Goal: Task Accomplishment & Management: Manage account settings

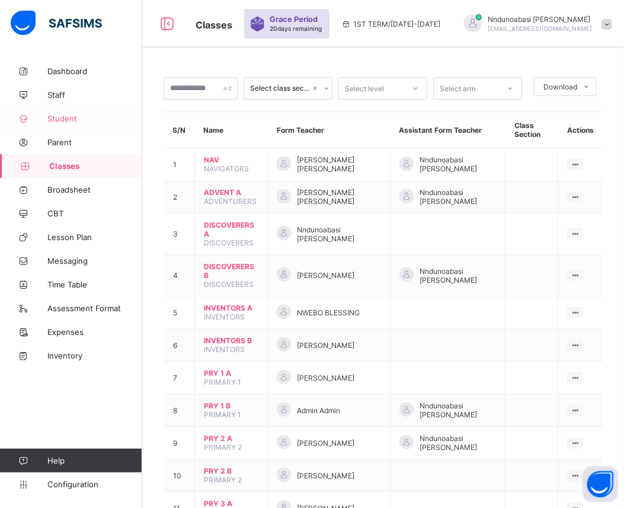
click at [97, 113] on link "Student" at bounding box center [71, 119] width 142 height 24
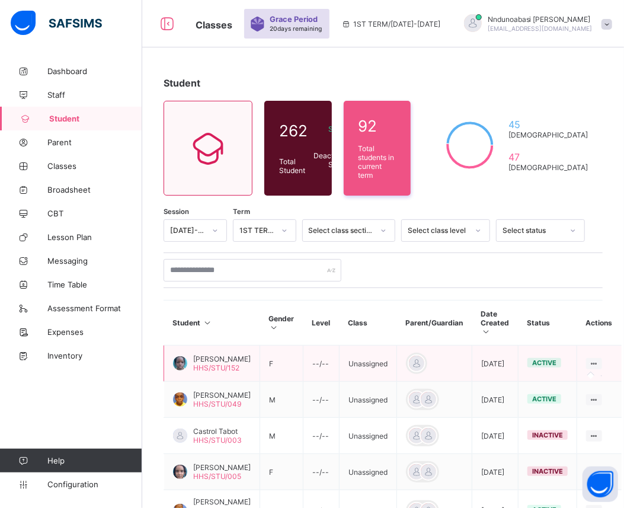
click at [589, 359] on icon at bounding box center [594, 363] width 10 height 9
click at [589, 361] on icon at bounding box center [594, 363] width 10 height 9
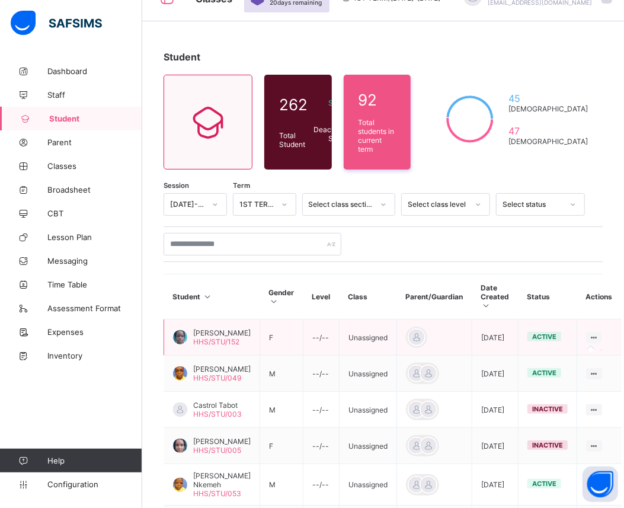
scroll to position [52, 0]
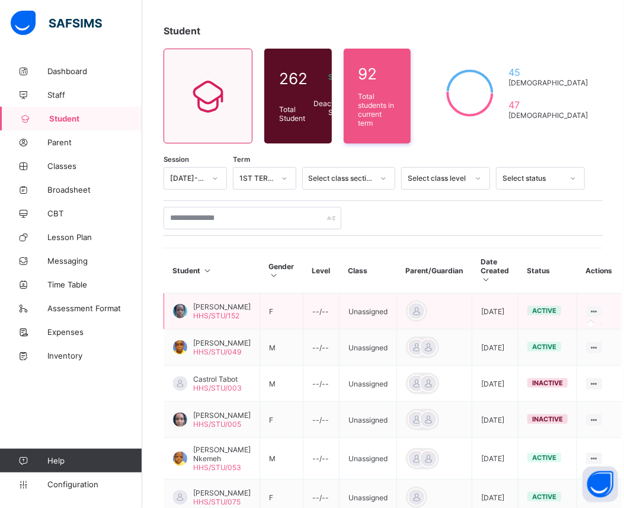
click at [589, 309] on icon at bounding box center [594, 311] width 10 height 9
click at [589, 307] on icon at bounding box center [594, 311] width 10 height 9
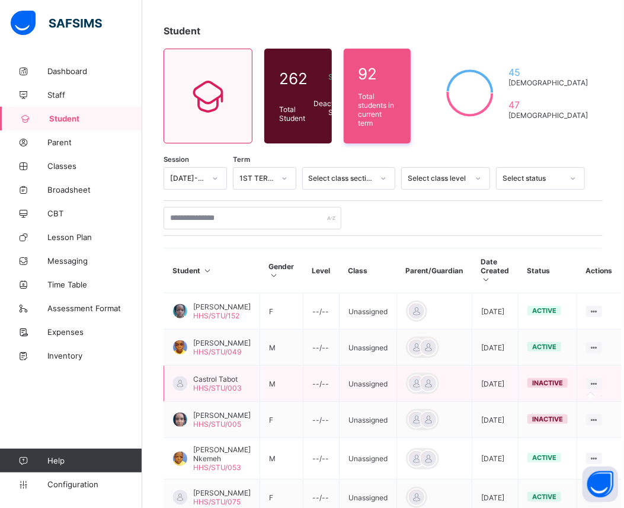
click at [589, 387] on icon at bounding box center [594, 383] width 10 height 9
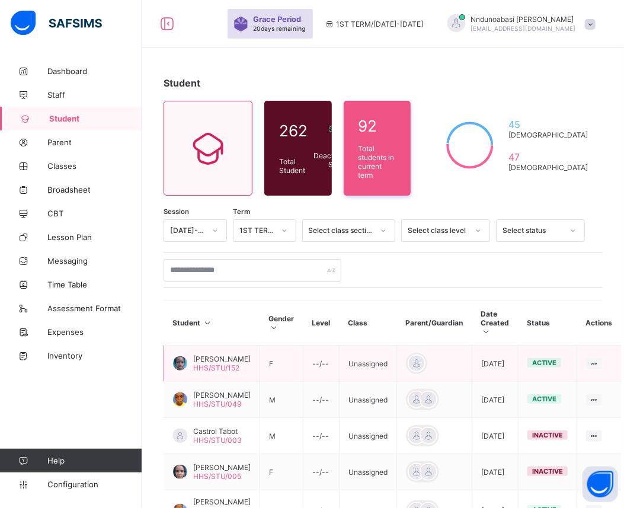
click at [206, 355] on span "[PERSON_NAME]" at bounding box center [221, 358] width 57 height 9
click at [589, 359] on icon at bounding box center [594, 363] width 10 height 9
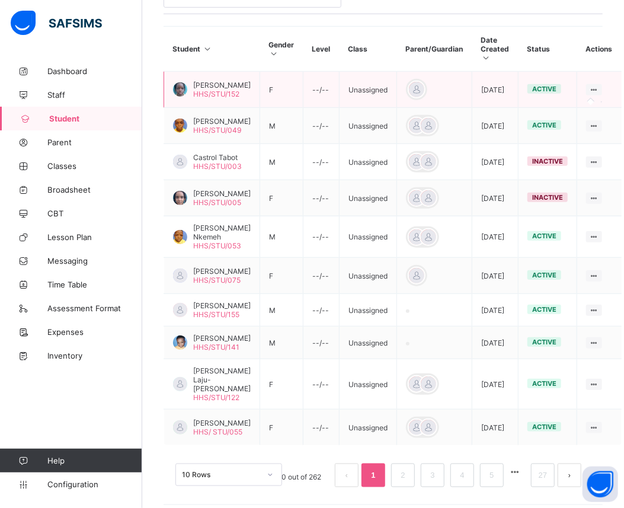
scroll to position [315, 0]
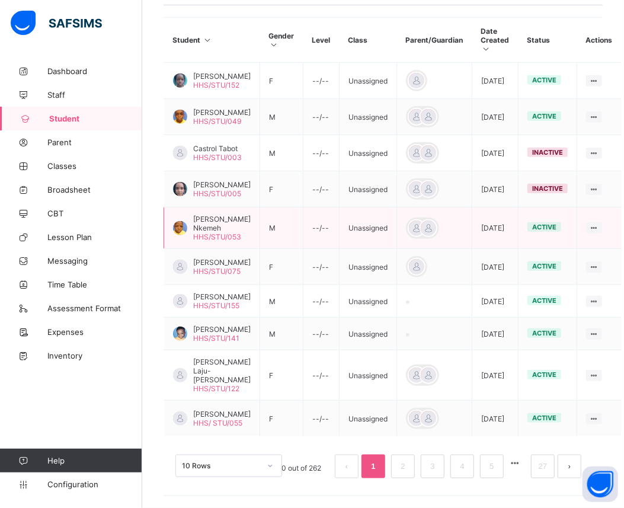
click at [531, 216] on td "active" at bounding box center [547, 227] width 59 height 41
click at [534, 223] on span "active" at bounding box center [544, 227] width 24 height 8
click at [589, 223] on icon at bounding box center [594, 227] width 10 height 9
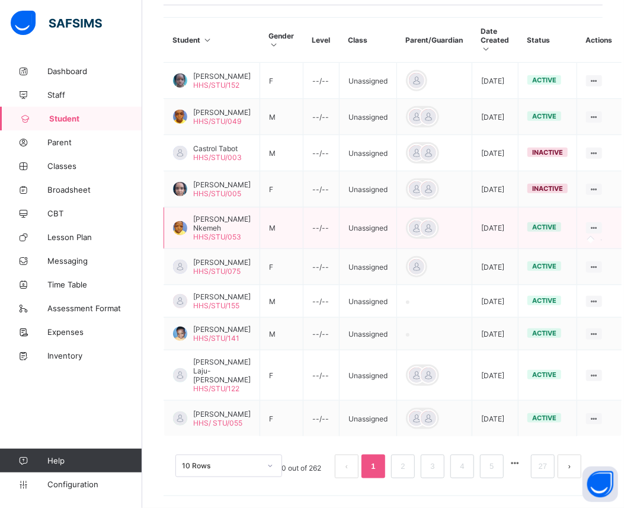
click at [589, 223] on icon at bounding box center [594, 227] width 10 height 9
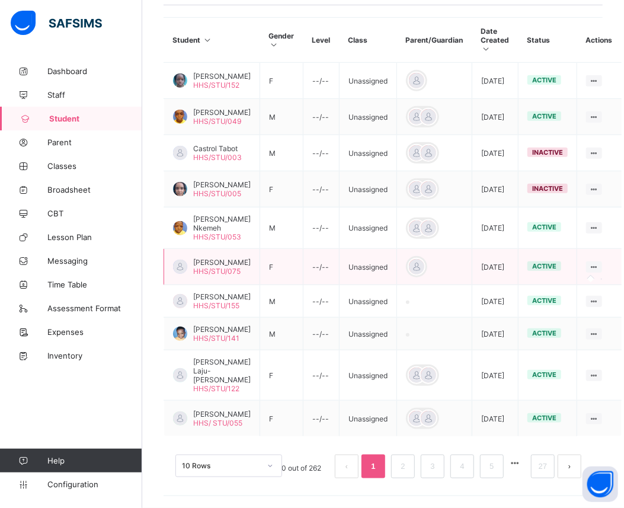
click at [589, 262] on icon at bounding box center [594, 266] width 10 height 9
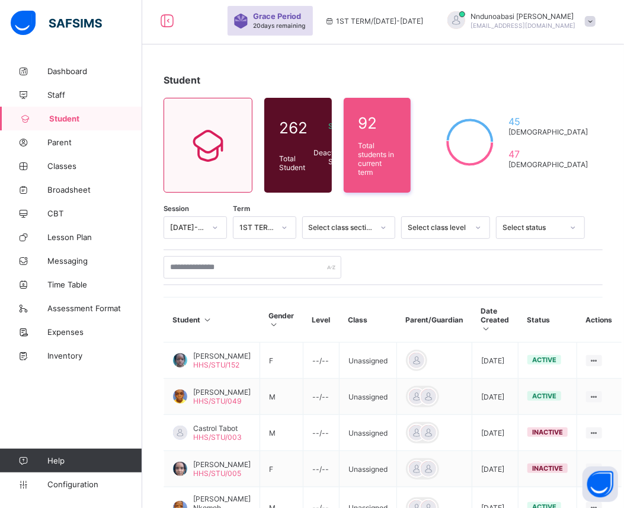
scroll to position [0, 0]
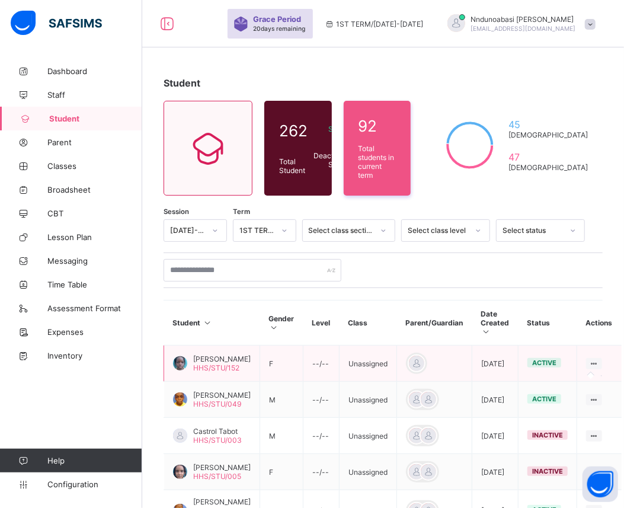
click at [589, 362] on icon at bounding box center [594, 363] width 10 height 9
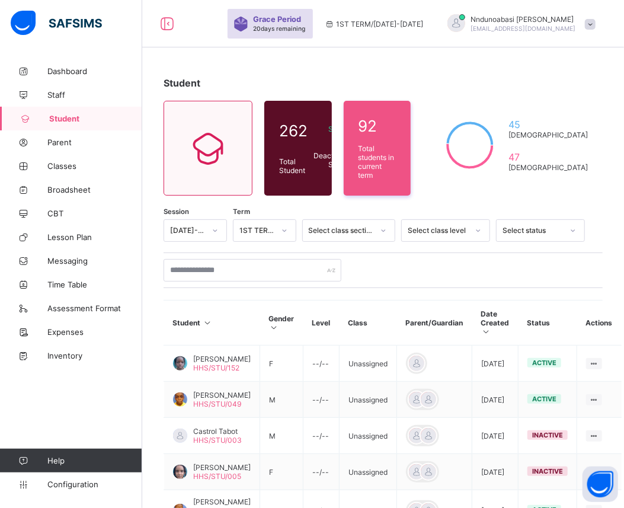
click at [78, 116] on span "Student" at bounding box center [95, 118] width 93 height 9
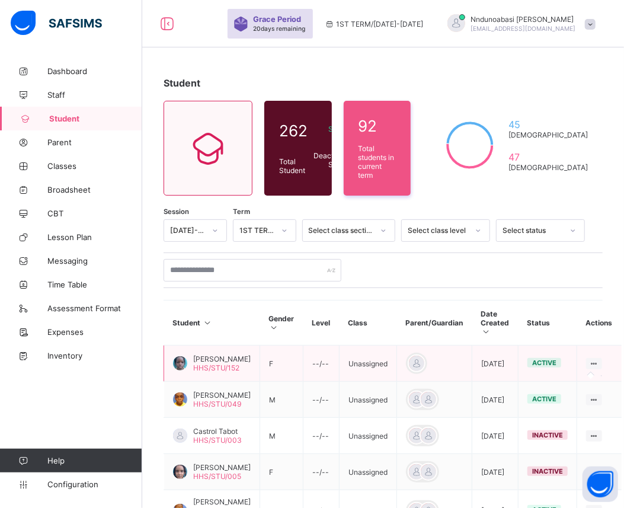
click at [589, 359] on icon at bounding box center [594, 363] width 10 height 9
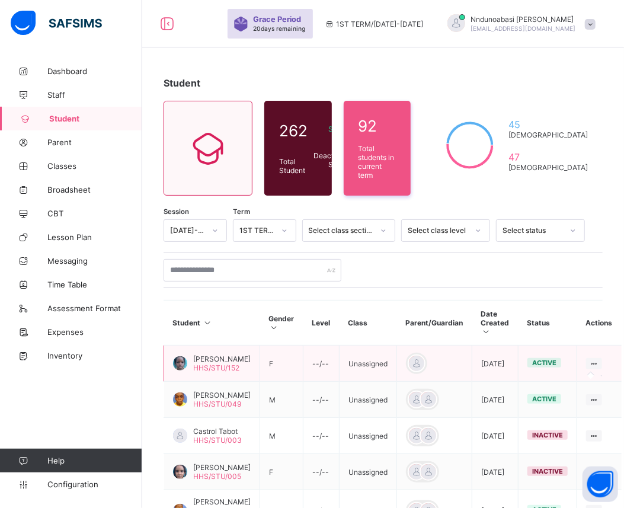
click at [589, 359] on icon at bounding box center [594, 363] width 10 height 9
click at [199, 367] on span "HHS/STU/152" at bounding box center [216, 367] width 46 height 9
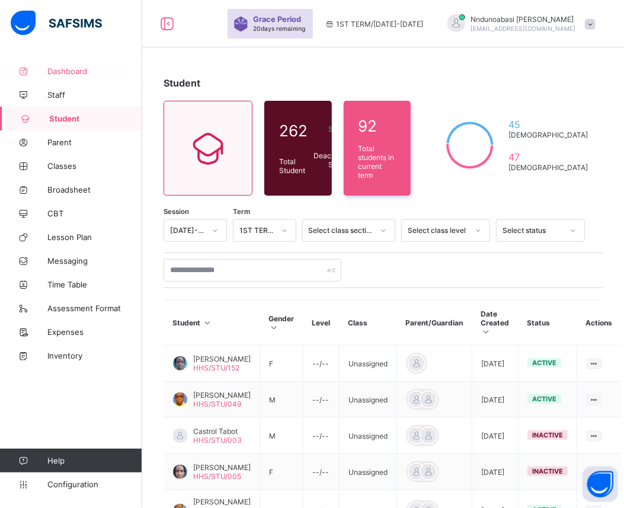
click at [92, 70] on span "Dashboard" at bounding box center [94, 70] width 95 height 9
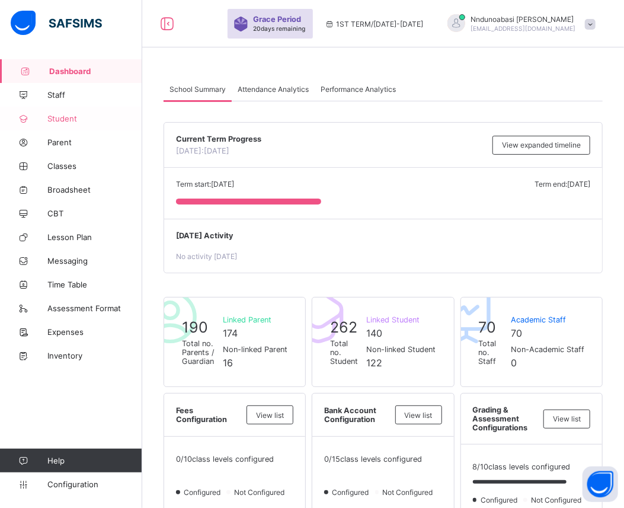
click at [66, 111] on link "Student" at bounding box center [71, 119] width 142 height 24
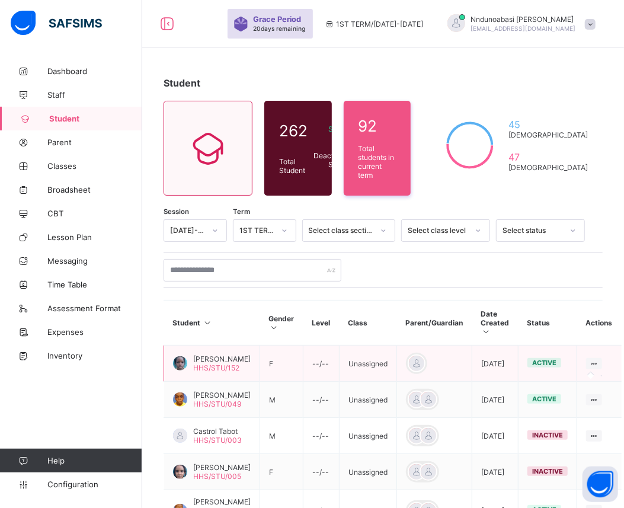
click at [589, 362] on icon at bounding box center [594, 363] width 10 height 9
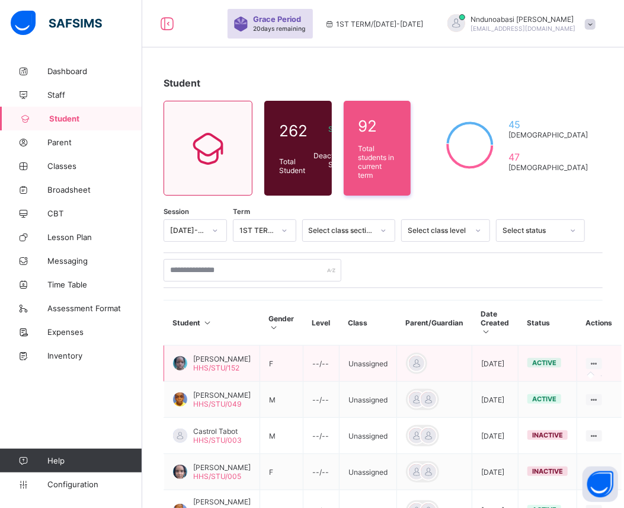
click at [589, 362] on icon at bounding box center [594, 363] width 10 height 9
click at [589, 360] on icon at bounding box center [594, 363] width 10 height 9
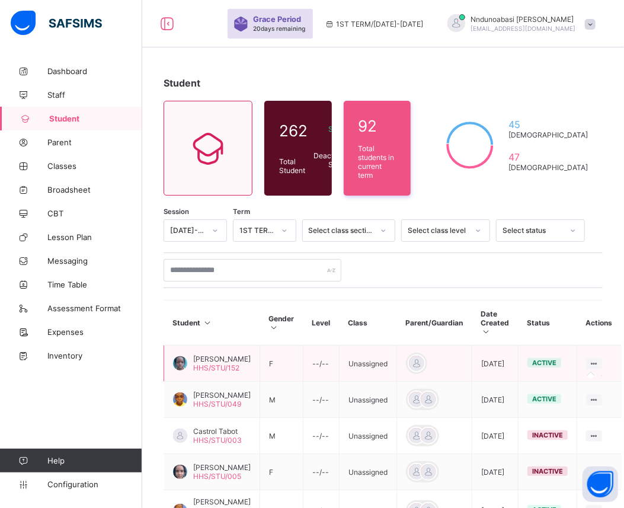
click at [589, 360] on icon at bounding box center [594, 363] width 10 height 9
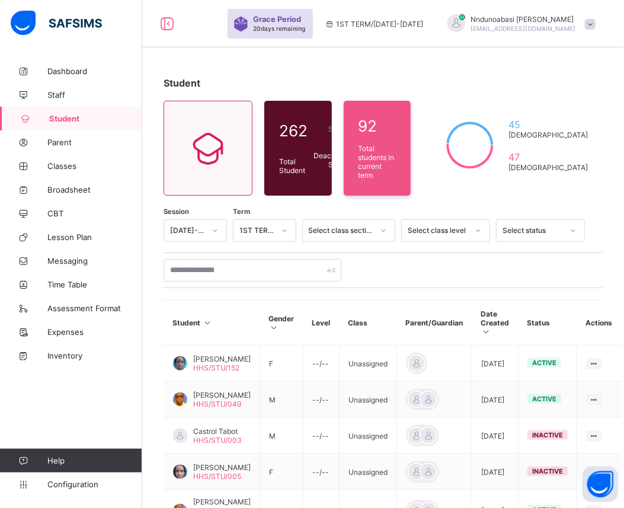
click at [387, 224] on icon at bounding box center [383, 230] width 7 height 12
click at [480, 229] on icon at bounding box center [478, 230] width 4 height 2
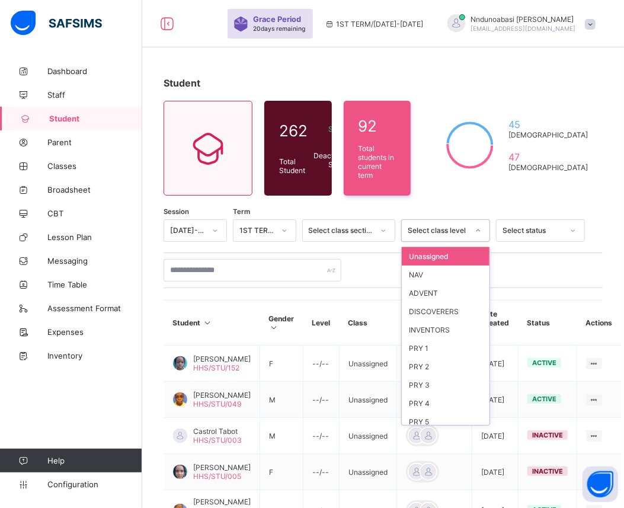
click at [480, 229] on icon at bounding box center [478, 230] width 4 height 2
click at [469, 413] on div "PRY 5" at bounding box center [446, 421] width 88 height 18
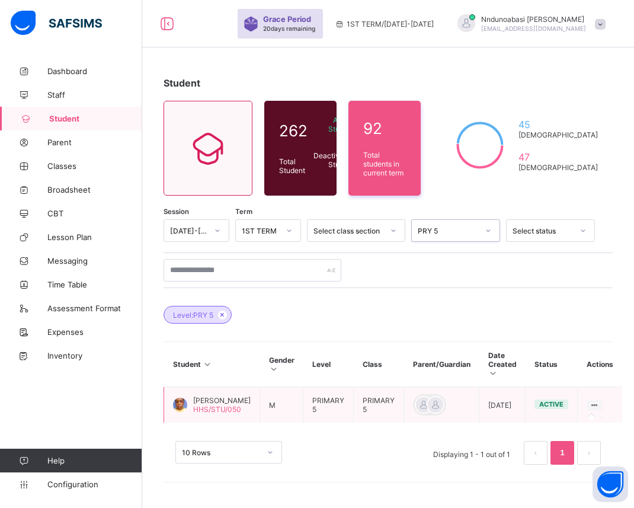
click at [594, 407] on icon at bounding box center [594, 404] width 10 height 9
click at [591, 407] on icon at bounding box center [594, 404] width 10 height 9
click at [200, 404] on span "Joshua Afamsinachukwu Orakwue" at bounding box center [221, 400] width 57 height 9
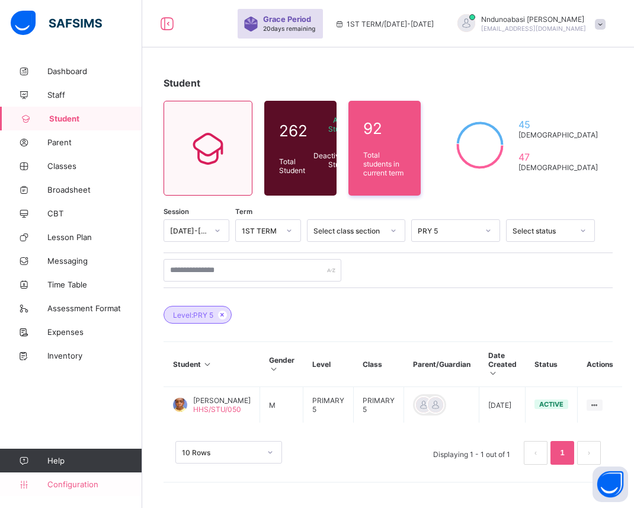
click at [75, 484] on span "Configuration" at bounding box center [94, 483] width 94 height 9
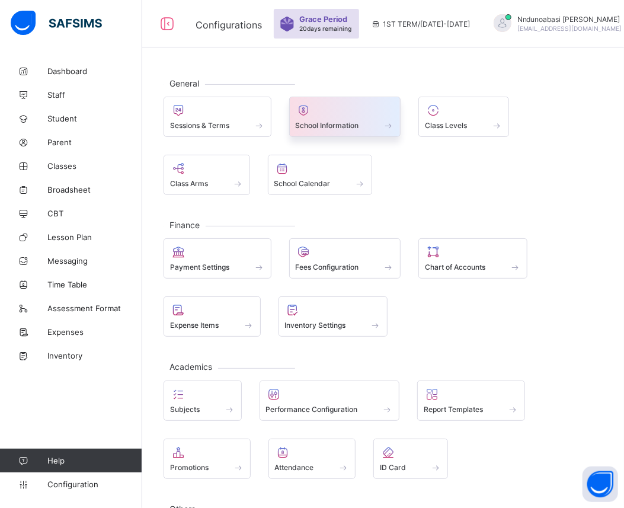
click at [359, 111] on div at bounding box center [345, 110] width 99 height 14
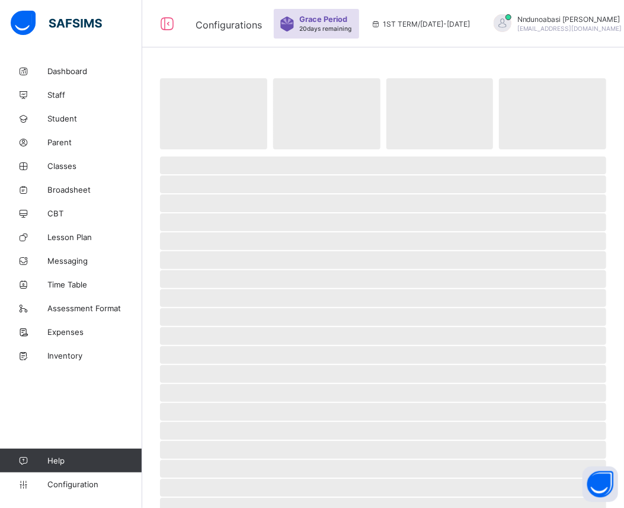
select select "**"
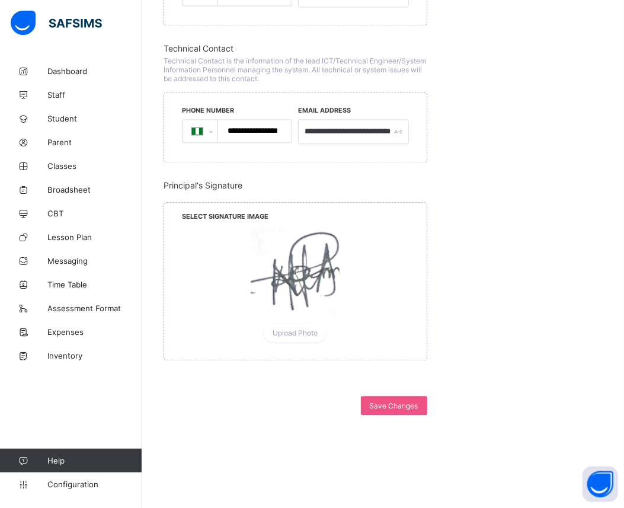
scroll to position [1045, 0]
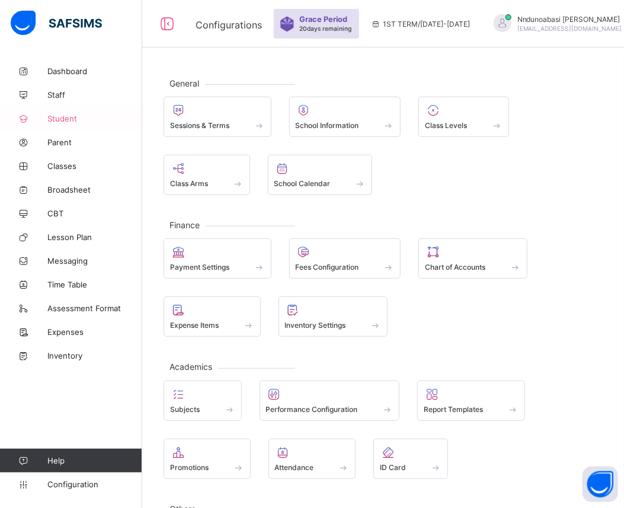
click at [60, 111] on link "Student" at bounding box center [71, 119] width 142 height 24
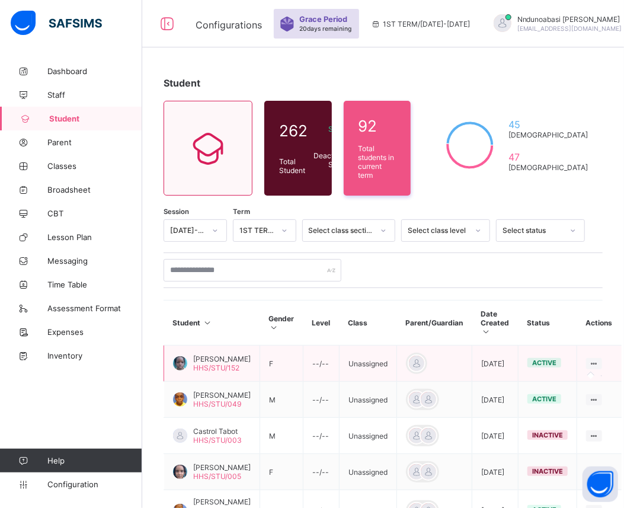
click at [589, 360] on icon at bounding box center [594, 363] width 10 height 9
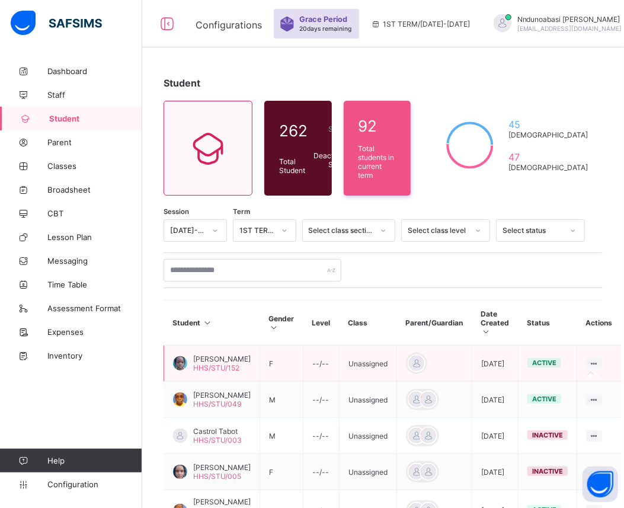
click at [589, 360] on icon at bounding box center [594, 363] width 10 height 9
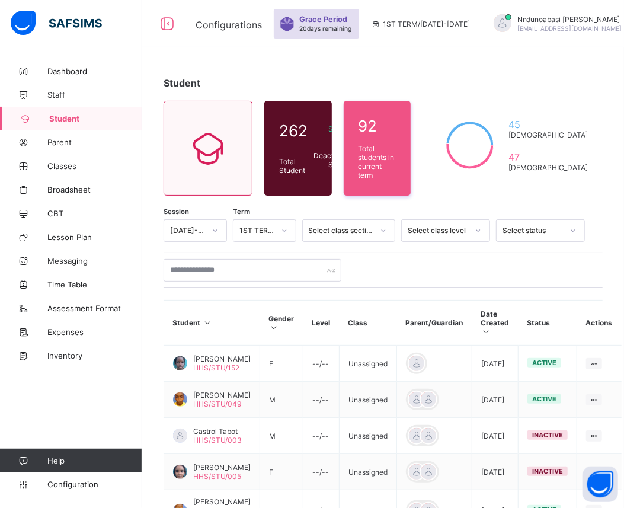
click at [91, 124] on link "Student" at bounding box center [71, 119] width 142 height 24
click at [78, 137] on span "Parent" at bounding box center [94, 141] width 95 height 9
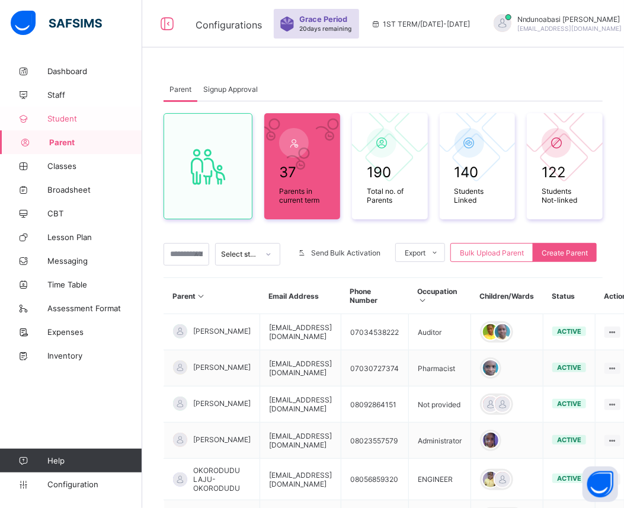
click at [72, 120] on span "Student" at bounding box center [94, 118] width 95 height 9
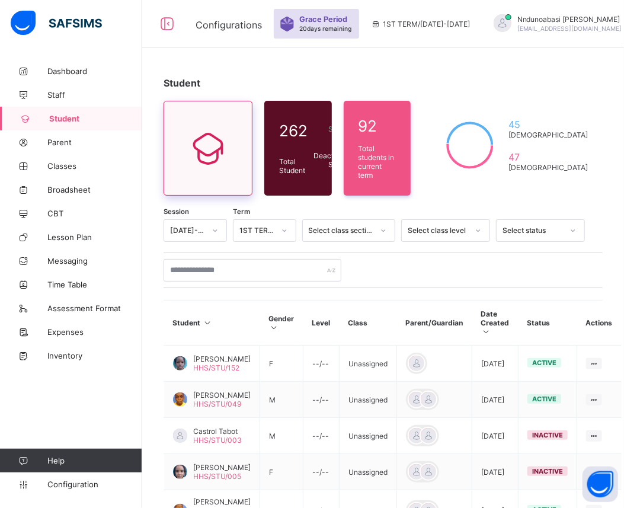
click at [214, 146] on icon at bounding box center [208, 148] width 50 height 43
click at [200, 165] on icon at bounding box center [208, 148] width 50 height 43
click at [576, 227] on icon at bounding box center [572, 230] width 7 height 12
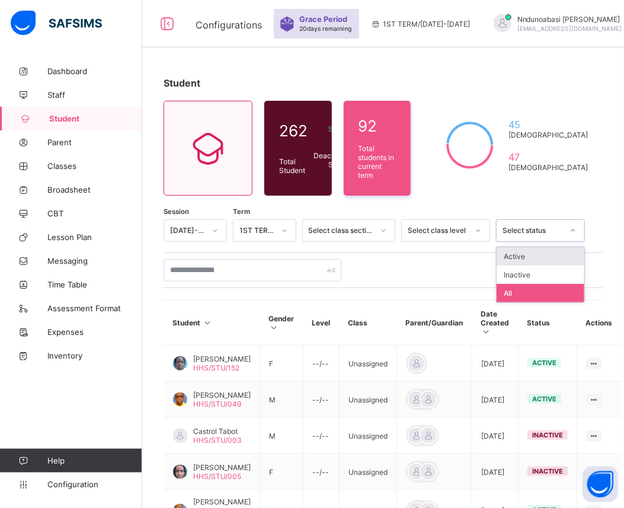
click at [576, 227] on icon at bounding box center [572, 230] width 7 height 12
click at [545, 291] on div "All" at bounding box center [540, 293] width 88 height 18
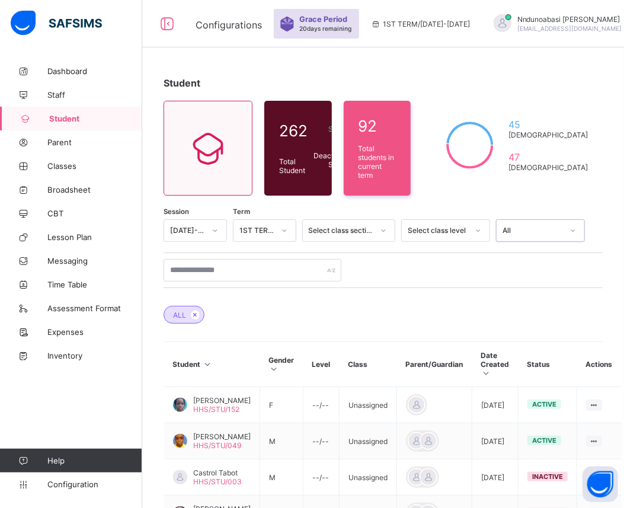
click at [576, 227] on icon at bounding box center [572, 230] width 7 height 12
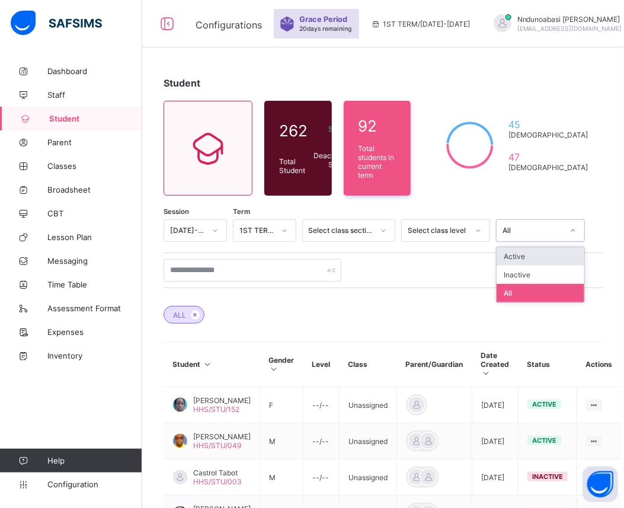
click at [560, 251] on div "Active" at bounding box center [540, 256] width 88 height 18
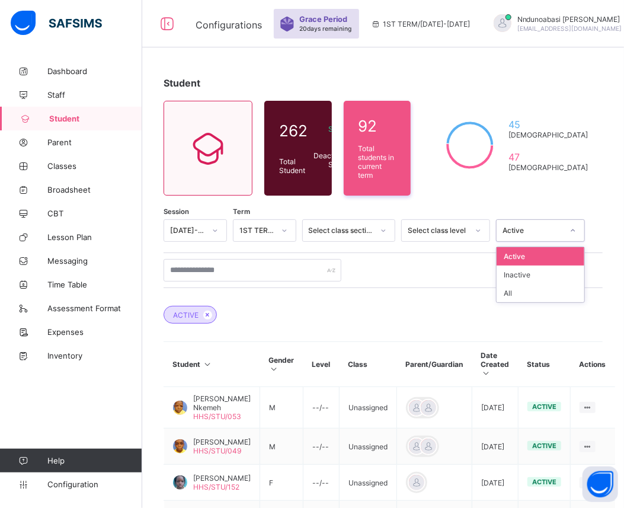
click at [576, 228] on icon at bounding box center [572, 230] width 7 height 12
click at [542, 284] on div "All" at bounding box center [540, 293] width 88 height 18
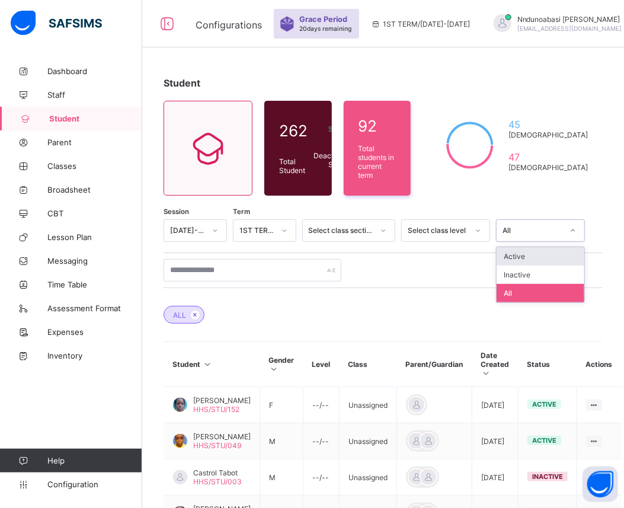
click at [377, 288] on div "ALL" at bounding box center [382, 308] width 439 height 41
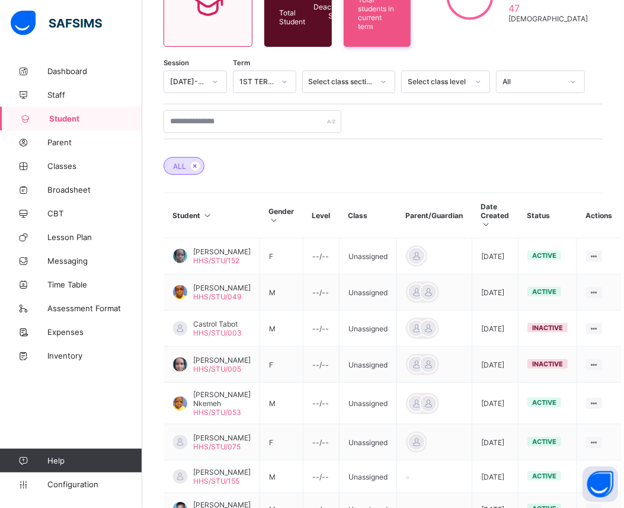
scroll to position [146, 0]
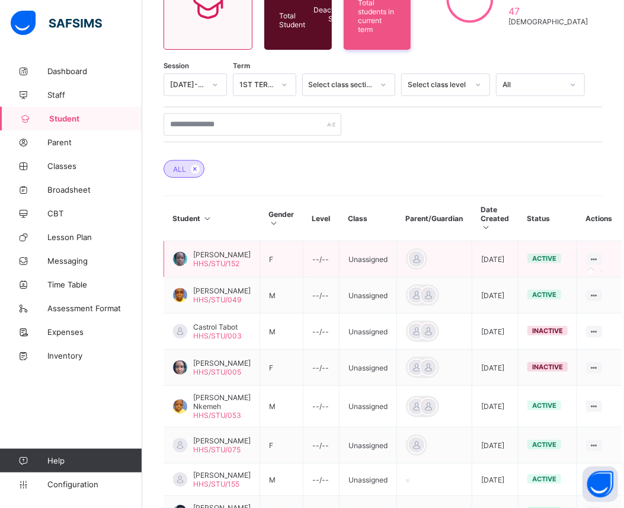
click at [589, 255] on icon at bounding box center [594, 259] width 10 height 9
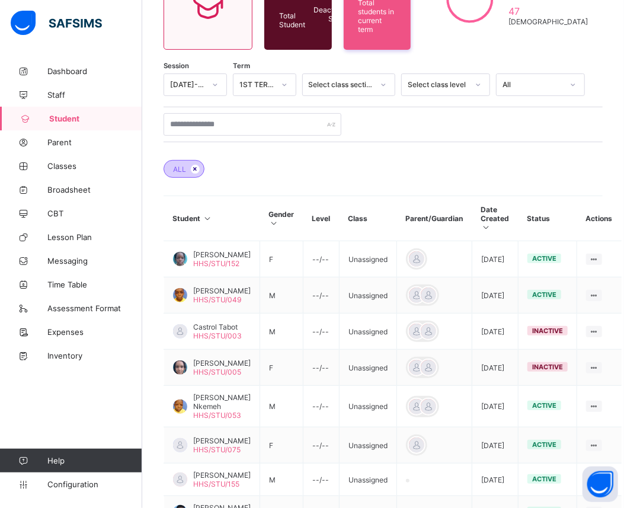
click at [194, 165] on icon at bounding box center [195, 168] width 10 height 7
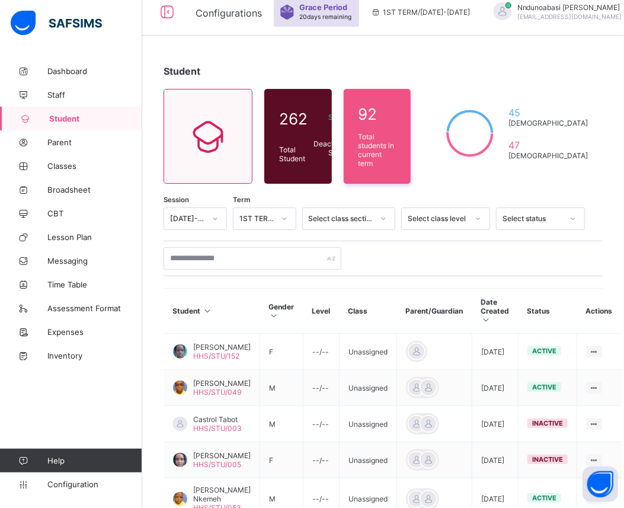
scroll to position [0, 0]
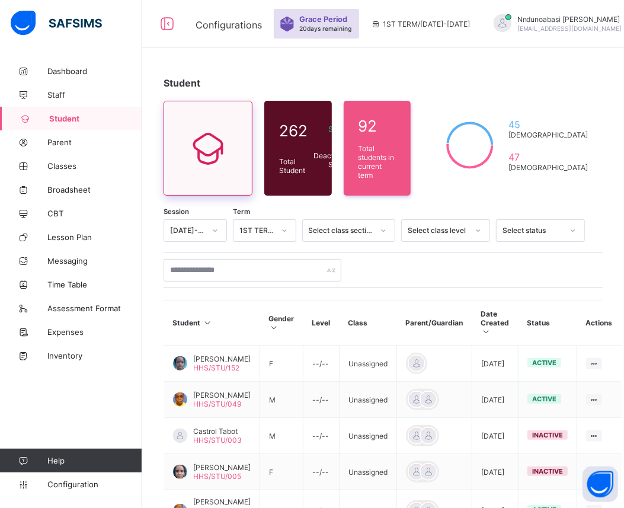
click at [194, 158] on icon at bounding box center [208, 148] width 50 height 43
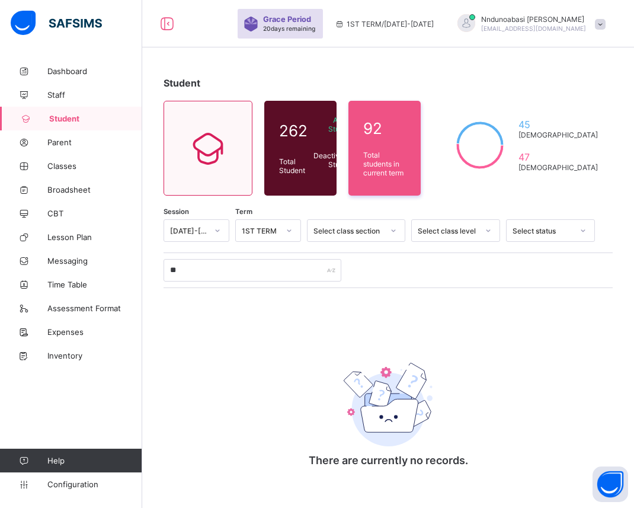
type input "***"
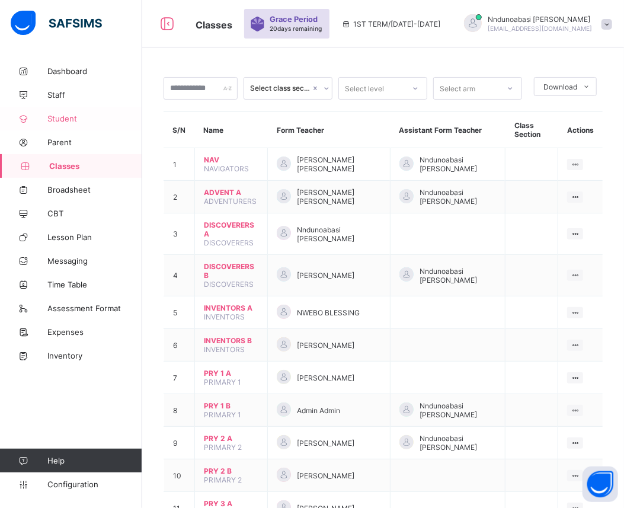
click at [66, 117] on span "Student" at bounding box center [94, 118] width 95 height 9
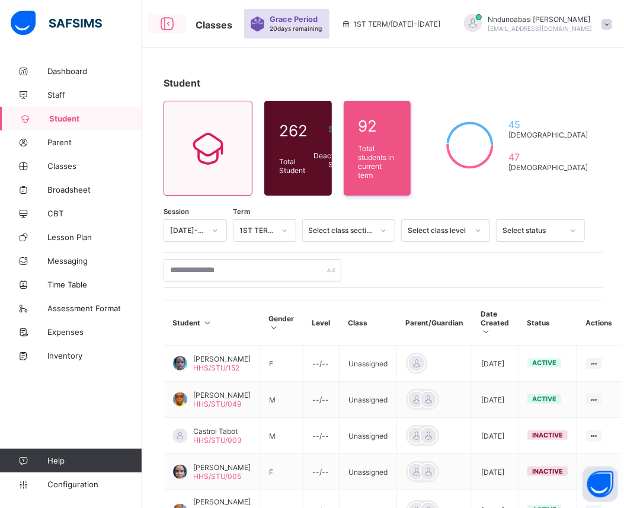
click at [167, 25] on icon at bounding box center [167, 23] width 20 height 17
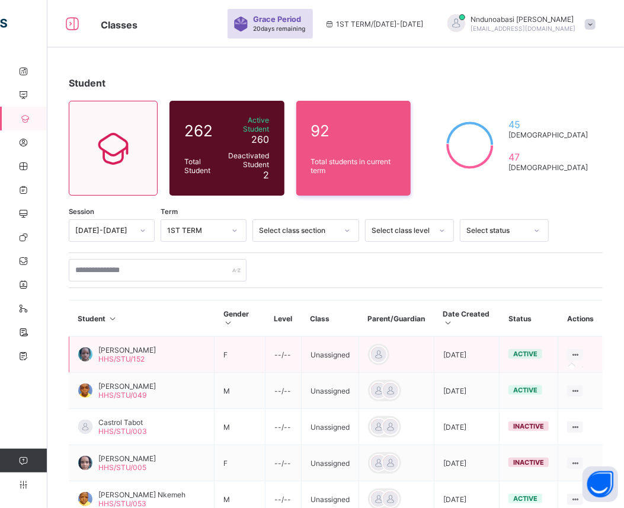
click at [580, 350] on icon at bounding box center [575, 354] width 10 height 9
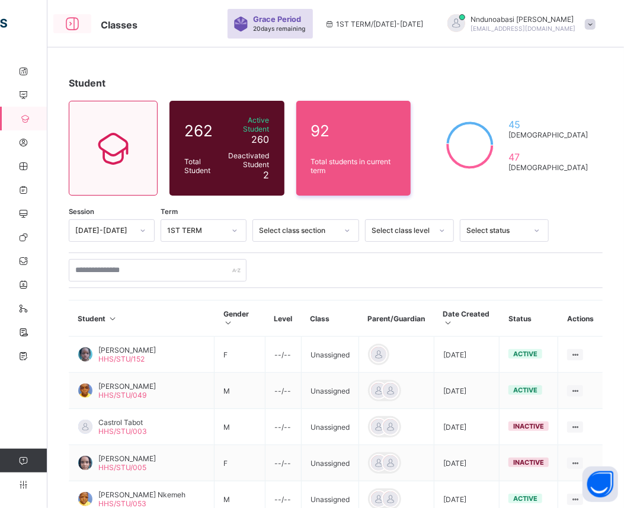
click at [69, 21] on icon at bounding box center [72, 23] width 20 height 17
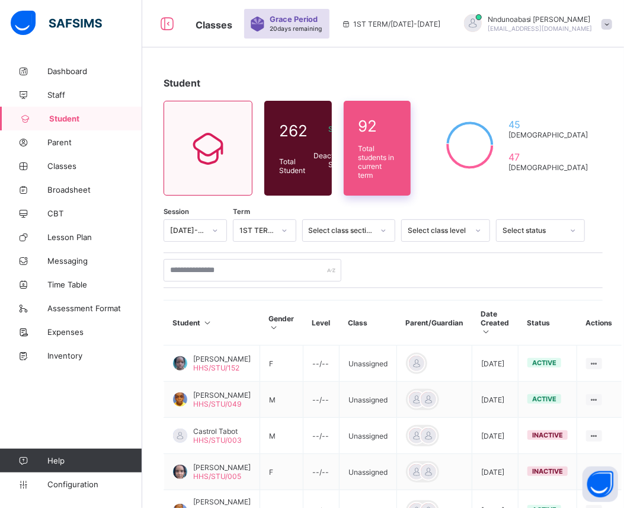
click at [396, 161] on span "Total students in current term" at bounding box center [377, 162] width 38 height 36
click at [411, 161] on div "92 Total students in current term" at bounding box center [377, 148] width 68 height 95
click at [72, 484] on span "Configuration" at bounding box center [94, 483] width 94 height 9
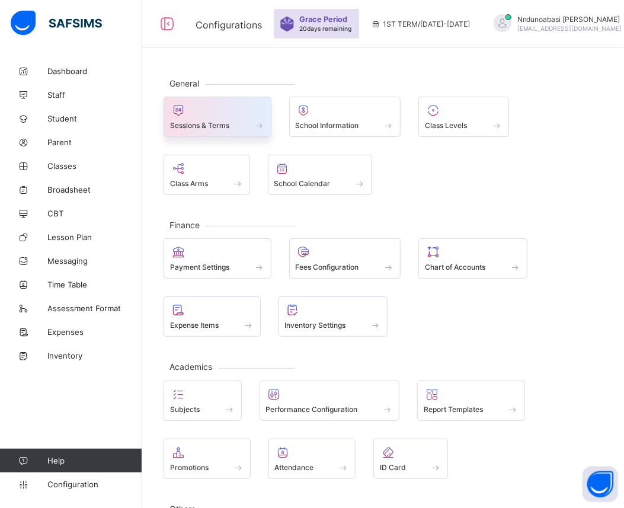
click at [234, 117] on span at bounding box center [217, 118] width 95 height 3
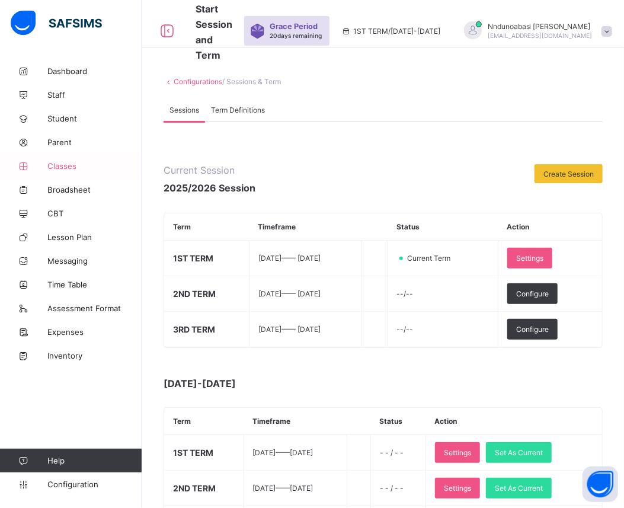
click at [89, 164] on span "Classes" at bounding box center [94, 165] width 95 height 9
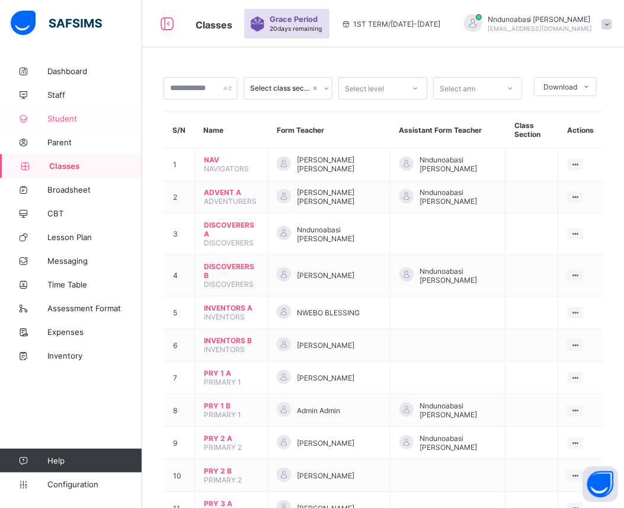
click at [78, 111] on link "Student" at bounding box center [71, 119] width 142 height 24
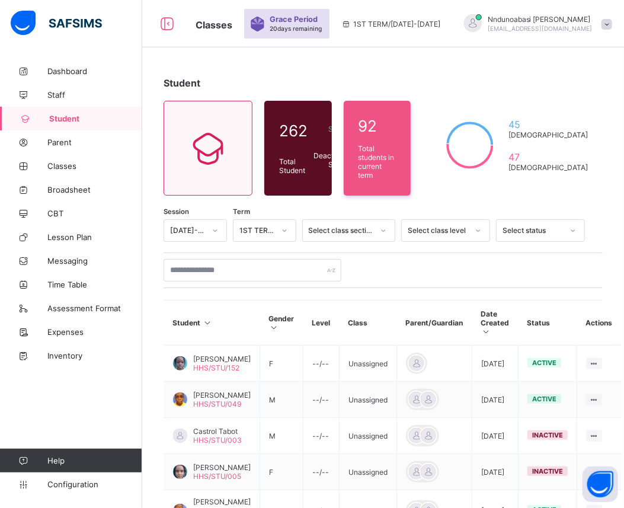
scroll to position [315, 0]
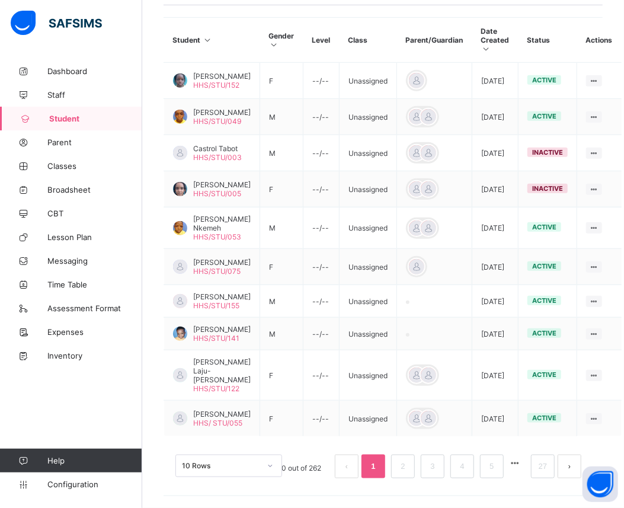
click at [65, 457] on span "Help" at bounding box center [94, 459] width 94 height 9
click at [108, 480] on span "Configuration" at bounding box center [94, 483] width 94 height 9
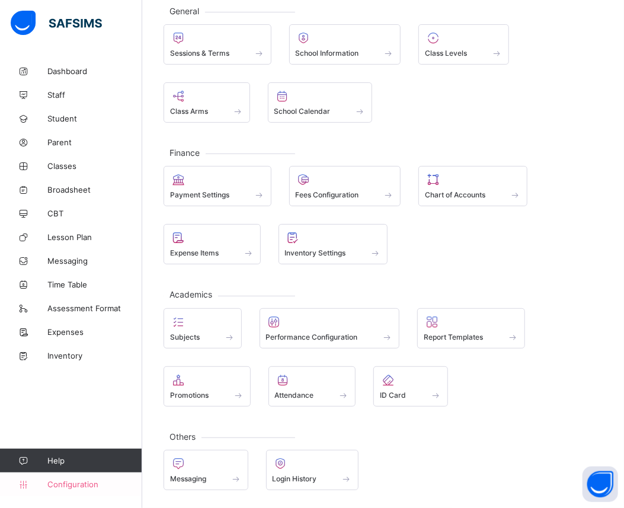
scroll to position [69, 0]
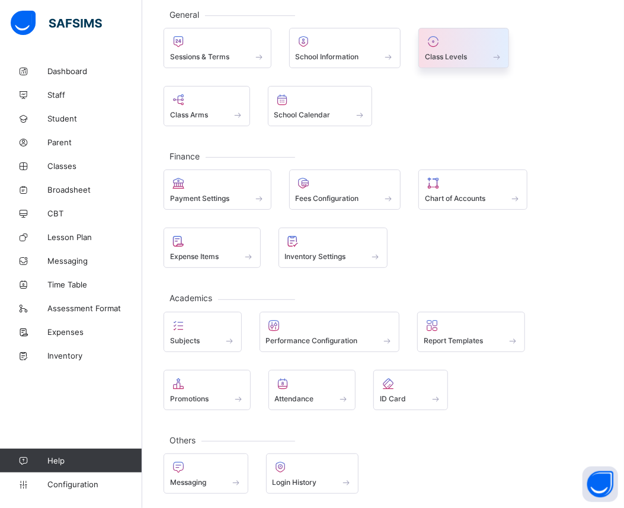
click at [432, 40] on icon at bounding box center [433, 41] width 17 height 14
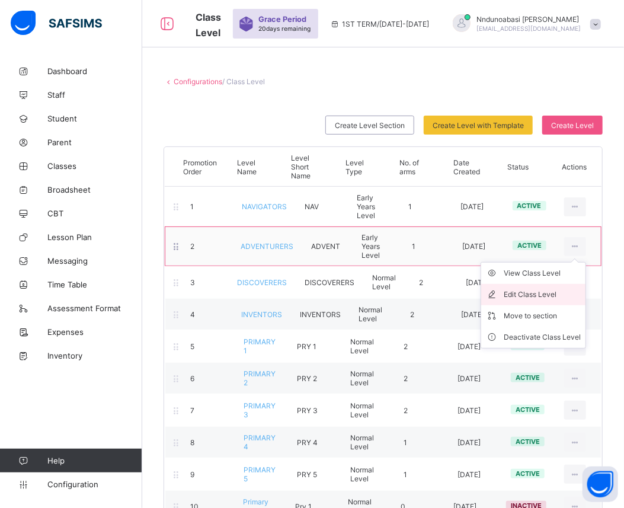
click at [564, 294] on div "Edit Class Level" at bounding box center [541, 294] width 77 height 12
type input "**********"
type input "******"
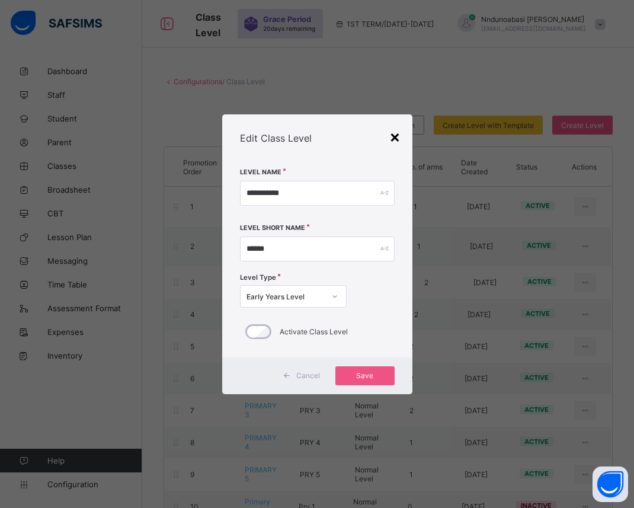
click at [399, 136] on div "×" at bounding box center [394, 136] width 11 height 20
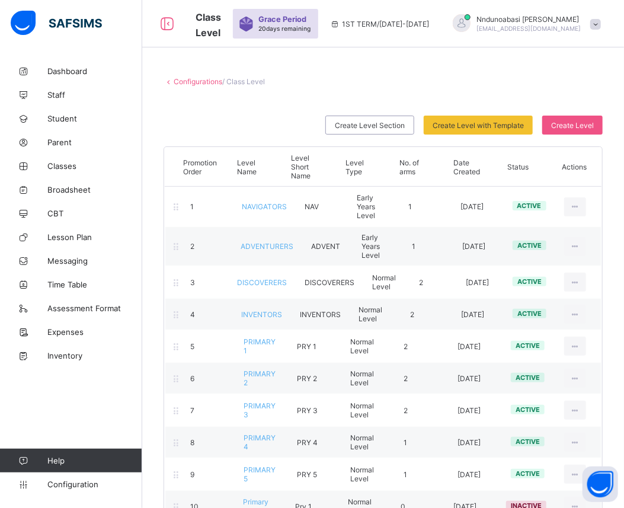
click at [194, 80] on link "Configurations" at bounding box center [198, 81] width 49 height 9
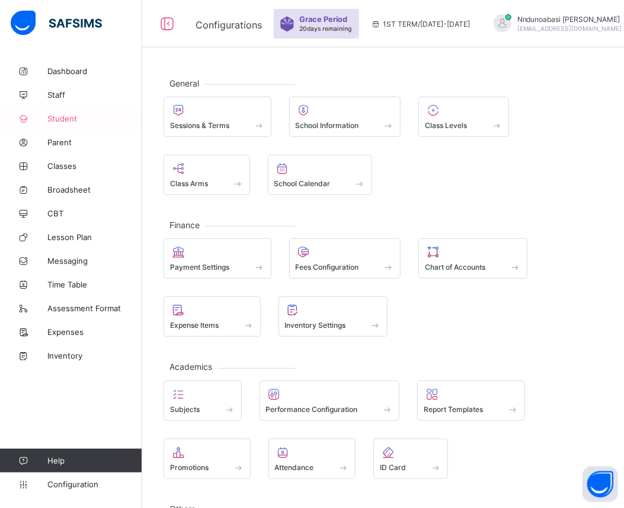
click at [74, 117] on span "Student" at bounding box center [94, 118] width 95 height 9
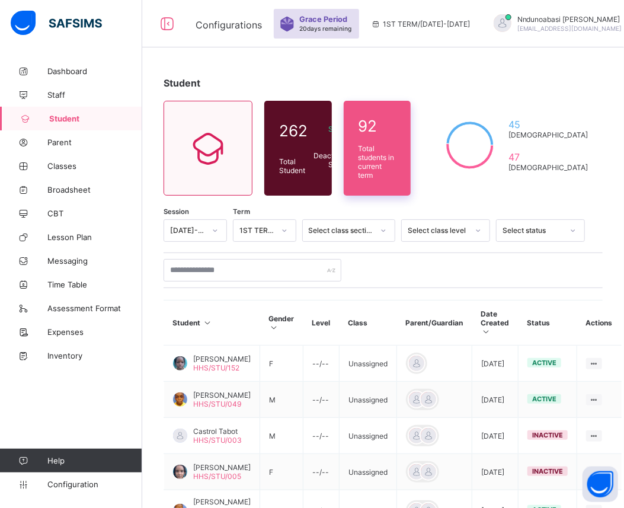
click at [396, 160] on span "Total students in current term" at bounding box center [377, 162] width 38 height 36
click at [396, 159] on span "Total students in current term" at bounding box center [377, 162] width 38 height 36
click at [411, 146] on div "92 Total students in current term" at bounding box center [377, 148] width 68 height 95
click at [502, 152] on icon at bounding box center [469, 144] width 65 height 59
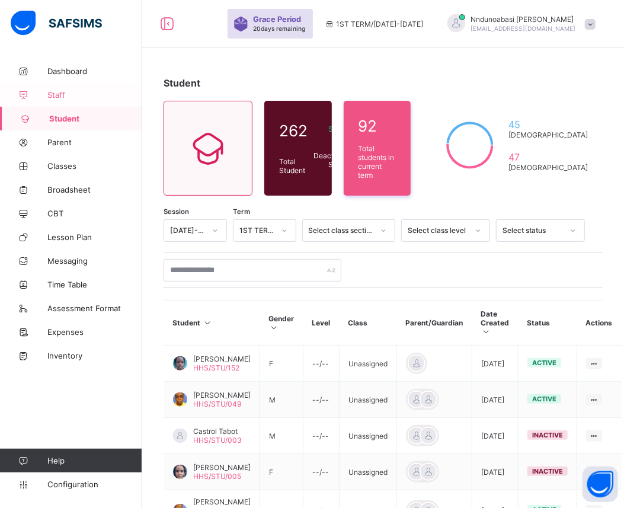
click at [102, 91] on span "Staff" at bounding box center [94, 94] width 95 height 9
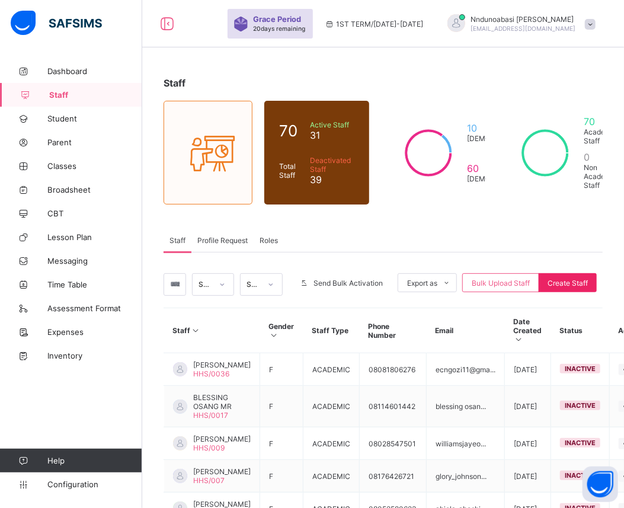
click at [587, 280] on span "Create Staff" at bounding box center [567, 282] width 40 height 9
select select "**"
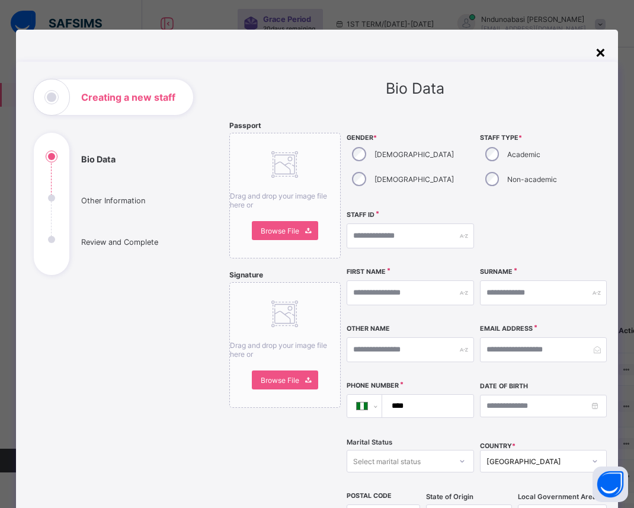
click at [596, 50] on div "×" at bounding box center [600, 51] width 11 height 20
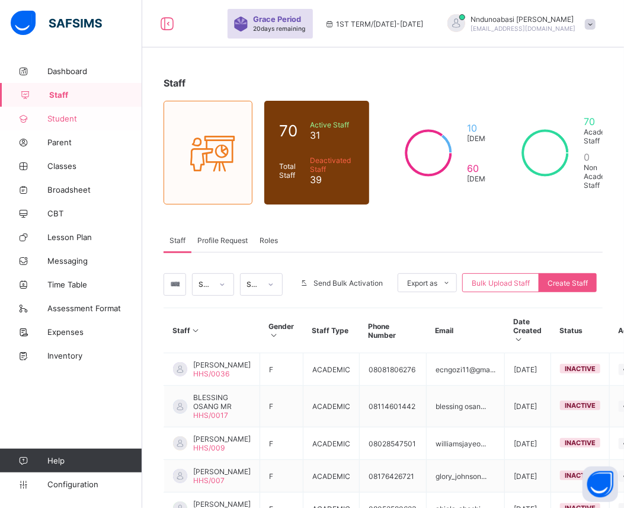
click at [113, 113] on link "Student" at bounding box center [71, 119] width 142 height 24
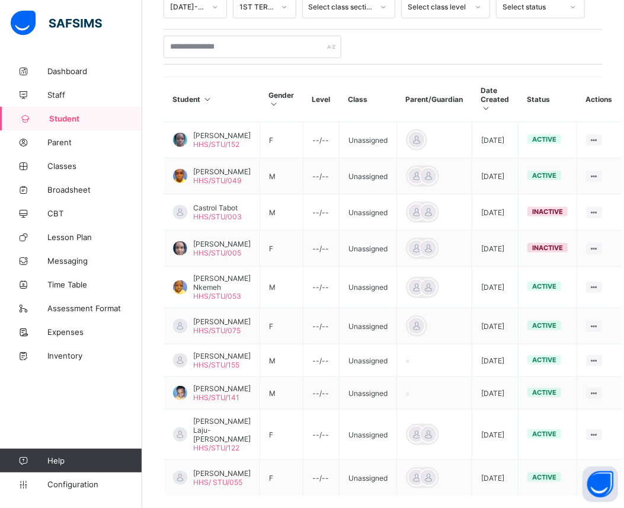
scroll to position [315, 0]
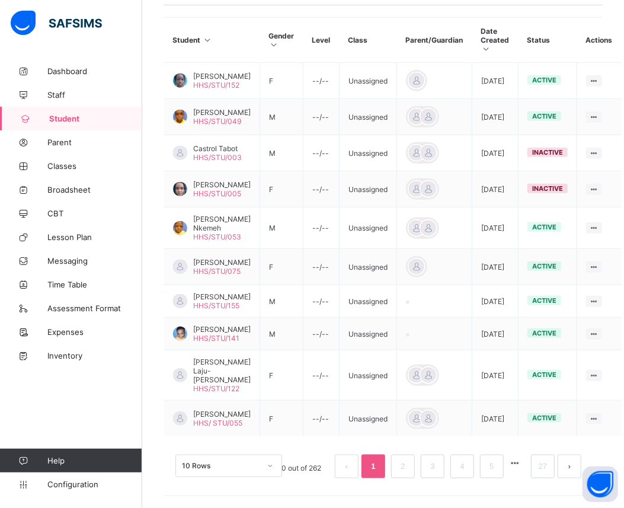
click at [618, 486] on div "Student 262 Total Student Active Student 260 Deactivated Student 2 92 Total stu…" at bounding box center [382, 142] width 481 height 731
click at [577, 470] on button "next page" at bounding box center [569, 466] width 24 height 24
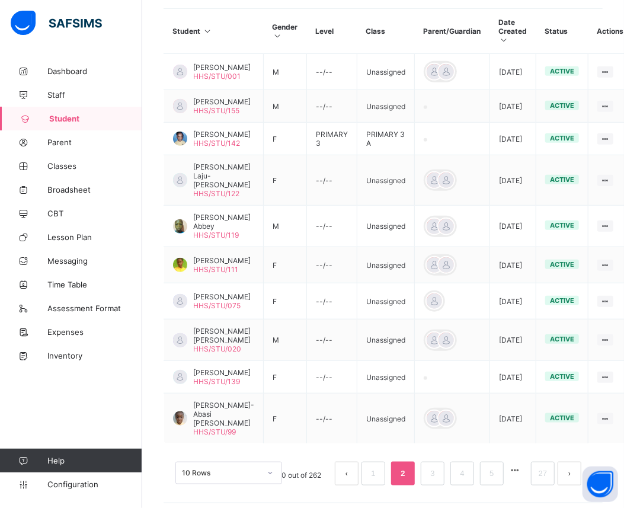
scroll to position [294, 0]
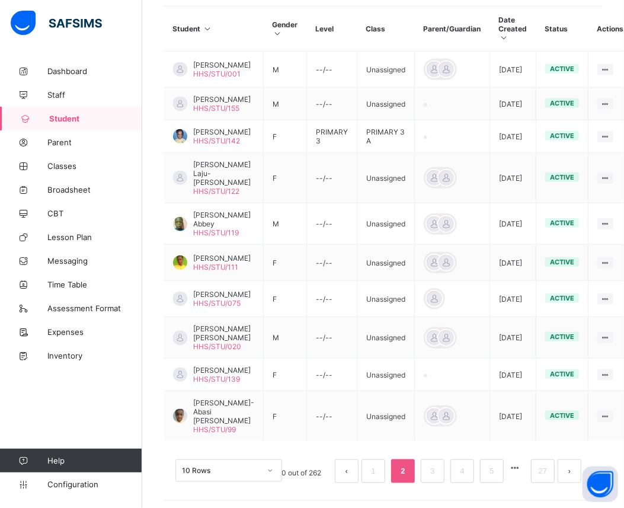
click at [577, 470] on button "next page" at bounding box center [569, 471] width 24 height 24
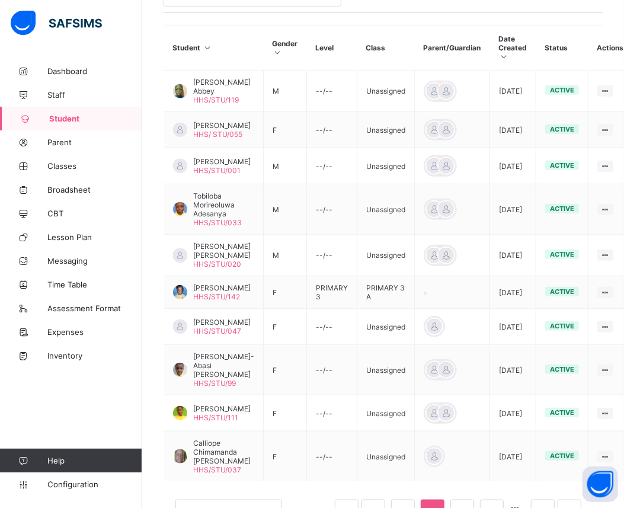
scroll to position [323, 0]
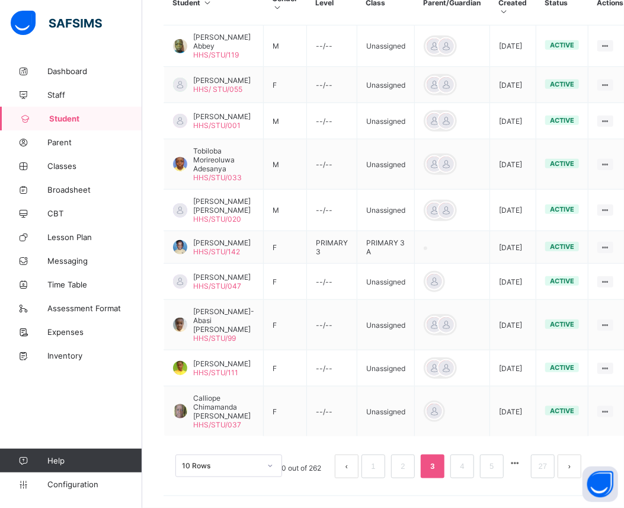
click at [577, 470] on button "next page" at bounding box center [569, 466] width 24 height 24
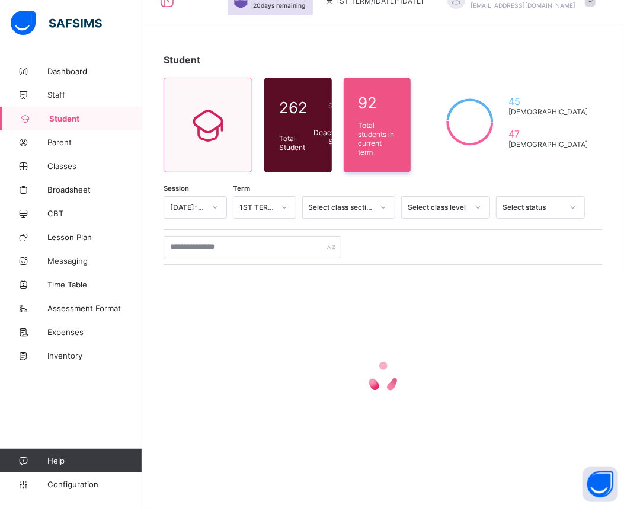
scroll to position [0, 0]
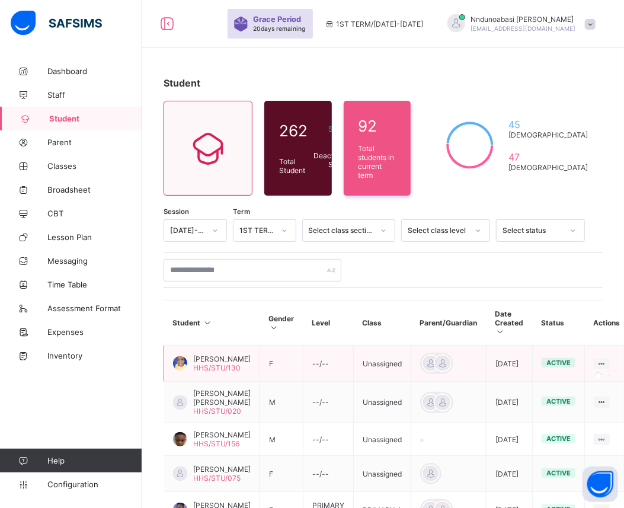
click at [599, 359] on icon at bounding box center [601, 363] width 10 height 9
click at [208, 359] on span "Zoe Iwinosa Egharevba" at bounding box center [221, 358] width 57 height 9
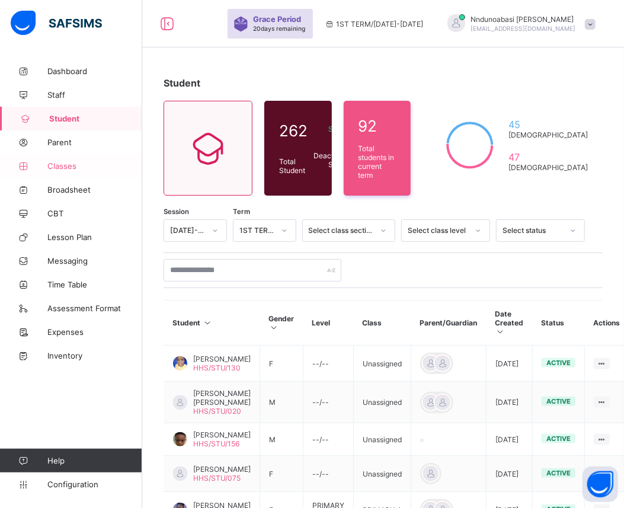
click at [85, 169] on span "Classes" at bounding box center [94, 165] width 95 height 9
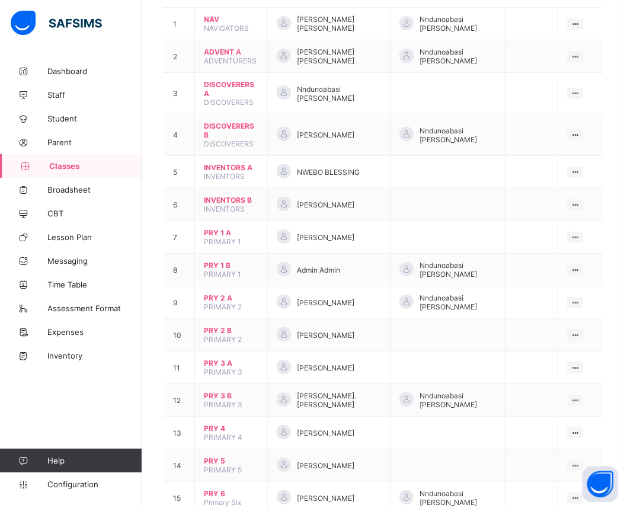
scroll to position [166, 0]
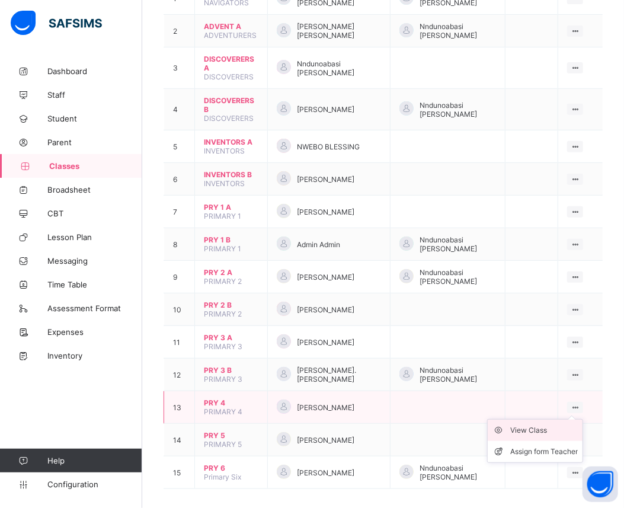
click at [560, 424] on div "View Class" at bounding box center [544, 430] width 68 height 12
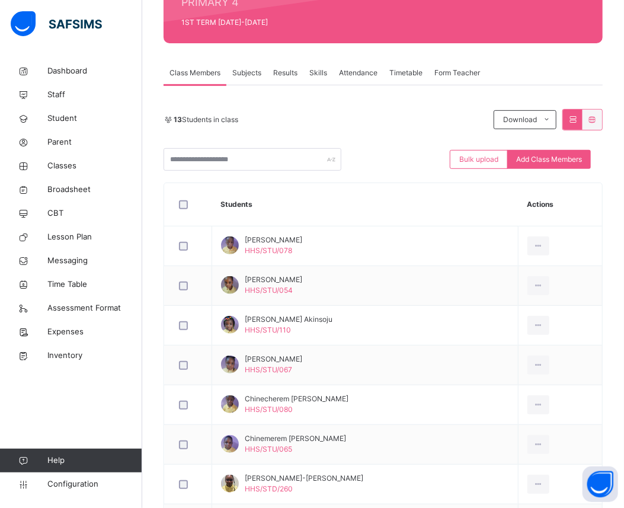
scroll to position [146, 0]
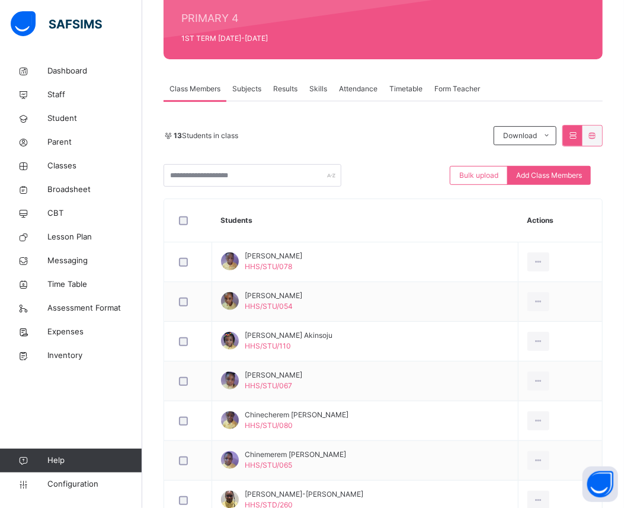
click at [200, 89] on span "Class Members" at bounding box center [194, 89] width 51 height 11
click at [273, 92] on div "Results" at bounding box center [285, 89] width 36 height 24
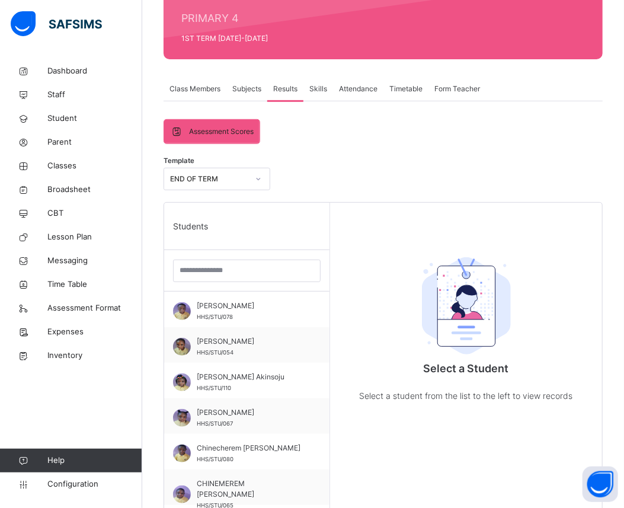
click at [253, 92] on span "Subjects" at bounding box center [246, 89] width 29 height 11
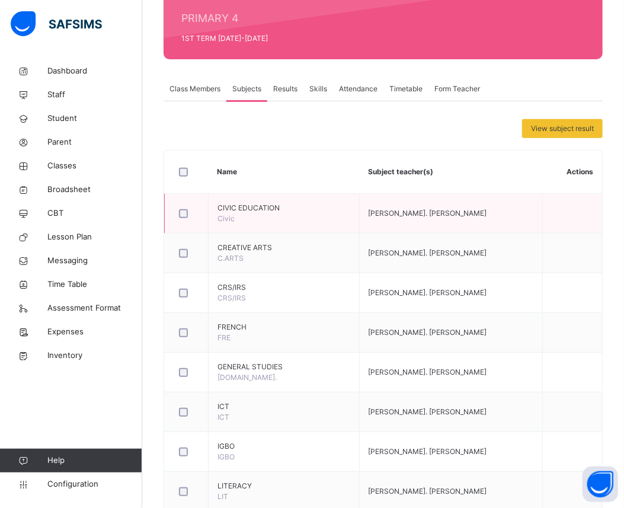
click at [429, 214] on span "[PERSON_NAME]. [PERSON_NAME]" at bounding box center [427, 212] width 118 height 9
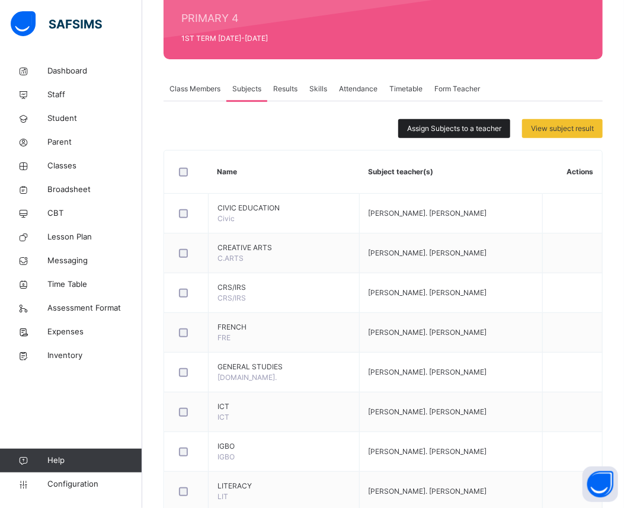
click at [433, 126] on span "Assign Subjects to a teacher" at bounding box center [454, 128] width 94 height 11
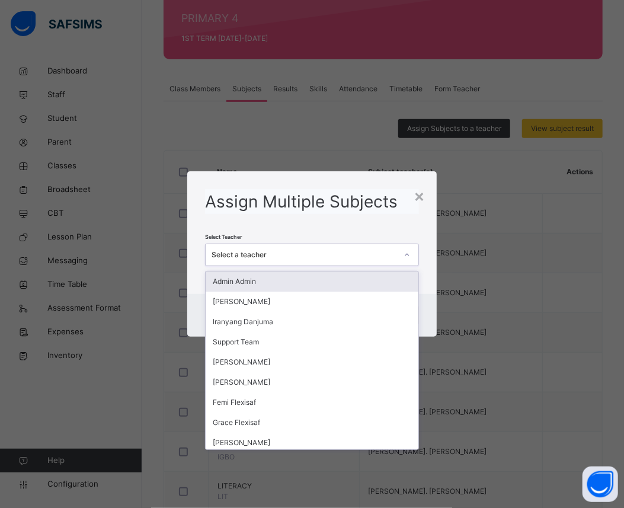
click at [322, 246] on div "Select a teacher" at bounding box center [301, 255] width 190 height 18
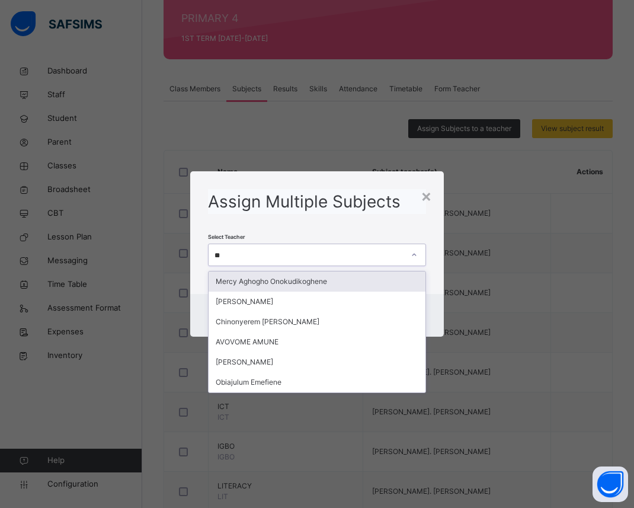
type input "***"
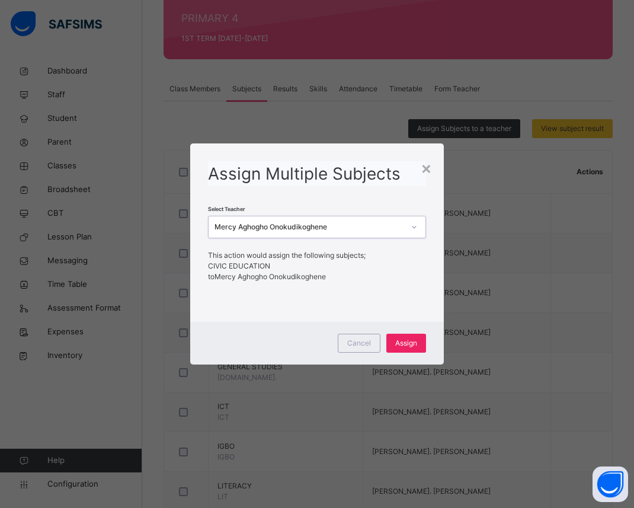
click at [404, 347] on span "Assign" at bounding box center [406, 343] width 22 height 11
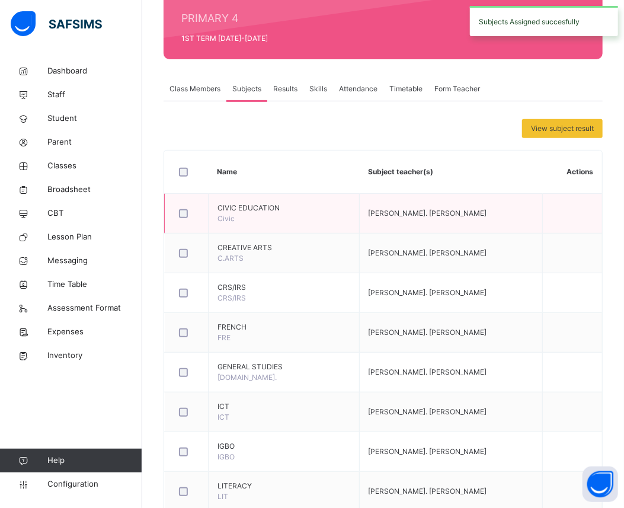
click at [418, 216] on span "Chijioke Nwokolo. Danielson , Mercy Onokudikoghene Aghogho" at bounding box center [427, 212] width 118 height 9
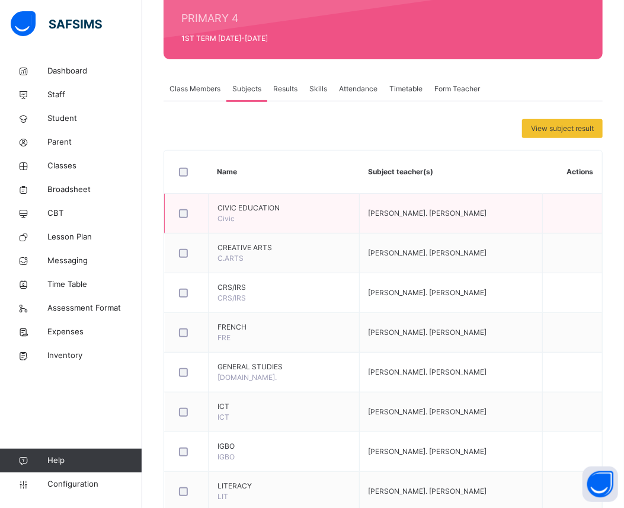
click at [431, 216] on span "Chijioke Nwokolo. Danielson , Mercy Onokudikoghene Aghogho" at bounding box center [427, 212] width 118 height 9
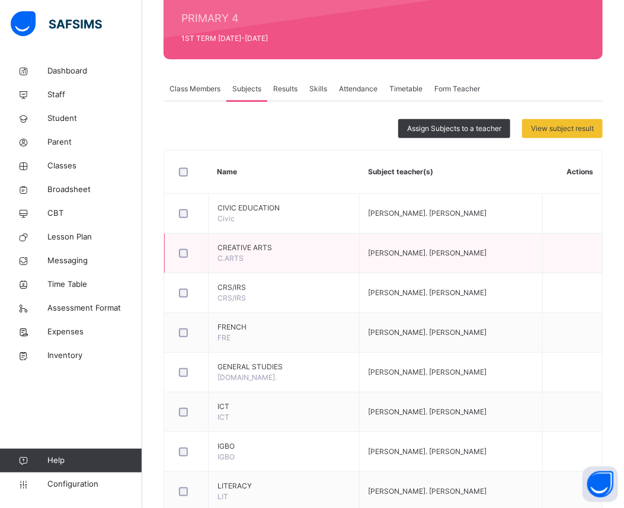
click at [184, 257] on div at bounding box center [186, 252] width 25 height 25
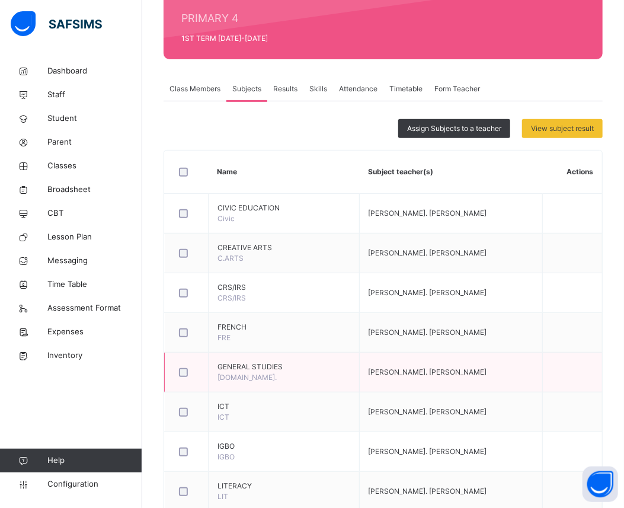
click at [181, 381] on div at bounding box center [186, 371] width 25 height 25
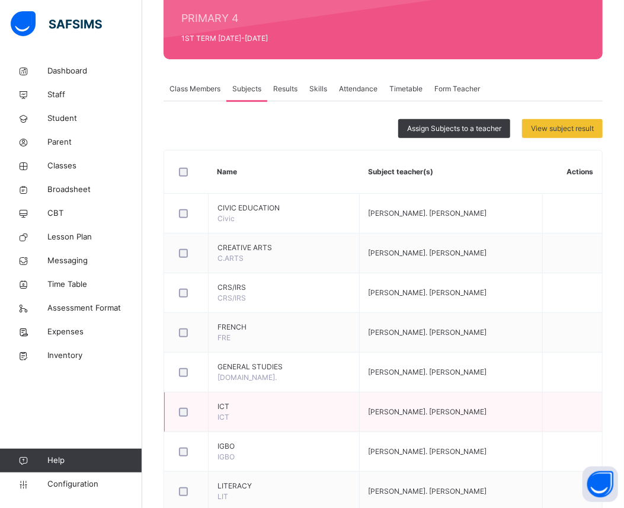
click at [181, 406] on div at bounding box center [186, 411] width 25 height 25
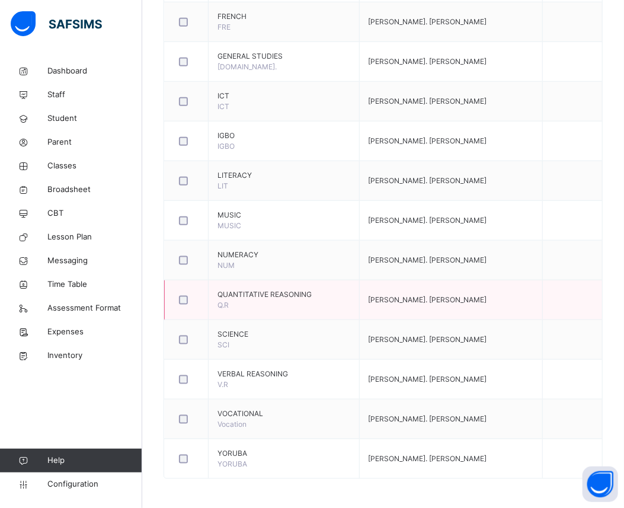
scroll to position [457, 0]
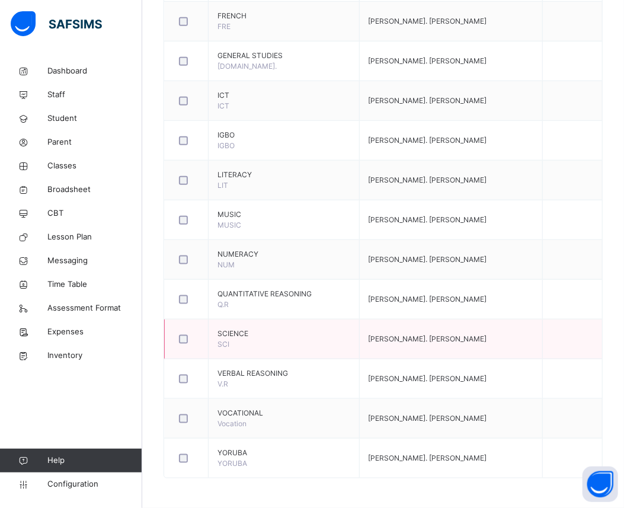
click at [182, 348] on div at bounding box center [186, 338] width 25 height 25
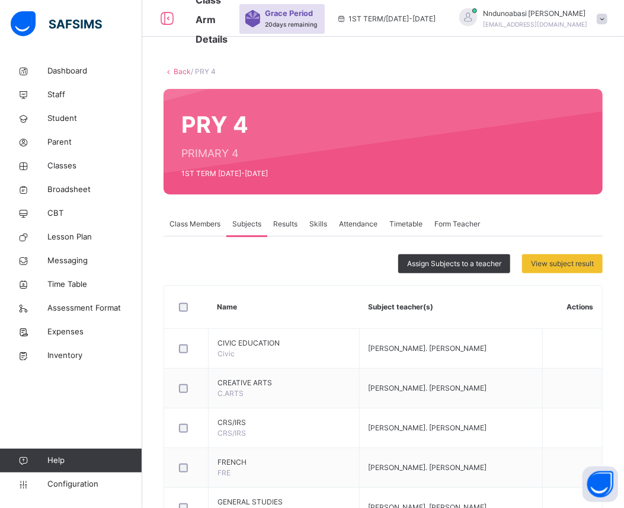
scroll to position [9, 0]
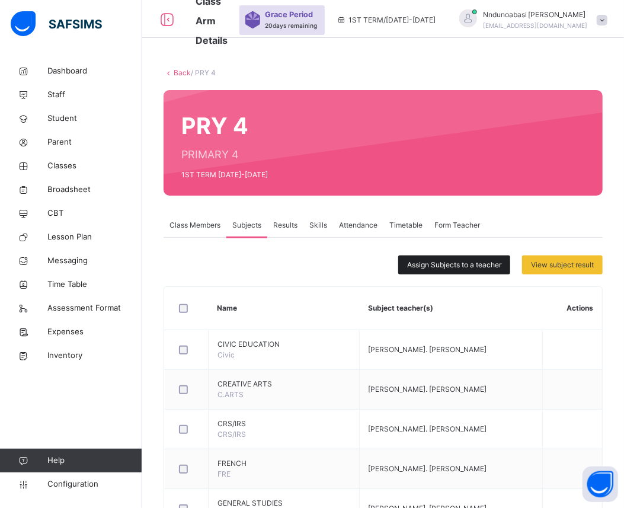
click at [492, 262] on span "Assign Subjects to a teacher" at bounding box center [454, 264] width 94 height 11
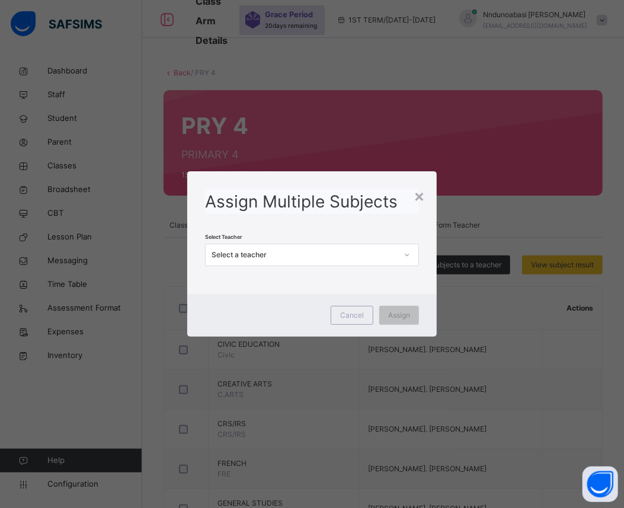
click at [409, 255] on icon at bounding box center [407, 254] width 4 height 2
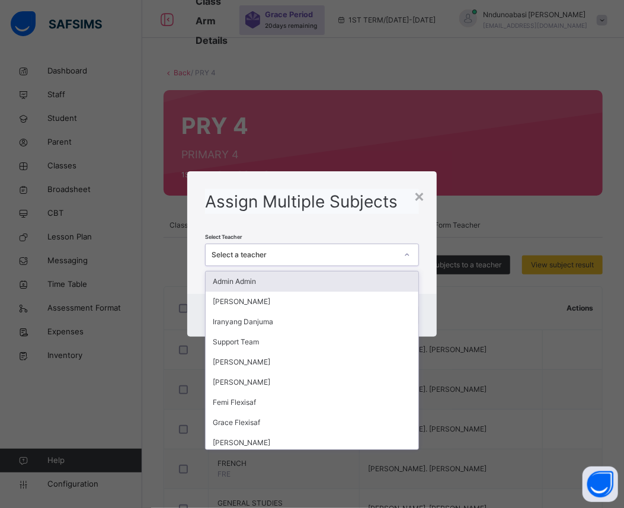
click at [428, 196] on div "Assign Multiple Subjects Select Teacher option Mercy Aghogho Onokudikoghene , s…" at bounding box center [311, 227] width 249 height 113
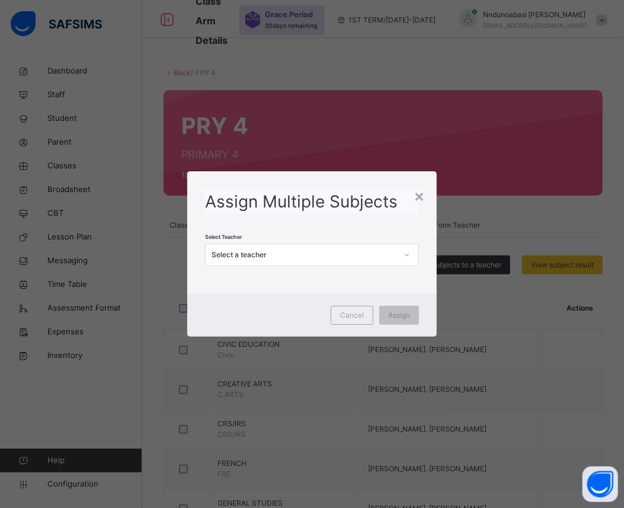
click at [451, 317] on div "× Assign Multiple Subjects Select Teacher Select a teacher Cancel Assign" at bounding box center [312, 254] width 624 height 508
click at [418, 197] on div "×" at bounding box center [418, 195] width 11 height 25
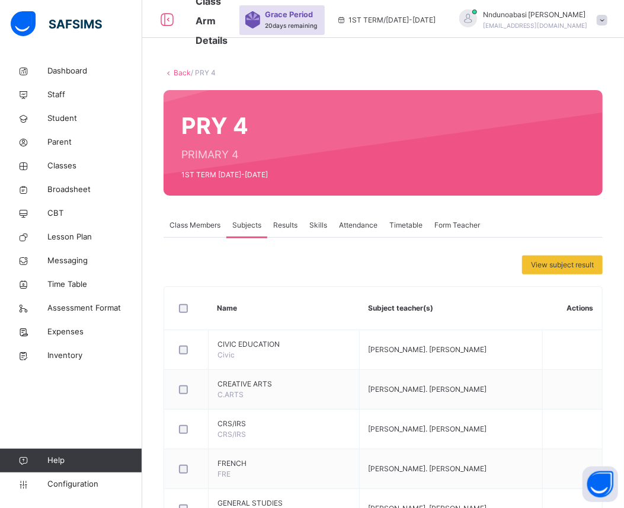
click at [582, 310] on th "Actions" at bounding box center [572, 308] width 60 height 43
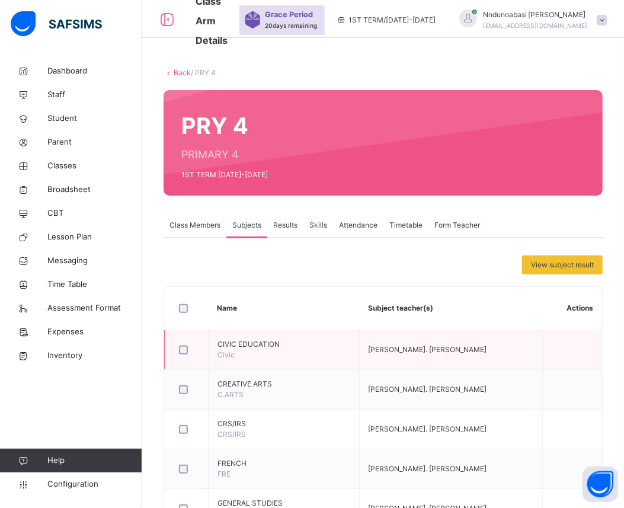
click at [585, 349] on td at bounding box center [572, 350] width 60 height 40
click at [432, 347] on span "Chijioke Nwokolo. Danielson , Mercy Onokudikoghene Aghogho" at bounding box center [427, 349] width 118 height 9
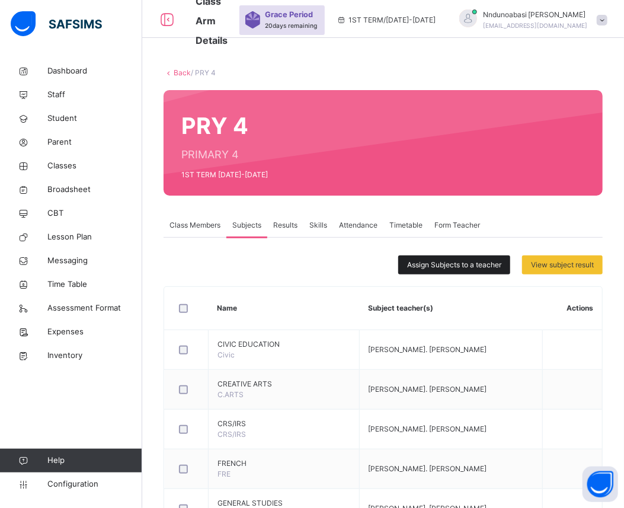
click at [480, 255] on div "Assign Subjects to a teacher" at bounding box center [454, 264] width 112 height 19
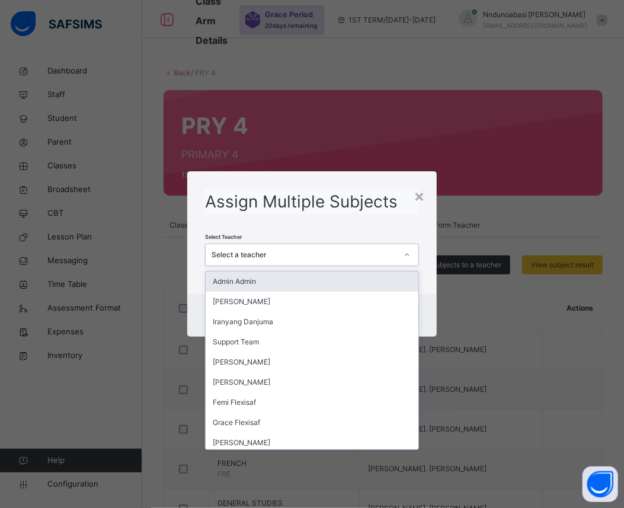
click at [409, 256] on icon at bounding box center [406, 255] width 7 height 12
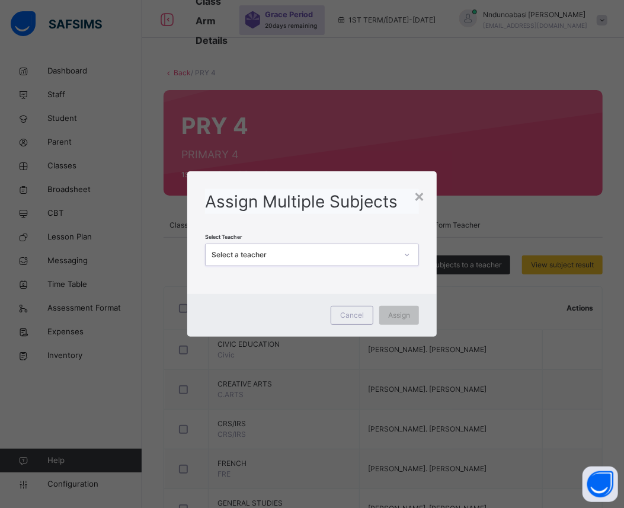
click at [314, 246] on div "Select a teacher" at bounding box center [301, 255] width 190 height 18
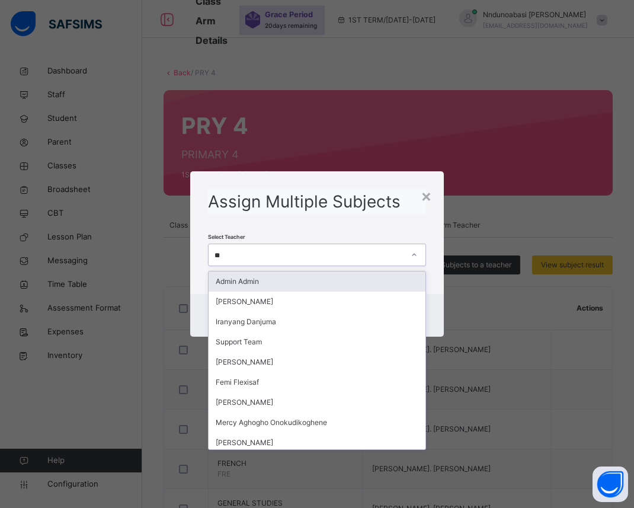
type input "***"
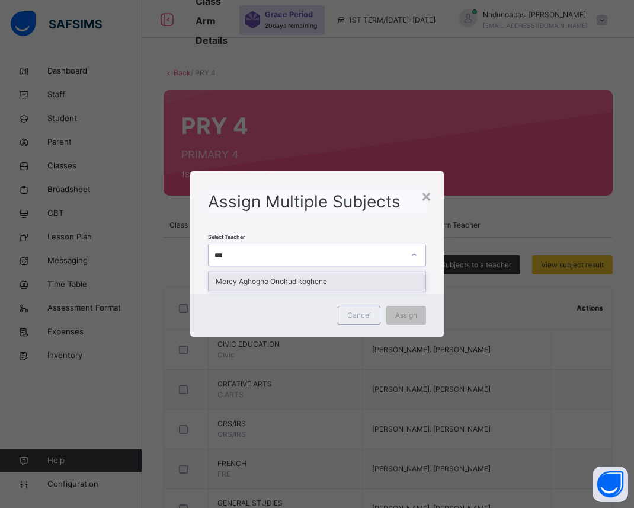
click at [287, 285] on div "Mercy Aghogho Onokudikoghene" at bounding box center [316, 281] width 217 height 20
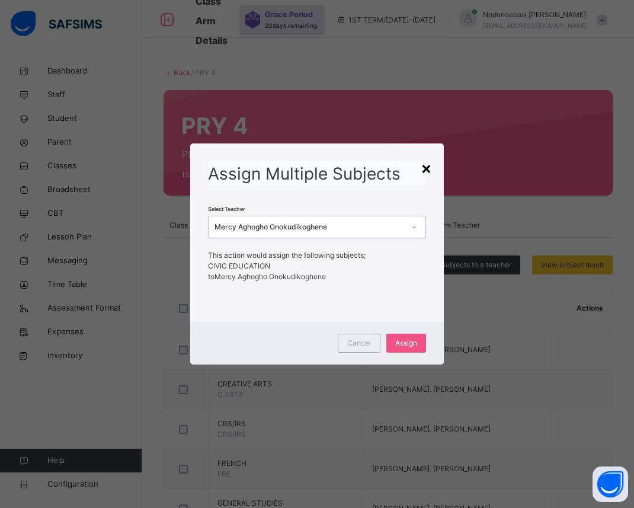
click at [425, 163] on div "×" at bounding box center [425, 167] width 11 height 25
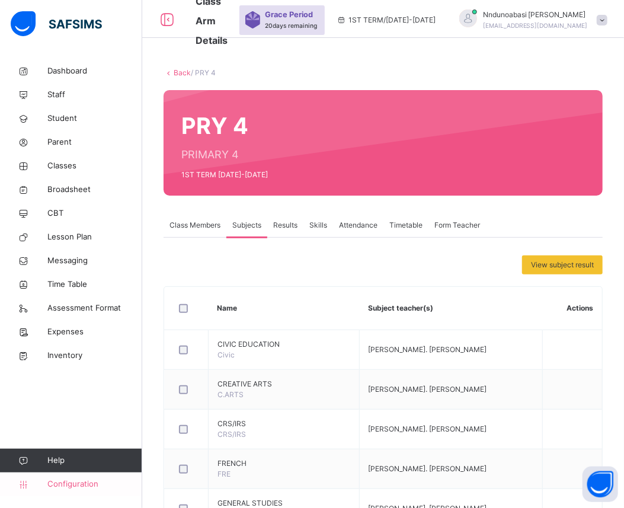
click at [82, 484] on span "Configuration" at bounding box center [94, 484] width 94 height 12
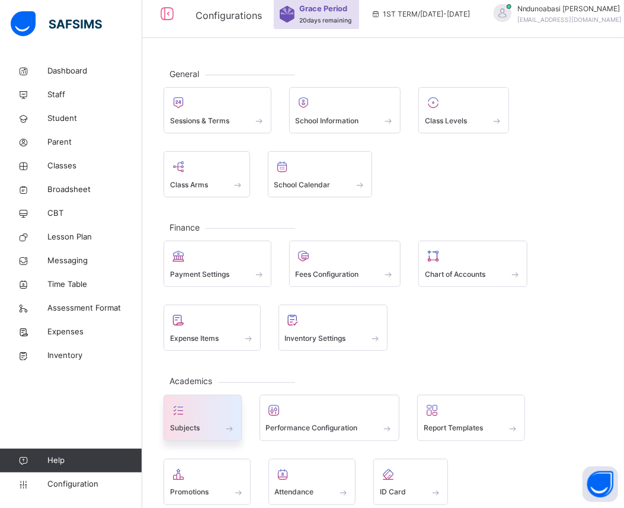
click at [180, 426] on span "Subjects" at bounding box center [185, 427] width 30 height 11
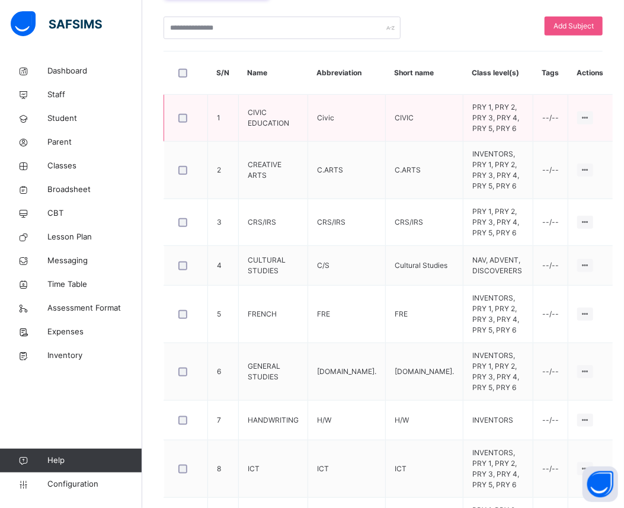
scroll to position [289, 0]
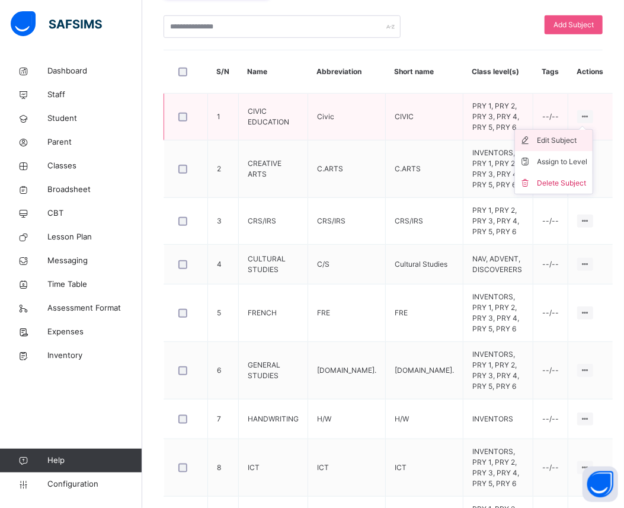
click at [577, 137] on div "Edit Subject" at bounding box center [562, 140] width 50 height 12
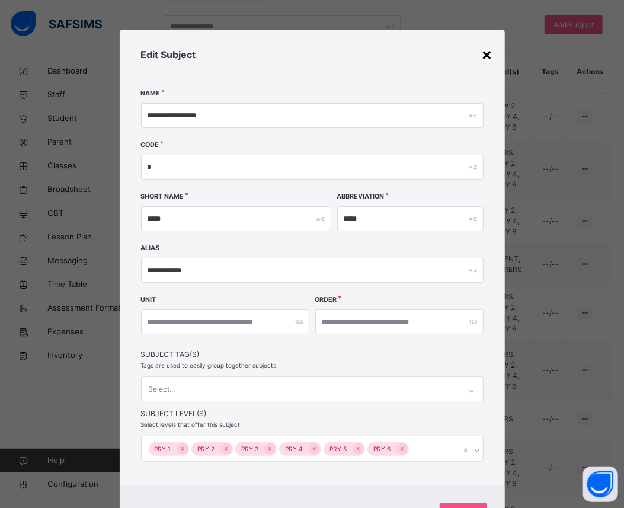
click at [487, 59] on div "×" at bounding box center [486, 53] width 11 height 25
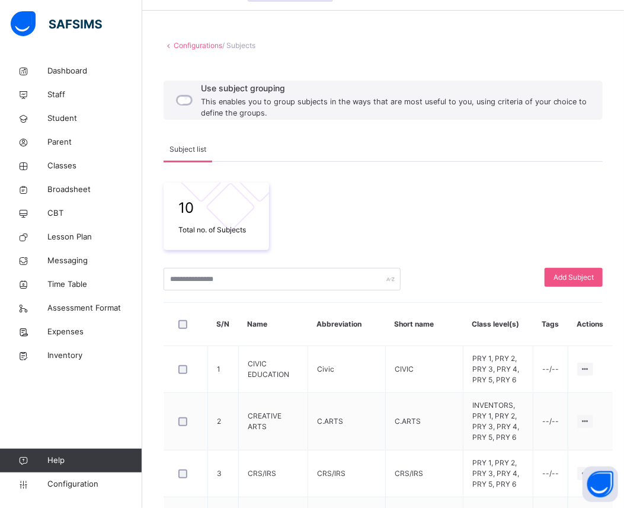
scroll to position [3, 0]
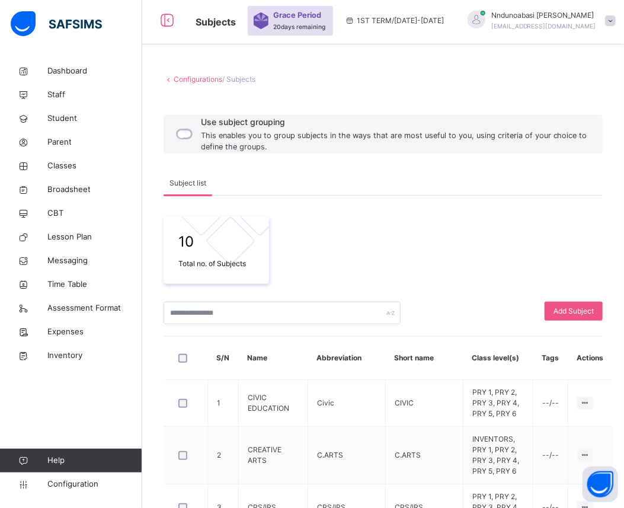
click at [503, 275] on div "10 Total no. of Subjects" at bounding box center [382, 250] width 439 height 68
click at [190, 79] on link "Configurations" at bounding box center [198, 79] width 49 height 9
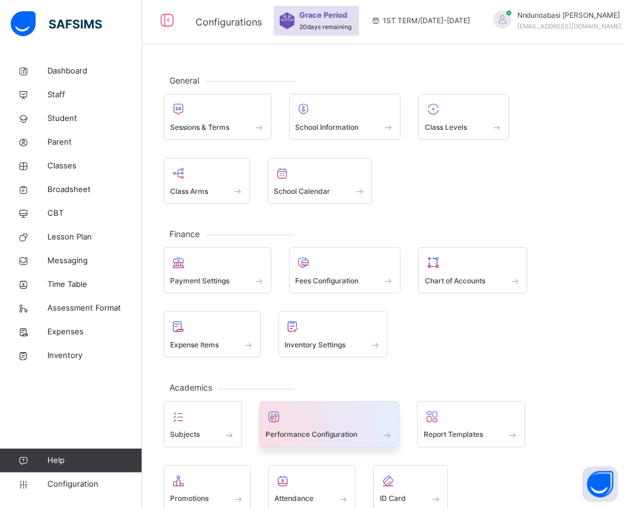
click at [288, 439] on span "Performance Configuration" at bounding box center [312, 434] width 92 height 11
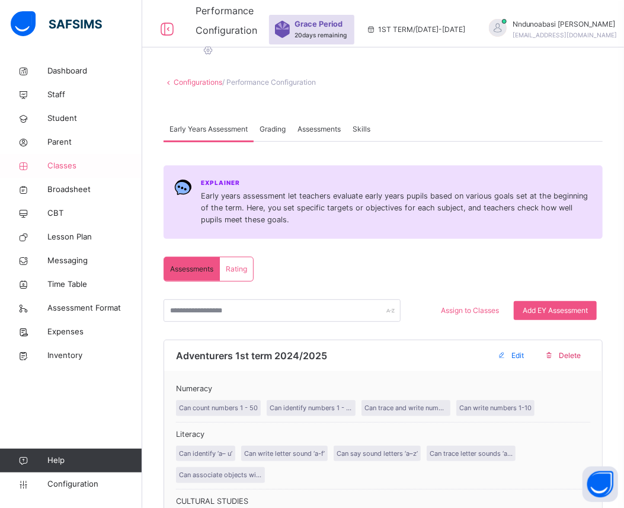
click at [69, 167] on span "Classes" at bounding box center [94, 166] width 95 height 12
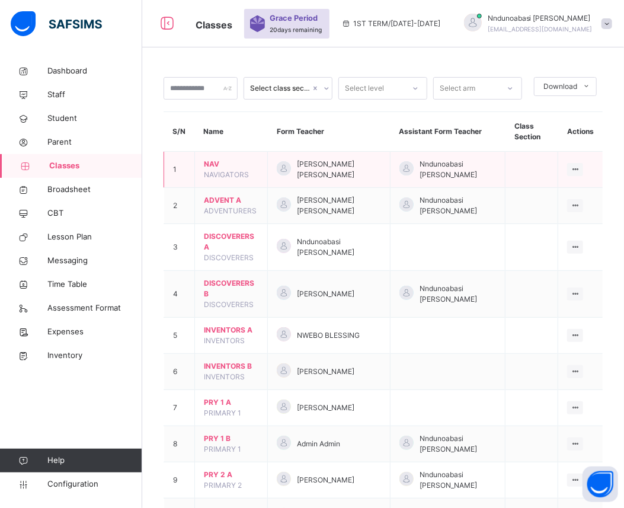
click at [381, 176] on div "[PERSON_NAME] [PERSON_NAME]" at bounding box center [329, 169] width 104 height 21
click at [580, 167] on icon at bounding box center [575, 169] width 10 height 9
click at [563, 191] on div "View Class" at bounding box center [544, 193] width 68 height 12
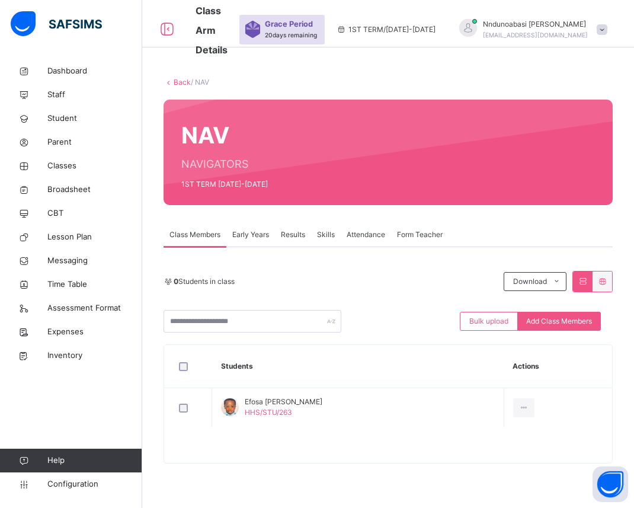
click at [185, 85] on link "Back" at bounding box center [182, 82] width 17 height 9
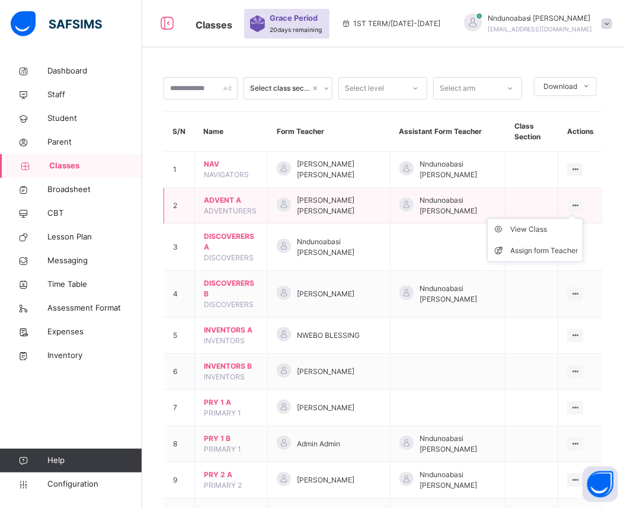
click at [580, 204] on icon at bounding box center [575, 205] width 10 height 9
click at [555, 227] on div "View Class" at bounding box center [544, 229] width 68 height 12
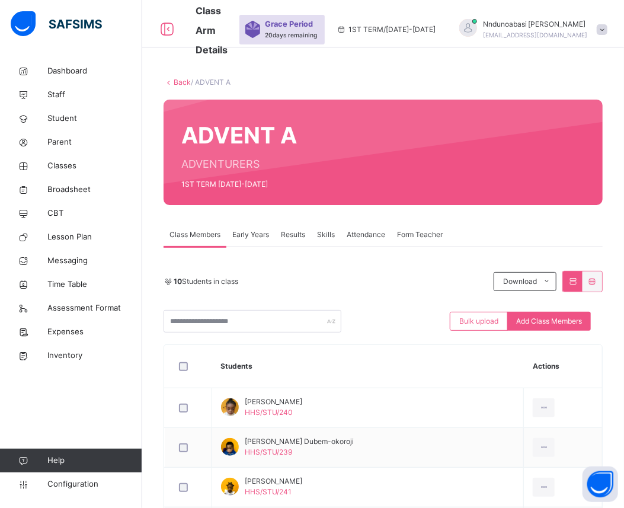
click at [290, 233] on span "Results" at bounding box center [293, 234] width 24 height 11
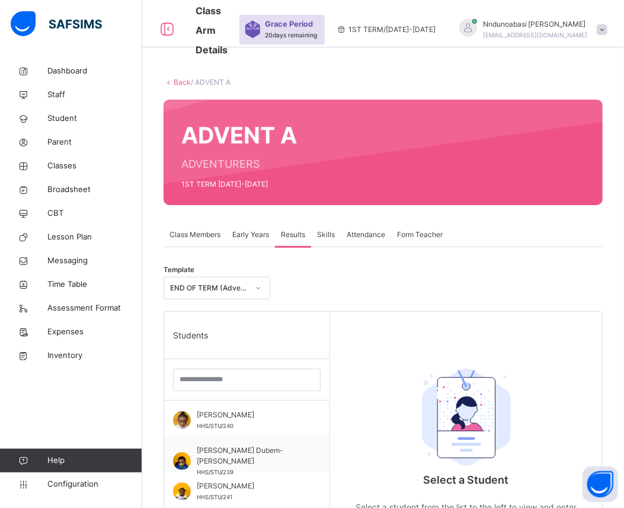
click at [417, 231] on span "Form Teacher" at bounding box center [420, 234] width 46 height 11
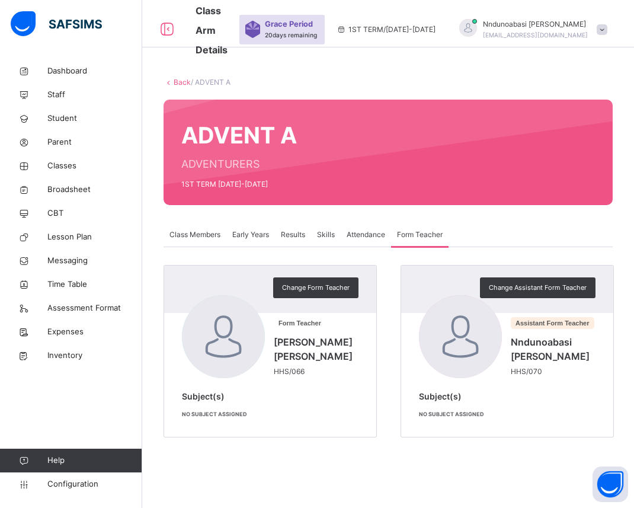
click at [182, 86] on div "Back / ADVENT A" at bounding box center [387, 82] width 449 height 11
click at [181, 80] on link "Back" at bounding box center [182, 82] width 17 height 9
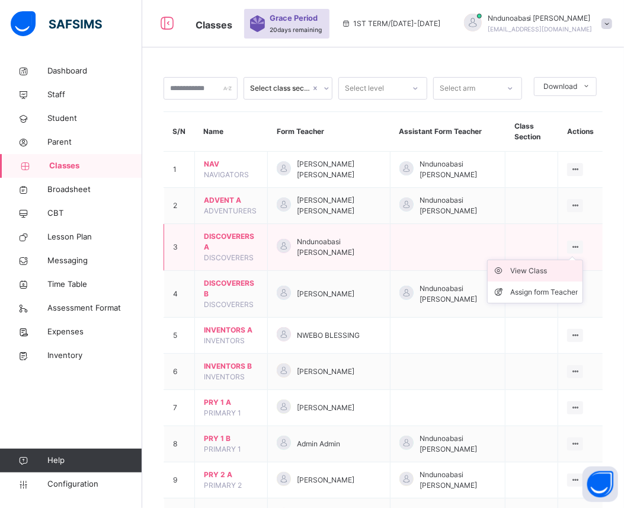
click at [560, 271] on div "View Class" at bounding box center [544, 271] width 68 height 12
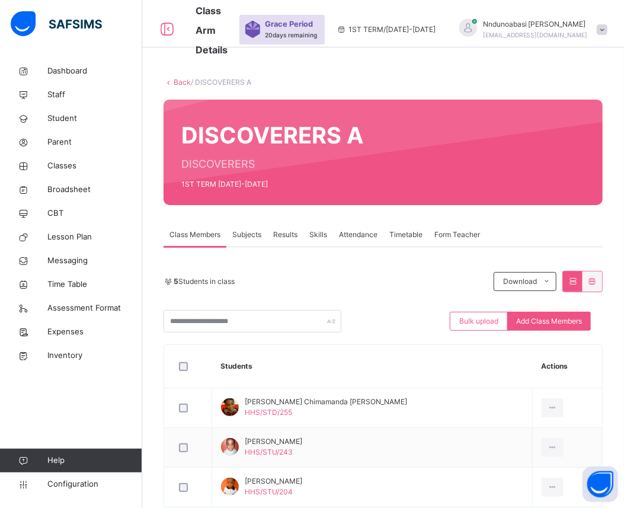
click at [451, 239] on span "Form Teacher" at bounding box center [457, 234] width 46 height 11
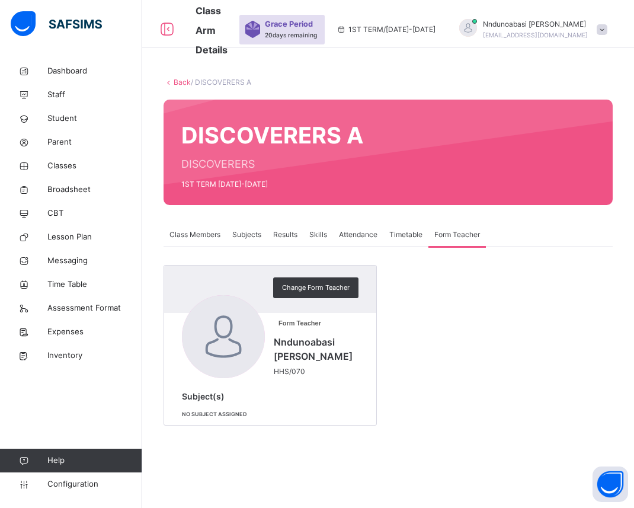
click at [251, 226] on div "Subjects" at bounding box center [246, 235] width 41 height 24
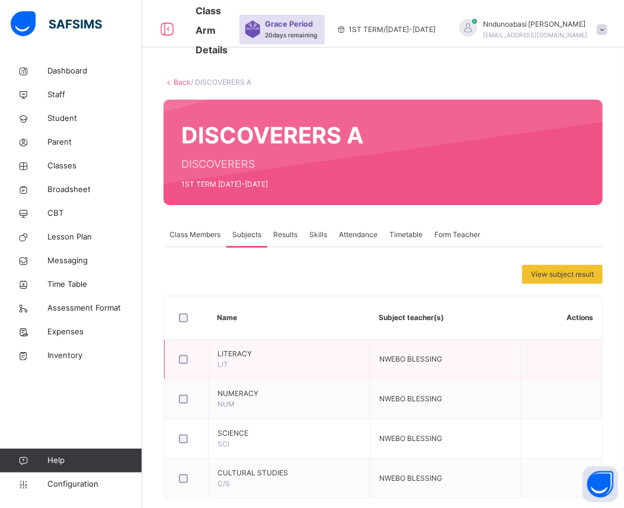
click at [421, 356] on span "NWEBO BLESSING" at bounding box center [410, 358] width 63 height 9
click at [377, 360] on td "NWEBO BLESSING" at bounding box center [445, 359] width 151 height 40
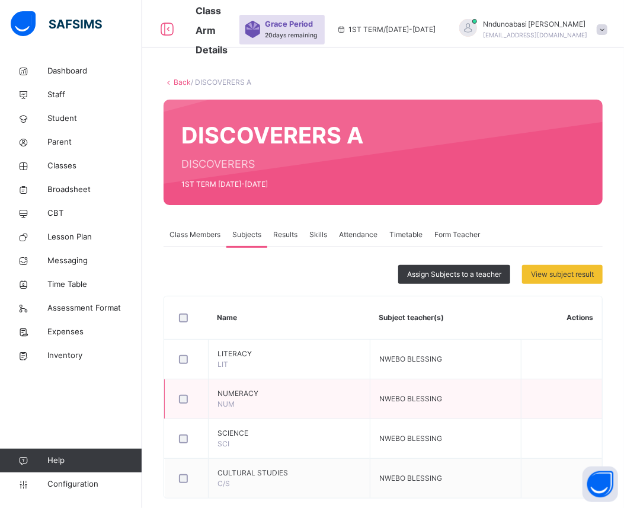
scroll to position [20, 0]
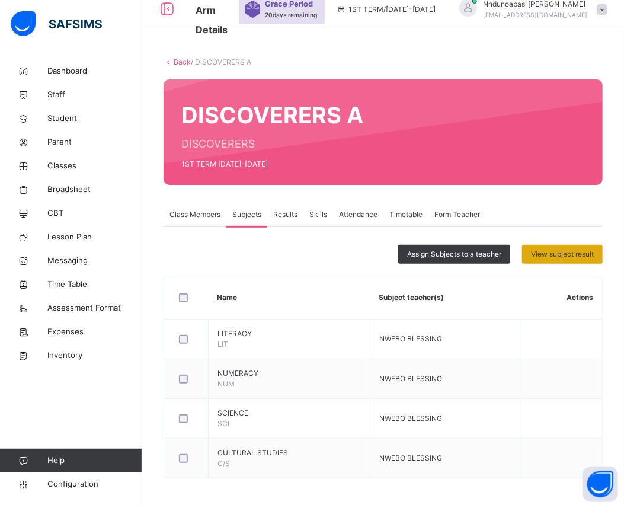
click at [541, 258] on span "View subject result" at bounding box center [562, 254] width 63 height 11
click at [0, 0] on div "SUBJECT RESULT × DISCOVERERS A: Subject Select... Print Report Happy Hearts Sch…" at bounding box center [0, 0] width 0 height 0
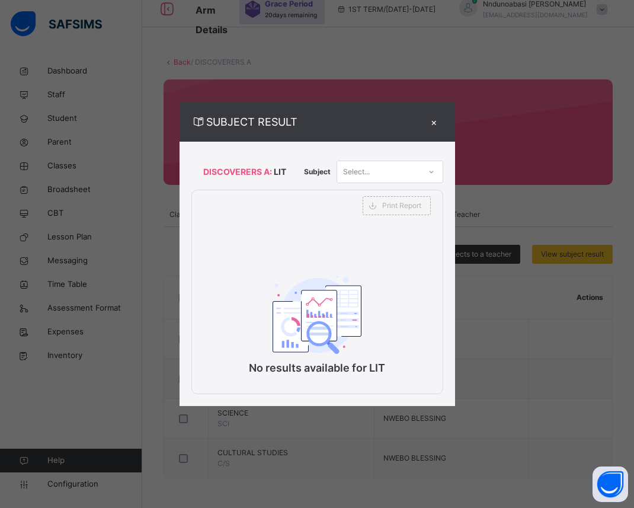
click at [435, 122] on div "×" at bounding box center [434, 122] width 18 height 16
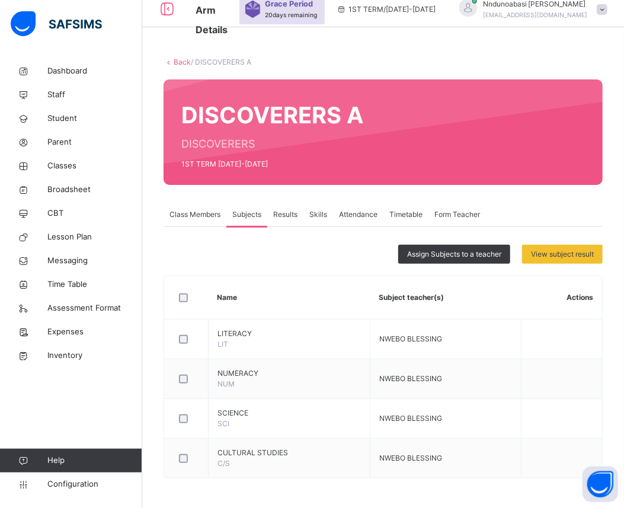
click at [585, 298] on th "Actions" at bounding box center [561, 297] width 81 height 43
click at [451, 255] on span "Assign Subjects to a teacher" at bounding box center [454, 254] width 94 height 11
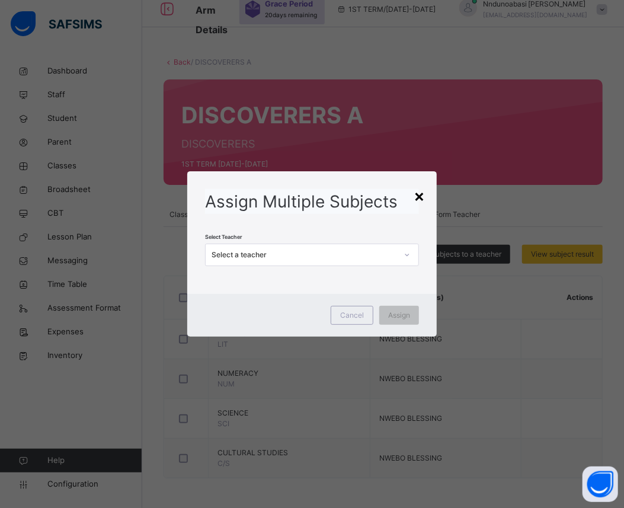
click at [419, 200] on div "×" at bounding box center [418, 195] width 11 height 25
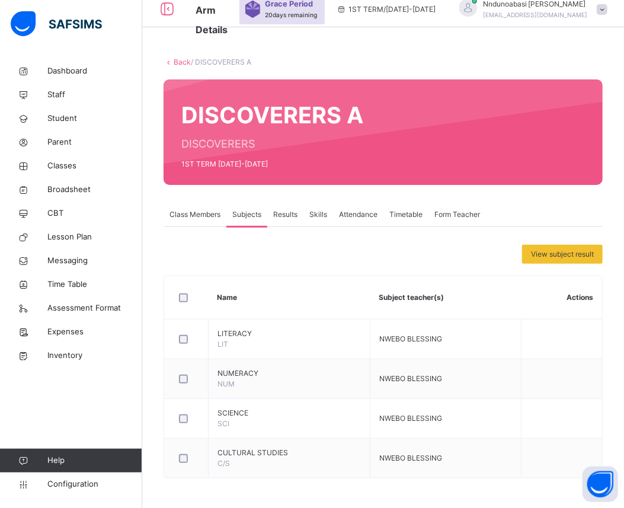
click at [284, 210] on span "Results" at bounding box center [285, 214] width 24 height 11
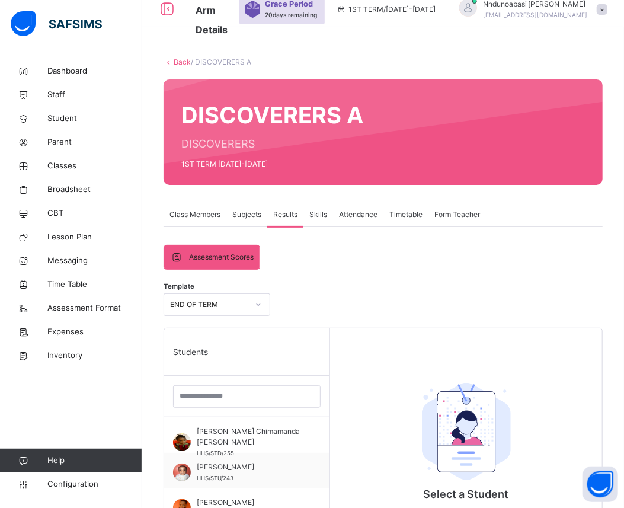
click at [248, 219] on span "Subjects" at bounding box center [246, 214] width 29 height 11
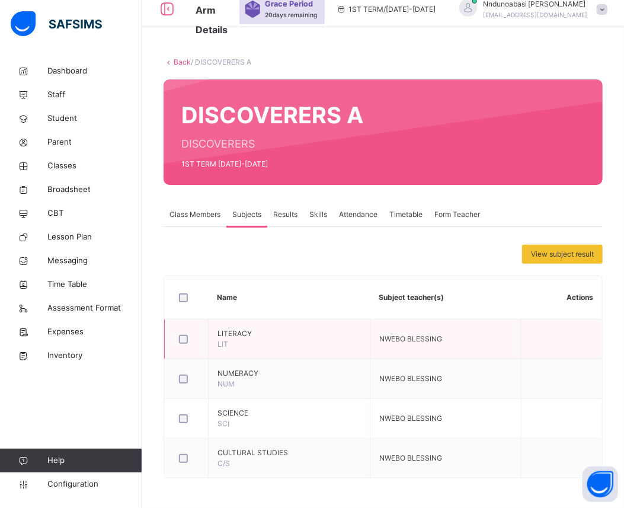
click at [386, 350] on td "NWEBO BLESSING" at bounding box center [445, 339] width 151 height 40
click at [403, 347] on td "NWEBO BLESSING" at bounding box center [445, 339] width 151 height 40
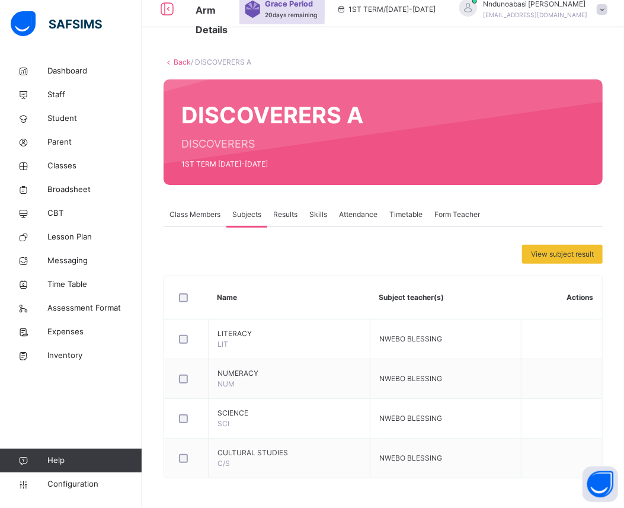
click at [180, 302] on div at bounding box center [187, 297] width 26 height 25
click at [452, 256] on span "Assign Subjects to a teacher" at bounding box center [454, 254] width 94 height 11
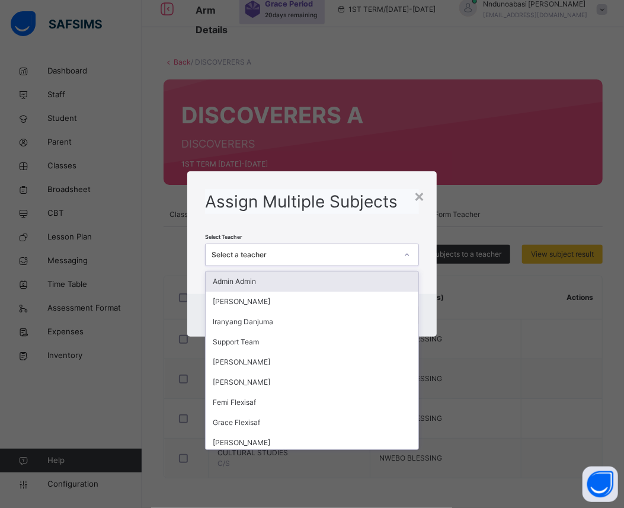
click at [410, 255] on icon at bounding box center [406, 255] width 7 height 12
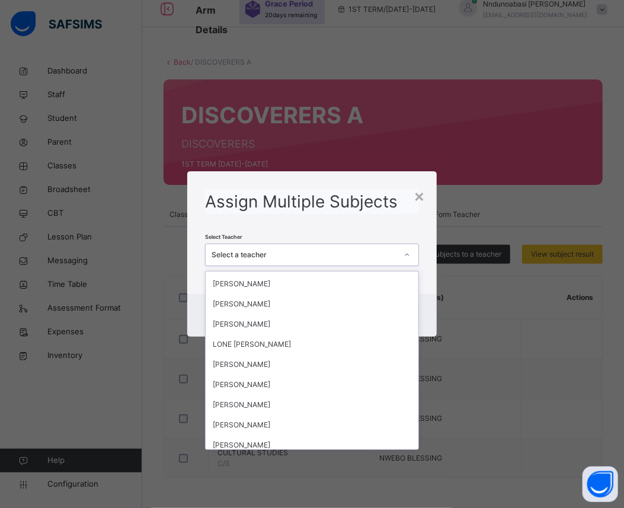
scroll to position [465, 0]
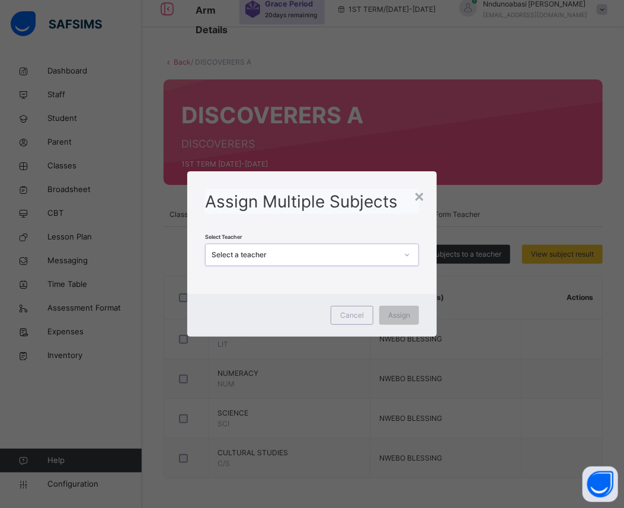
click at [380, 248] on div "Select a teacher" at bounding box center [301, 255] width 190 height 18
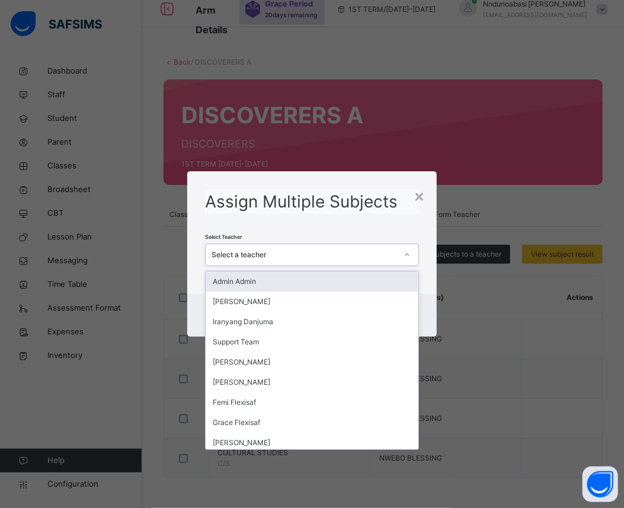
click at [380, 248] on div "Select a teacher" at bounding box center [301, 255] width 190 height 18
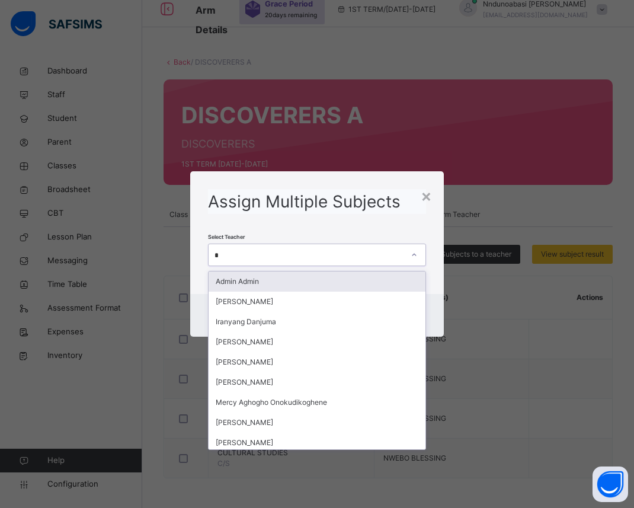
type input "**"
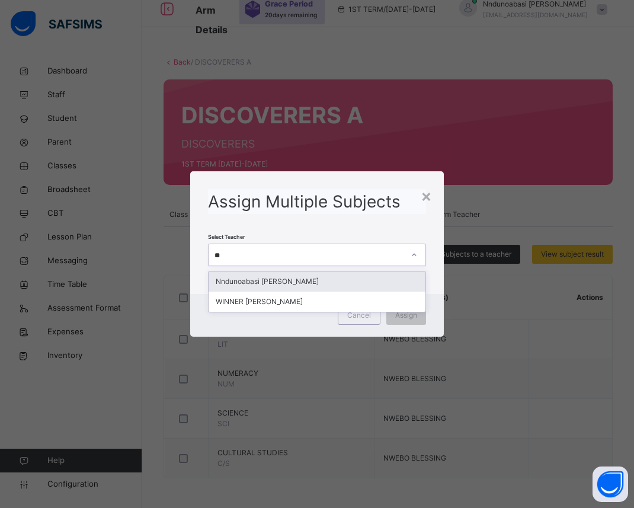
click at [377, 273] on div "Nndunoabasi [PERSON_NAME]" at bounding box center [316, 281] width 217 height 20
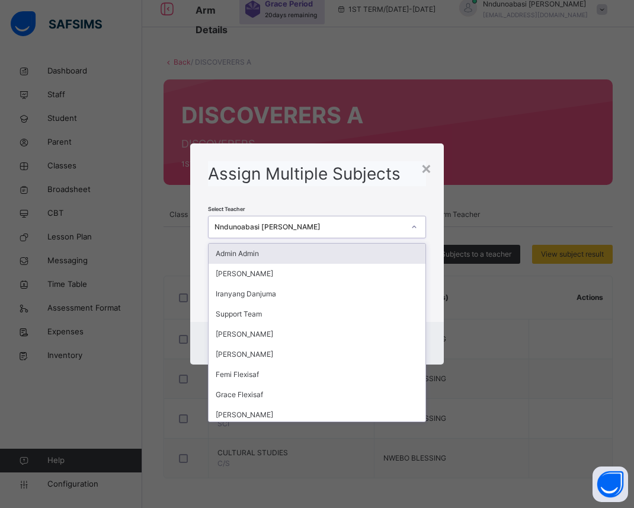
click at [415, 226] on icon at bounding box center [413, 227] width 7 height 12
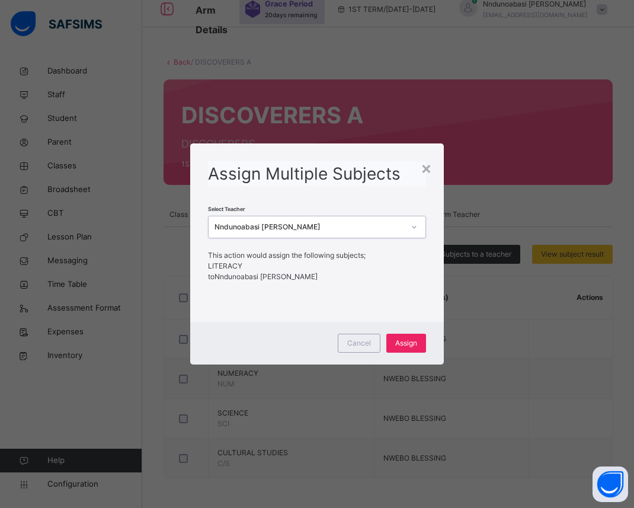
click at [402, 342] on span "Assign" at bounding box center [406, 343] width 22 height 11
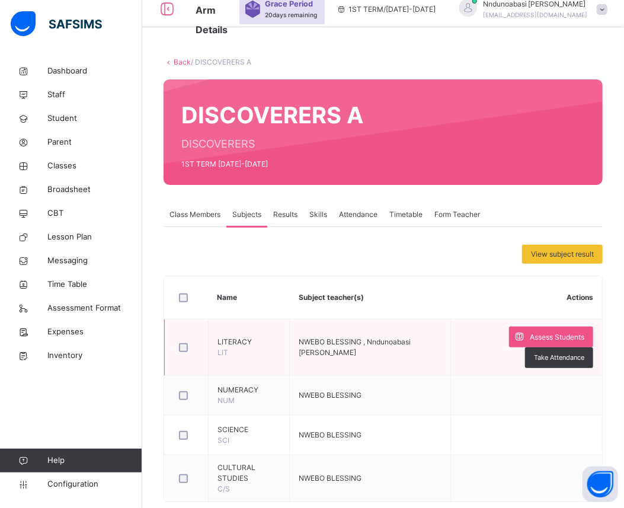
click at [383, 342] on span "NWEBO BLESSING , Nndunoabasi [PERSON_NAME]" at bounding box center [354, 347] width 112 height 20
click at [525, 333] on icon at bounding box center [519, 337] width 12 height 14
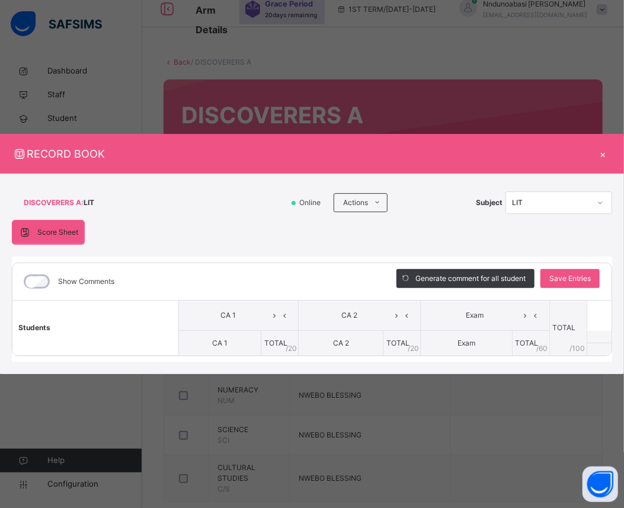
click at [602, 152] on div "×" at bounding box center [603, 154] width 18 height 16
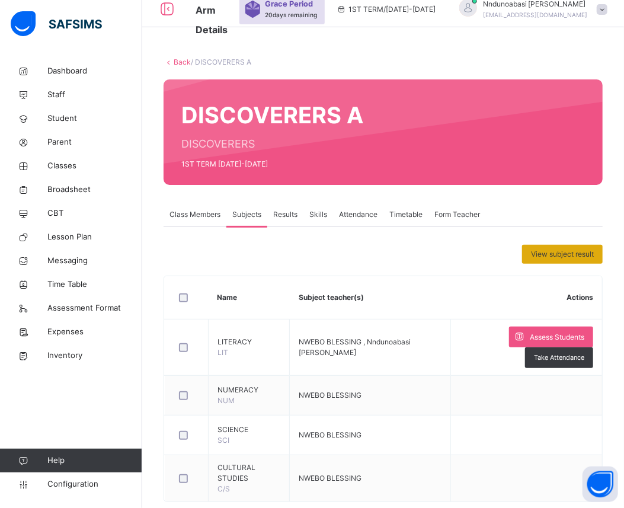
click at [575, 251] on span "View subject result" at bounding box center [562, 254] width 63 height 11
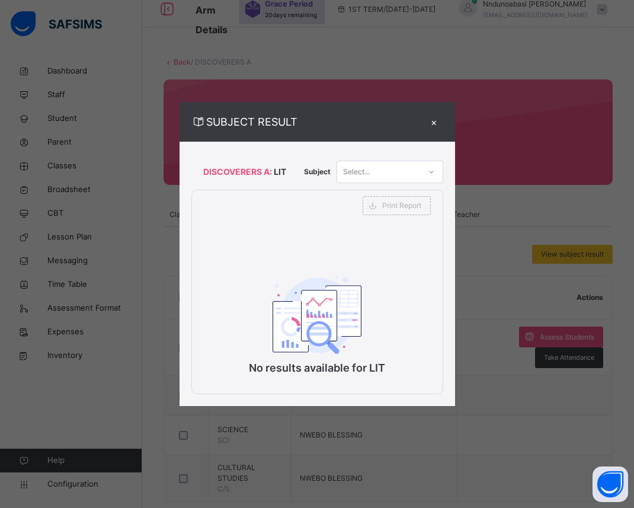
click at [436, 120] on div "×" at bounding box center [434, 122] width 18 height 16
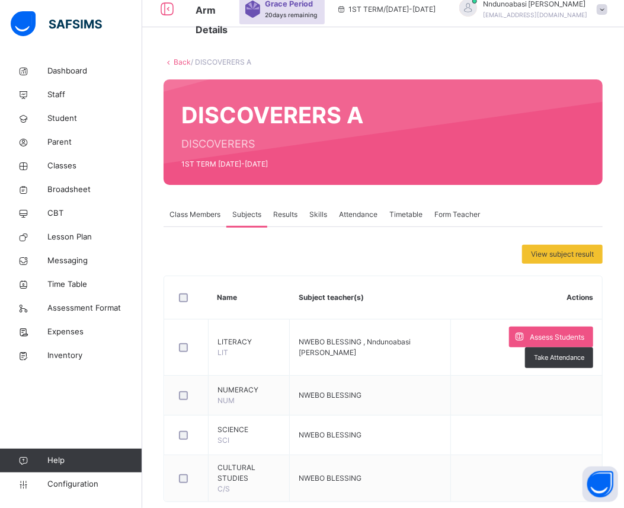
click at [237, 216] on span "Subjects" at bounding box center [246, 214] width 29 height 11
click at [475, 255] on span "Assign Subjects to a teacher" at bounding box center [454, 254] width 94 height 11
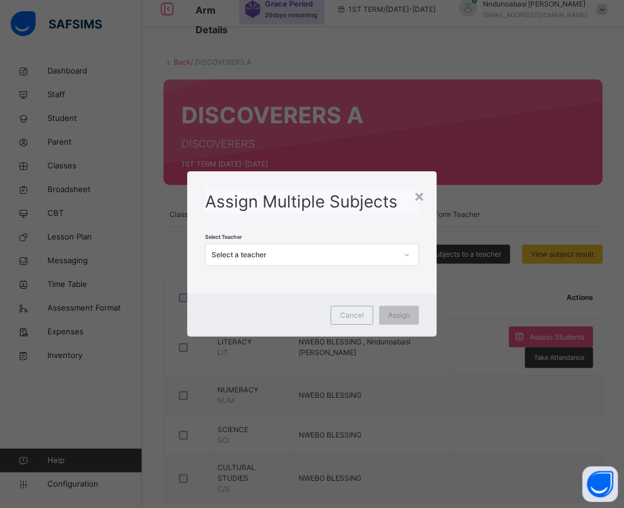
click at [407, 253] on icon at bounding box center [406, 255] width 7 height 12
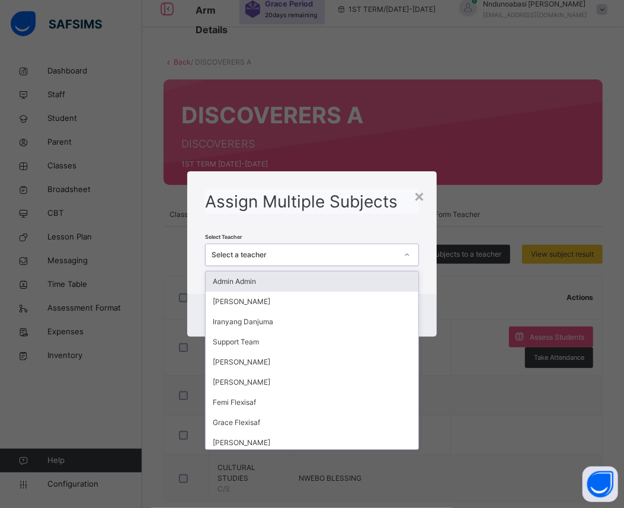
click at [398, 252] on div at bounding box center [407, 254] width 23 height 21
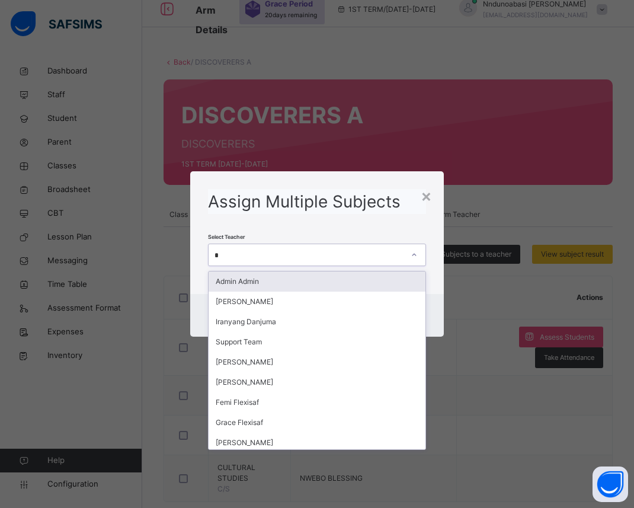
type input "**"
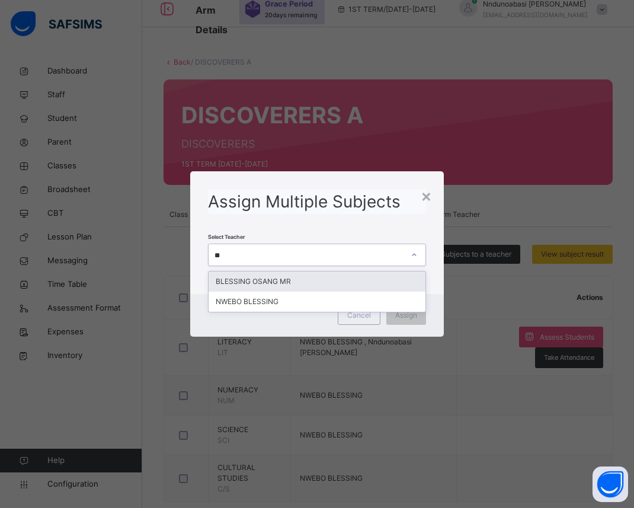
click at [366, 275] on div "BLESSING OSANG MR" at bounding box center [316, 281] width 217 height 20
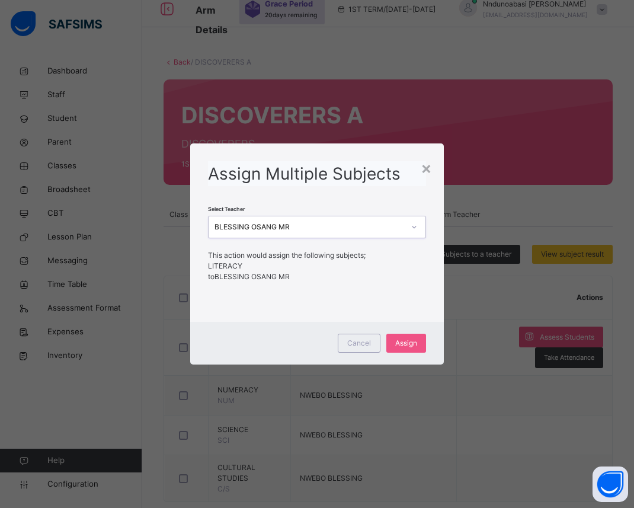
click at [413, 226] on icon at bounding box center [413, 227] width 7 height 12
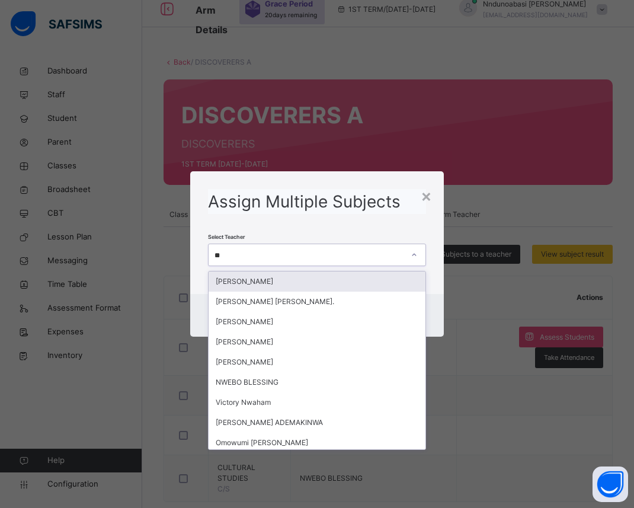
type input "***"
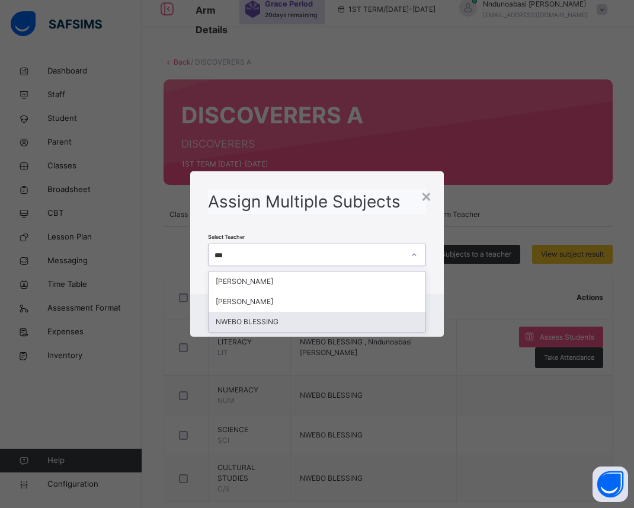
click at [354, 320] on div "NWEBO BLESSING" at bounding box center [316, 322] width 217 height 20
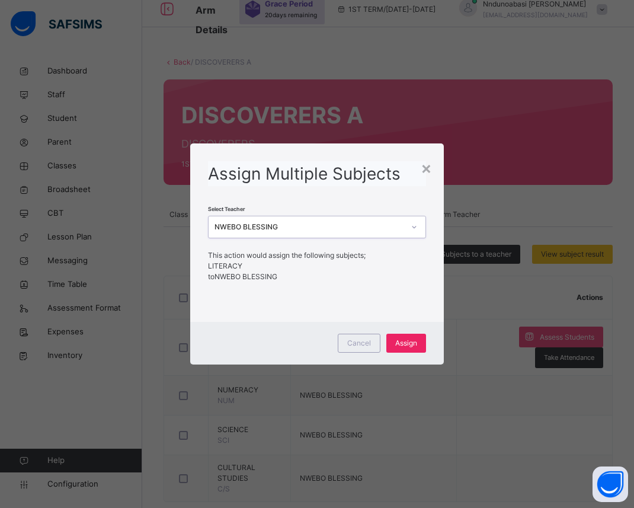
click at [391, 338] on div "Assign" at bounding box center [406, 342] width 40 height 19
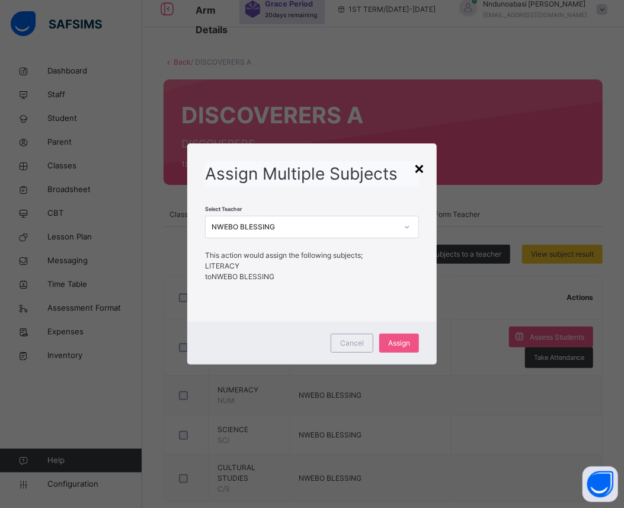
click at [422, 163] on div "×" at bounding box center [418, 167] width 11 height 25
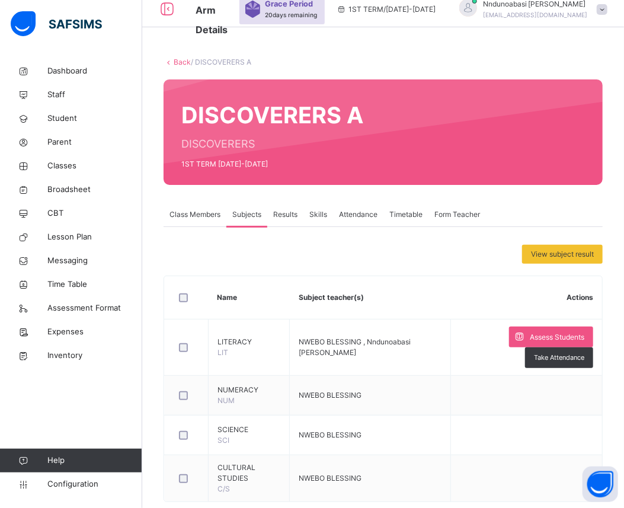
click at [178, 64] on link "Back" at bounding box center [182, 61] width 17 height 9
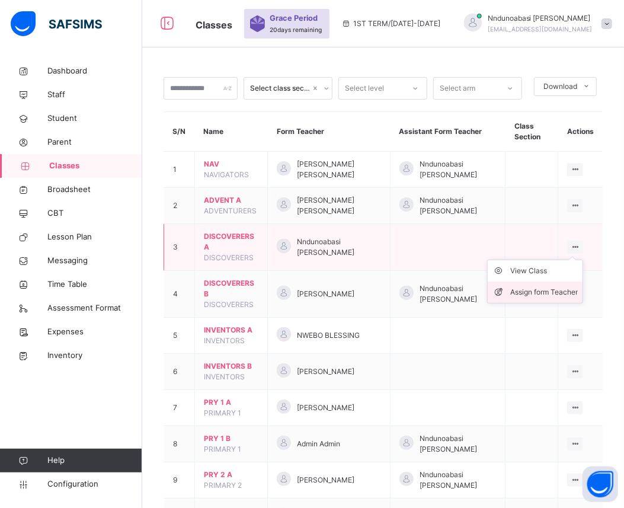
click at [567, 295] on div "Assign form Teacher" at bounding box center [544, 292] width 68 height 12
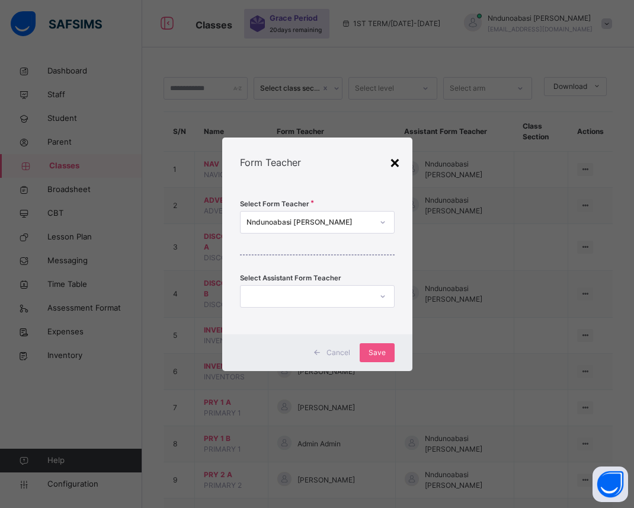
click at [391, 162] on div "×" at bounding box center [394, 161] width 11 height 25
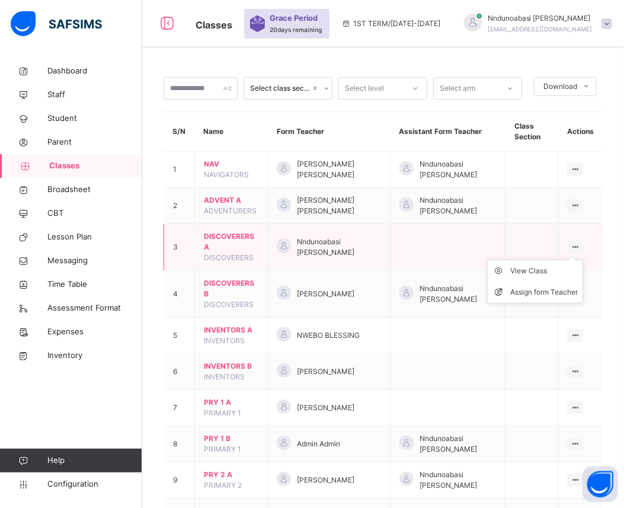
click at [583, 259] on ul "View Class Assign form Teacher" at bounding box center [535, 281] width 96 height 44
click at [561, 269] on div "View Class" at bounding box center [544, 271] width 68 height 12
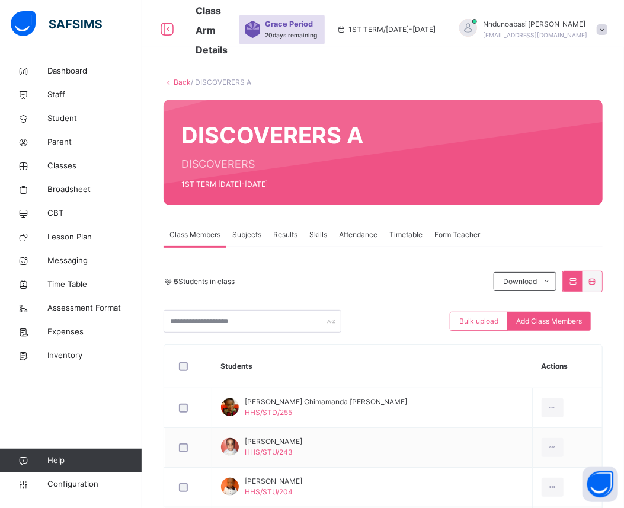
click at [237, 234] on span "Subjects" at bounding box center [246, 234] width 29 height 11
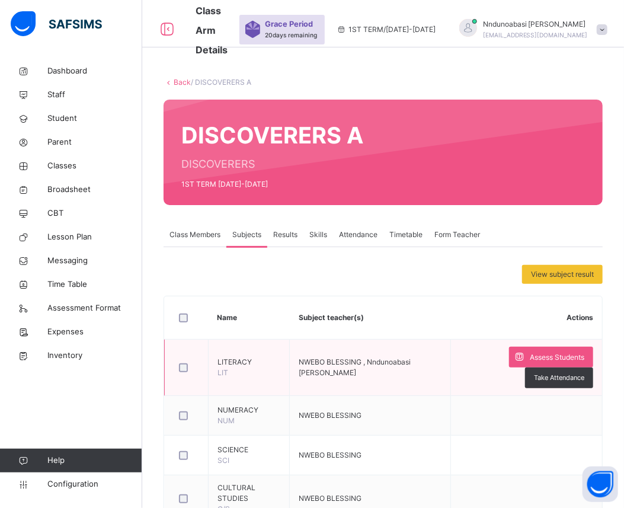
click at [366, 362] on span "NWEBO BLESSING , Nndunoabasi [PERSON_NAME]" at bounding box center [354, 367] width 112 height 20
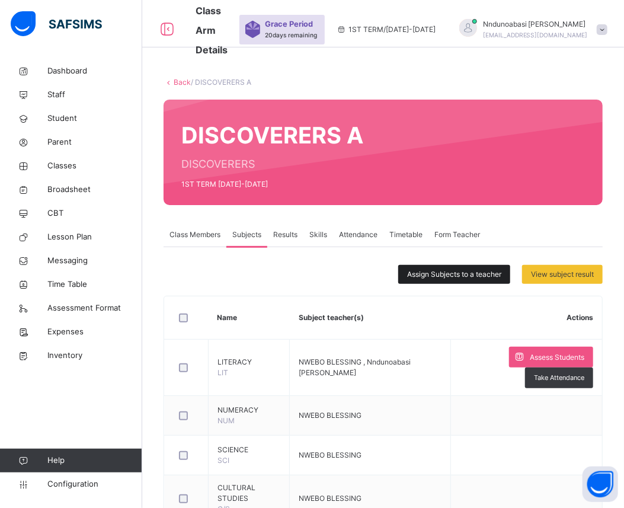
click at [448, 275] on span "Assign Subjects to a teacher" at bounding box center [454, 274] width 94 height 11
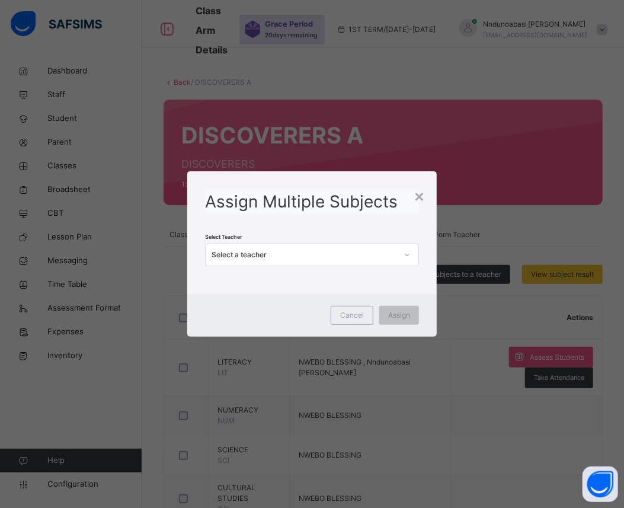
click at [409, 255] on icon at bounding box center [406, 255] width 7 height 12
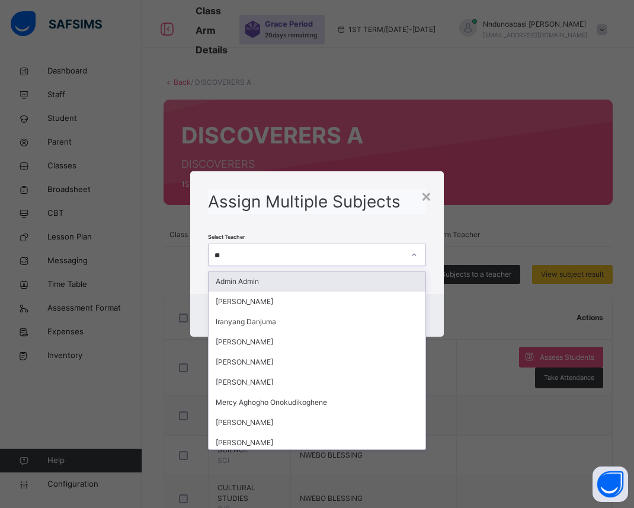
type input "***"
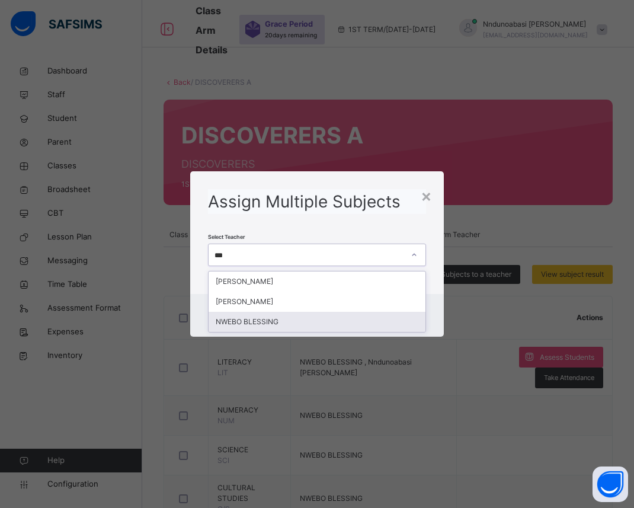
click at [353, 317] on div "NWEBO BLESSING" at bounding box center [316, 322] width 217 height 20
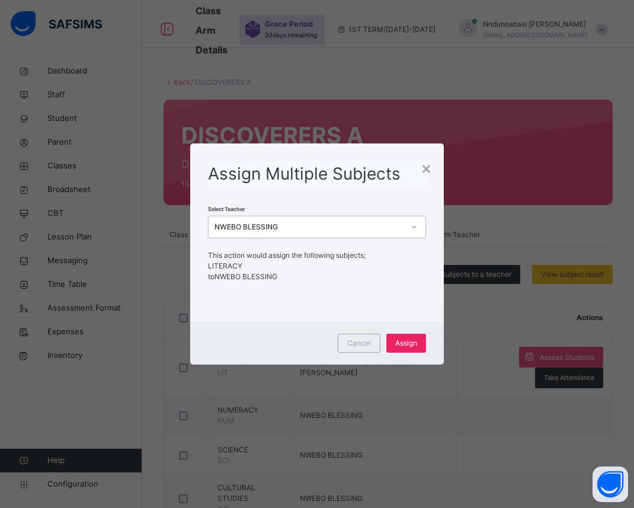
click at [412, 343] on span "Assign" at bounding box center [406, 343] width 22 height 11
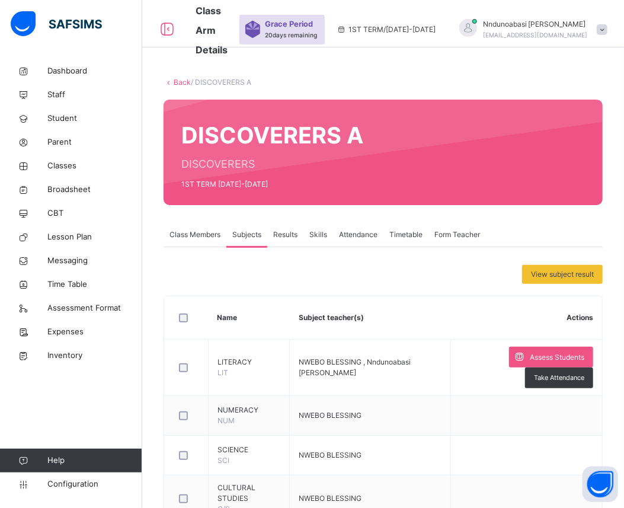
click at [451, 235] on span "Form Teacher" at bounding box center [457, 234] width 46 height 11
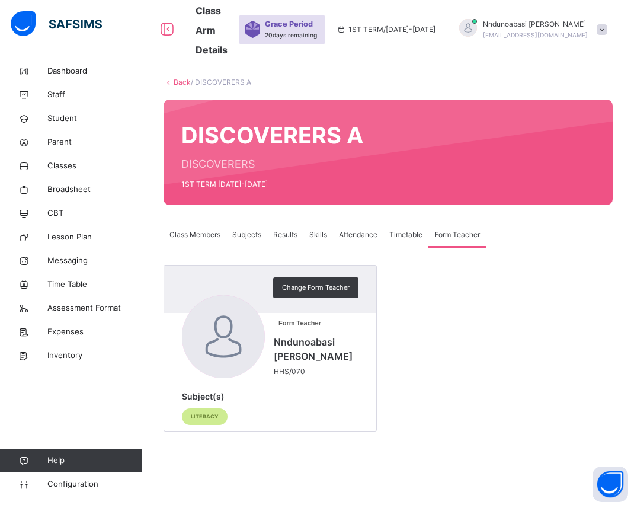
click at [210, 418] on span "LITERACY" at bounding box center [205, 416] width 28 height 8
click at [230, 346] on div at bounding box center [223, 336] width 83 height 83
click at [221, 417] on div "LITERACY" at bounding box center [205, 416] width 46 height 17
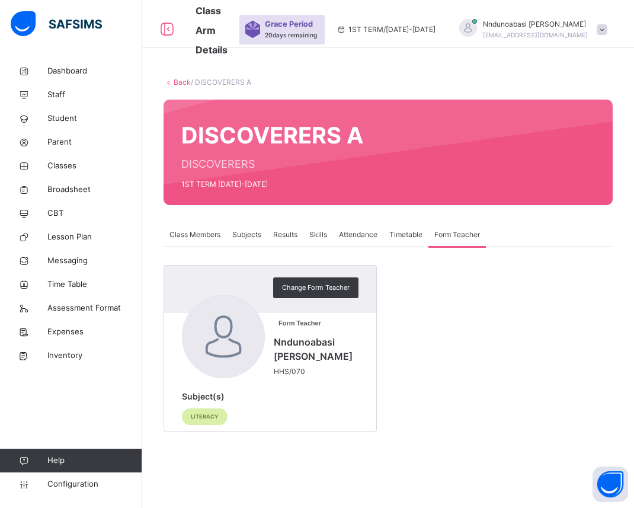
click at [403, 358] on div "Change Form Teacher Form Teacher Nndunoabasi Akpan HHS/070 Subject(s) LITERACY" at bounding box center [387, 348] width 449 height 166
click at [401, 242] on div "Timetable" at bounding box center [405, 235] width 45 height 24
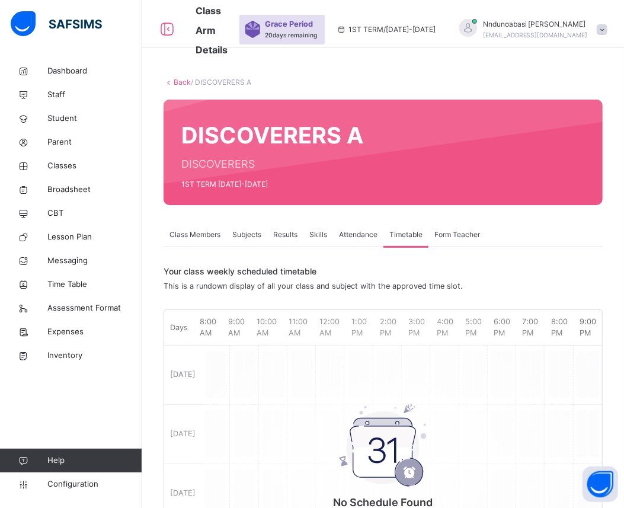
click at [357, 244] on div "Attendance" at bounding box center [358, 235] width 50 height 24
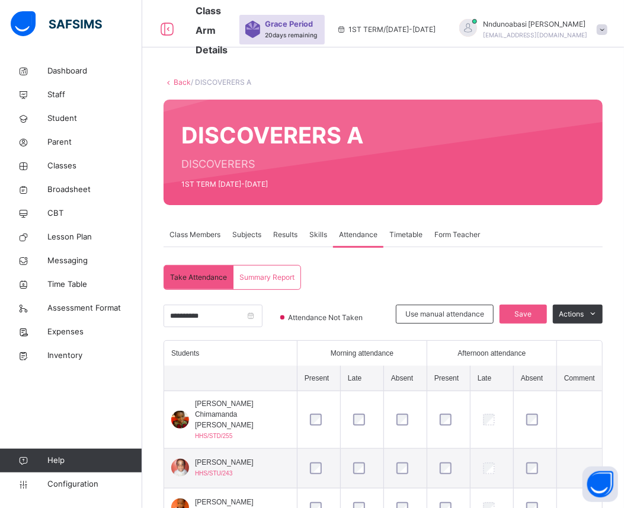
click at [314, 243] on div "Skills" at bounding box center [318, 235] width 30 height 24
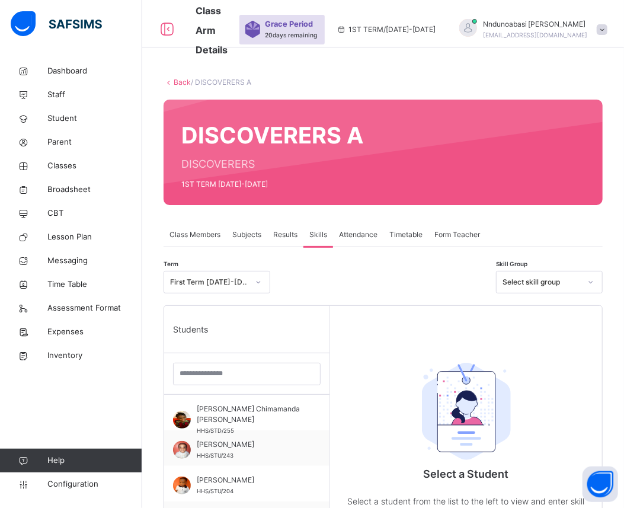
click at [289, 237] on span "Results" at bounding box center [285, 234] width 24 height 11
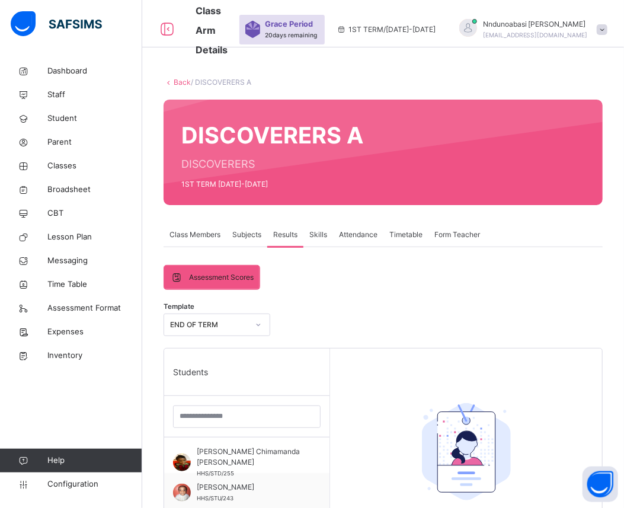
click at [255, 236] on span "Subjects" at bounding box center [246, 234] width 29 height 11
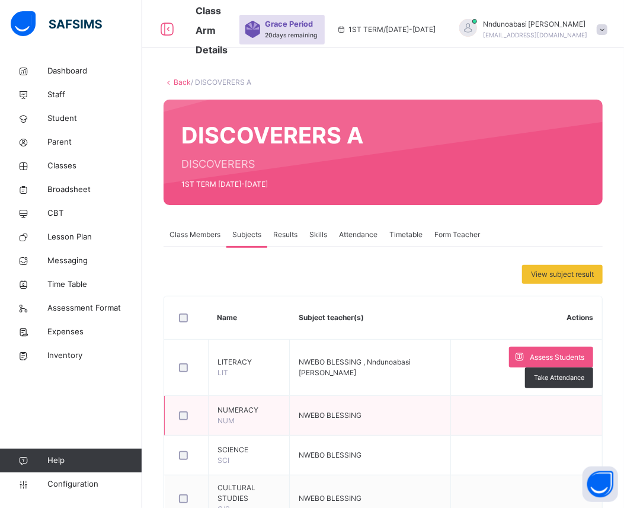
click at [312, 419] on td "NWEBO BLESSING" at bounding box center [370, 416] width 161 height 40
click at [344, 410] on td "NWEBO BLESSING" at bounding box center [370, 416] width 161 height 40
click at [350, 415] on span "NWEBO BLESSING" at bounding box center [329, 414] width 63 height 9
click at [364, 419] on td "NWEBO BLESSING" at bounding box center [370, 416] width 161 height 40
click at [176, 415] on div at bounding box center [186, 415] width 20 height 9
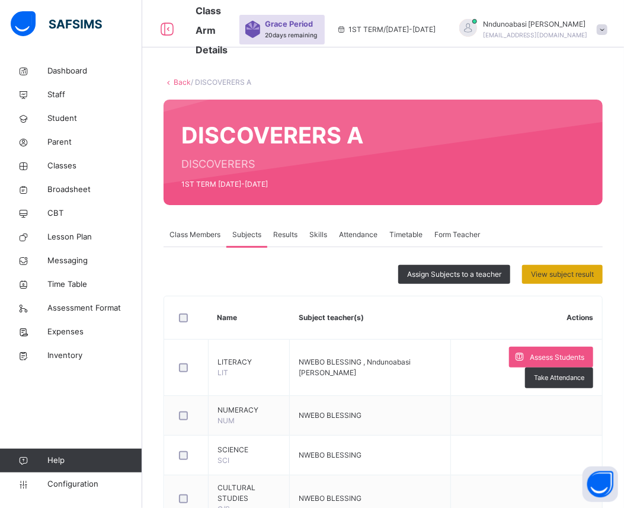
click at [566, 271] on span "View subject result" at bounding box center [562, 274] width 63 height 11
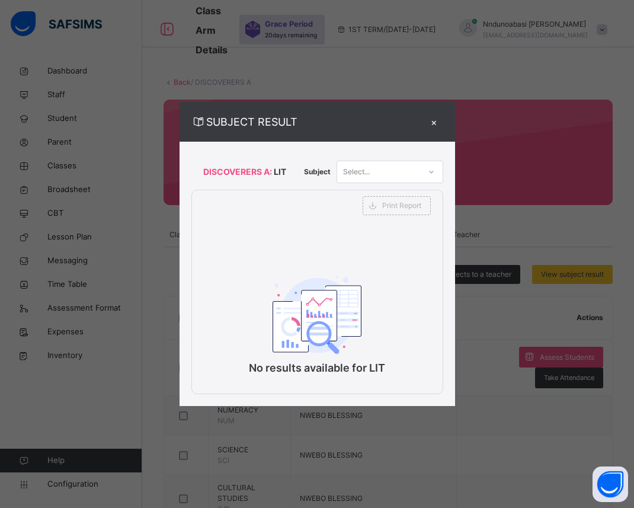
click at [435, 121] on div "×" at bounding box center [434, 122] width 18 height 16
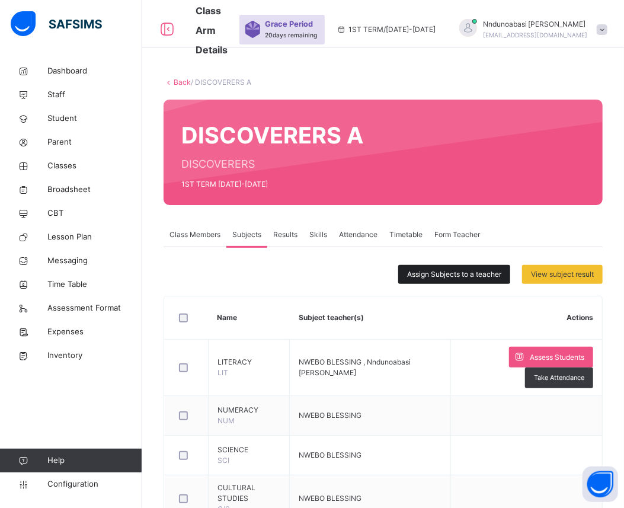
click at [454, 271] on span "Assign Subjects to a teacher" at bounding box center [454, 274] width 94 height 11
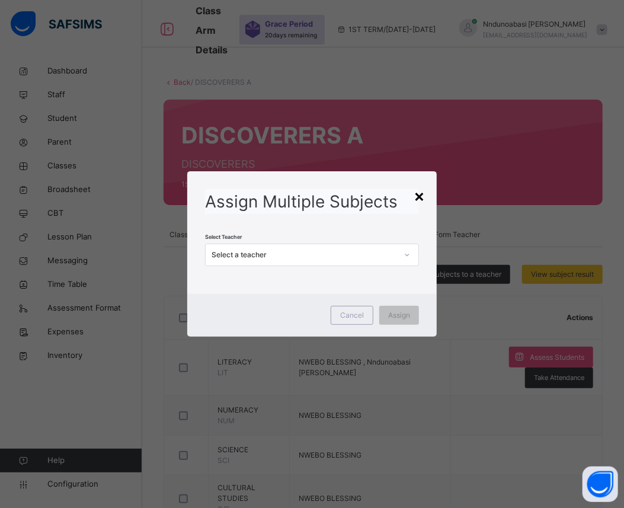
click at [422, 188] on div "×" at bounding box center [418, 195] width 11 height 25
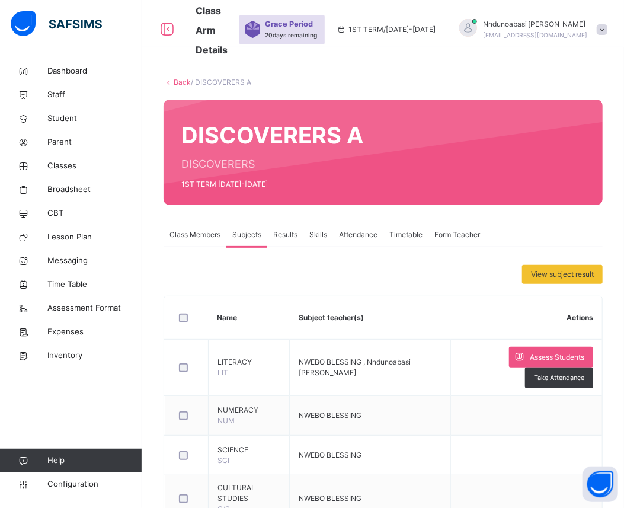
click at [176, 81] on link "Back" at bounding box center [182, 82] width 17 height 9
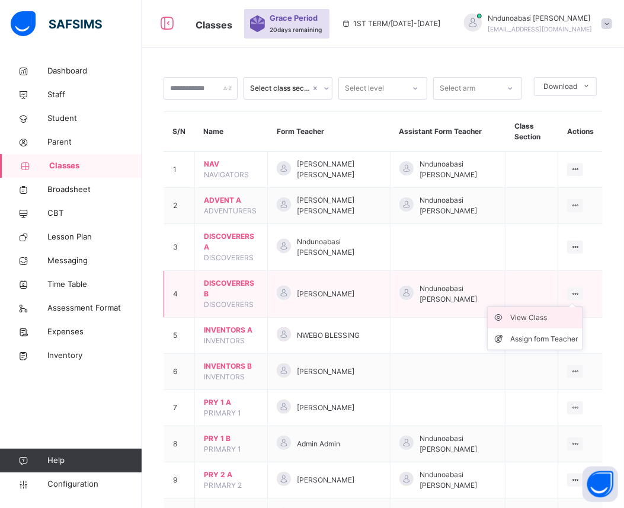
click at [566, 316] on div "View Class" at bounding box center [544, 318] width 68 height 12
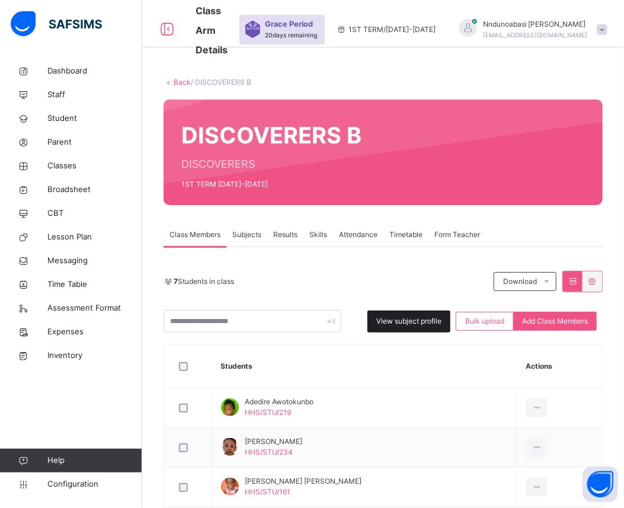
click at [417, 318] on span "View subject profile" at bounding box center [408, 321] width 65 height 11
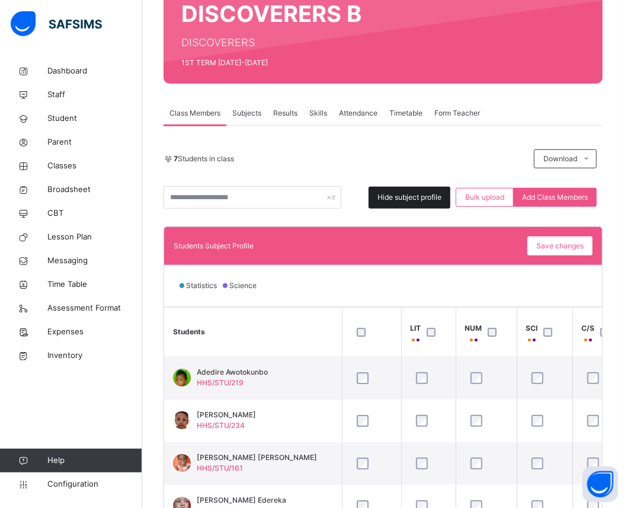
scroll to position [120, 0]
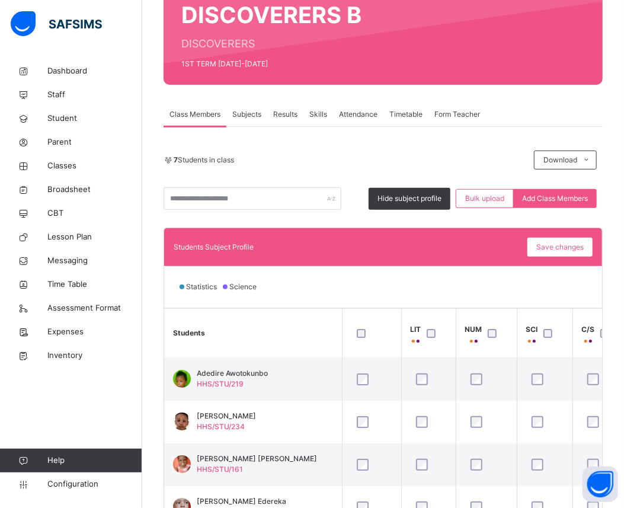
click at [421, 166] on div "7 Students in class Download Pdf Report Excel Report" at bounding box center [382, 159] width 439 height 19
click at [244, 111] on span "Subjects" at bounding box center [246, 114] width 29 height 11
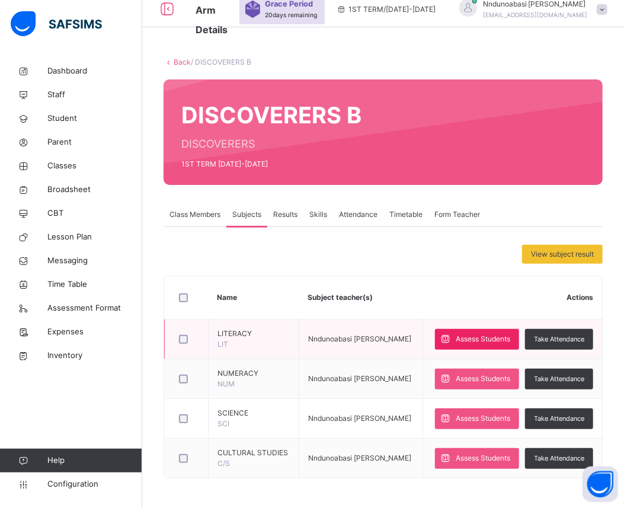
click at [498, 339] on span "Assess Students" at bounding box center [482, 338] width 54 height 11
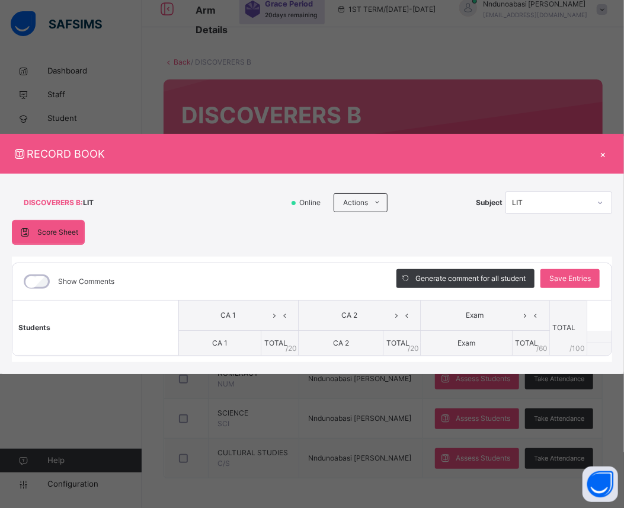
click at [603, 152] on div "×" at bounding box center [603, 154] width 18 height 16
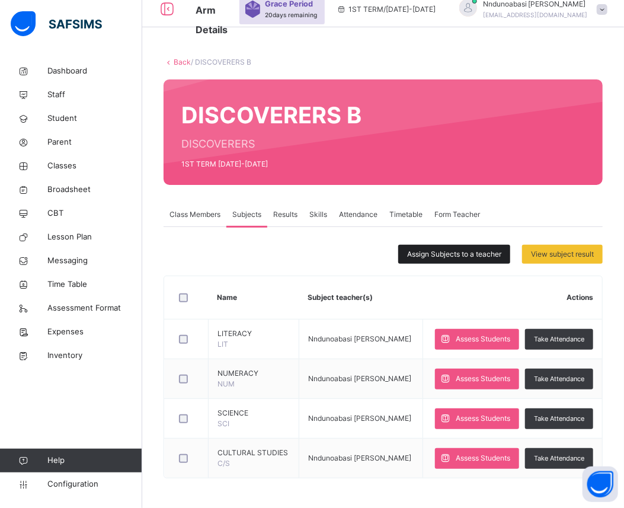
click at [442, 255] on span "Assign Subjects to a teacher" at bounding box center [454, 254] width 94 height 11
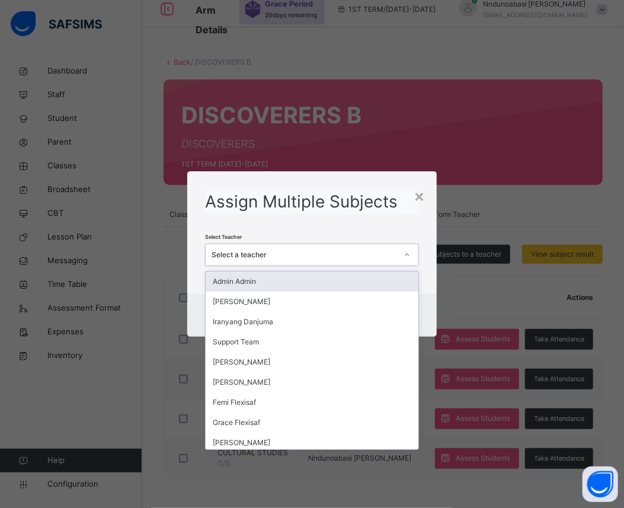
click at [412, 255] on div at bounding box center [407, 254] width 20 height 19
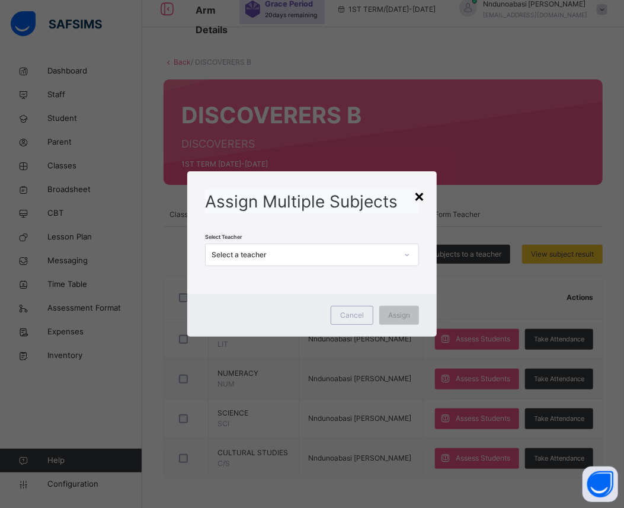
click at [423, 196] on div "×" at bounding box center [418, 195] width 11 height 25
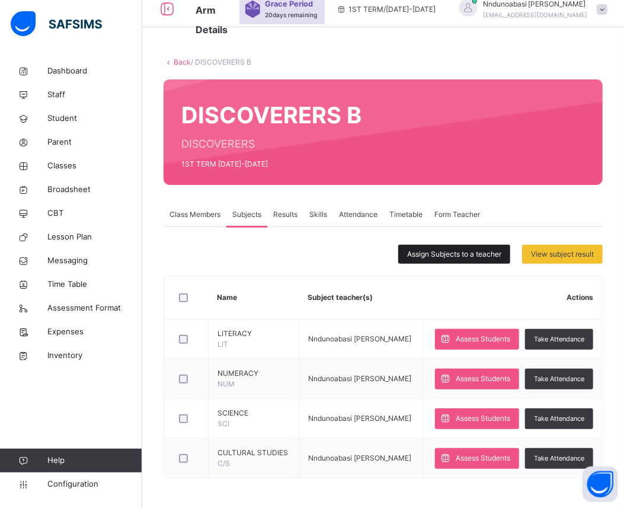
click at [441, 253] on span "Assign Subjects to a teacher" at bounding box center [454, 254] width 94 height 11
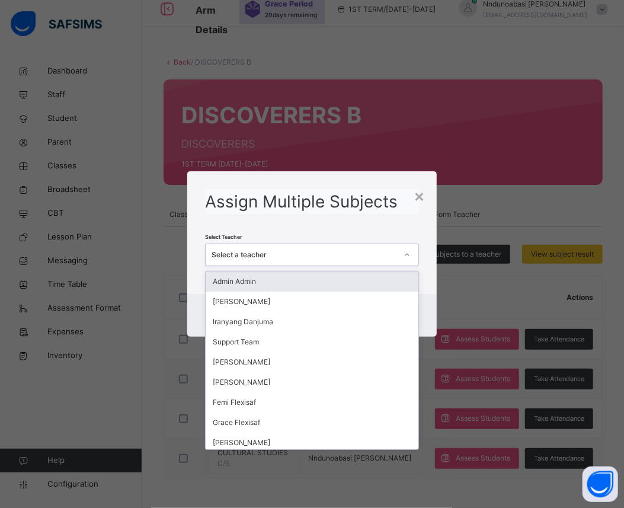
click at [407, 253] on icon at bounding box center [406, 255] width 7 height 12
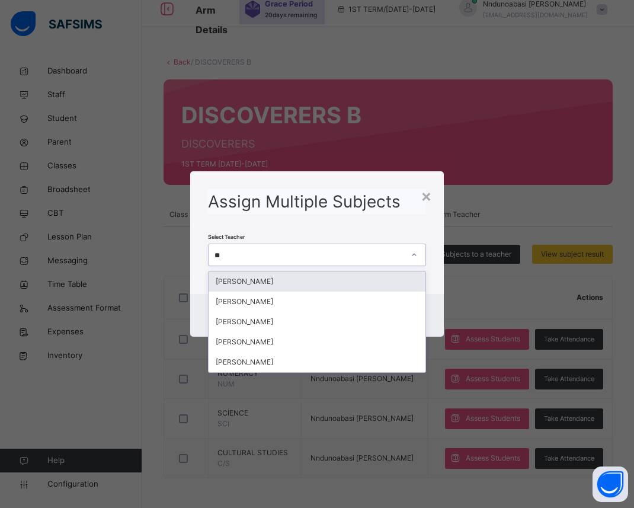
type input "***"
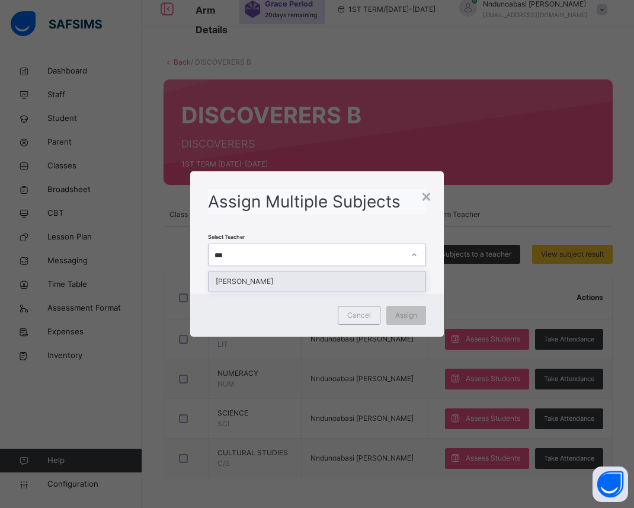
click at [363, 285] on div "[PERSON_NAME]" at bounding box center [316, 281] width 217 height 20
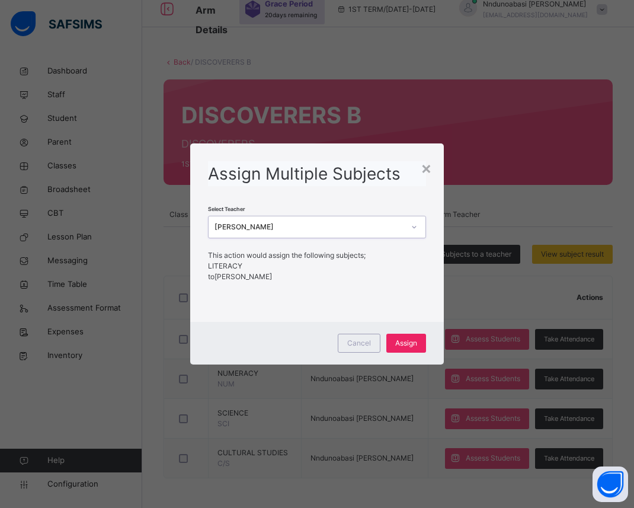
click at [400, 344] on span "Assign" at bounding box center [406, 343] width 22 height 11
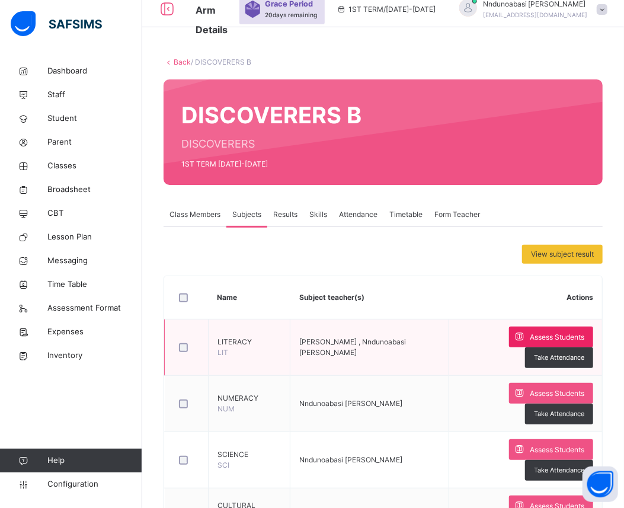
click at [513, 336] on icon at bounding box center [519, 337] width 12 height 14
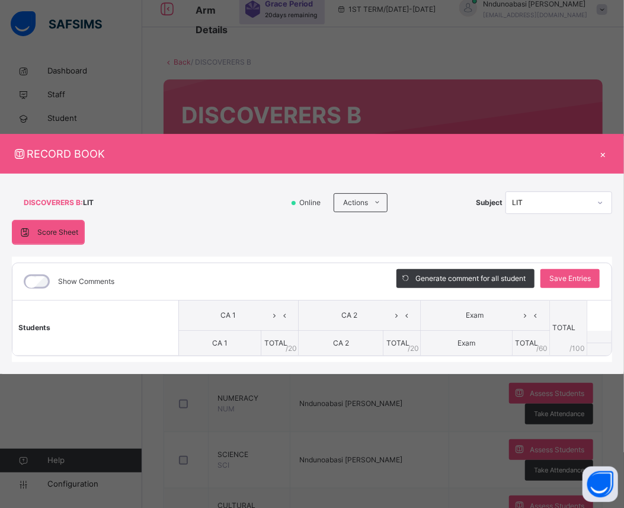
click at [120, 333] on th "Students" at bounding box center [95, 327] width 166 height 55
click at [116, 314] on th "Students" at bounding box center [95, 327] width 166 height 55
click at [601, 153] on div "×" at bounding box center [603, 154] width 18 height 16
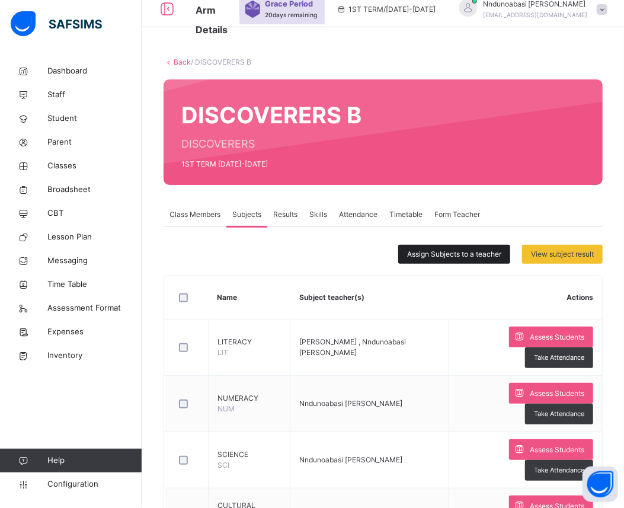
click at [448, 247] on div "Assign Subjects to a teacher" at bounding box center [454, 254] width 112 height 19
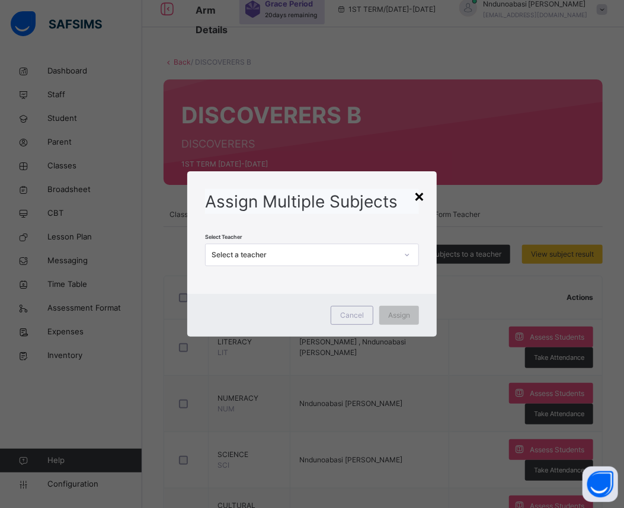
click at [415, 204] on div "×" at bounding box center [418, 195] width 11 height 25
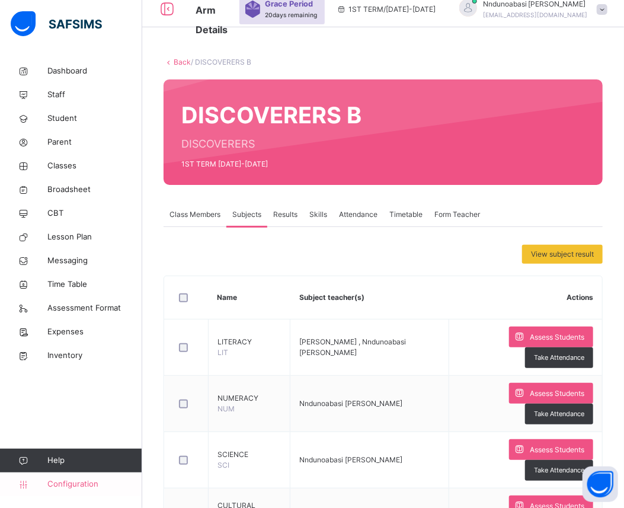
click at [66, 474] on link "Configuration" at bounding box center [71, 484] width 142 height 24
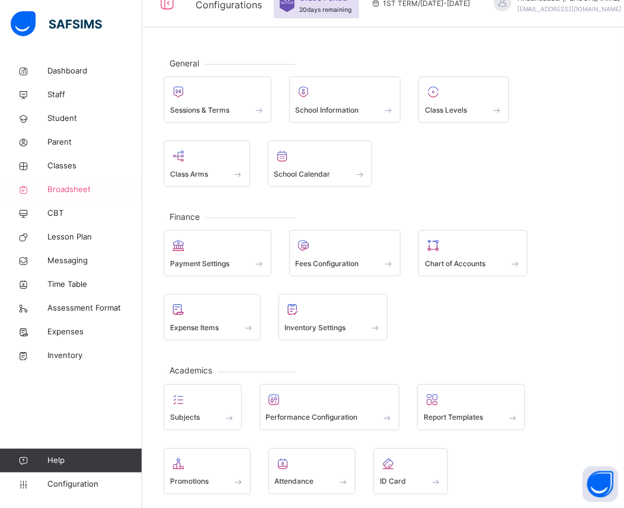
click at [75, 184] on span "Broadsheet" at bounding box center [94, 190] width 95 height 12
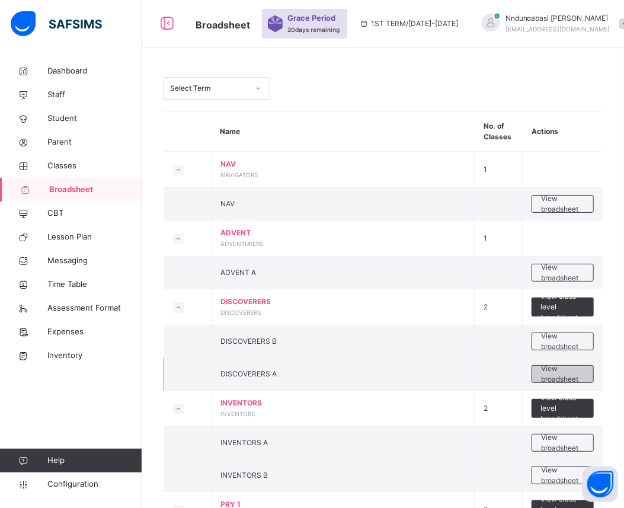
click at [555, 378] on span "View broadsheet" at bounding box center [562, 373] width 43 height 21
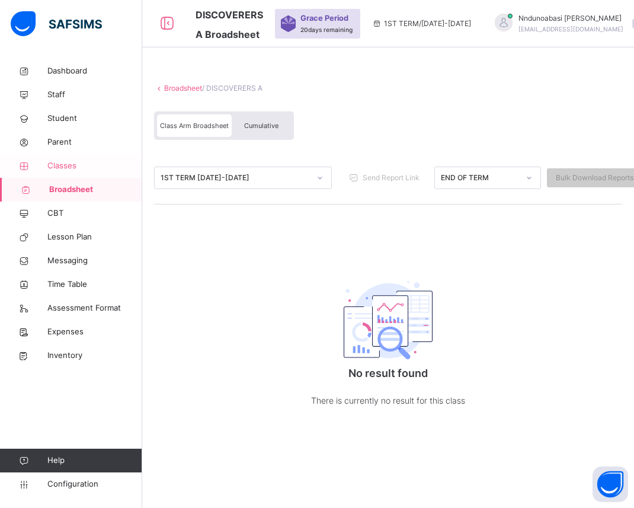
click at [84, 161] on span "Classes" at bounding box center [94, 166] width 95 height 12
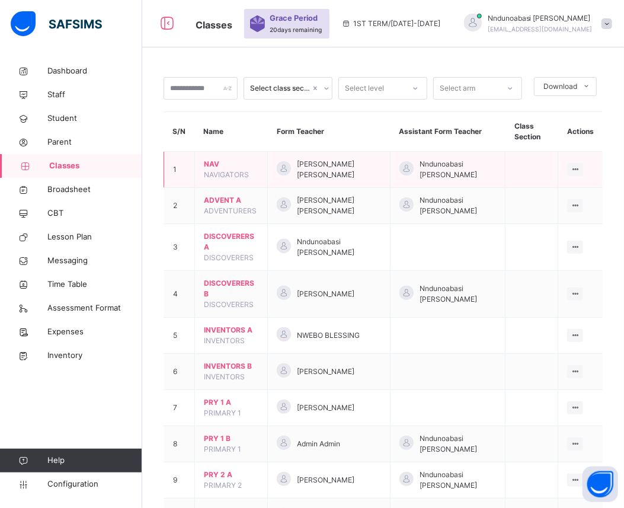
click at [584, 162] on td "View Class Assign form Teacher" at bounding box center [580, 170] width 44 height 36
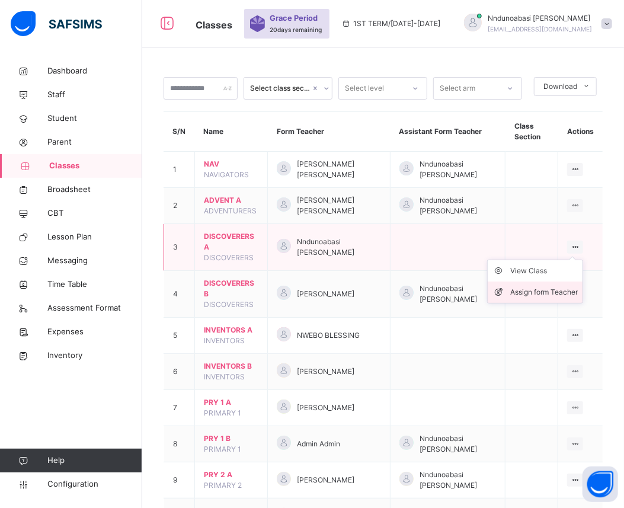
click at [577, 287] on div "Assign form Teacher" at bounding box center [544, 292] width 68 height 12
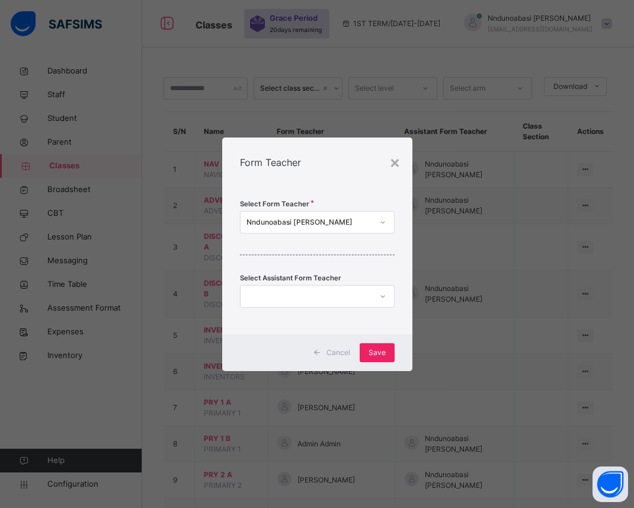
click at [373, 354] on span "Save" at bounding box center [376, 352] width 17 height 11
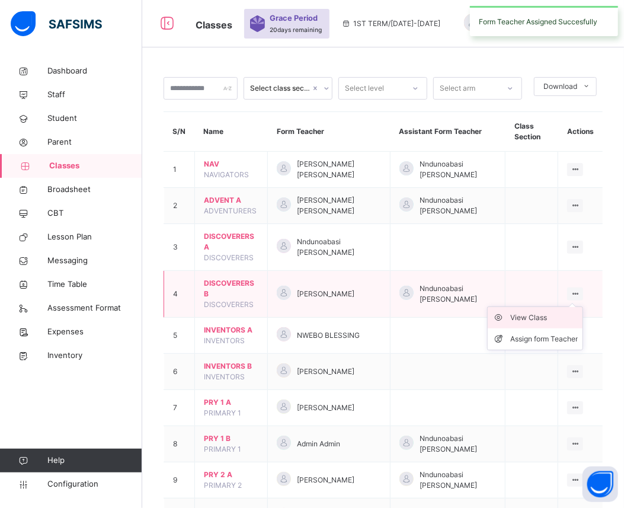
click at [563, 322] on div "View Class" at bounding box center [544, 318] width 68 height 12
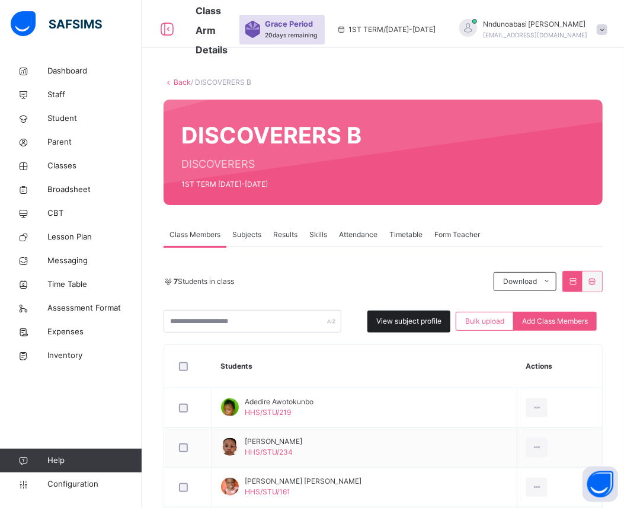
click at [438, 323] on span "View subject profile" at bounding box center [408, 321] width 65 height 11
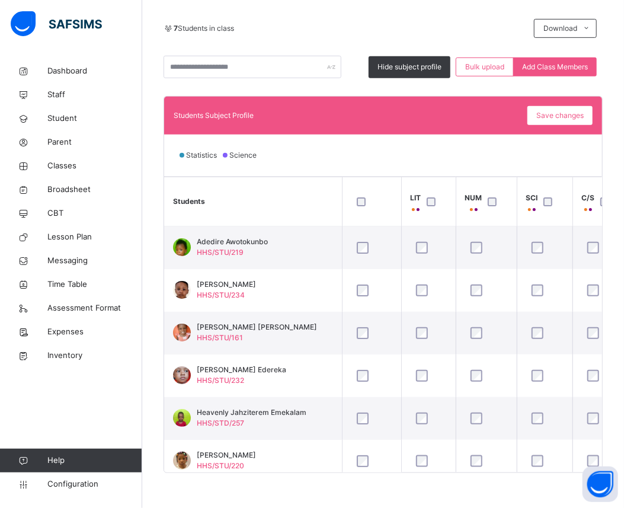
scroll to position [57, 0]
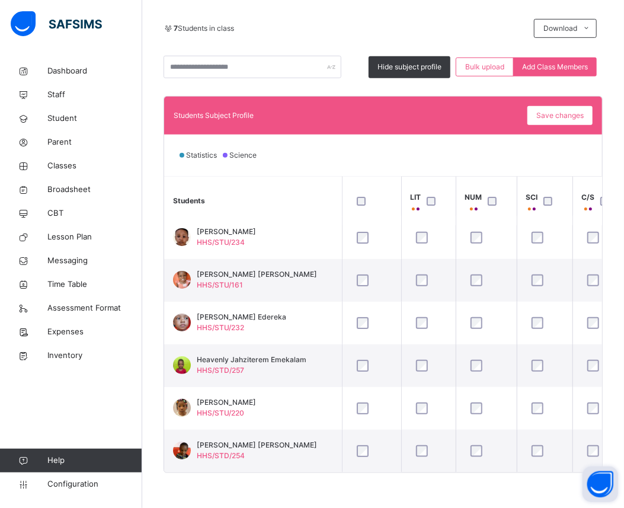
click at [599, 467] on button "Open asap" at bounding box center [600, 484] width 36 height 36
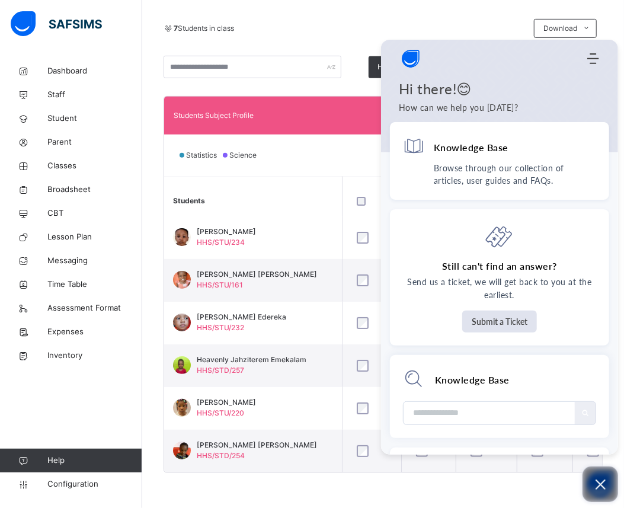
click at [599, 487] on icon "Open asap" at bounding box center [600, 484] width 15 height 15
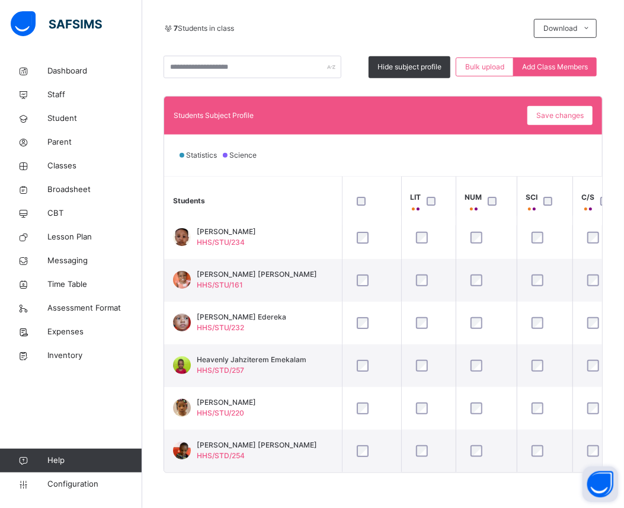
click at [599, 481] on button "Open asap" at bounding box center [600, 484] width 36 height 36
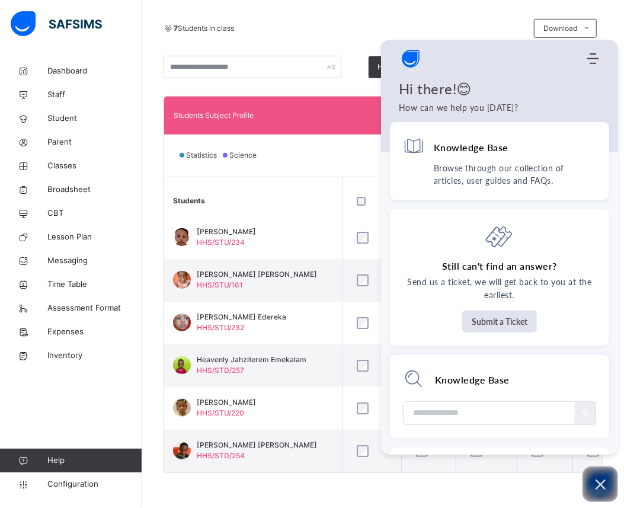
drag, startPoint x: 576, startPoint y: 481, endPoint x: 551, endPoint y: 486, distance: 25.2
click at [551, 486] on body "Class Arm Details Grace Period 20 days remaining 1ST TERM / 2025-2026 Nndunoaba…" at bounding box center [312, 128] width 624 height 760
click at [551, 486] on div "Back / DISCOVERERS B DISCOVERERS B DISCOVERERS 1ST TERM 2025-2026 Class Members…" at bounding box center [382, 158] width 481 height 701
click at [604, 480] on icon "Open asap" at bounding box center [600, 484] width 10 height 10
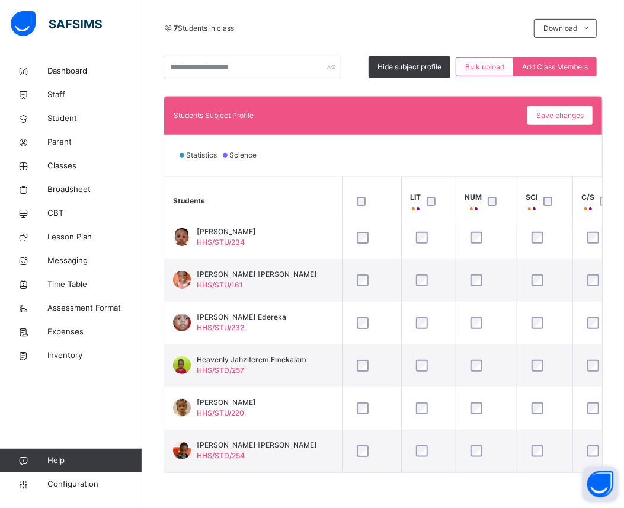
click at [587, 467] on button "Open asap" at bounding box center [600, 484] width 36 height 36
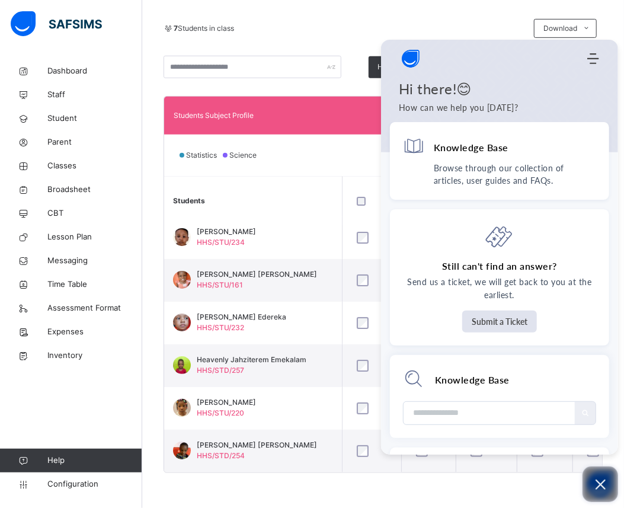
click at [601, 483] on icon "Open asap" at bounding box center [600, 484] width 10 height 10
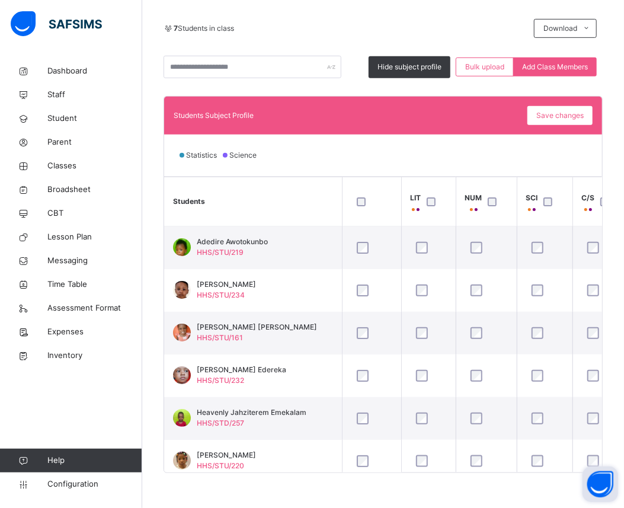
scroll to position [0, 0]
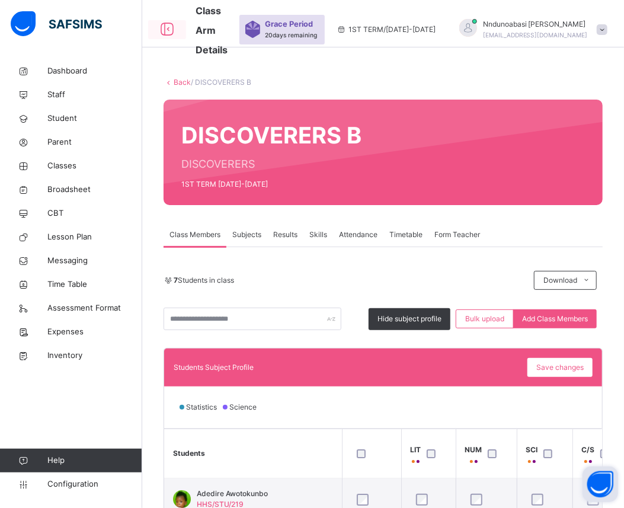
click at [168, 20] on icon at bounding box center [167, 29] width 20 height 21
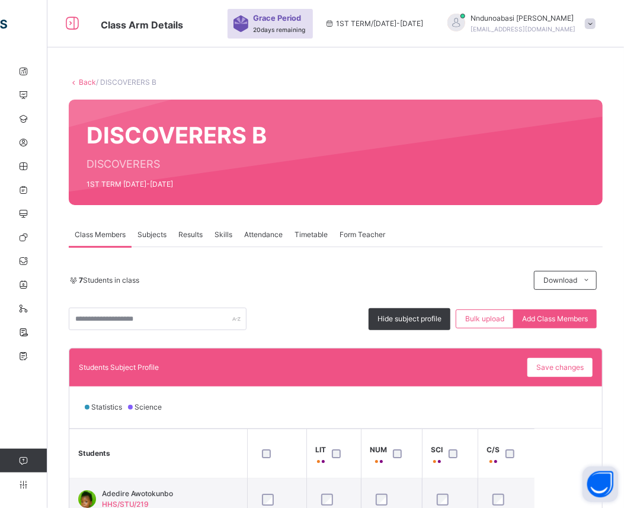
click at [195, 242] on div "Results" at bounding box center [190, 235] width 36 height 24
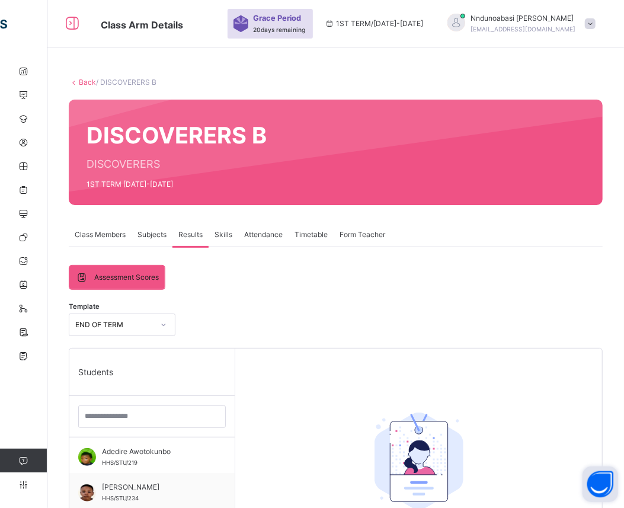
click at [158, 228] on div "Subjects" at bounding box center [151, 235] width 41 height 24
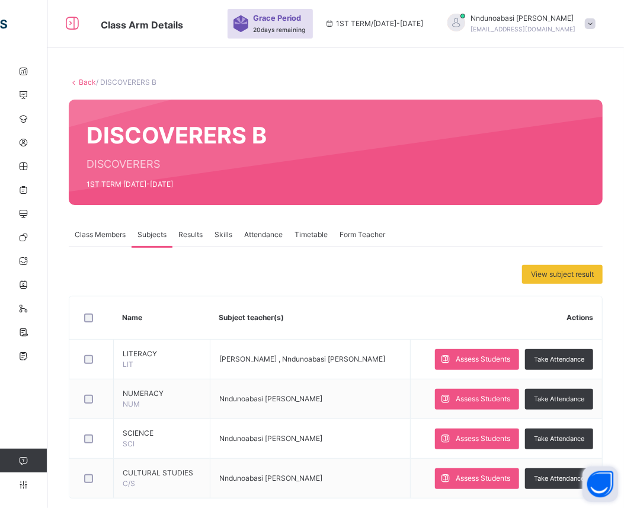
click at [354, 233] on span "Form Teacher" at bounding box center [362, 234] width 46 height 11
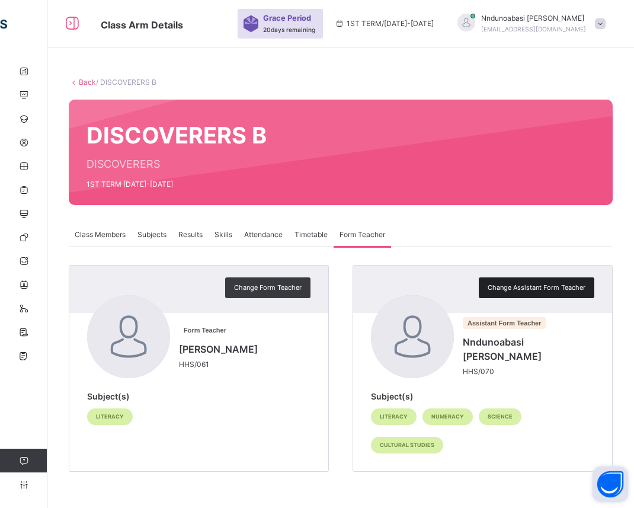
click at [532, 286] on span "Change Assistant Form Teacher" at bounding box center [536, 287] width 98 height 10
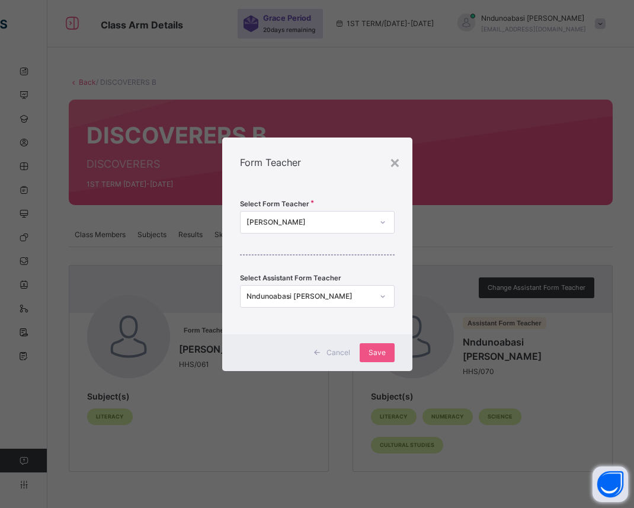
click at [381, 294] on icon at bounding box center [382, 296] width 7 height 12
click at [381, 295] on icon at bounding box center [382, 296] width 4 height 2
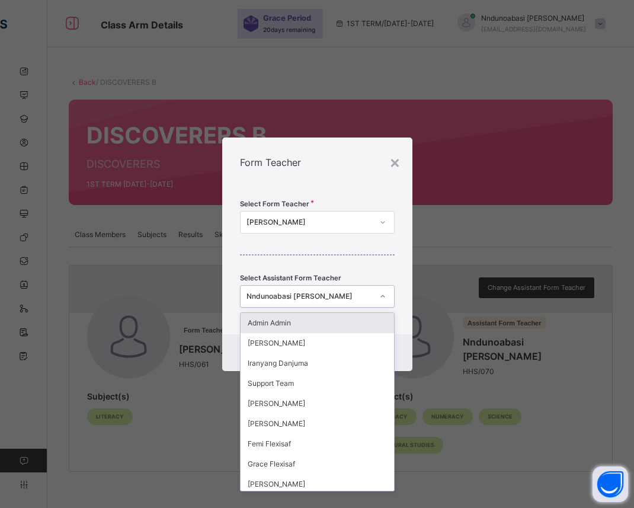
click at [386, 297] on div at bounding box center [383, 296] width 20 height 19
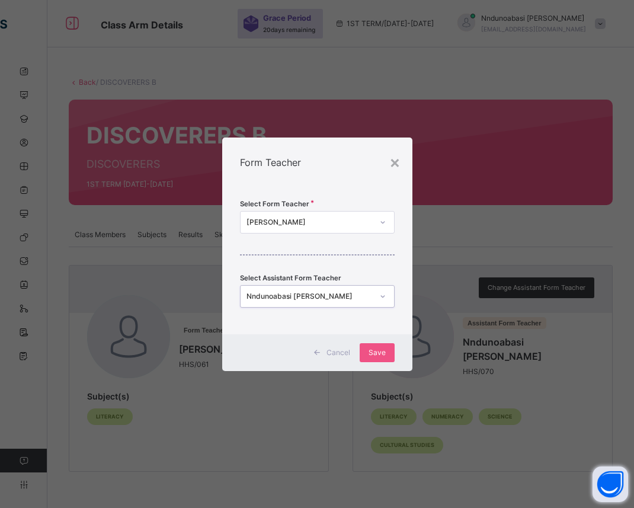
click at [381, 295] on icon at bounding box center [382, 296] width 4 height 2
click at [381, 295] on icon at bounding box center [382, 296] width 7 height 12
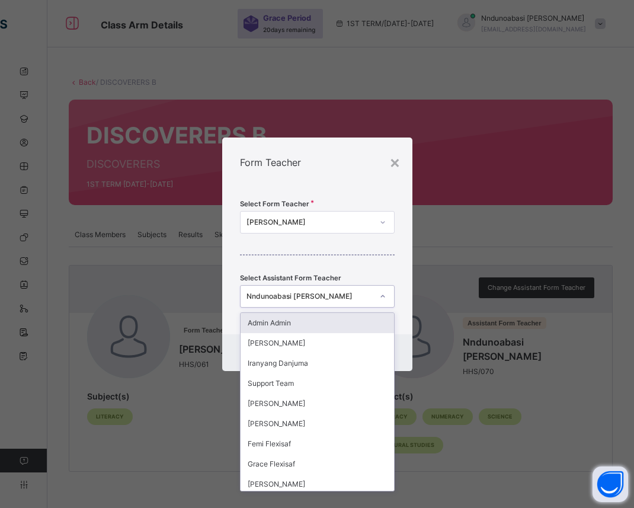
click at [471, 221] on div "× Form Teacher Select Form Teacher Aisha Saka Select Assistant Form Teacher opt…" at bounding box center [317, 254] width 634 height 508
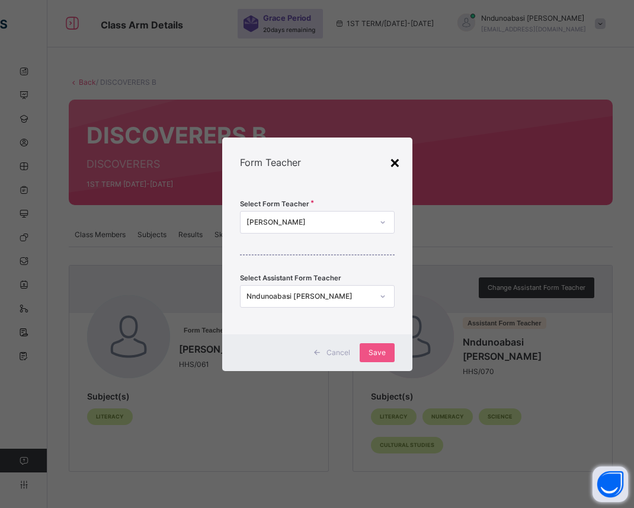
click at [391, 158] on div "×" at bounding box center [394, 161] width 11 height 25
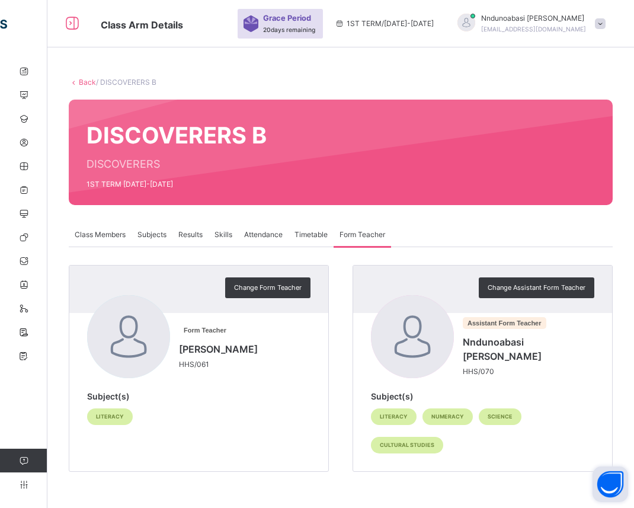
click at [134, 359] on div at bounding box center [128, 336] width 83 height 83
click at [159, 232] on span "Subjects" at bounding box center [151, 234] width 29 height 11
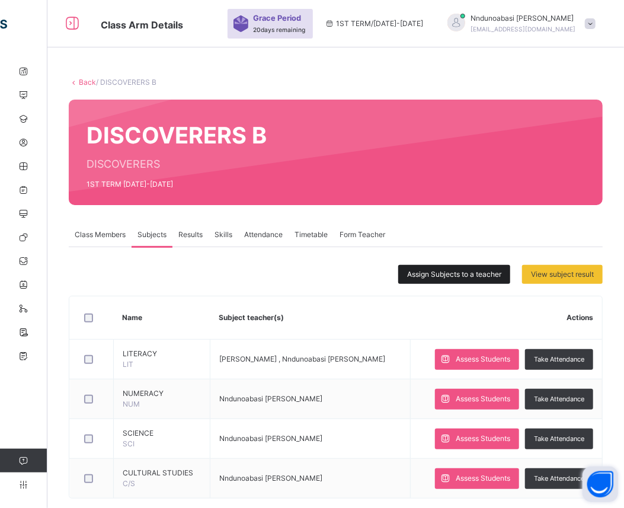
click at [424, 272] on span "Assign Subjects to a teacher" at bounding box center [454, 274] width 94 height 11
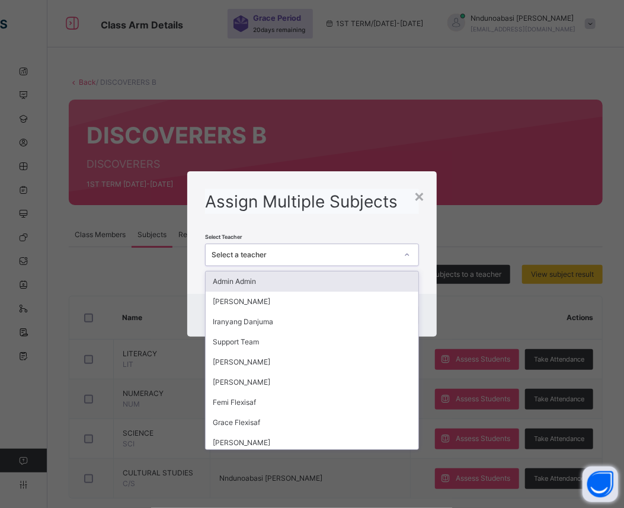
click at [407, 256] on icon at bounding box center [406, 255] width 7 height 12
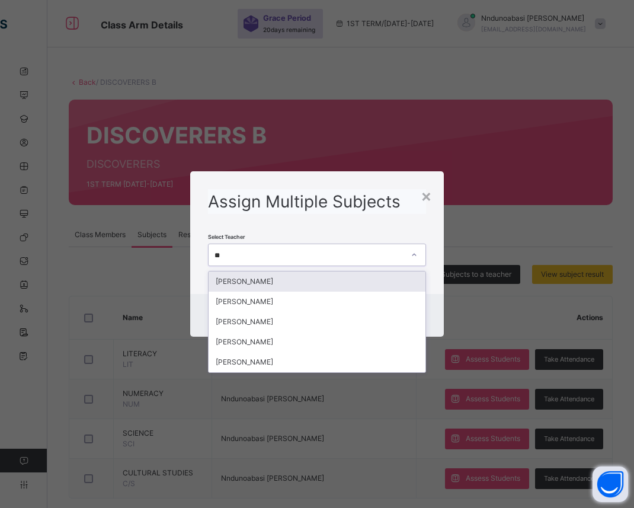
type input "***"
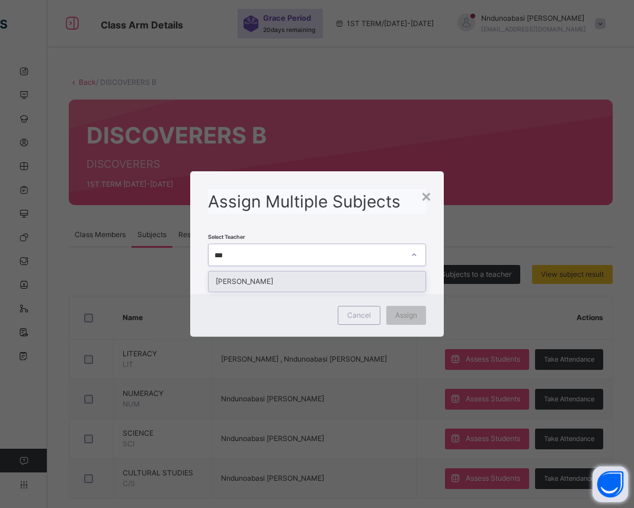
click at [395, 279] on div "[PERSON_NAME]" at bounding box center [316, 281] width 217 height 20
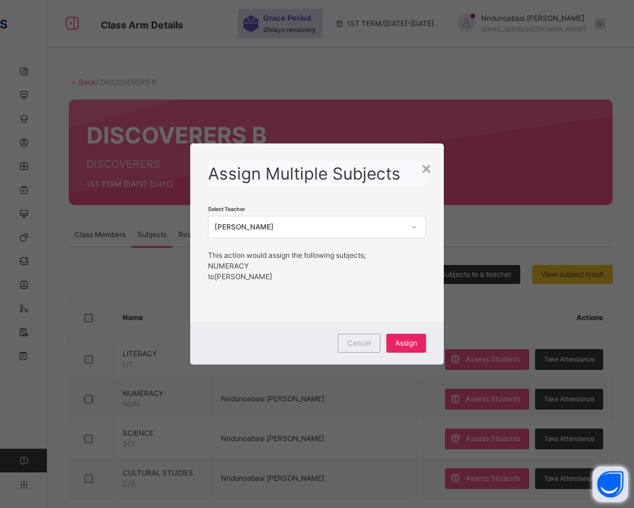
click at [403, 346] on span "Assign" at bounding box center [406, 343] width 22 height 11
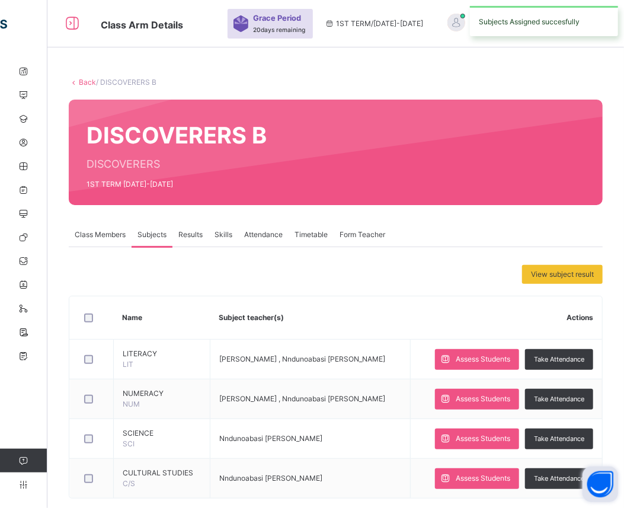
click at [357, 240] on div "Form Teacher" at bounding box center [361, 235] width 57 height 24
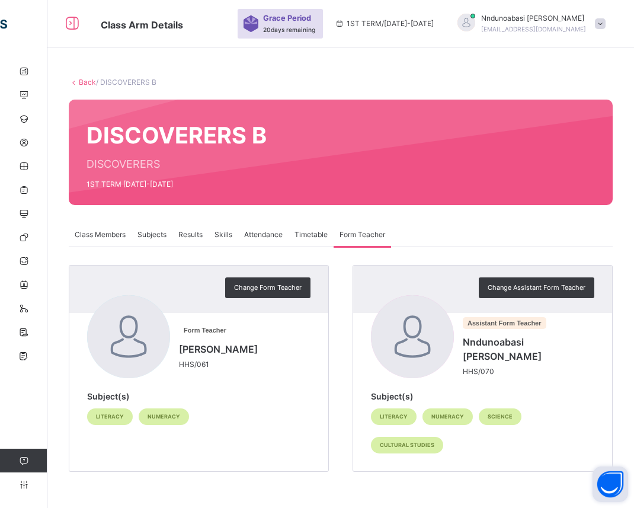
click at [158, 237] on span "Subjects" at bounding box center [151, 234] width 29 height 11
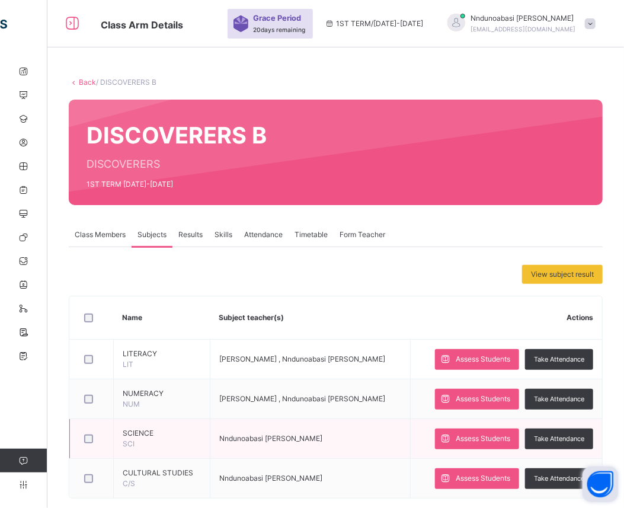
click at [82, 438] on div at bounding box center [92, 438] width 20 height 9
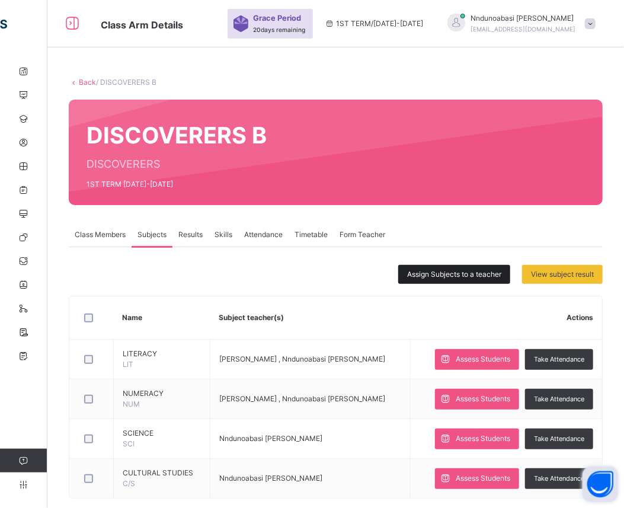
click at [447, 273] on span "Assign Subjects to a teacher" at bounding box center [454, 274] width 94 height 11
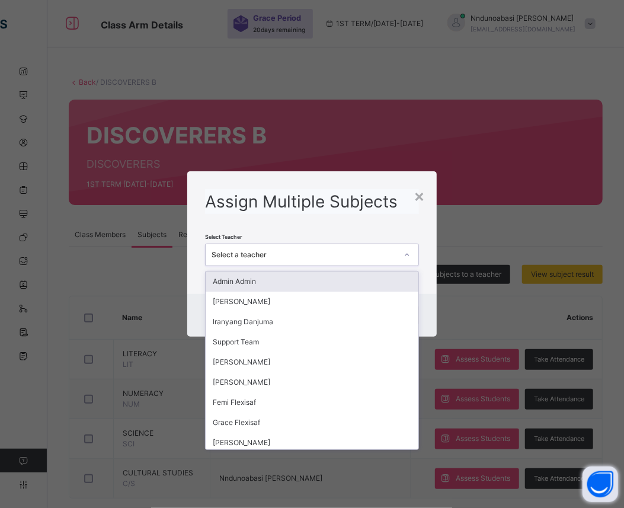
click at [410, 251] on icon at bounding box center [406, 255] width 7 height 12
type input "*"
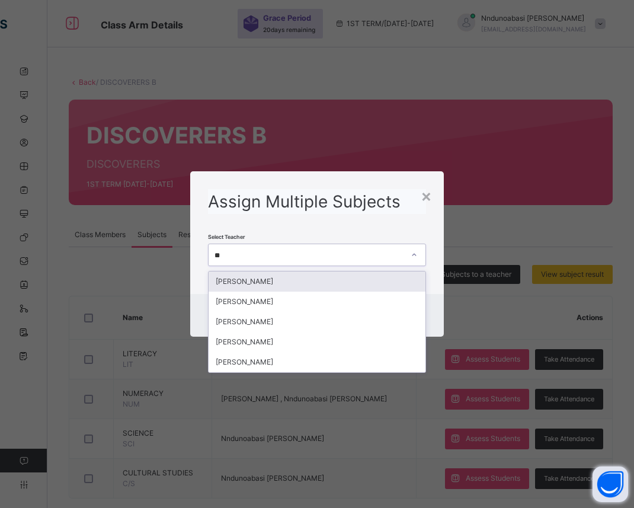
type input "***"
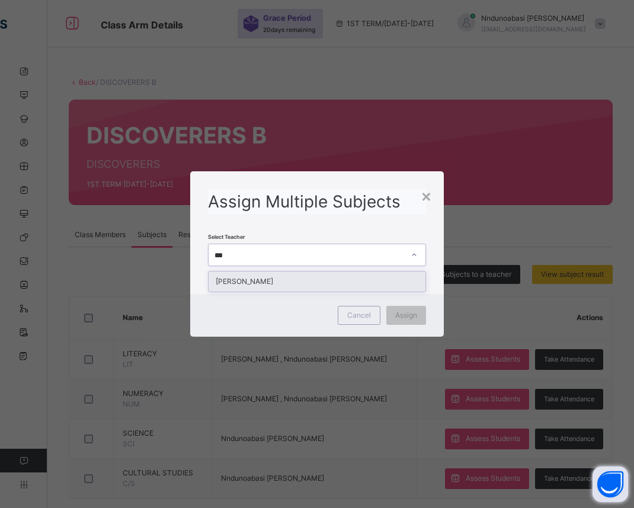
click at [391, 276] on div "[PERSON_NAME]" at bounding box center [316, 281] width 217 height 20
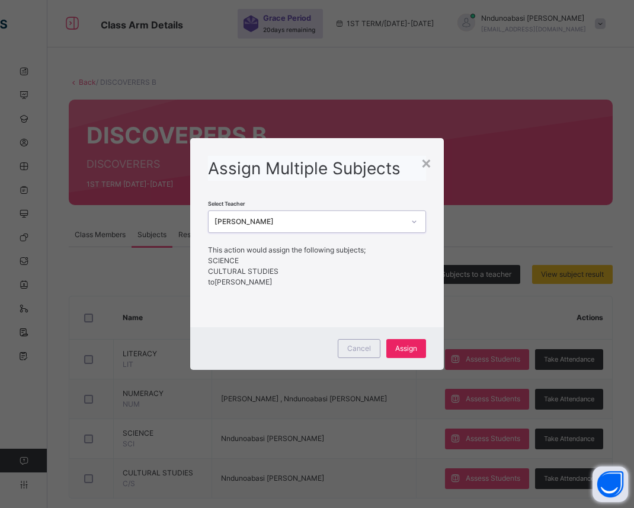
click at [402, 345] on span "Assign" at bounding box center [406, 348] width 22 height 11
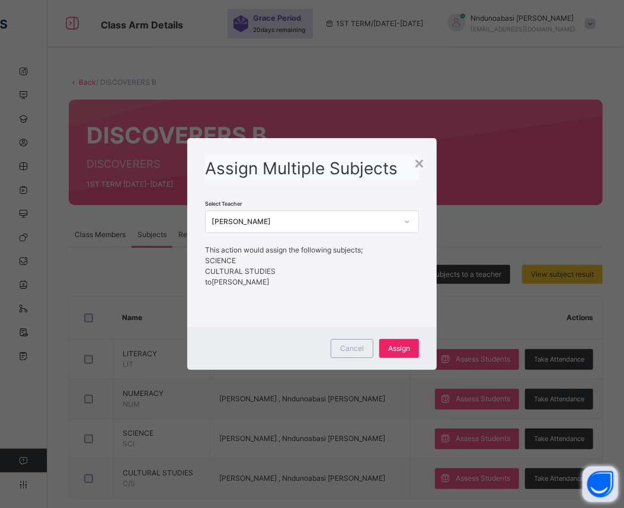
click at [401, 348] on span "Assign" at bounding box center [399, 348] width 22 height 11
click at [424, 169] on div "×" at bounding box center [418, 162] width 11 height 25
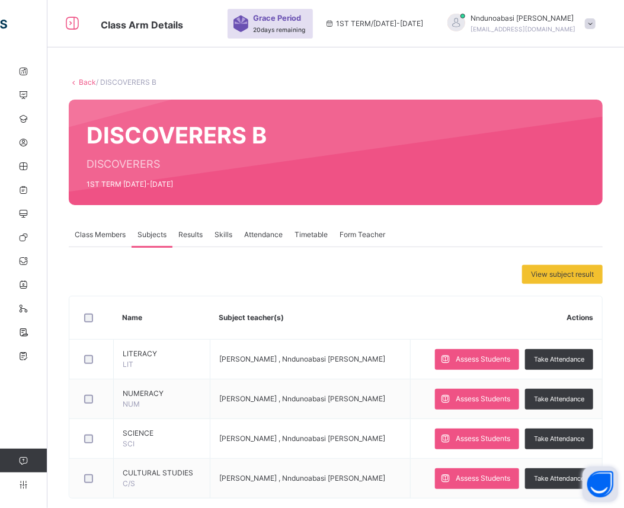
click at [357, 233] on span "Form Teacher" at bounding box center [362, 234] width 46 height 11
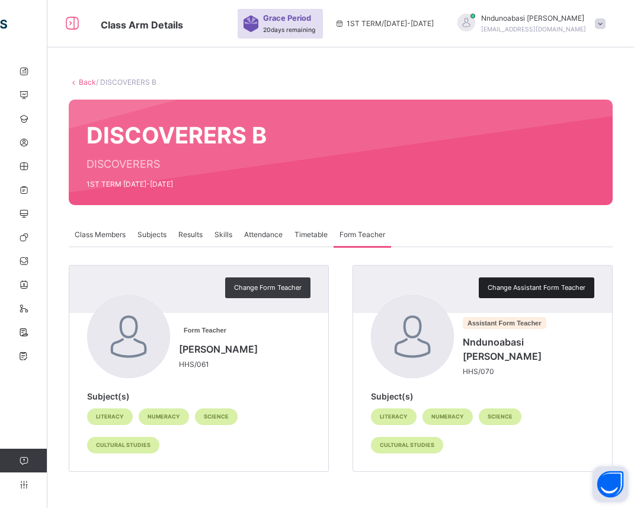
click at [489, 290] on span "Change Assistant Form Teacher" at bounding box center [536, 287] width 98 height 10
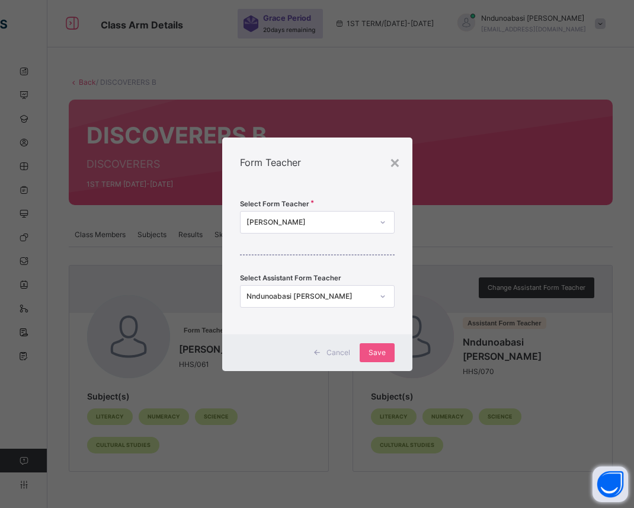
click at [384, 295] on icon at bounding box center [382, 296] width 7 height 12
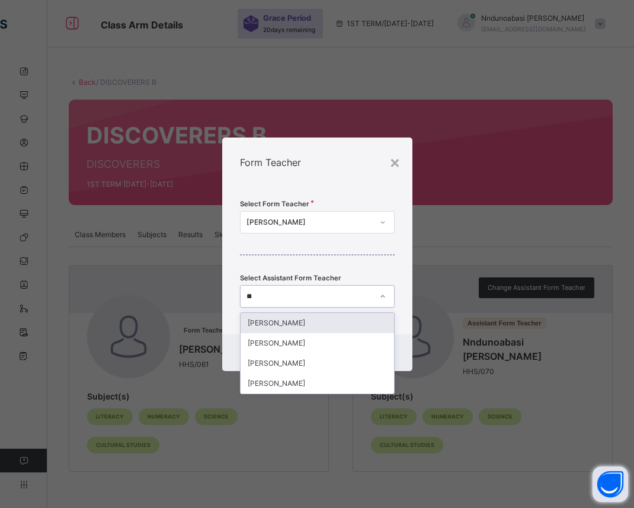
type input "*"
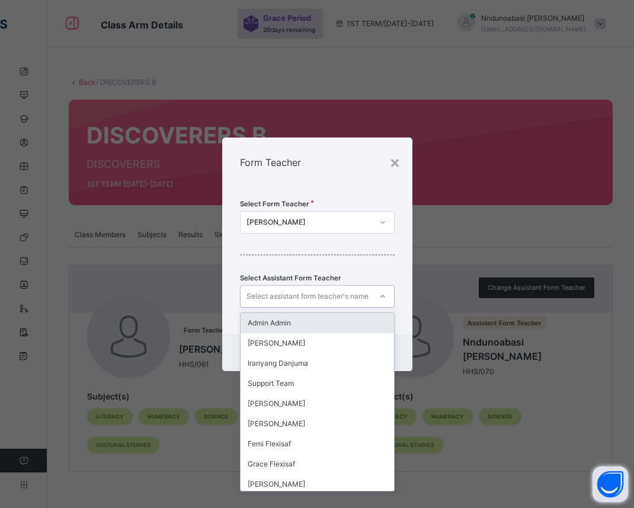
click at [400, 269] on div "Select Form Teacher Aisha Saka Select Assistant Form Teacher option Admin Admin…" at bounding box center [317, 260] width 190 height 147
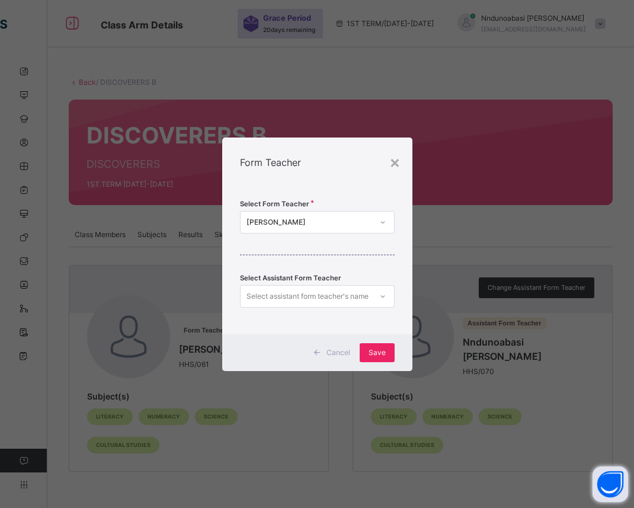
click at [377, 351] on span "Save" at bounding box center [376, 352] width 17 height 11
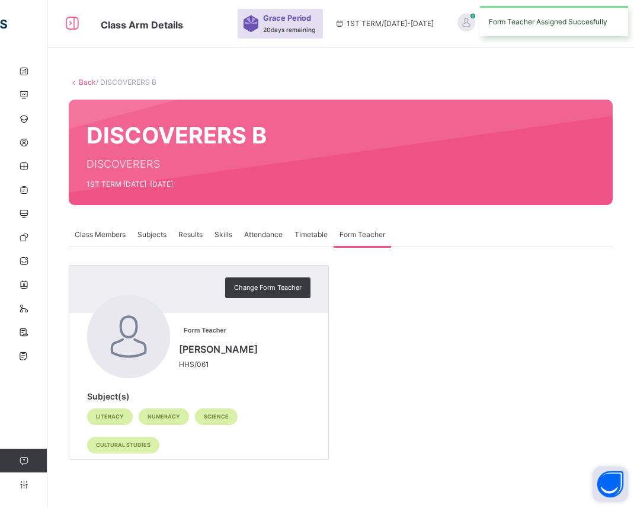
click at [148, 233] on span "Subjects" at bounding box center [151, 234] width 29 height 11
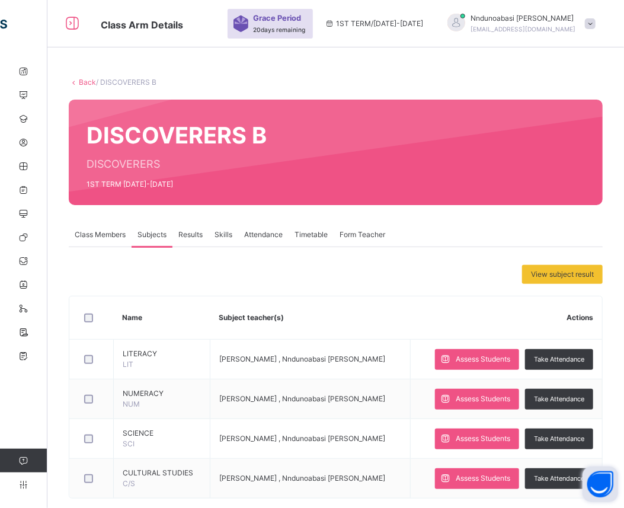
click at [358, 236] on span "Form Teacher" at bounding box center [362, 234] width 46 height 11
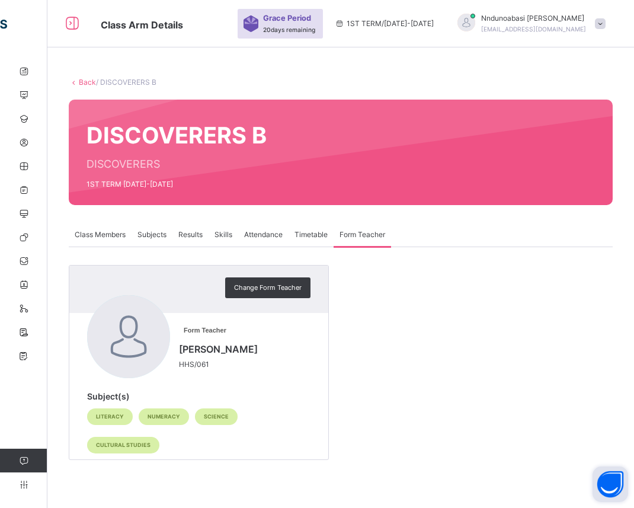
click at [150, 234] on span "Subjects" at bounding box center [151, 234] width 29 height 11
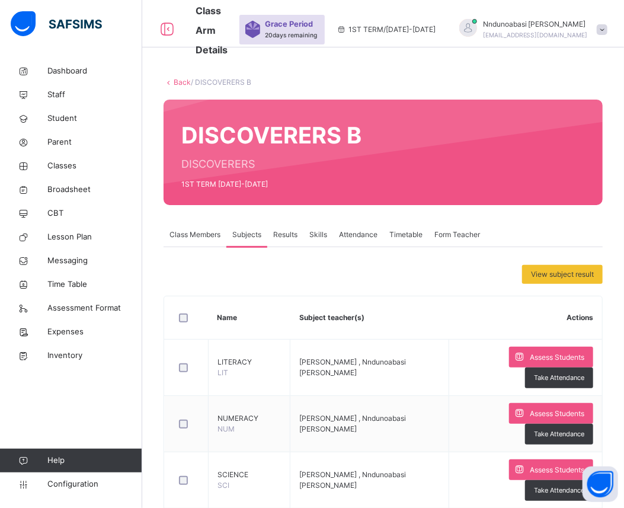
click at [465, 240] on div "Form Teacher" at bounding box center [456, 235] width 57 height 24
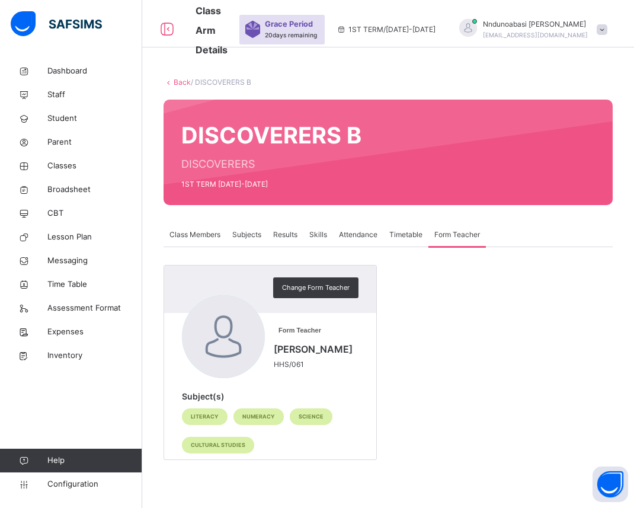
click at [178, 84] on link "Back" at bounding box center [182, 82] width 17 height 9
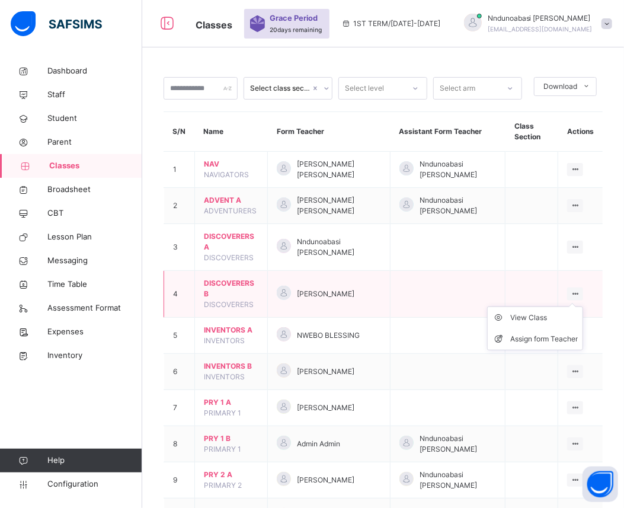
click at [580, 293] on icon at bounding box center [575, 293] width 10 height 9
click at [553, 332] on li "Assign form Teacher" at bounding box center [534, 338] width 95 height 21
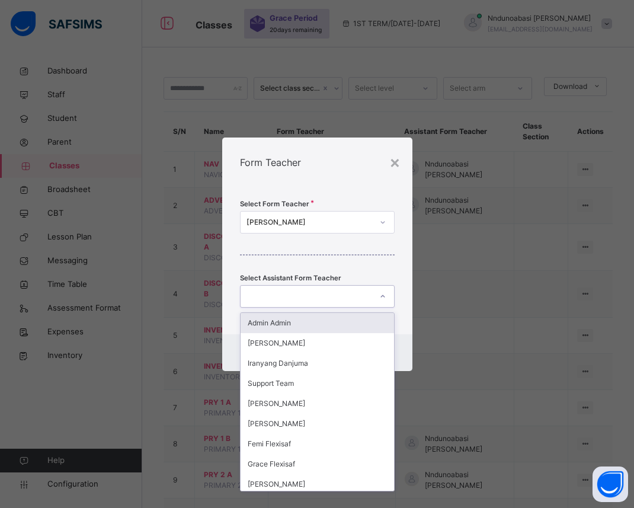
click at [385, 297] on icon at bounding box center [382, 296] width 7 height 12
type input "**"
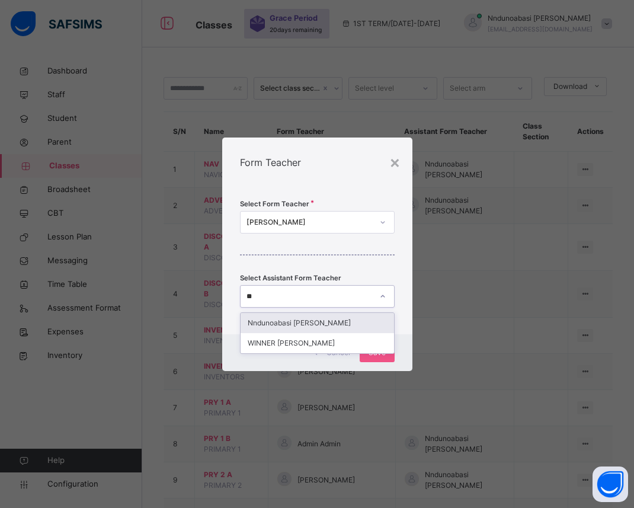
click at [350, 321] on div "Nndunoabasi [PERSON_NAME]" at bounding box center [316, 323] width 153 height 20
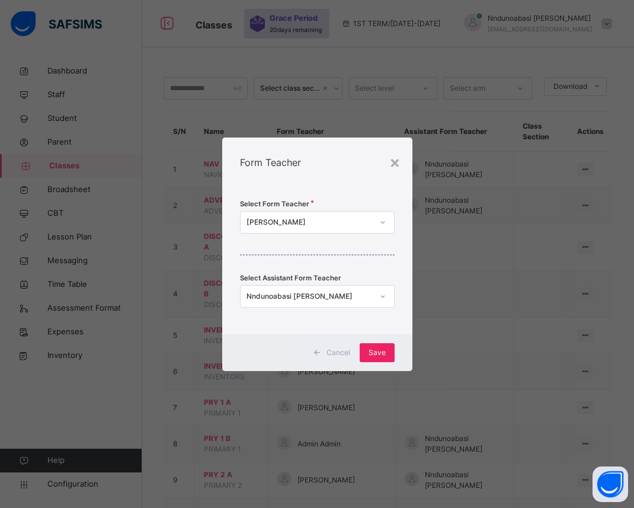
click at [380, 348] on span "Save" at bounding box center [376, 352] width 17 height 11
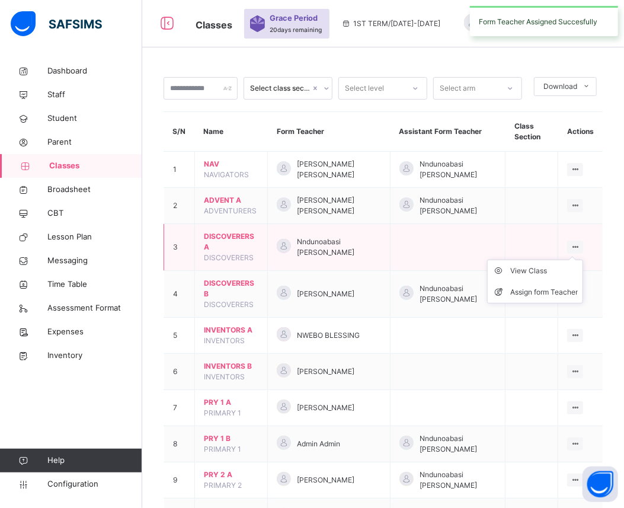
click at [582, 259] on ul "View Class Assign form Teacher" at bounding box center [535, 281] width 96 height 44
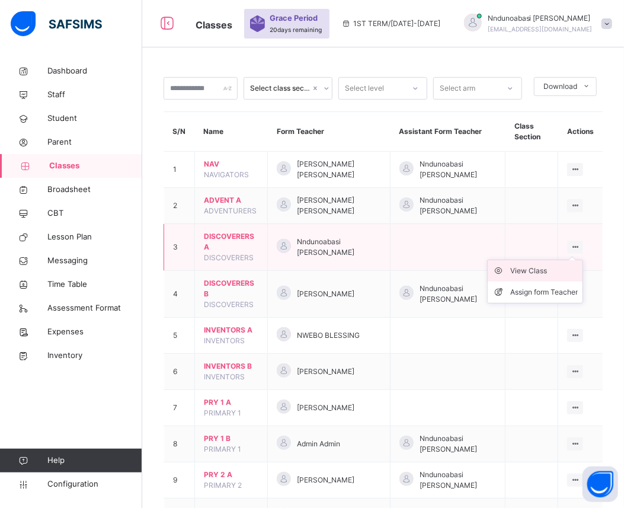
click at [557, 270] on div "View Class" at bounding box center [544, 271] width 68 height 12
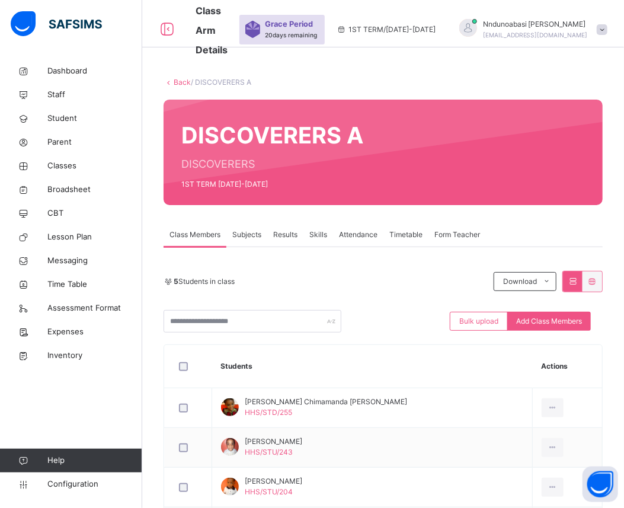
click at [181, 85] on link "Back" at bounding box center [182, 82] width 17 height 9
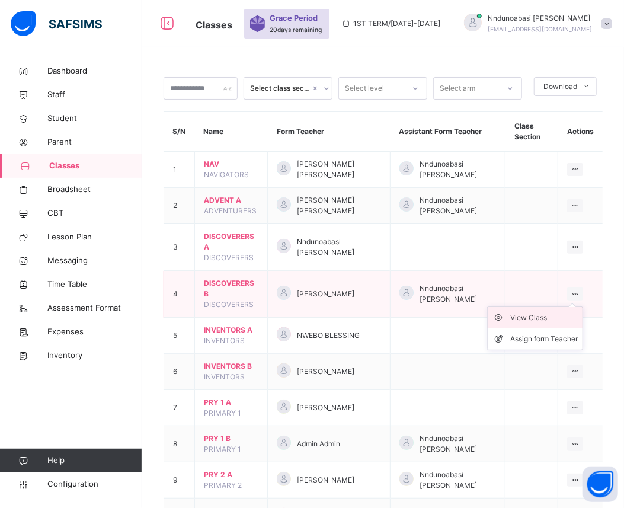
click at [565, 320] on div "View Class" at bounding box center [544, 318] width 68 height 12
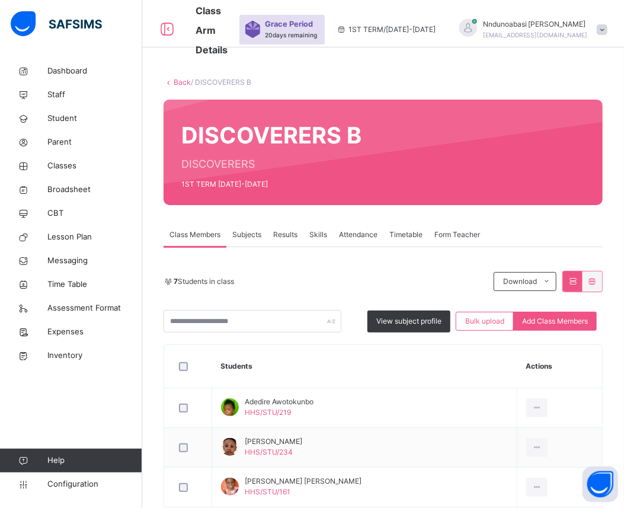
click at [456, 233] on span "Form Teacher" at bounding box center [457, 234] width 46 height 11
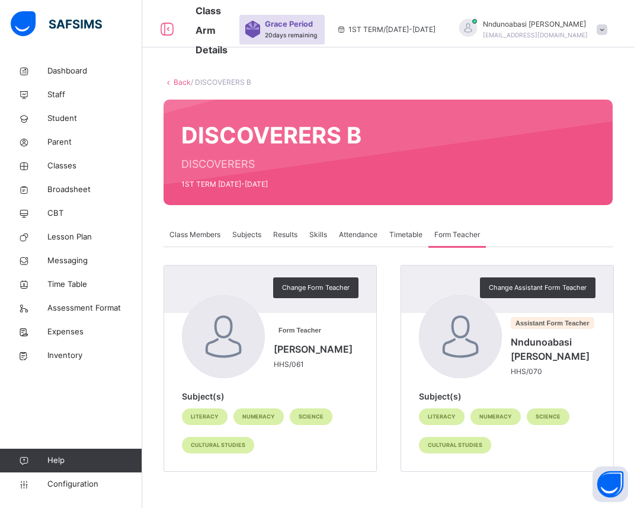
click at [239, 233] on span "Subjects" at bounding box center [246, 234] width 29 height 11
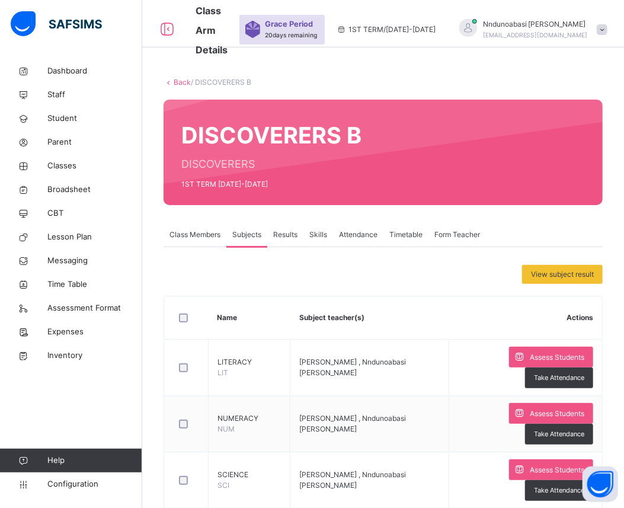
click at [168, 80] on icon at bounding box center [168, 82] width 10 height 9
click at [178, 78] on link "Back" at bounding box center [182, 82] width 17 height 9
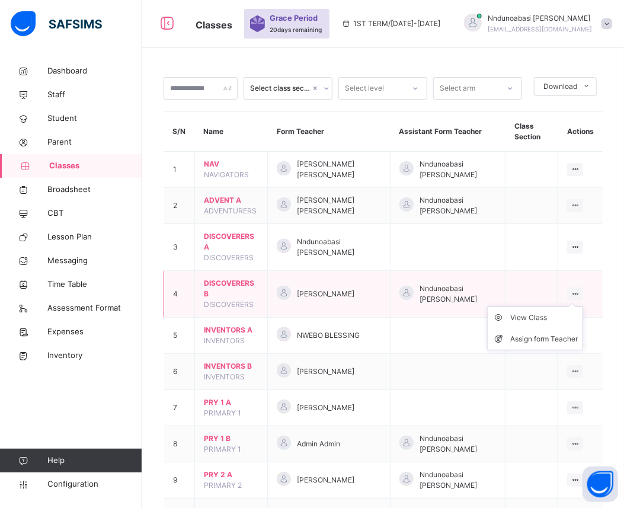
click at [580, 293] on icon at bounding box center [575, 293] width 10 height 9
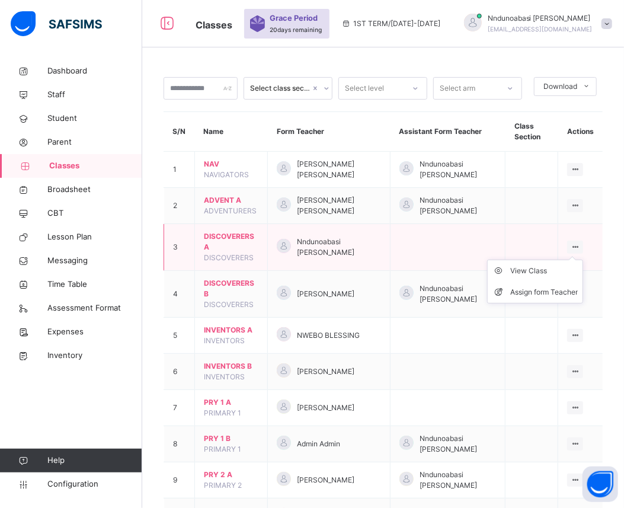
click at [580, 245] on icon at bounding box center [575, 246] width 10 height 9
click at [563, 272] on div "View Class" at bounding box center [544, 271] width 68 height 12
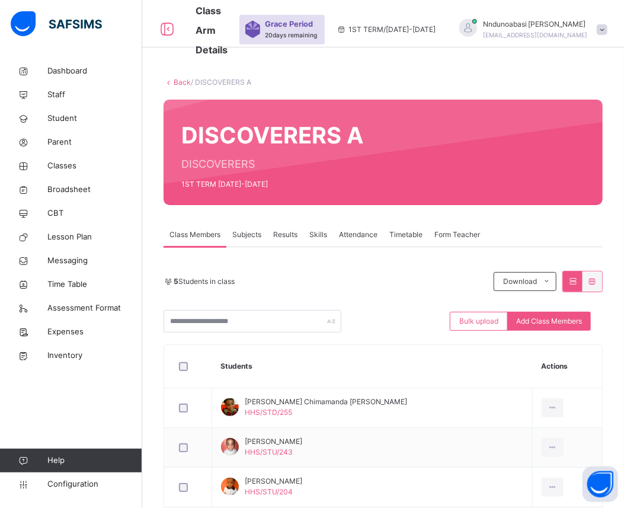
click at [450, 221] on div "Back / DISCOVERERS A DISCOVERERS A DISCOVERERS 1ST TERM [DATE]-[DATE] Class Mem…" at bounding box center [382, 355] width 481 height 592
click at [449, 233] on span "Form Teacher" at bounding box center [457, 234] width 46 height 11
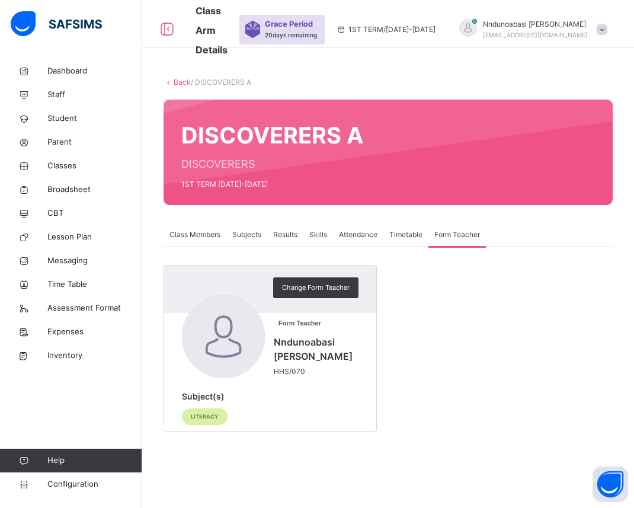
click at [244, 234] on span "Subjects" at bounding box center [246, 234] width 29 height 11
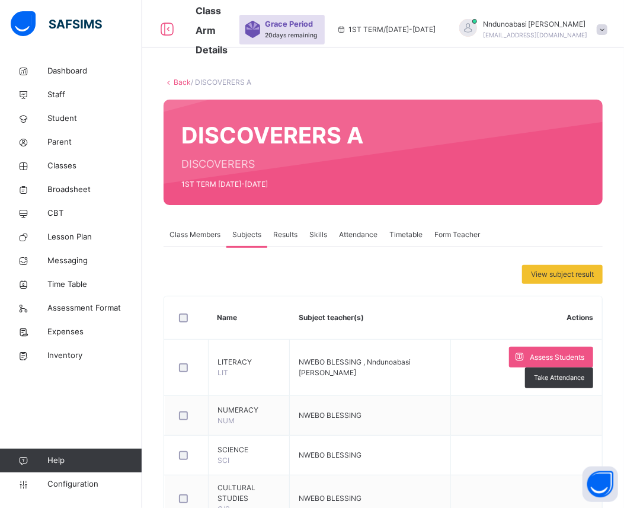
click at [439, 234] on span "Form Teacher" at bounding box center [457, 234] width 46 height 11
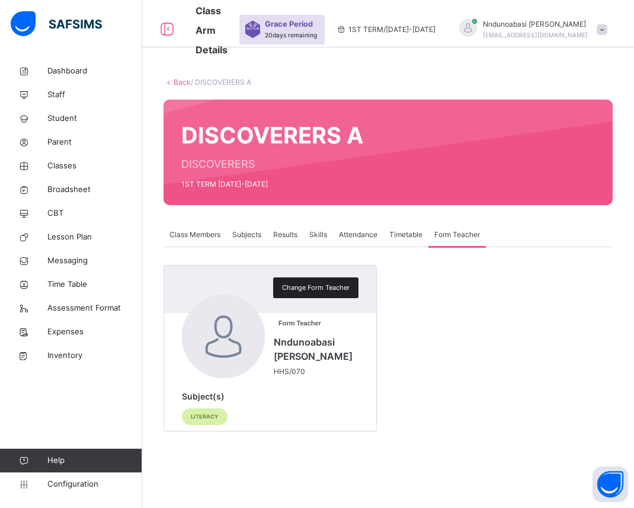
click at [302, 288] on span "Change Form Teacher" at bounding box center [316, 287] width 68 height 10
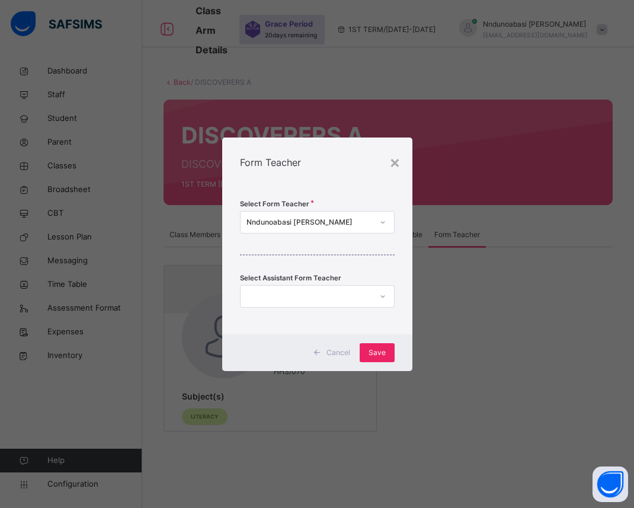
click at [374, 357] on span "Save" at bounding box center [376, 352] width 17 height 11
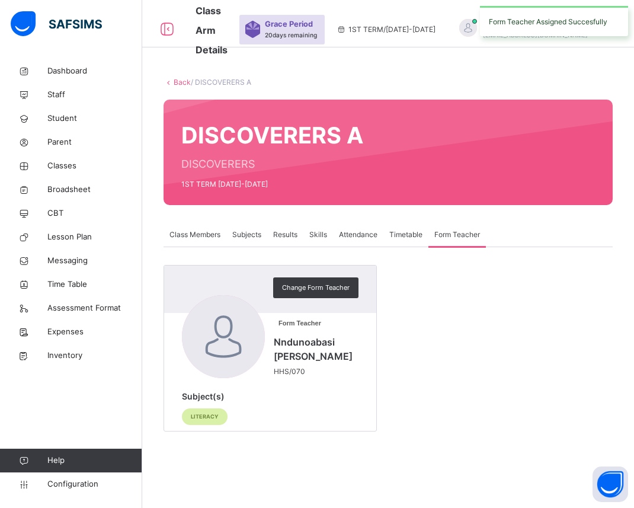
click at [244, 233] on span "Subjects" at bounding box center [246, 234] width 29 height 11
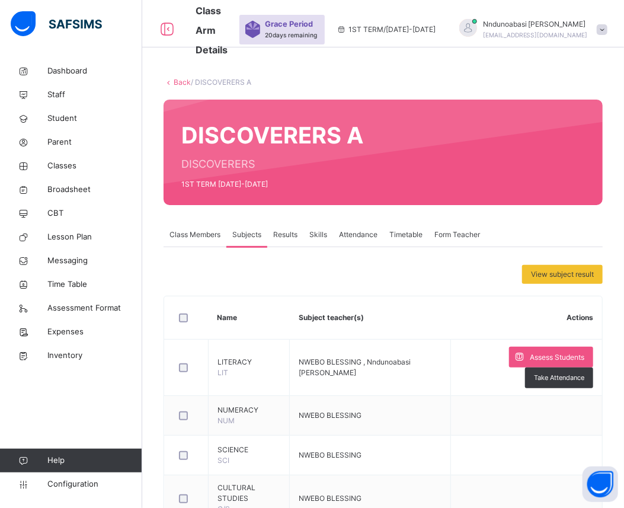
click at [179, 83] on link "Back" at bounding box center [182, 82] width 17 height 9
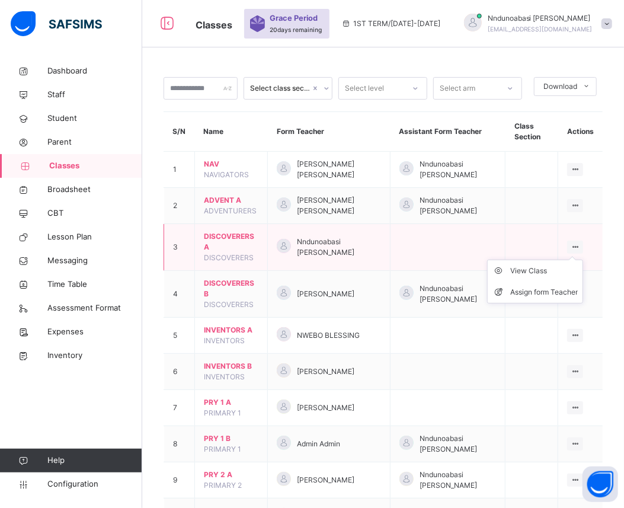
click at [580, 245] on icon at bounding box center [575, 246] width 10 height 9
click at [550, 274] on div "View Class" at bounding box center [544, 271] width 68 height 12
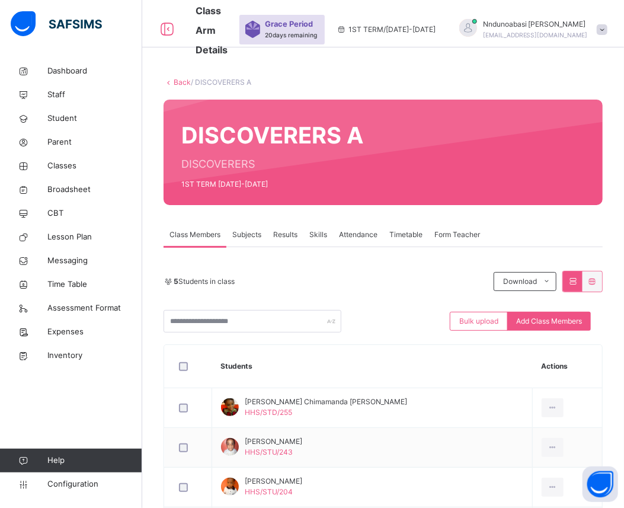
click at [246, 232] on span "Subjects" at bounding box center [246, 234] width 29 height 11
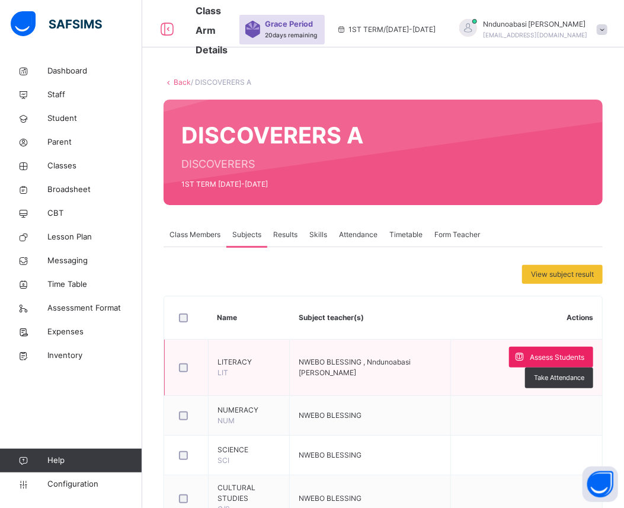
click at [561, 359] on span "Assess Students" at bounding box center [556, 357] width 54 height 11
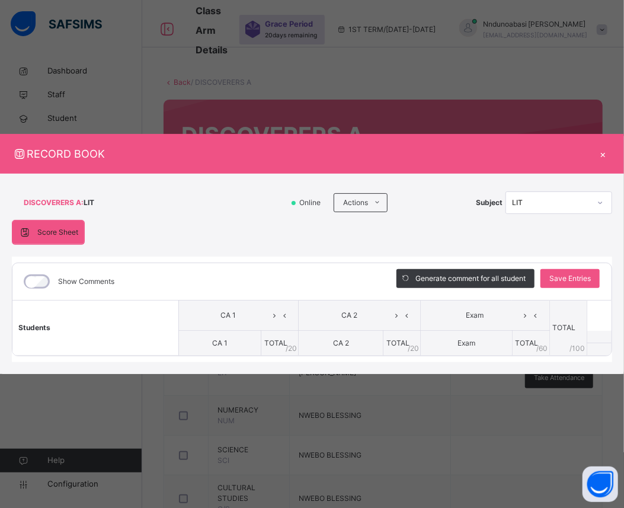
click at [605, 149] on div "×" at bounding box center [603, 154] width 18 height 16
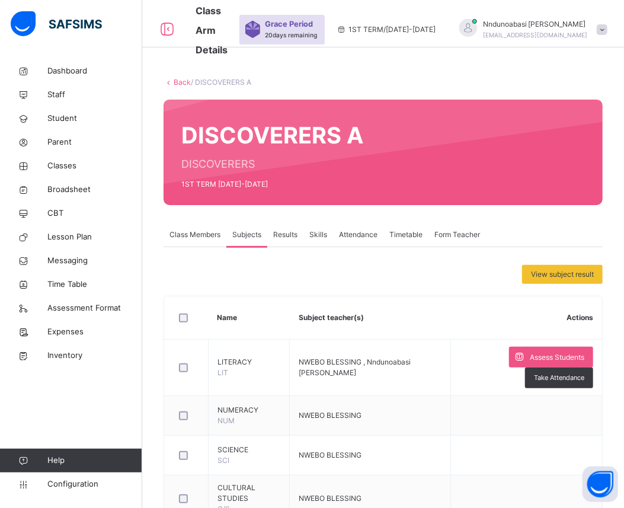
click at [280, 228] on div "Results" at bounding box center [285, 235] width 36 height 24
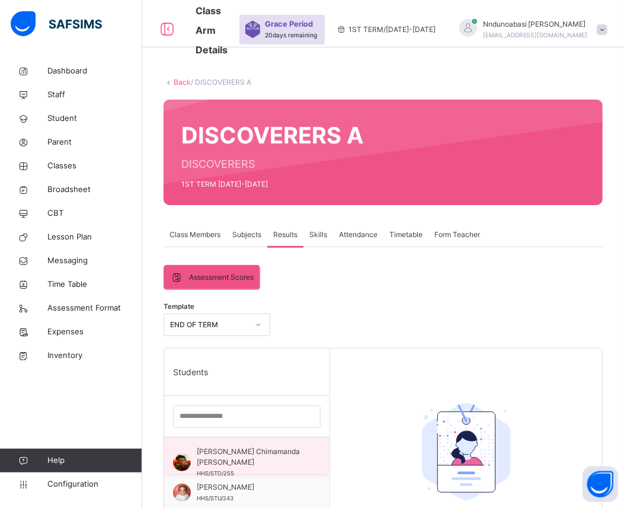
click at [237, 455] on span "[PERSON_NAME] Chimamanda [PERSON_NAME]" at bounding box center [250, 456] width 106 height 21
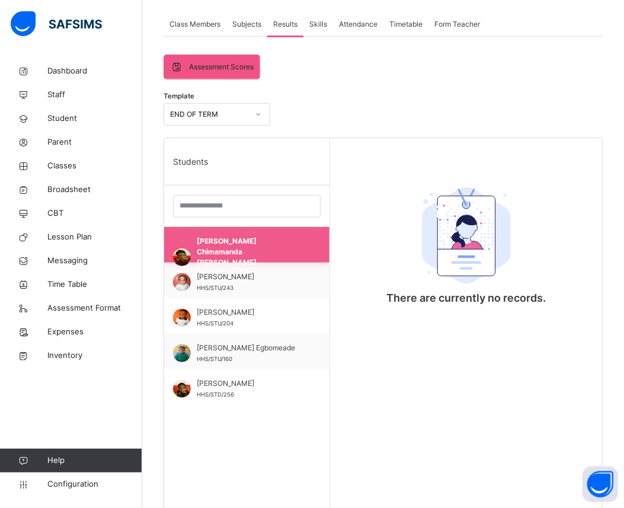
scroll to position [184, 0]
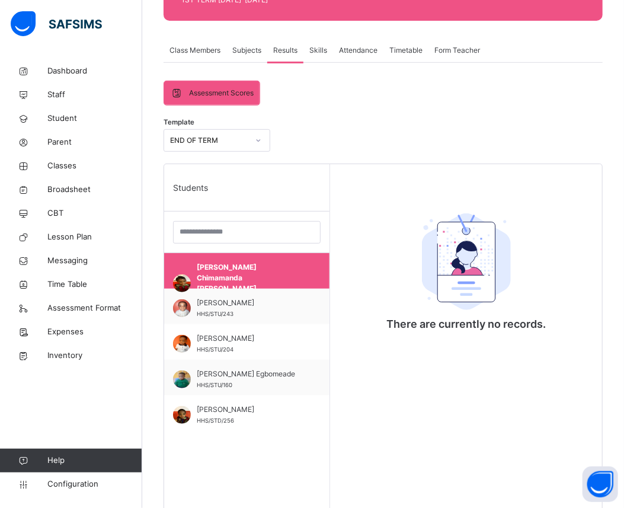
click at [211, 92] on span "Assessment Scores" at bounding box center [221, 93] width 65 height 11
click at [224, 91] on span "Assessment Scores" at bounding box center [221, 93] width 65 height 11
click at [242, 50] on span "Subjects" at bounding box center [246, 50] width 29 height 11
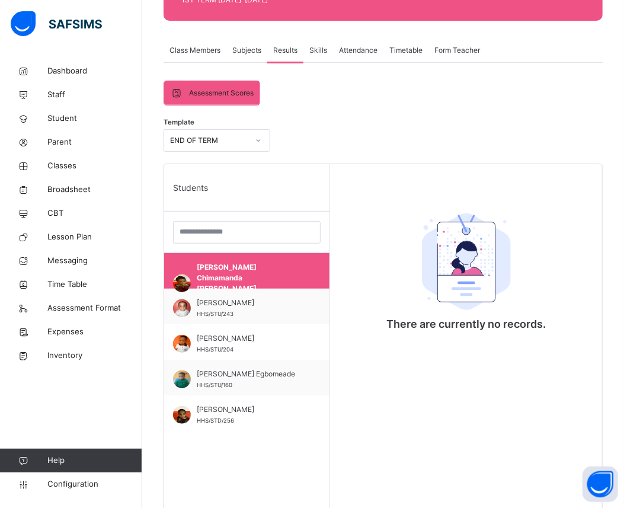
scroll to position [43, 0]
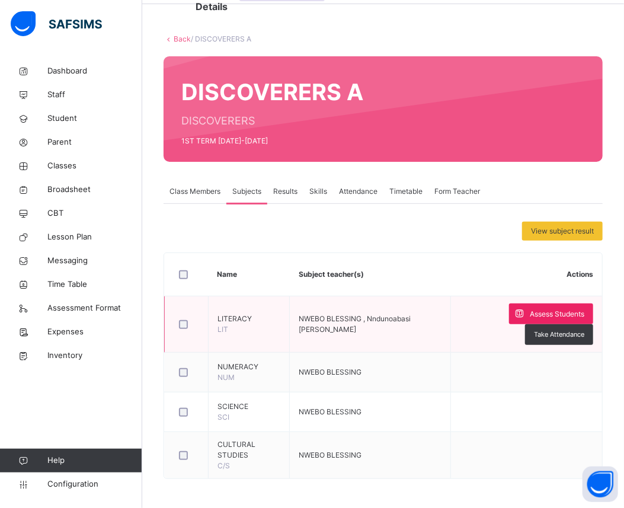
click at [553, 314] on span "Assess Students" at bounding box center [556, 314] width 54 height 11
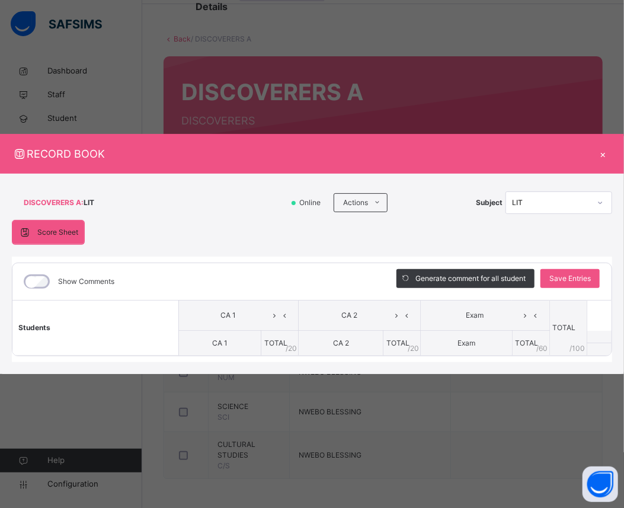
click at [226, 340] on span "CA 1" at bounding box center [219, 342] width 15 height 9
click at [47, 275] on div "Show Comments" at bounding box center [67, 281] width 99 height 25
click at [281, 343] on span "TOTAL" at bounding box center [275, 342] width 23 height 9
click at [291, 343] on span "/ 20" at bounding box center [290, 348] width 11 height 11
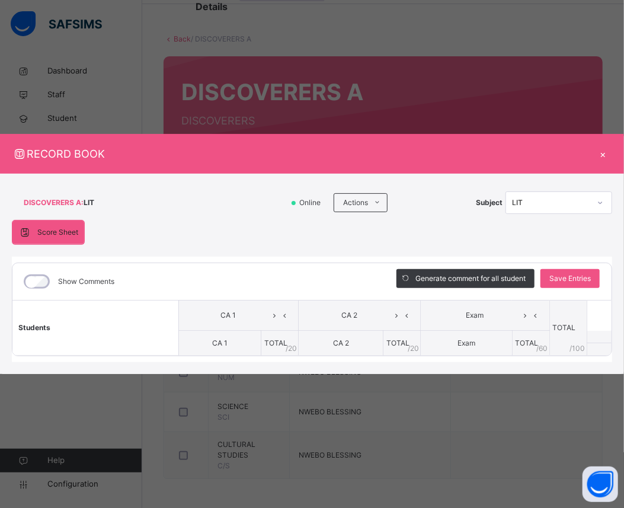
click at [282, 342] on span "TOTAL" at bounding box center [275, 342] width 23 height 9
click at [605, 155] on div "×" at bounding box center [603, 154] width 18 height 16
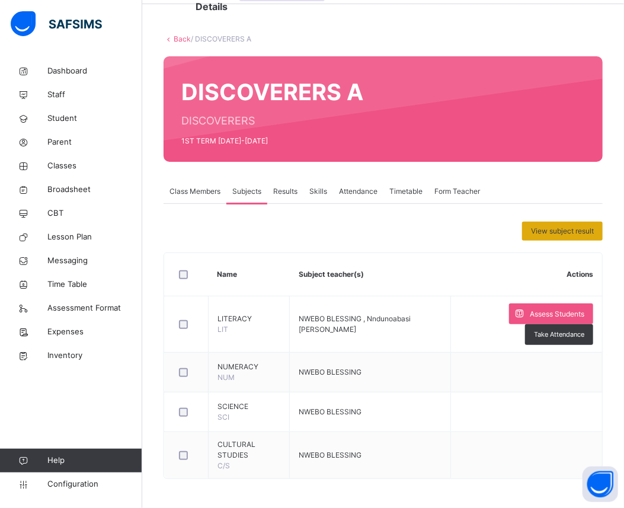
click at [564, 230] on span "View subject result" at bounding box center [562, 231] width 63 height 11
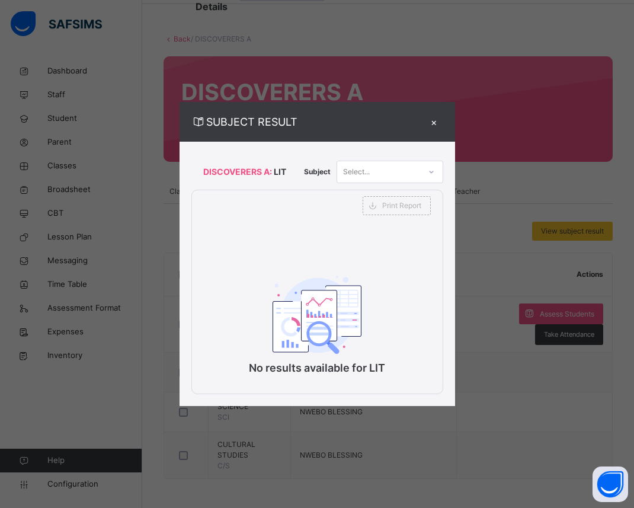
click at [431, 172] on icon at bounding box center [431, 172] width 7 height 12
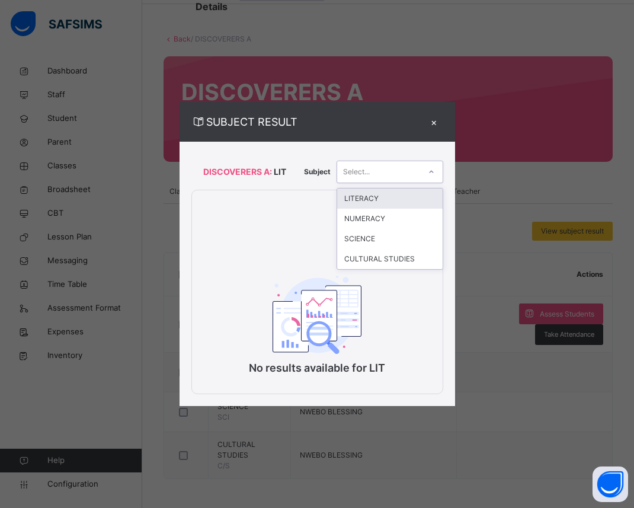
click at [413, 191] on div "LITERACY" at bounding box center [389, 198] width 105 height 20
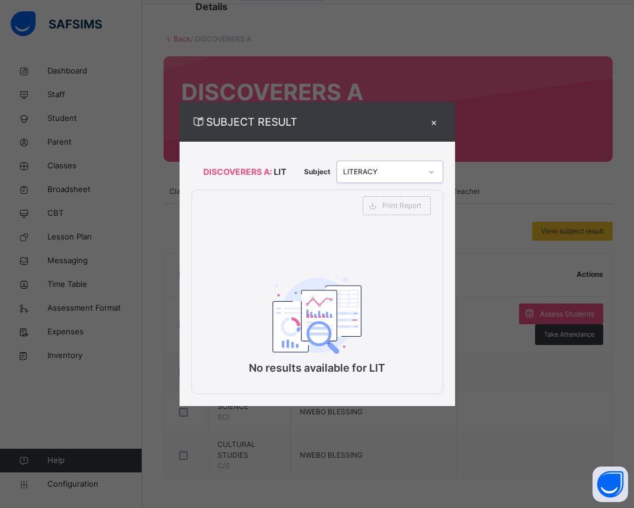
click at [433, 120] on div "×" at bounding box center [434, 122] width 18 height 16
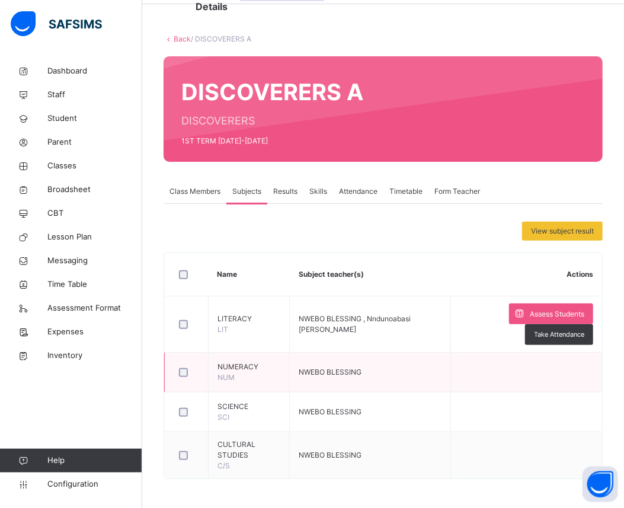
click at [330, 375] on span "NWEBO BLESSING" at bounding box center [329, 371] width 63 height 9
click at [178, 37] on link "Back" at bounding box center [182, 38] width 17 height 9
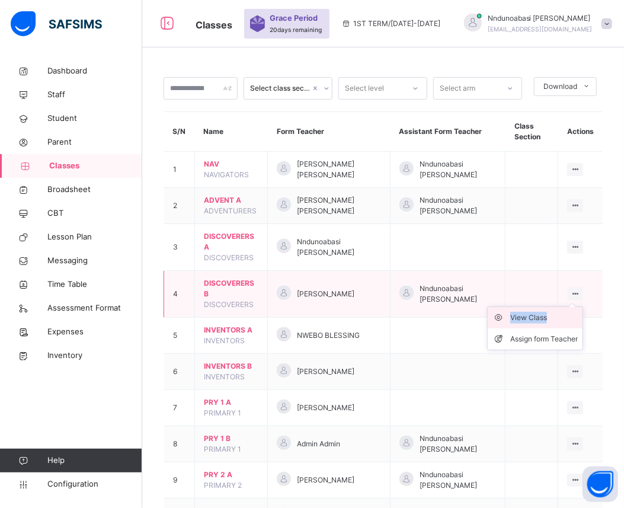
drag, startPoint x: 584, startPoint y: 291, endPoint x: 558, endPoint y: 317, distance: 36.0
click at [567, 300] on div "View Class Assign form Teacher" at bounding box center [575, 293] width 16 height 13
click at [558, 317] on div "View Class" at bounding box center [544, 318] width 68 height 12
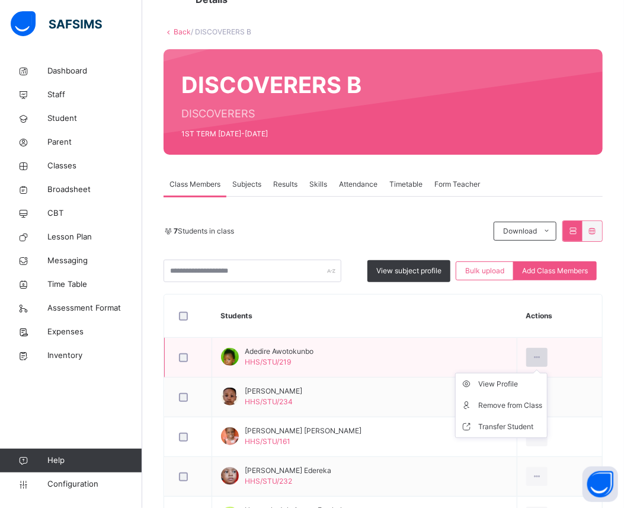
scroll to position [52, 0]
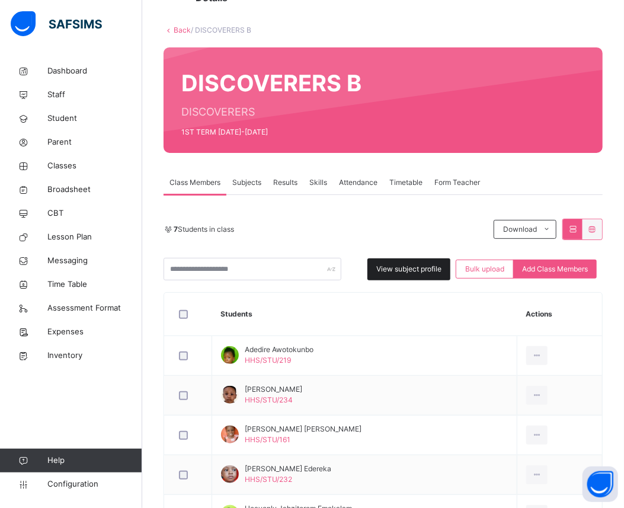
click at [441, 269] on span "View subject profile" at bounding box center [408, 269] width 65 height 11
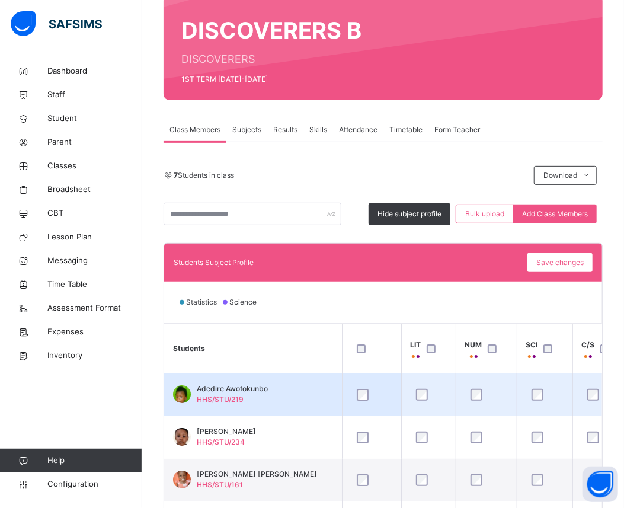
scroll to position [79, 0]
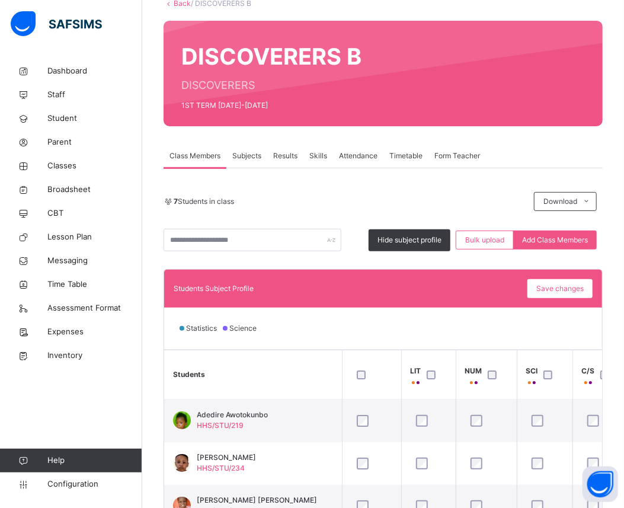
click at [249, 155] on span "Subjects" at bounding box center [246, 155] width 29 height 11
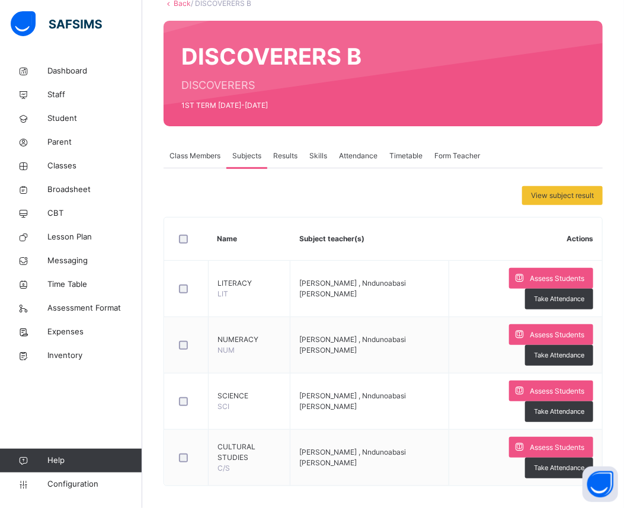
scroll to position [20, 0]
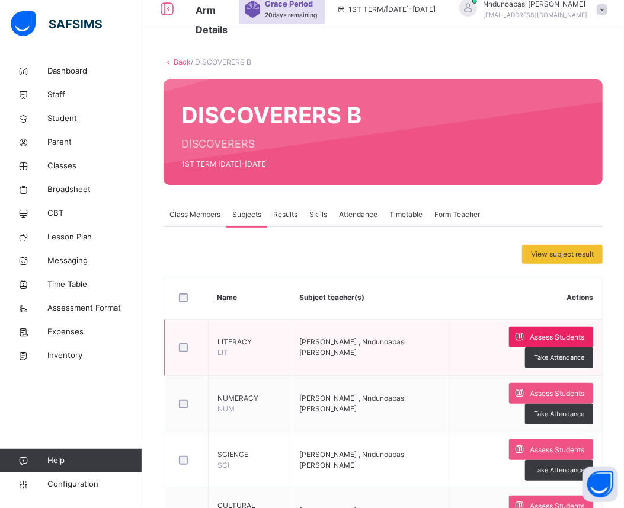
click at [529, 341] on span "Assess Students" at bounding box center [556, 337] width 54 height 11
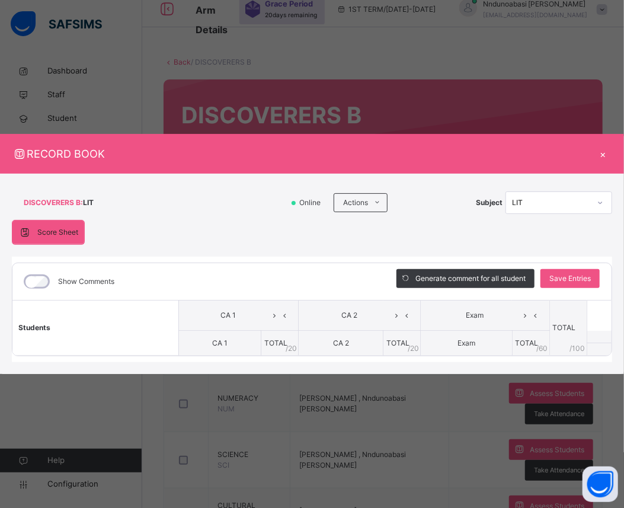
click at [49, 323] on span "Students" at bounding box center [34, 327] width 32 height 9
click at [49, 329] on span "Students" at bounding box center [34, 327] width 32 height 9
click at [600, 154] on div "×" at bounding box center [603, 154] width 18 height 16
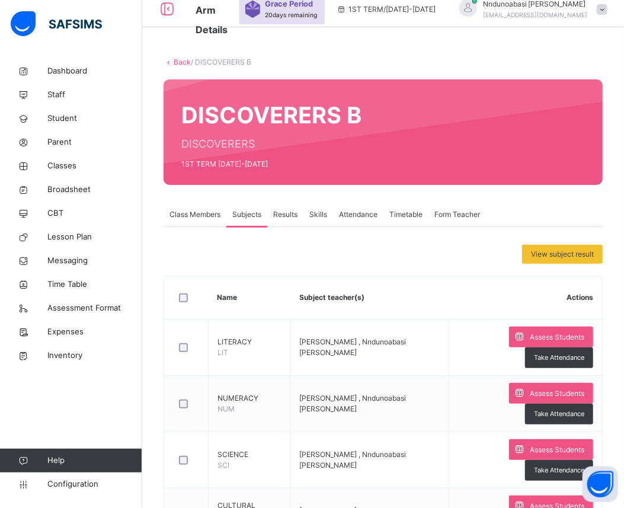
click at [249, 210] on span "Subjects" at bounding box center [246, 214] width 29 height 11
click at [287, 211] on span "Results" at bounding box center [285, 214] width 24 height 11
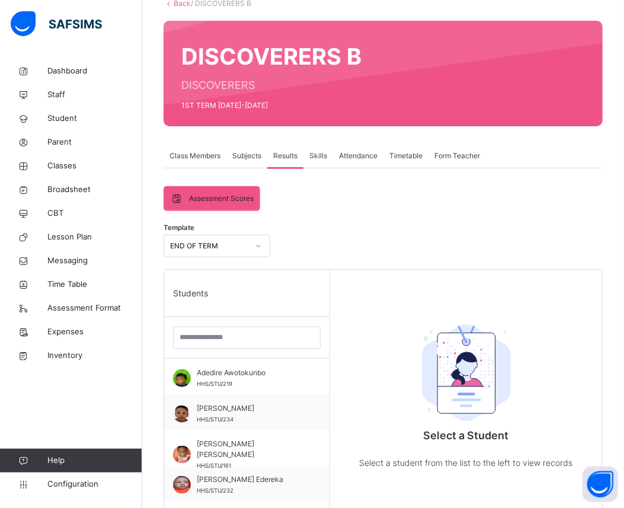
click at [186, 161] on div "Class Members" at bounding box center [194, 156] width 63 height 24
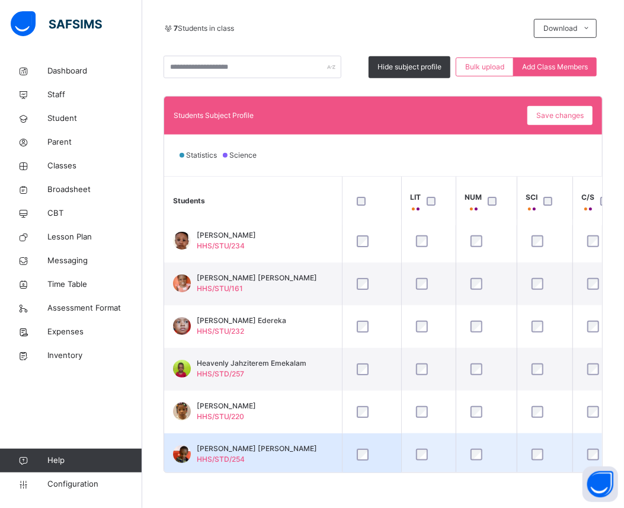
scroll to position [57, 0]
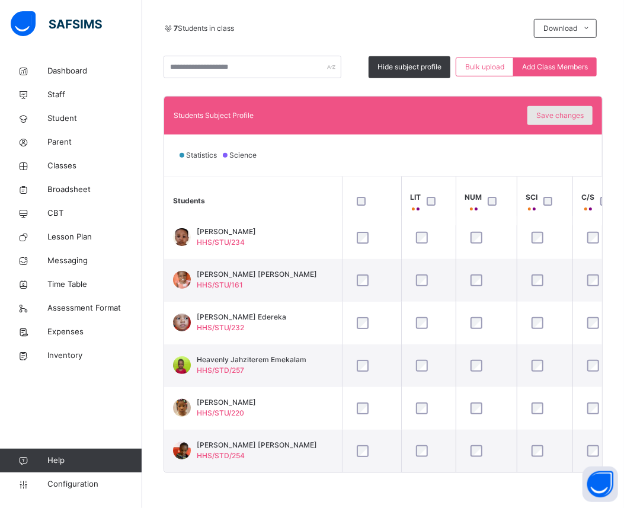
click at [578, 115] on span "Save changes" at bounding box center [559, 115] width 47 height 11
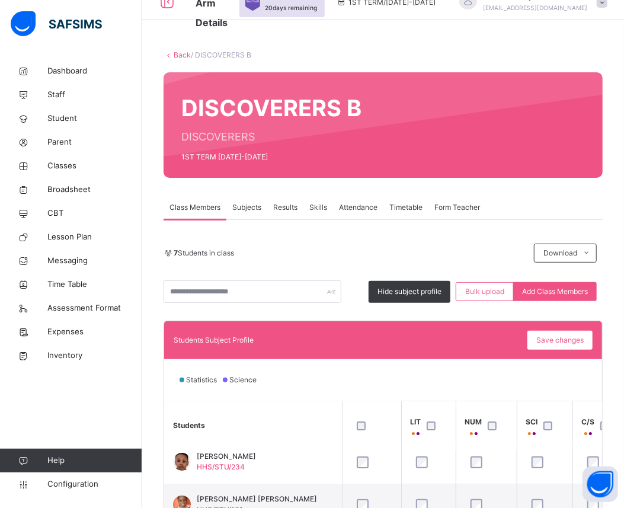
scroll to position [15, 0]
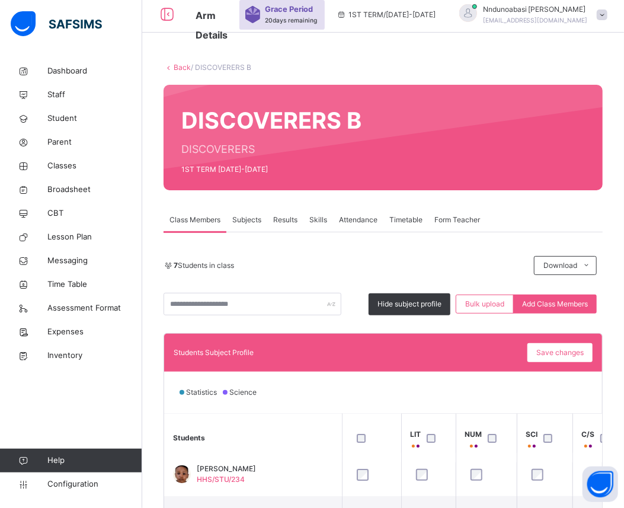
click at [182, 68] on link "Back" at bounding box center [182, 67] width 17 height 9
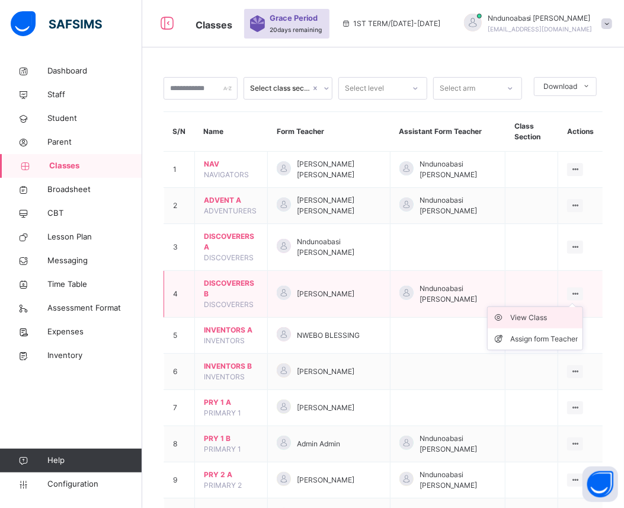
click at [571, 314] on div "View Class" at bounding box center [544, 318] width 68 height 12
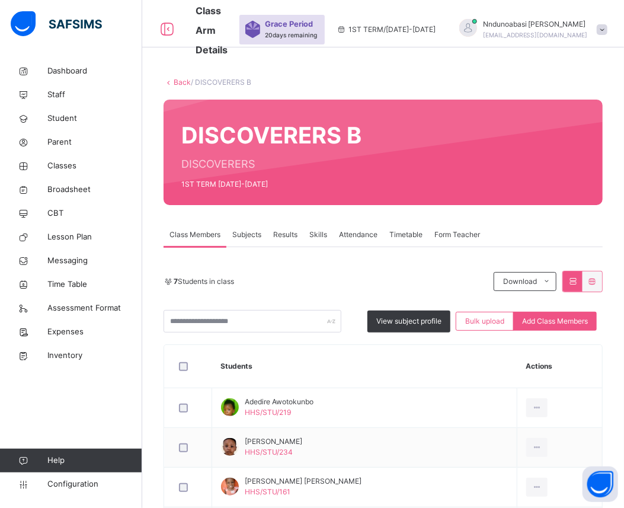
click at [249, 237] on span "Subjects" at bounding box center [246, 234] width 29 height 11
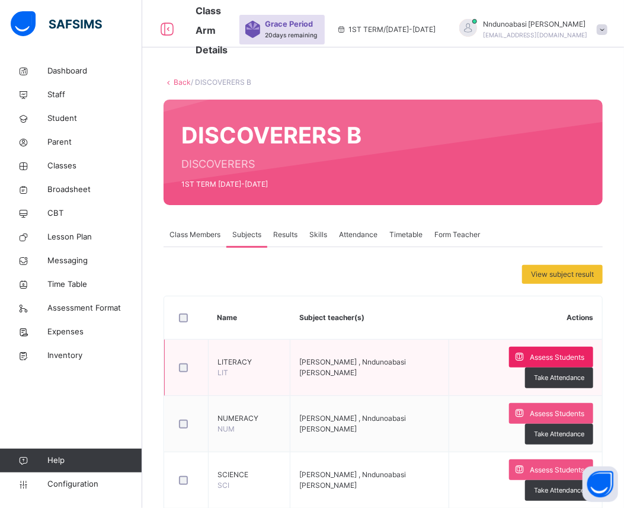
click at [513, 354] on icon at bounding box center [519, 357] width 12 height 14
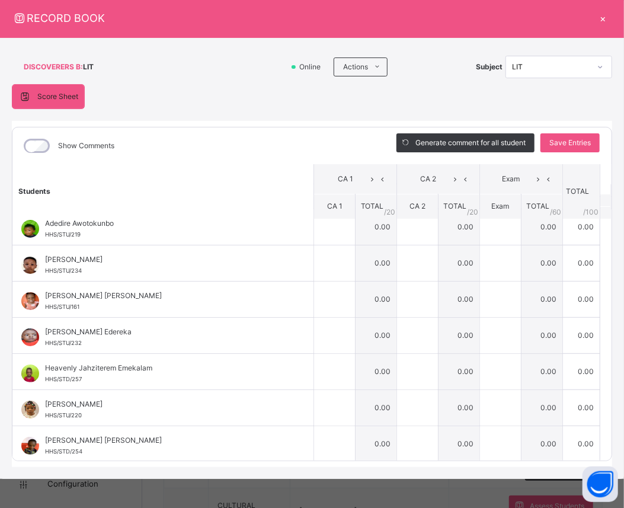
scroll to position [13, 0]
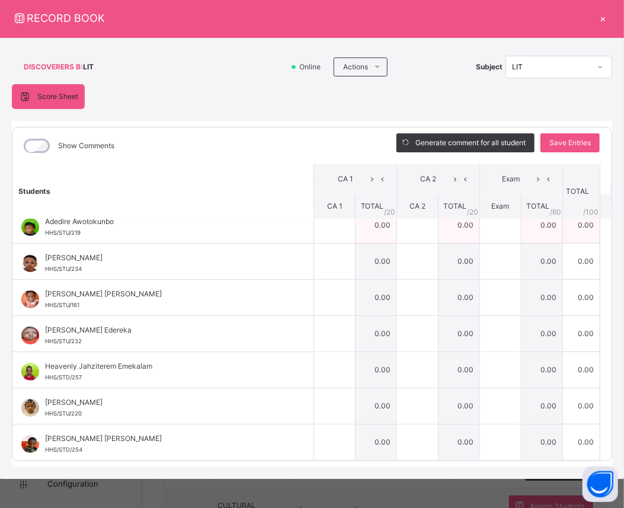
click at [358, 224] on td "0.00" at bounding box center [375, 225] width 41 height 36
click at [359, 232] on td "0.00" at bounding box center [375, 225] width 41 height 36
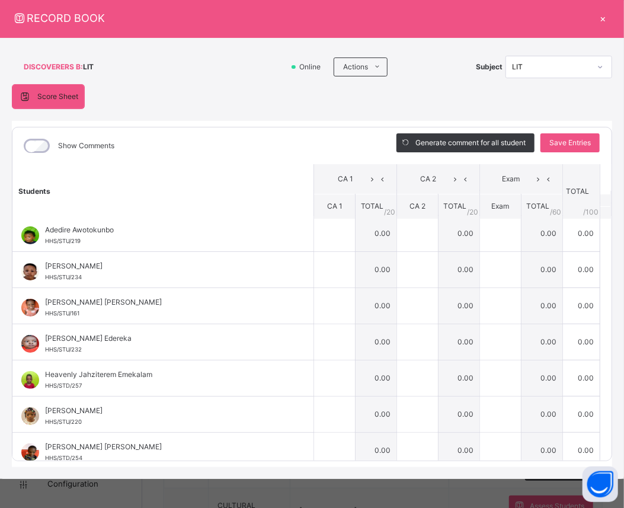
scroll to position [0, 0]
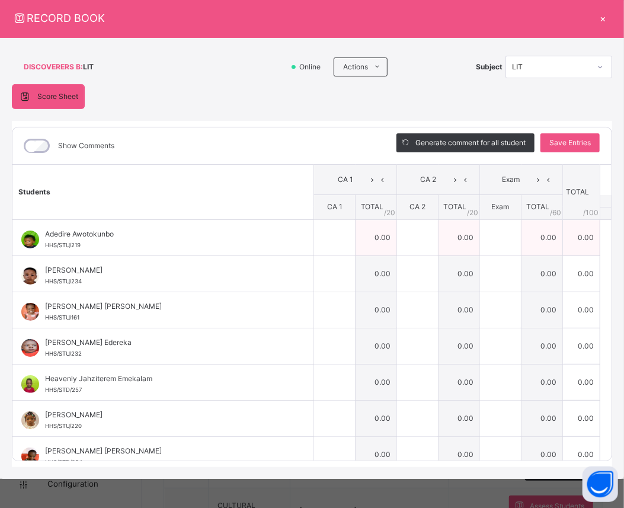
click at [363, 239] on td "0.00" at bounding box center [375, 237] width 41 height 36
click at [369, 239] on td "0.00" at bounding box center [375, 237] width 41 height 36
click at [377, 182] on icon at bounding box center [382, 180] width 10 height 18
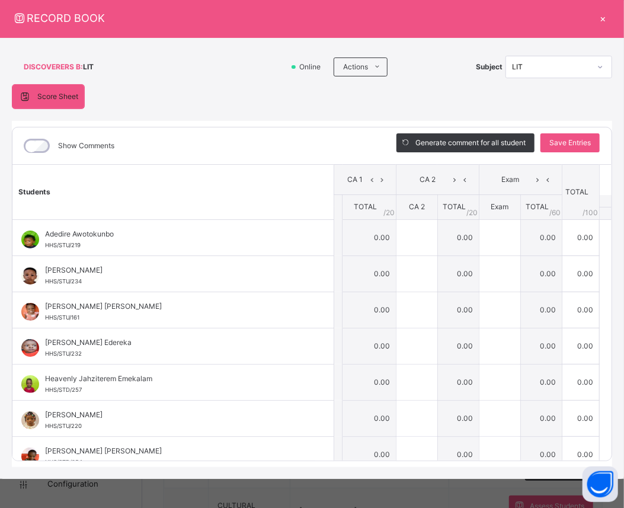
click at [377, 182] on icon at bounding box center [382, 180] width 10 height 18
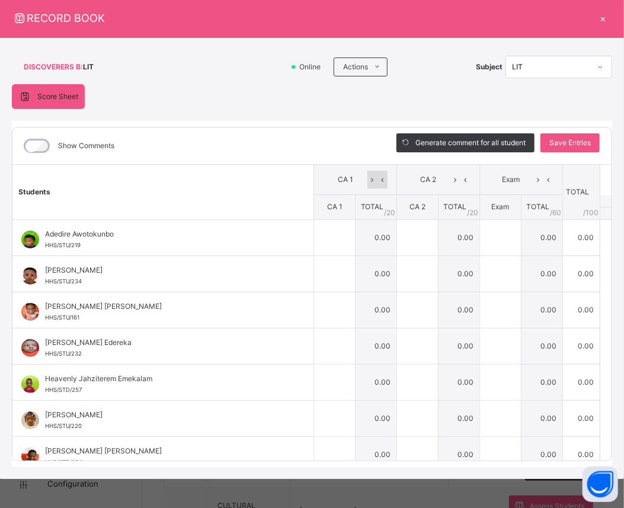
click at [367, 180] on icon at bounding box center [372, 180] width 10 height 18
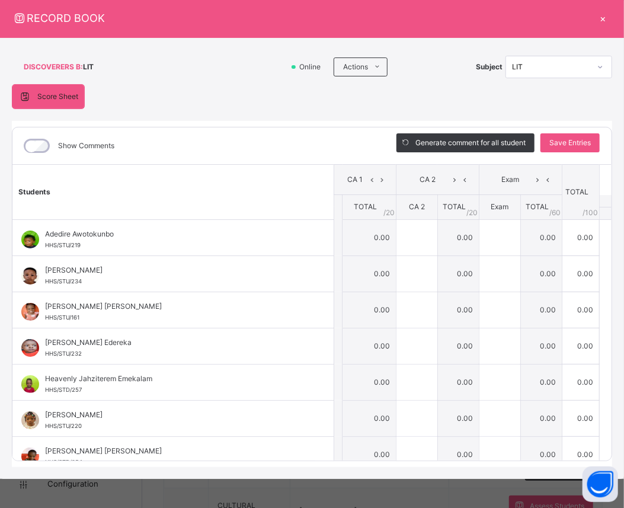
click at [367, 180] on icon at bounding box center [372, 180] width 10 height 18
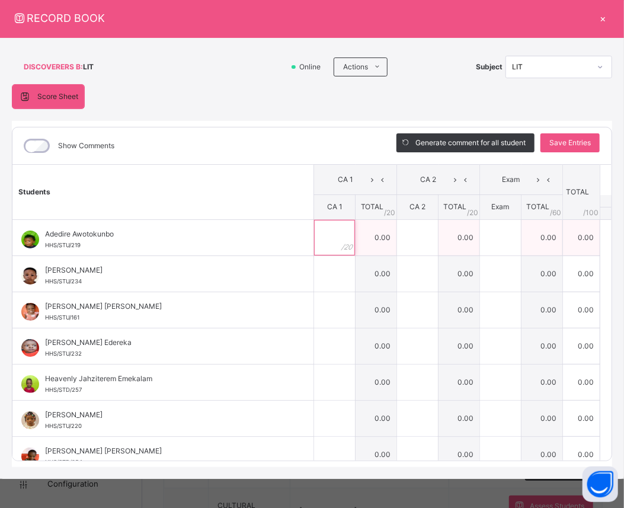
click at [315, 240] on input "text" at bounding box center [334, 238] width 41 height 36
type input "*"
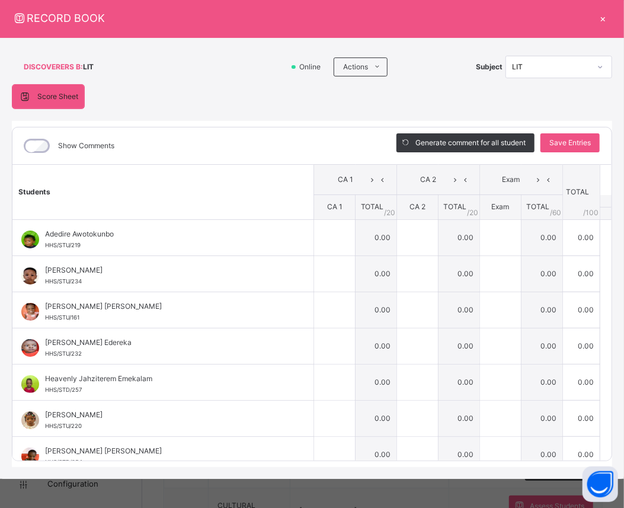
click at [595, 15] on div "×" at bounding box center [603, 18] width 18 height 16
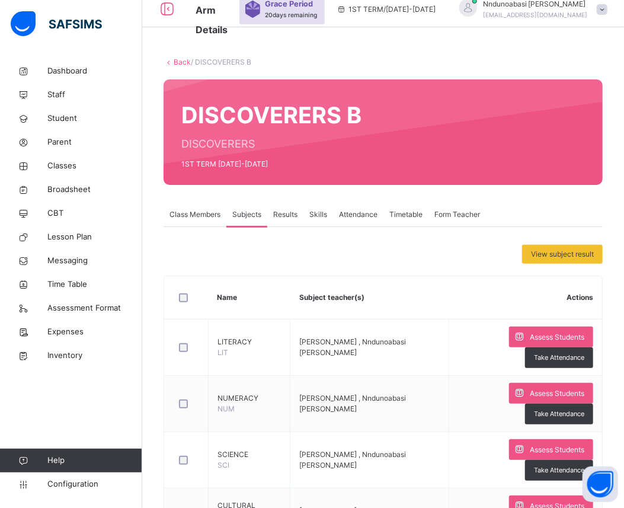
click at [203, 216] on span "Class Members" at bounding box center [194, 214] width 51 height 11
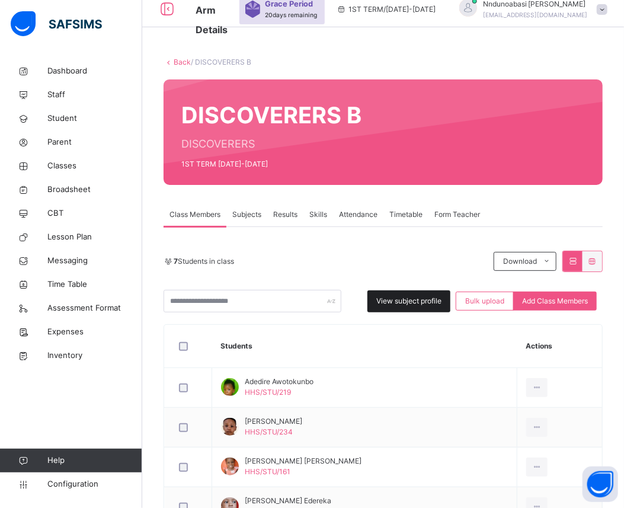
click at [426, 302] on span "View subject profile" at bounding box center [408, 301] width 65 height 11
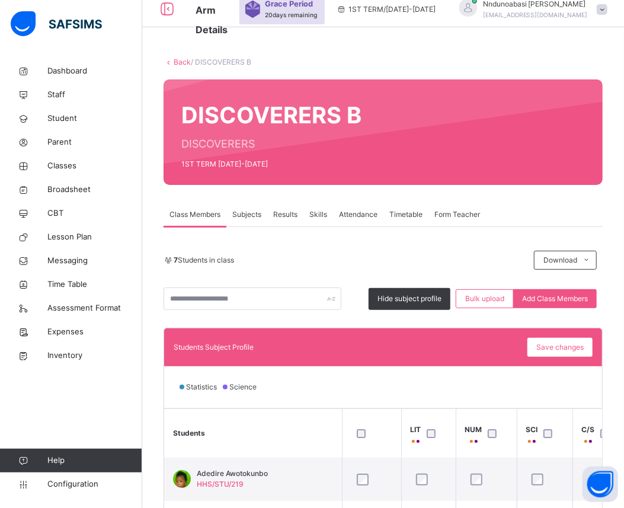
click at [178, 59] on link "Back" at bounding box center [182, 61] width 17 height 9
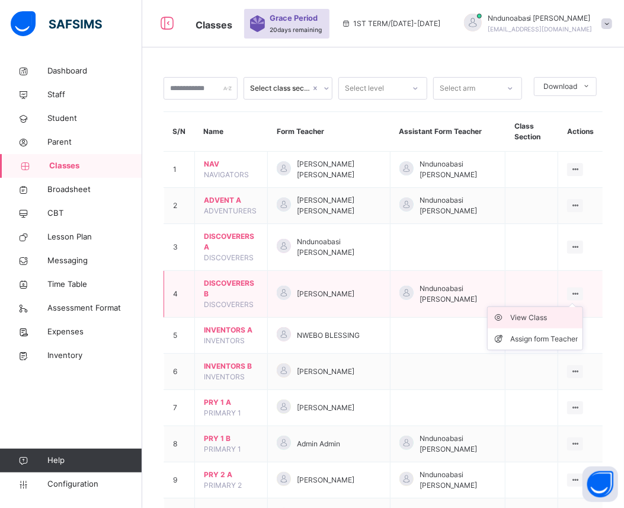
click at [561, 315] on div "View Class" at bounding box center [544, 318] width 68 height 12
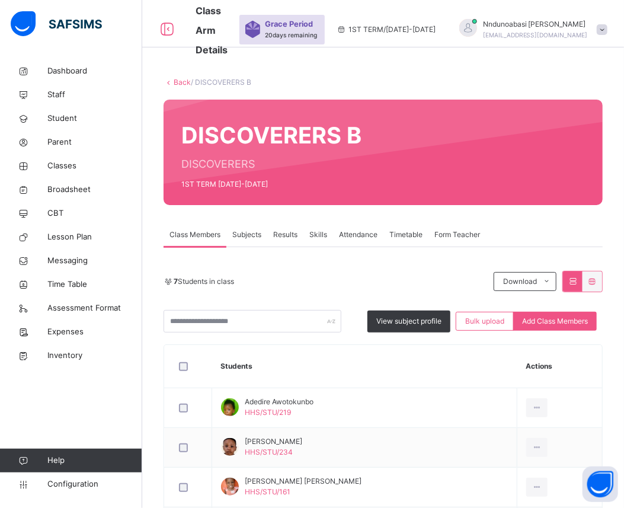
click at [252, 233] on span "Subjects" at bounding box center [246, 234] width 29 height 11
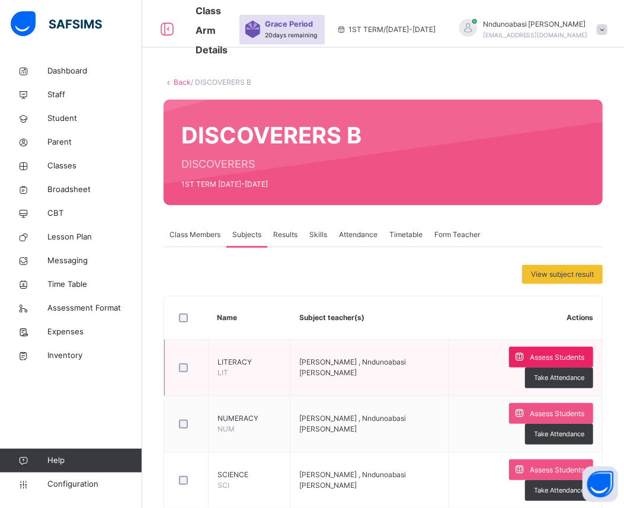
click at [529, 359] on span "Assess Students" at bounding box center [556, 357] width 54 height 11
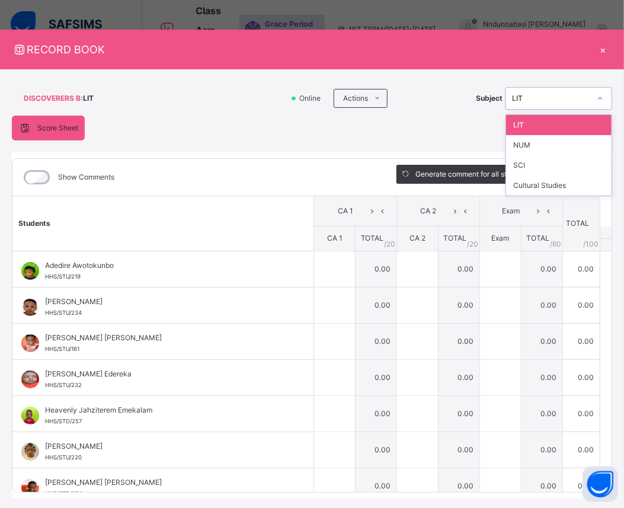
click at [596, 98] on icon at bounding box center [599, 98] width 7 height 12
click at [572, 140] on div "NUM" at bounding box center [558, 145] width 105 height 20
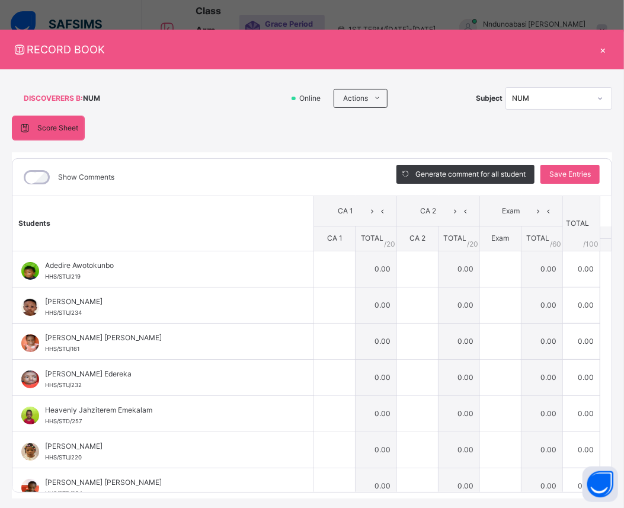
click at [595, 47] on div "×" at bounding box center [603, 49] width 18 height 16
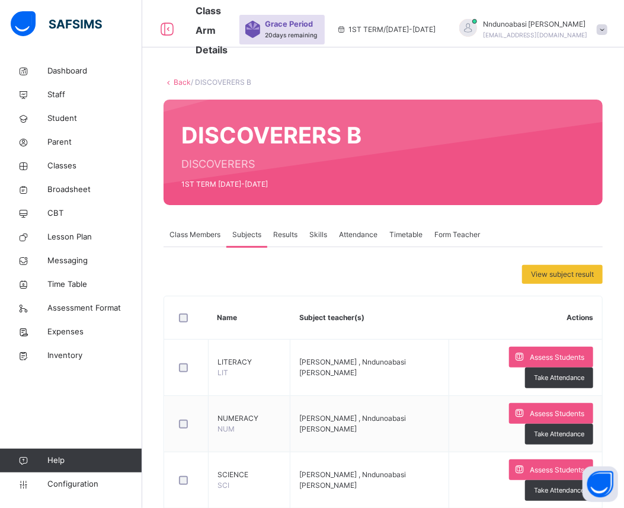
click at [178, 84] on link "Back" at bounding box center [182, 82] width 17 height 9
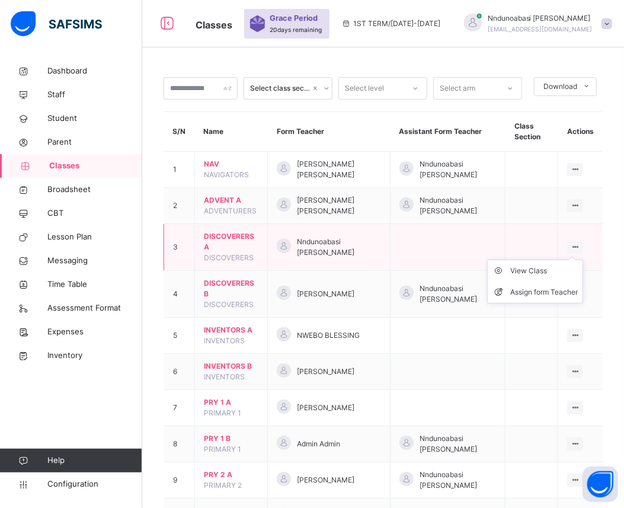
click at [580, 245] on icon at bounding box center [575, 246] width 10 height 9
click at [560, 268] on div "View Class" at bounding box center [544, 271] width 68 height 12
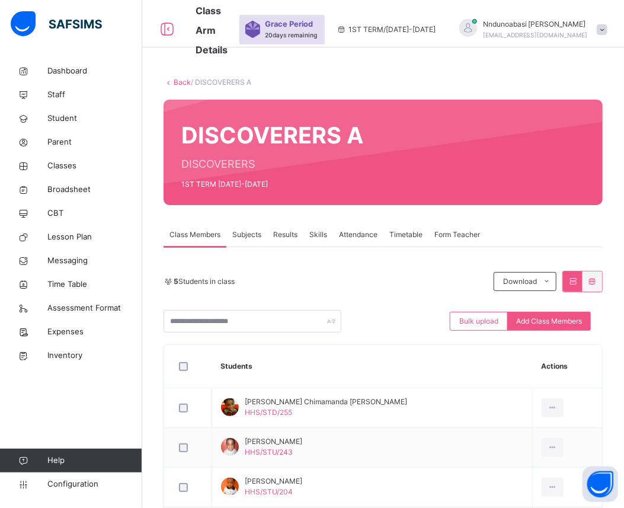
click at [245, 236] on span "Subjects" at bounding box center [246, 234] width 29 height 11
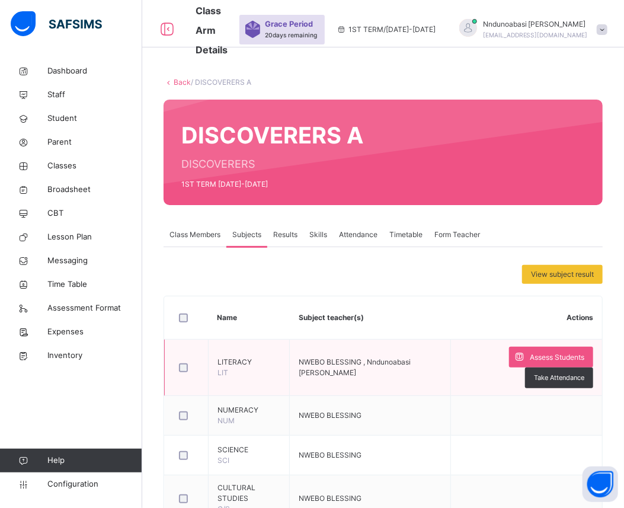
click at [178, 363] on div at bounding box center [186, 367] width 20 height 9
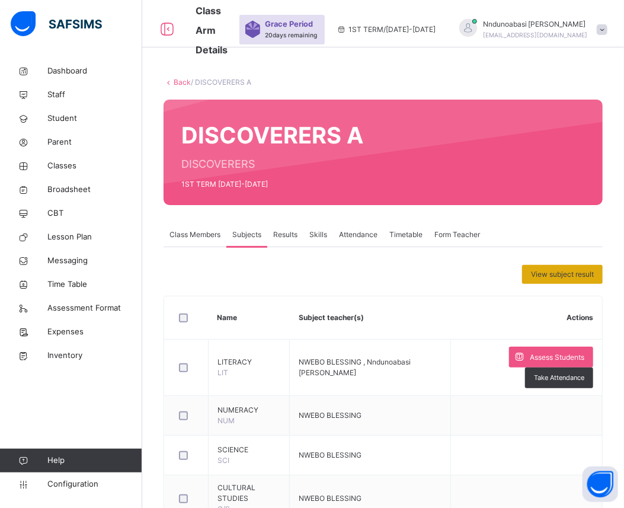
click at [542, 270] on span "View subject result" at bounding box center [562, 274] width 63 height 11
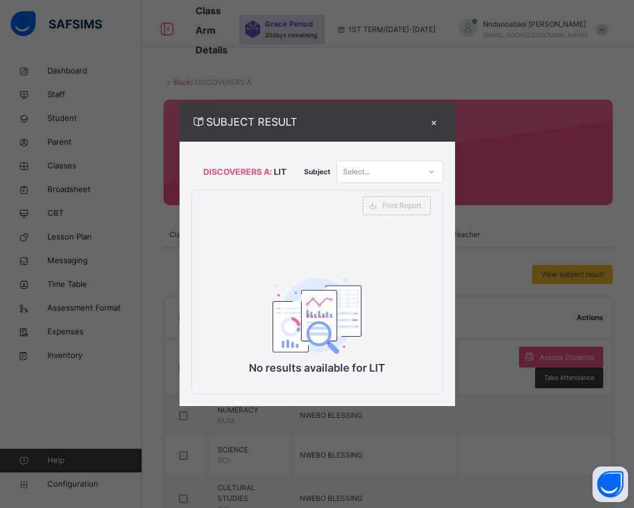
click at [434, 123] on div "×" at bounding box center [434, 122] width 18 height 16
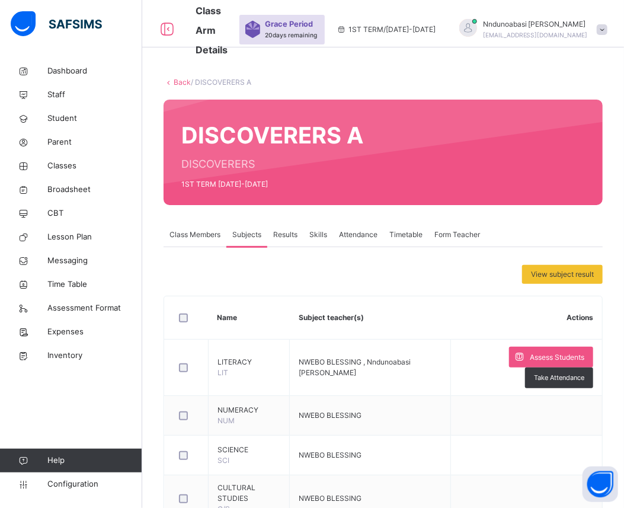
click at [182, 232] on span "Class Members" at bounding box center [194, 234] width 51 height 11
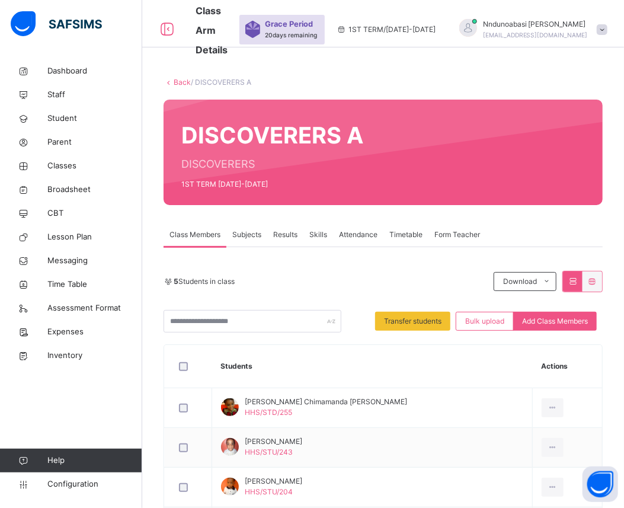
click at [248, 236] on span "Subjects" at bounding box center [246, 234] width 29 height 11
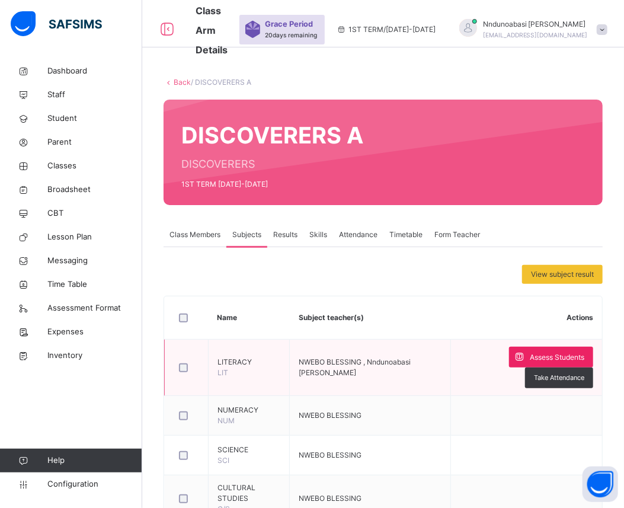
click at [525, 352] on icon at bounding box center [519, 357] width 12 height 14
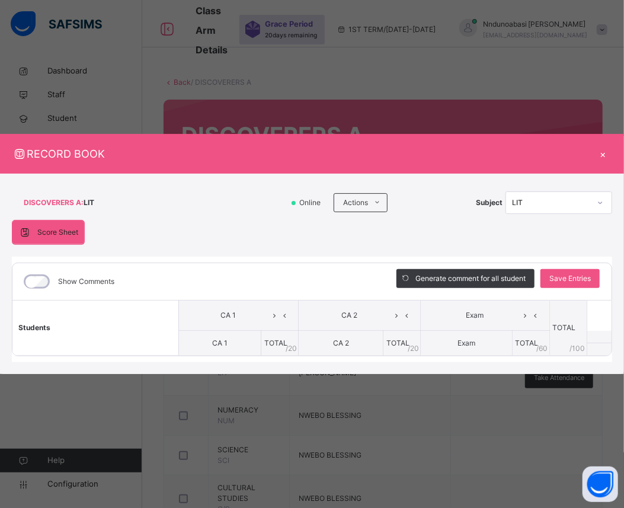
click at [602, 150] on div "×" at bounding box center [603, 154] width 18 height 16
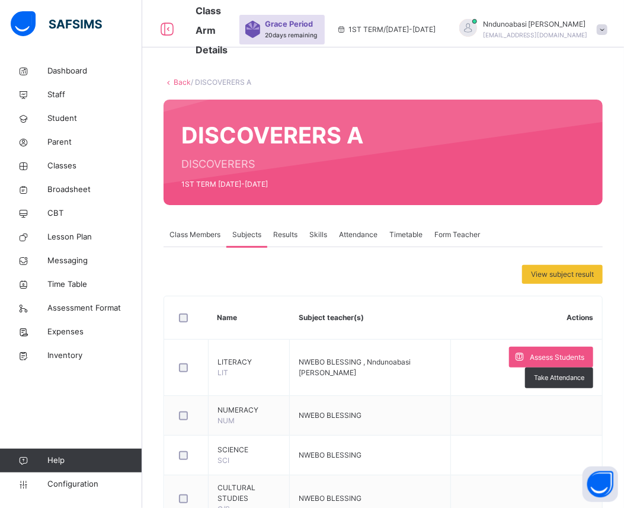
click at [285, 233] on span "Results" at bounding box center [285, 234] width 24 height 11
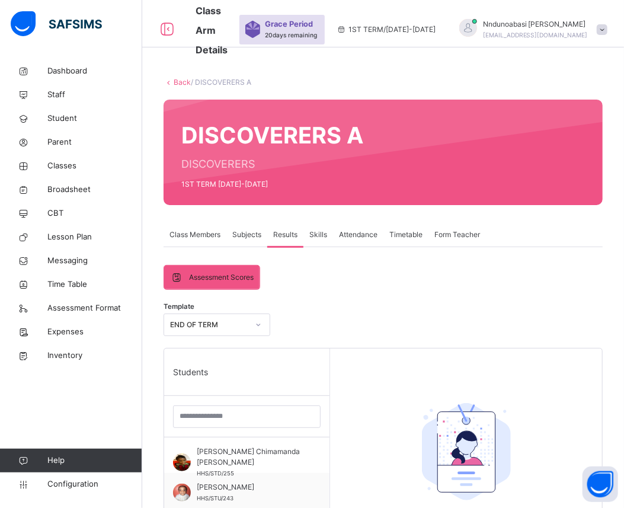
click at [224, 280] on span "Assessment Scores" at bounding box center [221, 277] width 65 height 11
click at [454, 241] on div "Form Teacher" at bounding box center [456, 235] width 57 height 24
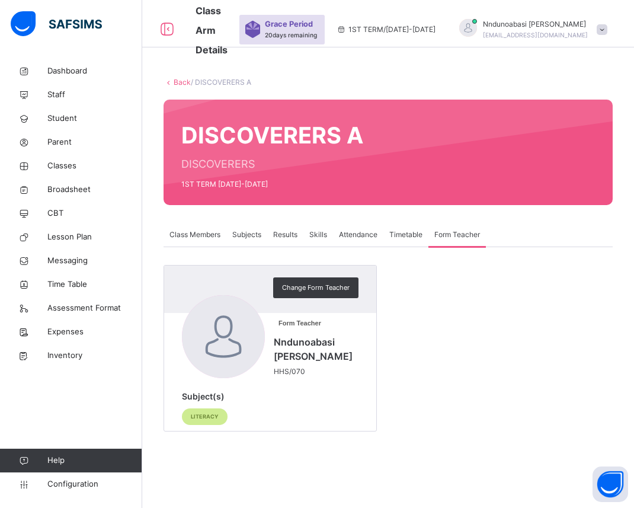
click at [200, 416] on span "LITERACY" at bounding box center [205, 416] width 28 height 8
click at [245, 234] on span "Subjects" at bounding box center [246, 234] width 29 height 11
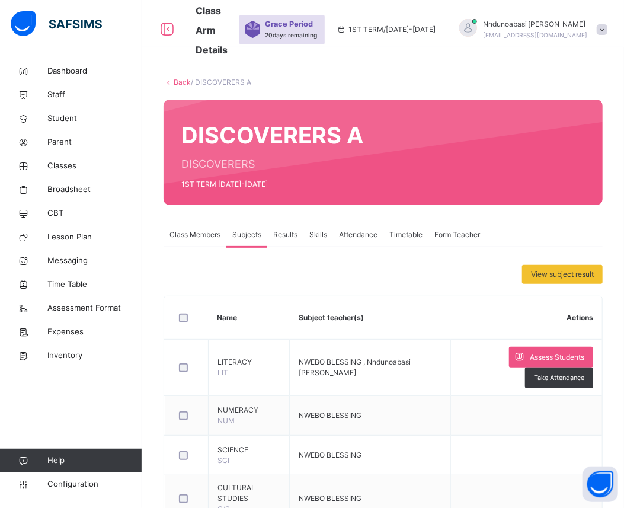
click at [192, 228] on div "Class Members" at bounding box center [194, 235] width 63 height 24
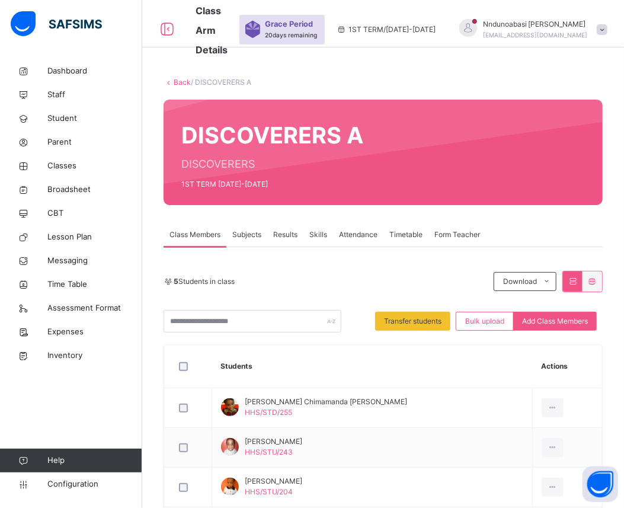
click at [178, 82] on link "Back" at bounding box center [182, 82] width 17 height 9
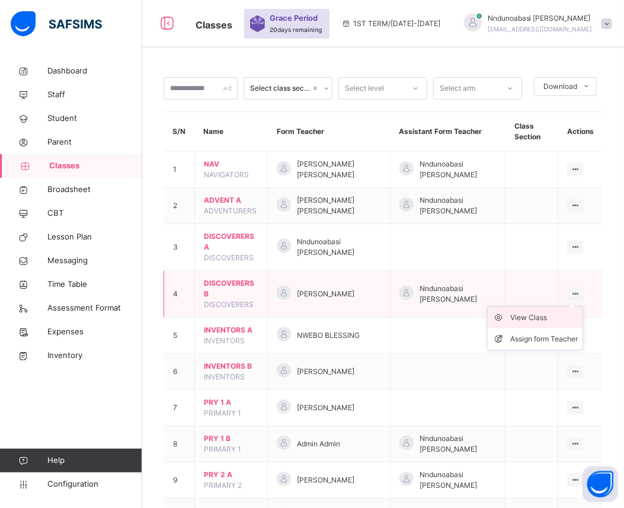
click at [556, 316] on div "View Class" at bounding box center [544, 318] width 68 height 12
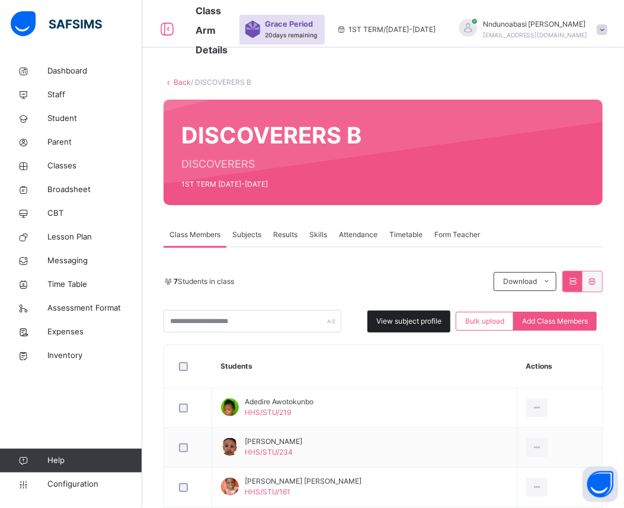
click at [410, 325] on span "View subject profile" at bounding box center [408, 321] width 65 height 11
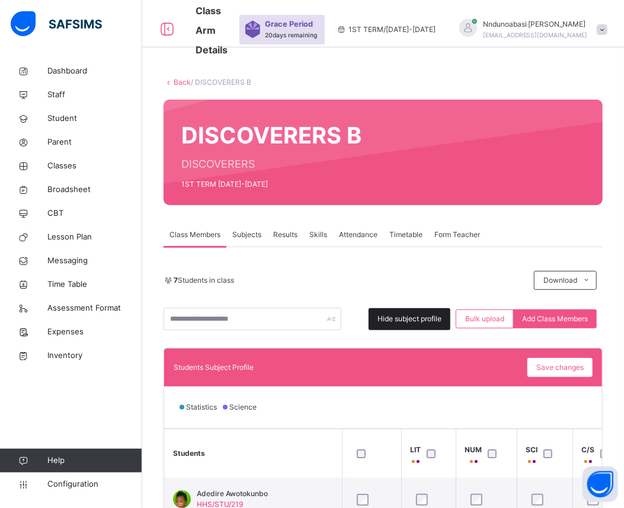
click at [410, 324] on div "Hide subject profile" at bounding box center [409, 319] width 82 height 22
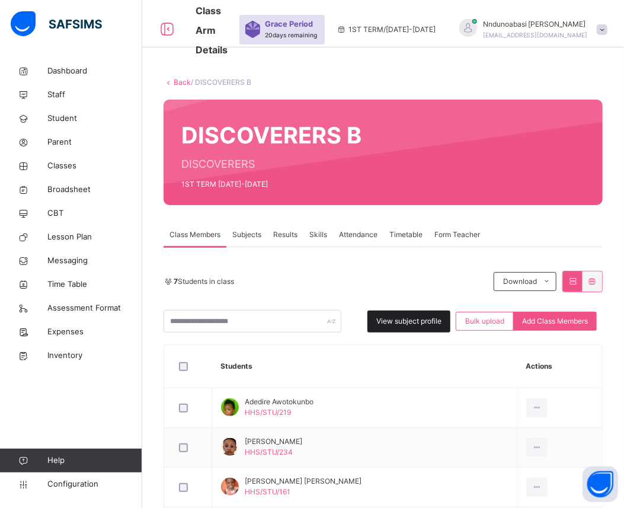
click at [387, 318] on span "View subject profile" at bounding box center [408, 321] width 65 height 11
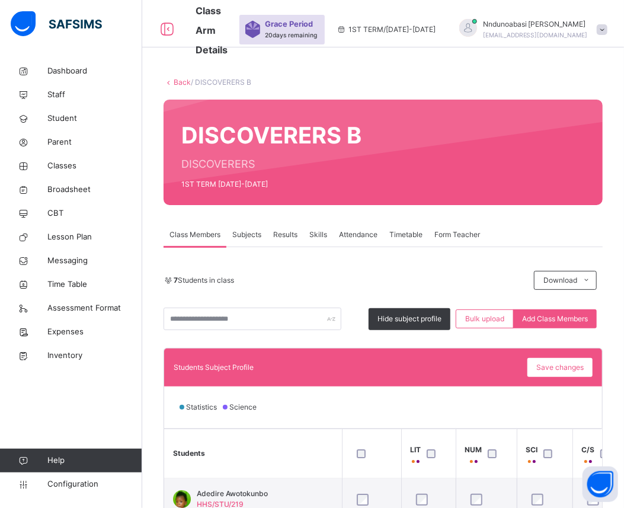
click at [172, 85] on icon at bounding box center [168, 82] width 10 height 9
click at [175, 81] on link "Back" at bounding box center [182, 82] width 17 height 9
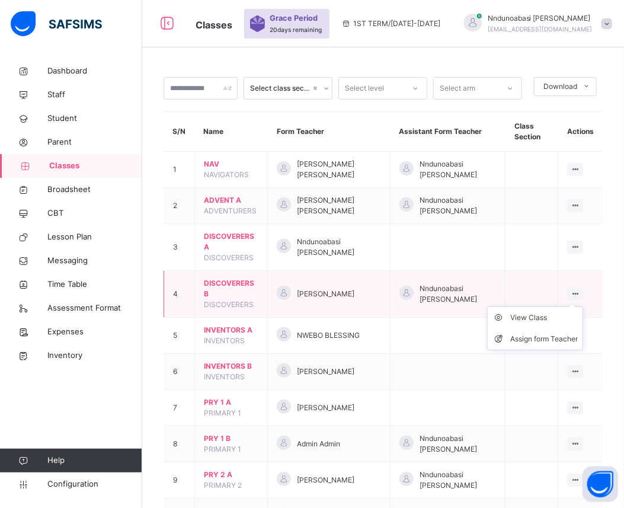
click at [583, 306] on ul "View Class Assign form Teacher" at bounding box center [535, 328] width 96 height 44
click at [556, 315] on div "View Class" at bounding box center [544, 318] width 68 height 12
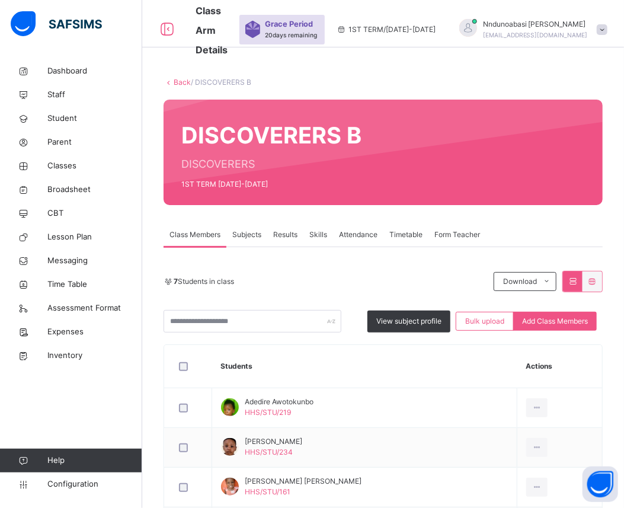
click at [172, 81] on icon at bounding box center [168, 82] width 10 height 9
click at [174, 81] on link "Back" at bounding box center [182, 82] width 17 height 9
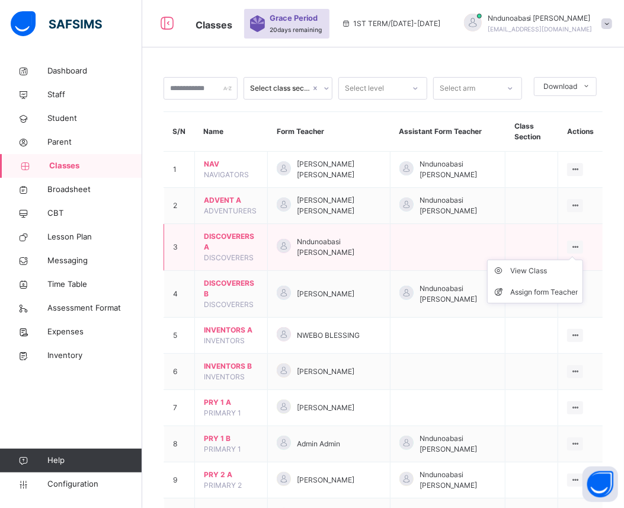
click at [580, 245] on icon at bounding box center [575, 246] width 10 height 9
click at [553, 277] on li "View Class" at bounding box center [534, 270] width 95 height 21
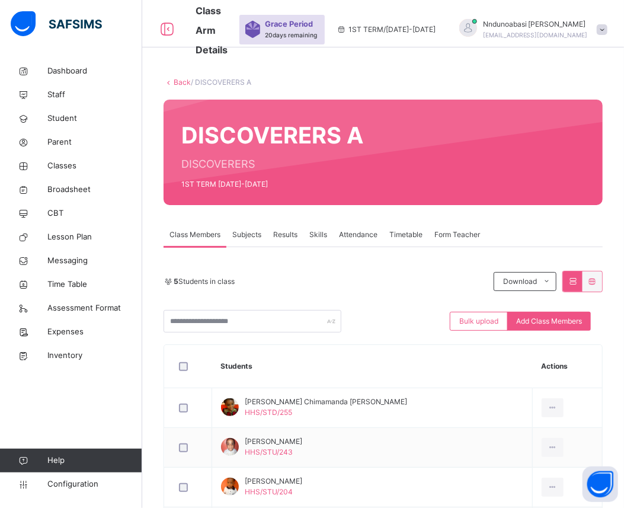
click at [252, 233] on span "Subjects" at bounding box center [246, 234] width 29 height 11
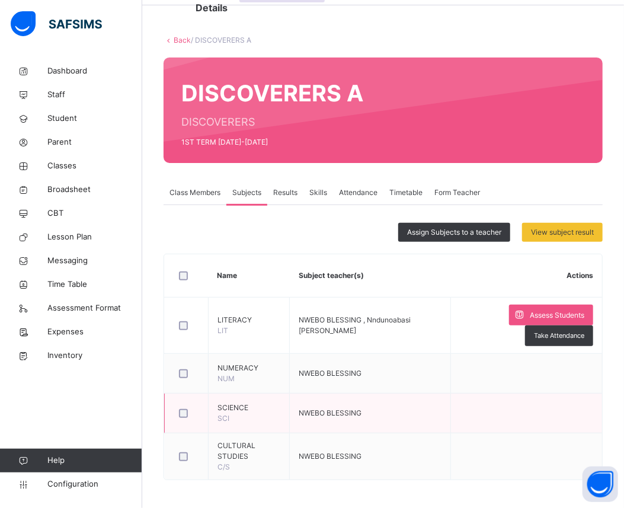
scroll to position [43, 0]
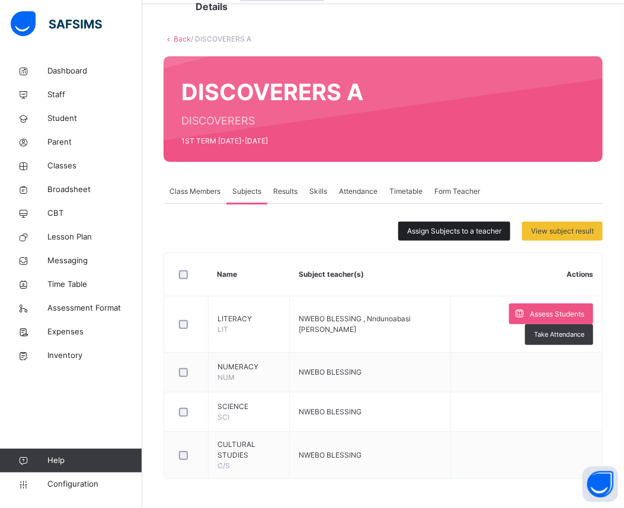
click at [501, 227] on span "Assign Subjects to a teacher" at bounding box center [454, 231] width 94 height 11
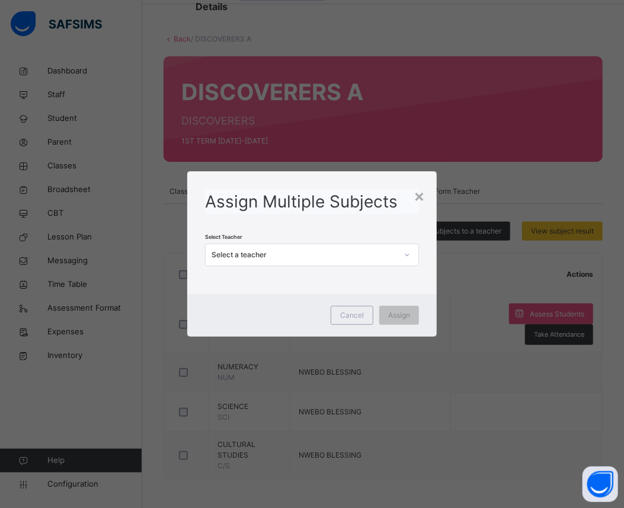
click at [409, 255] on icon at bounding box center [406, 255] width 7 height 12
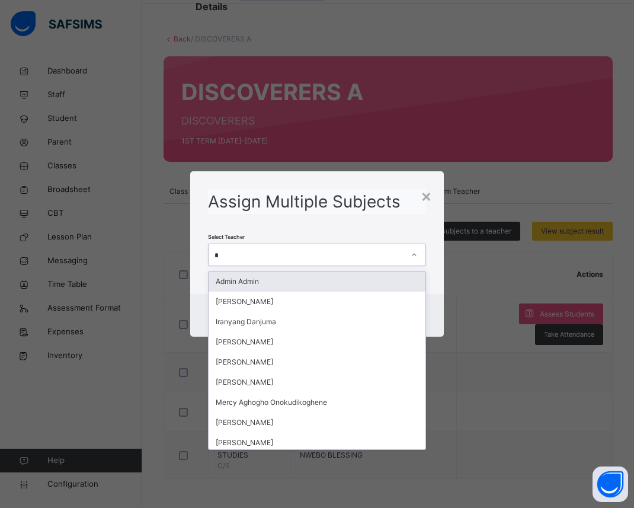
type input "**"
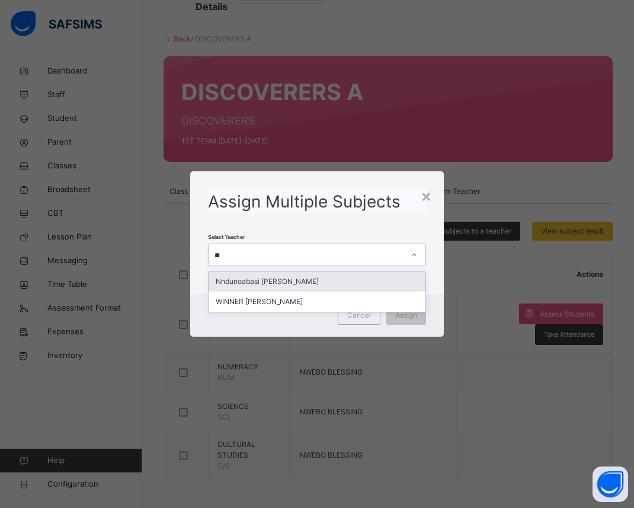
click at [349, 275] on div "Nndunoabasi [PERSON_NAME]" at bounding box center [316, 281] width 217 height 20
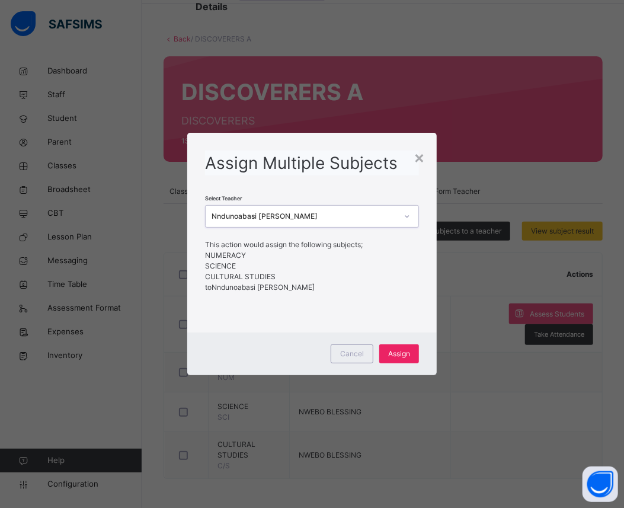
click at [406, 356] on span "Assign" at bounding box center [399, 353] width 22 height 11
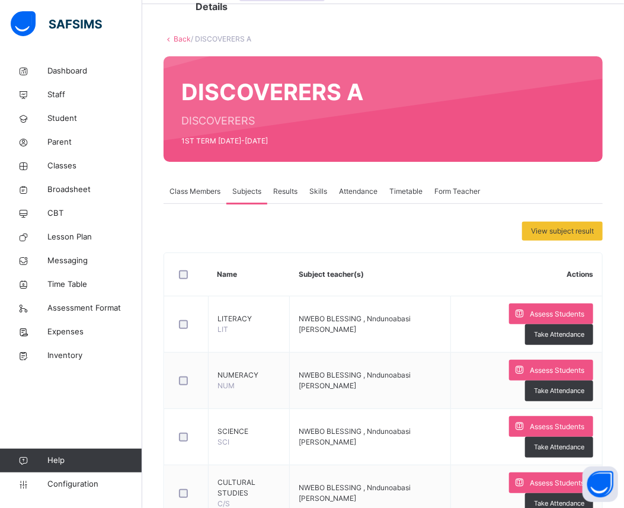
click at [192, 190] on span "Class Members" at bounding box center [194, 191] width 51 height 11
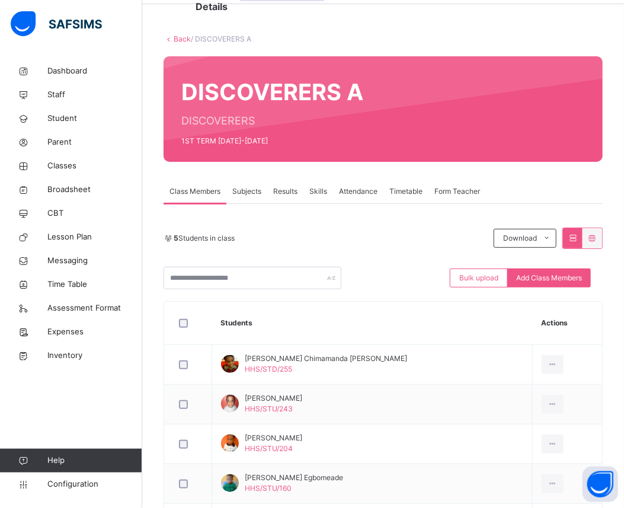
click at [448, 192] on span "Form Teacher" at bounding box center [457, 191] width 46 height 11
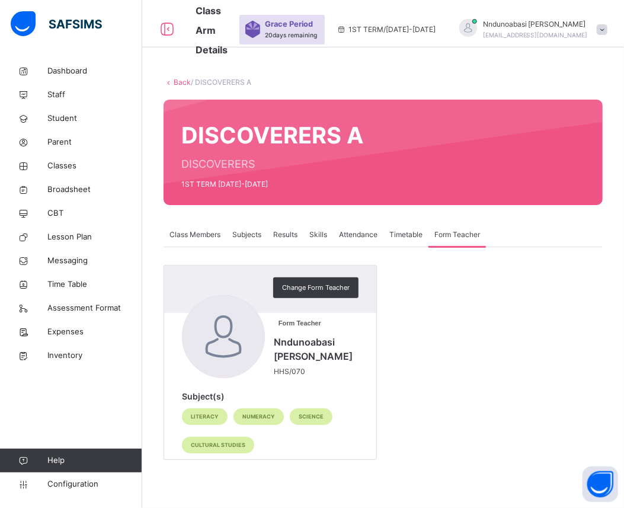
scroll to position [0, 0]
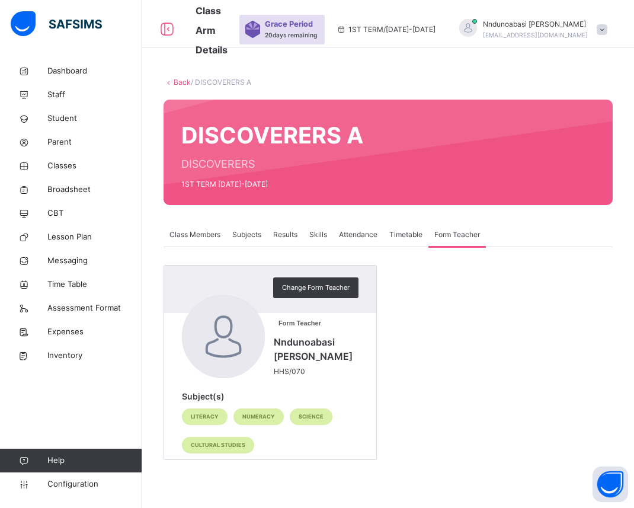
click at [186, 237] on span "Class Members" at bounding box center [194, 234] width 51 height 11
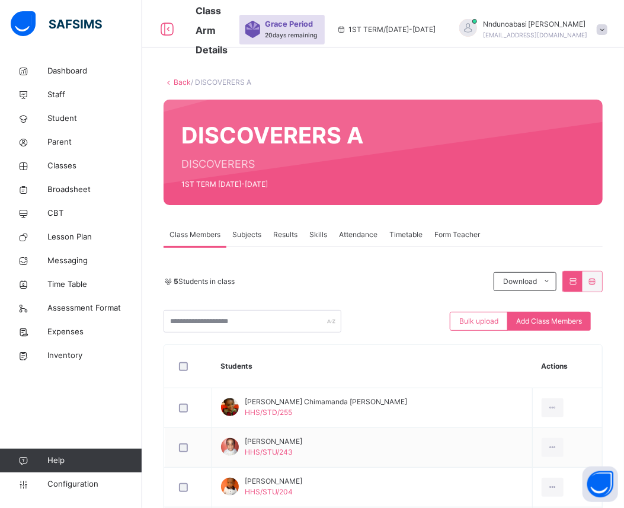
click at [171, 84] on icon at bounding box center [168, 82] width 10 height 9
click at [174, 83] on link "Back" at bounding box center [182, 82] width 17 height 9
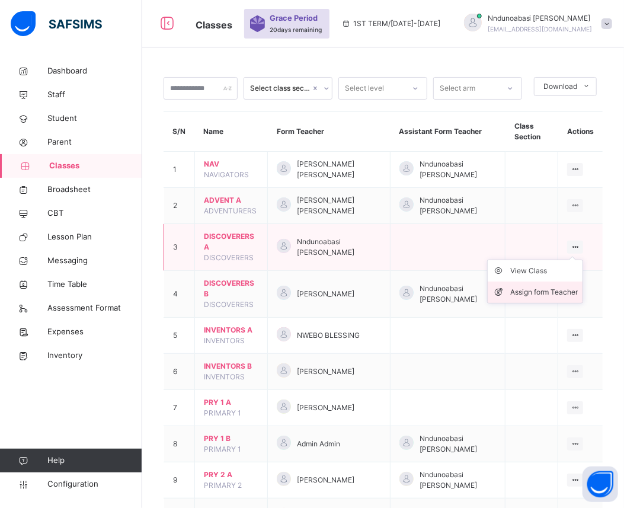
click at [558, 289] on div "Assign form Teacher" at bounding box center [544, 292] width 68 height 12
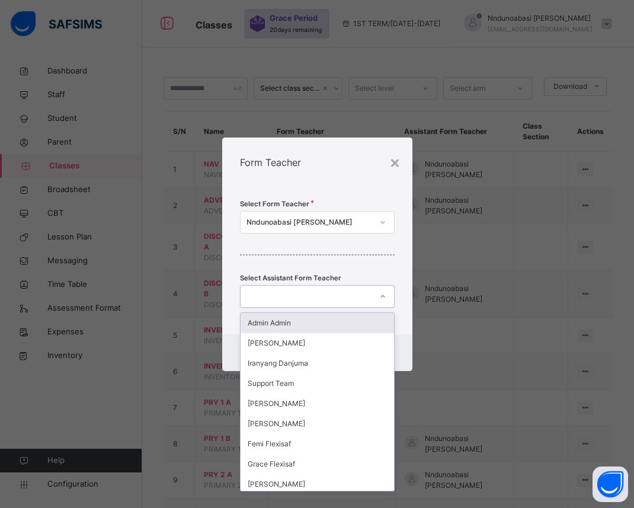
click at [383, 296] on icon at bounding box center [382, 296] width 7 height 12
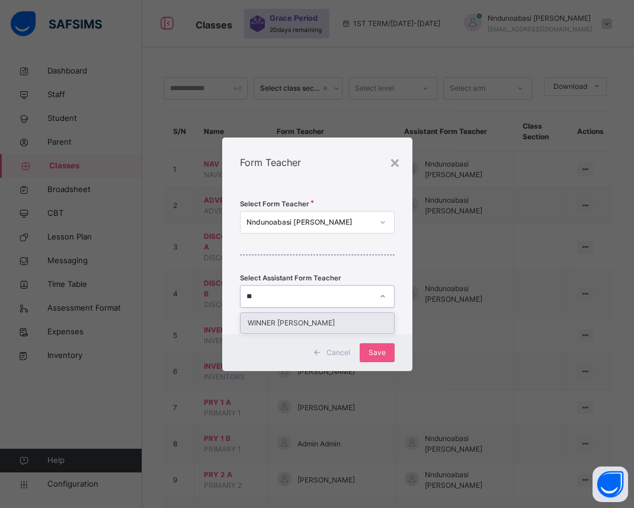
type input "*"
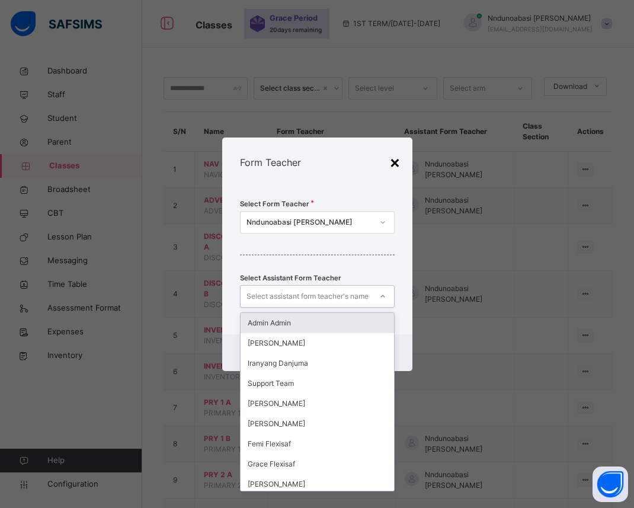
click at [398, 162] on div "×" at bounding box center [394, 161] width 11 height 25
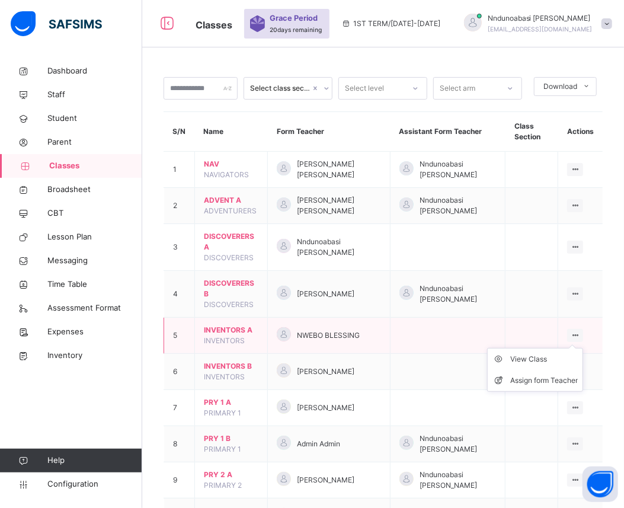
click at [580, 335] on icon at bounding box center [575, 334] width 10 height 9
click at [561, 357] on div "View Class" at bounding box center [544, 359] width 68 height 12
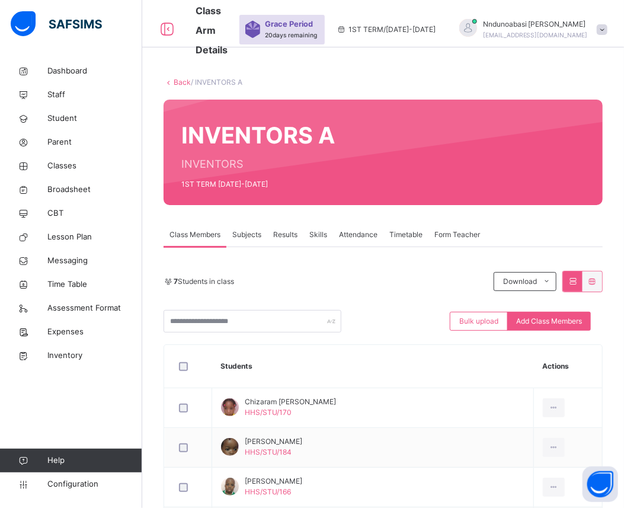
click at [239, 239] on span "Subjects" at bounding box center [246, 234] width 29 height 11
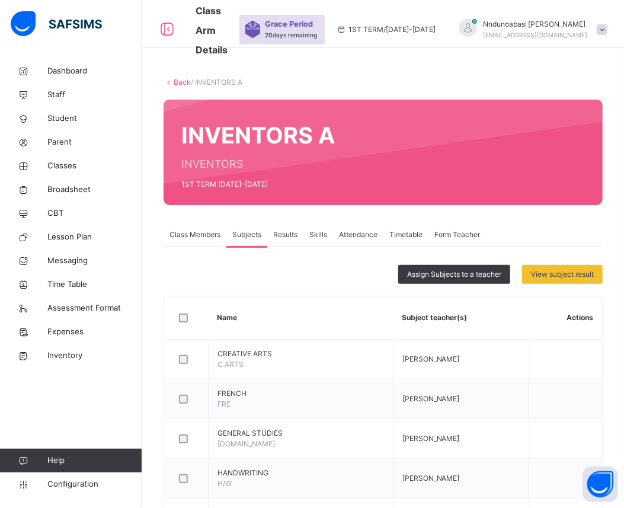
click at [197, 231] on span "Class Members" at bounding box center [194, 234] width 51 height 11
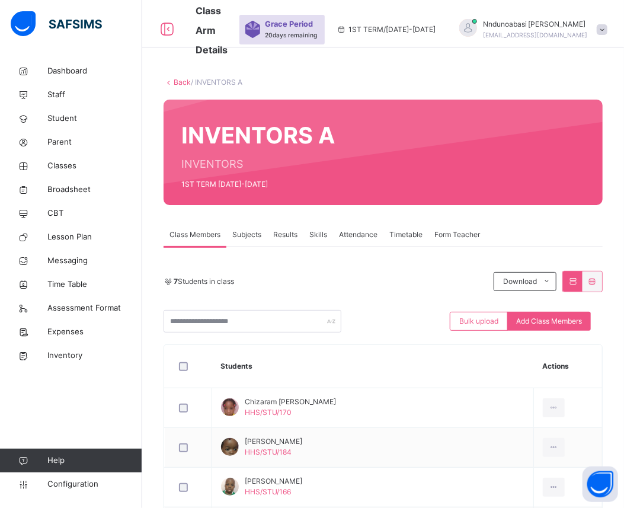
click at [178, 85] on link "Back" at bounding box center [182, 82] width 17 height 9
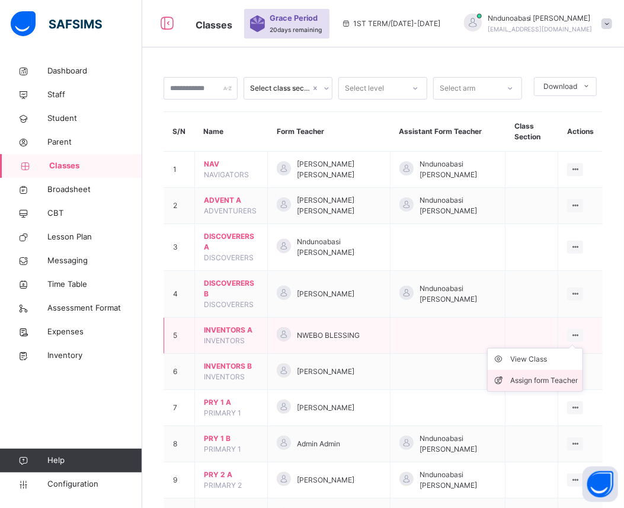
click at [563, 381] on div "Assign form Teacher" at bounding box center [544, 380] width 68 height 12
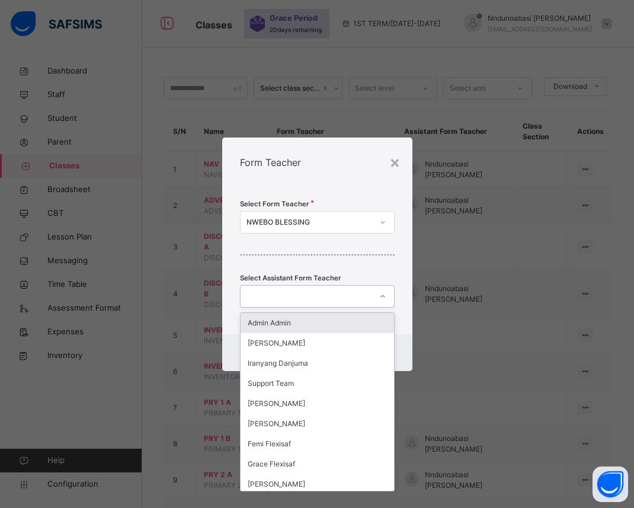
click at [382, 295] on icon at bounding box center [382, 296] width 7 height 12
type input "**"
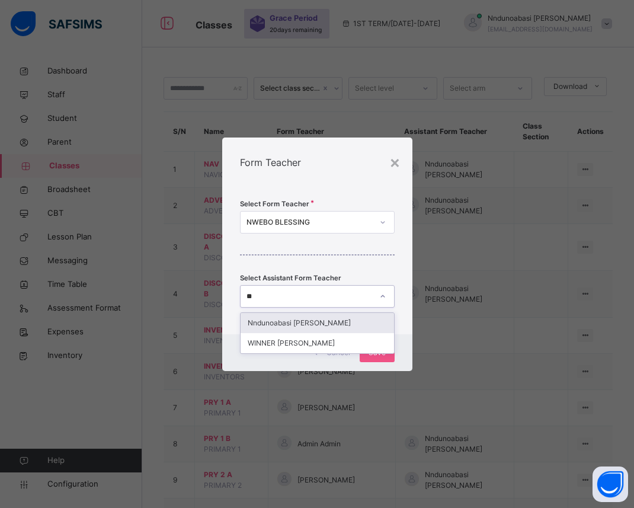
click at [362, 314] on div "Nndunoabasi [PERSON_NAME]" at bounding box center [316, 323] width 153 height 20
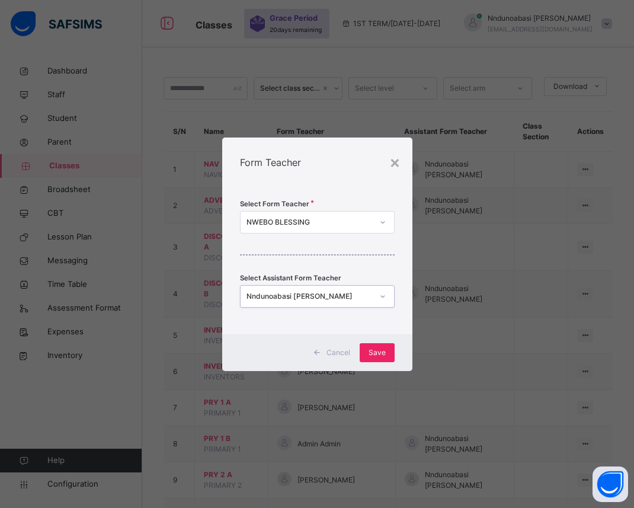
click at [376, 351] on span "Save" at bounding box center [376, 352] width 17 height 11
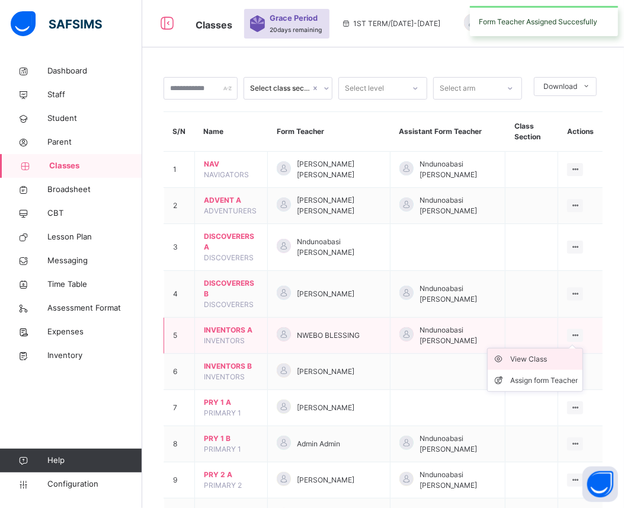
click at [554, 365] on li "View Class" at bounding box center [534, 358] width 95 height 21
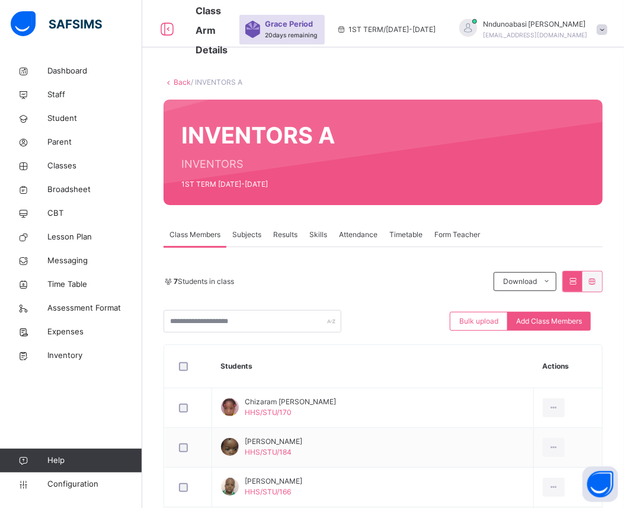
click at [249, 241] on div "Subjects" at bounding box center [246, 235] width 41 height 24
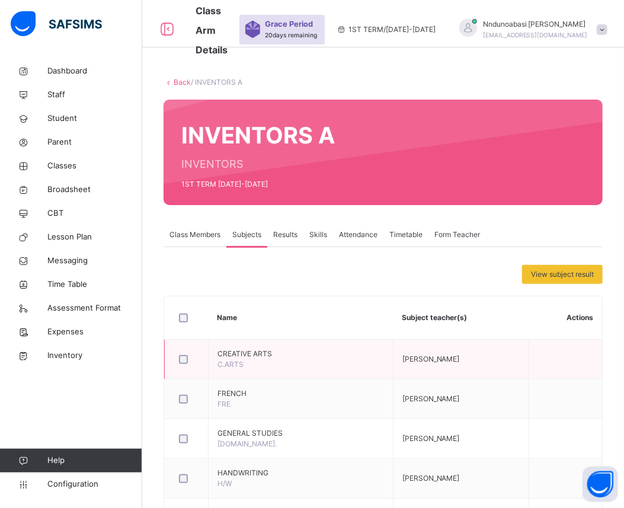
click at [585, 353] on td at bounding box center [565, 359] width 73 height 40
click at [442, 356] on span "[PERSON_NAME]" at bounding box center [430, 358] width 57 height 9
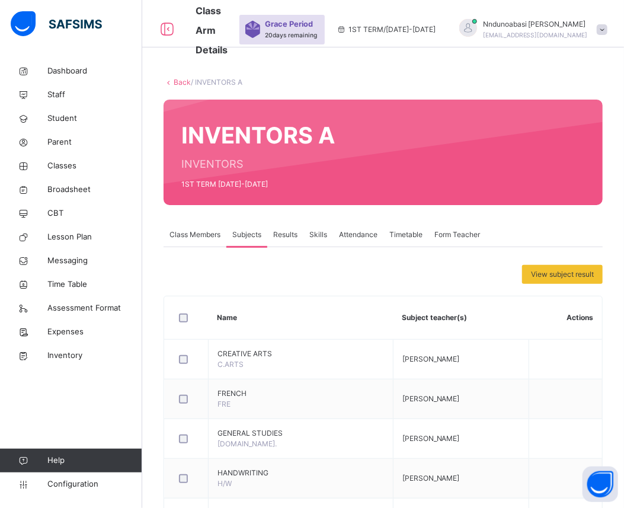
click at [457, 317] on th "Subject teacher(s)" at bounding box center [461, 317] width 136 height 43
click at [476, 320] on th "Subject teacher(s)" at bounding box center [461, 317] width 136 height 43
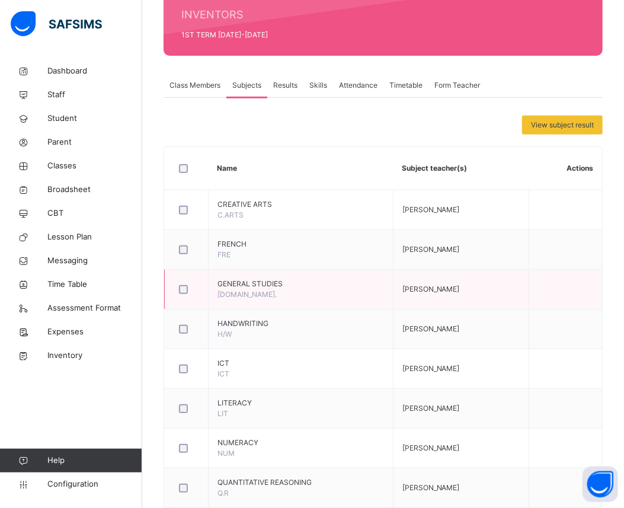
scroll to position [127, 0]
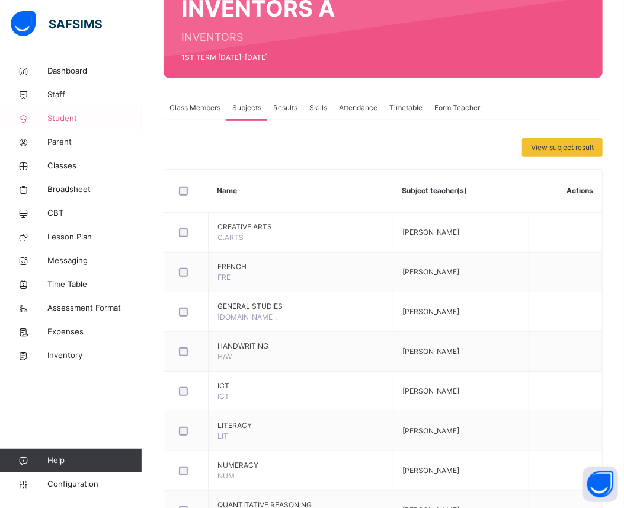
click at [84, 107] on link "Student" at bounding box center [71, 119] width 142 height 24
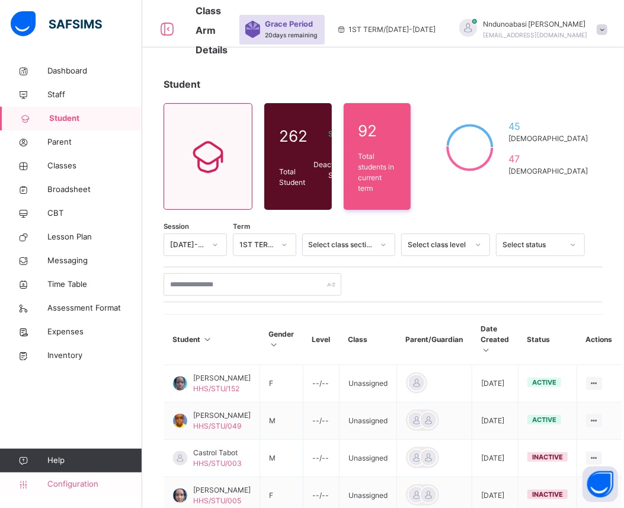
click at [66, 477] on link "Configuration" at bounding box center [71, 484] width 142 height 24
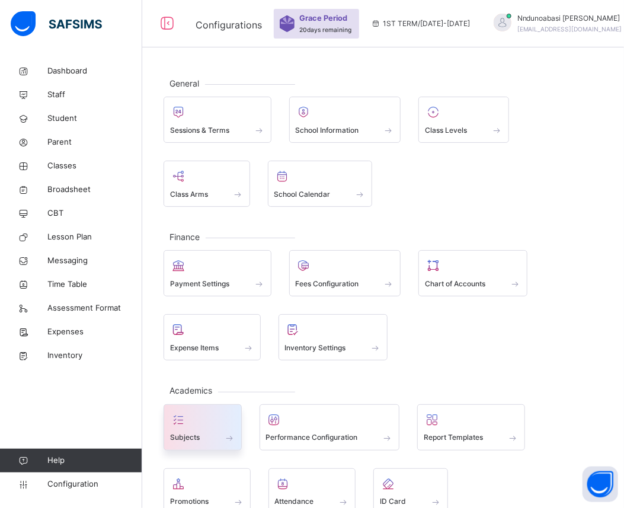
click at [213, 429] on span at bounding box center [202, 429] width 65 height 3
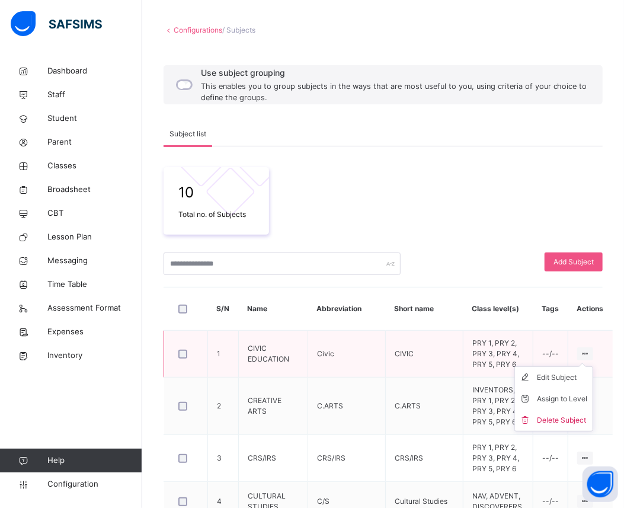
scroll to position [79, 0]
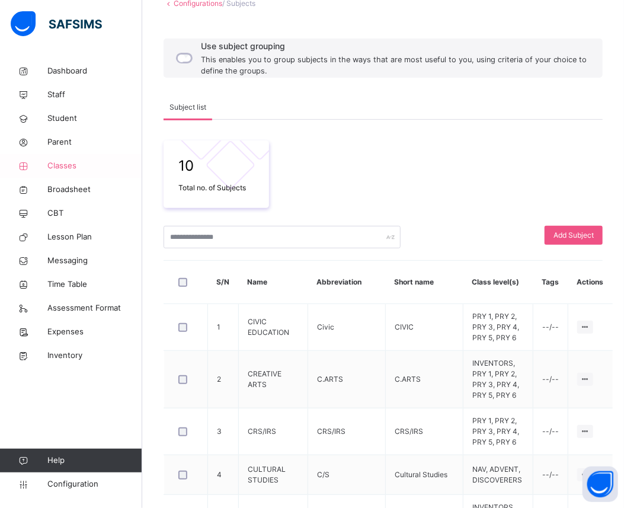
click at [72, 160] on span "Classes" at bounding box center [94, 166] width 95 height 12
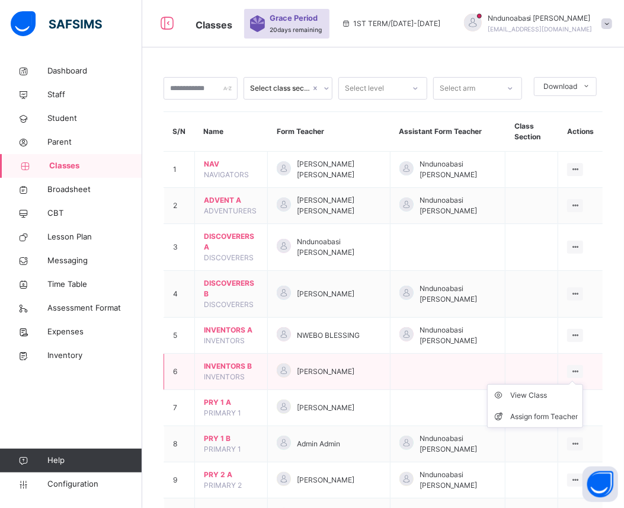
click at [580, 371] on icon at bounding box center [575, 371] width 10 height 9
click at [547, 398] on div "View Class" at bounding box center [544, 395] width 68 height 12
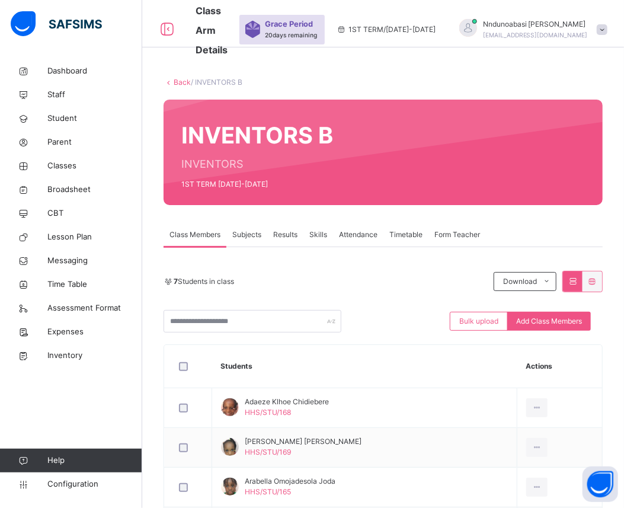
click at [256, 237] on span "Subjects" at bounding box center [246, 234] width 29 height 11
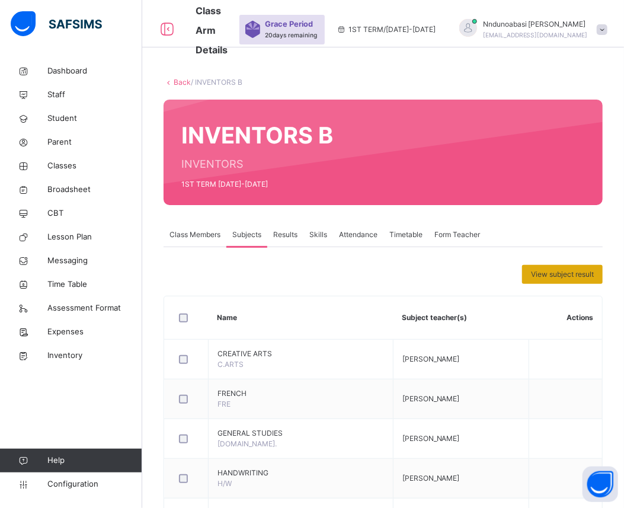
click at [557, 273] on span "View subject result" at bounding box center [562, 274] width 63 height 11
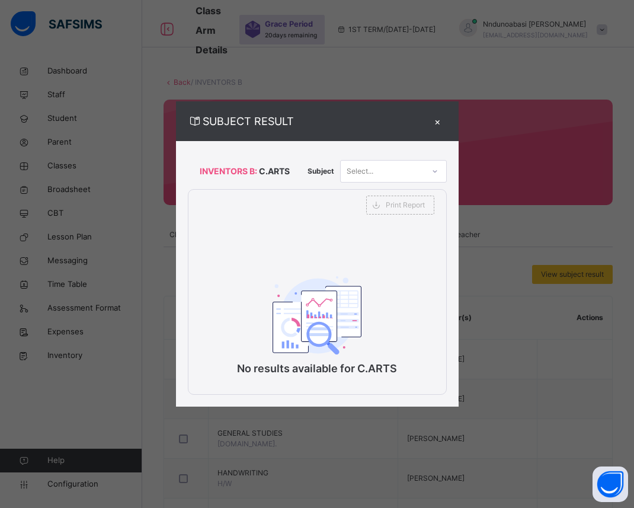
click at [438, 113] on div "×" at bounding box center [438, 121] width 18 height 16
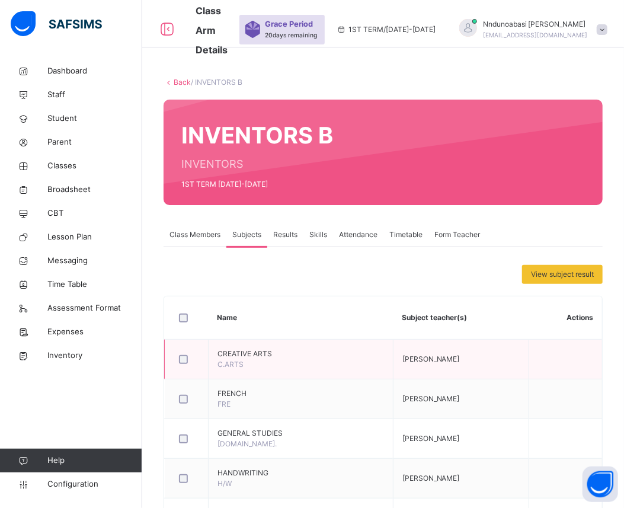
click at [249, 354] on span "CREATIVE ARTS" at bounding box center [300, 353] width 166 height 11
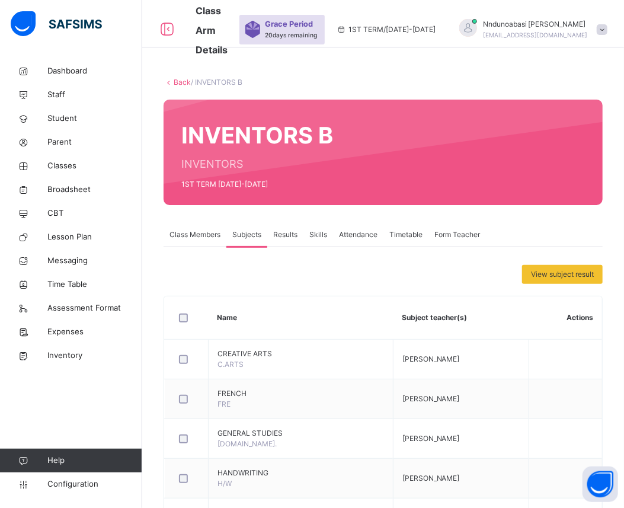
click at [207, 236] on span "Class Members" at bounding box center [194, 234] width 51 height 11
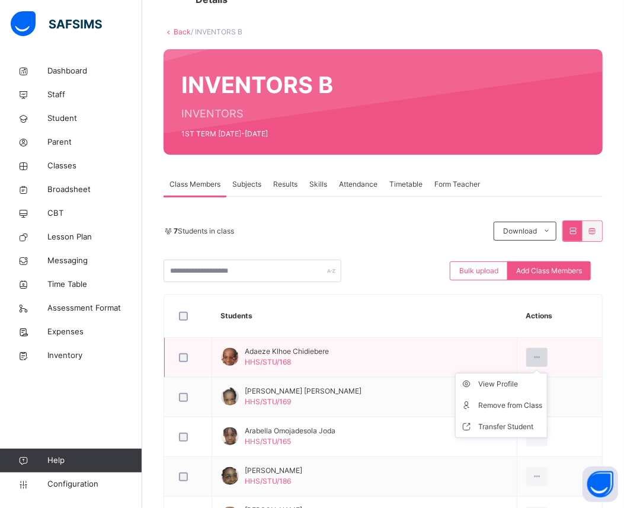
scroll to position [52, 0]
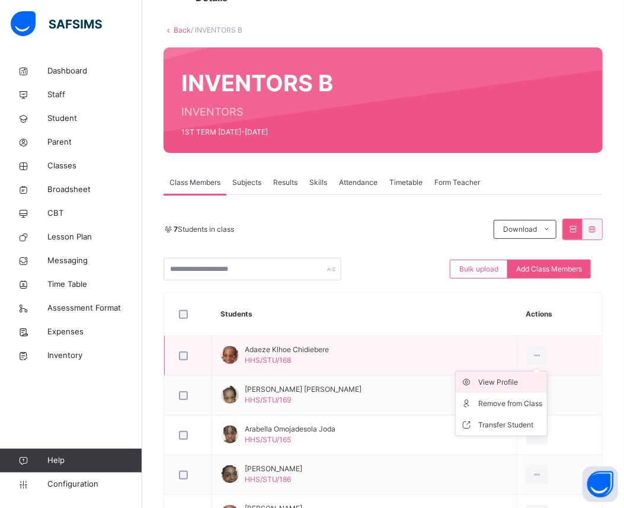
click at [537, 387] on div "View Profile" at bounding box center [510, 382] width 64 height 12
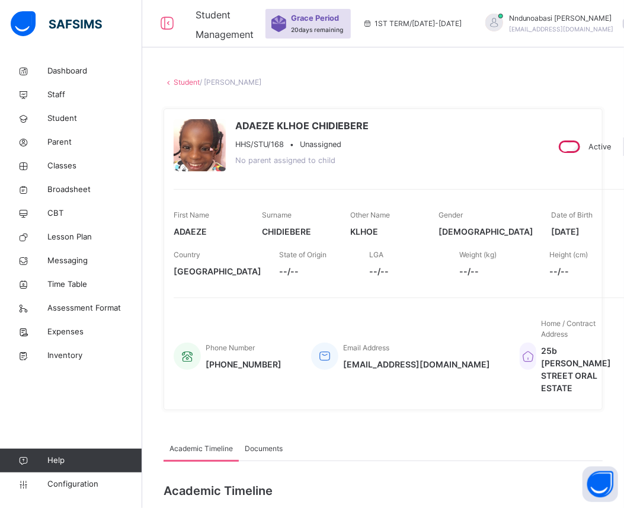
click at [182, 83] on link "Student" at bounding box center [187, 82] width 26 height 9
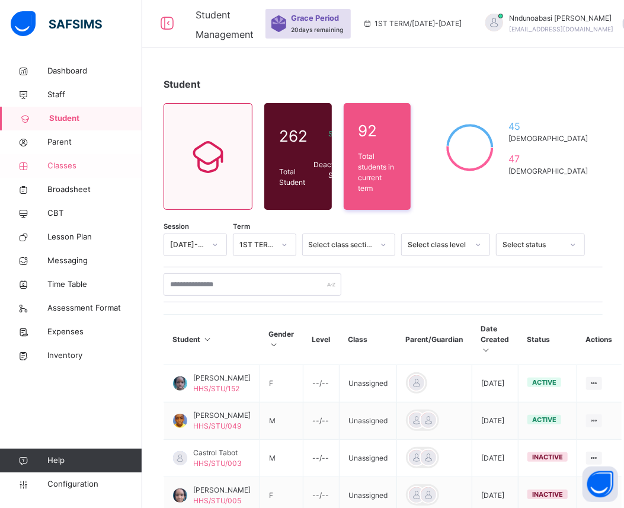
click at [60, 163] on span "Classes" at bounding box center [94, 166] width 95 height 12
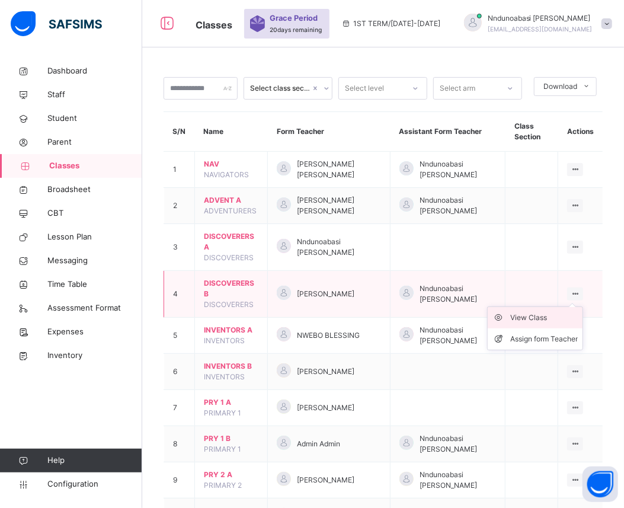
click at [549, 322] on div "View Class" at bounding box center [544, 318] width 68 height 12
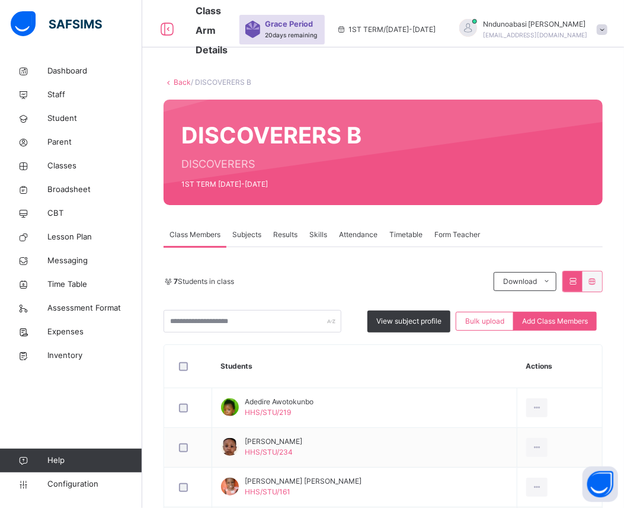
click at [175, 84] on link "Back" at bounding box center [182, 82] width 17 height 9
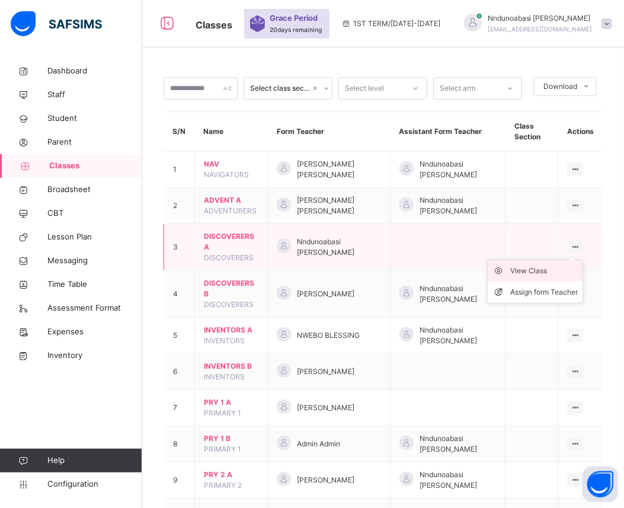
click at [547, 269] on div "View Class" at bounding box center [544, 271] width 68 height 12
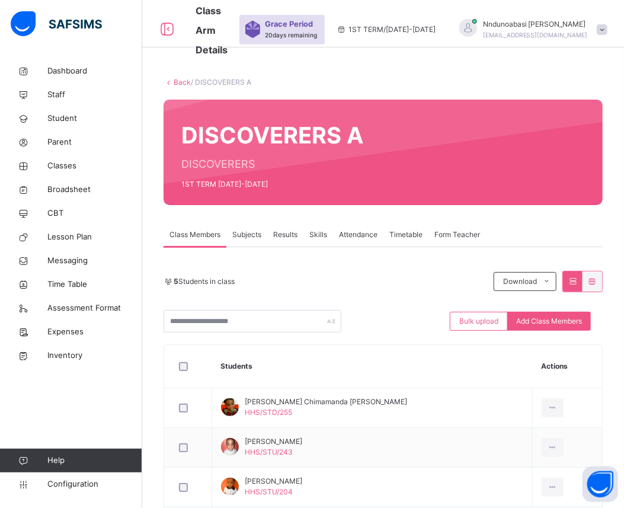
click at [181, 80] on link "Back" at bounding box center [182, 82] width 17 height 9
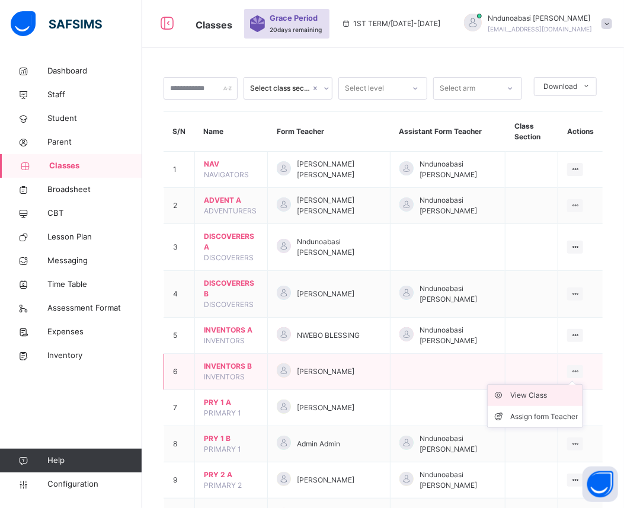
click at [560, 395] on div "View Class" at bounding box center [544, 395] width 68 height 12
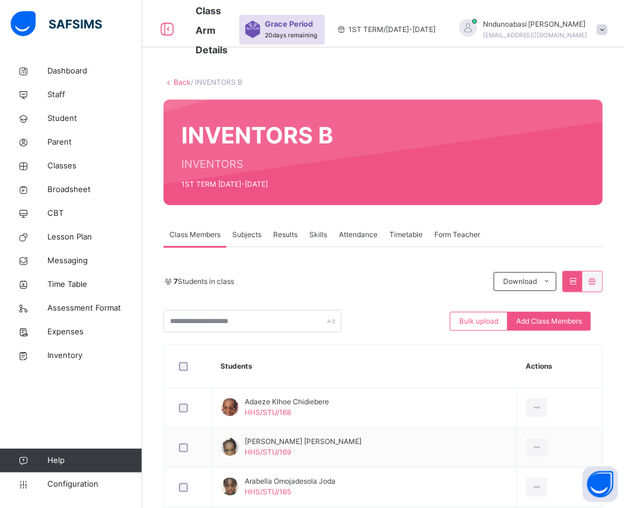
click at [181, 83] on link "Back" at bounding box center [182, 82] width 17 height 9
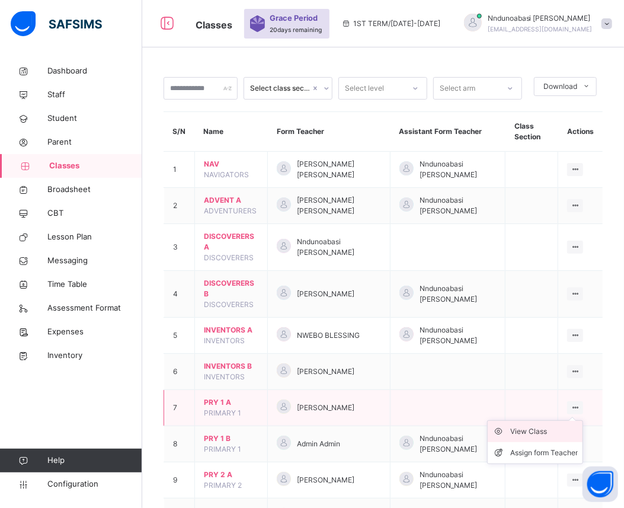
click at [557, 429] on div "View Class" at bounding box center [544, 431] width 68 height 12
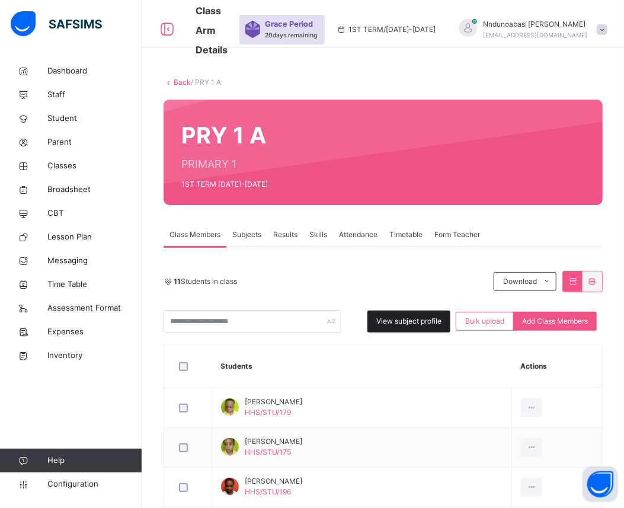
click at [416, 324] on span "View subject profile" at bounding box center [408, 321] width 65 height 11
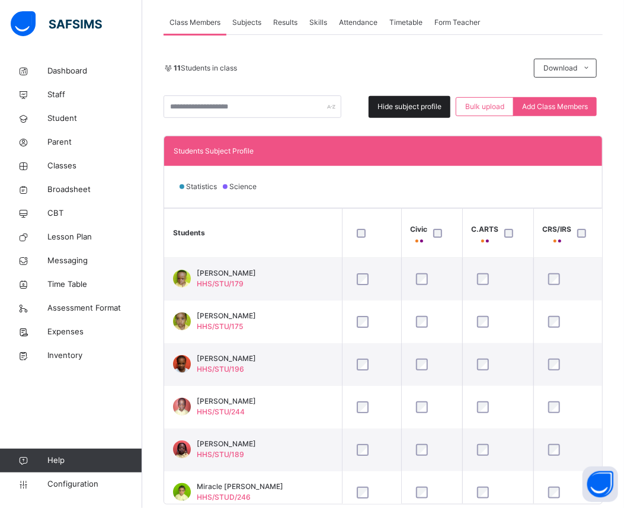
scroll to position [243, 0]
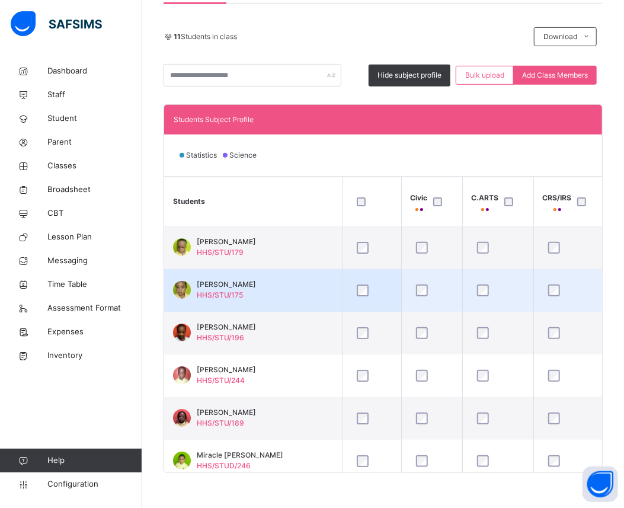
click at [359, 283] on div at bounding box center [371, 290] width 41 height 25
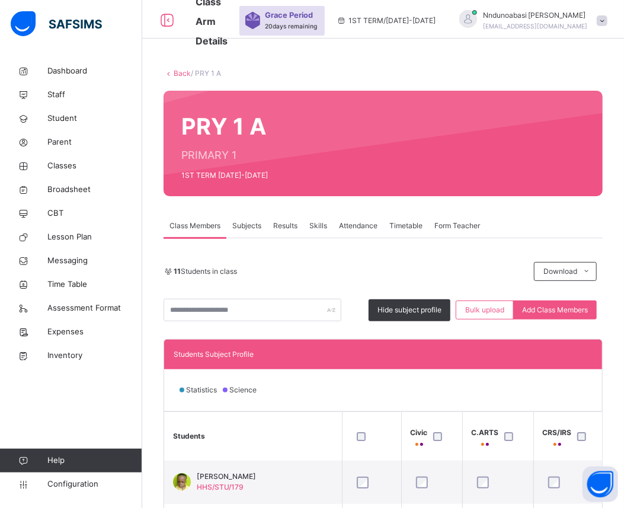
scroll to position [7, 0]
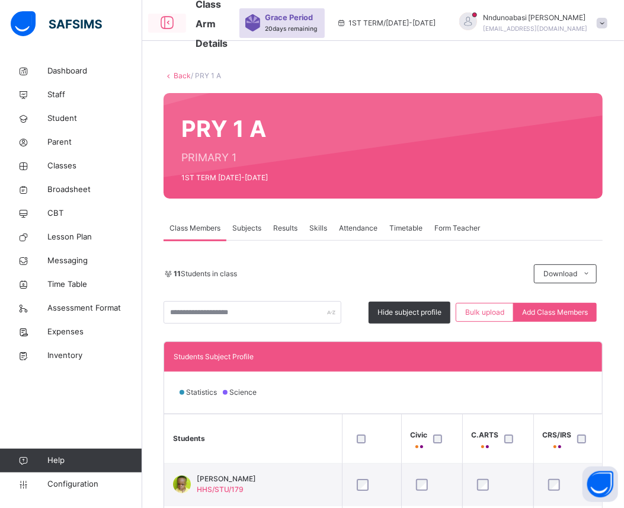
click at [171, 21] on icon at bounding box center [167, 22] width 20 height 21
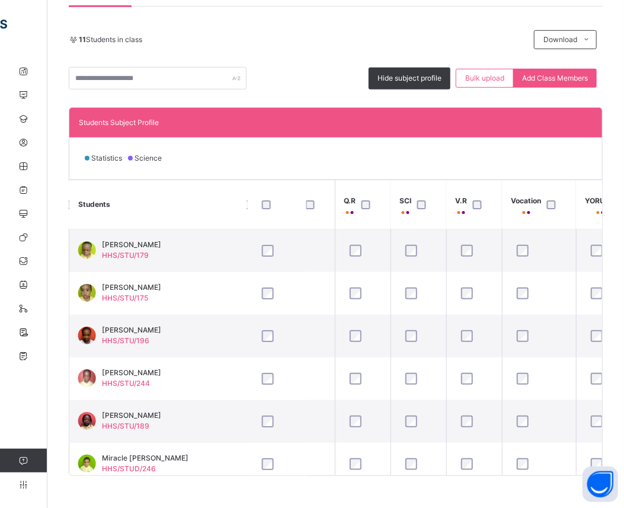
scroll to position [243, 0]
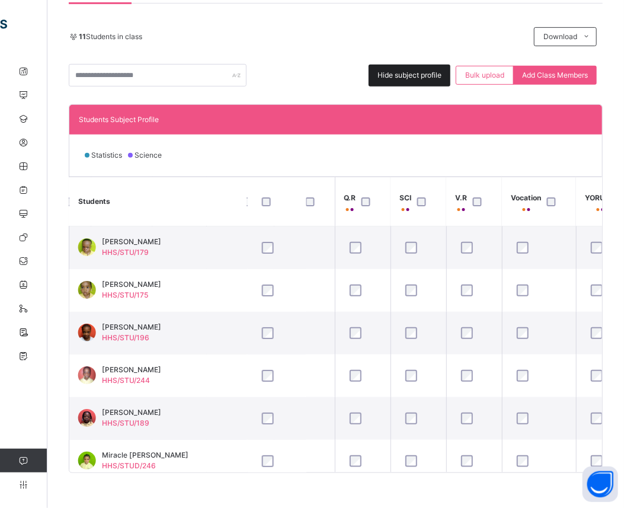
click at [404, 79] on span "Hide subject profile" at bounding box center [409, 75] width 64 height 11
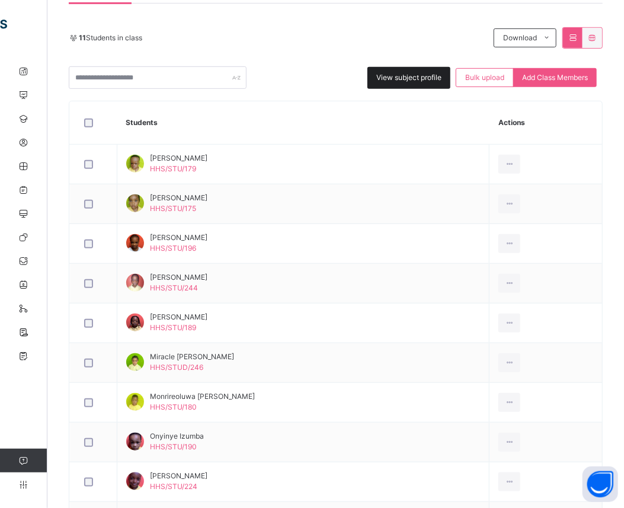
click at [404, 79] on span "View subject profile" at bounding box center [408, 77] width 65 height 11
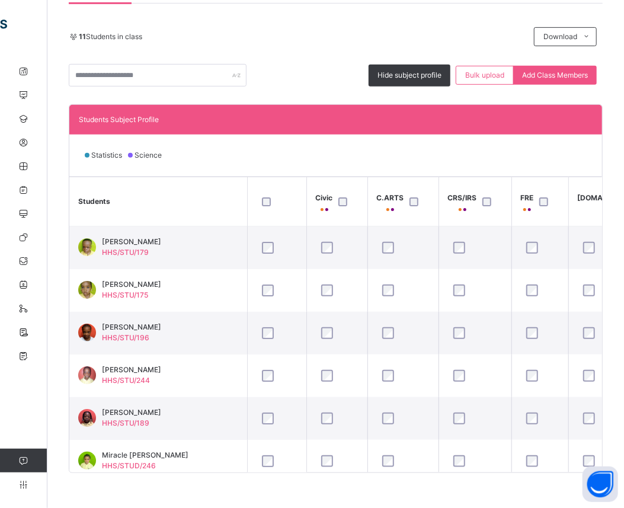
click at [326, 18] on div "11 Students in class Download Pdf Report Excel Report Hide subject profile Bulk…" at bounding box center [336, 238] width 534 height 469
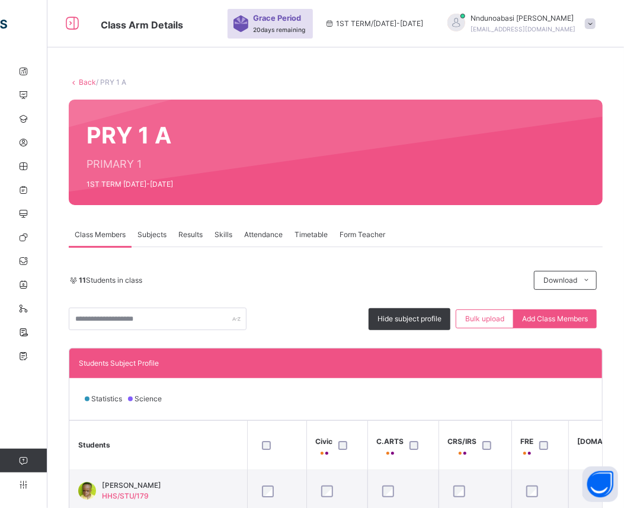
click at [151, 237] on span "Subjects" at bounding box center [151, 234] width 29 height 11
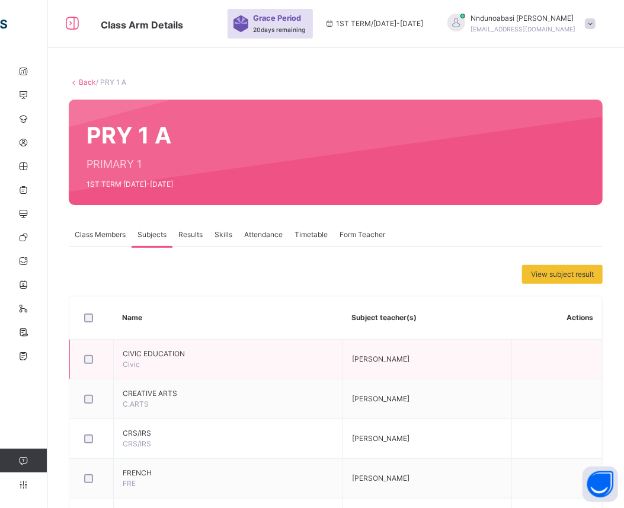
click at [125, 356] on span "CIVIC EDUCATION" at bounding box center [228, 353] width 211 height 11
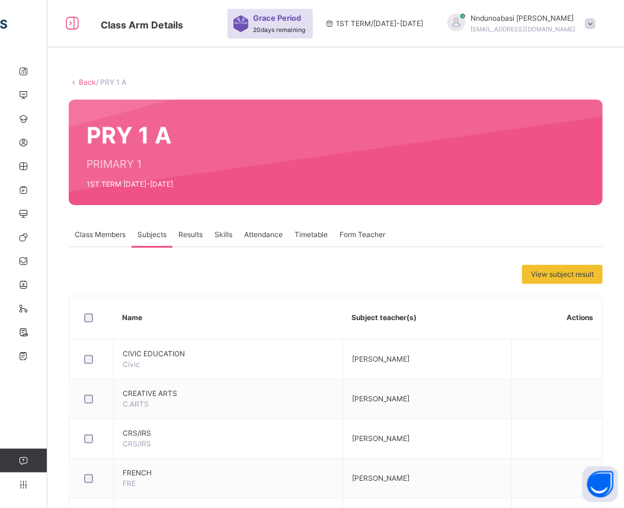
click at [192, 226] on div "Results" at bounding box center [190, 235] width 36 height 24
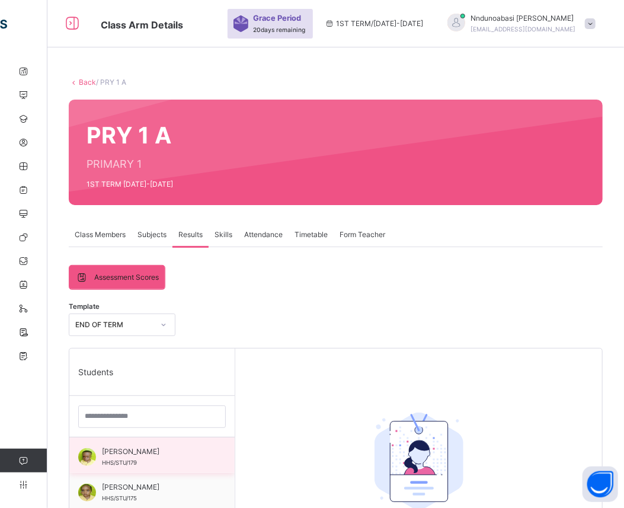
click at [136, 457] on div "Almir Ivan Bello HHS/STU/179" at bounding box center [155, 456] width 106 height 21
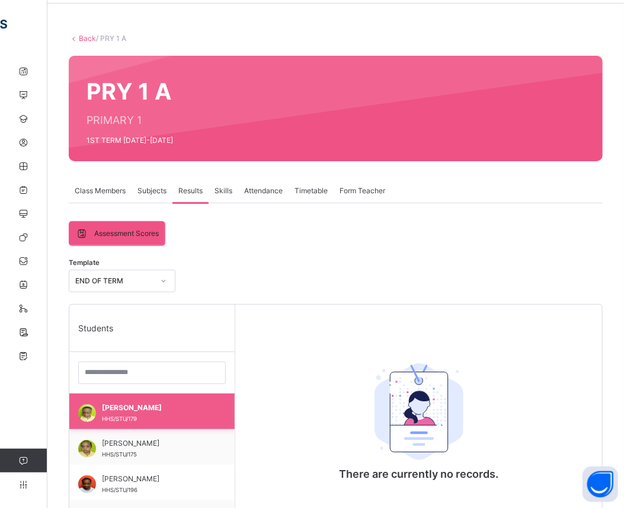
scroll to position [26, 0]
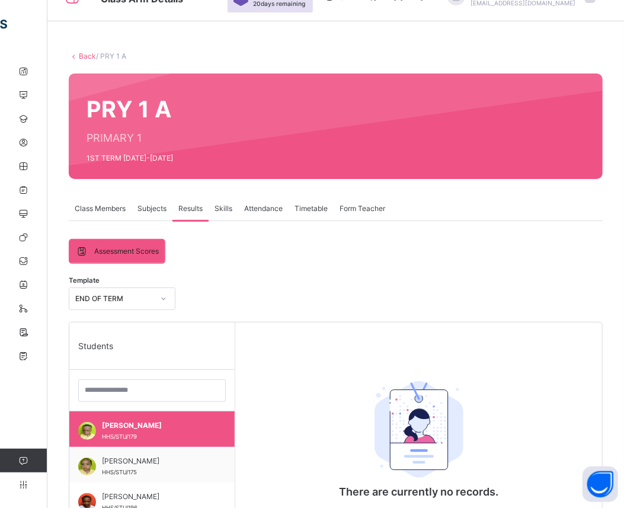
click at [152, 209] on span "Subjects" at bounding box center [151, 208] width 29 height 11
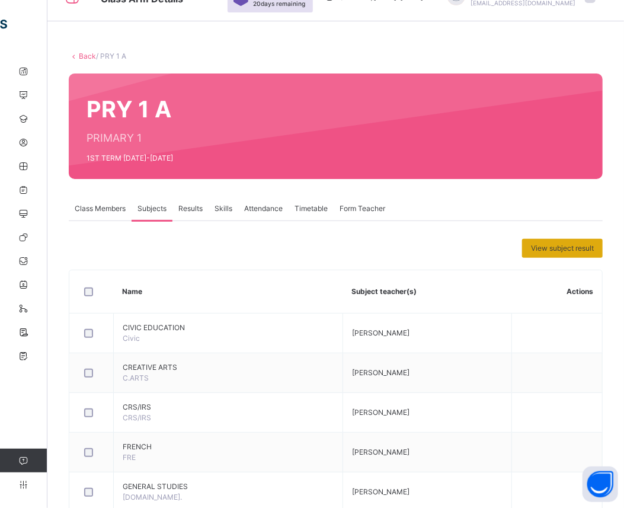
click at [555, 248] on span "View subject result" at bounding box center [562, 248] width 63 height 11
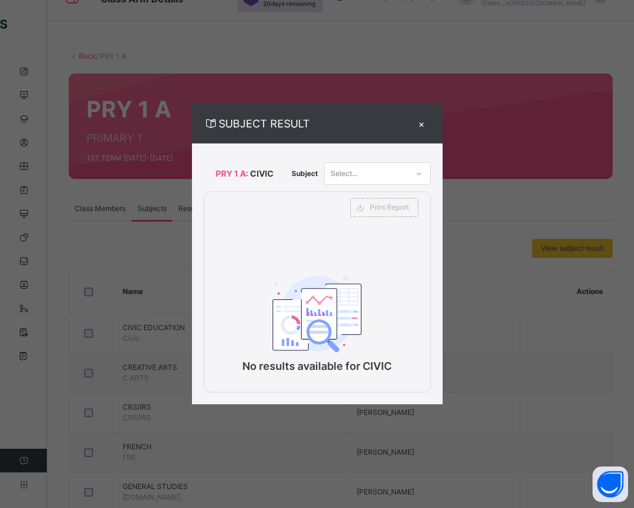
click at [426, 131] on div "×" at bounding box center [422, 123] width 18 height 16
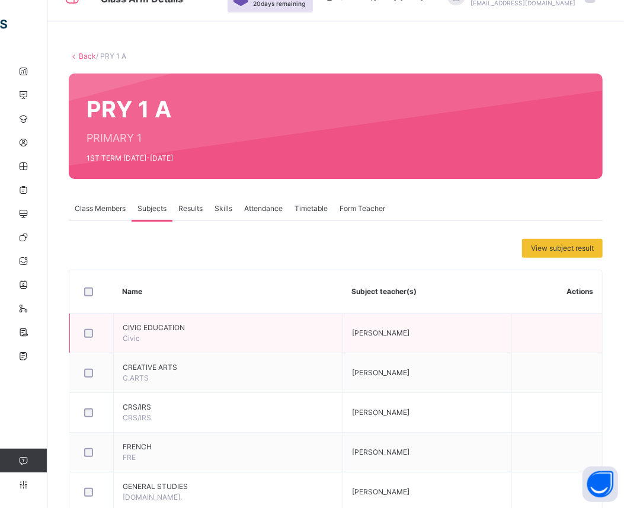
click at [163, 329] on span "CIVIC EDUCATION" at bounding box center [228, 327] width 211 height 11
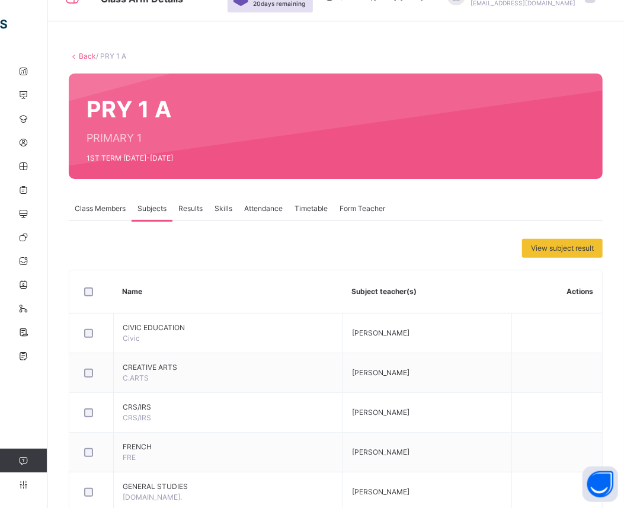
click at [84, 55] on link "Back" at bounding box center [87, 56] width 17 height 9
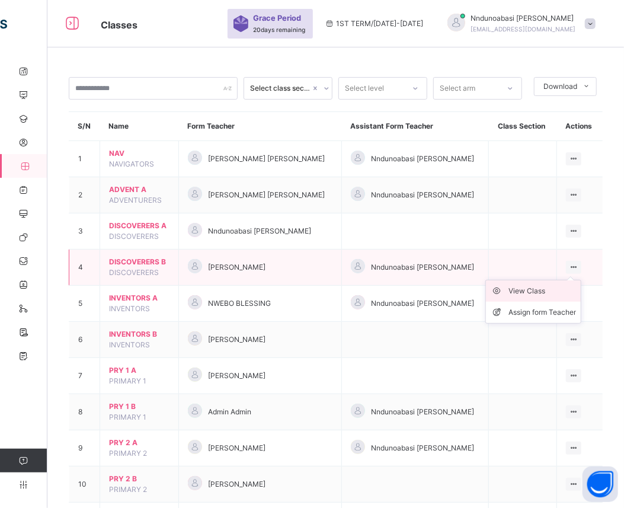
click at [563, 291] on div "View Class" at bounding box center [542, 291] width 68 height 12
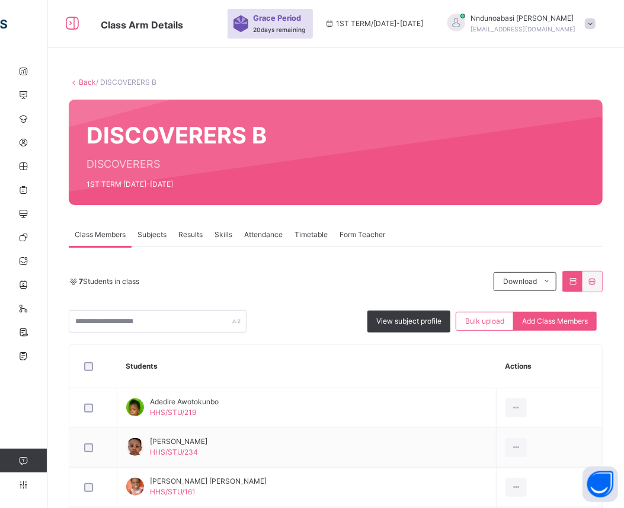
click at [152, 231] on span "Subjects" at bounding box center [151, 234] width 29 height 11
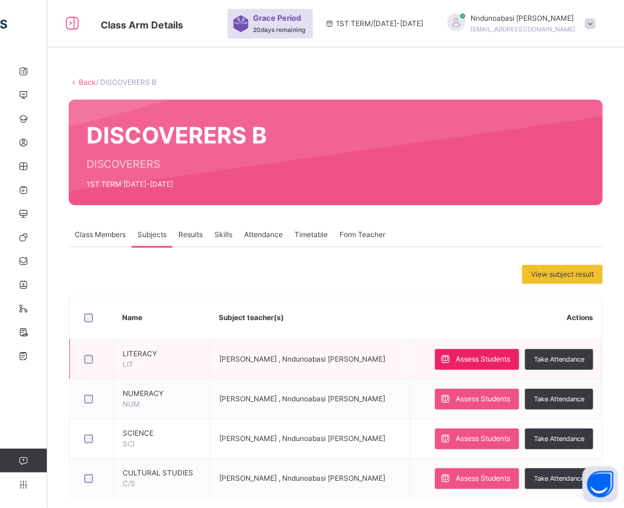
click at [473, 354] on span "Assess Students" at bounding box center [482, 359] width 54 height 11
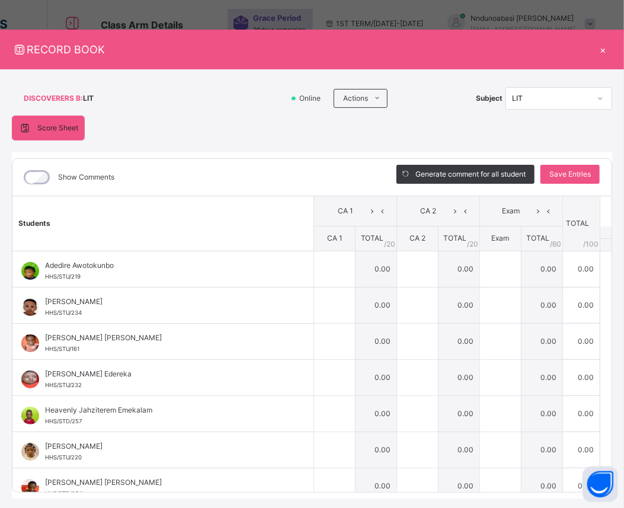
click at [597, 44] on div "×" at bounding box center [603, 49] width 18 height 16
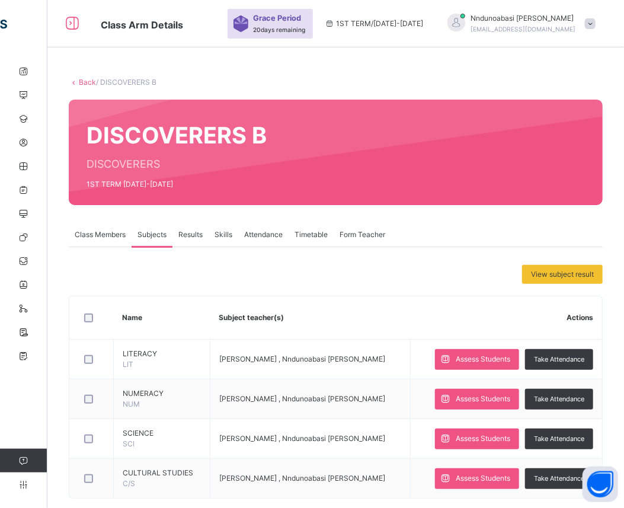
click at [82, 82] on link "Back" at bounding box center [87, 82] width 17 height 9
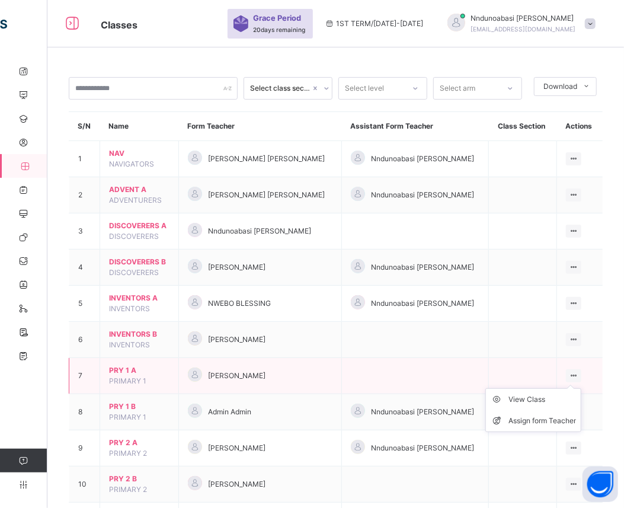
click at [576, 388] on ul "View Class Assign form Teacher" at bounding box center [533, 410] width 96 height 44
click at [544, 397] on div "View Class" at bounding box center [542, 399] width 68 height 12
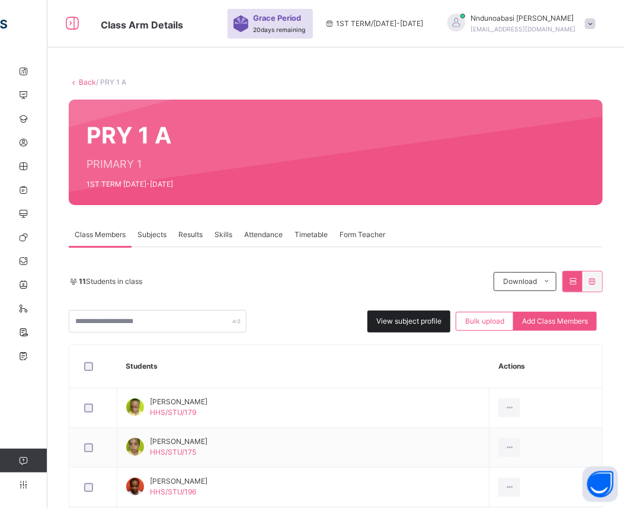
click at [432, 324] on span "View subject profile" at bounding box center [408, 321] width 65 height 11
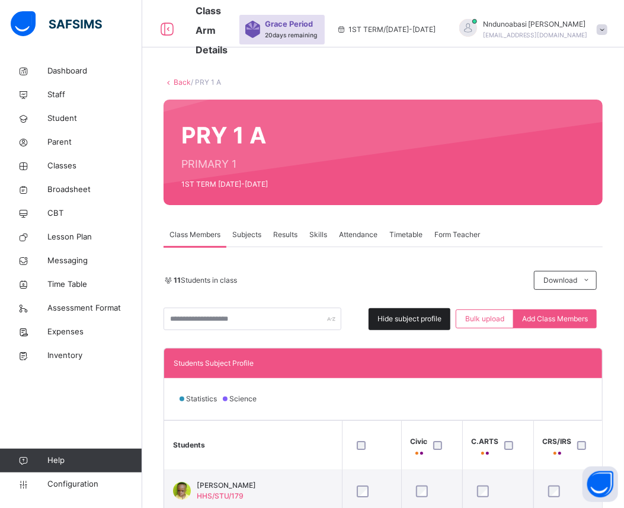
click at [409, 313] on span "Hide subject profile" at bounding box center [409, 318] width 64 height 11
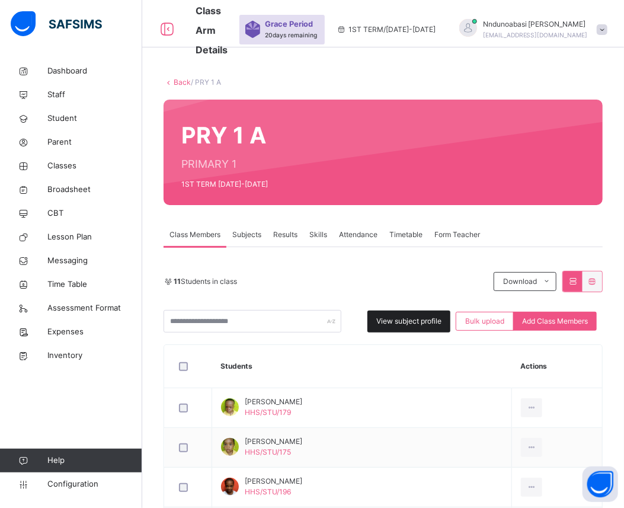
click at [409, 313] on div "View subject profile" at bounding box center [408, 321] width 83 height 22
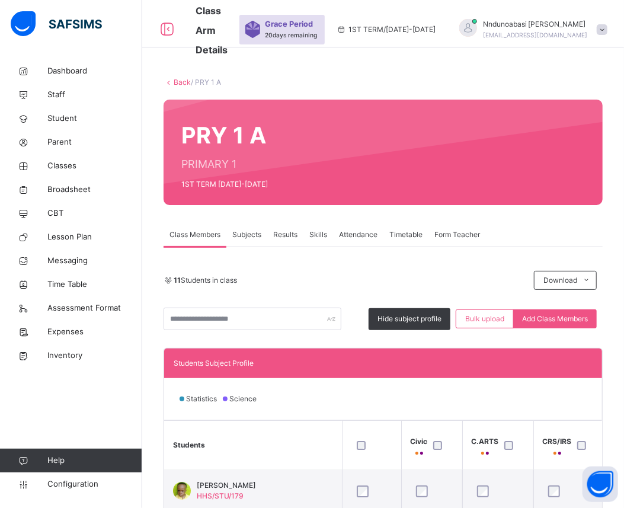
click at [355, 441] on div at bounding box center [371, 445] width 35 height 9
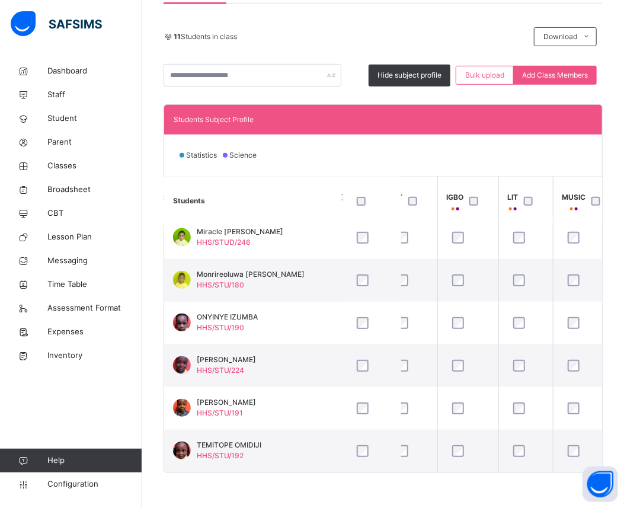
scroll to position [228, 734]
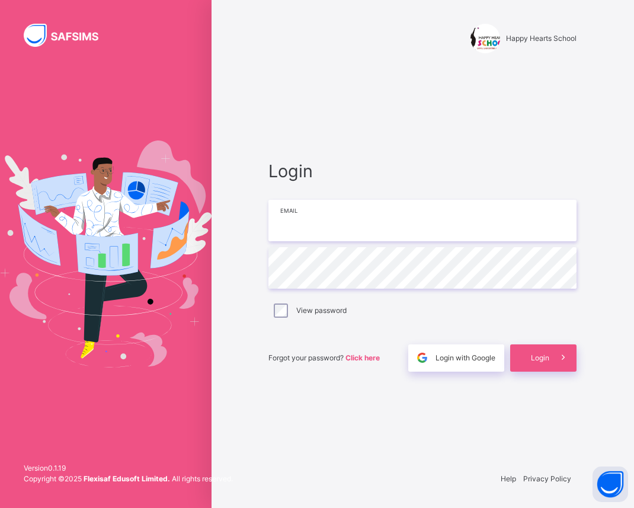
type input "**********"
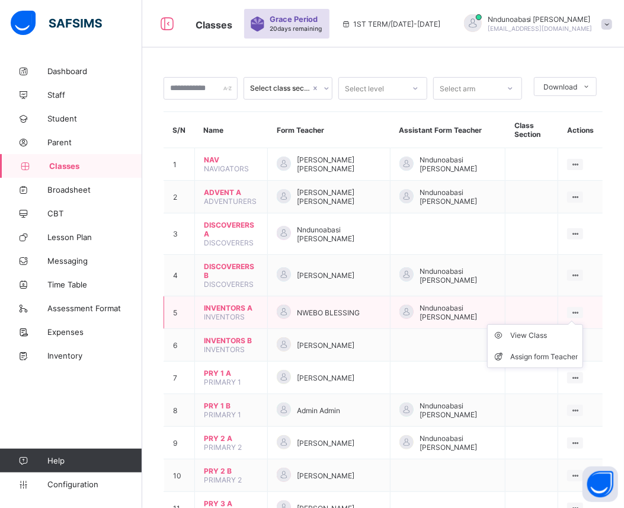
click at [580, 308] on icon at bounding box center [575, 312] width 10 height 9
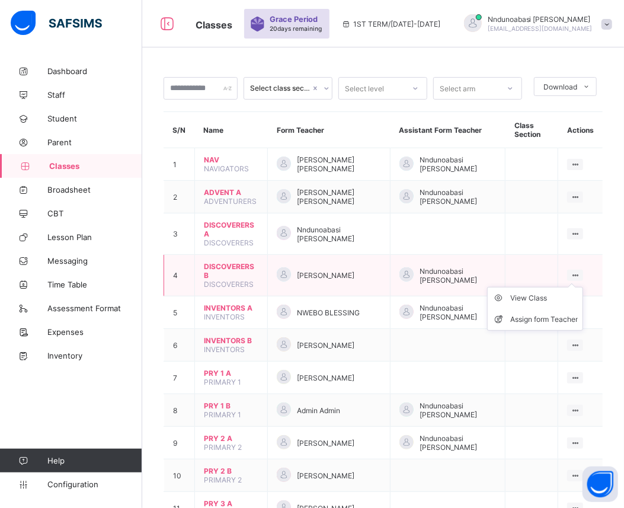
click at [583, 287] on ul "View Class Assign form Teacher" at bounding box center [535, 309] width 96 height 44
click at [553, 298] on div "View Class" at bounding box center [544, 298] width 68 height 12
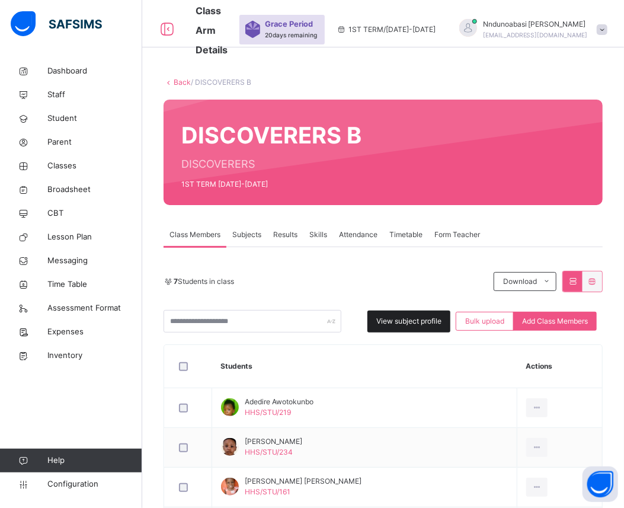
click at [421, 326] on span "View subject profile" at bounding box center [408, 321] width 65 height 11
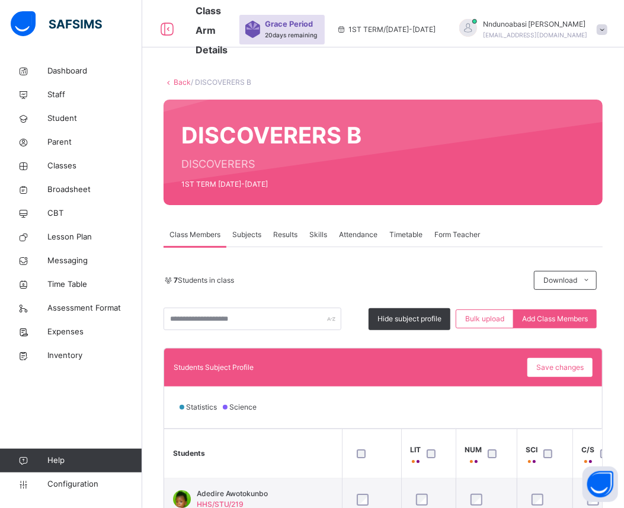
click at [184, 81] on link "Back" at bounding box center [182, 82] width 17 height 9
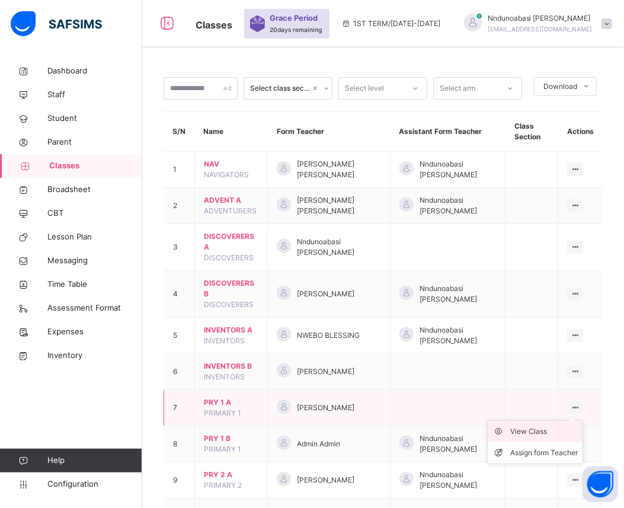
click at [559, 430] on div "View Class" at bounding box center [544, 431] width 68 height 12
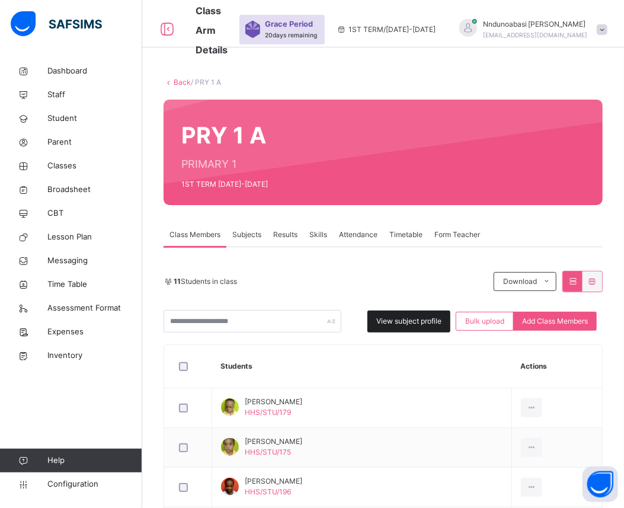
click at [422, 326] on span "View subject profile" at bounding box center [408, 321] width 65 height 11
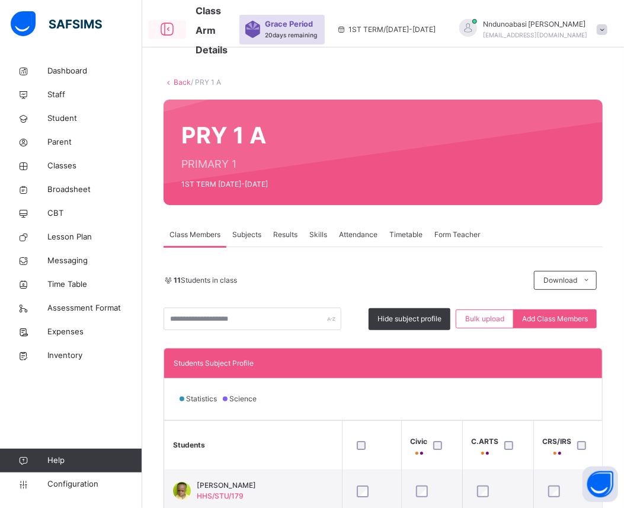
click at [168, 25] on icon at bounding box center [167, 29] width 20 height 21
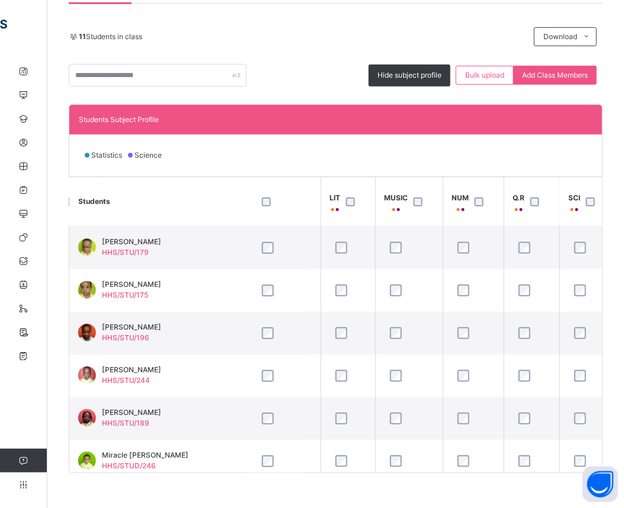
scroll to position [0, 640]
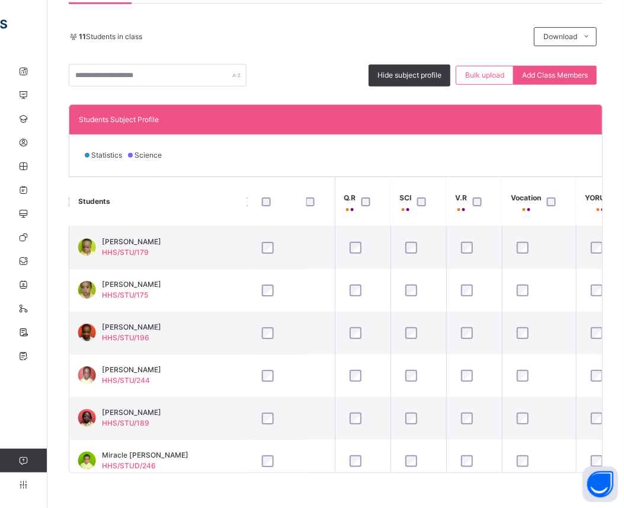
click at [565, 120] on div "Students Subject Profile" at bounding box center [335, 119] width 513 height 11
click at [577, 121] on div "Students Subject Profile" at bounding box center [335, 119] width 513 height 11
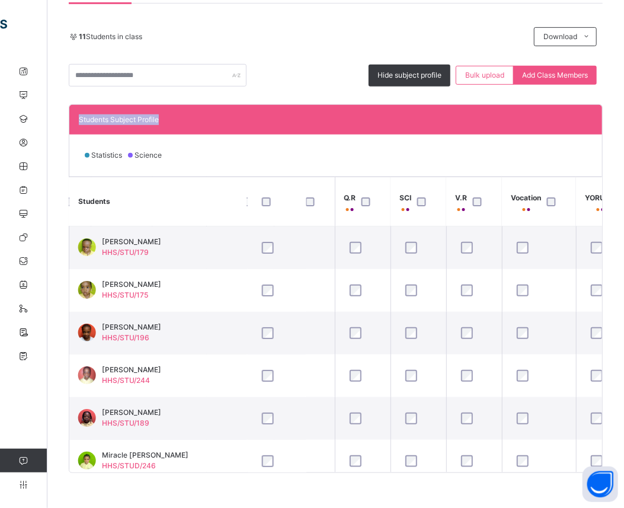
click at [577, 121] on div "Students Subject Profile" at bounding box center [335, 119] width 513 height 11
click at [519, 163] on div "Statistics Science" at bounding box center [335, 154] width 532 height 41
click at [592, 114] on div "Students Subject Profile" at bounding box center [335, 119] width 513 height 11
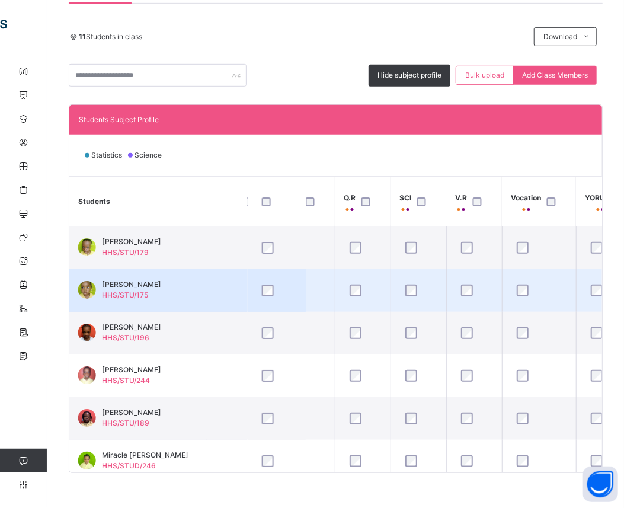
click at [259, 288] on div at bounding box center [276, 290] width 35 height 12
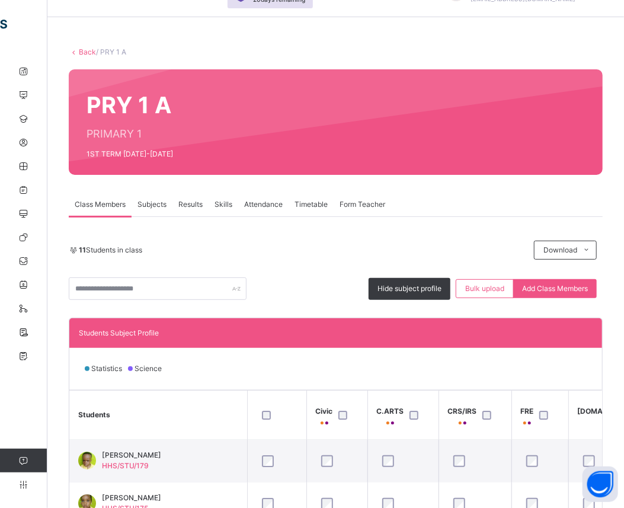
scroll to position [0, 0]
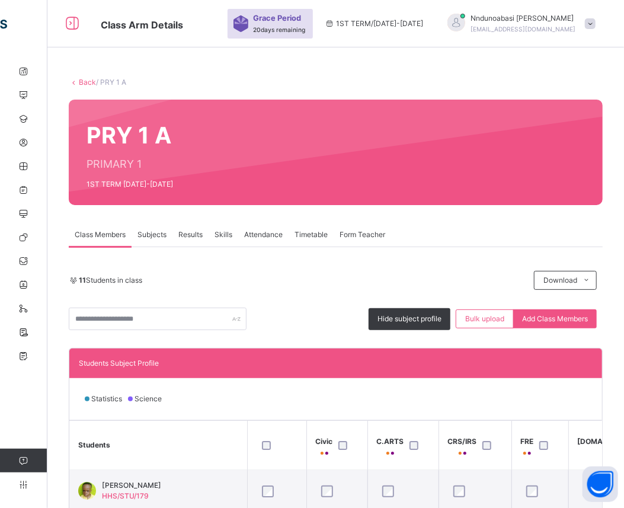
click at [86, 85] on link "Back" at bounding box center [87, 82] width 17 height 9
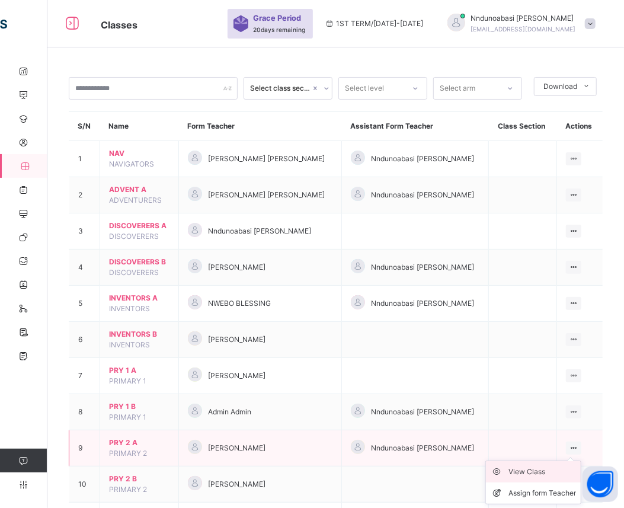
click at [548, 470] on div "View Class" at bounding box center [542, 471] width 68 height 12
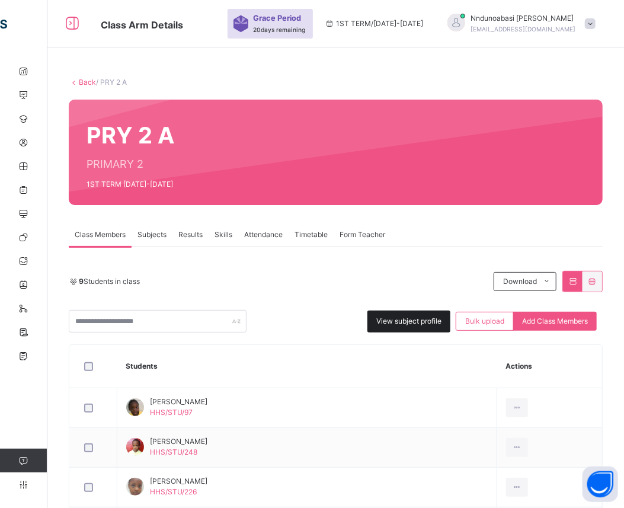
click at [427, 317] on span "View subject profile" at bounding box center [408, 321] width 65 height 11
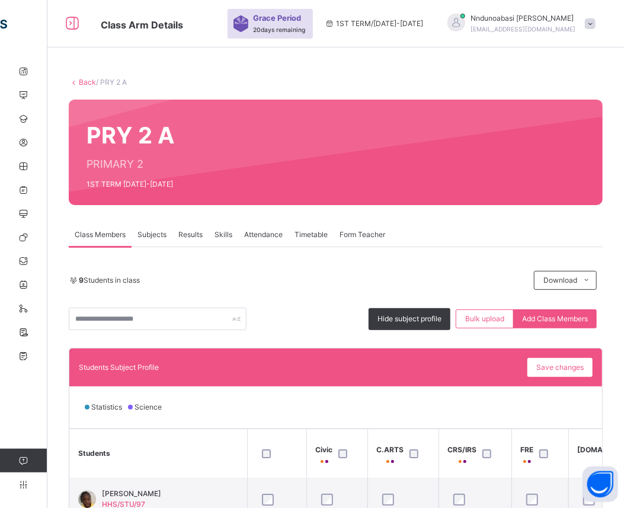
click at [77, 86] on div "Back / PRY 2 A" at bounding box center [336, 82] width 534 height 11
click at [78, 85] on icon at bounding box center [74, 82] width 10 height 9
click at [82, 84] on link "Back" at bounding box center [87, 82] width 17 height 9
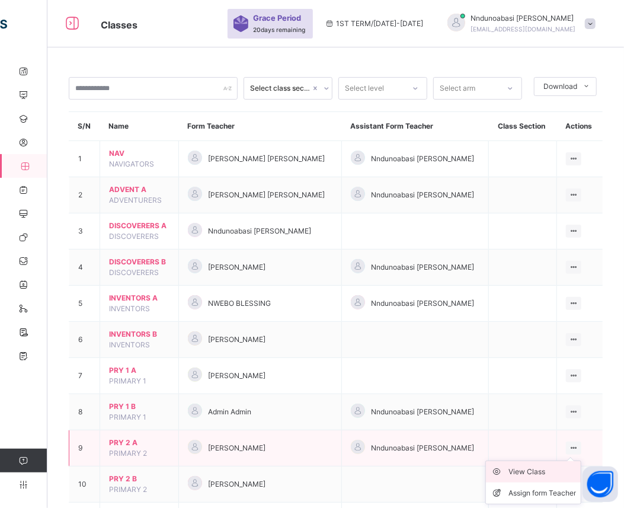
click at [545, 468] on div "View Class" at bounding box center [542, 471] width 68 height 12
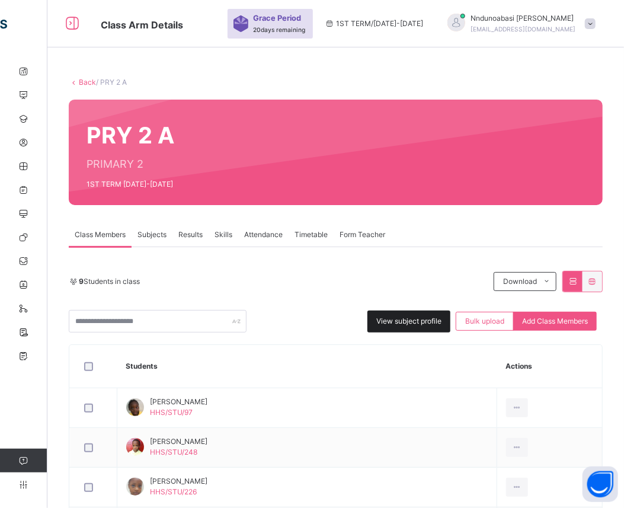
click at [441, 321] on span "View subject profile" at bounding box center [408, 321] width 65 height 11
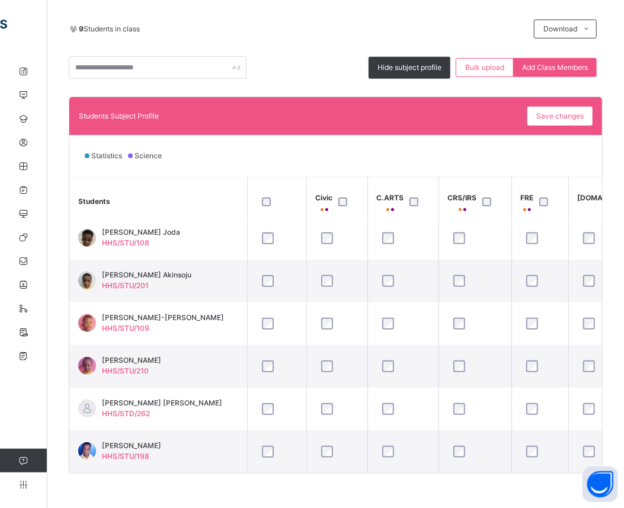
scroll to position [252, 0]
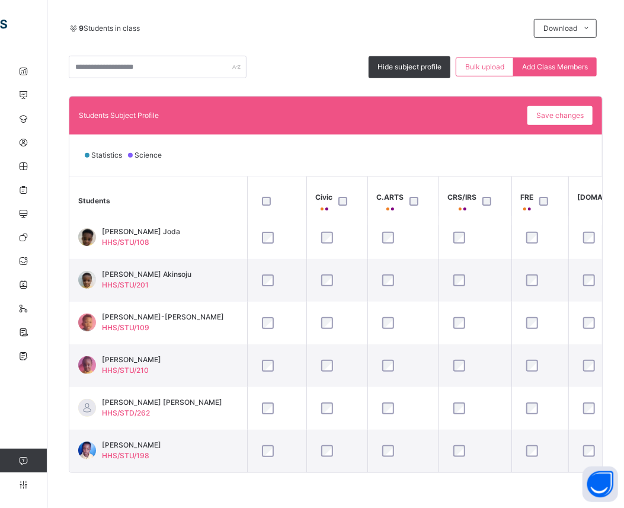
click at [264, 452] on div at bounding box center [276, 450] width 41 height 25
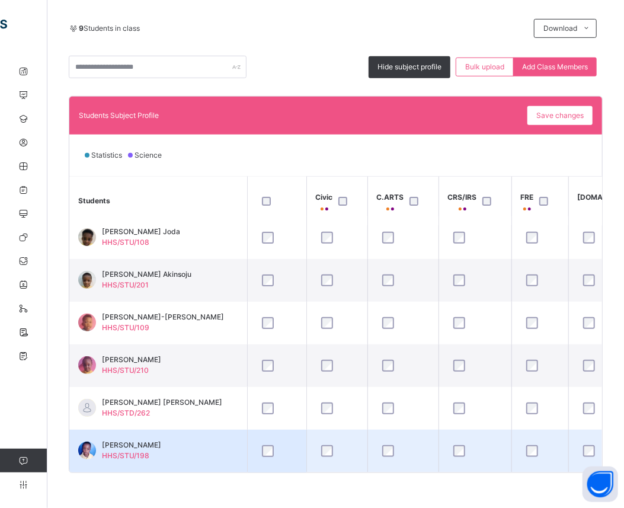
click at [268, 438] on div at bounding box center [276, 450] width 41 height 25
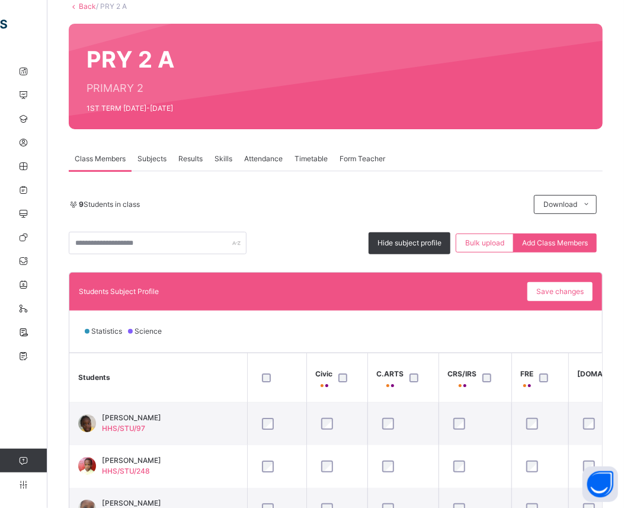
scroll to position [41, 0]
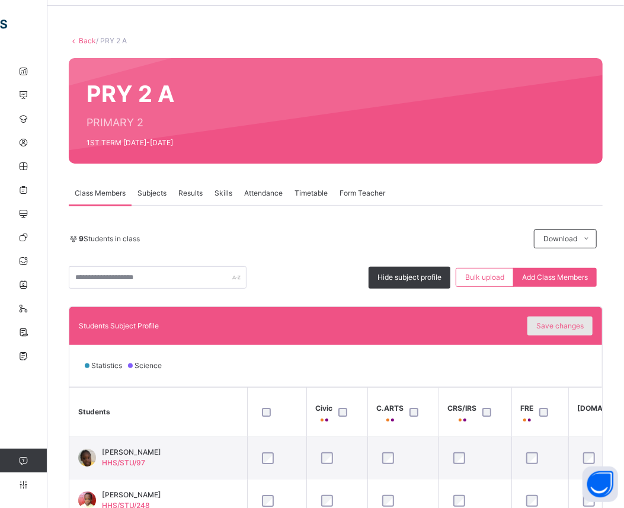
click at [583, 320] on span "Save changes" at bounding box center [559, 325] width 47 height 11
click at [579, 328] on span "Save changes" at bounding box center [559, 325] width 47 height 11
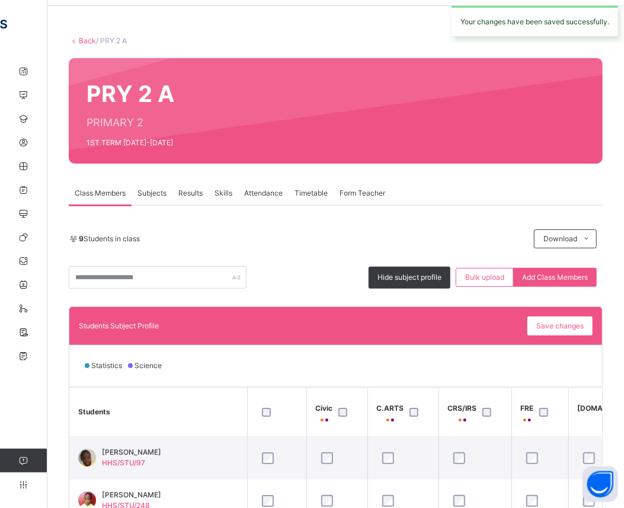
click at [81, 38] on link "Back" at bounding box center [87, 40] width 17 height 9
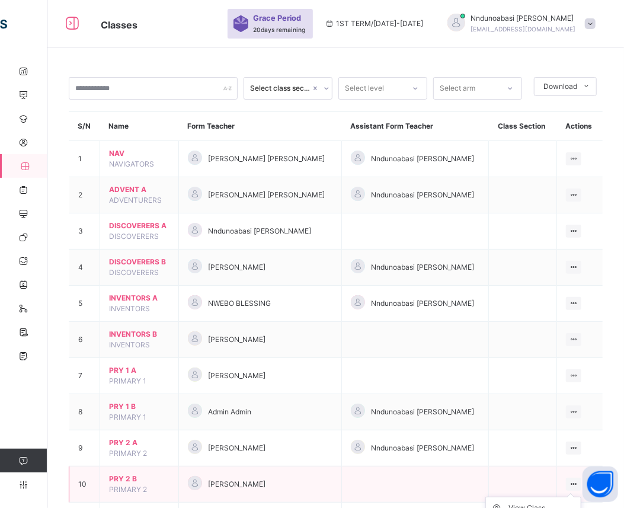
click at [576, 496] on ul "View Class Assign form Teacher" at bounding box center [533, 518] width 96 height 44
click at [575, 482] on icon at bounding box center [574, 483] width 10 height 9
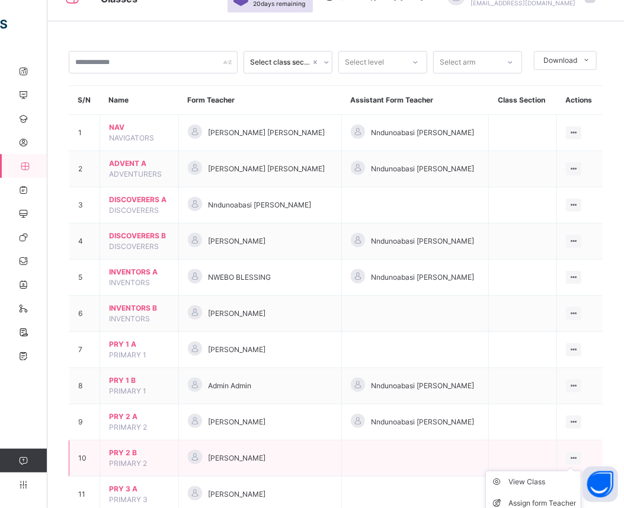
scroll to position [52, 0]
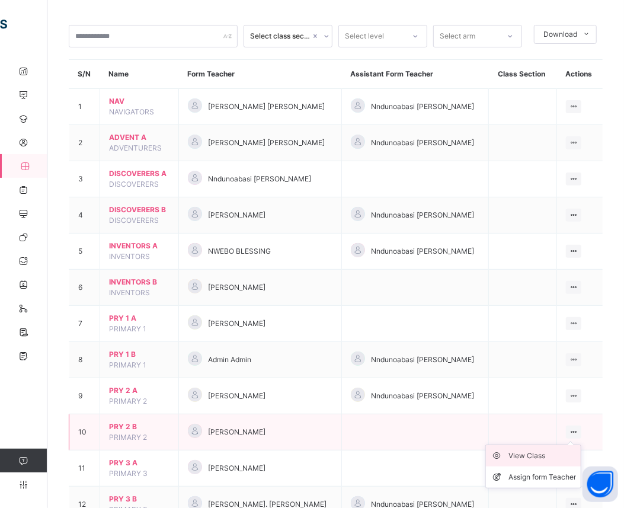
click at [567, 457] on div "View Class" at bounding box center [542, 455] width 68 height 12
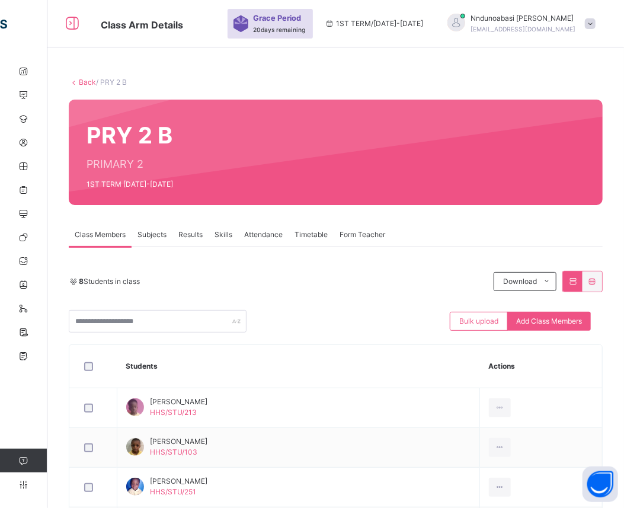
click at [90, 79] on link "Back" at bounding box center [87, 82] width 17 height 9
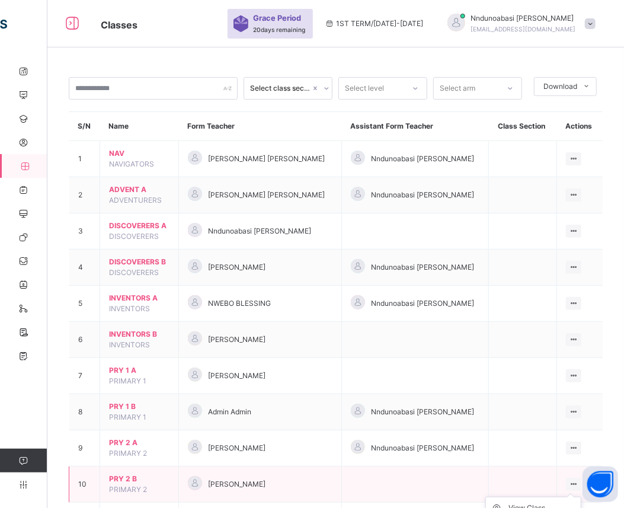
click at [574, 483] on icon at bounding box center [574, 483] width 10 height 9
click at [561, 500] on ul "View Class Assign form Teacher" at bounding box center [533, 518] width 96 height 44
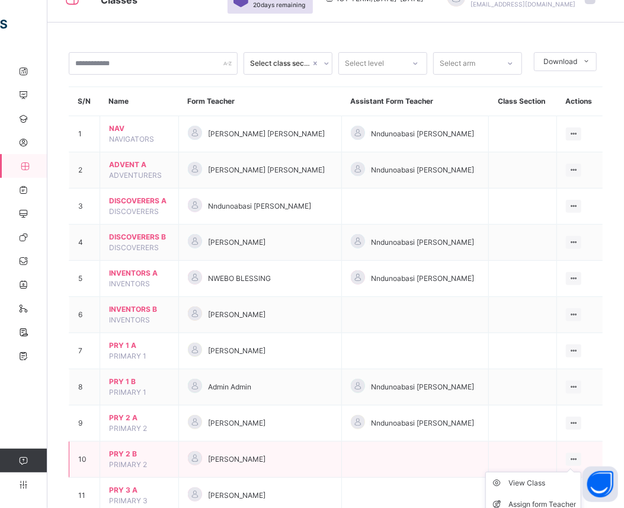
scroll to position [26, 0]
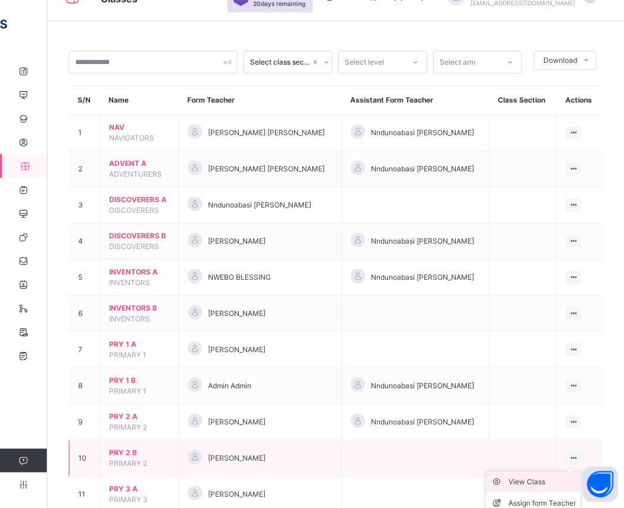
click at [553, 481] on div "View Class" at bounding box center [542, 482] width 68 height 12
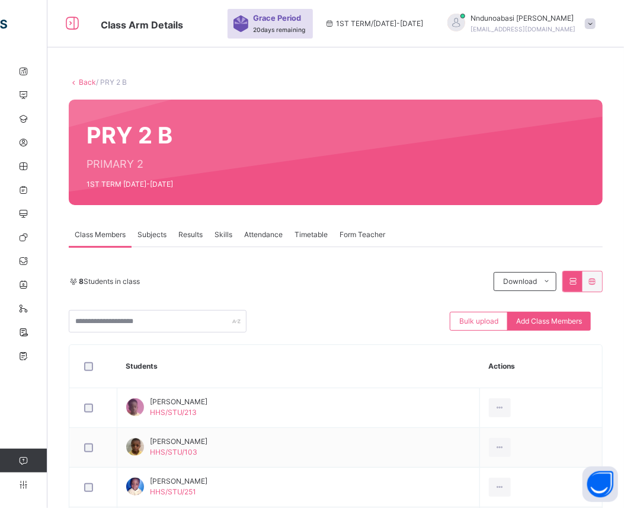
click at [80, 78] on link "Back" at bounding box center [87, 82] width 17 height 9
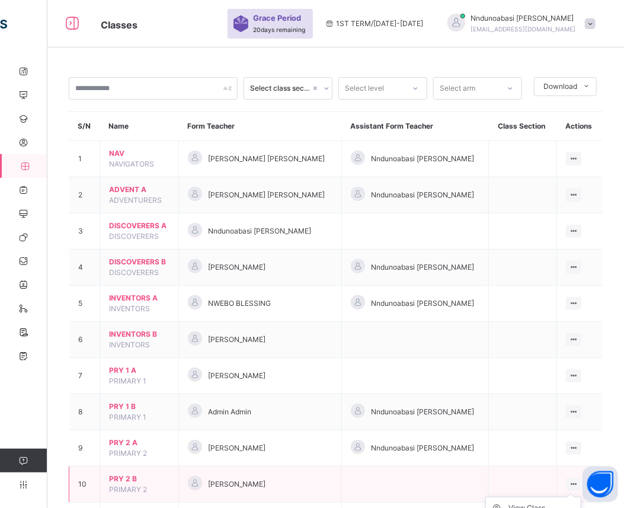
click at [578, 483] on icon at bounding box center [574, 483] width 10 height 9
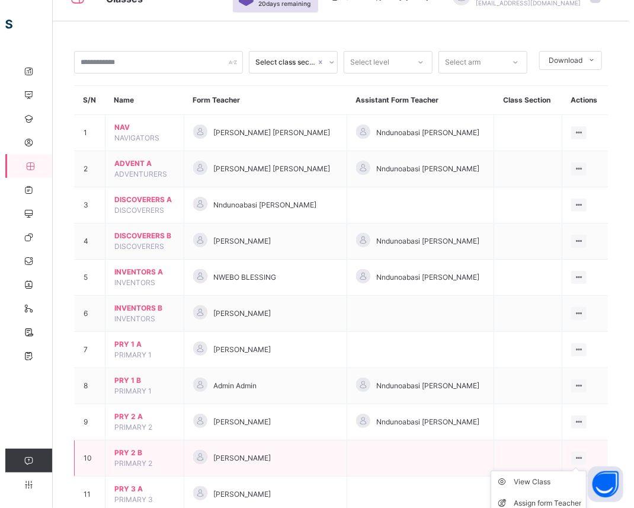
scroll to position [52, 0]
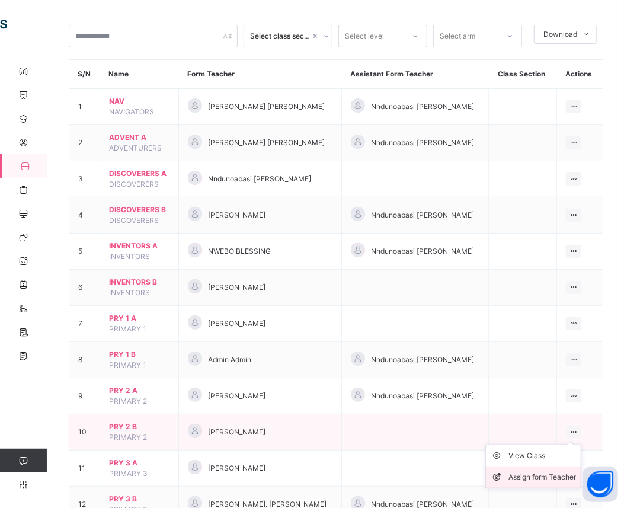
click at [560, 480] on div "Assign form Teacher" at bounding box center [542, 477] width 68 height 12
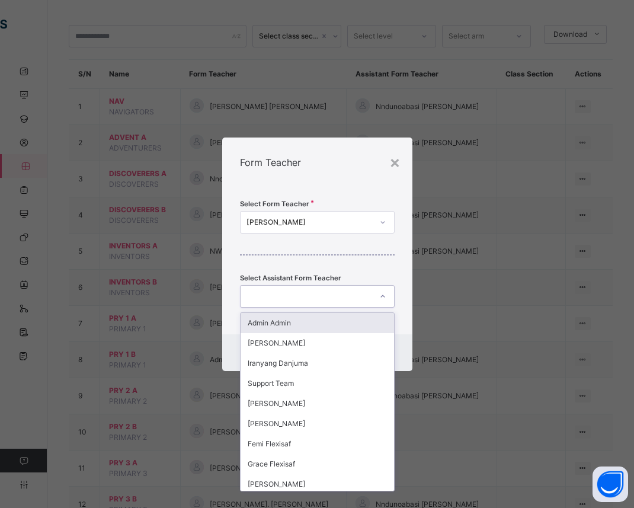
click at [383, 298] on icon at bounding box center [382, 296] width 7 height 12
type input "**"
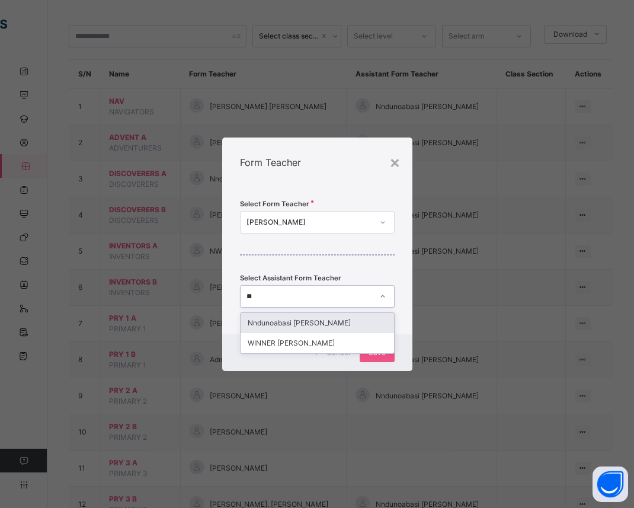
click at [361, 320] on div "Nndunoabasi [PERSON_NAME]" at bounding box center [316, 323] width 153 height 20
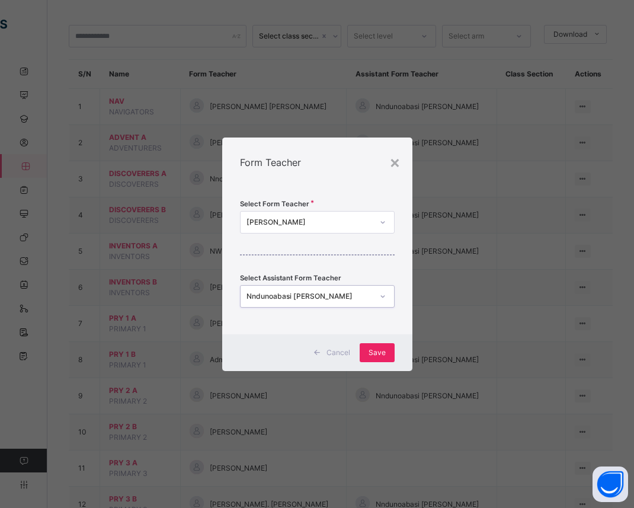
click at [371, 351] on span "Save" at bounding box center [376, 352] width 17 height 11
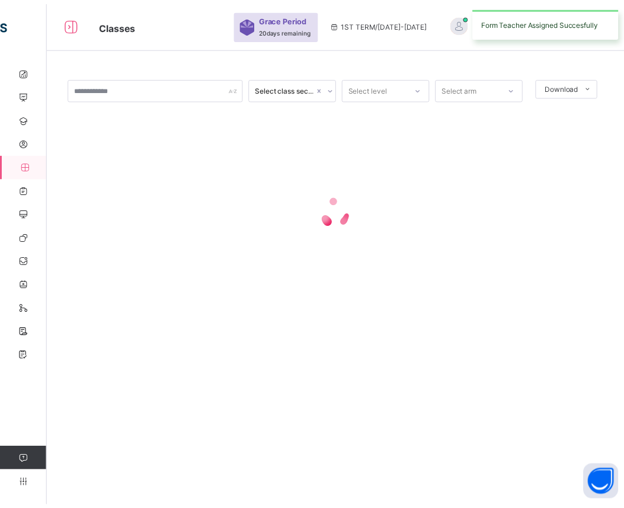
scroll to position [0, 0]
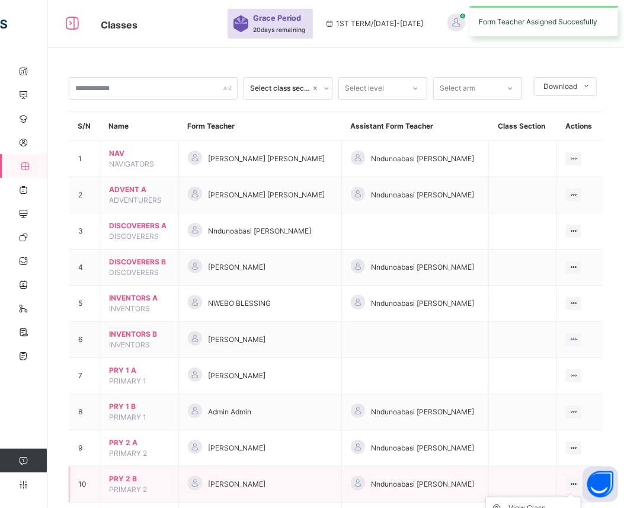
click at [577, 484] on icon at bounding box center [574, 483] width 10 height 9
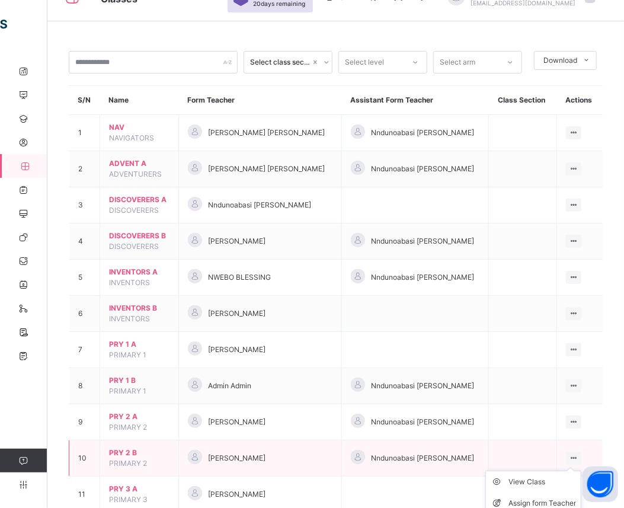
scroll to position [52, 0]
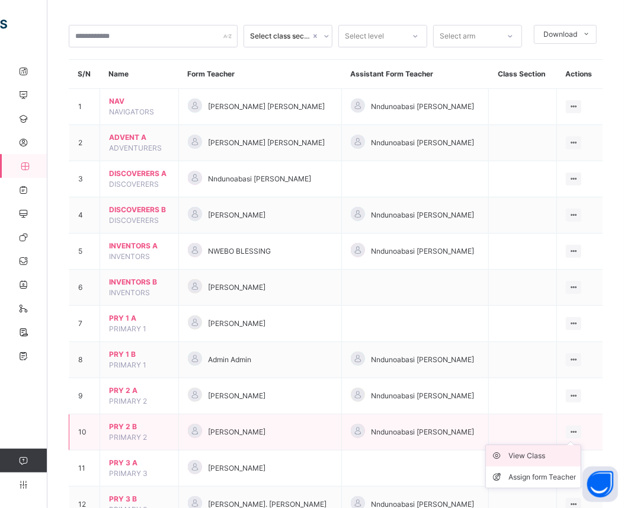
click at [547, 455] on div "View Class" at bounding box center [542, 455] width 68 height 12
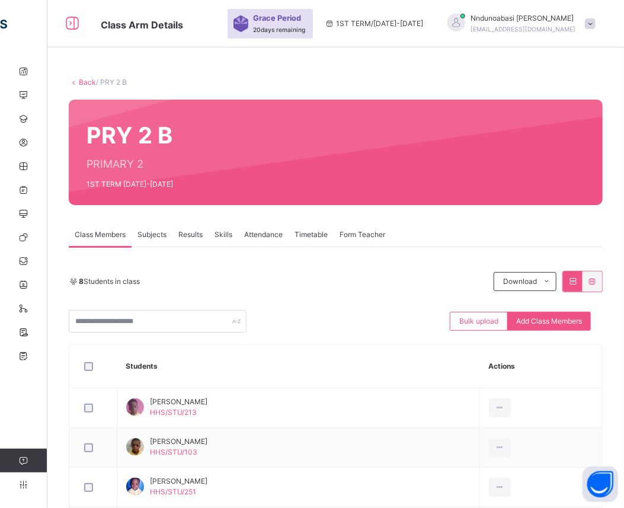
click at [150, 234] on span "Subjects" at bounding box center [151, 234] width 29 height 11
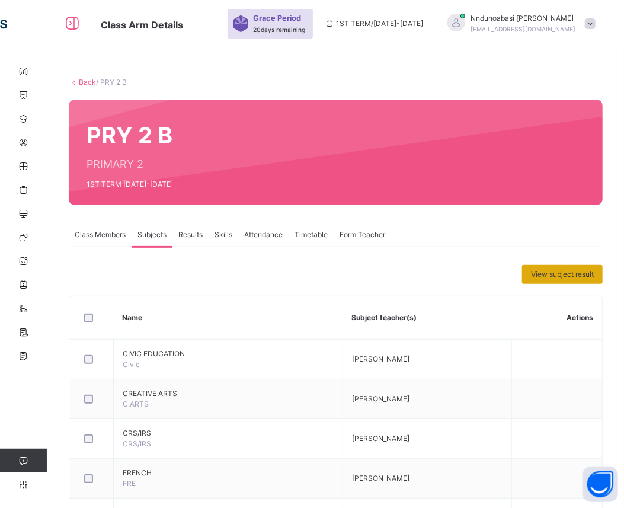
click at [556, 272] on span "View subject result" at bounding box center [562, 274] width 63 height 11
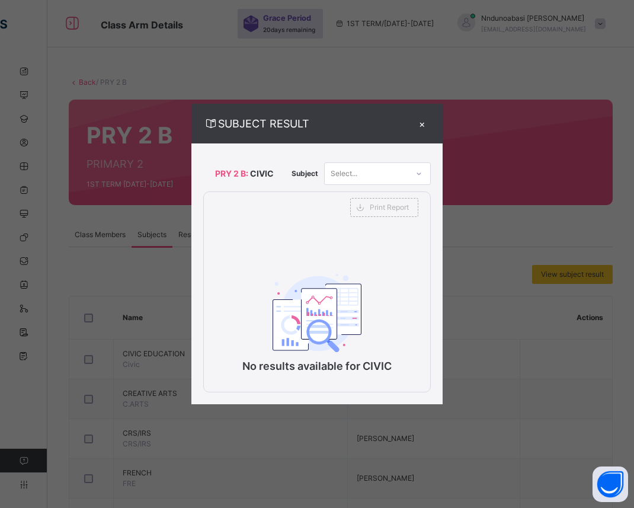
click at [421, 125] on div "×" at bounding box center [422, 123] width 18 height 16
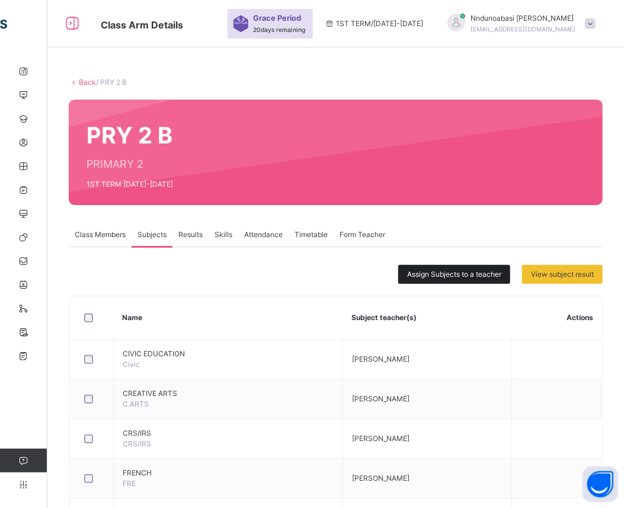
click at [426, 270] on span "Assign Subjects to a teacher" at bounding box center [454, 274] width 94 height 11
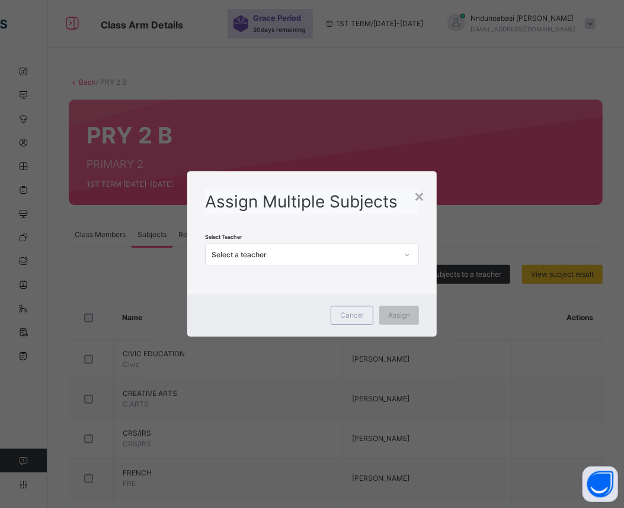
click at [409, 255] on icon at bounding box center [406, 255] width 7 height 12
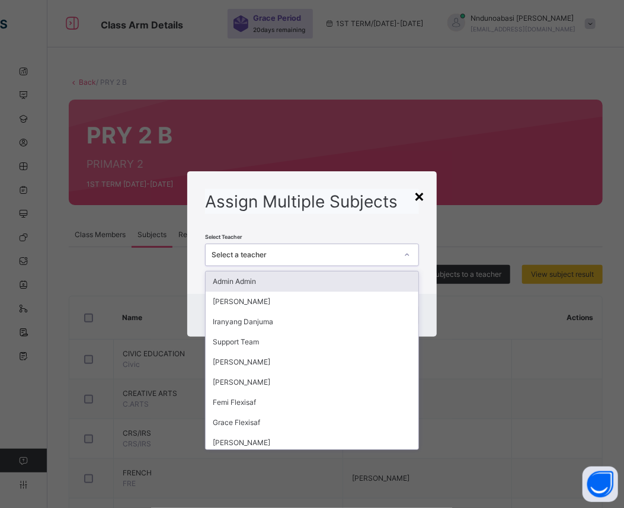
click at [422, 200] on div "×" at bounding box center [418, 195] width 11 height 25
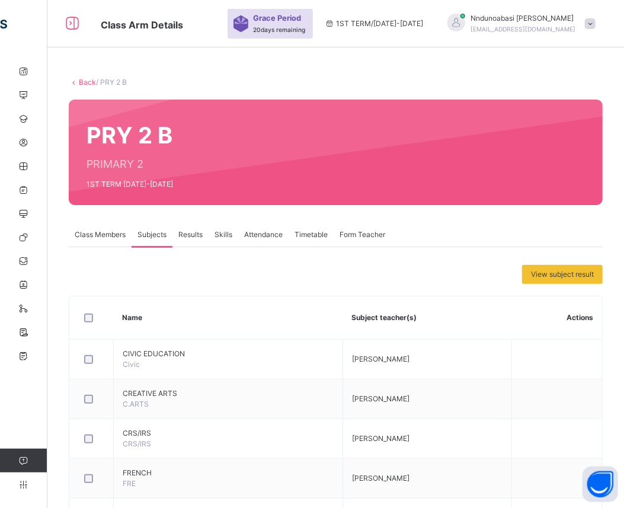
click at [79, 83] on link "Back" at bounding box center [87, 82] width 17 height 9
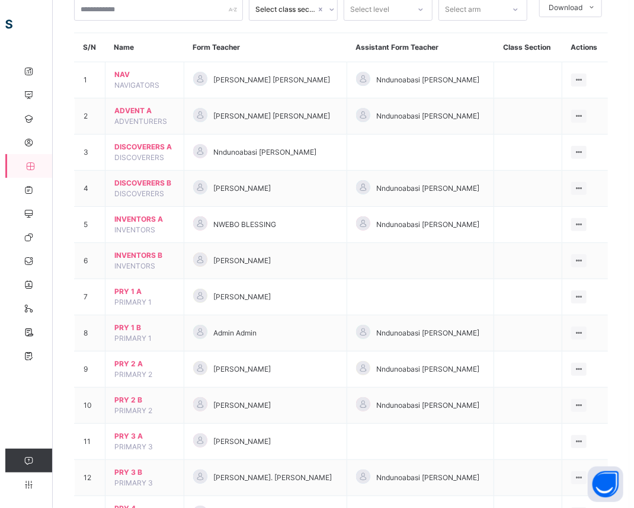
scroll to position [105, 0]
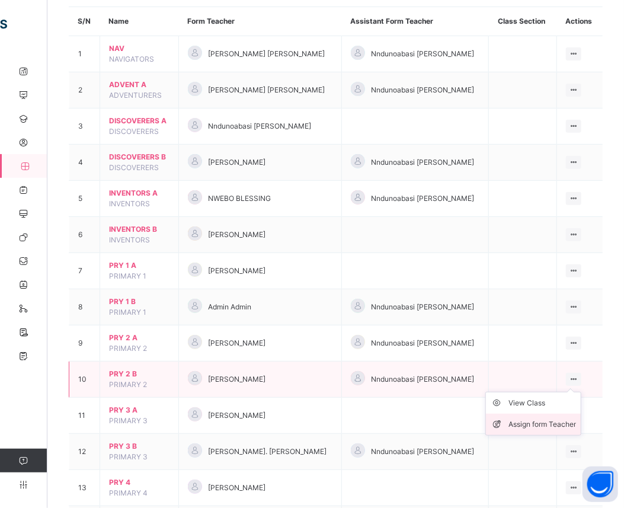
click at [553, 425] on div "Assign form Teacher" at bounding box center [542, 424] width 68 height 12
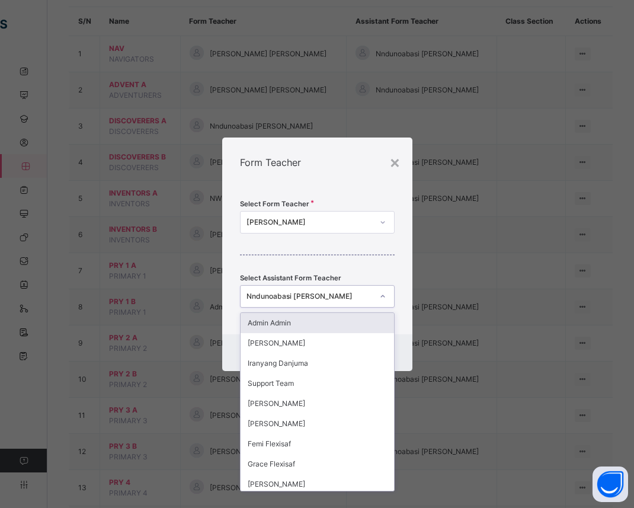
click at [382, 297] on icon at bounding box center [382, 296] width 7 height 12
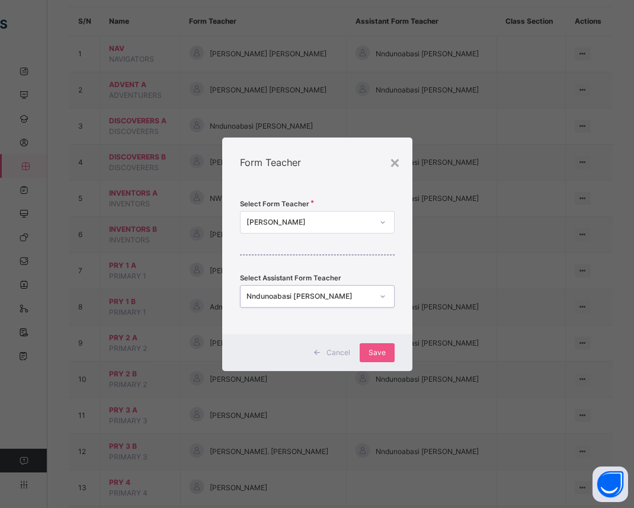
click at [328, 296] on div "Nndunoabasi [PERSON_NAME]" at bounding box center [309, 296] width 126 height 11
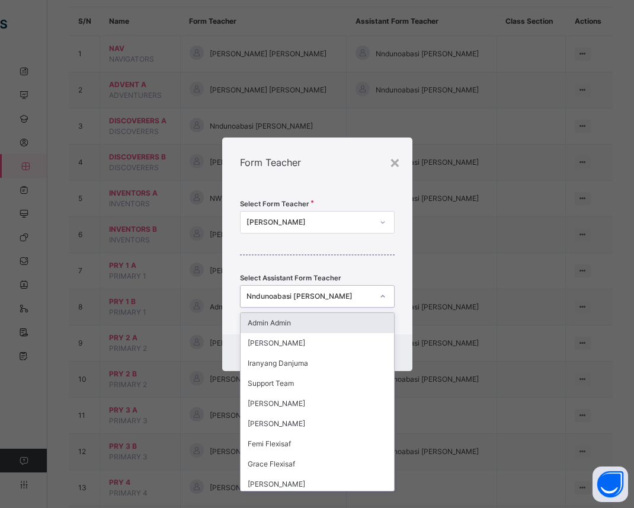
type input "*"
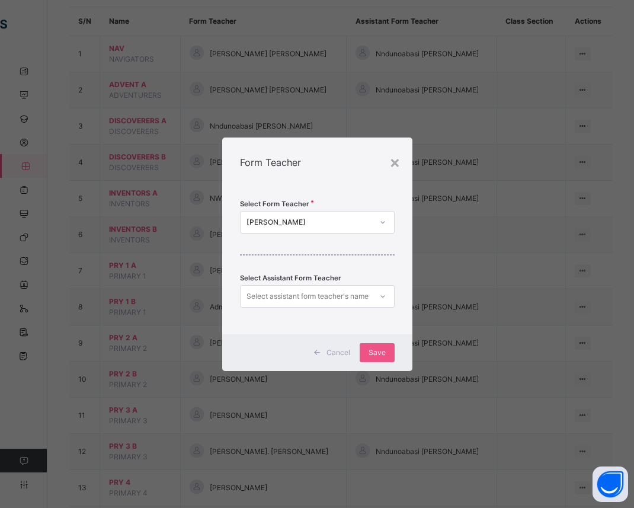
click at [381, 257] on div "Select Form Teacher Omolola Augustus Select Assistant Form Teacher Select assis…" at bounding box center [317, 260] width 190 height 147
click at [377, 352] on span "Save" at bounding box center [376, 352] width 17 height 11
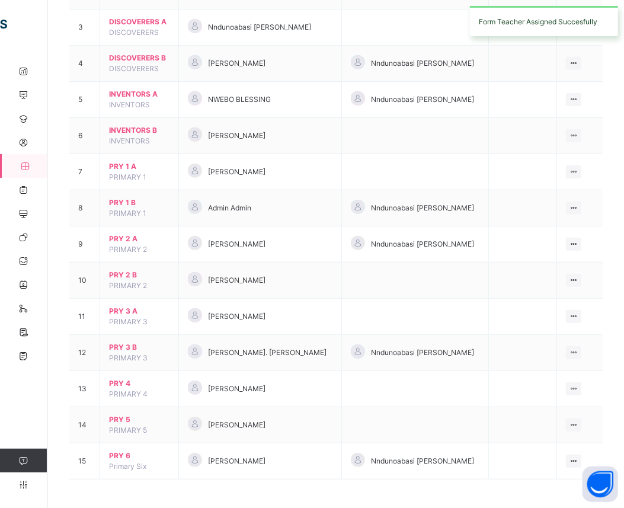
scroll to position [205, 0]
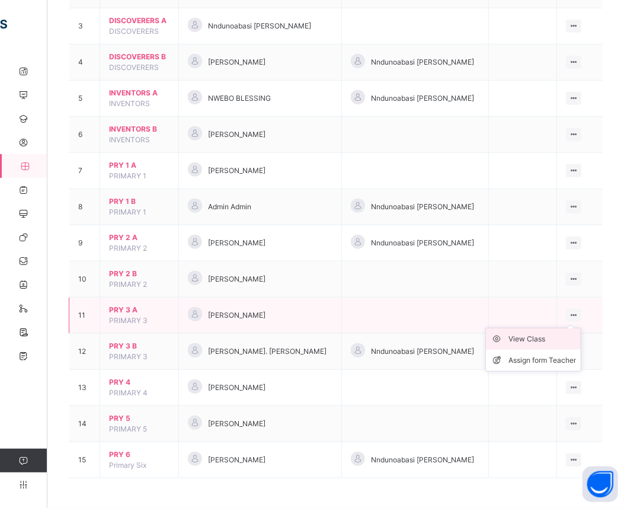
click at [552, 339] on div "View Class" at bounding box center [542, 339] width 68 height 12
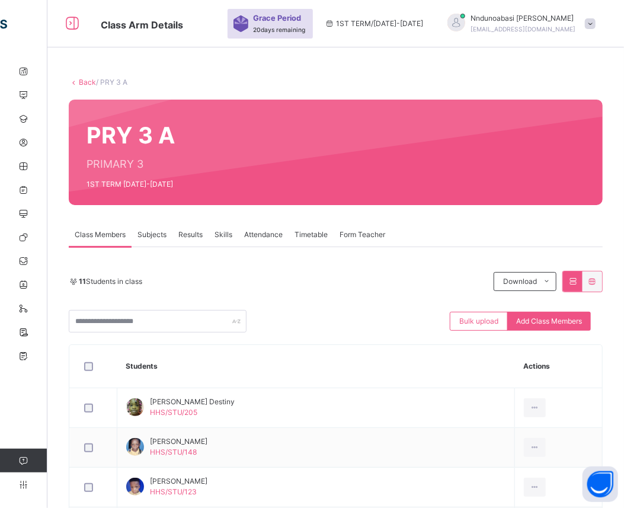
click at [143, 229] on span "Subjects" at bounding box center [151, 234] width 29 height 11
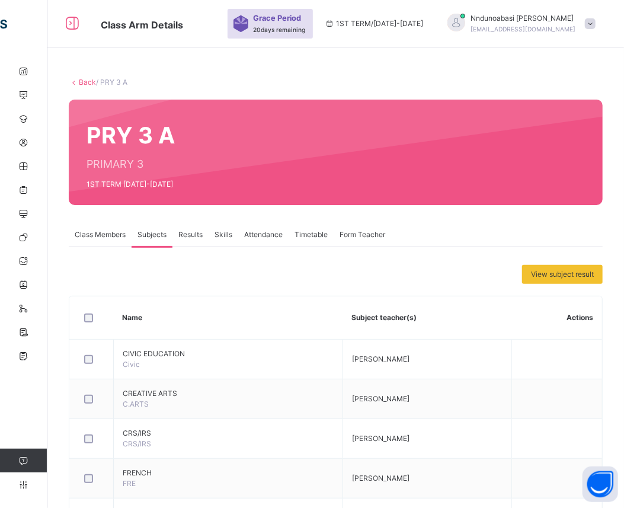
click at [101, 232] on span "Class Members" at bounding box center [100, 234] width 51 height 11
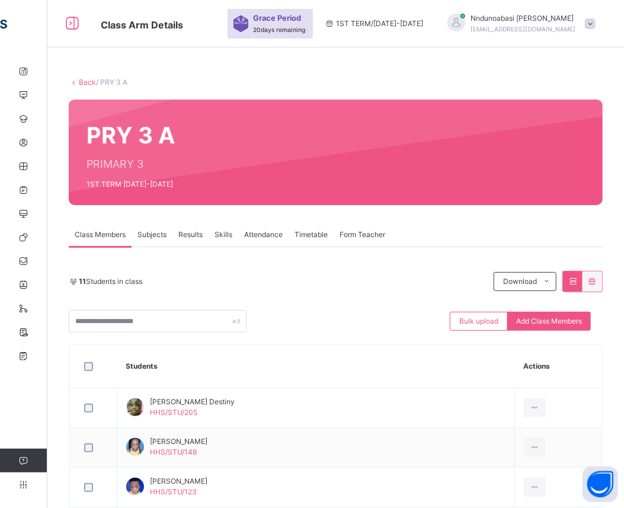
click at [85, 84] on link "Back" at bounding box center [87, 82] width 17 height 9
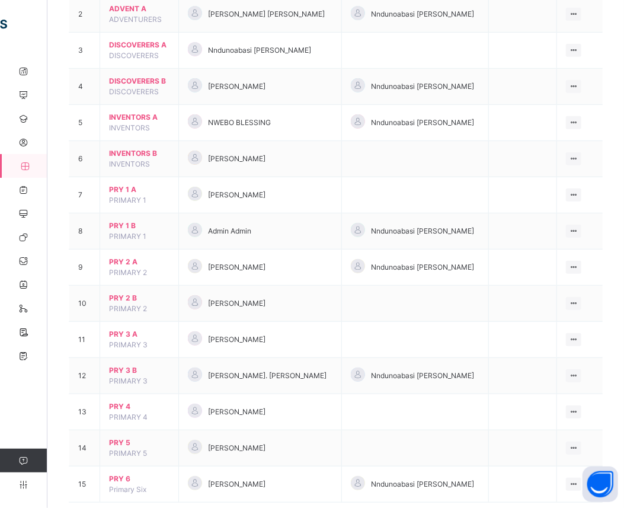
scroll to position [205, 0]
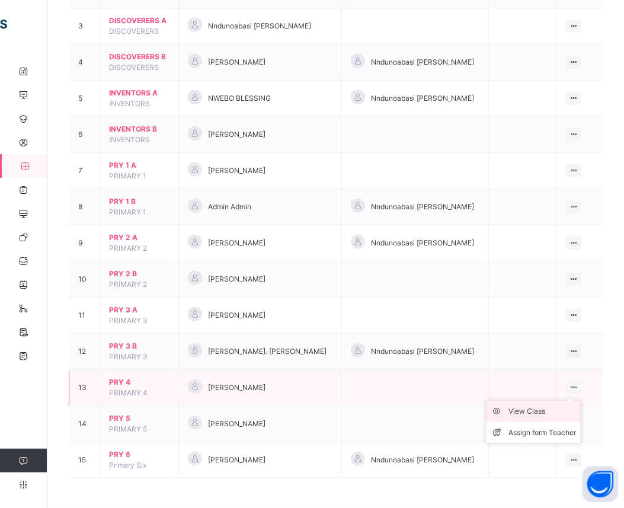
click at [551, 413] on div "View Class" at bounding box center [542, 411] width 68 height 12
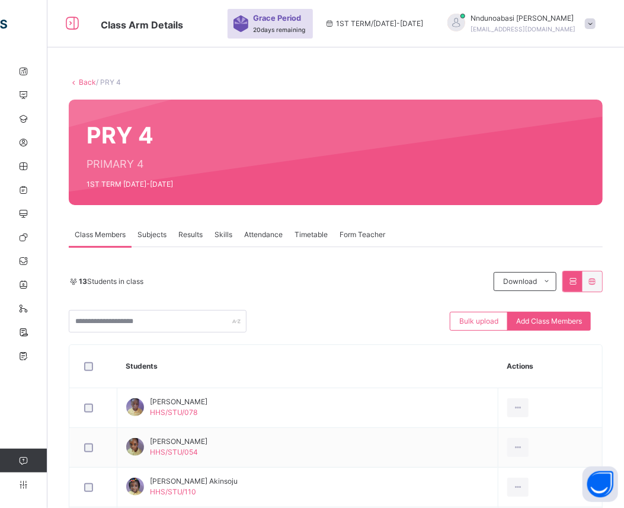
click at [85, 86] on div "Back / PRY 4" at bounding box center [336, 82] width 534 height 11
click at [85, 81] on link "Back" at bounding box center [87, 82] width 17 height 9
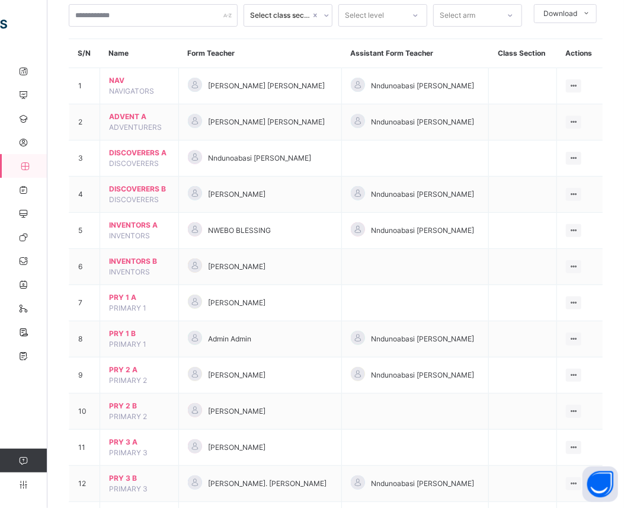
scroll to position [205, 0]
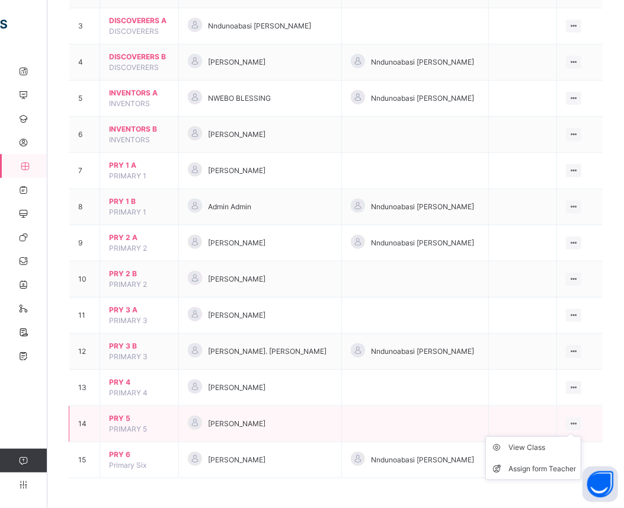
click at [575, 423] on icon at bounding box center [574, 423] width 10 height 9
click at [545, 452] on div "View Class" at bounding box center [542, 447] width 68 height 12
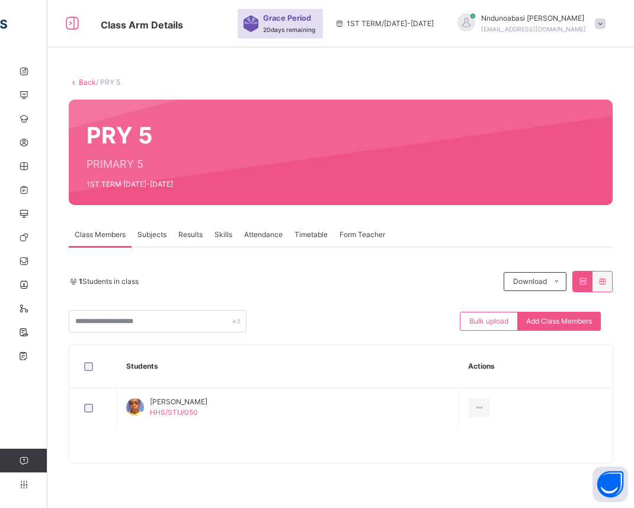
click at [146, 237] on span "Subjects" at bounding box center [151, 234] width 29 height 11
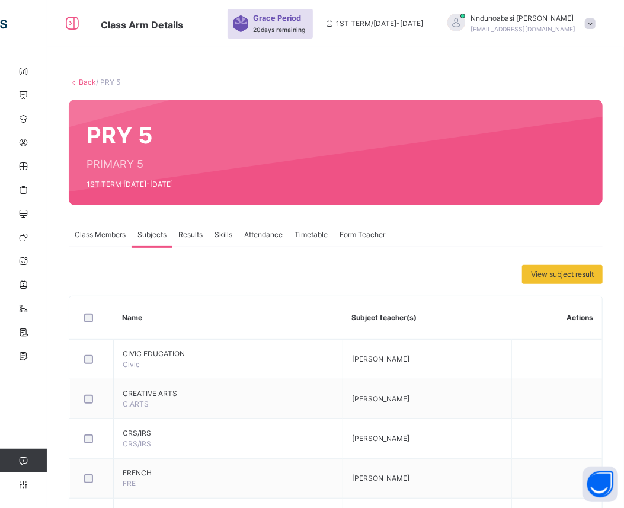
click at [82, 232] on span "Class Members" at bounding box center [100, 234] width 51 height 11
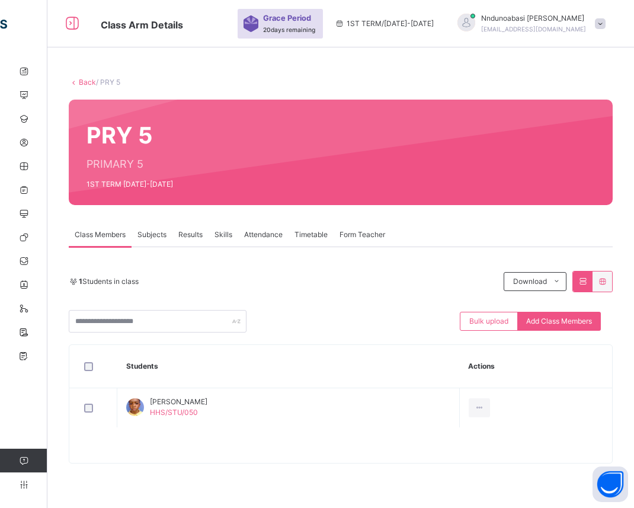
click at [80, 80] on link "Back" at bounding box center [87, 82] width 17 height 9
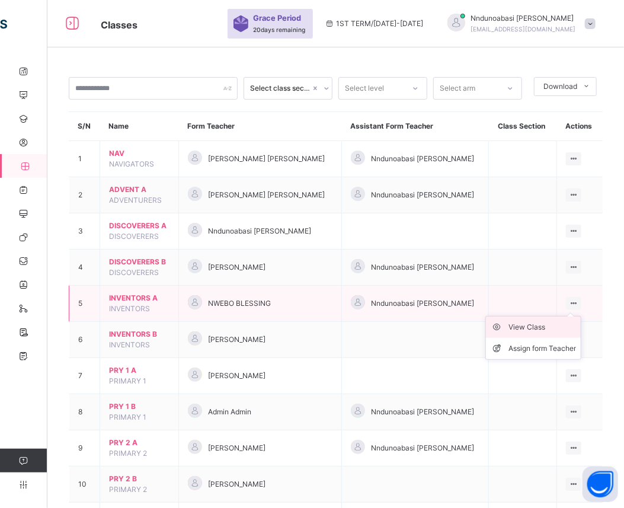
click at [559, 332] on div "View Class" at bounding box center [542, 327] width 68 height 12
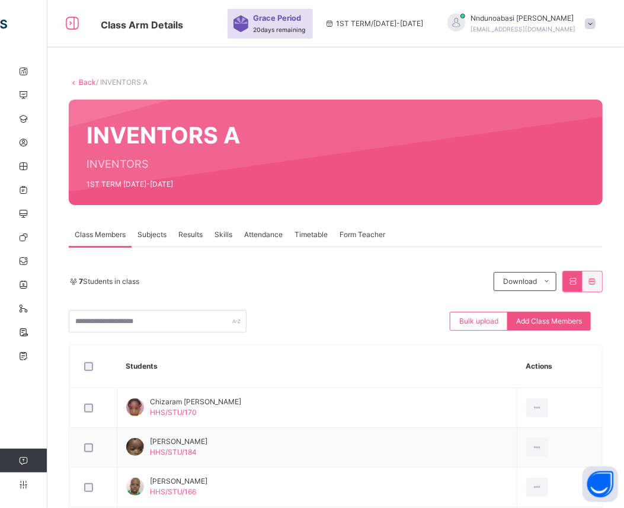
click at [87, 79] on link "Back" at bounding box center [87, 82] width 17 height 9
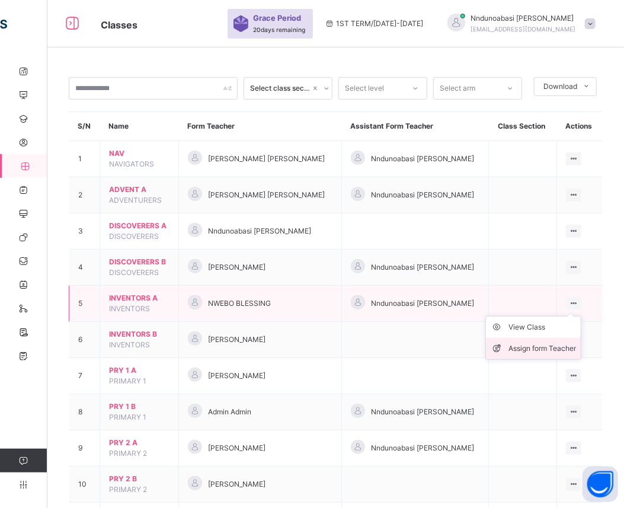
click at [559, 346] on div "Assign form Teacher" at bounding box center [542, 348] width 68 height 12
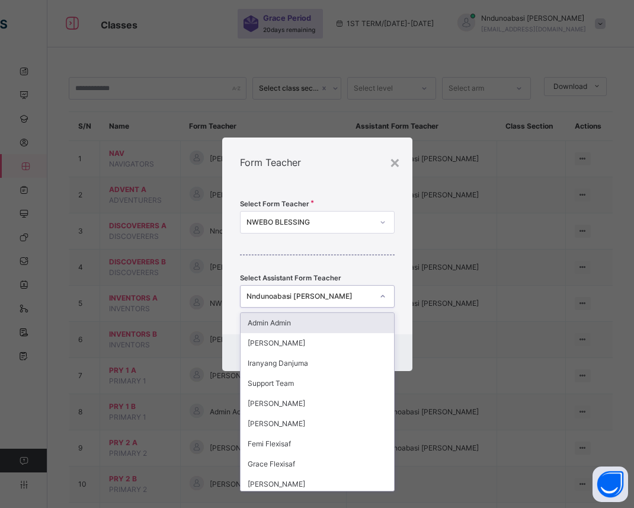
click at [381, 295] on icon at bounding box center [382, 296] width 7 height 12
type input "*"
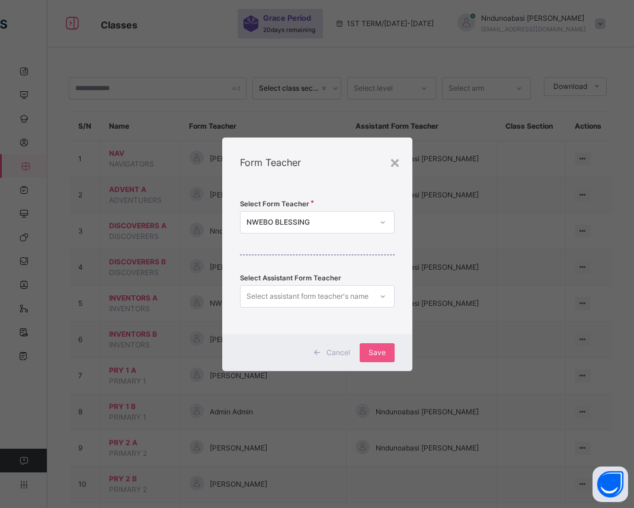
click at [383, 277] on div "Select Form Teacher NWEBO BLESSING Select Assistant Form Teacher Select assista…" at bounding box center [317, 260] width 190 height 147
click at [379, 348] on span "Save" at bounding box center [376, 352] width 17 height 11
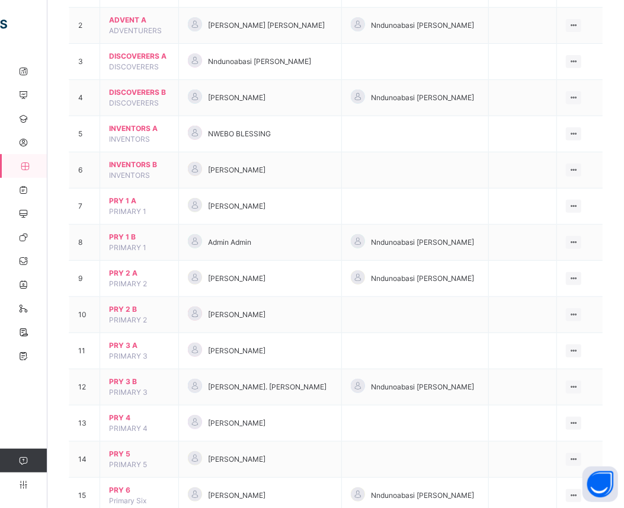
scroll to position [205, 0]
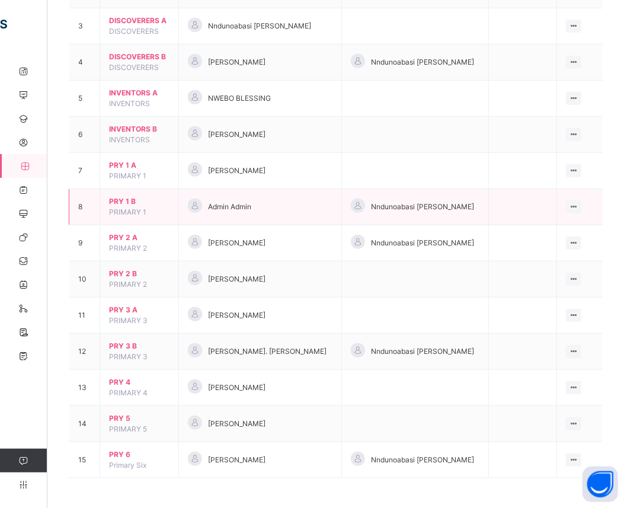
click at [332, 204] on div "Admin Admin" at bounding box center [260, 206] width 145 height 17
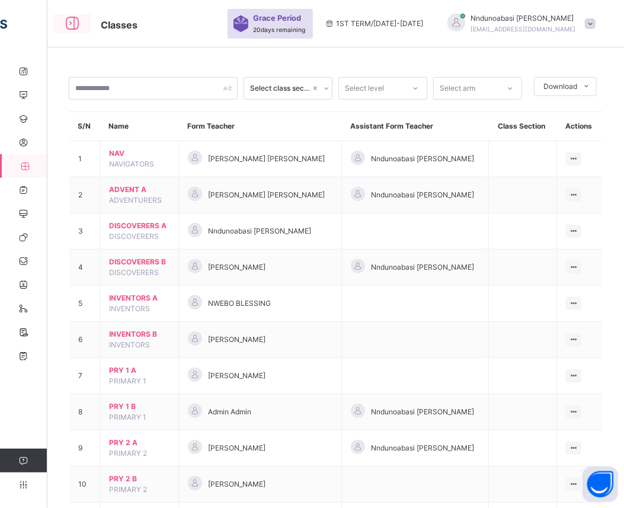
click at [76, 21] on icon at bounding box center [72, 23] width 20 height 21
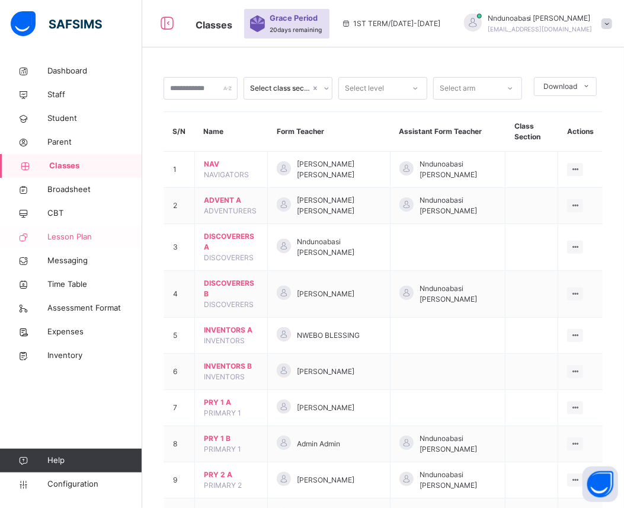
click at [80, 238] on span "Lesson Plan" at bounding box center [94, 237] width 95 height 12
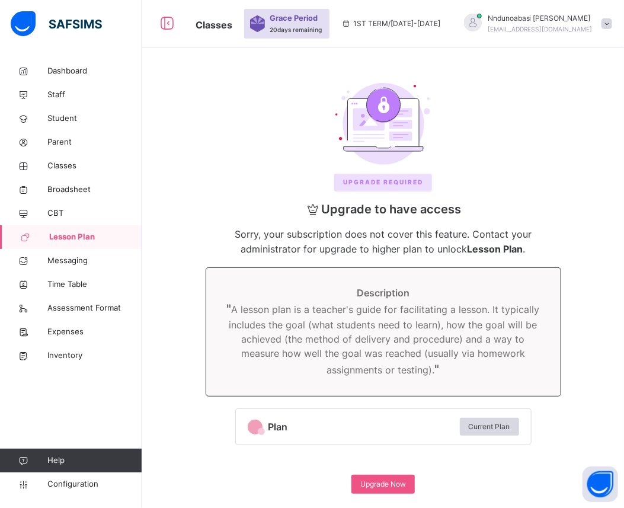
scroll to position [15, 0]
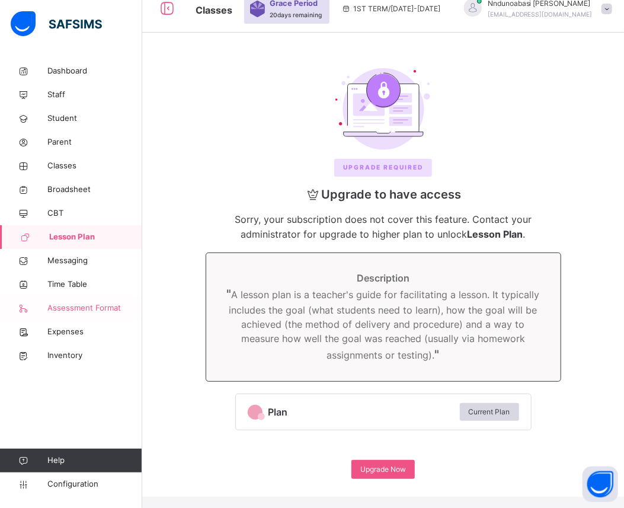
click at [70, 306] on span "Assessment Format" at bounding box center [94, 308] width 95 height 12
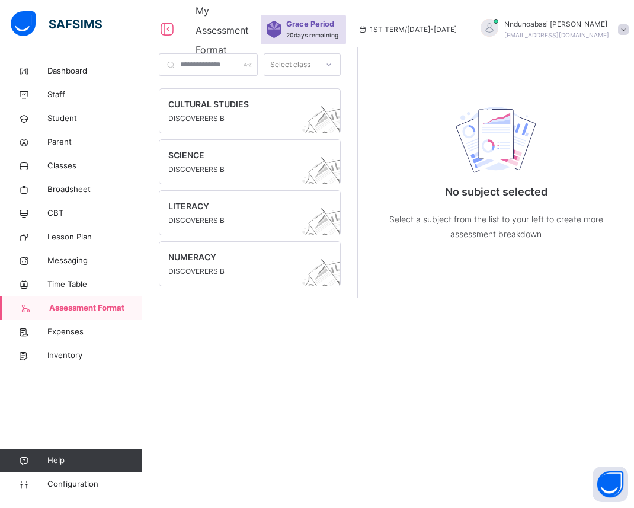
click at [332, 62] on icon at bounding box center [328, 65] width 7 height 12
click at [429, 128] on div "No subject selected Select a subject from the list to your left to create more …" at bounding box center [495, 168] width 237 height 193
click at [170, 20] on icon at bounding box center [167, 29] width 20 height 21
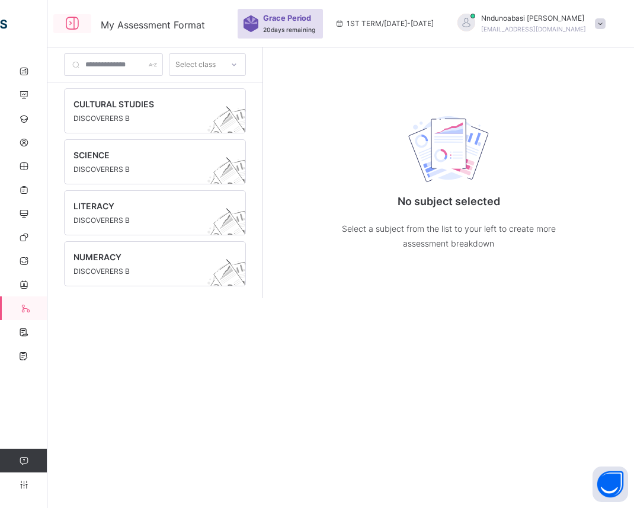
click at [71, 24] on icon at bounding box center [72, 23] width 20 height 21
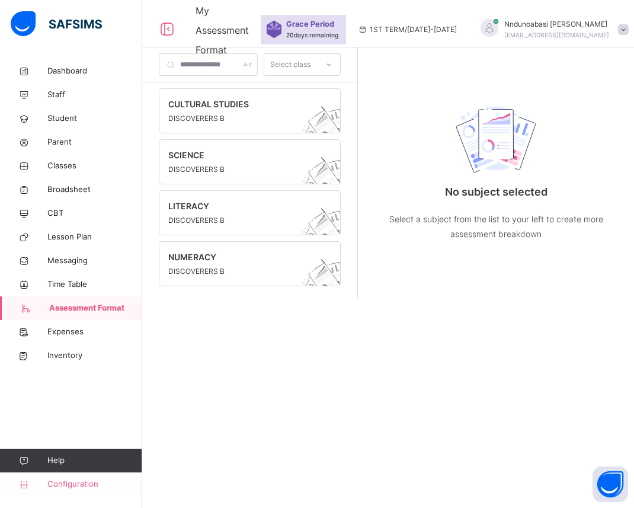
click at [73, 486] on span "Configuration" at bounding box center [94, 484] width 94 height 12
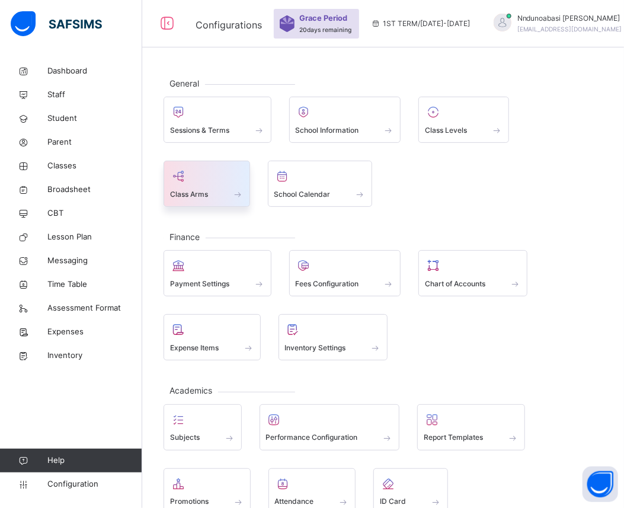
click at [219, 179] on div at bounding box center [206, 176] width 73 height 18
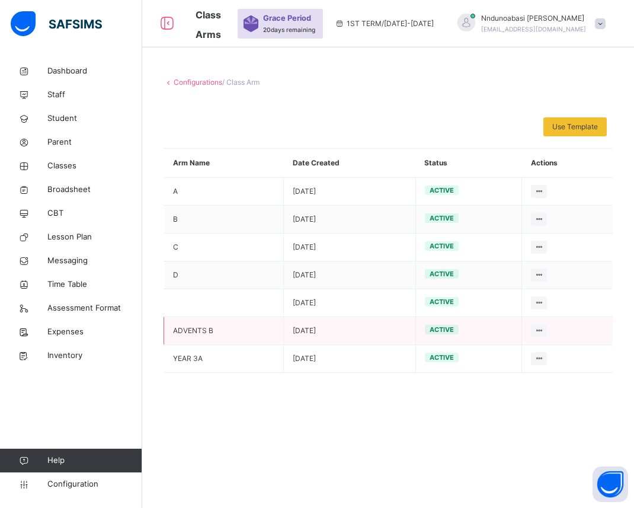
click at [209, 326] on td "ADVENTS B" at bounding box center [224, 331] width 120 height 28
click at [536, 328] on icon at bounding box center [539, 330] width 10 height 9
click at [537, 330] on icon at bounding box center [539, 330] width 10 height 9
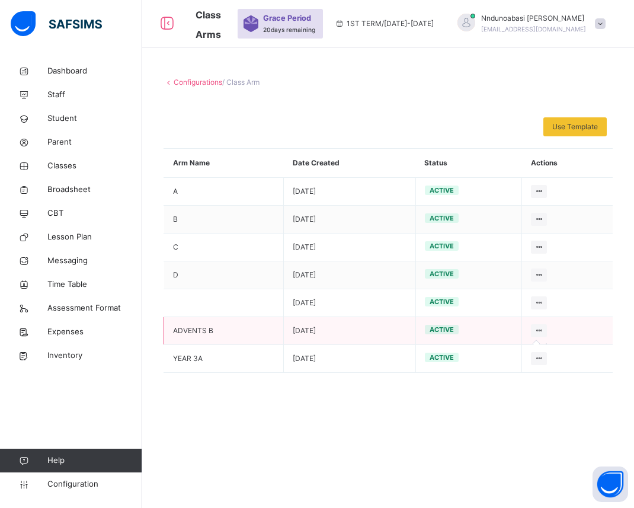
click at [537, 330] on icon at bounding box center [539, 330] width 10 height 9
click at [165, 22] on icon at bounding box center [167, 23] width 20 height 21
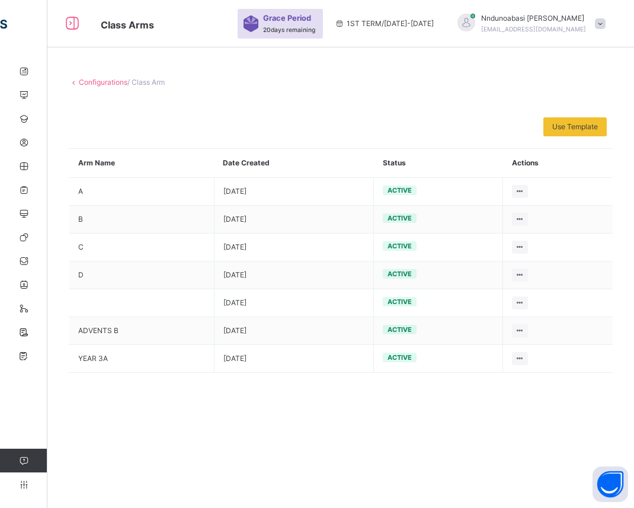
click at [164, 22] on span "Class Arms" at bounding box center [163, 24] width 125 height 20
click at [72, 24] on icon at bounding box center [72, 23] width 20 height 21
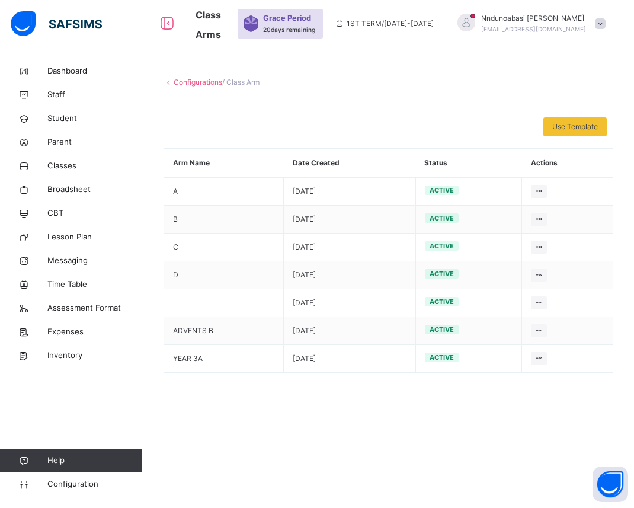
click at [200, 82] on link "Configurations" at bounding box center [198, 82] width 49 height 9
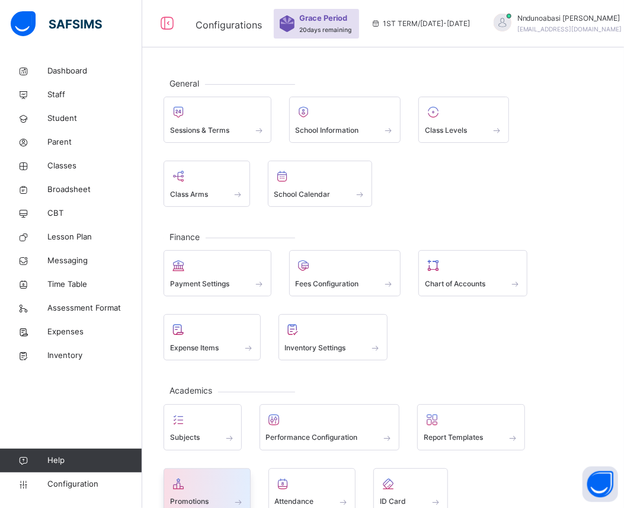
click at [187, 498] on span "Promotions" at bounding box center [189, 501] width 38 height 11
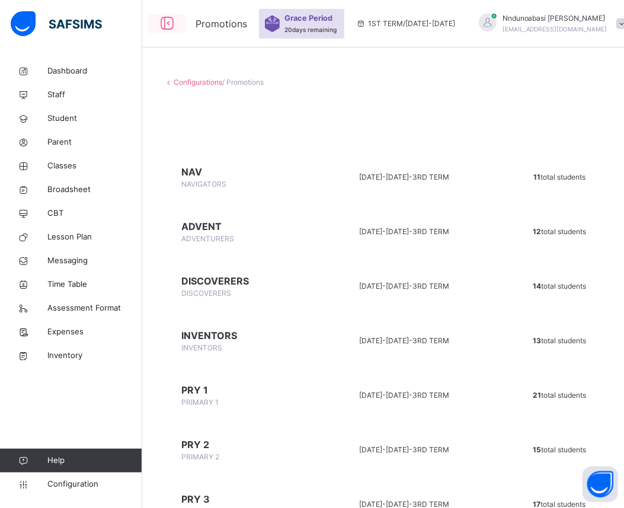
click at [169, 24] on icon at bounding box center [167, 23] width 20 height 21
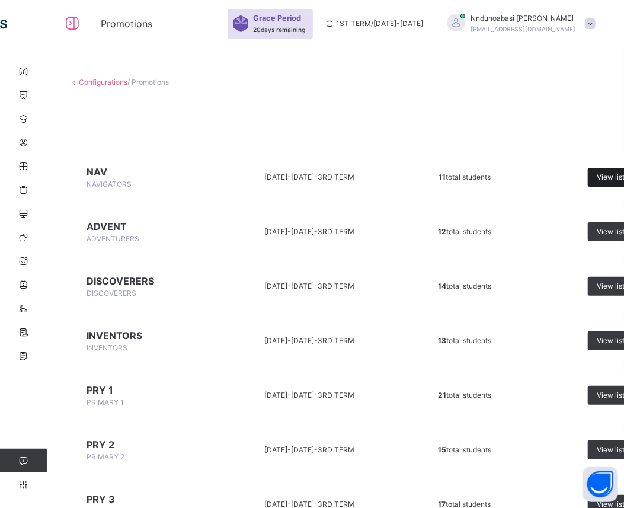
click at [601, 174] on span "View list" at bounding box center [610, 177] width 28 height 11
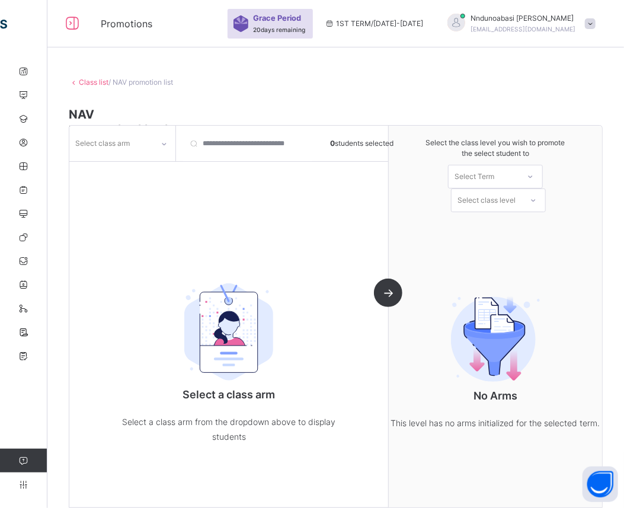
click at [162, 146] on icon at bounding box center [163, 144] width 7 height 12
click at [162, 142] on icon at bounding box center [163, 144] width 7 height 12
click at [143, 165] on div at bounding box center [122, 169] width 105 height 18
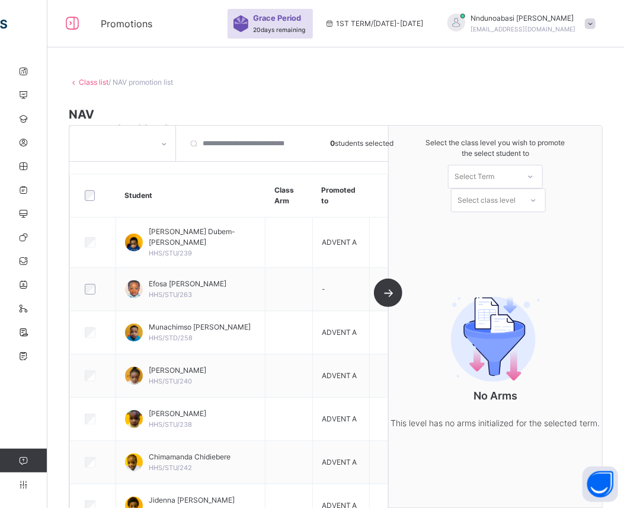
click at [86, 80] on link "Class list" at bounding box center [94, 82] width 30 height 9
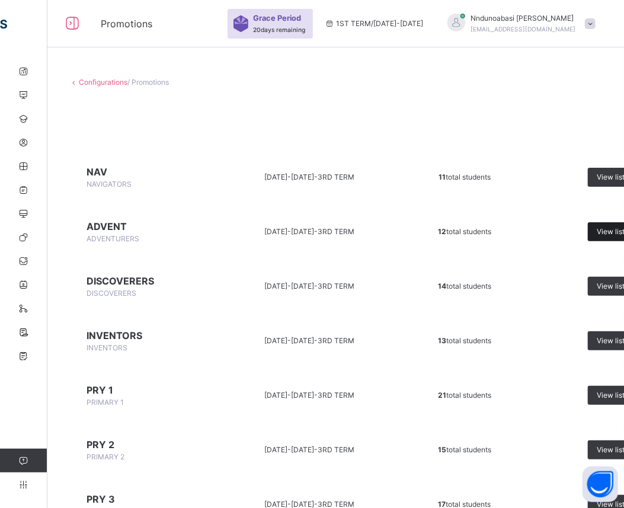
click at [606, 235] on span "View list" at bounding box center [610, 231] width 28 height 11
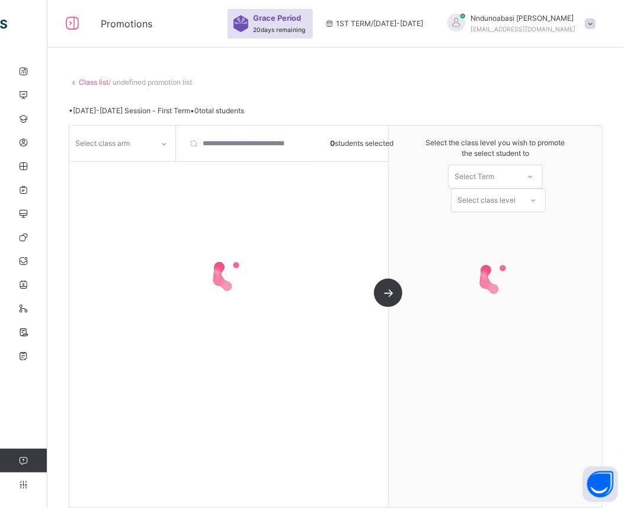
click at [602, 235] on div at bounding box center [495, 277] width 213 height 107
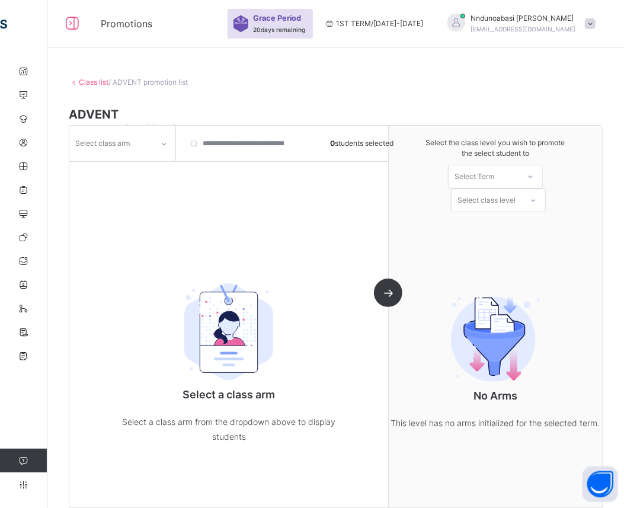
click at [165, 143] on icon at bounding box center [163, 144] width 7 height 12
click at [152, 167] on div "A" at bounding box center [122, 170] width 105 height 20
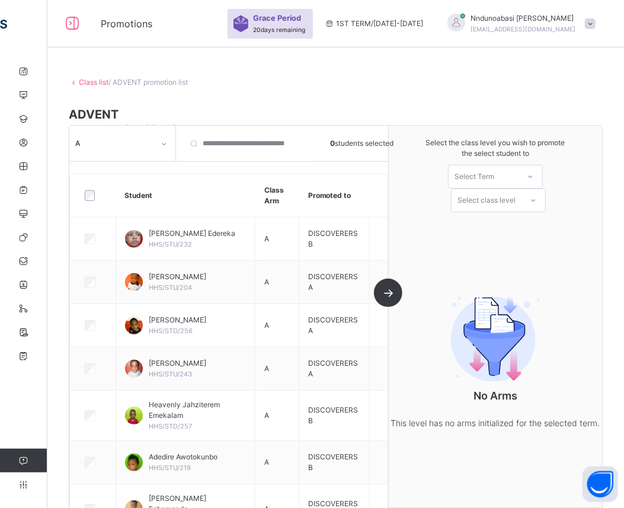
click at [95, 83] on link "Class list" at bounding box center [94, 82] width 30 height 9
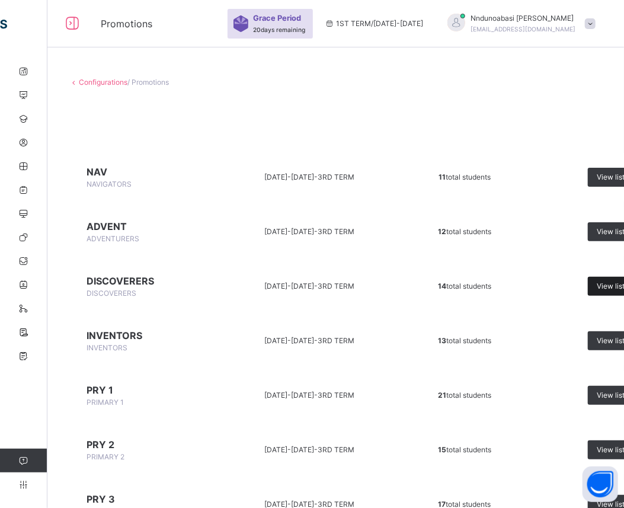
click at [604, 284] on span "View list" at bounding box center [610, 286] width 28 height 11
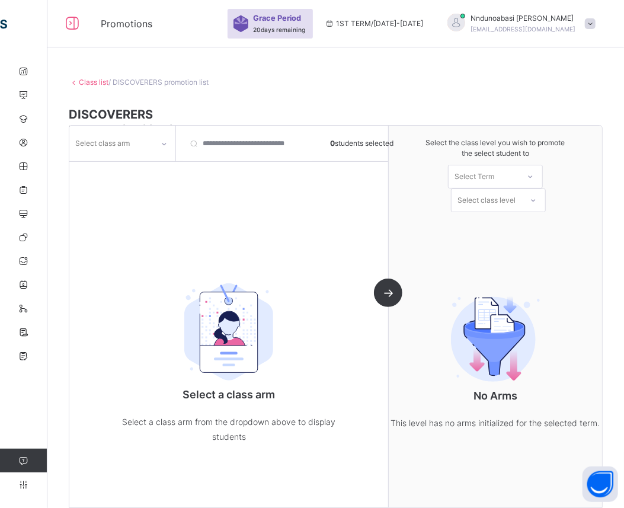
click at [160, 149] on div at bounding box center [164, 143] width 20 height 19
click at [144, 172] on div "A" at bounding box center [122, 170] width 105 height 20
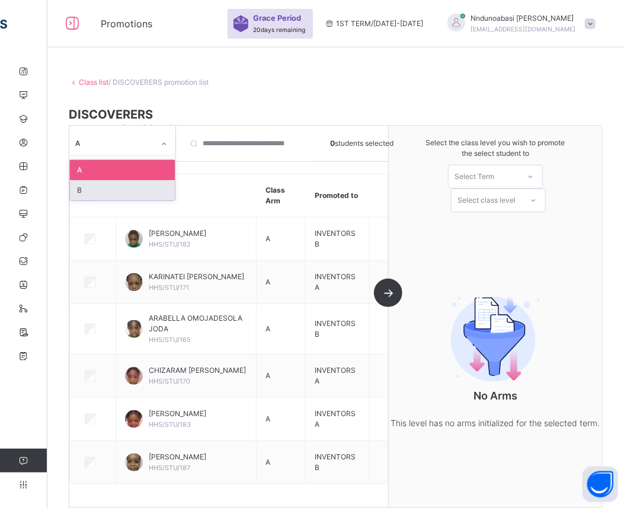
click at [143, 185] on div "B" at bounding box center [122, 190] width 105 height 20
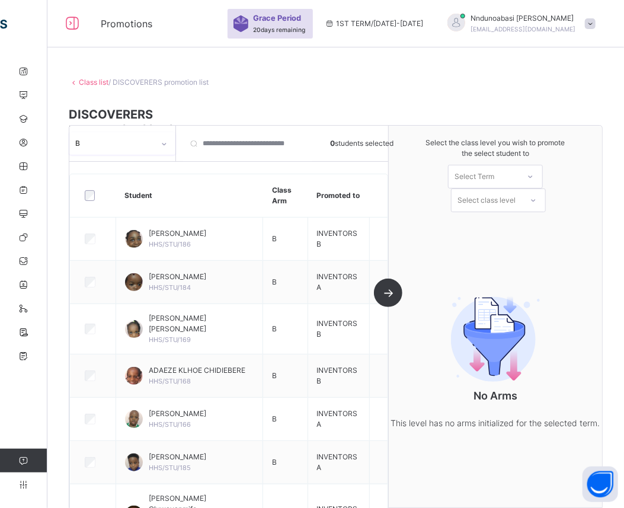
click at [91, 88] on div "Class list / DISCOVERERS promotion list DISCOVERERS DISCOVERERS • 2024-2025 3RD…" at bounding box center [335, 289] width 576 height 461
click at [93, 85] on link "Class list" at bounding box center [94, 82] width 30 height 9
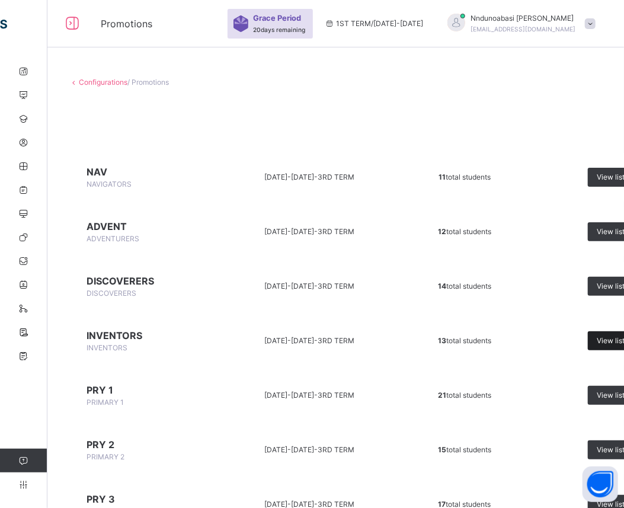
click at [611, 339] on span "View list" at bounding box center [610, 340] width 28 height 11
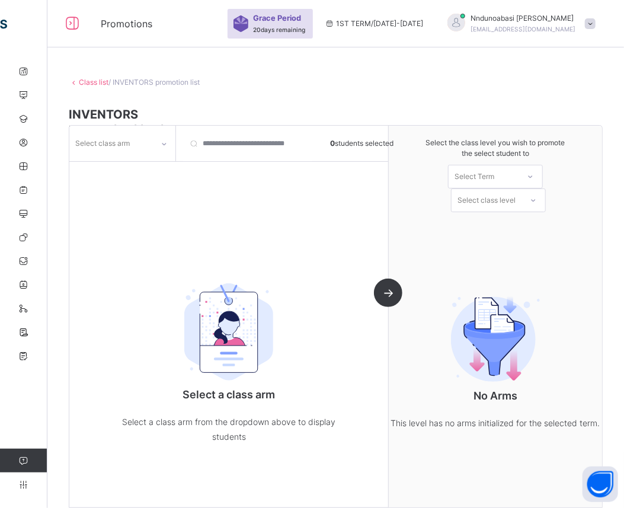
click at [164, 145] on icon at bounding box center [163, 144] width 7 height 12
click at [150, 168] on div "A" at bounding box center [122, 170] width 105 height 20
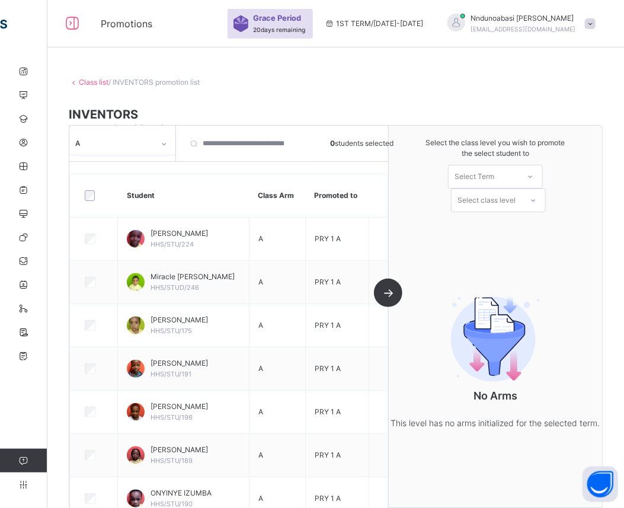
click at [164, 145] on icon at bounding box center [163, 144] width 7 height 12
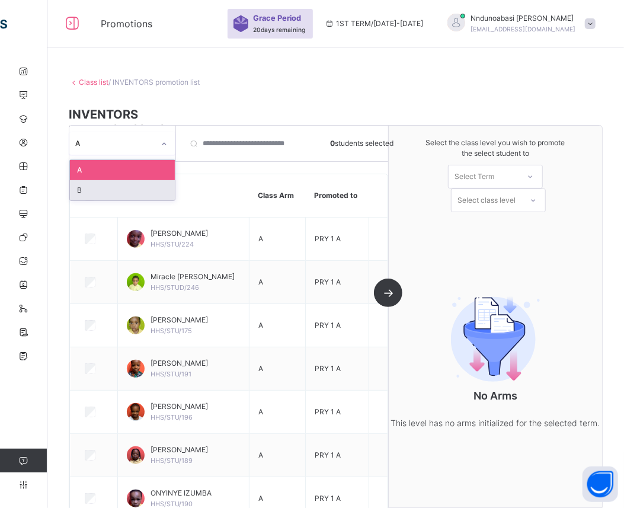
click at [144, 188] on div "B" at bounding box center [122, 190] width 105 height 20
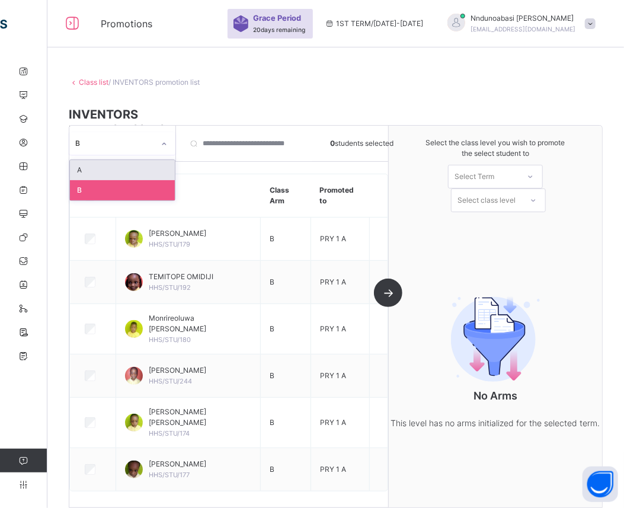
click at [93, 81] on link "Class list" at bounding box center [94, 82] width 30 height 9
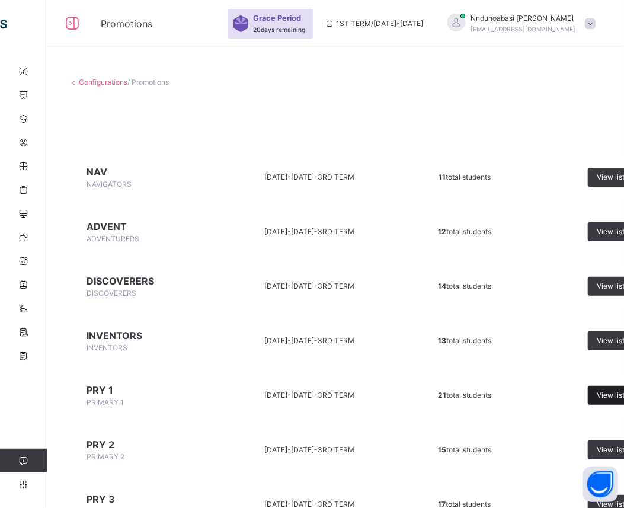
click at [610, 391] on span "View list" at bounding box center [610, 395] width 28 height 11
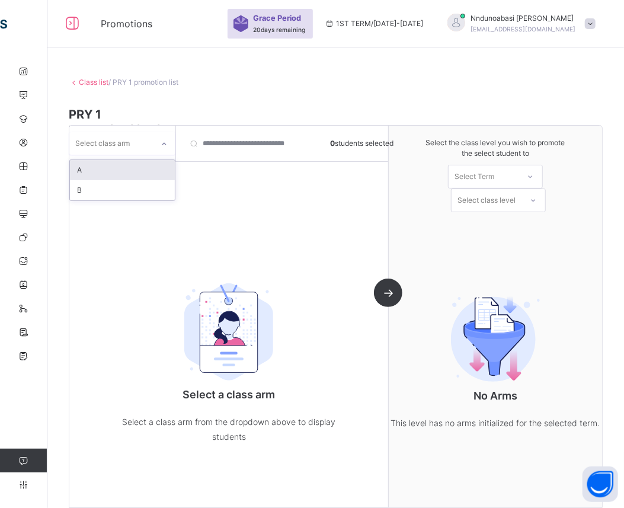
click at [166, 145] on icon at bounding box center [163, 144] width 7 height 12
click at [153, 172] on div "A" at bounding box center [122, 170] width 105 height 20
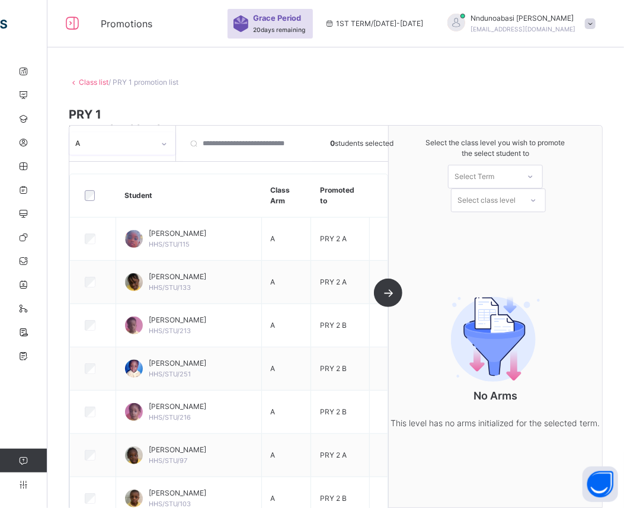
click at [163, 143] on icon at bounding box center [163, 144] width 7 height 12
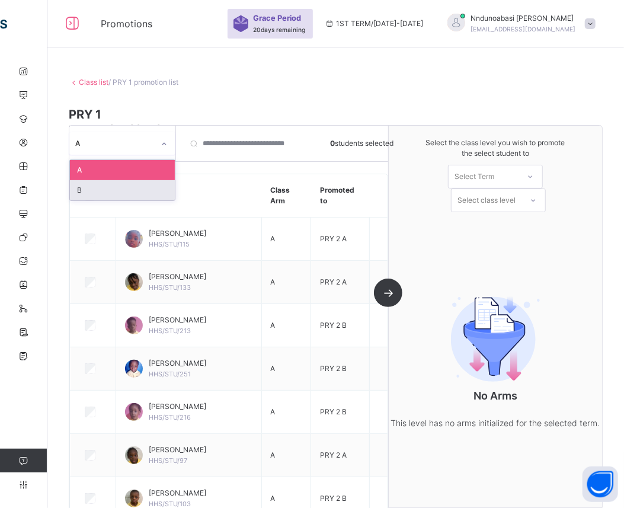
click at [149, 184] on div "B" at bounding box center [122, 190] width 105 height 20
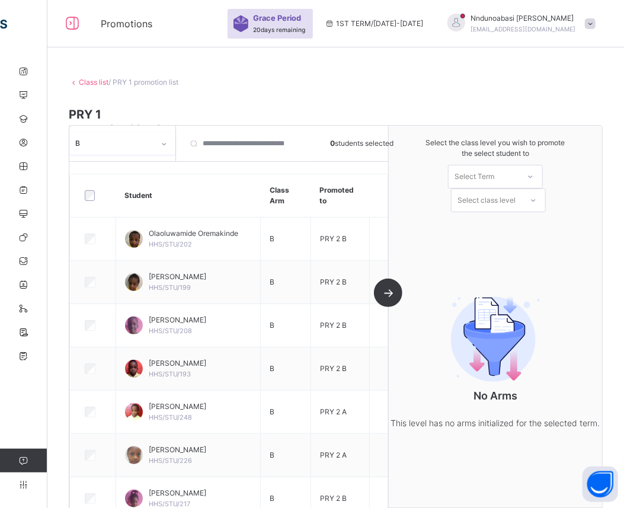
click at [92, 80] on link "Class list" at bounding box center [94, 82] width 30 height 9
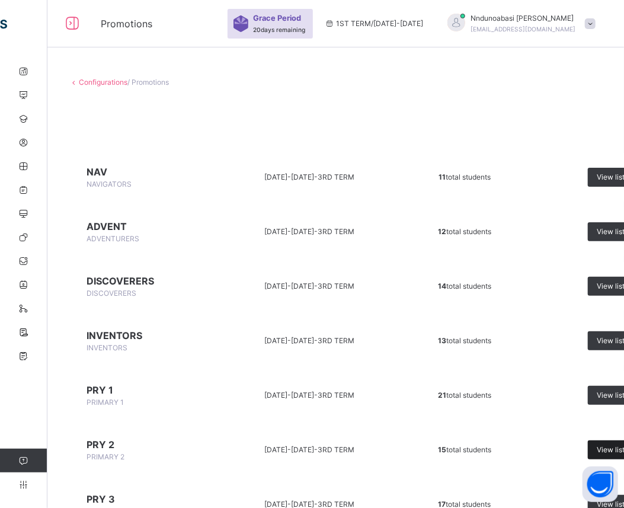
click at [592, 447] on div "View list" at bounding box center [615, 449] width 56 height 19
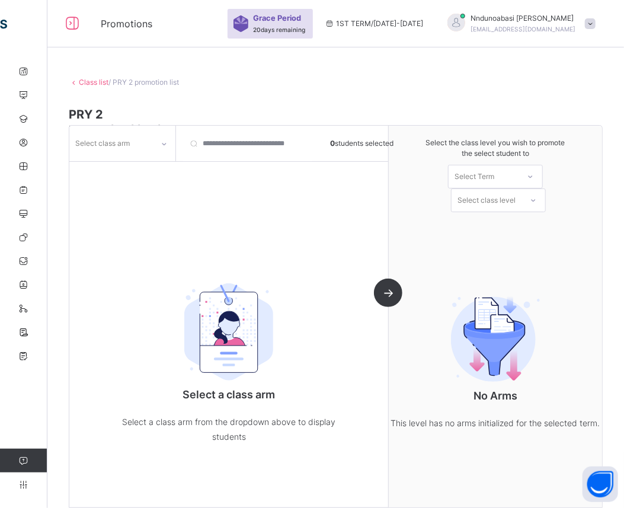
click at [162, 146] on icon at bounding box center [163, 144] width 7 height 12
click at [137, 172] on div "A" at bounding box center [122, 170] width 105 height 20
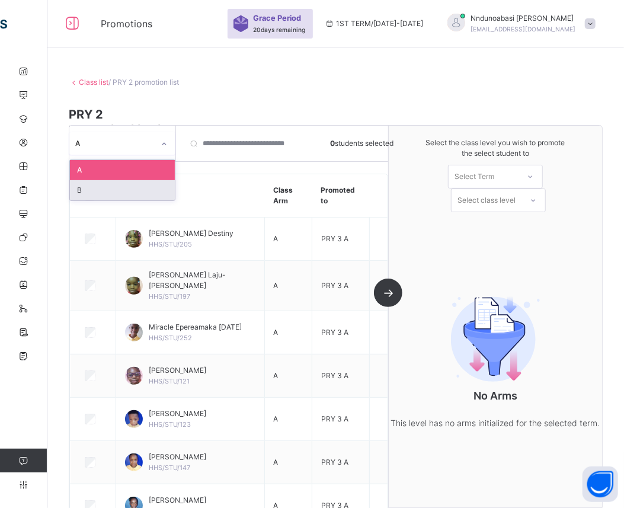
click at [133, 187] on div "B" at bounding box center [122, 190] width 105 height 20
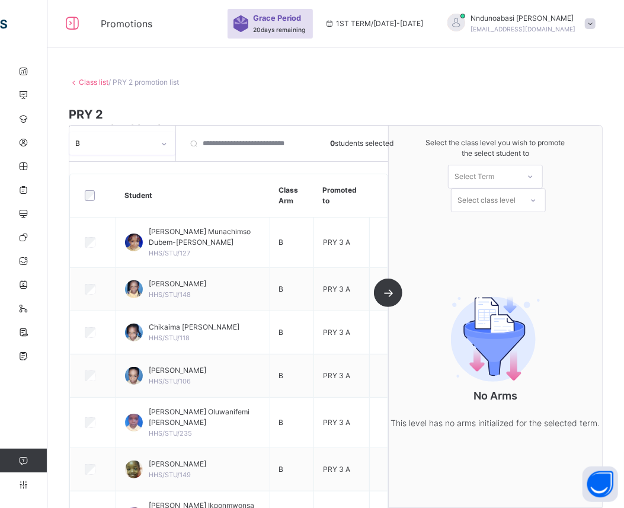
click at [97, 79] on link "Class list" at bounding box center [94, 82] width 30 height 9
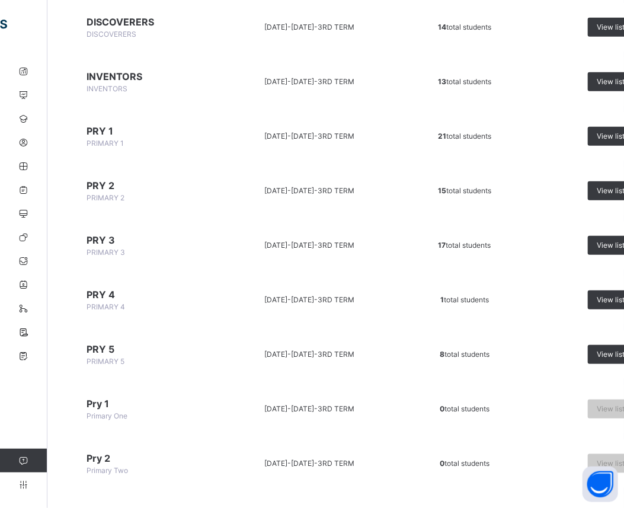
scroll to position [263, 0]
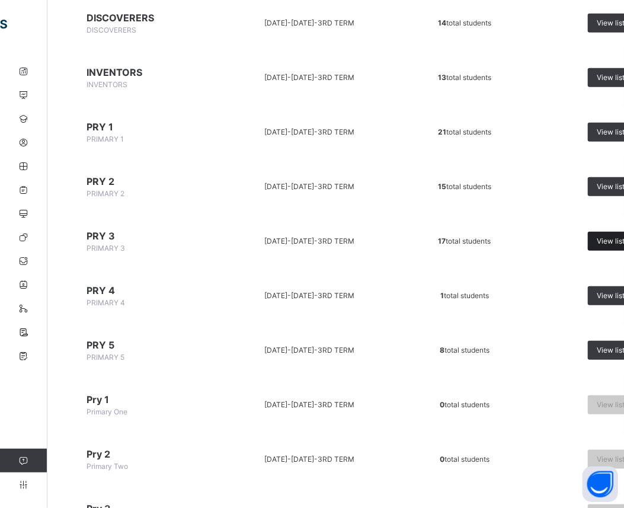
click at [606, 233] on div "View list" at bounding box center [615, 241] width 56 height 19
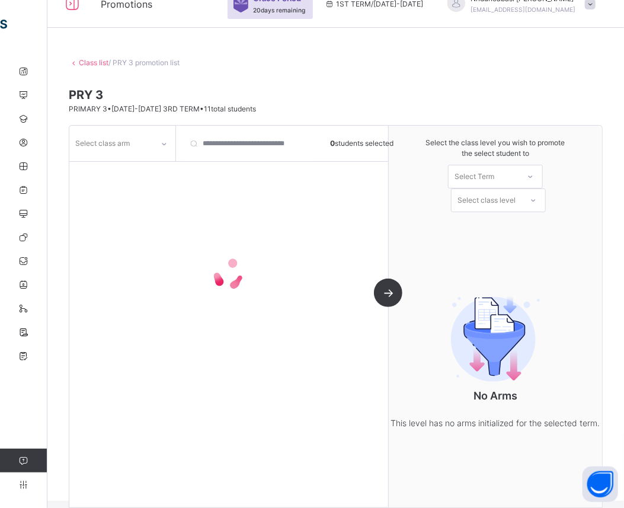
scroll to position [37, 0]
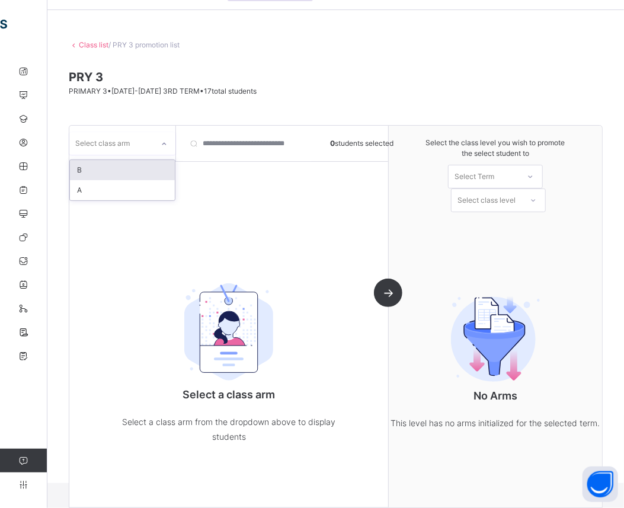
click at [165, 143] on icon at bounding box center [163, 144] width 7 height 12
click at [149, 170] on div "B" at bounding box center [122, 170] width 105 height 20
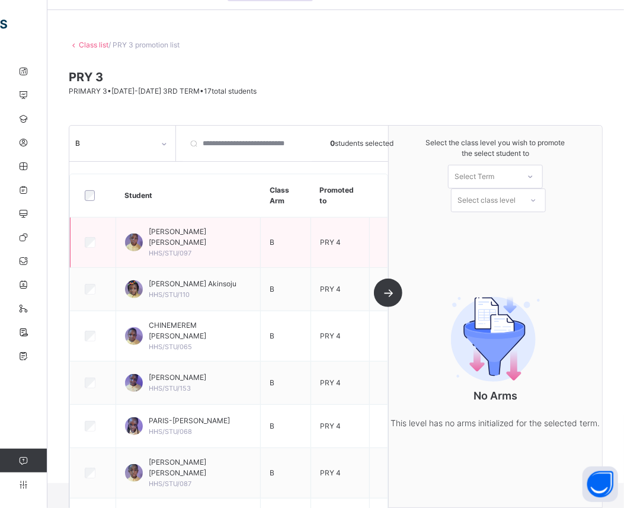
click at [146, 233] on div "Amir Idunnuoluwa Lawal HHS/STU/097" at bounding box center [188, 242] width 127 height 32
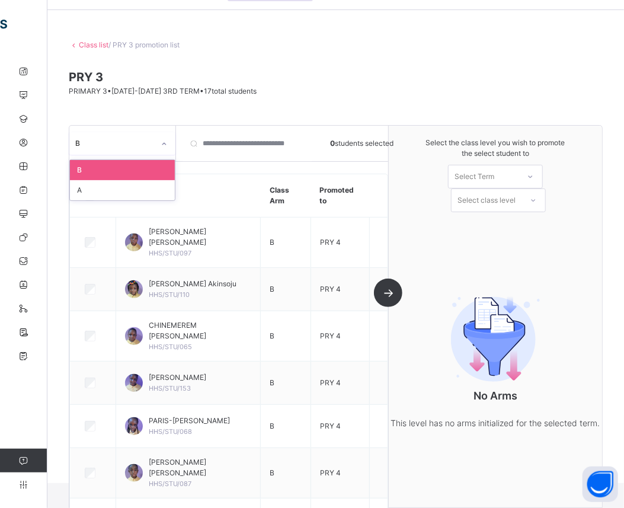
click at [162, 145] on icon at bounding box center [163, 144] width 7 height 12
click at [143, 191] on div "A" at bounding box center [122, 190] width 105 height 20
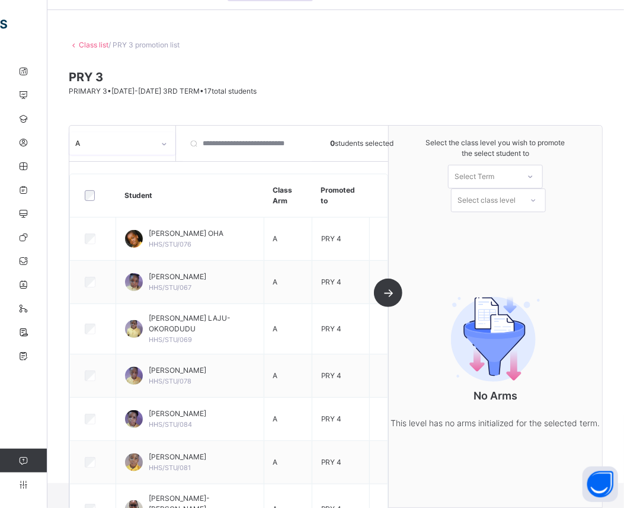
click at [96, 47] on link "Class list" at bounding box center [94, 44] width 30 height 9
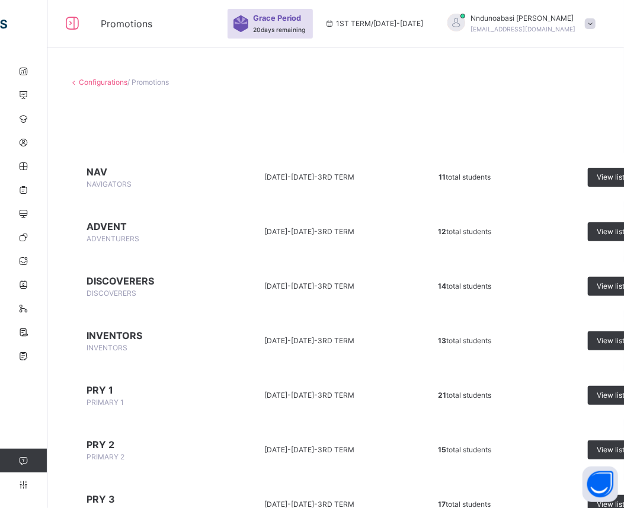
scroll to position [444, 0]
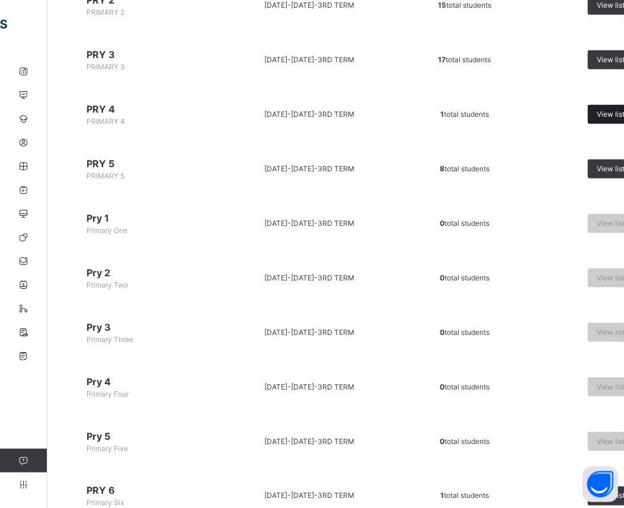
click at [594, 113] on div "View list" at bounding box center [615, 114] width 56 height 19
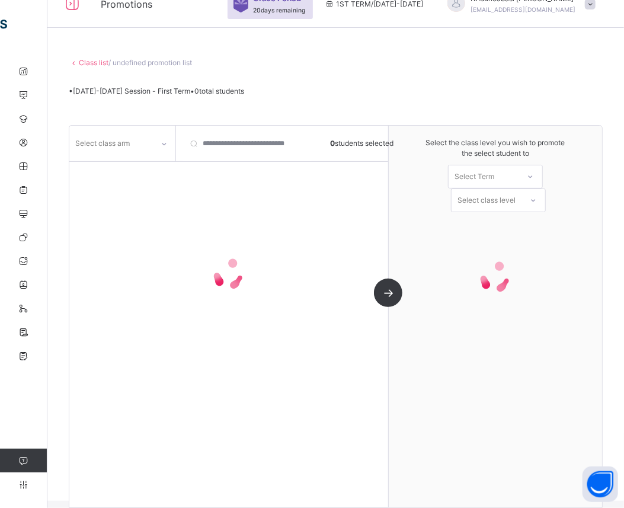
scroll to position [37, 0]
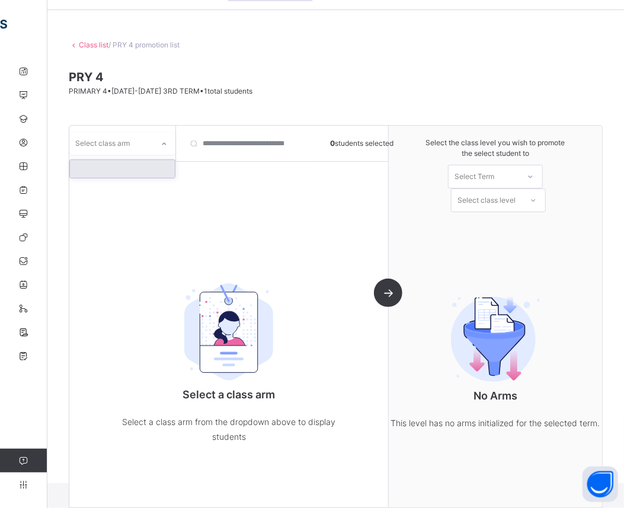
click at [166, 149] on div at bounding box center [164, 143] width 20 height 19
click at [152, 168] on div at bounding box center [122, 169] width 105 height 18
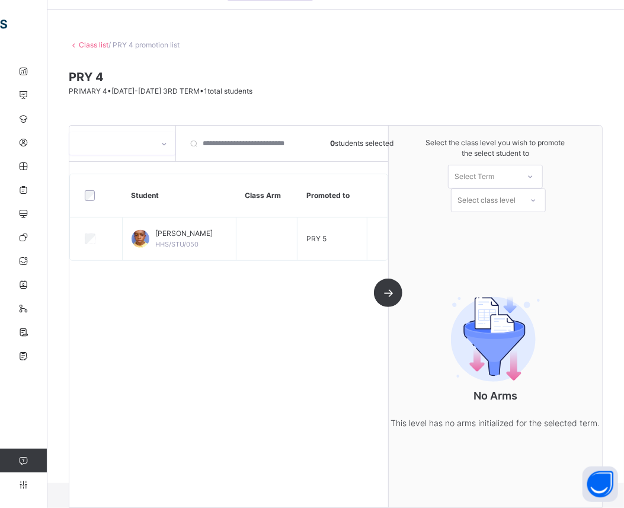
click at [105, 40] on link "Class list" at bounding box center [94, 44] width 30 height 9
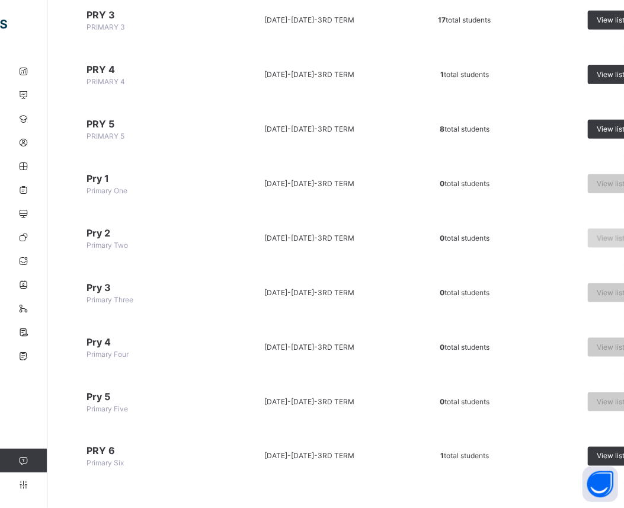
scroll to position [497, 0]
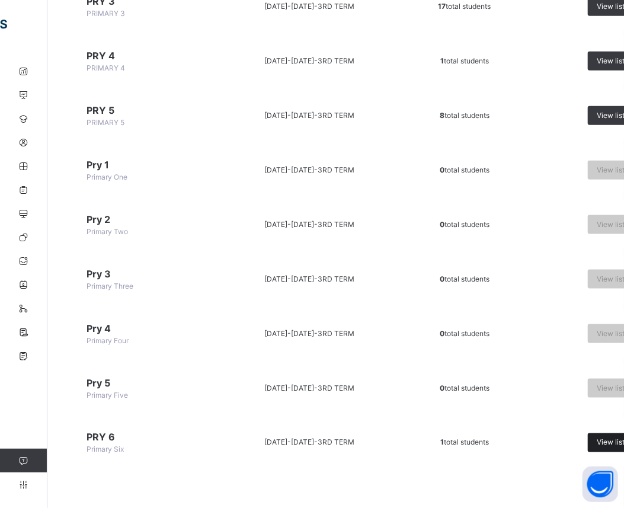
click at [610, 437] on span "View list" at bounding box center [610, 442] width 28 height 11
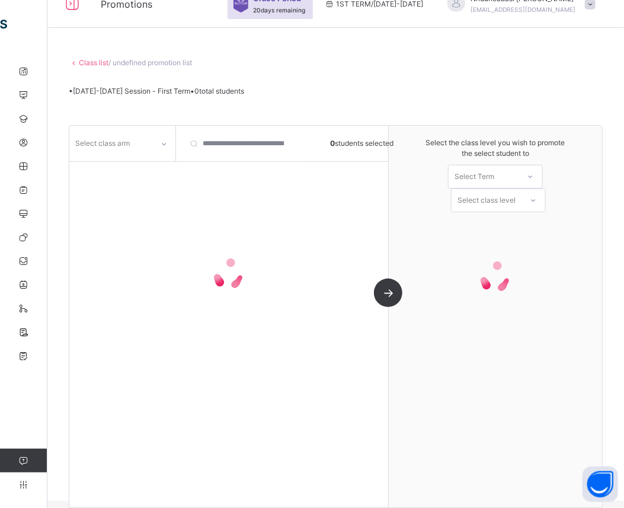
scroll to position [37, 0]
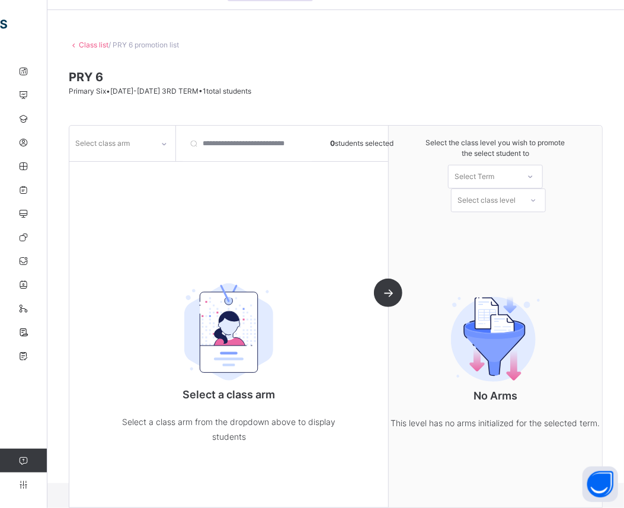
click at [163, 145] on icon at bounding box center [163, 144] width 7 height 12
click at [154, 167] on div at bounding box center [122, 169] width 105 height 18
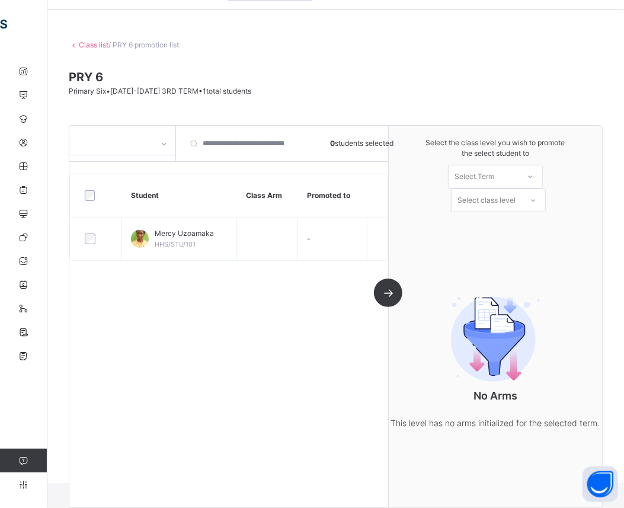
click at [85, 46] on link "Class list" at bounding box center [94, 44] width 30 height 9
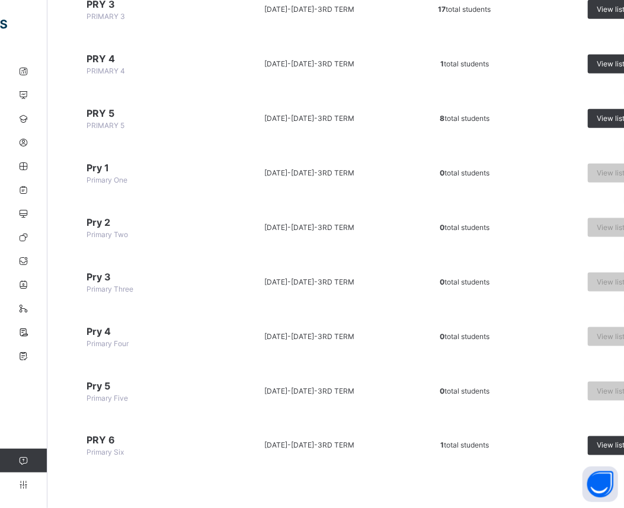
scroll to position [497, 0]
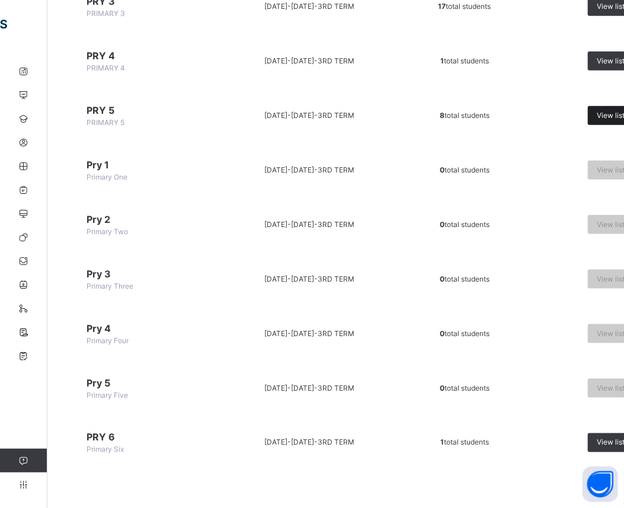
click at [596, 111] on span "View list" at bounding box center [610, 115] width 28 height 11
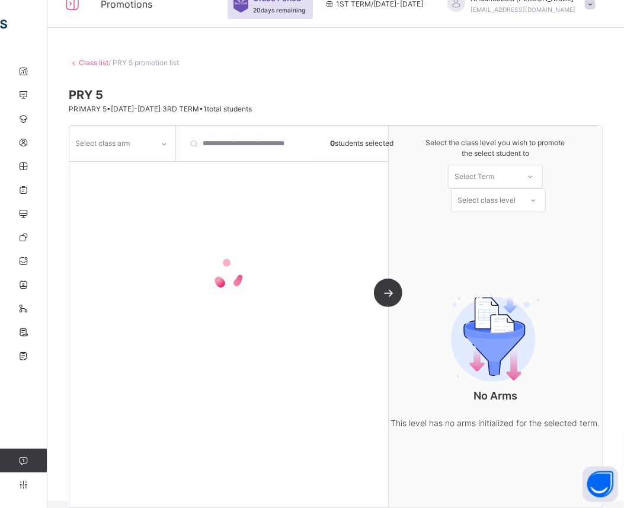
scroll to position [37, 0]
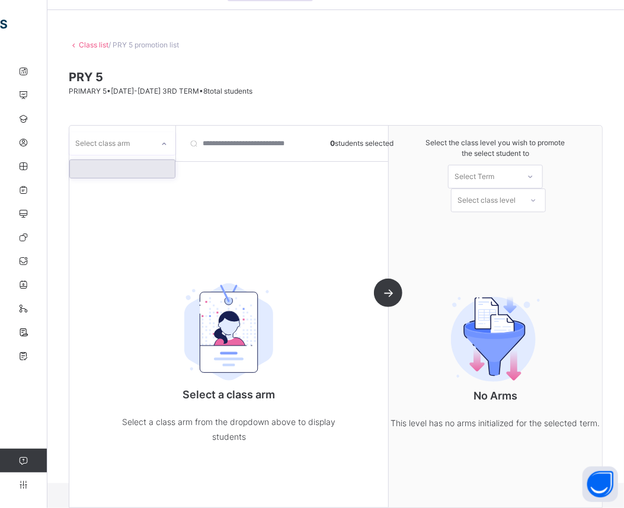
click at [161, 143] on icon at bounding box center [163, 144] width 7 height 12
click at [158, 166] on div at bounding box center [122, 169] width 105 height 18
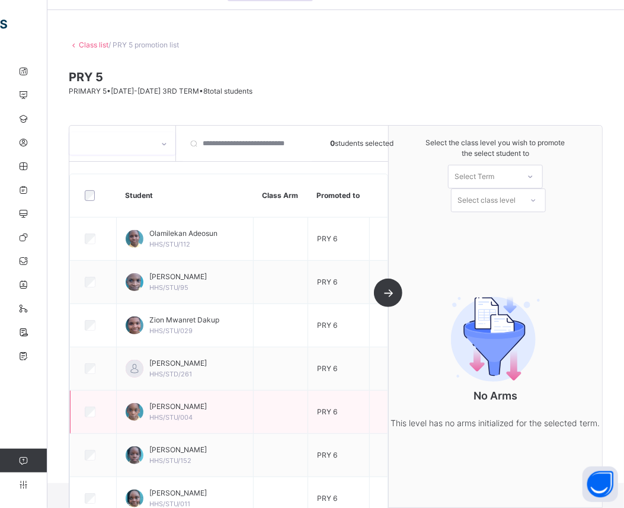
click at [141, 421] on div "Nathan Imevbore HHS/STU/004" at bounding box center [185, 411] width 118 height 21
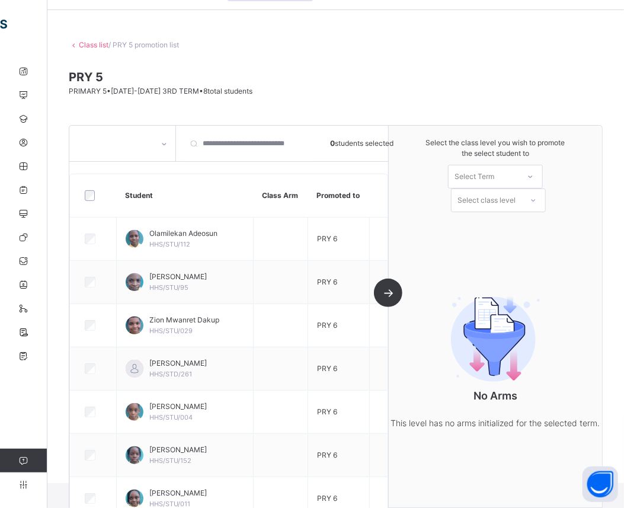
click at [534, 176] on icon at bounding box center [529, 177] width 7 height 12
click at [527, 205] on div "1ST TERM [DATE]-[DATE]" at bounding box center [495, 209] width 94 height 31
click at [535, 200] on icon at bounding box center [533, 200] width 4 height 2
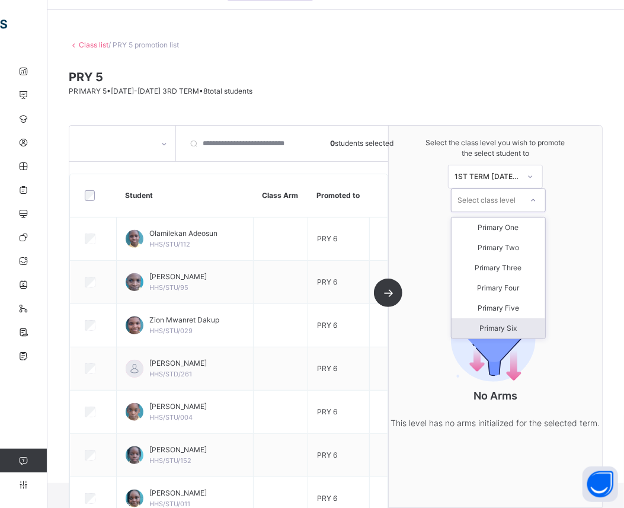
click at [489, 323] on div "Primary Six" at bounding box center [498, 328] width 94 height 20
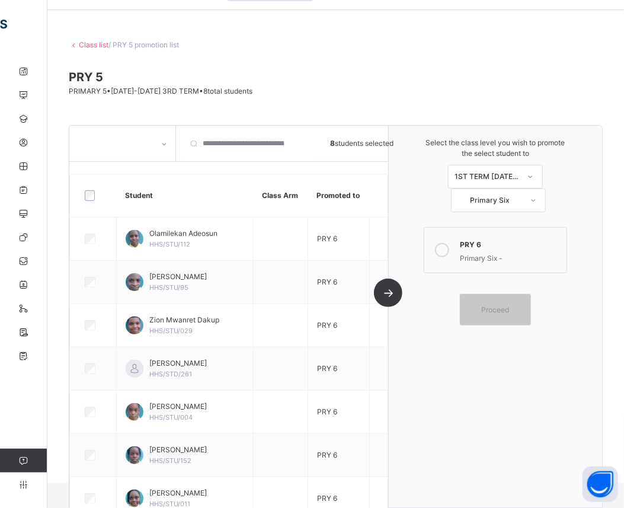
click at [449, 245] on icon at bounding box center [442, 250] width 14 height 14
click at [492, 310] on span "Proceed" at bounding box center [495, 309] width 28 height 11
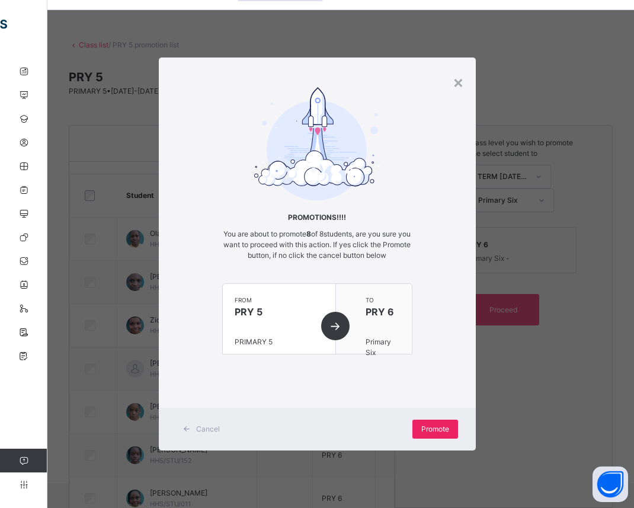
click at [431, 429] on span "Promote" at bounding box center [435, 428] width 28 height 11
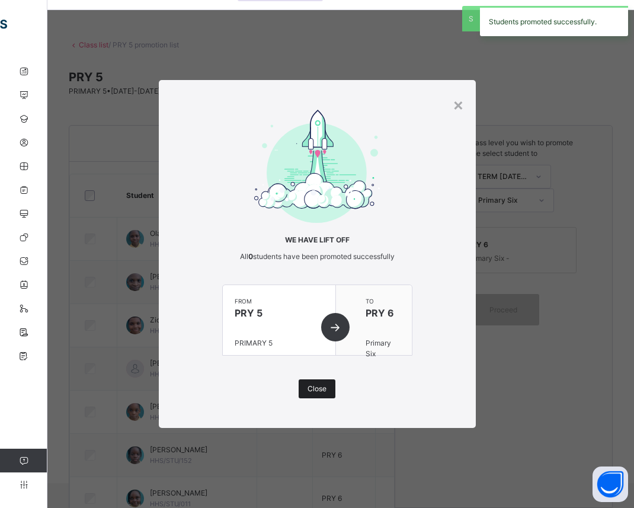
click at [312, 386] on span "Close" at bounding box center [316, 388] width 19 height 11
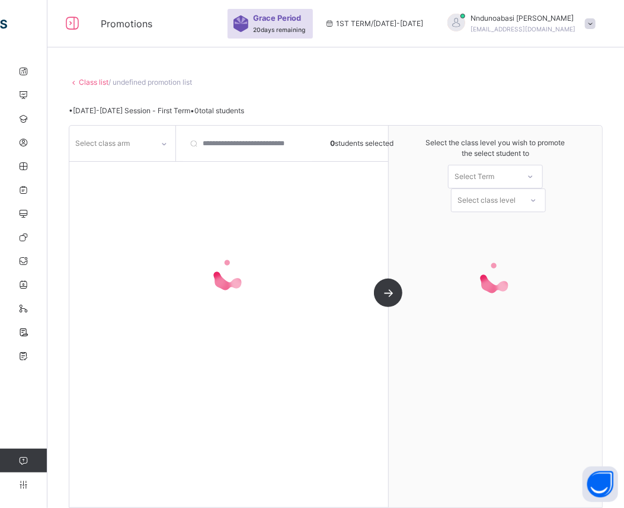
scroll to position [20, 0]
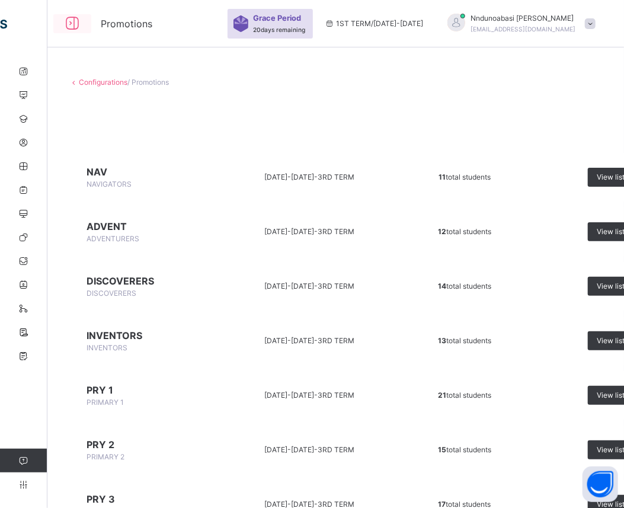
click at [70, 27] on icon at bounding box center [72, 23] width 20 height 21
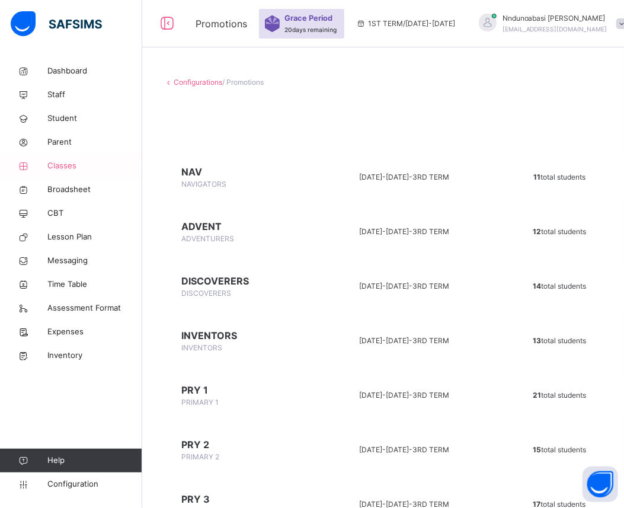
click at [65, 165] on span "Classes" at bounding box center [94, 166] width 95 height 12
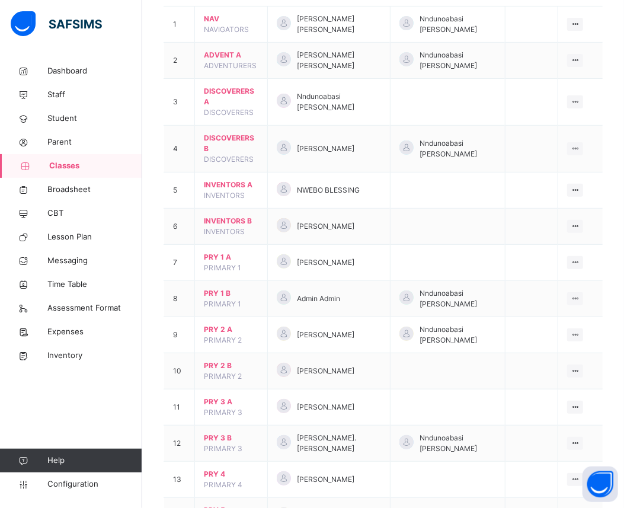
scroll to position [237, 0]
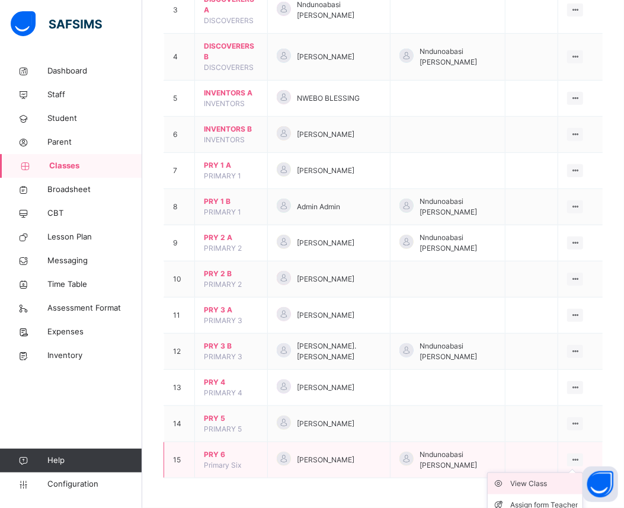
click at [550, 489] on div "View Class" at bounding box center [544, 483] width 68 height 12
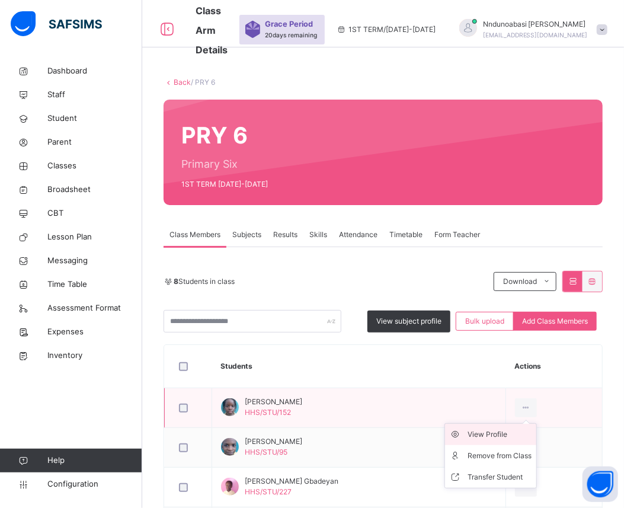
click at [515, 434] on div "View Profile" at bounding box center [499, 434] width 64 height 12
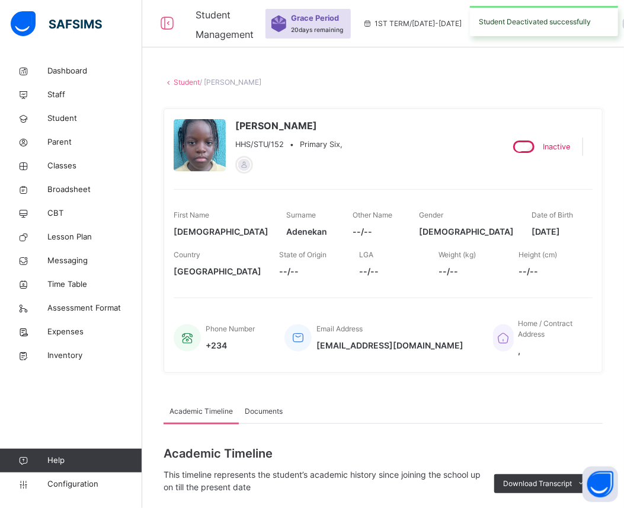
click at [181, 81] on link "Student" at bounding box center [187, 82] width 26 height 9
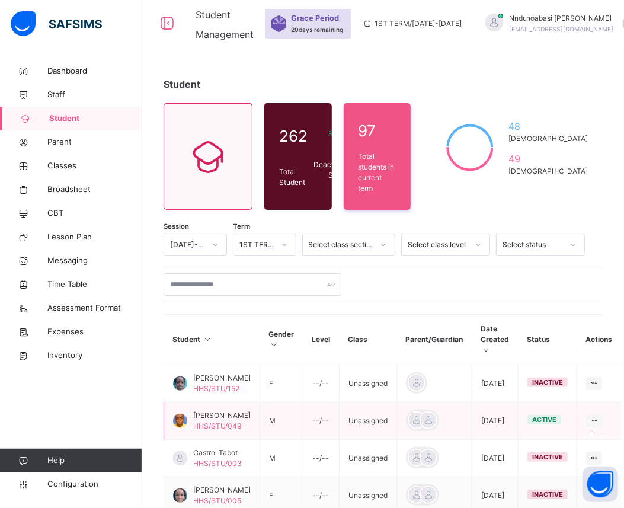
click at [589, 425] on icon at bounding box center [594, 420] width 10 height 9
click at [104, 167] on span "Classes" at bounding box center [94, 166] width 95 height 12
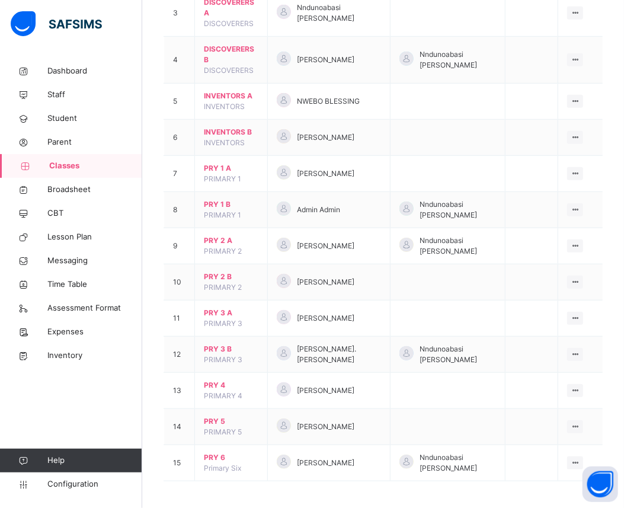
scroll to position [237, 0]
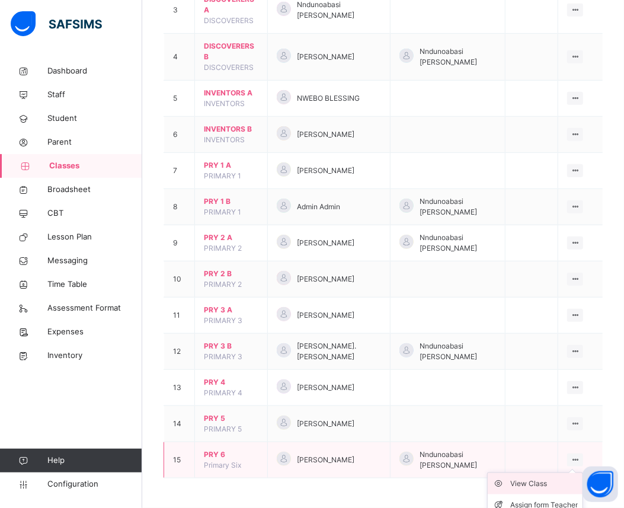
click at [553, 486] on div "View Class" at bounding box center [544, 483] width 68 height 12
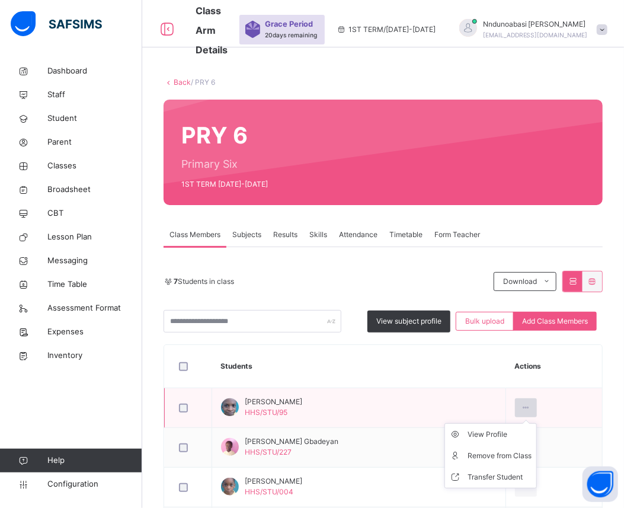
click at [531, 406] on icon at bounding box center [526, 407] width 10 height 11
click at [505, 435] on div "View Profile" at bounding box center [499, 434] width 64 height 12
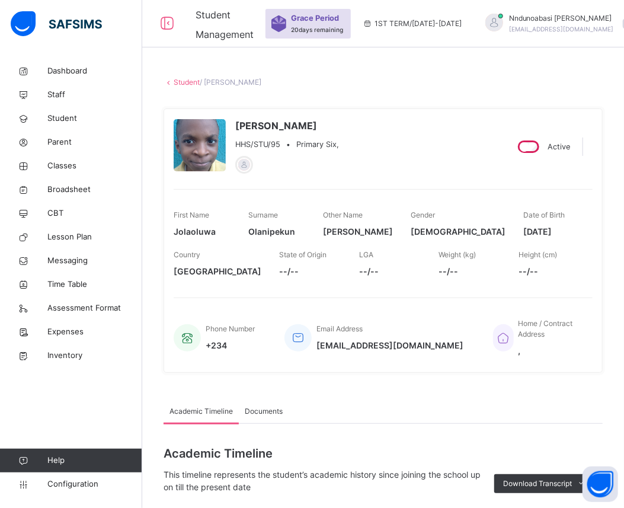
click at [534, 139] on div "Active" at bounding box center [542, 146] width 60 height 18
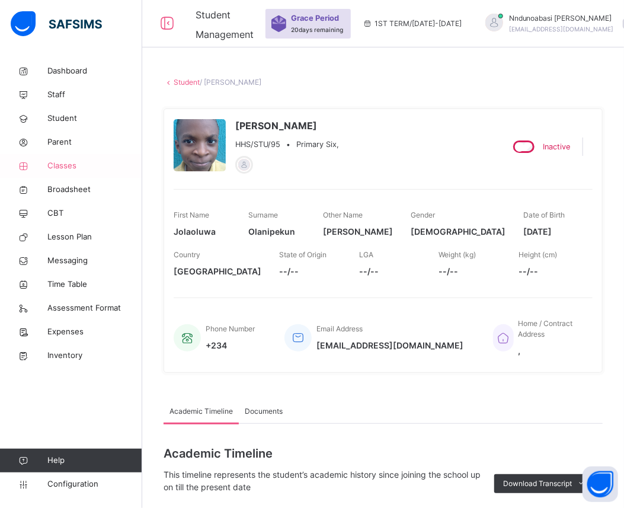
click at [75, 162] on span "Classes" at bounding box center [94, 166] width 95 height 12
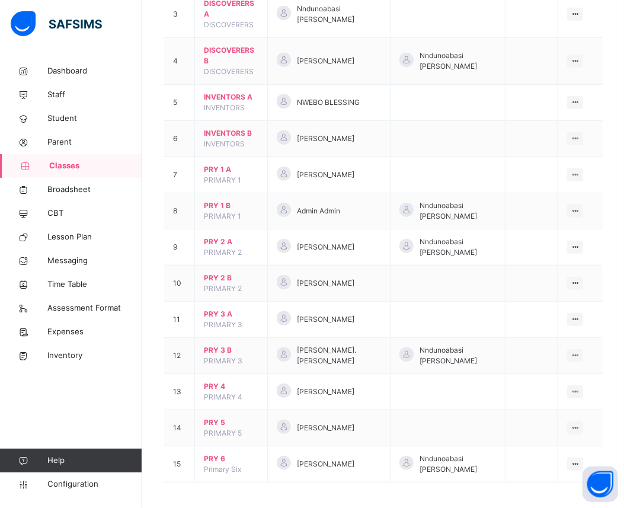
scroll to position [237, 0]
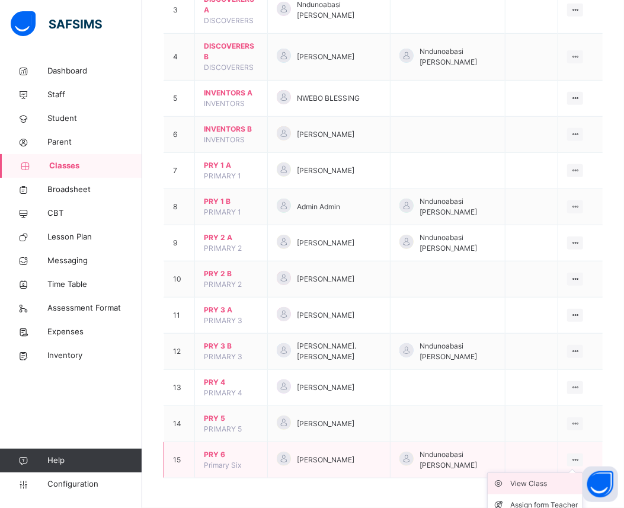
click at [553, 483] on div "View Class" at bounding box center [544, 483] width 68 height 12
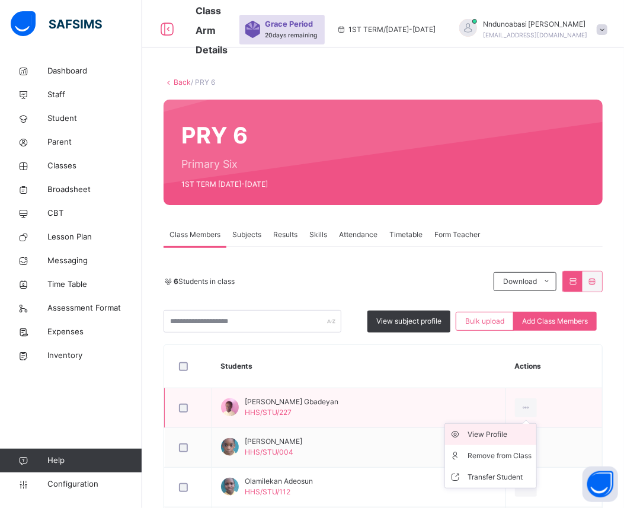
click at [506, 434] on div "View Profile" at bounding box center [499, 434] width 64 height 12
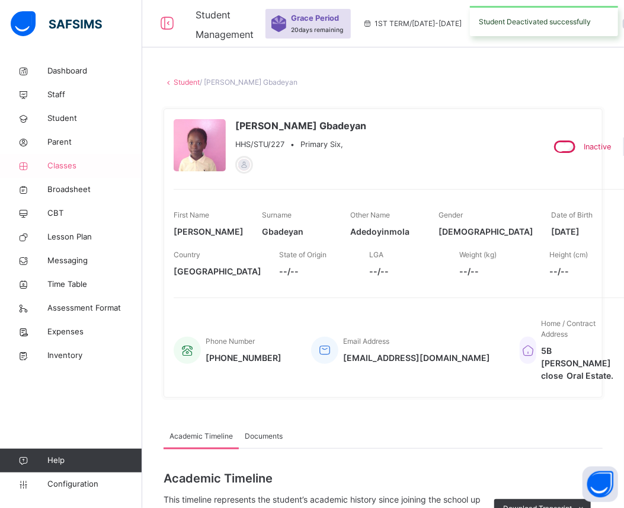
click at [95, 163] on span "Classes" at bounding box center [94, 166] width 95 height 12
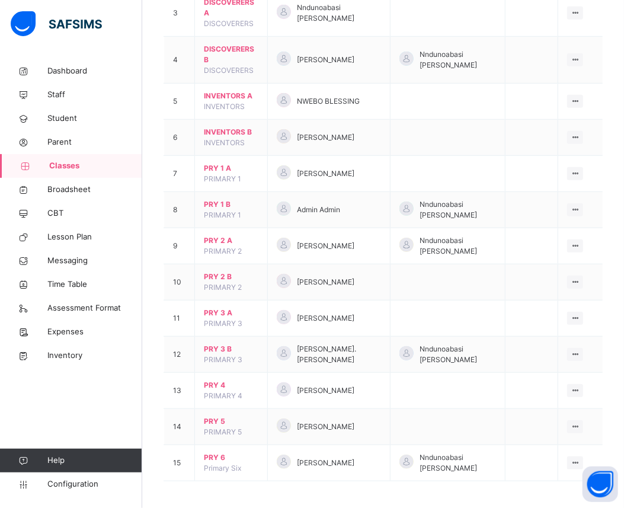
scroll to position [237, 0]
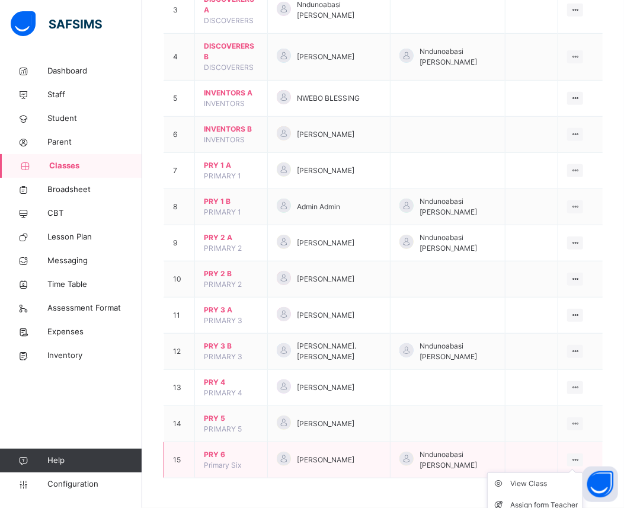
click at [580, 459] on icon at bounding box center [575, 459] width 10 height 9
click at [548, 483] on div "View Class" at bounding box center [544, 483] width 68 height 12
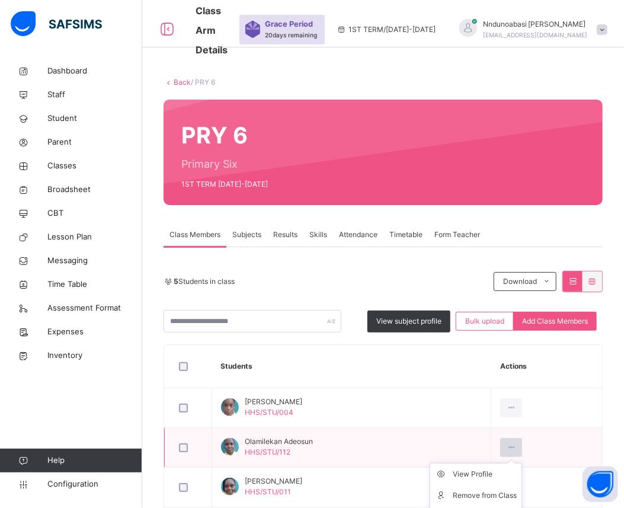
click at [516, 447] on icon at bounding box center [511, 447] width 10 height 11
click at [482, 471] on div "View Profile" at bounding box center [484, 474] width 64 height 12
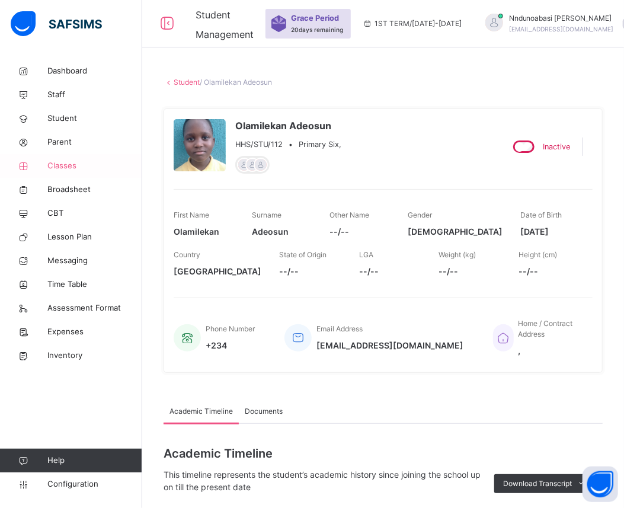
click at [61, 168] on span "Classes" at bounding box center [94, 166] width 95 height 12
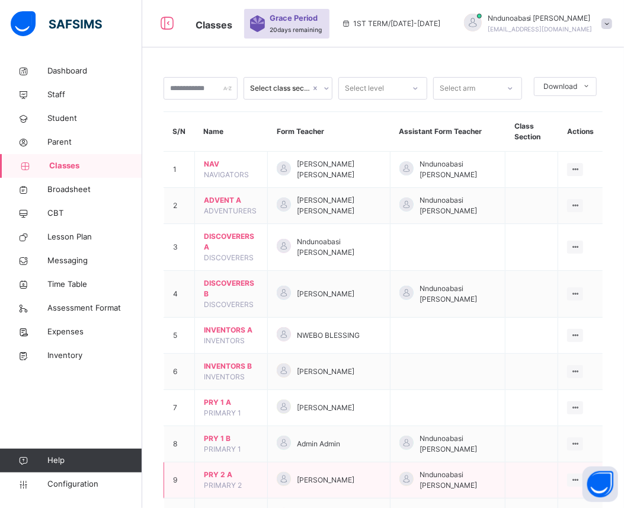
click at [536, 481] on td at bounding box center [531, 480] width 53 height 36
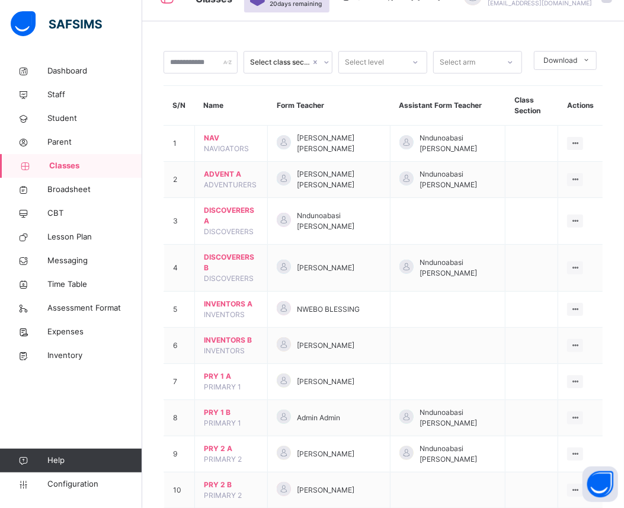
scroll to position [237, 0]
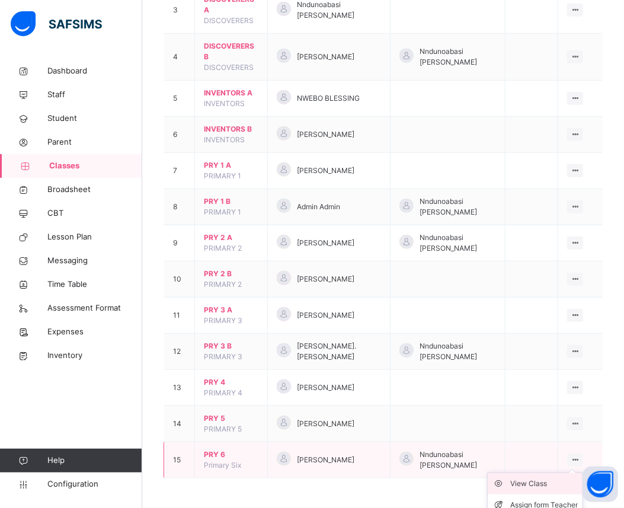
click at [555, 481] on div "View Class" at bounding box center [544, 483] width 68 height 12
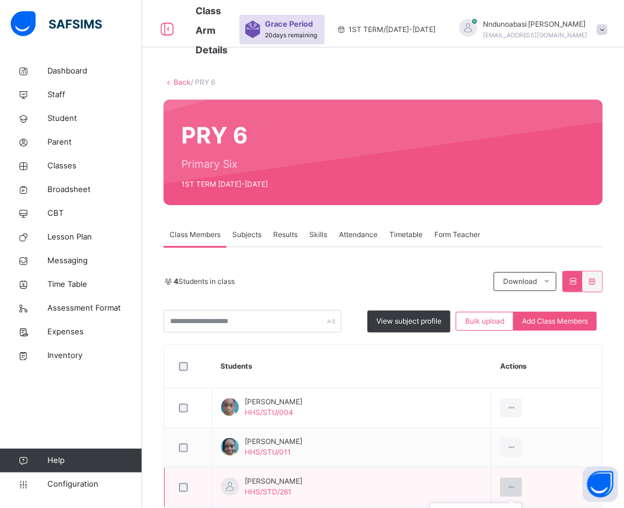
click at [513, 484] on icon at bounding box center [511, 486] width 10 height 11
click at [516, 487] on icon at bounding box center [511, 486] width 10 height 11
click at [514, 486] on icon at bounding box center [511, 486] width 10 height 11
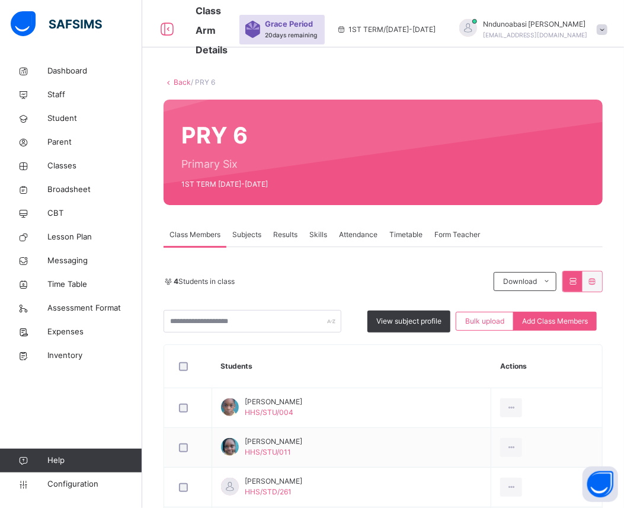
scroll to position [104, 0]
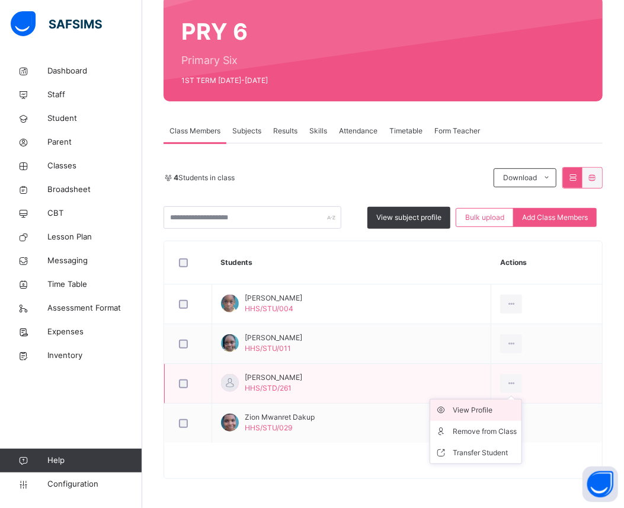
click at [489, 410] on div "View Profile" at bounding box center [484, 410] width 64 height 12
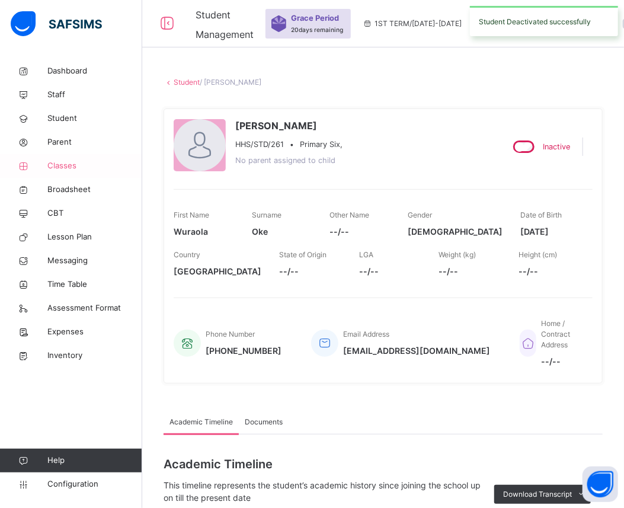
click at [78, 169] on span "Classes" at bounding box center [94, 166] width 95 height 12
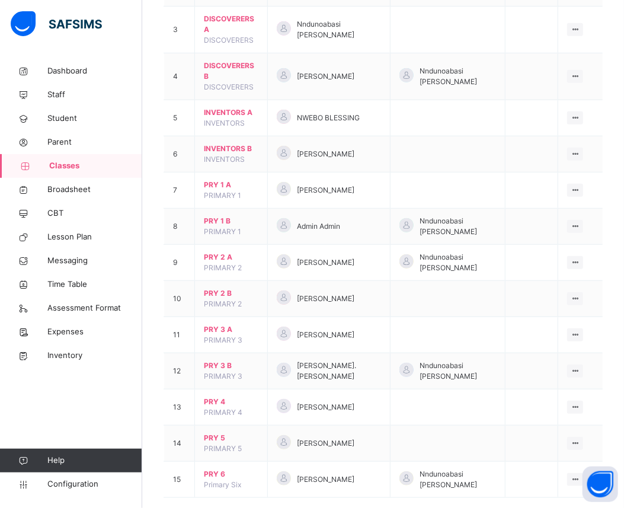
scroll to position [237, 0]
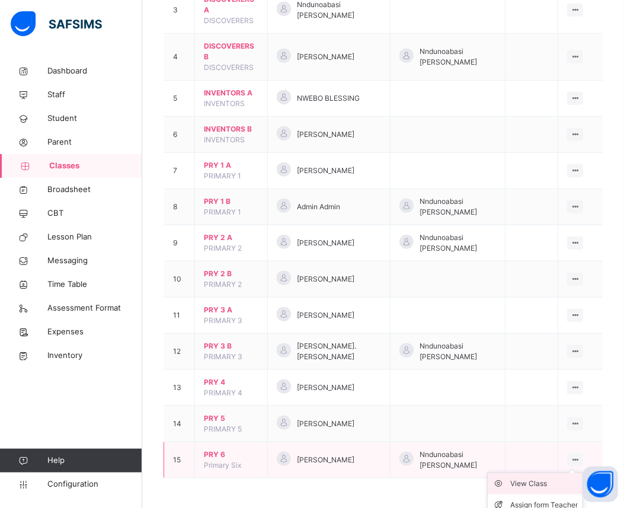
click at [560, 487] on div "View Class" at bounding box center [544, 483] width 68 height 12
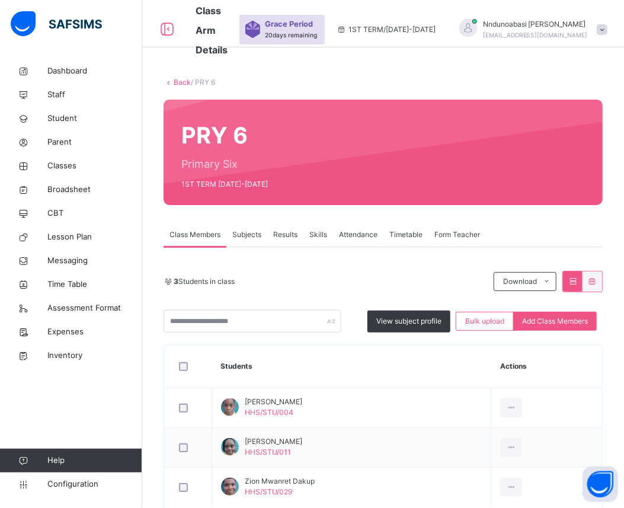
scroll to position [64, 0]
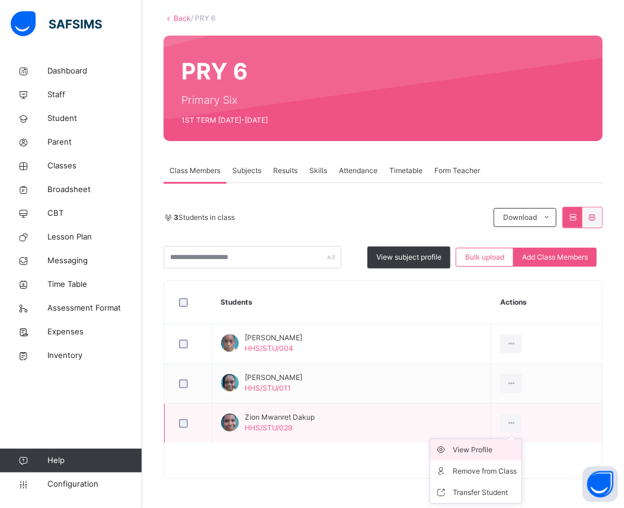
click at [500, 446] on div "View Profile" at bounding box center [484, 450] width 64 height 12
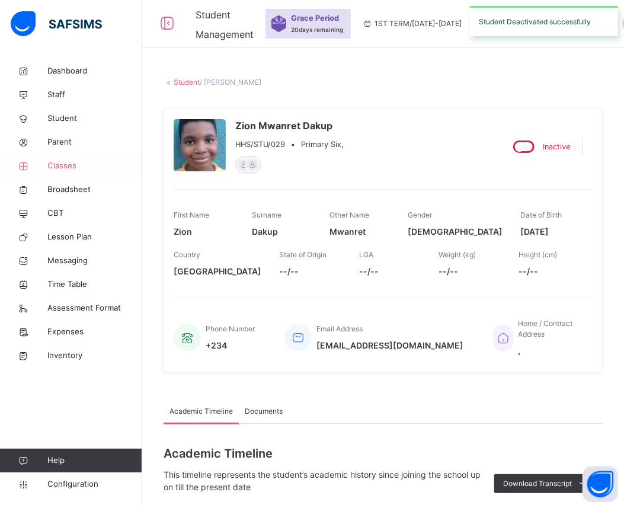
click at [78, 160] on span "Classes" at bounding box center [94, 166] width 95 height 12
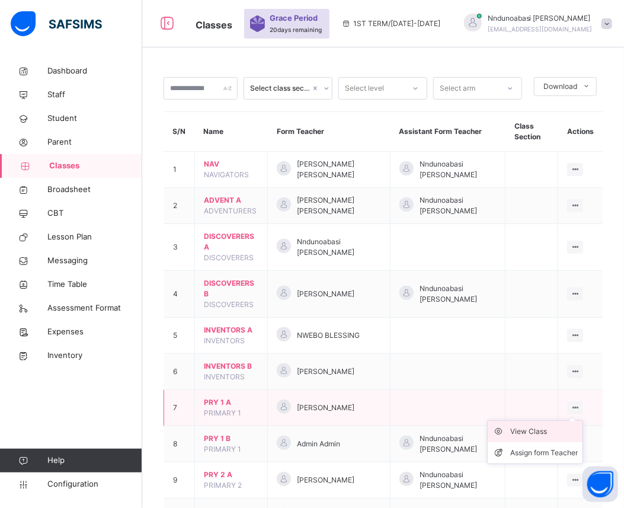
click at [557, 436] on div "View Class" at bounding box center [544, 431] width 68 height 12
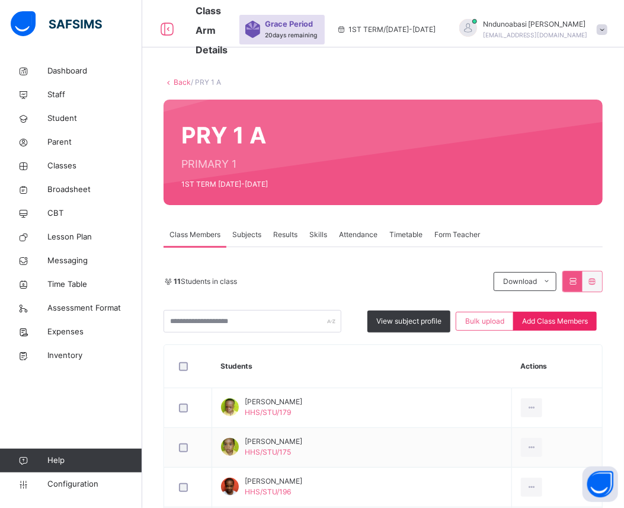
click at [561, 325] on span "Add Class Members" at bounding box center [555, 321] width 66 height 11
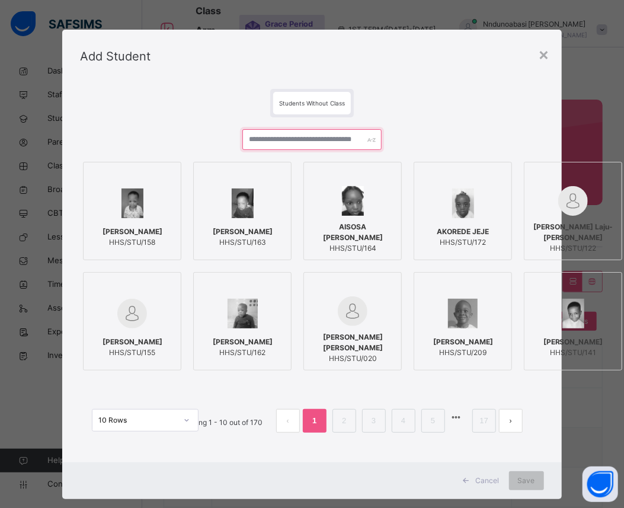
click at [310, 139] on input "text" at bounding box center [311, 139] width 139 height 21
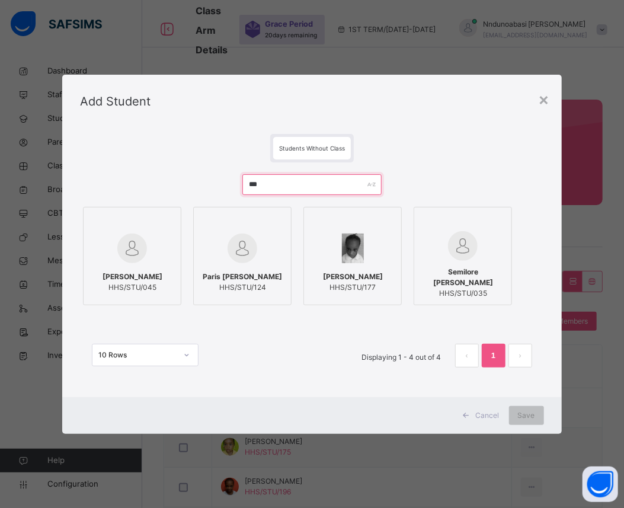
type input "***"
click at [342, 259] on img at bounding box center [353, 248] width 23 height 30
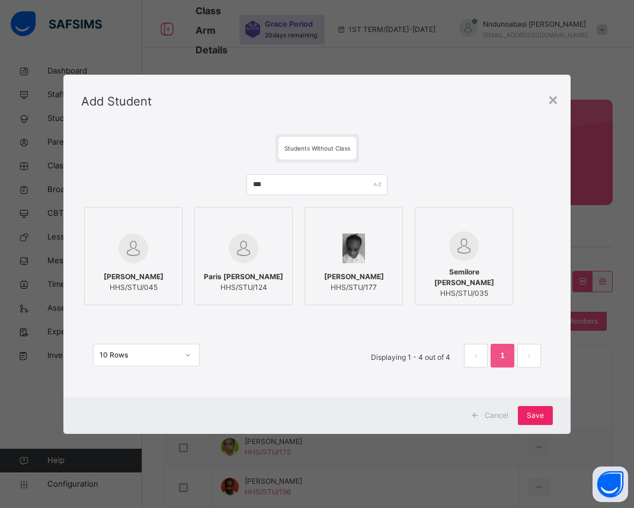
click at [535, 418] on span "Save" at bounding box center [534, 415] width 17 height 11
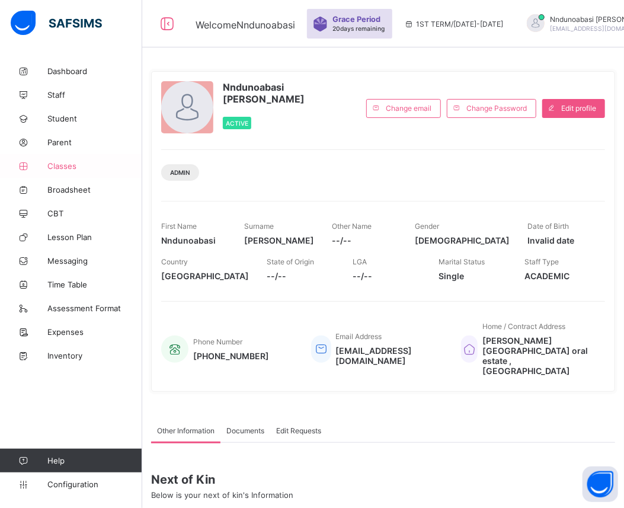
click at [107, 157] on link "Classes" at bounding box center [71, 166] width 142 height 24
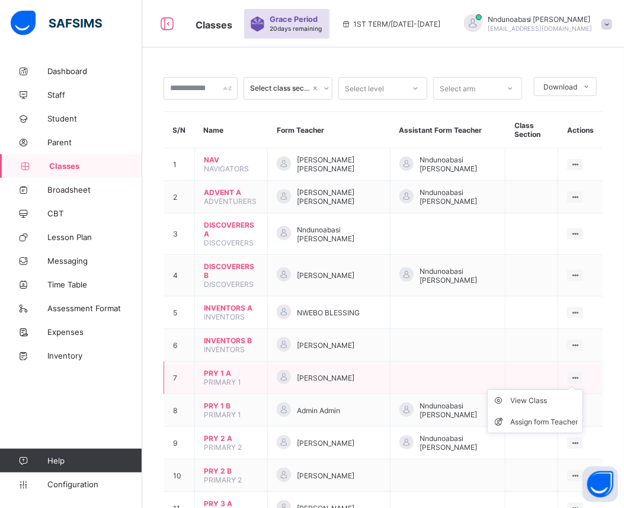
click at [583, 389] on ul "View Class Assign form Teacher" at bounding box center [535, 411] width 96 height 44
click at [555, 394] on div "View Class" at bounding box center [544, 400] width 68 height 12
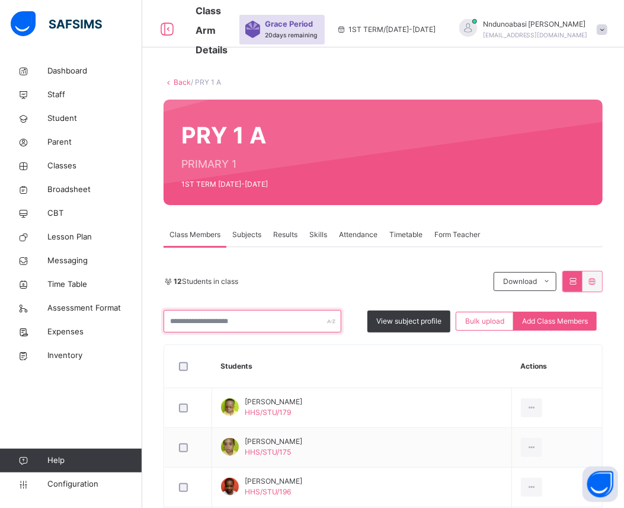
click at [291, 326] on input "text" at bounding box center [252, 321] width 178 height 23
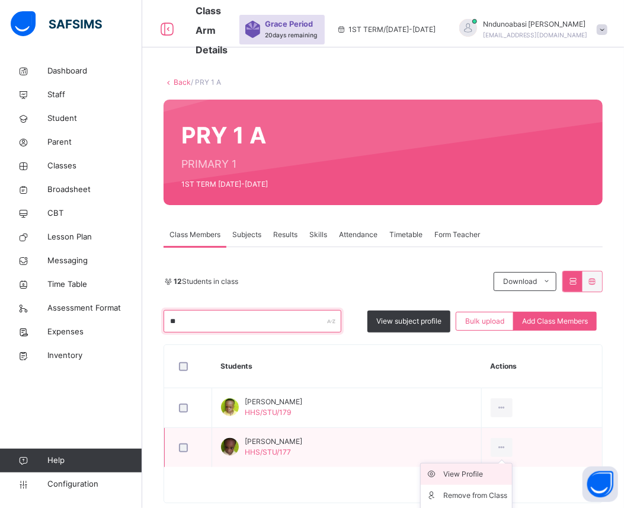
type input "**"
click at [498, 476] on div "View Profile" at bounding box center [475, 474] width 64 height 12
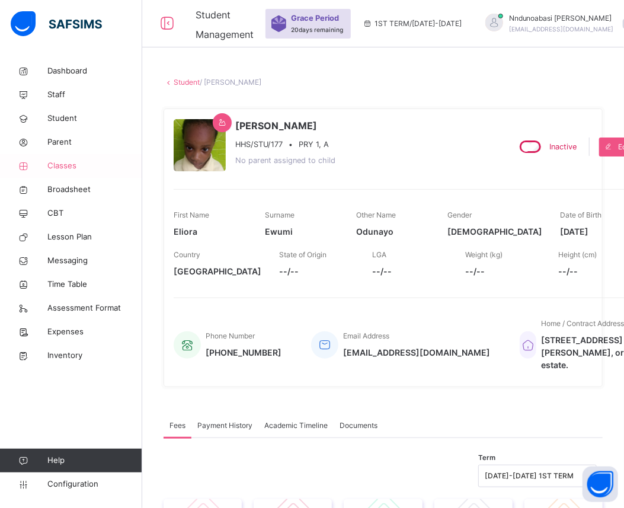
click at [87, 166] on span "Classes" at bounding box center [94, 166] width 95 height 12
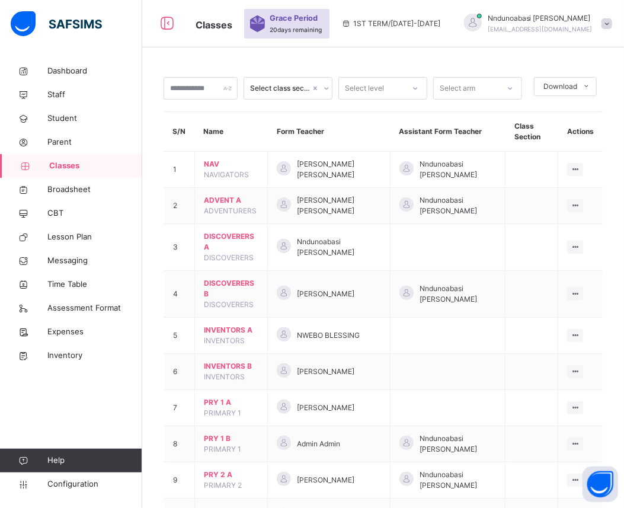
scroll to position [237, 0]
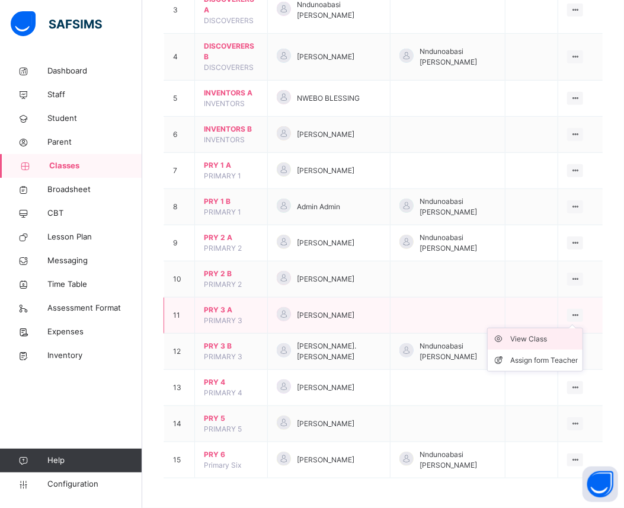
click at [551, 336] on div "View Class" at bounding box center [544, 339] width 68 height 12
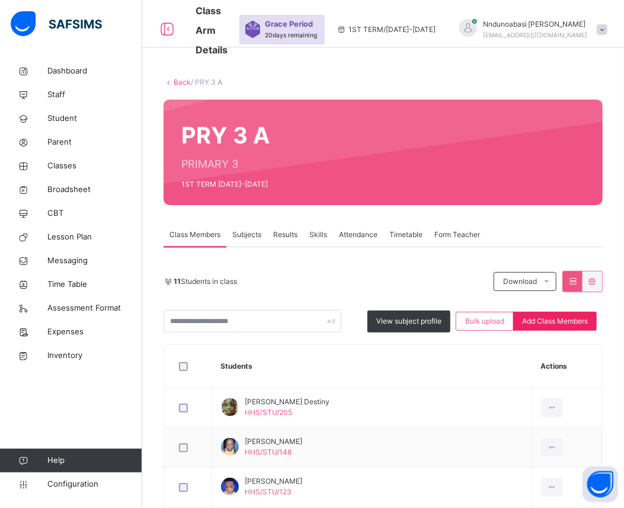
click at [572, 320] on span "Add Class Members" at bounding box center [555, 321] width 66 height 11
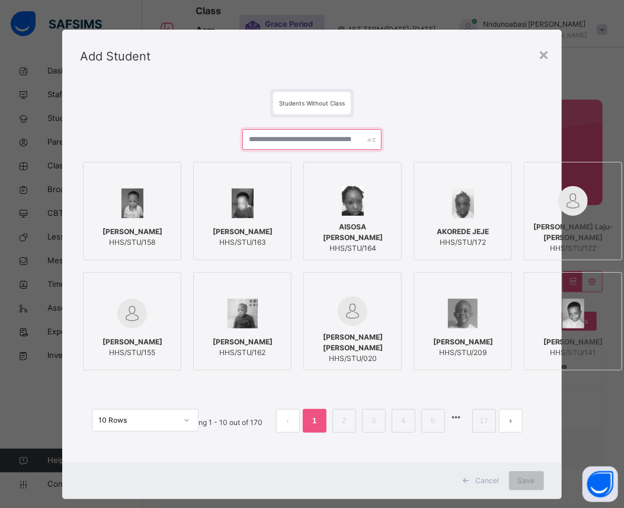
click at [340, 138] on input "text" at bounding box center [311, 139] width 139 height 21
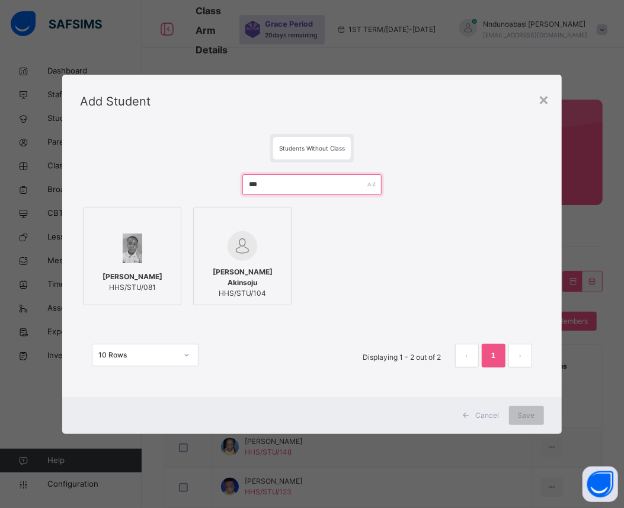
type input "***"
click at [131, 272] on span "[PERSON_NAME]" at bounding box center [132, 276] width 60 height 11
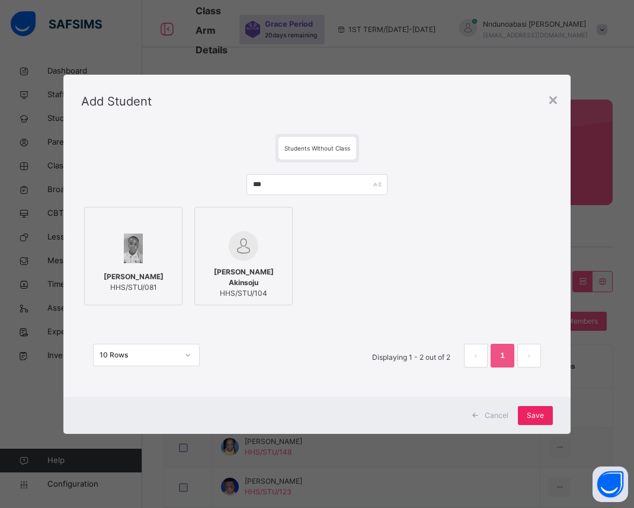
click at [534, 418] on span "Save" at bounding box center [534, 415] width 17 height 11
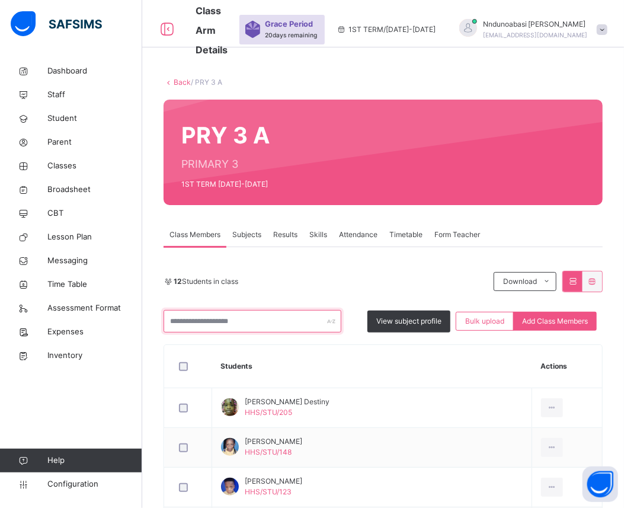
click at [294, 323] on input "text" at bounding box center [252, 321] width 178 height 23
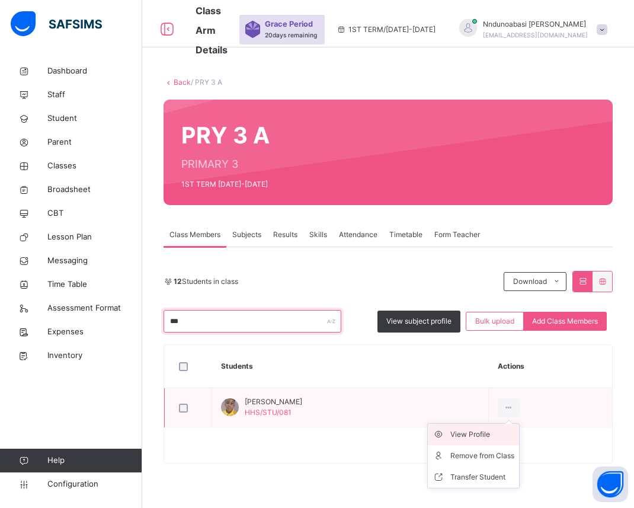
type input "***"
click at [495, 433] on div "View Profile" at bounding box center [482, 434] width 64 height 12
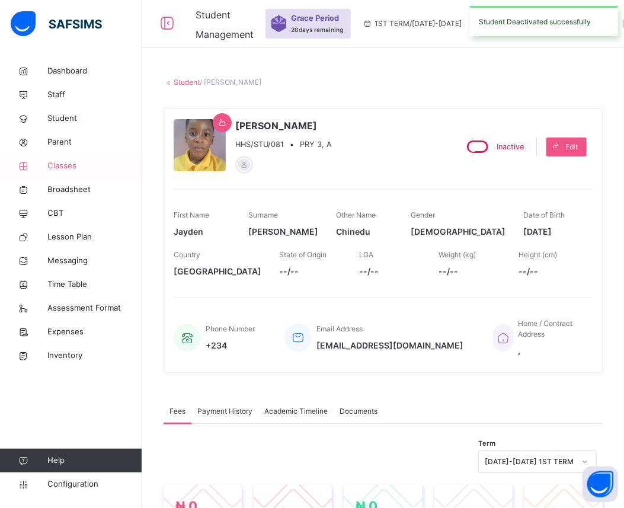
click at [53, 165] on span "Classes" at bounding box center [94, 166] width 95 height 12
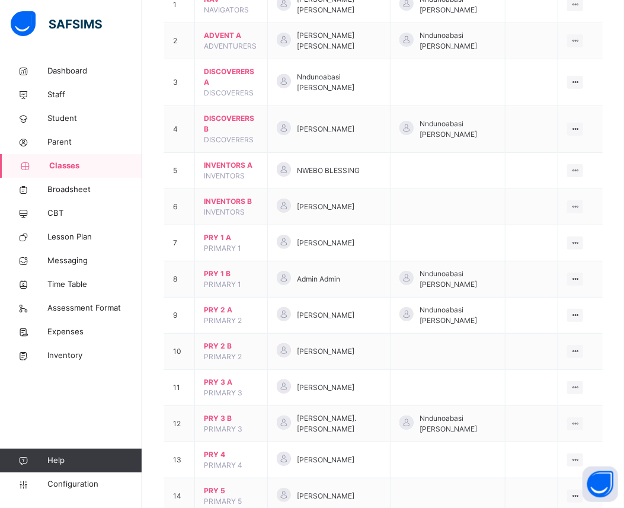
scroll to position [184, 0]
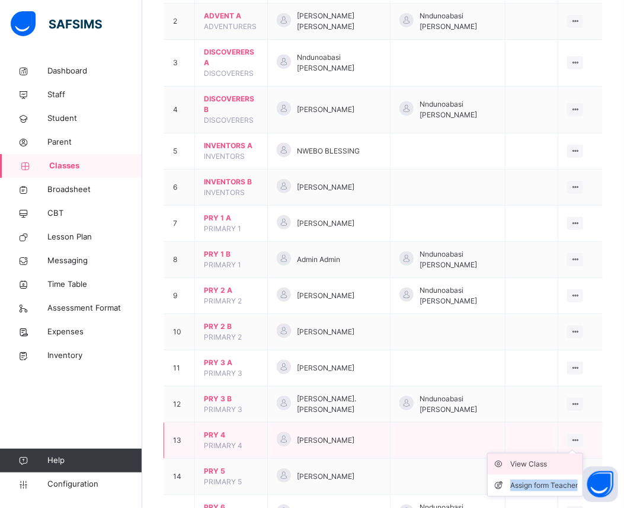
drag, startPoint x: 582, startPoint y: 443, endPoint x: 557, endPoint y: 464, distance: 32.8
click at [557, 464] on ul "View Class Assign form Teacher" at bounding box center [535, 474] width 96 height 44
click at [557, 464] on div "View Class" at bounding box center [544, 464] width 68 height 12
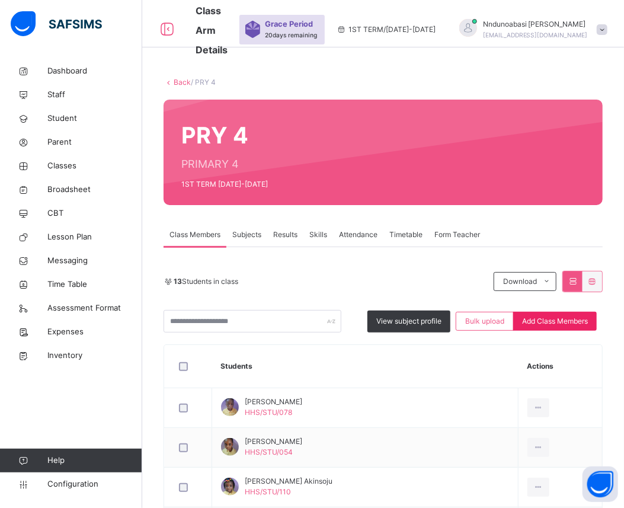
click at [577, 319] on span "Add Class Members" at bounding box center [555, 321] width 66 height 11
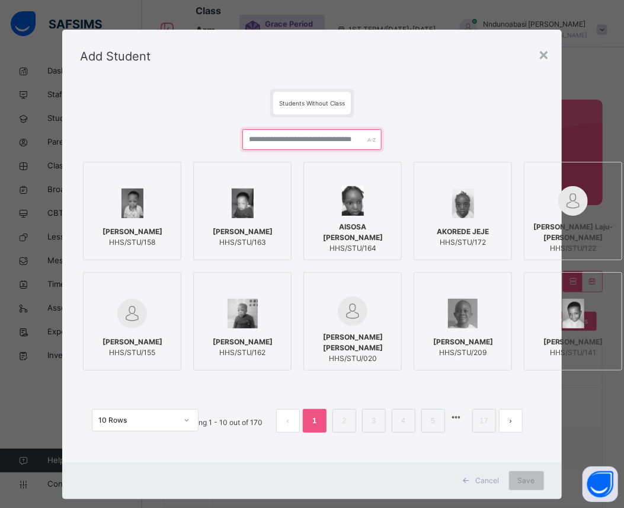
click at [342, 143] on input "text" at bounding box center [311, 139] width 139 height 21
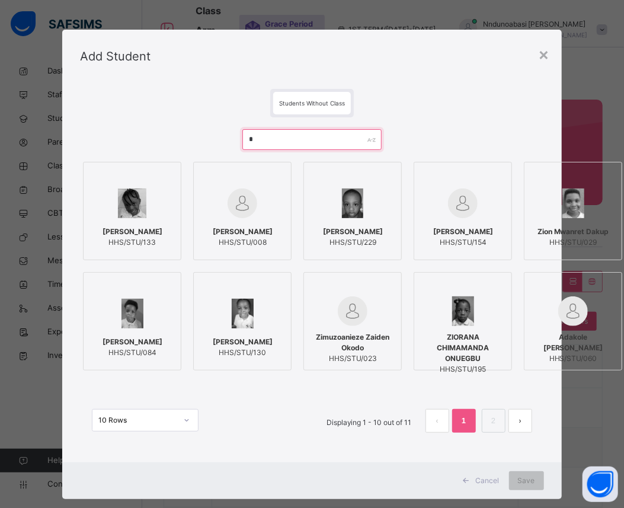
type input "*"
click at [121, 326] on img at bounding box center [132, 313] width 23 height 30
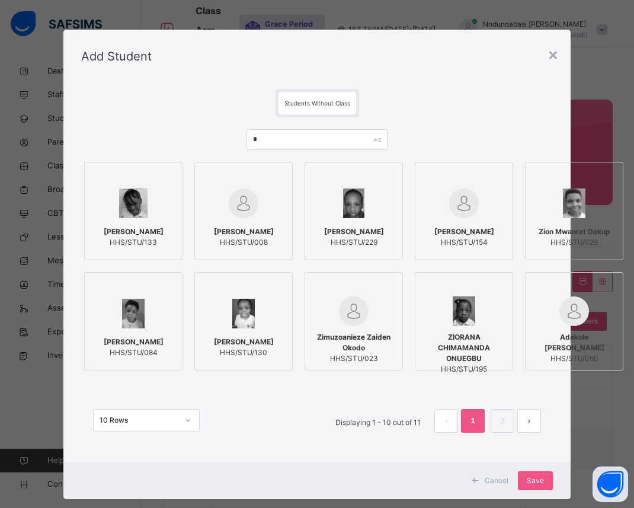
click at [232, 324] on img at bounding box center [243, 313] width 23 height 30
click at [316, 142] on input "*" at bounding box center [317, 139] width 142 height 21
click at [139, 204] on img at bounding box center [133, 203] width 28 height 30
click at [274, 141] on input "*" at bounding box center [317, 139] width 142 height 21
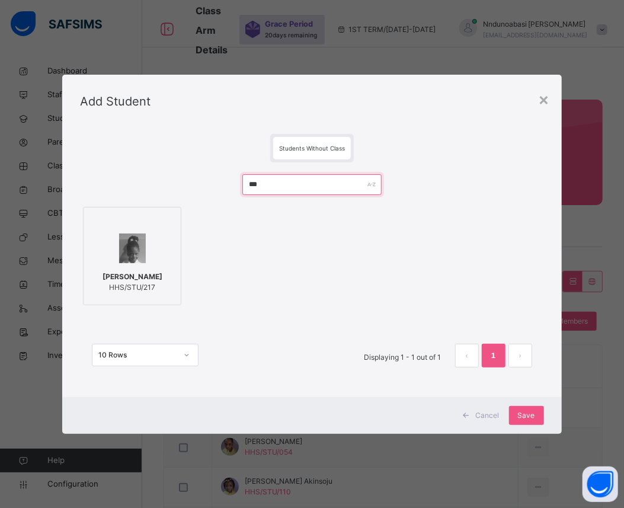
type input "***"
click at [133, 256] on img at bounding box center [132, 248] width 27 height 30
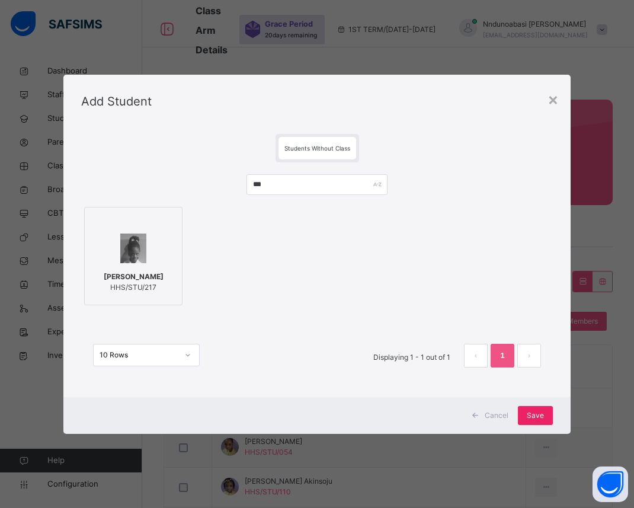
click at [519, 409] on div "Save" at bounding box center [535, 415] width 35 height 19
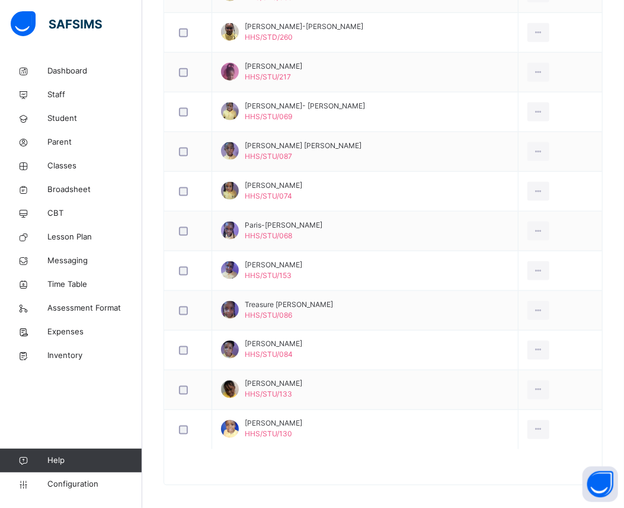
scroll to position [621, 0]
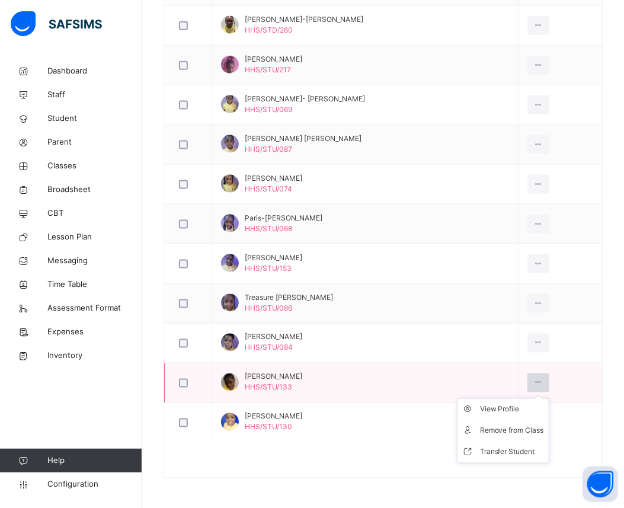
click at [543, 381] on icon at bounding box center [538, 382] width 10 height 11
click at [505, 411] on div "View Profile" at bounding box center [512, 409] width 64 height 12
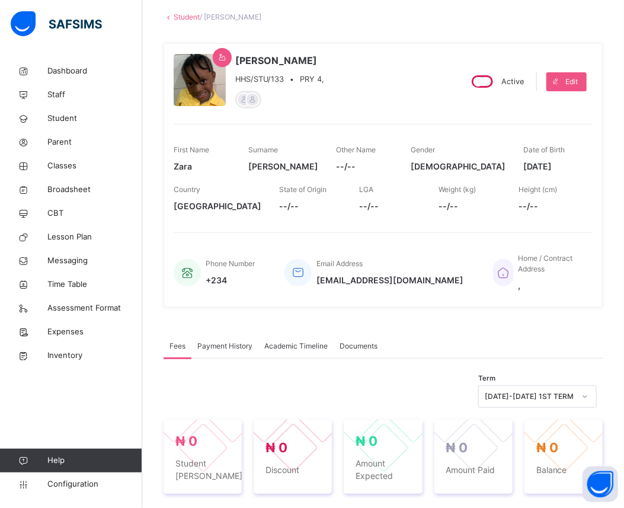
scroll to position [38, 0]
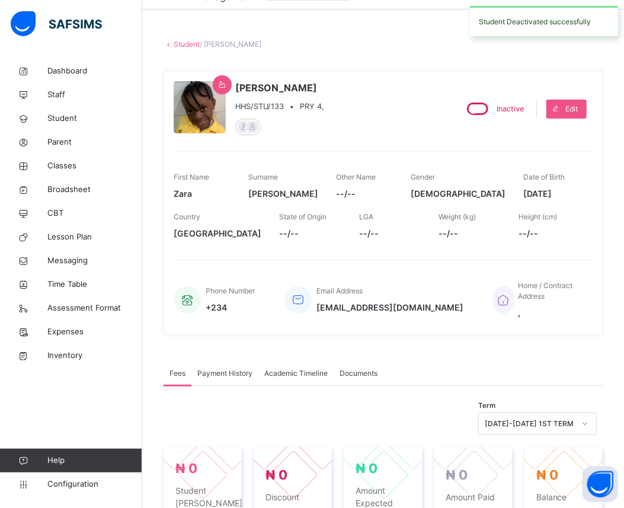
click at [180, 46] on link "Student" at bounding box center [187, 44] width 26 height 9
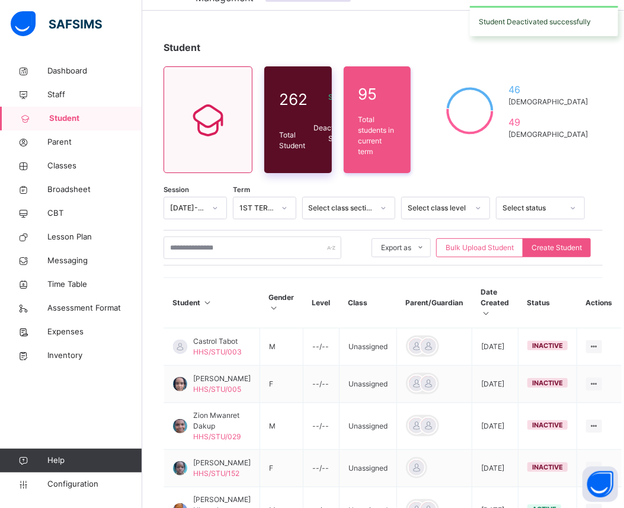
scroll to position [38, 0]
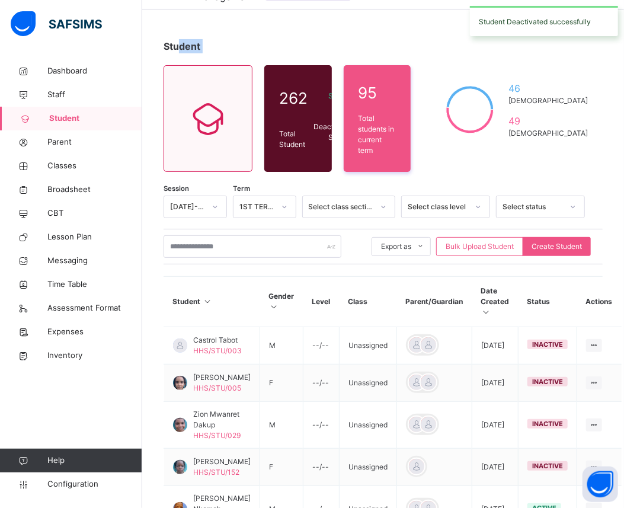
drag, startPoint x: 180, startPoint y: 46, endPoint x: 454, endPoint y: 312, distance: 381.5
click at [454, 312] on div "Student 262 Total Student Active Student 251 Deactivated Student 11 95 Total st…" at bounding box center [382, 410] width 481 height 778
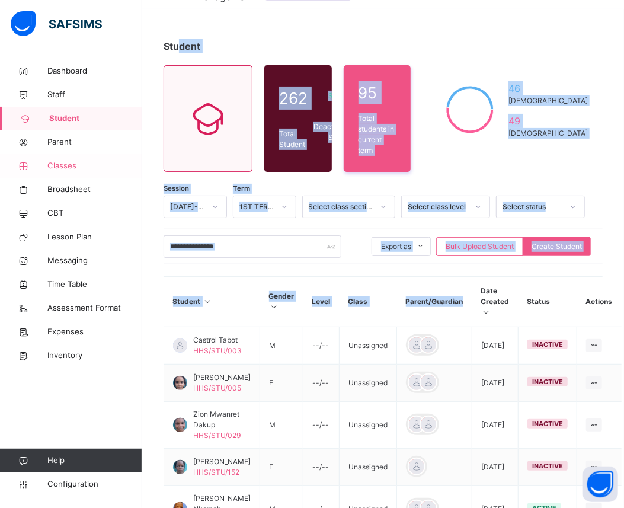
click at [74, 162] on span "Classes" at bounding box center [94, 166] width 95 height 12
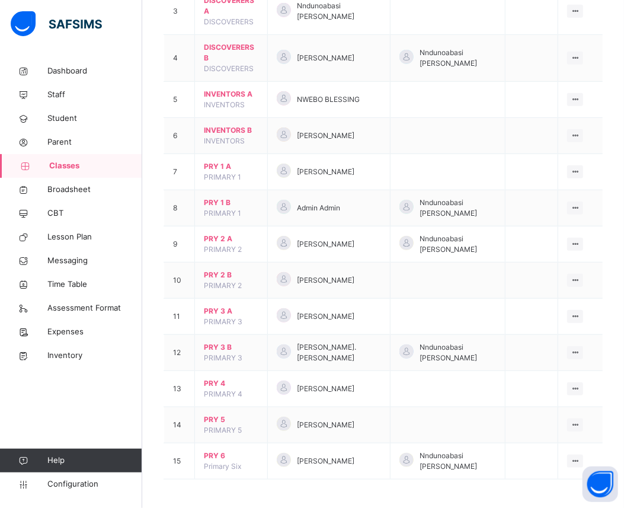
scroll to position [237, 0]
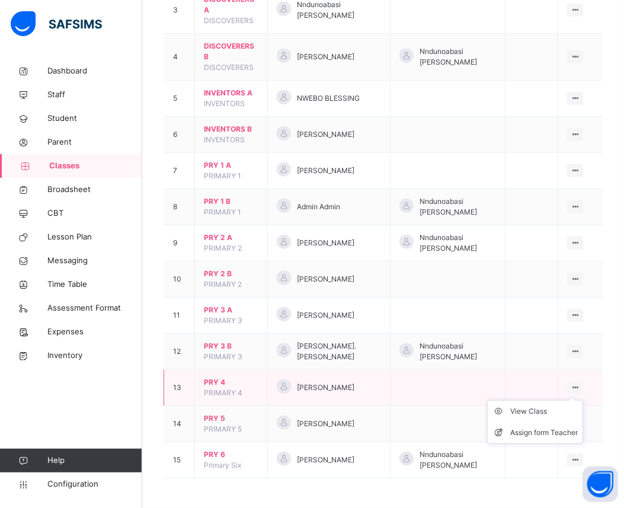
click at [580, 387] on icon at bounding box center [575, 387] width 10 height 9
click at [544, 419] on li "View Class" at bounding box center [534, 410] width 95 height 21
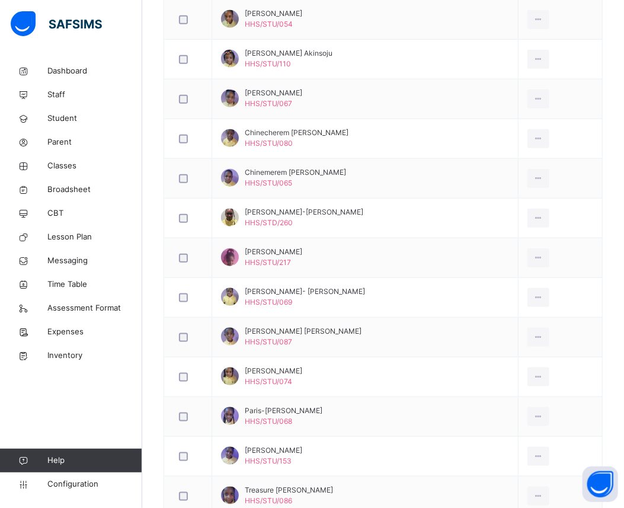
scroll to position [581, 0]
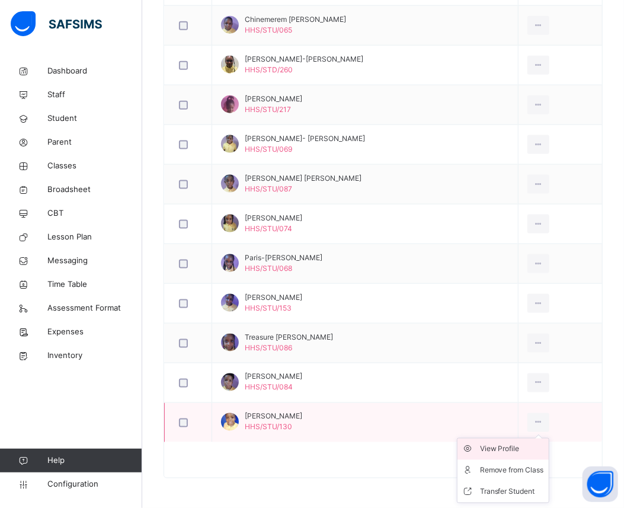
click at [528, 448] on div "View Profile" at bounding box center [512, 449] width 64 height 12
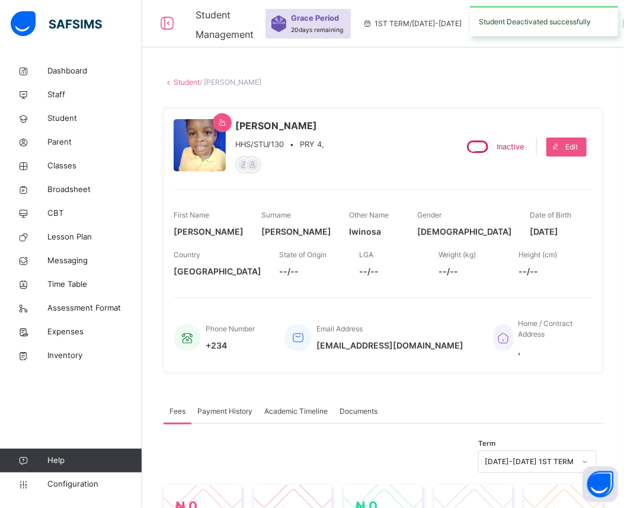
click at [182, 81] on link "Student" at bounding box center [187, 82] width 26 height 9
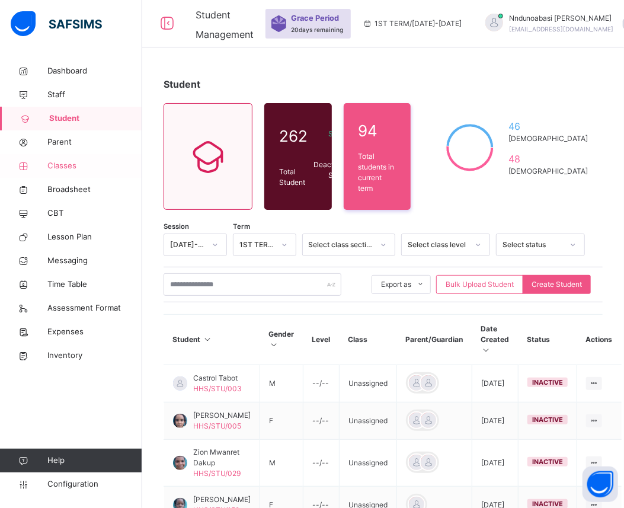
click at [82, 166] on span "Classes" at bounding box center [94, 166] width 95 height 12
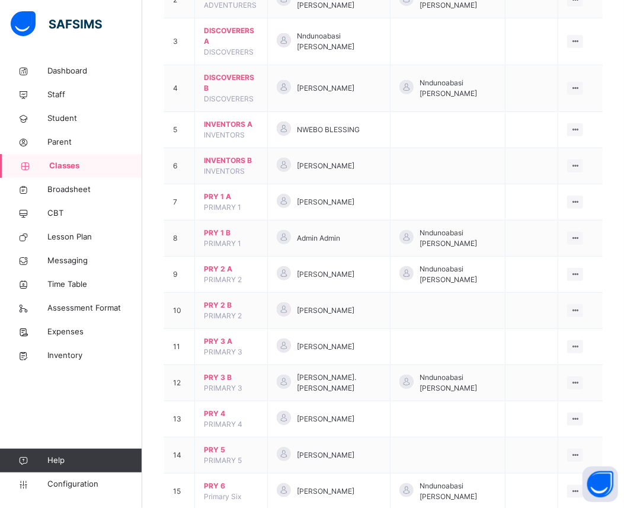
scroll to position [237, 0]
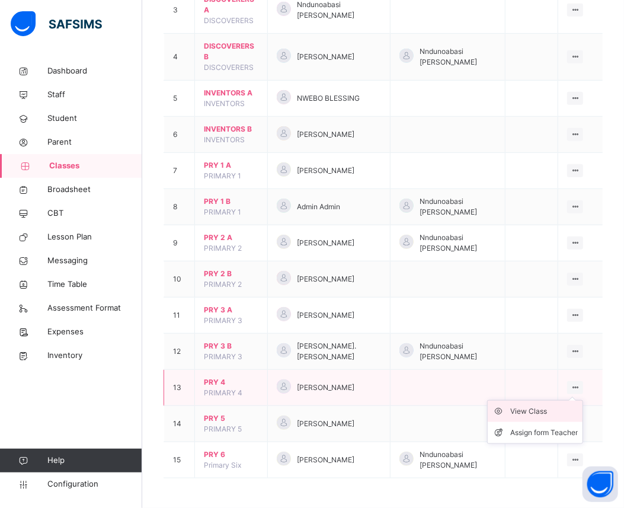
click at [566, 410] on div "View Class" at bounding box center [544, 411] width 68 height 12
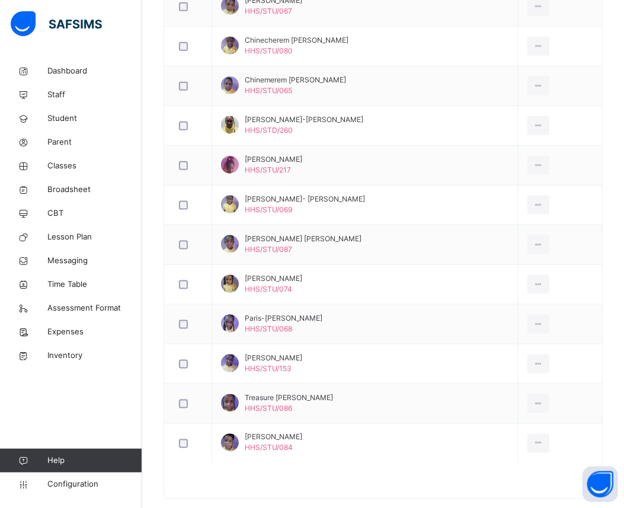
scroll to position [541, 0]
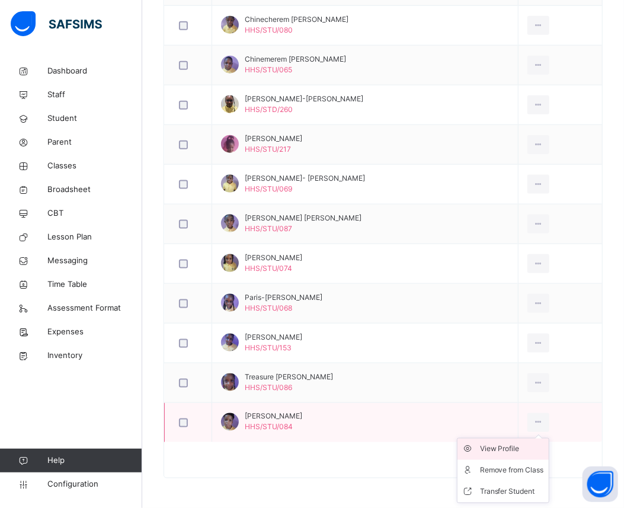
click at [523, 453] on div "View Profile" at bounding box center [512, 449] width 64 height 12
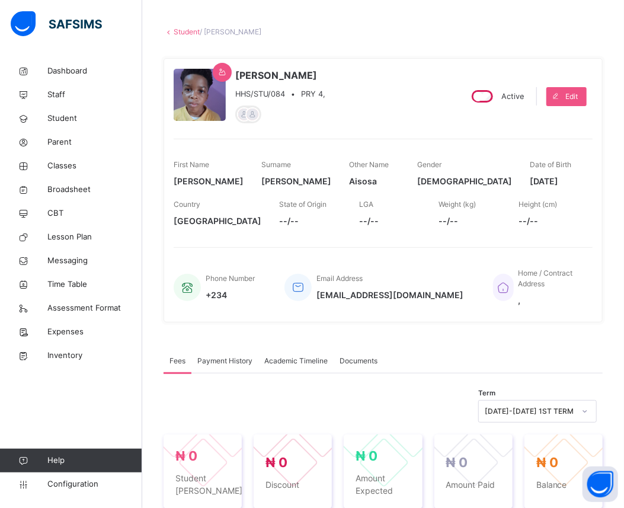
scroll to position [49, 0]
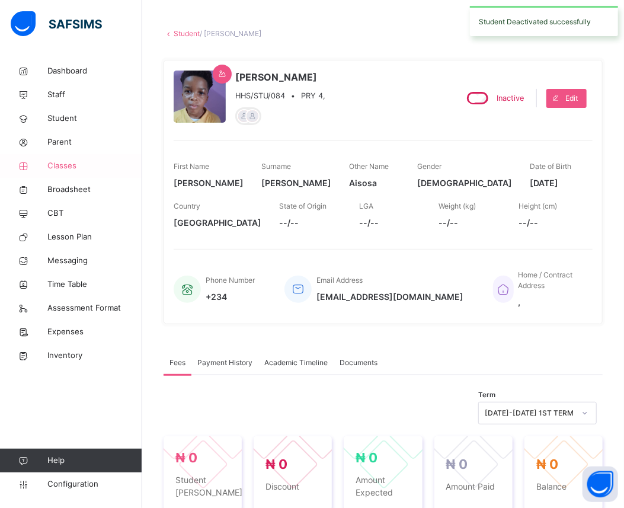
click at [72, 162] on span "Classes" at bounding box center [94, 166] width 95 height 12
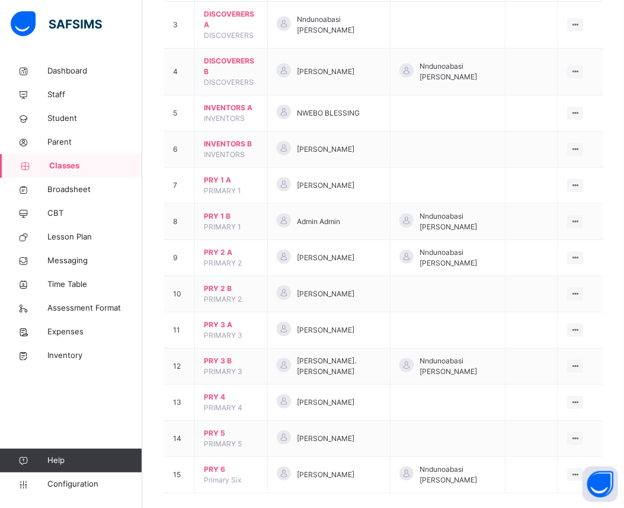
scroll to position [237, 0]
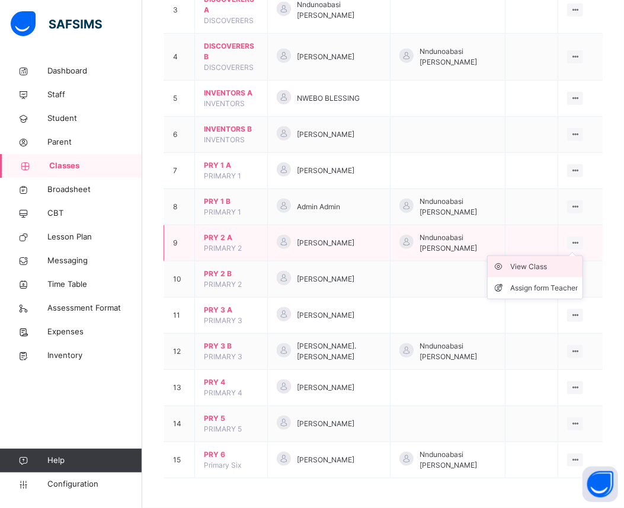
click at [555, 269] on div "View Class" at bounding box center [544, 267] width 68 height 12
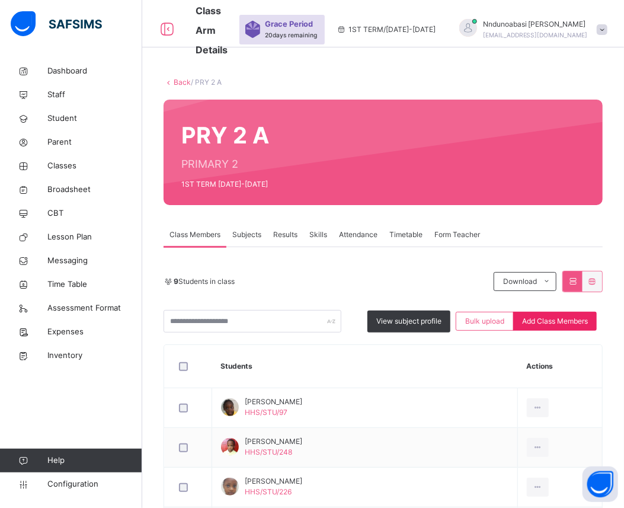
click at [552, 320] on span "Add Class Members" at bounding box center [555, 321] width 66 height 11
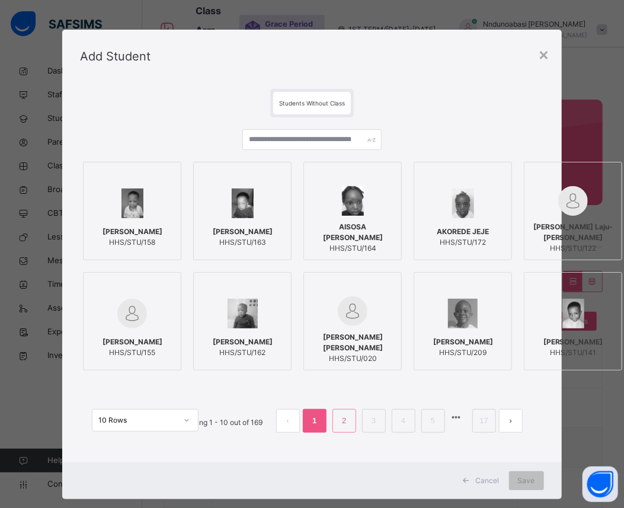
click at [341, 425] on link "2" at bounding box center [343, 420] width 11 height 15
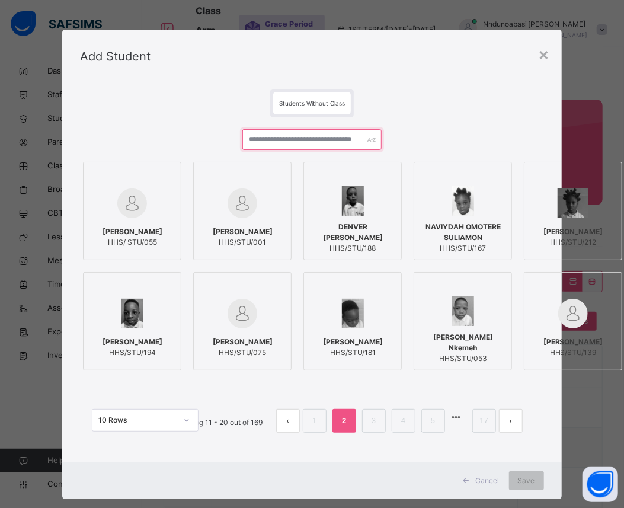
click at [287, 131] on input "text" at bounding box center [311, 139] width 139 height 21
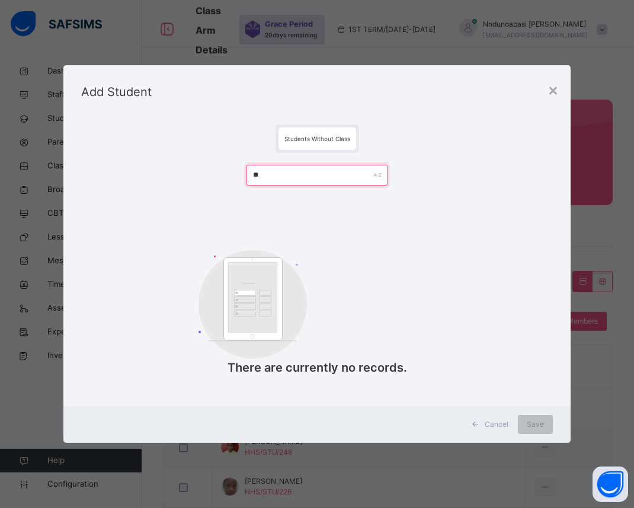
type input "*"
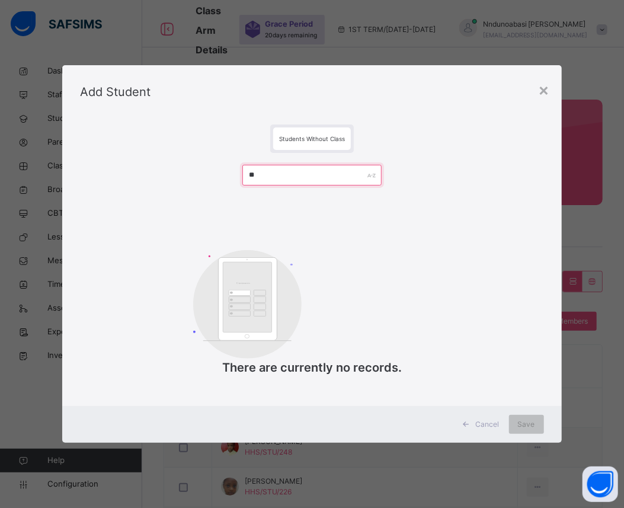
type input "*"
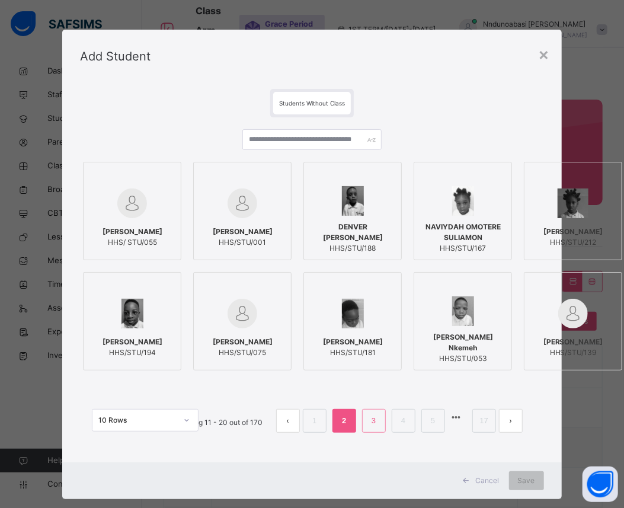
click at [367, 415] on li "3" at bounding box center [374, 421] width 24 height 24
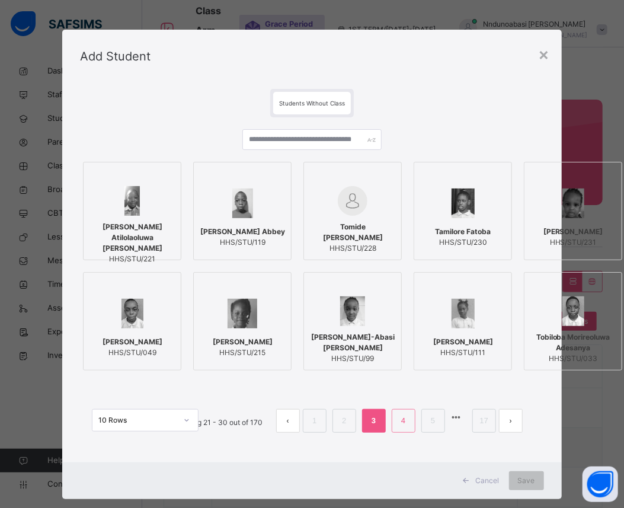
click at [398, 416] on link "4" at bounding box center [402, 420] width 11 height 15
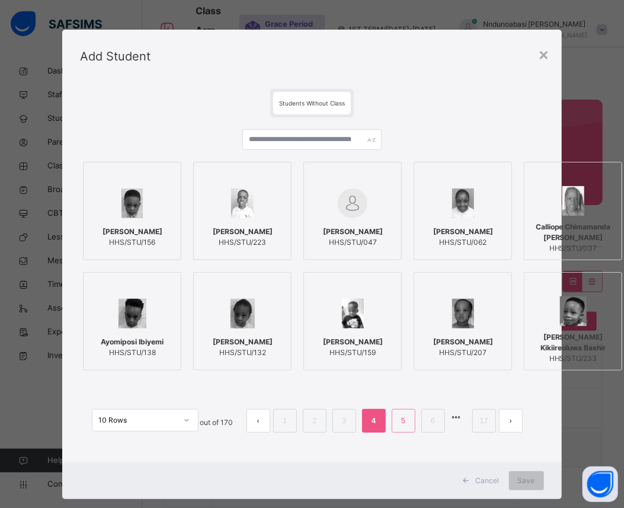
click at [407, 417] on link "5" at bounding box center [402, 420] width 11 height 15
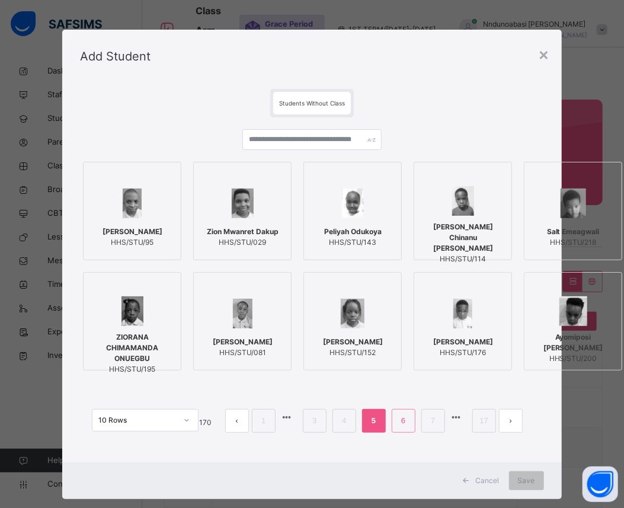
click at [409, 418] on link "6" at bounding box center [402, 420] width 11 height 15
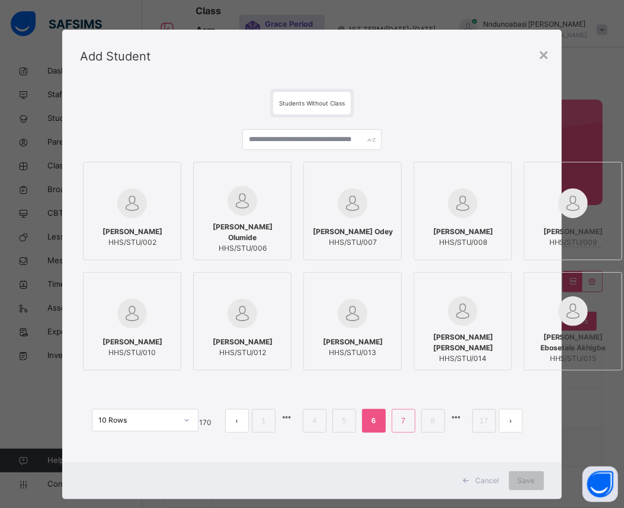
click at [407, 419] on link "7" at bounding box center [402, 420] width 11 height 15
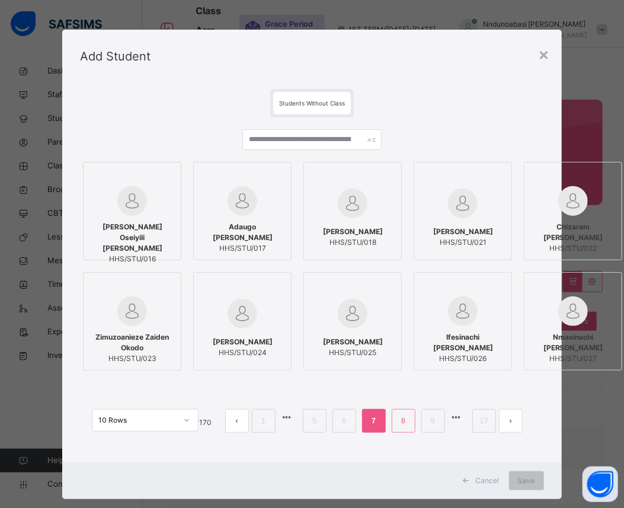
click at [407, 419] on link "8" at bounding box center [402, 420] width 11 height 15
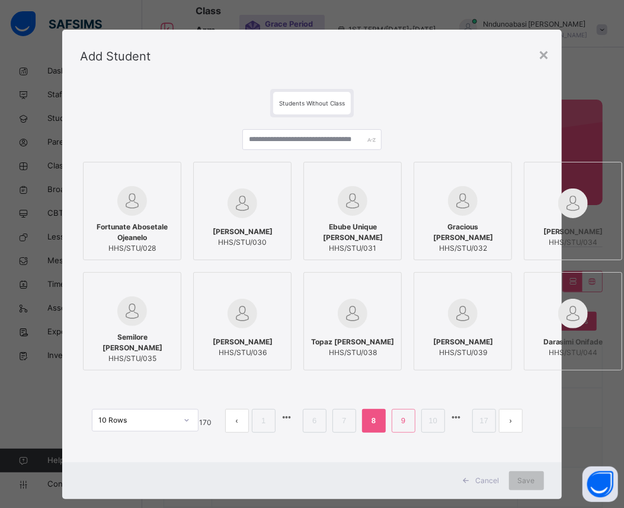
click at [407, 419] on link "9" at bounding box center [402, 420] width 11 height 15
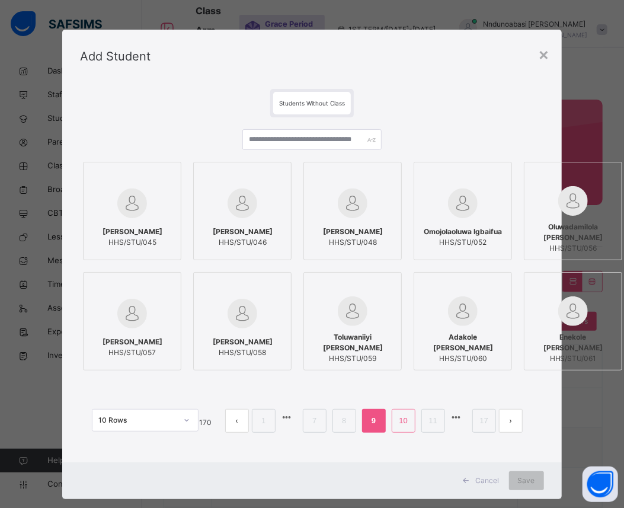
click at [407, 419] on link "10" at bounding box center [402, 420] width 15 height 15
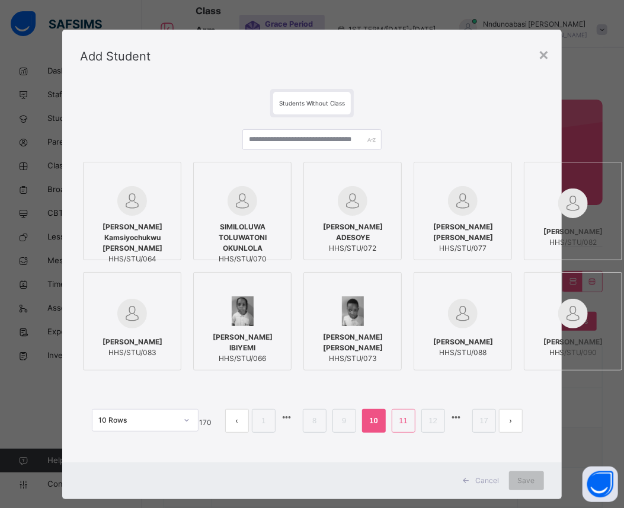
click at [407, 419] on link "11" at bounding box center [402, 420] width 15 height 15
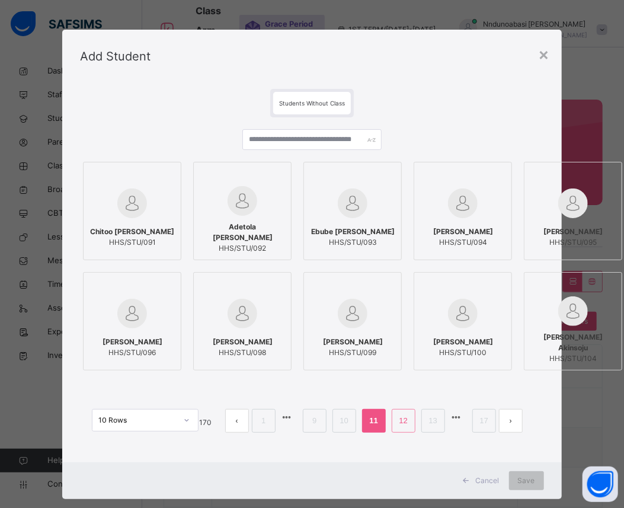
click at [407, 419] on link "12" at bounding box center [402, 420] width 15 height 15
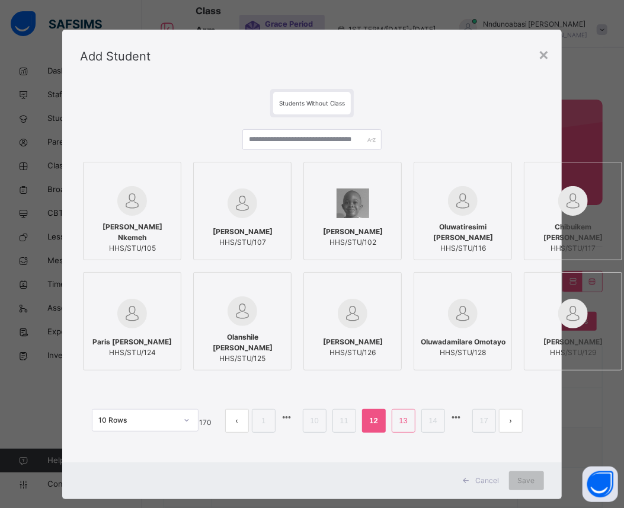
click at [407, 419] on link "13" at bounding box center [402, 420] width 15 height 15
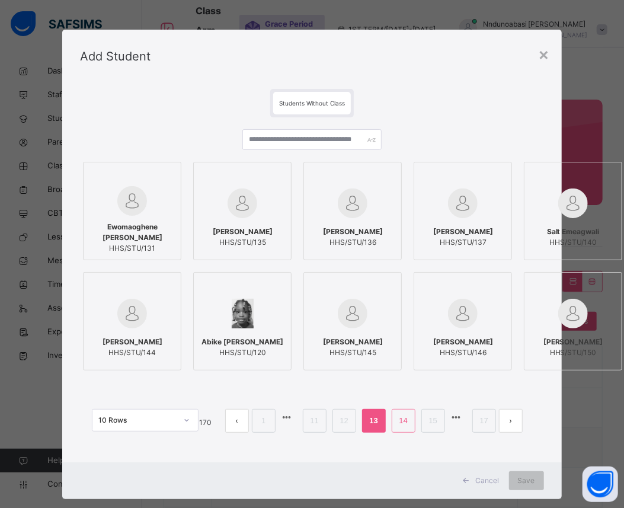
click at [407, 419] on link "14" at bounding box center [402, 420] width 15 height 15
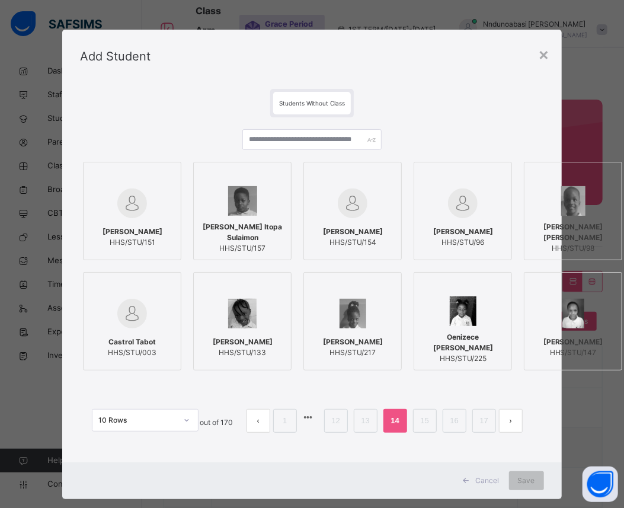
click at [469, 317] on img at bounding box center [462, 311] width 27 height 30
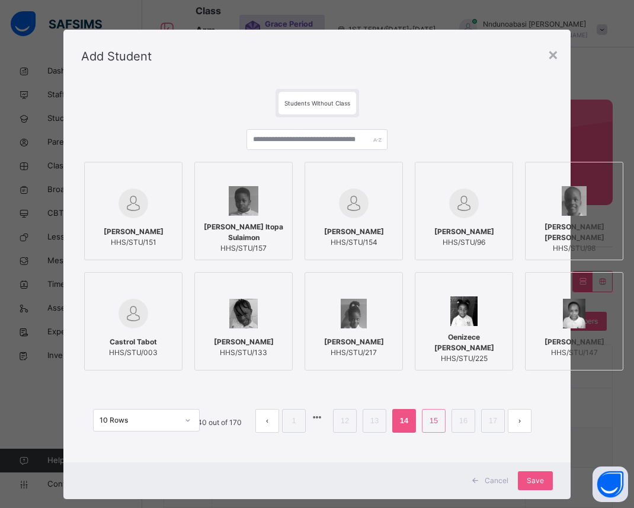
click at [428, 410] on li "15" at bounding box center [434, 421] width 24 height 24
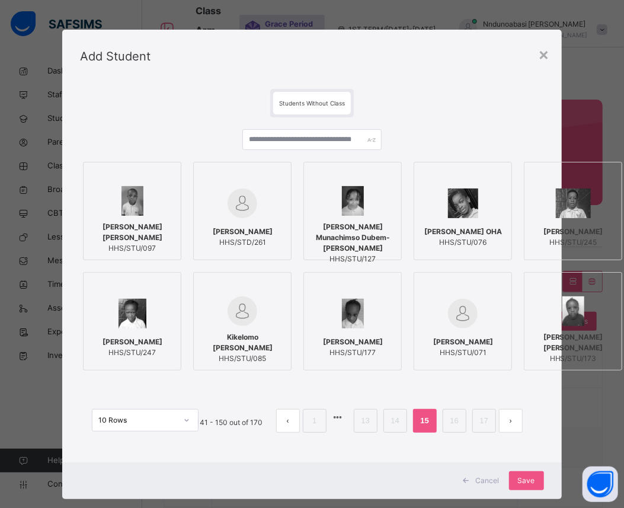
click at [428, 410] on li "15" at bounding box center [425, 421] width 24 height 24
click at [428, 418] on link "15" at bounding box center [423, 420] width 15 height 15
click at [445, 418] on li "16" at bounding box center [454, 421] width 24 height 24
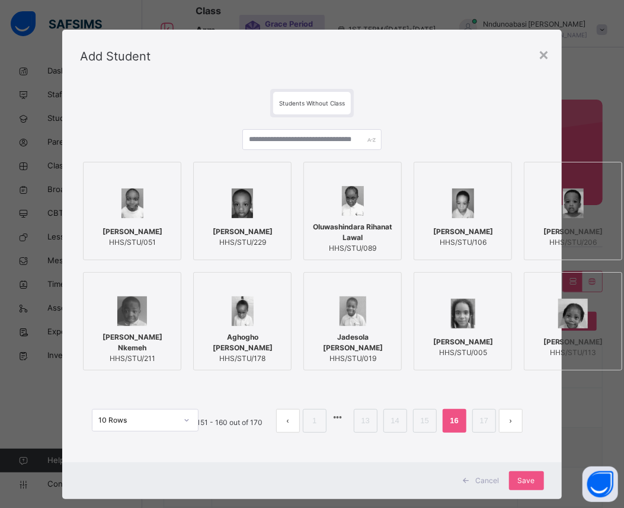
click at [445, 418] on li "16" at bounding box center [454, 421] width 24 height 24
click at [451, 418] on link "16" at bounding box center [453, 420] width 15 height 15
click at [480, 417] on link "17" at bounding box center [483, 420] width 15 height 15
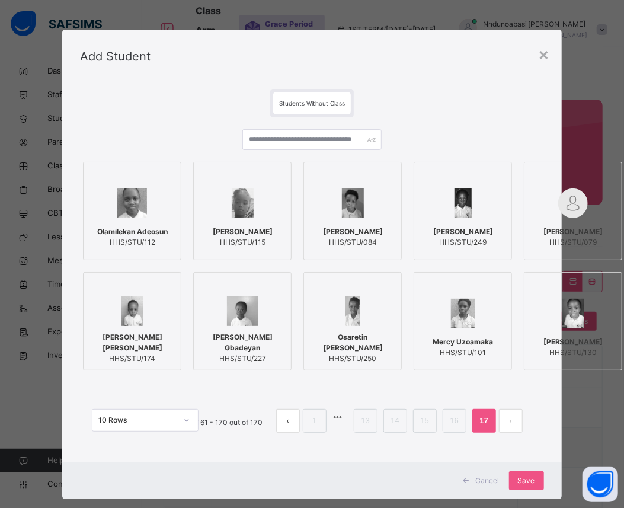
click at [121, 320] on img at bounding box center [132, 311] width 23 height 30
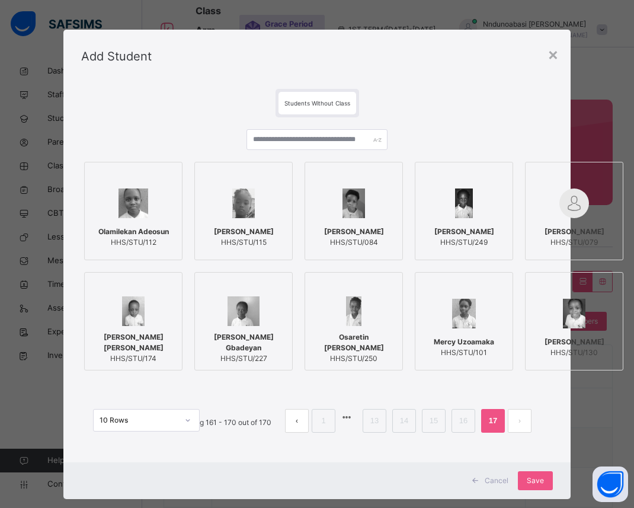
click at [489, 428] on li "17" at bounding box center [493, 421] width 24 height 24
click at [529, 481] on span "Save" at bounding box center [534, 480] width 17 height 11
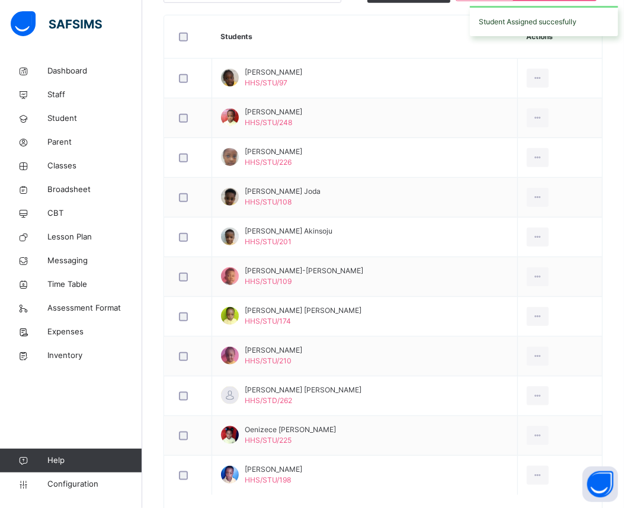
scroll to position [382, 0]
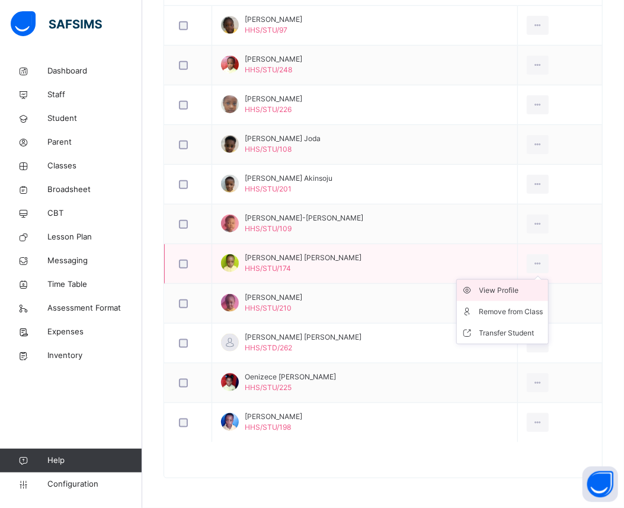
click at [517, 293] on div "View Profile" at bounding box center [511, 290] width 64 height 12
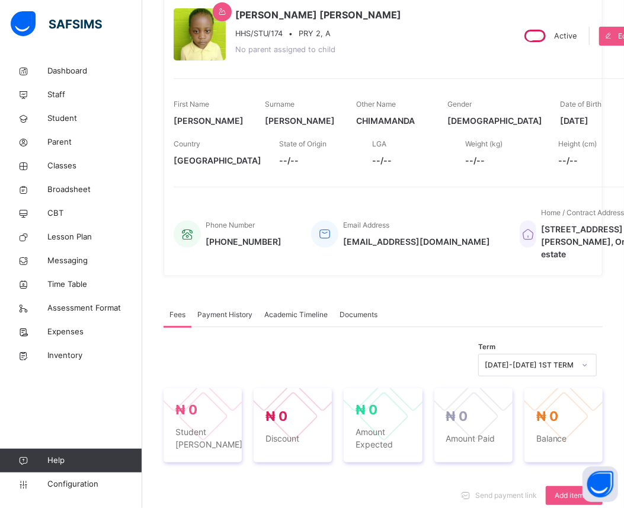
scroll to position [66, 0]
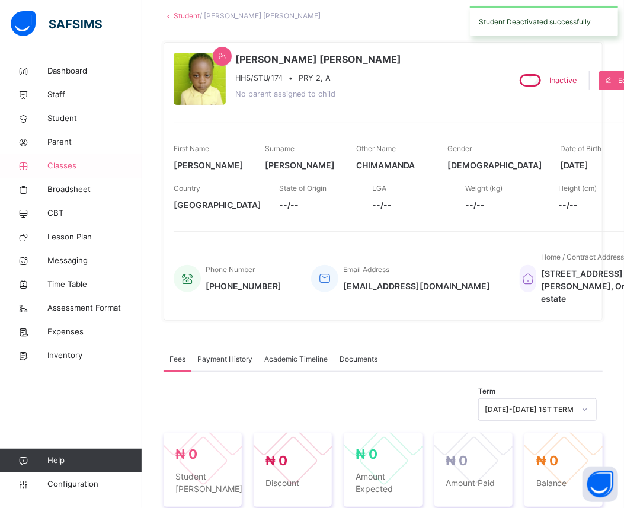
click at [69, 166] on span "Classes" at bounding box center [94, 166] width 95 height 12
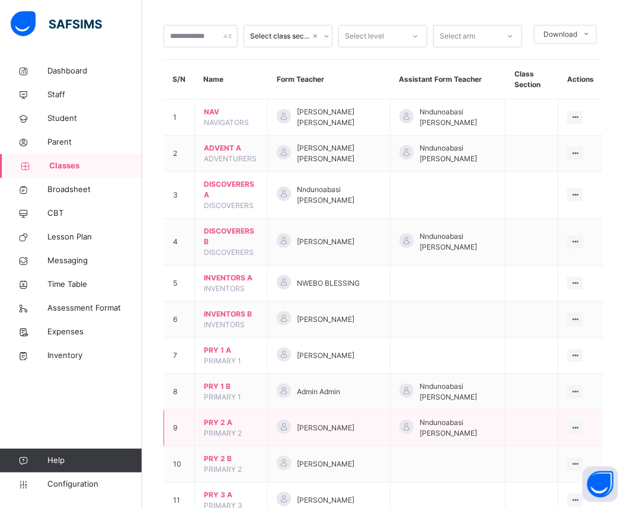
scroll to position [79, 0]
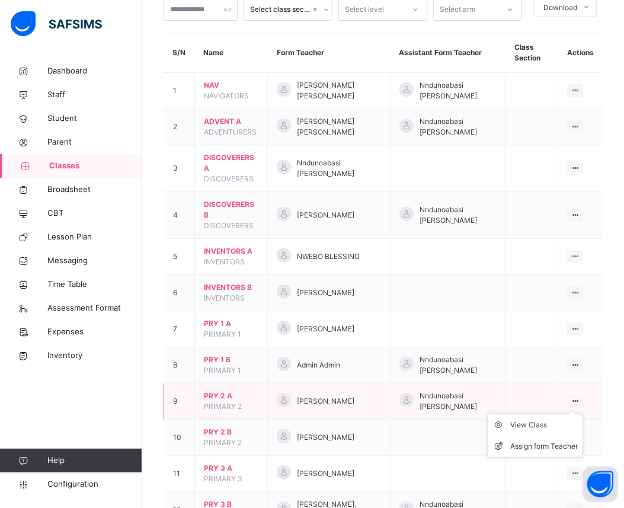
click at [580, 400] on icon at bounding box center [575, 400] width 10 height 9
click at [553, 431] on li "View Class" at bounding box center [534, 424] width 95 height 21
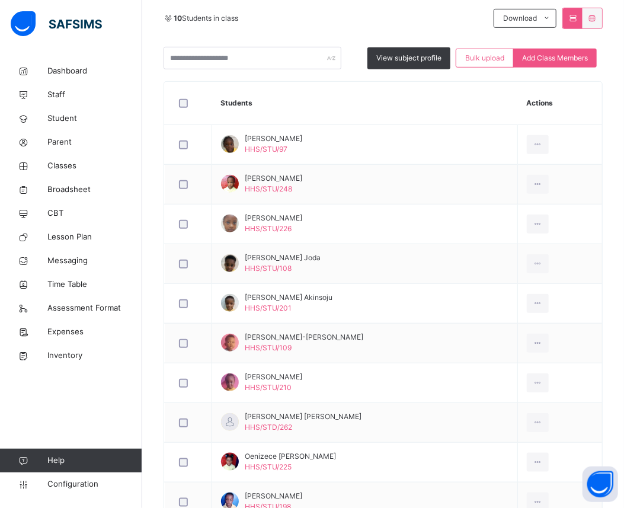
scroll to position [289, 0]
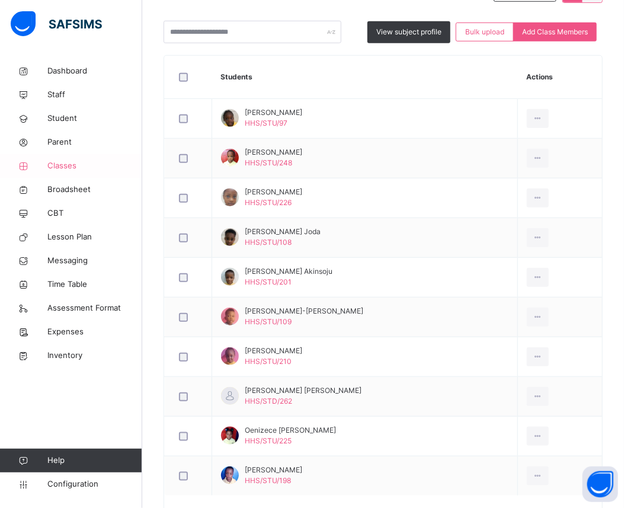
click at [68, 162] on span "Classes" at bounding box center [94, 166] width 95 height 12
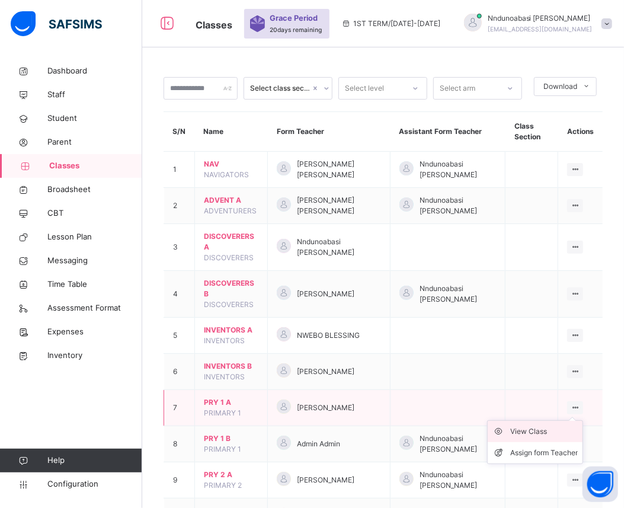
click at [548, 434] on div "View Class" at bounding box center [544, 431] width 68 height 12
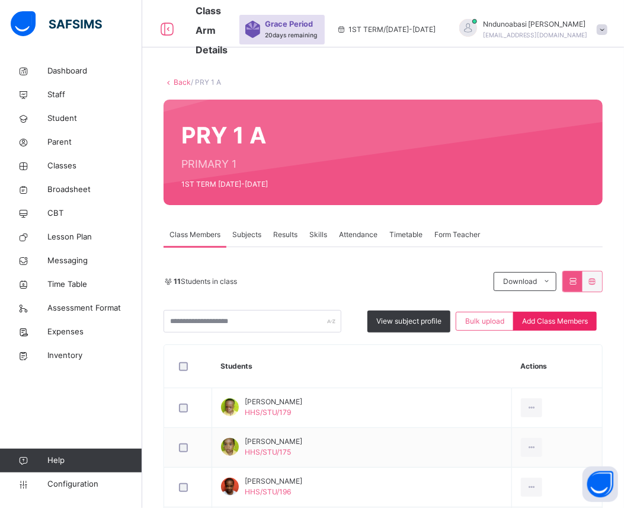
click at [536, 317] on span "Add Class Members" at bounding box center [555, 321] width 66 height 11
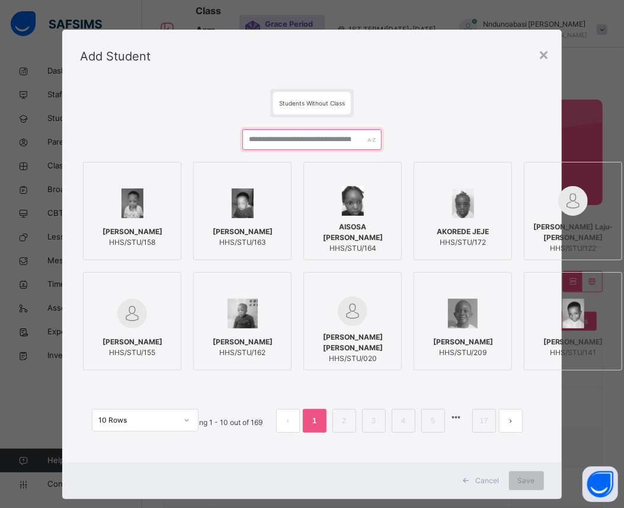
click at [364, 139] on input "text" at bounding box center [311, 139] width 139 height 21
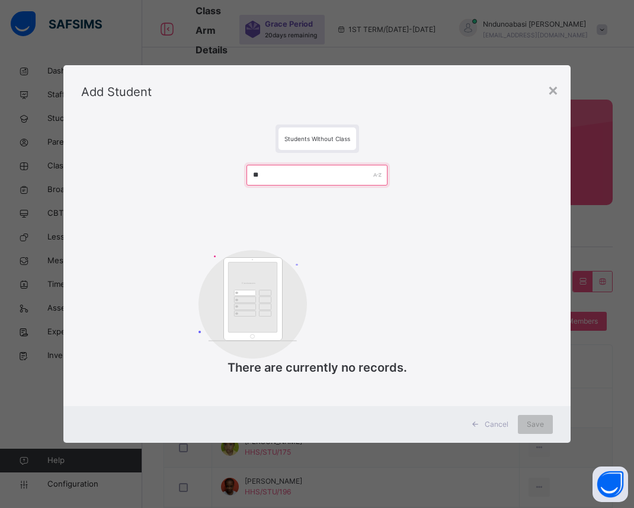
type input "*"
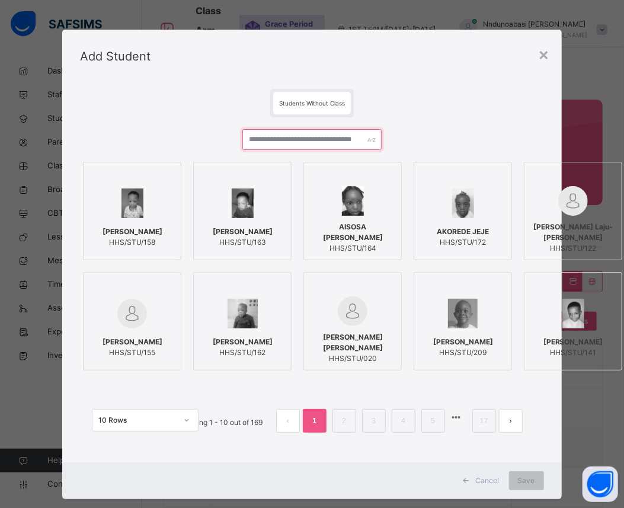
type input "*"
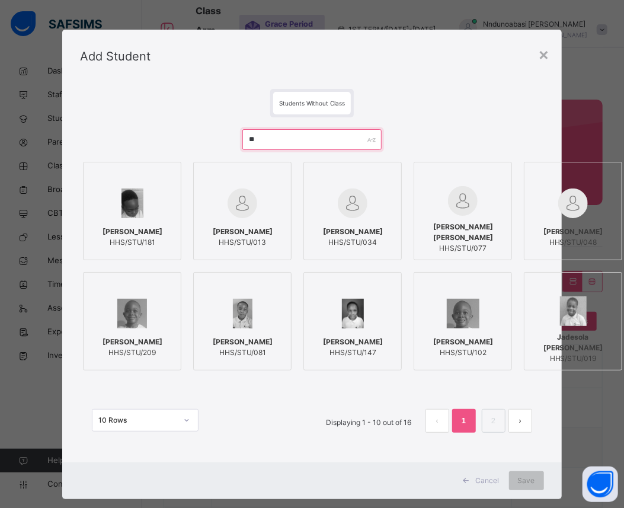
type input "**"
click at [342, 324] on img at bounding box center [353, 313] width 23 height 30
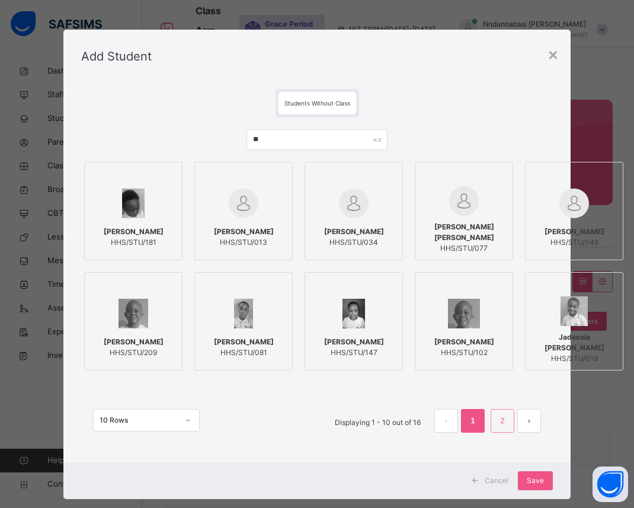
click at [496, 421] on link "2" at bounding box center [501, 420] width 11 height 15
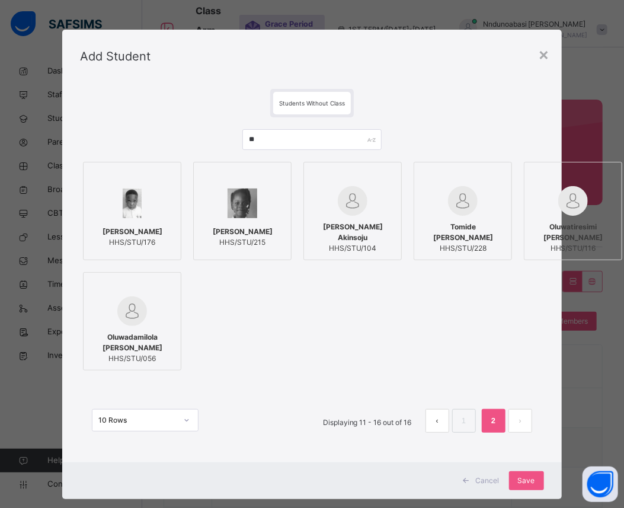
click at [496, 421] on link "2" at bounding box center [492, 420] width 11 height 15
click at [534, 482] on span "Save" at bounding box center [526, 480] width 17 height 11
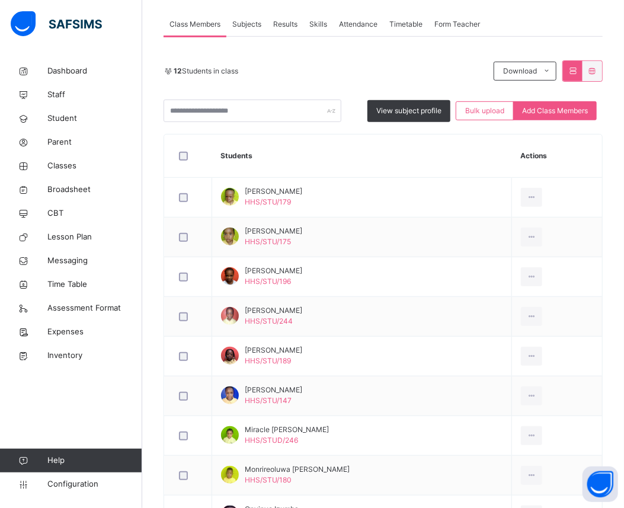
scroll to position [237, 0]
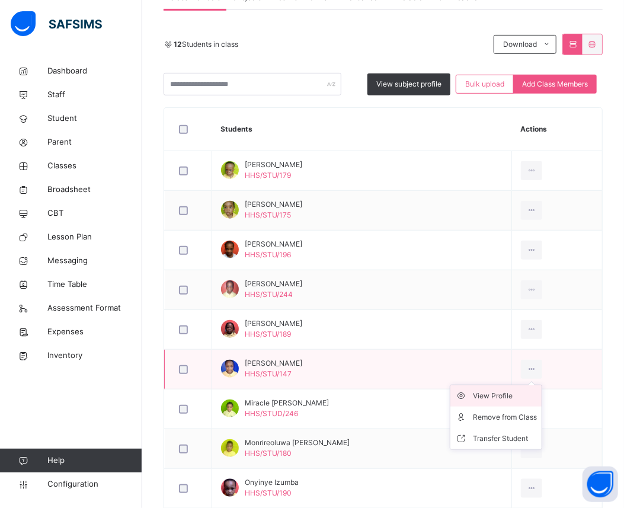
click at [502, 397] on div "View Profile" at bounding box center [505, 396] width 64 height 12
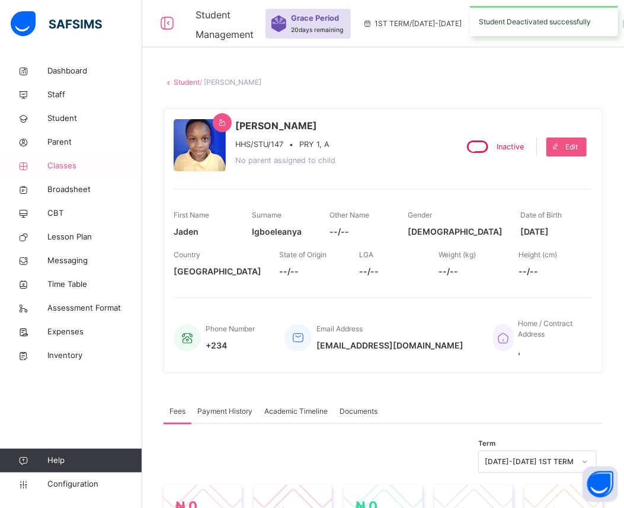
click at [75, 160] on span "Classes" at bounding box center [94, 166] width 95 height 12
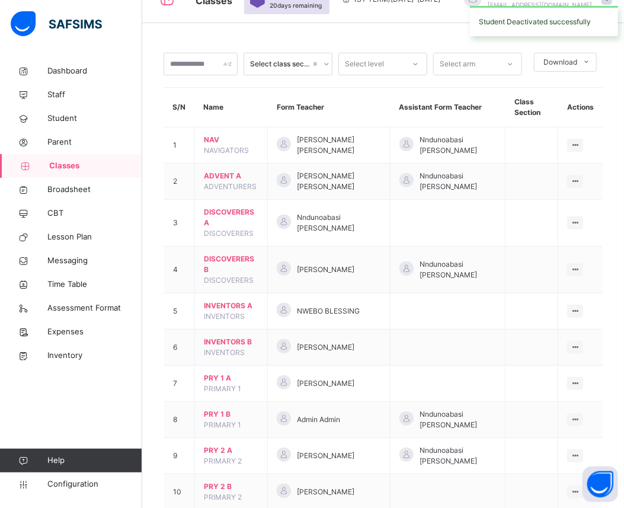
scroll to position [26, 0]
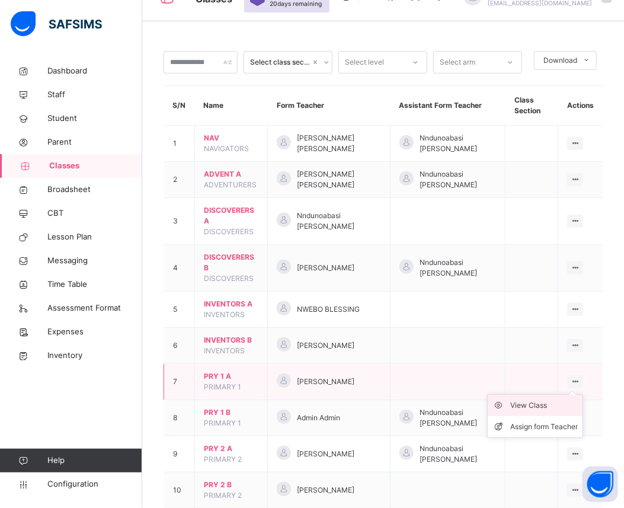
click at [550, 409] on div "View Class" at bounding box center [544, 405] width 68 height 12
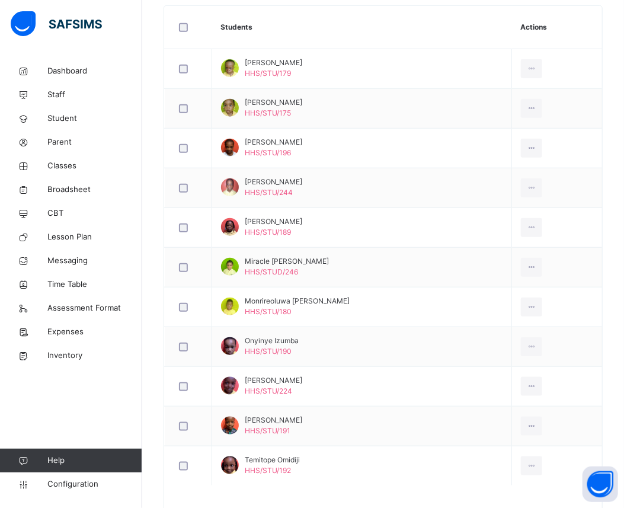
scroll to position [342, 0]
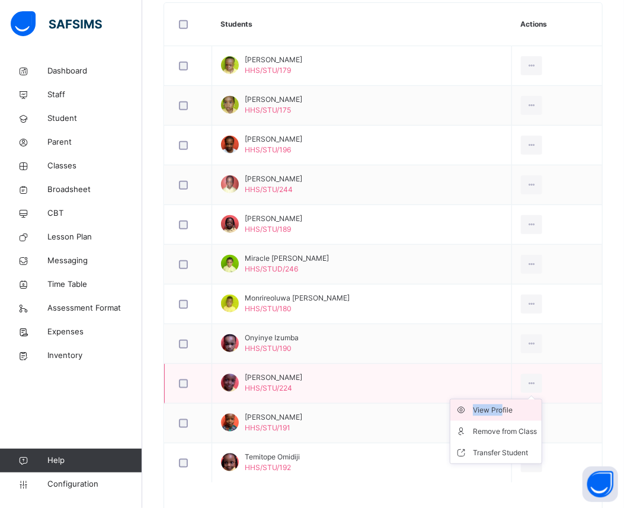
drag, startPoint x: 537, startPoint y: 381, endPoint x: 508, endPoint y: 407, distance: 38.6
click at [521, 393] on div "View Profile Remove from Class Transfer Student" at bounding box center [532, 383] width 22 height 19
click at [508, 407] on div "View Profile" at bounding box center [505, 410] width 64 height 12
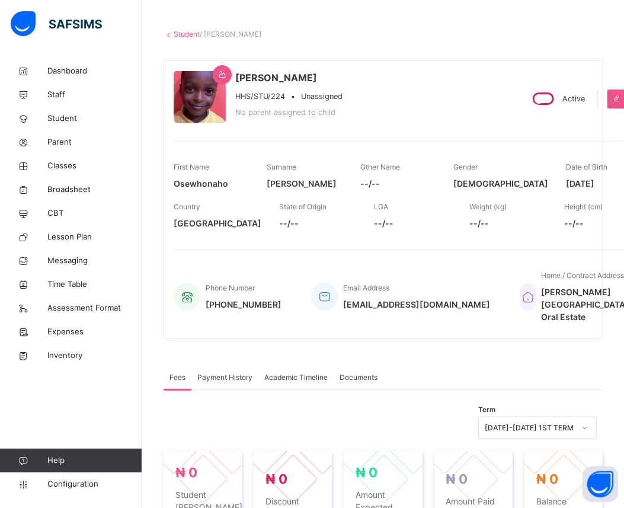
scroll to position [26, 0]
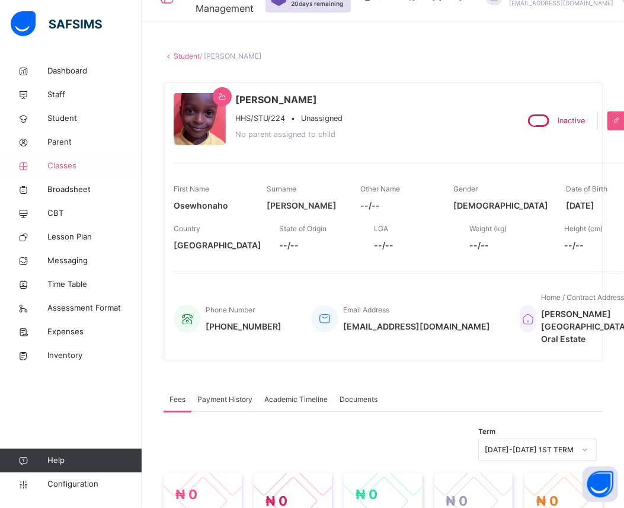
click at [68, 163] on span "Classes" at bounding box center [94, 166] width 95 height 12
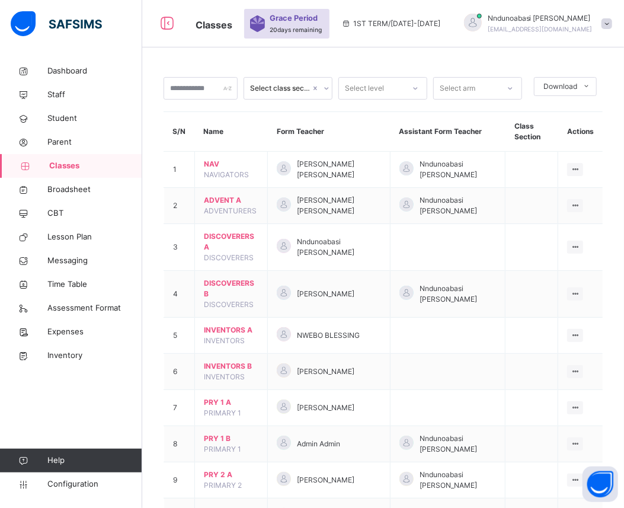
scroll to position [26, 0]
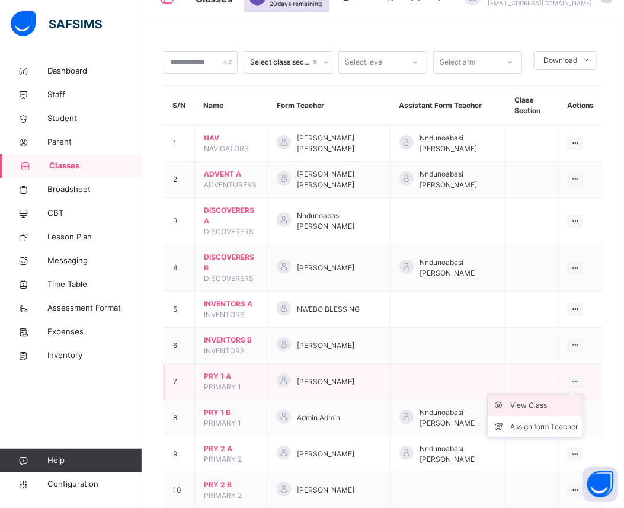
click at [547, 405] on div "View Class" at bounding box center [544, 405] width 68 height 12
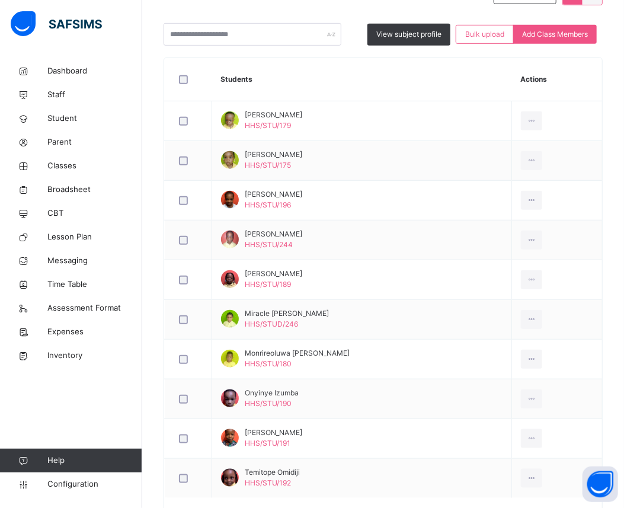
scroll to position [289, 0]
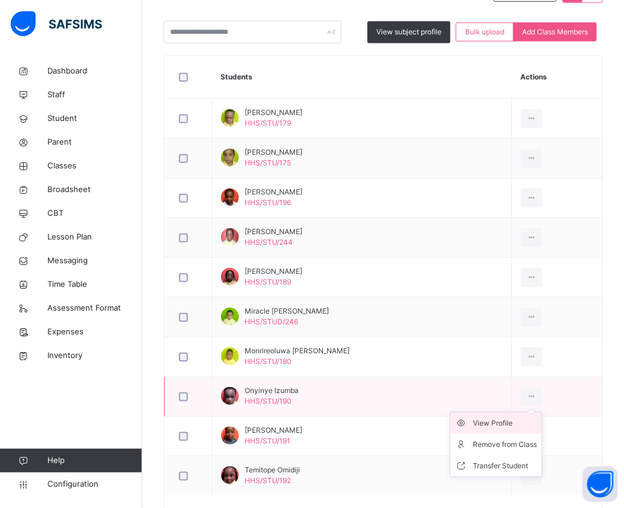
click at [510, 420] on div "View Profile" at bounding box center [505, 423] width 64 height 12
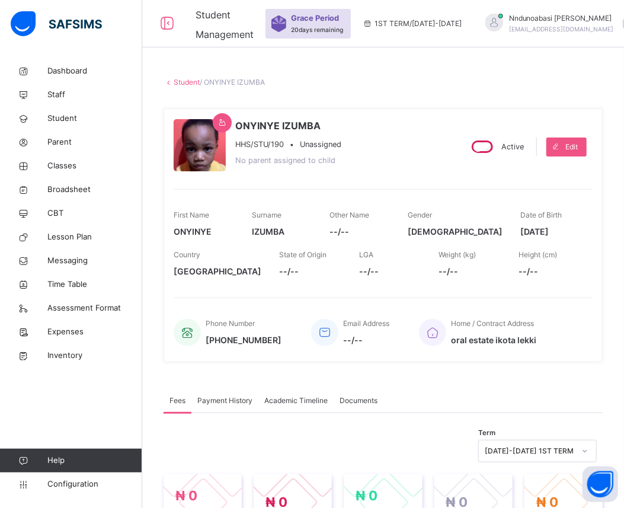
click at [508, 143] on div "Active" at bounding box center [496, 146] width 60 height 18
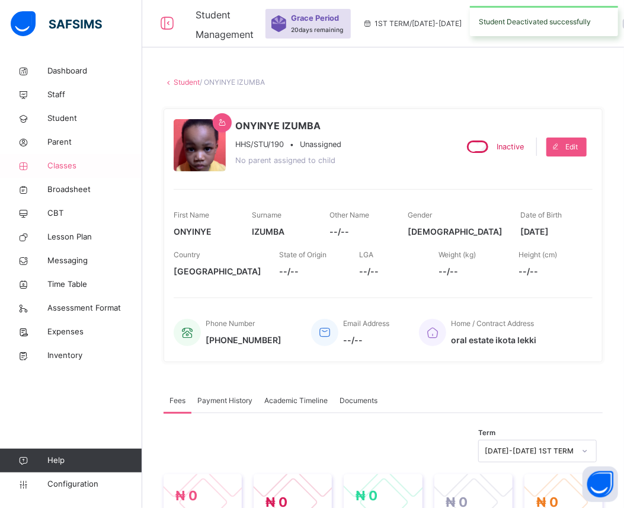
click at [87, 158] on link "Classes" at bounding box center [71, 166] width 142 height 24
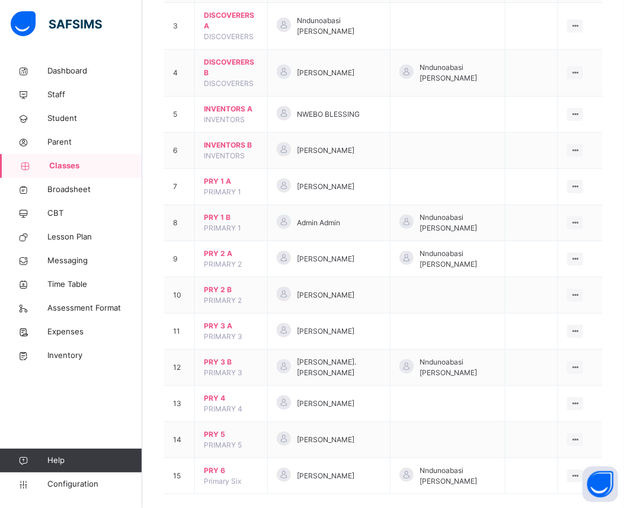
scroll to position [237, 0]
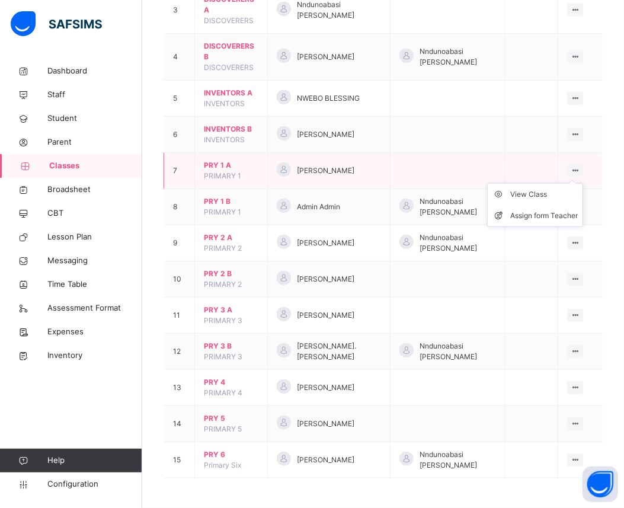
click at [583, 183] on ul "View Class Assign form Teacher" at bounding box center [535, 205] width 96 height 44
click at [554, 195] on div "View Class" at bounding box center [544, 194] width 68 height 12
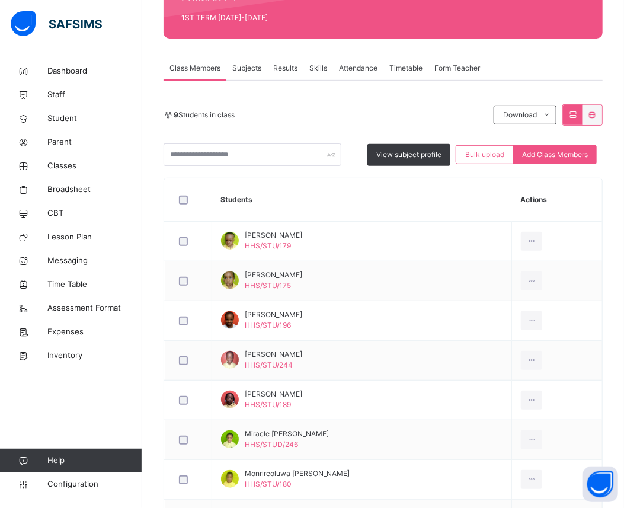
scroll to position [118, 0]
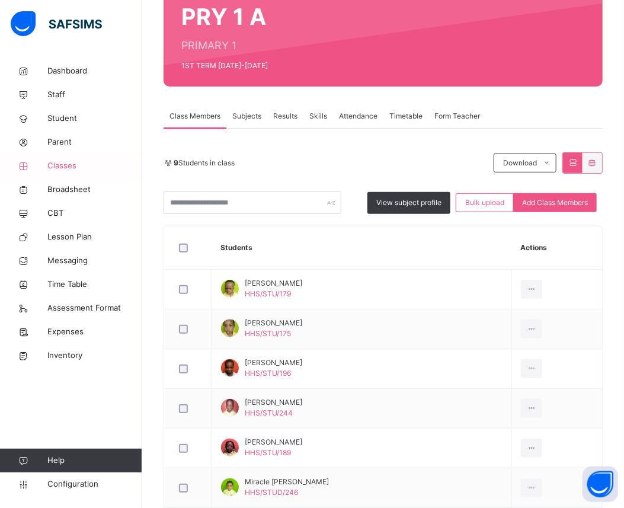
click at [68, 162] on span "Classes" at bounding box center [94, 166] width 95 height 12
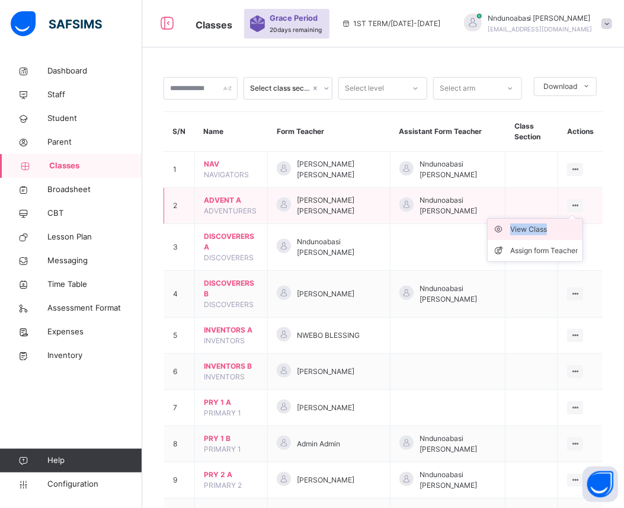
drag, startPoint x: 582, startPoint y: 204, endPoint x: 561, endPoint y: 226, distance: 29.7
click at [567, 212] on div "View Class Assign form Teacher" at bounding box center [575, 205] width 16 height 13
click at [561, 226] on div "View Class" at bounding box center [544, 229] width 68 height 12
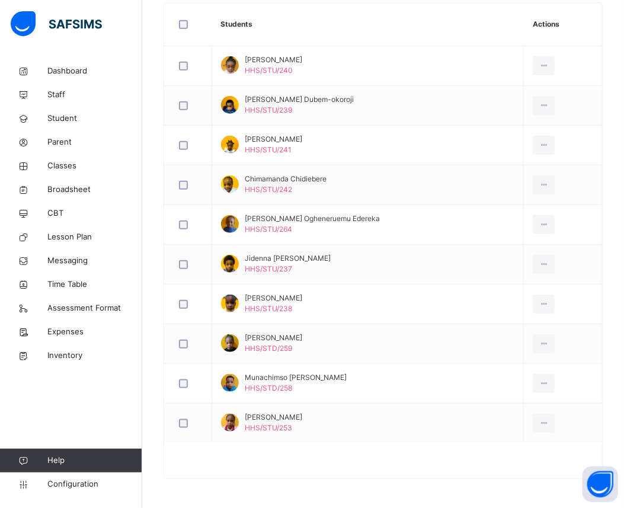
scroll to position [342, 0]
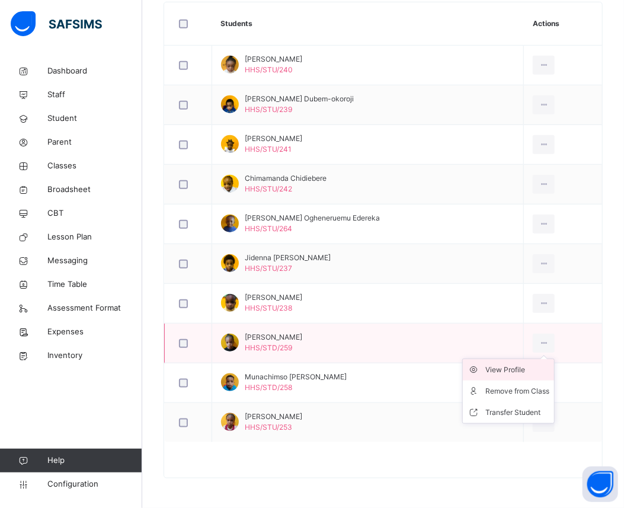
click at [512, 368] on div "View Profile" at bounding box center [517, 370] width 64 height 12
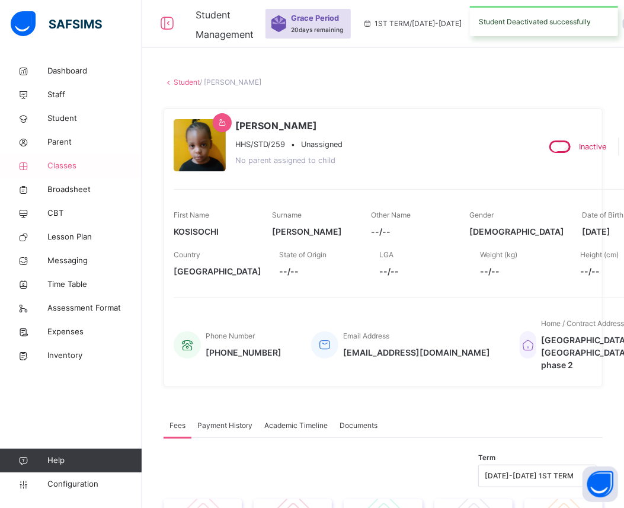
click at [63, 163] on span "Classes" at bounding box center [94, 166] width 95 height 12
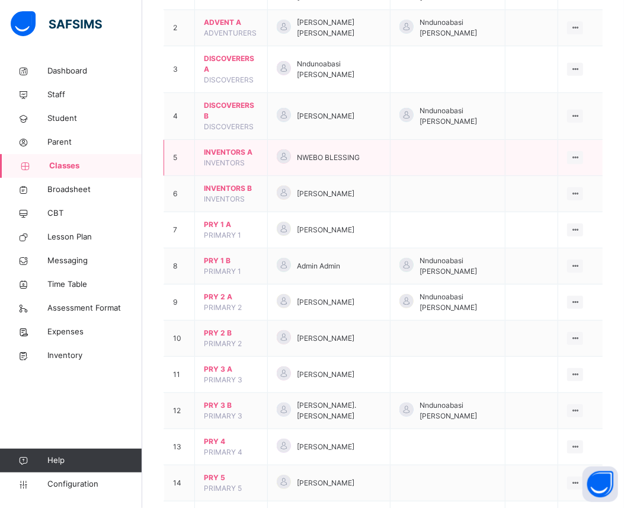
scroll to position [184, 0]
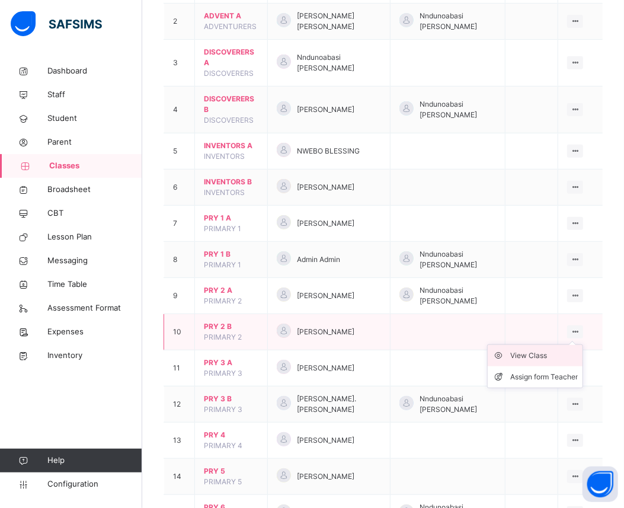
click at [563, 354] on div "View Class" at bounding box center [544, 355] width 68 height 12
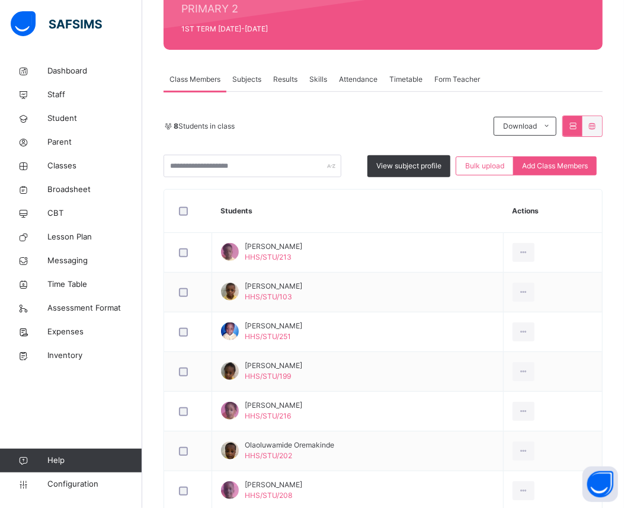
scroll to position [237, 0]
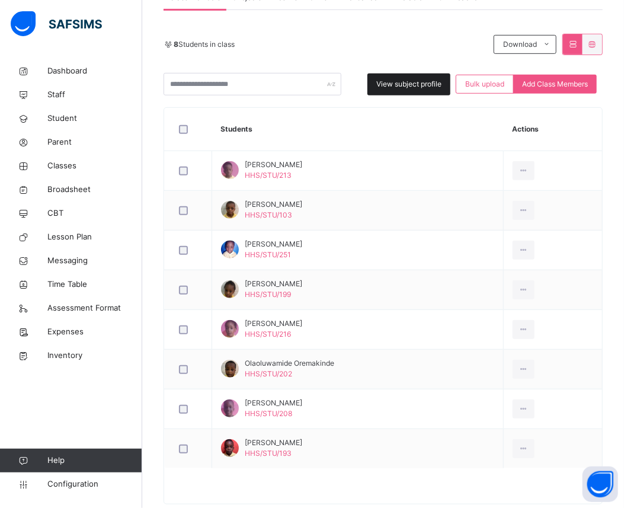
click at [419, 88] on span "View subject profile" at bounding box center [408, 84] width 65 height 11
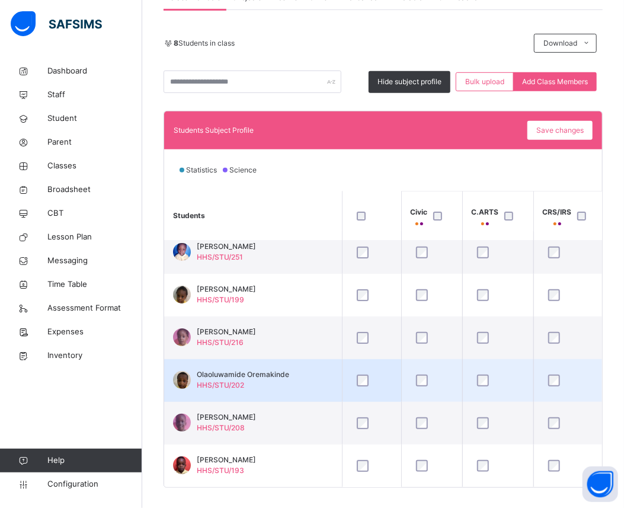
scroll to position [252, 0]
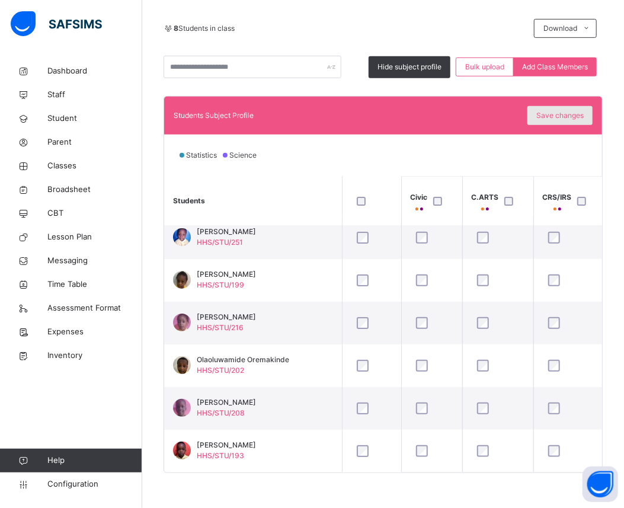
click at [560, 111] on span "Save changes" at bounding box center [559, 115] width 47 height 11
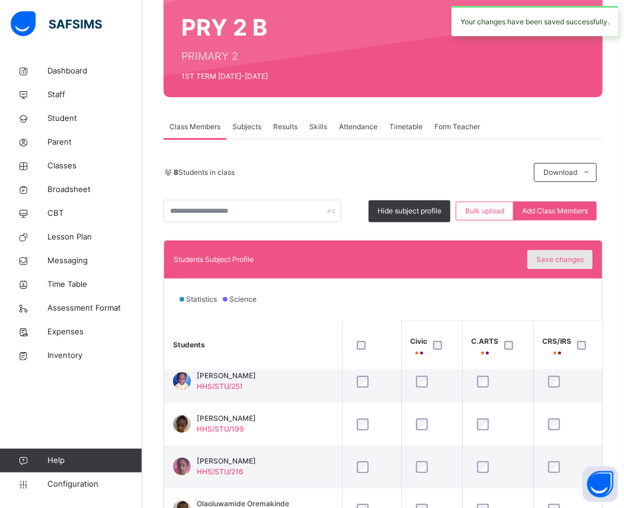
scroll to position [0, 0]
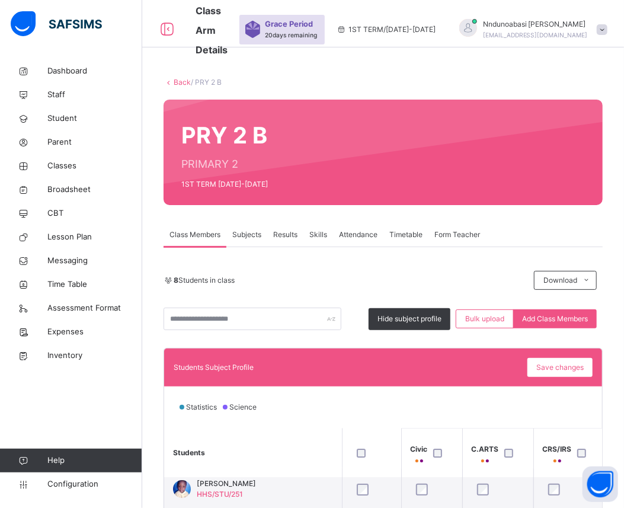
click at [179, 84] on link "Back" at bounding box center [182, 82] width 17 height 9
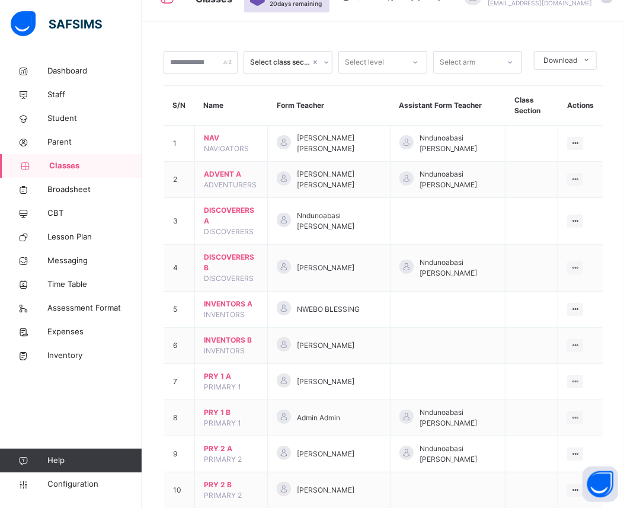
scroll to position [52, 0]
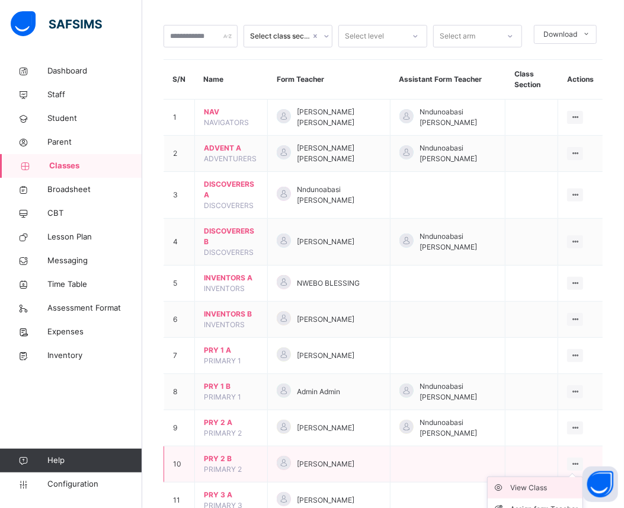
click at [569, 483] on div "View Class" at bounding box center [544, 487] width 68 height 12
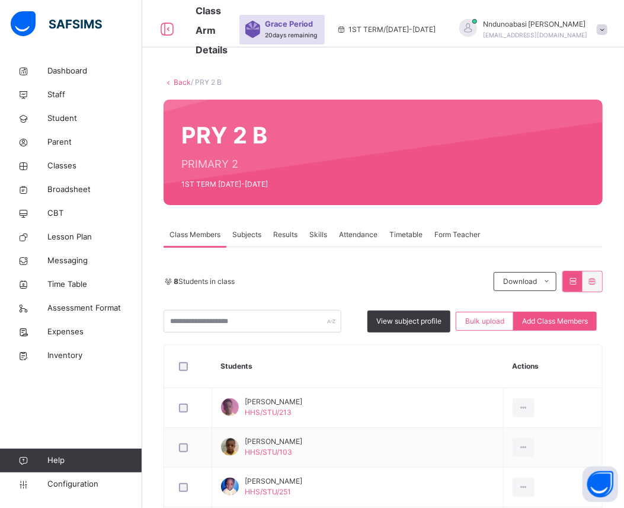
click at [246, 233] on span "Subjects" at bounding box center [246, 234] width 29 height 11
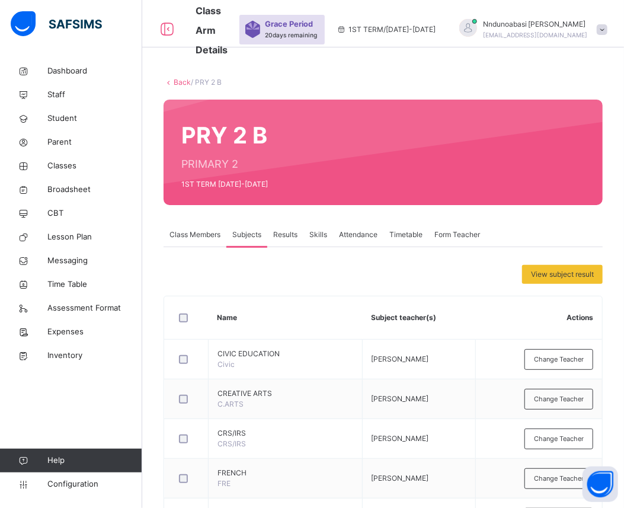
click at [286, 237] on span "Results" at bounding box center [285, 234] width 24 height 11
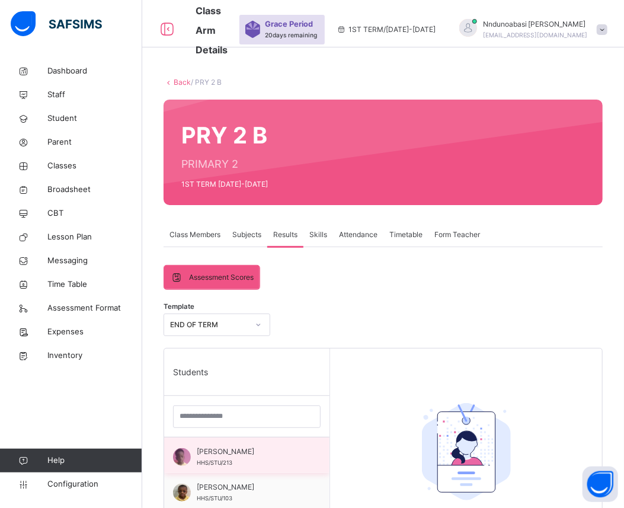
click at [230, 460] on span "HHS/STU/213" at bounding box center [215, 462] width 36 height 7
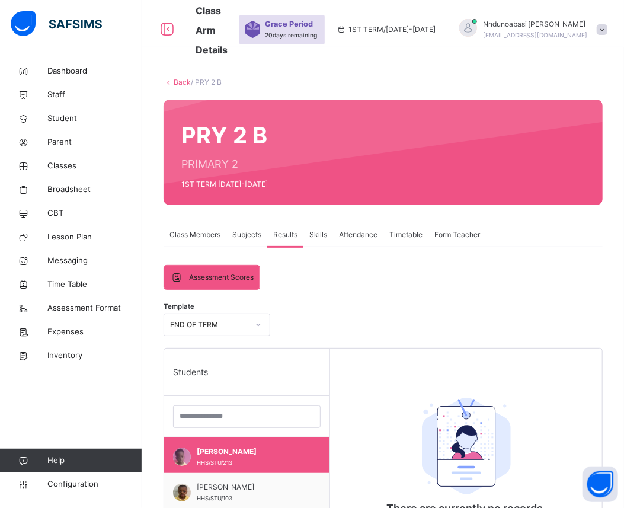
click at [245, 232] on span "Subjects" at bounding box center [246, 234] width 29 height 11
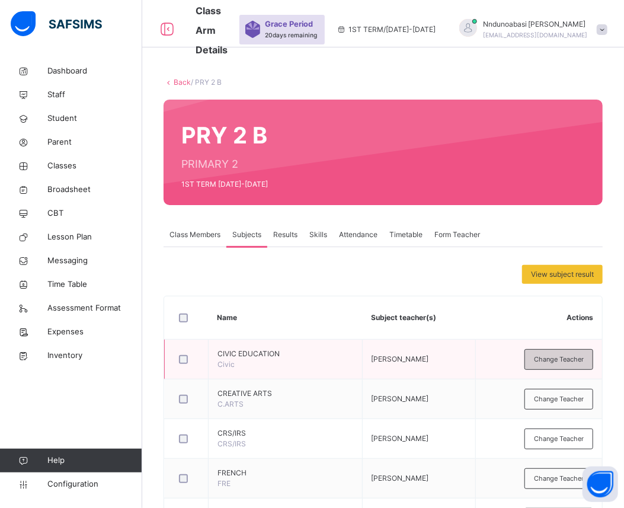
click at [557, 357] on span "Change Teacher" at bounding box center [559, 359] width 50 height 10
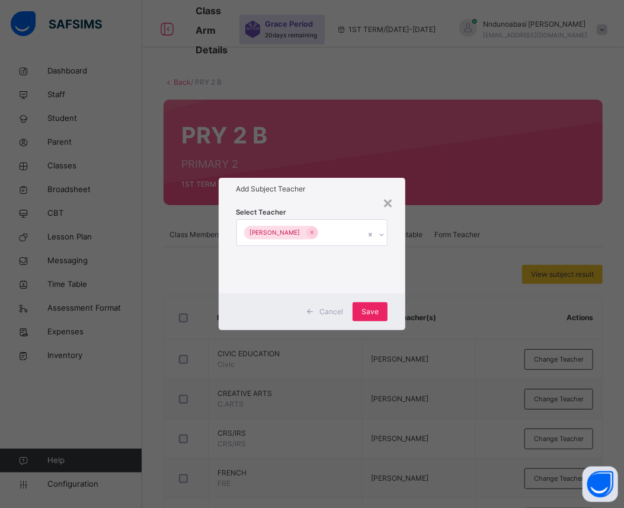
click at [369, 309] on span "Save" at bounding box center [369, 311] width 17 height 11
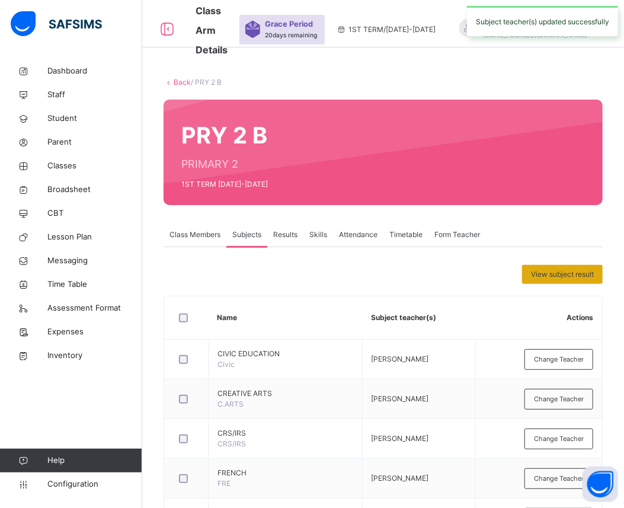
click at [551, 281] on div "View subject result" at bounding box center [562, 274] width 81 height 19
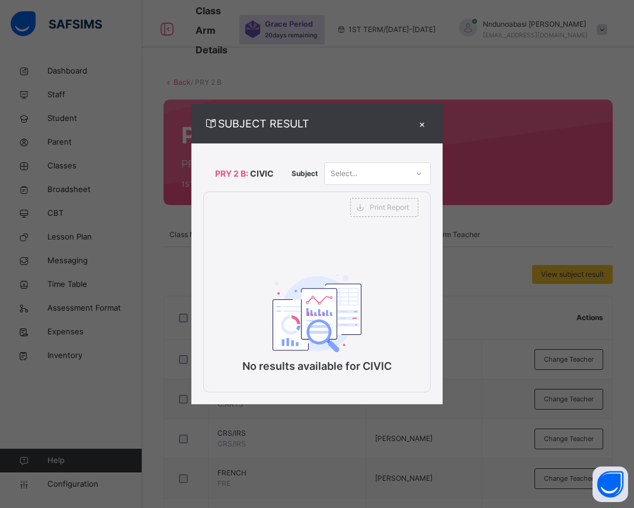
click at [420, 120] on div "×" at bounding box center [422, 123] width 18 height 16
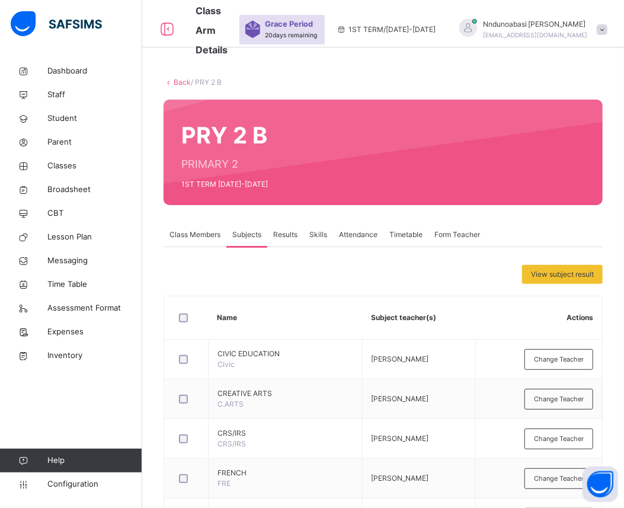
click at [172, 85] on icon at bounding box center [168, 82] width 10 height 9
click at [175, 82] on link "Back" at bounding box center [182, 82] width 17 height 9
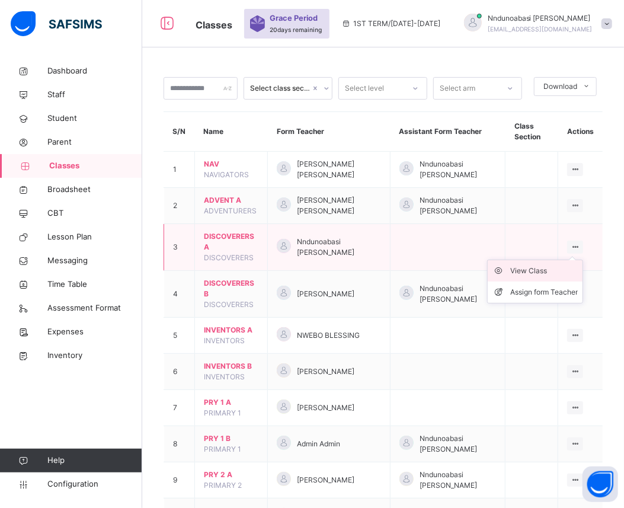
click at [554, 270] on div "View Class" at bounding box center [544, 271] width 68 height 12
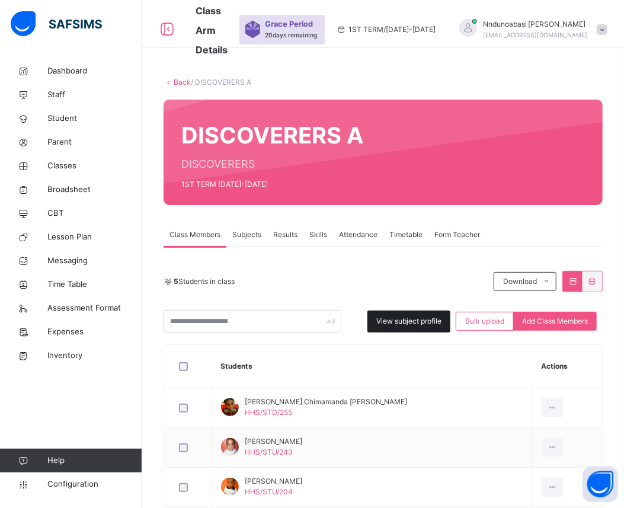
click at [428, 320] on span "View subject profile" at bounding box center [408, 321] width 65 height 11
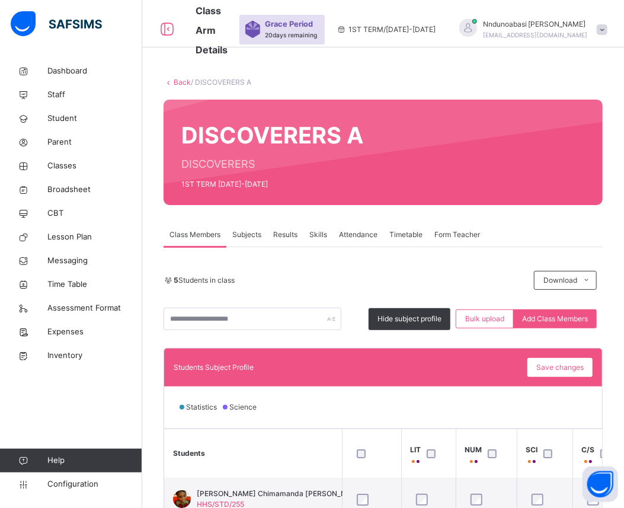
click at [253, 235] on span "Subjects" at bounding box center [246, 234] width 29 height 11
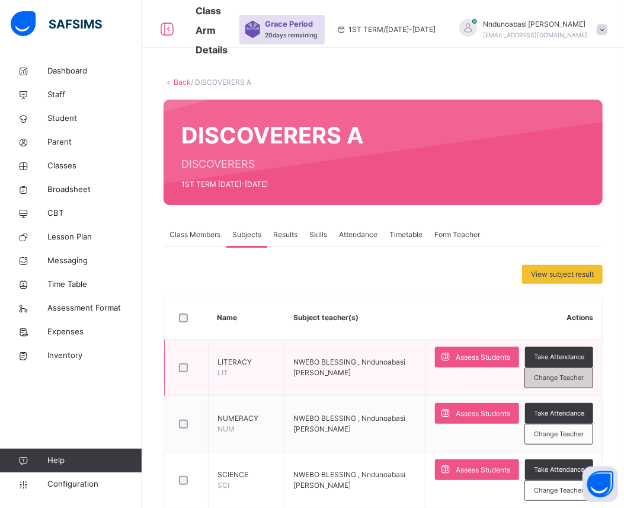
click at [557, 375] on span "Change Teacher" at bounding box center [559, 378] width 50 height 10
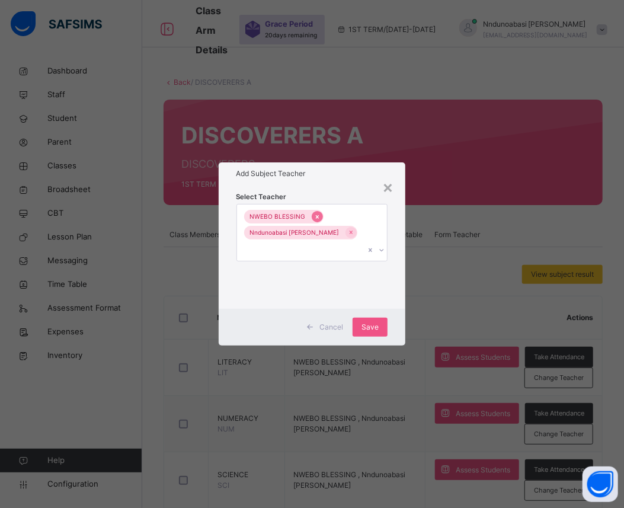
click at [314, 221] on icon at bounding box center [317, 217] width 7 height 8
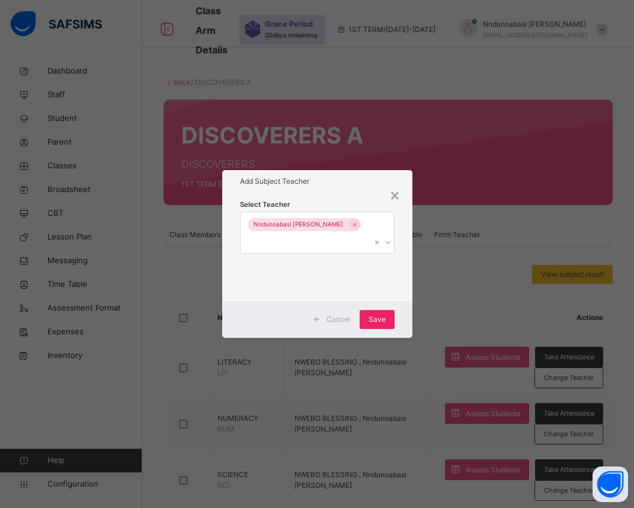
click at [384, 314] on span "Save" at bounding box center [376, 319] width 17 height 11
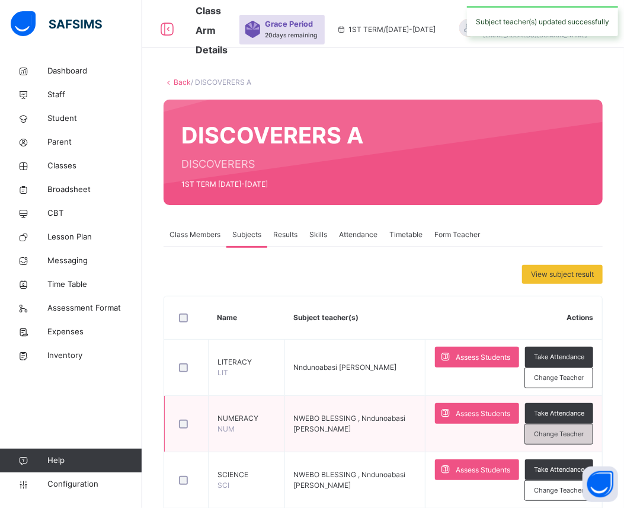
click at [569, 435] on span "Change Teacher" at bounding box center [559, 434] width 50 height 10
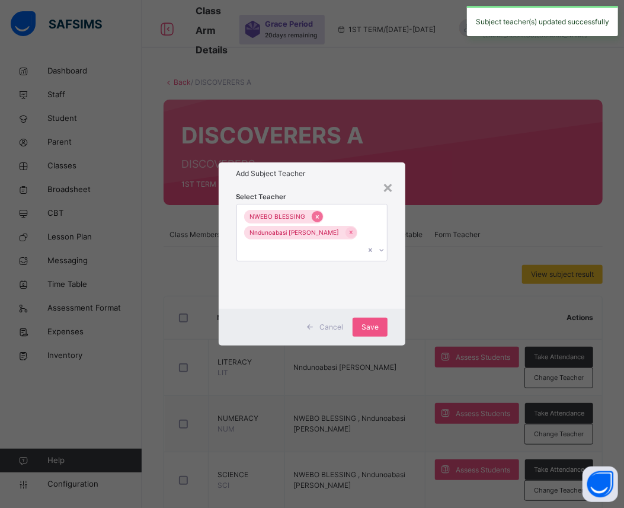
click at [314, 221] on icon at bounding box center [317, 217] width 7 height 8
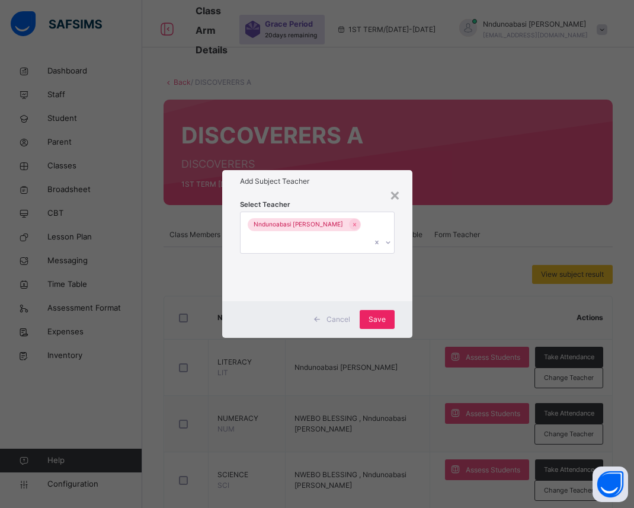
click at [375, 314] on span "Save" at bounding box center [376, 319] width 17 height 11
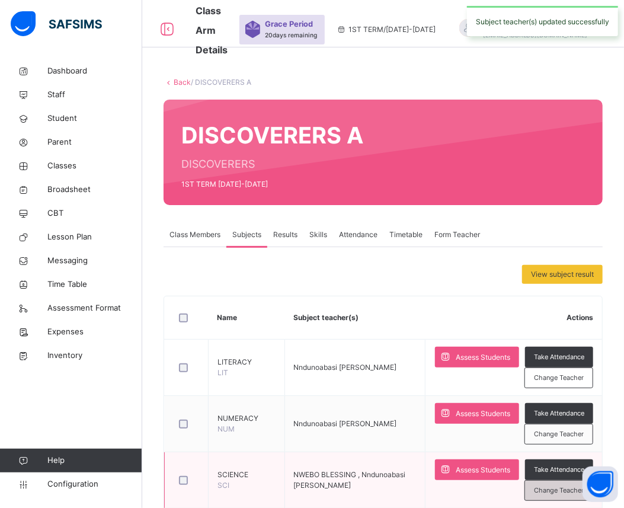
click at [553, 492] on span "Change Teacher" at bounding box center [559, 490] width 50 height 10
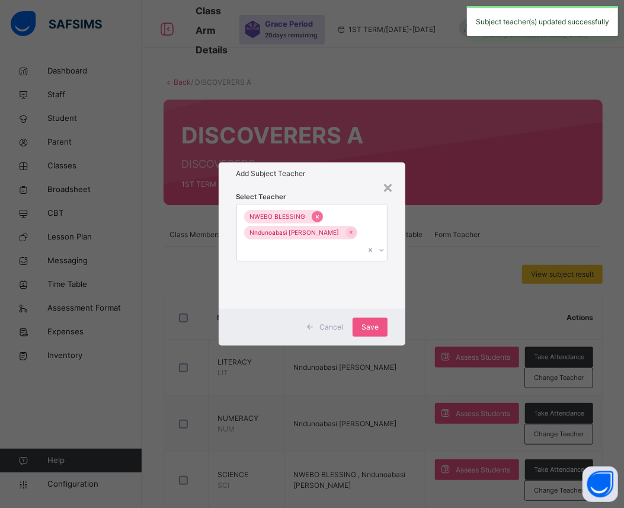
click at [315, 219] on icon at bounding box center [316, 217] width 3 height 4
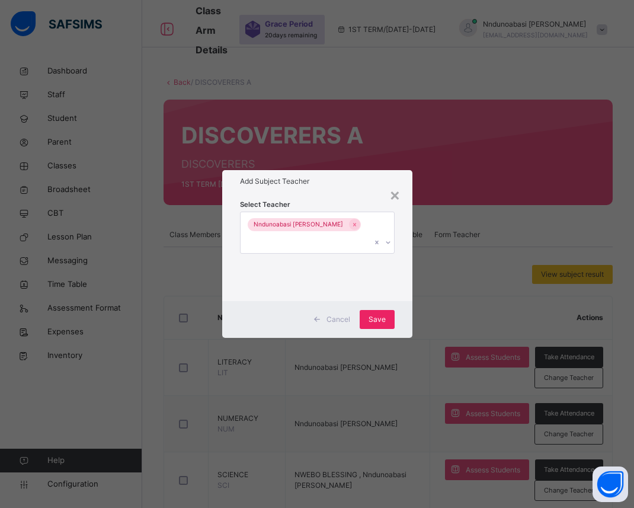
click at [376, 314] on span "Save" at bounding box center [376, 319] width 17 height 11
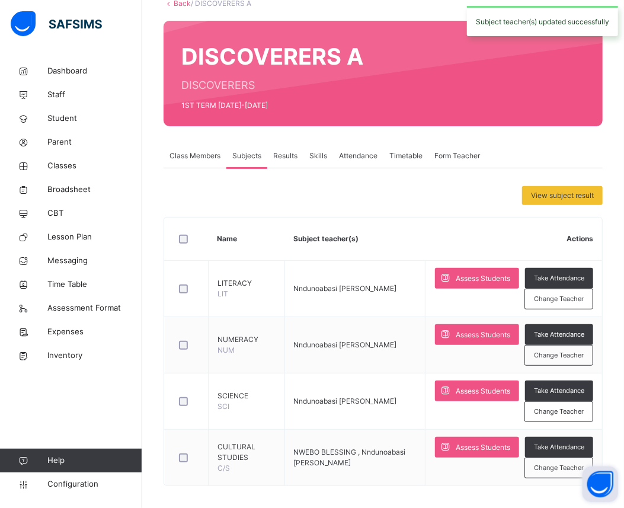
scroll to position [86, 0]
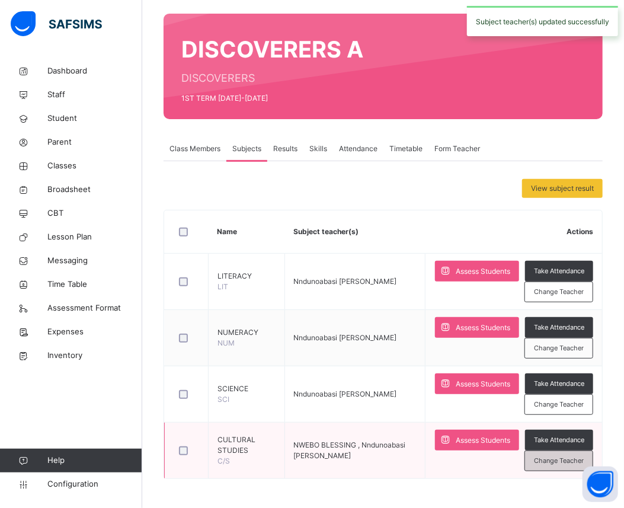
click at [561, 455] on span "Change Teacher" at bounding box center [559, 460] width 50 height 10
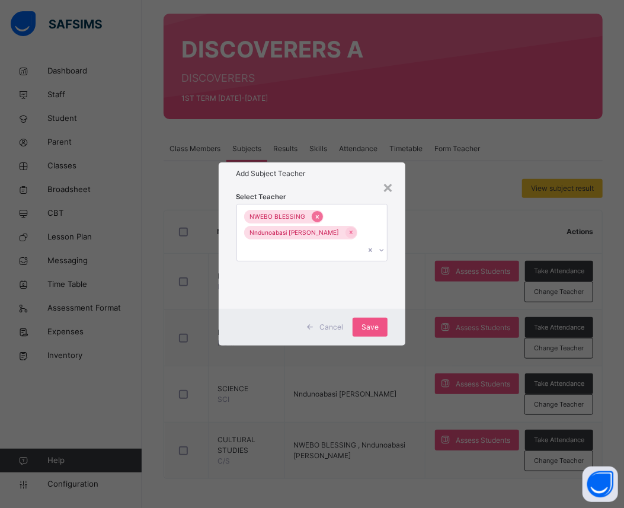
click at [314, 221] on icon at bounding box center [317, 217] width 7 height 8
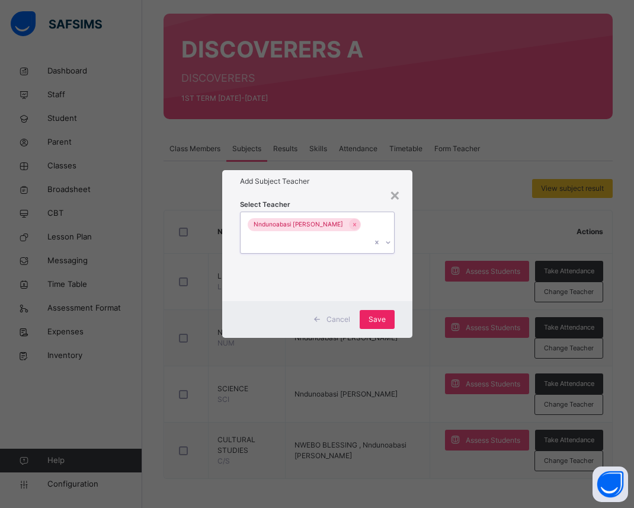
click at [377, 314] on span "Save" at bounding box center [376, 319] width 17 height 11
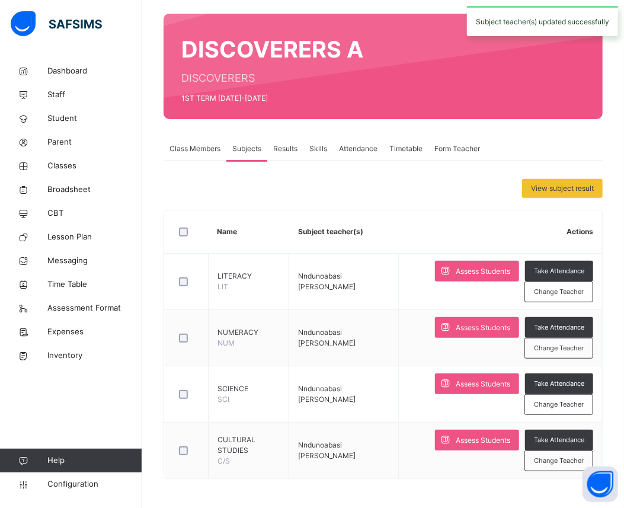
click at [200, 145] on span "Class Members" at bounding box center [194, 148] width 51 height 11
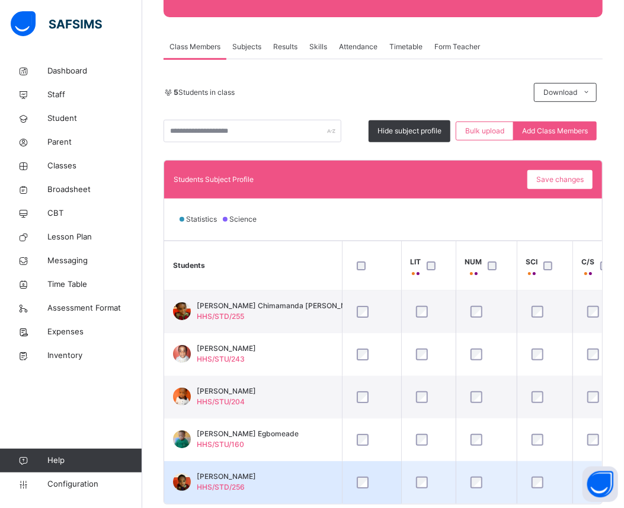
scroll to position [191, 0]
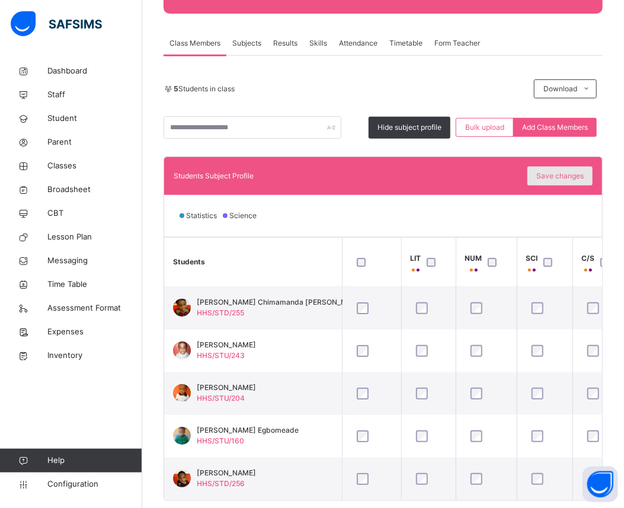
click at [561, 175] on span "Save changes" at bounding box center [559, 176] width 47 height 11
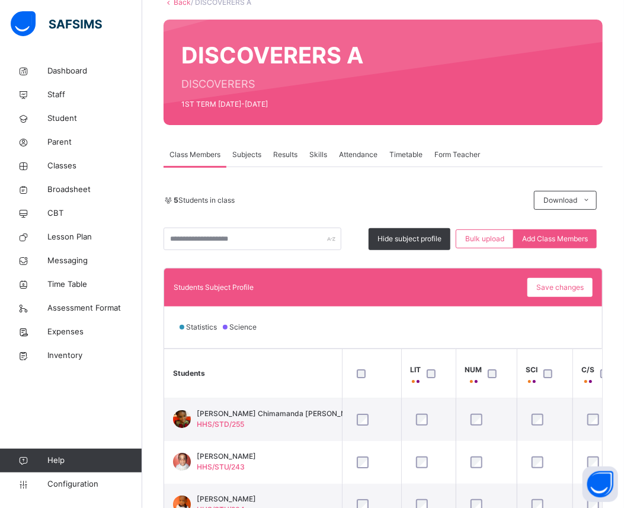
scroll to position [0, 0]
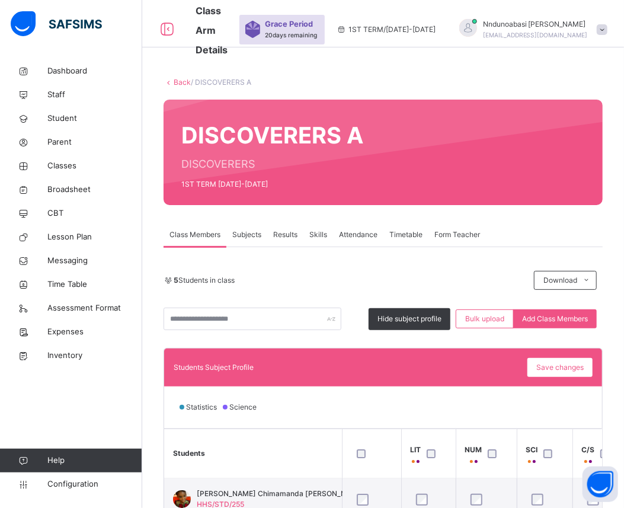
click at [171, 84] on icon at bounding box center [168, 82] width 10 height 9
click at [181, 81] on link "Back" at bounding box center [182, 82] width 17 height 9
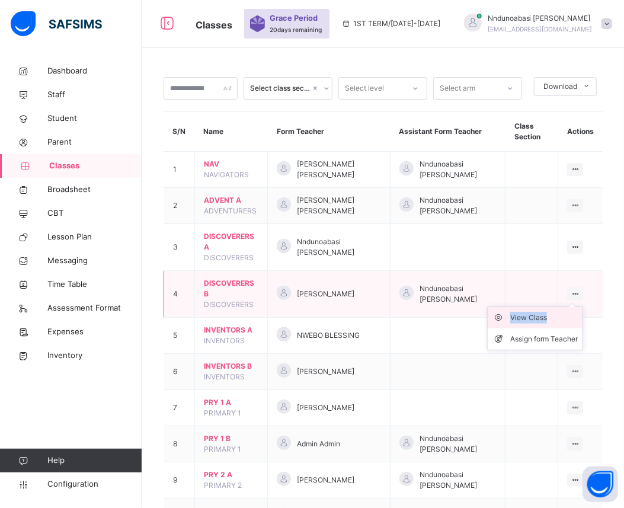
drag, startPoint x: 584, startPoint y: 293, endPoint x: 555, endPoint y: 319, distance: 38.6
click at [567, 300] on div "View Class Assign form Teacher" at bounding box center [575, 293] width 16 height 13
click at [554, 319] on div "View Class" at bounding box center [544, 318] width 68 height 12
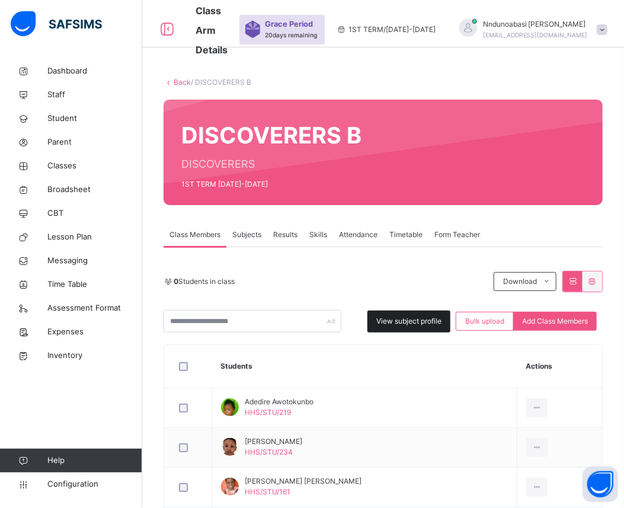
click at [404, 325] on span "View subject profile" at bounding box center [408, 321] width 65 height 11
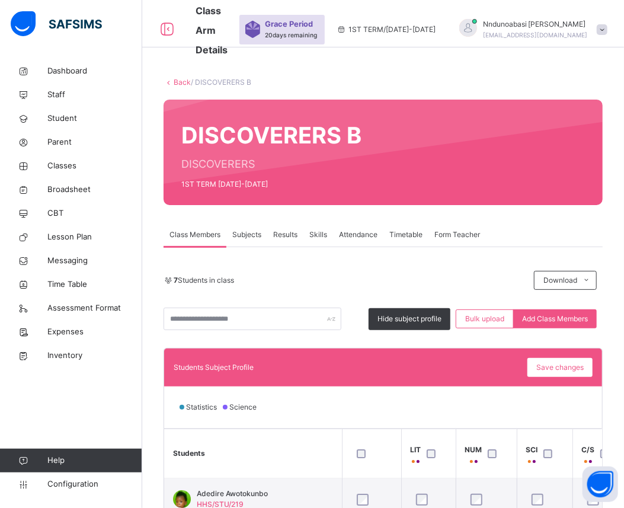
click at [253, 228] on div "Subjects" at bounding box center [246, 235] width 41 height 24
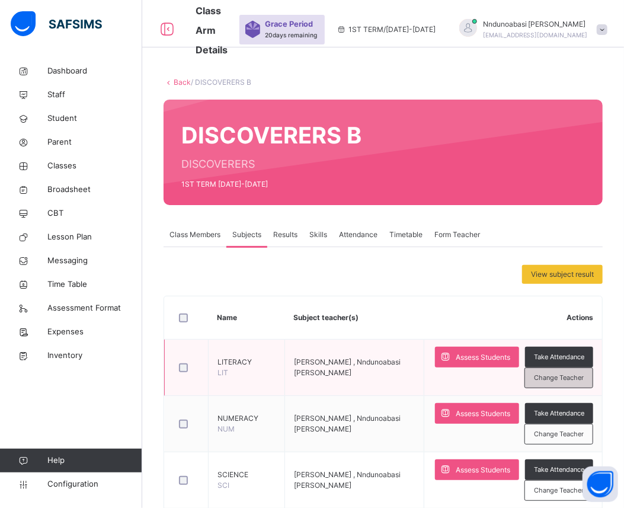
click at [554, 376] on span "Change Teacher" at bounding box center [559, 378] width 50 height 10
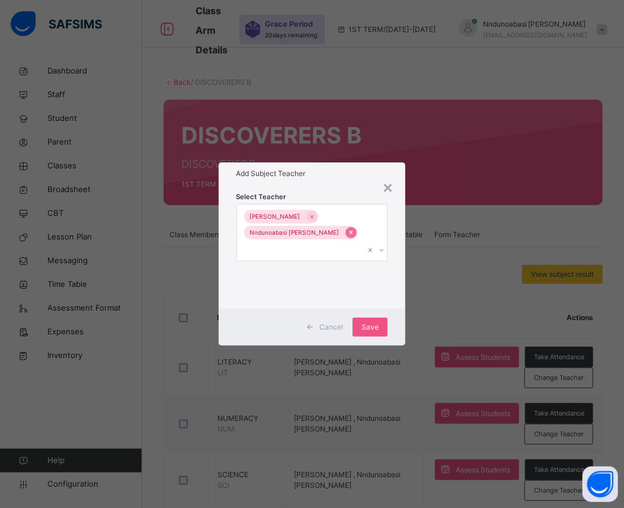
click at [349, 235] on icon at bounding box center [350, 233] width 3 height 4
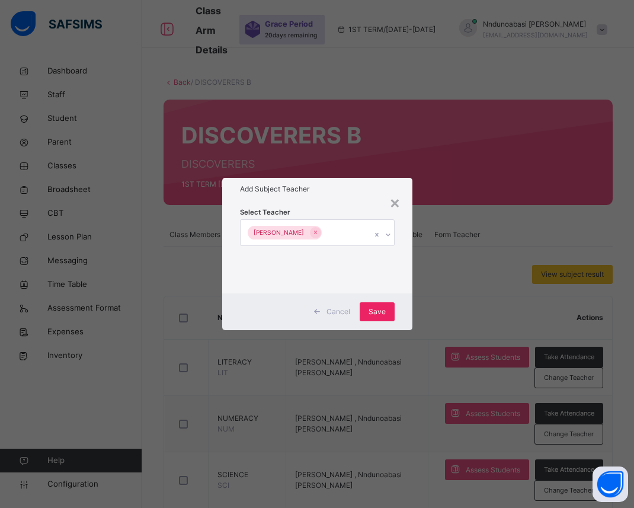
click at [380, 312] on span "Save" at bounding box center [376, 311] width 17 height 11
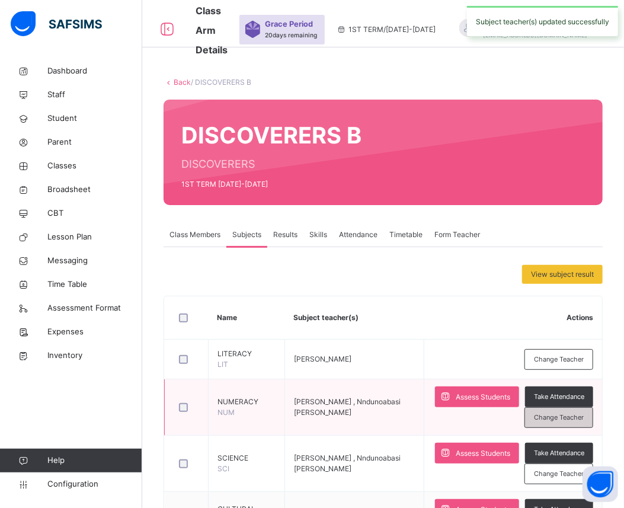
click at [566, 417] on span "Change Teacher" at bounding box center [559, 417] width 50 height 10
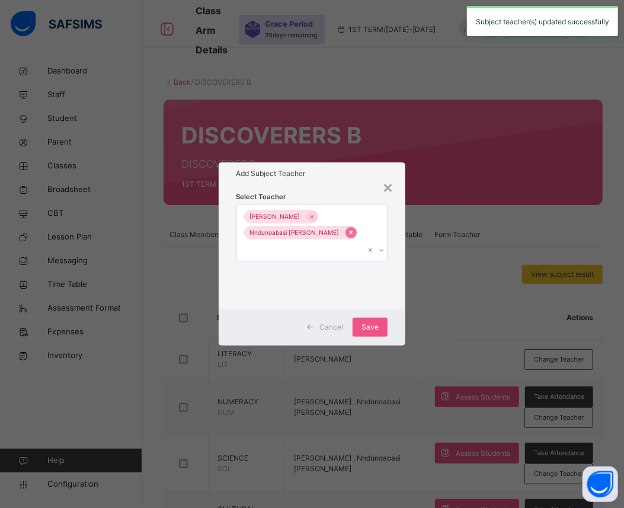
click at [349, 235] on icon at bounding box center [350, 233] width 3 height 4
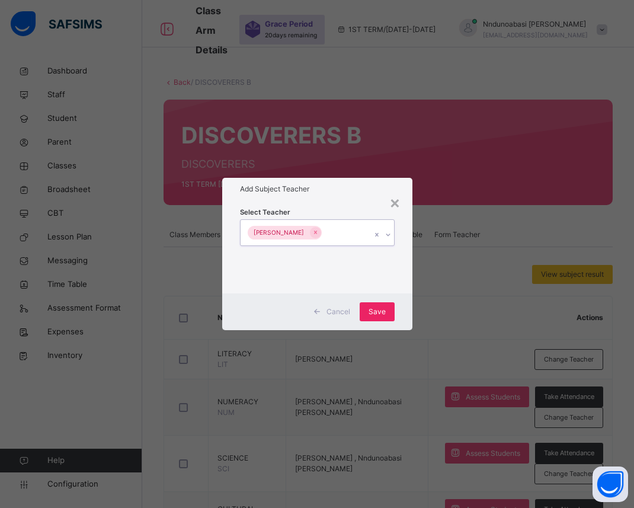
click at [383, 317] on div "Save" at bounding box center [376, 311] width 35 height 19
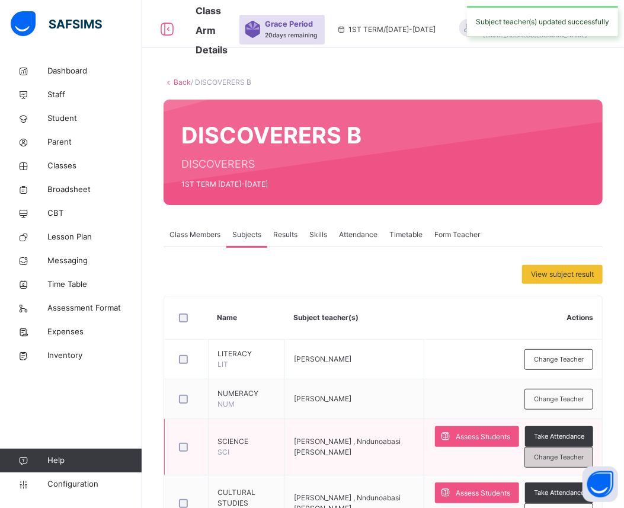
click at [558, 463] on div "Change Teacher" at bounding box center [558, 457] width 69 height 21
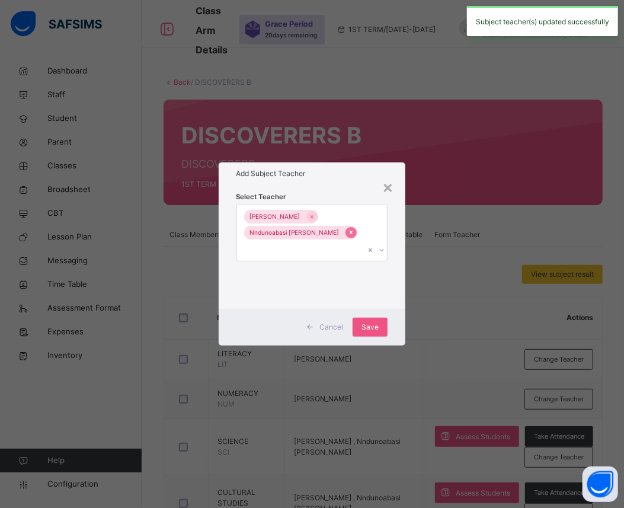
click at [348, 236] on icon at bounding box center [351, 232] width 7 height 8
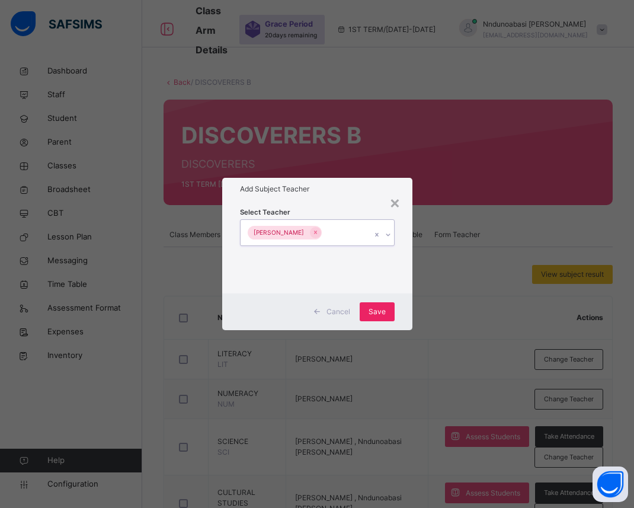
click at [369, 308] on span "Save" at bounding box center [376, 311] width 17 height 11
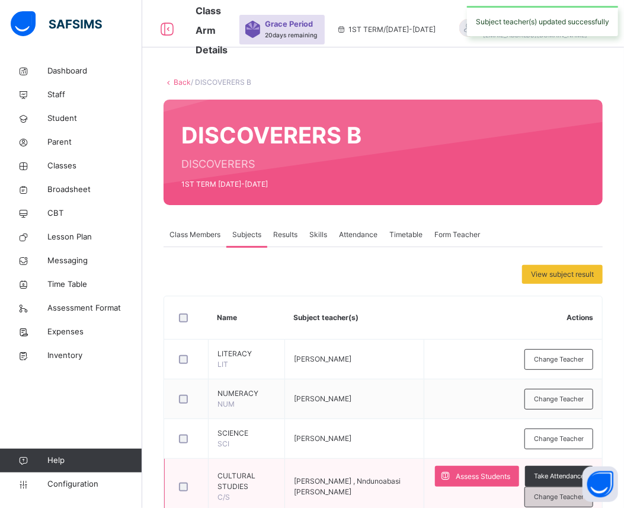
click at [557, 494] on span "Change Teacher" at bounding box center [559, 497] width 50 height 10
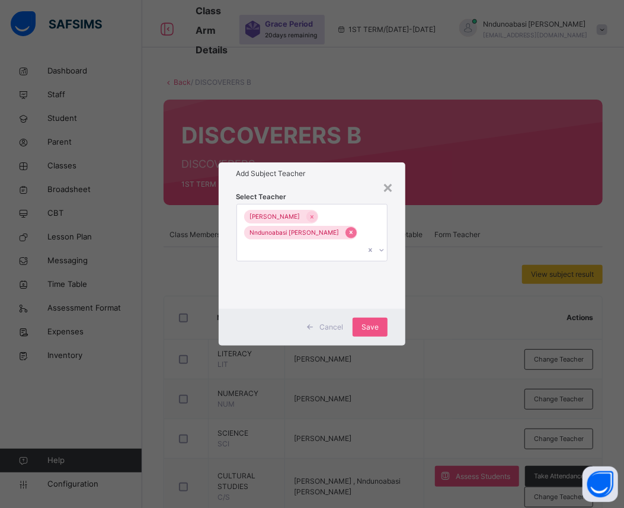
click at [349, 235] on icon at bounding box center [350, 233] width 3 height 4
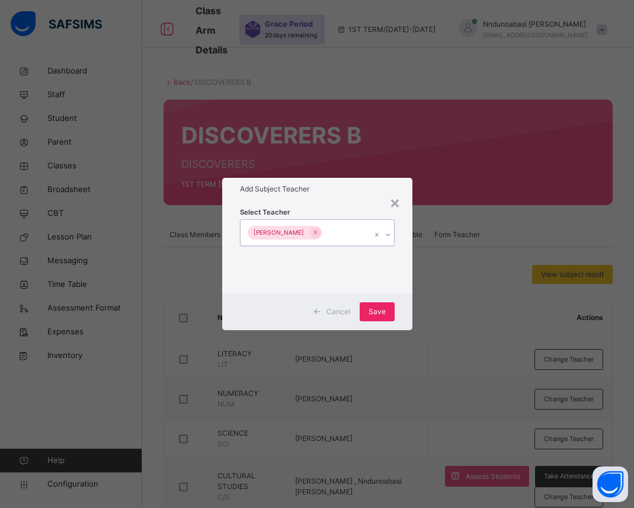
click at [381, 314] on span "Save" at bounding box center [376, 311] width 17 height 11
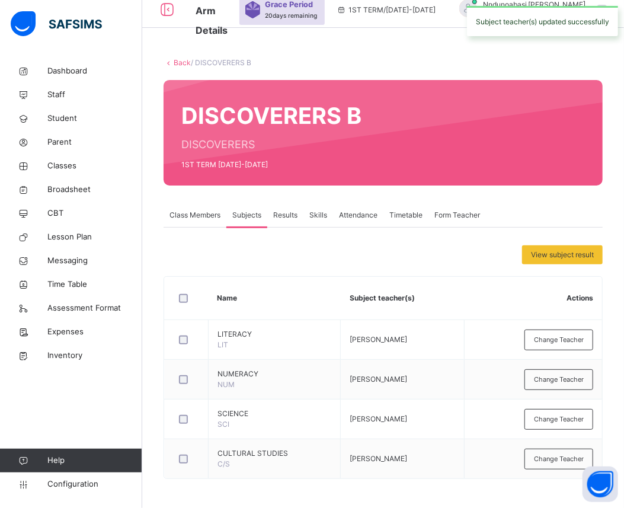
scroll to position [20, 0]
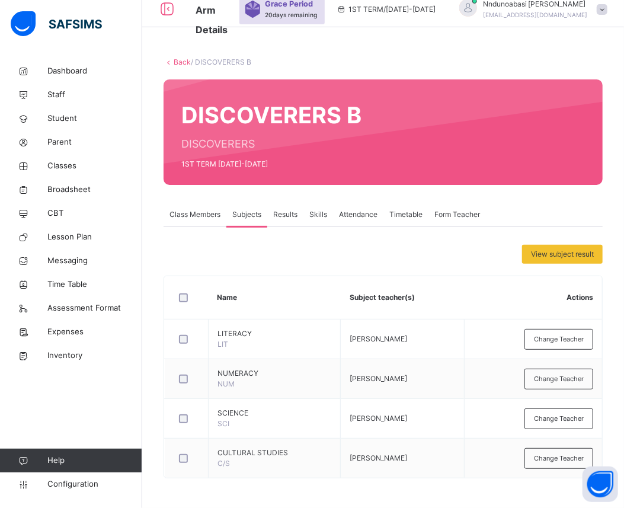
click at [281, 215] on span "Results" at bounding box center [285, 214] width 24 height 11
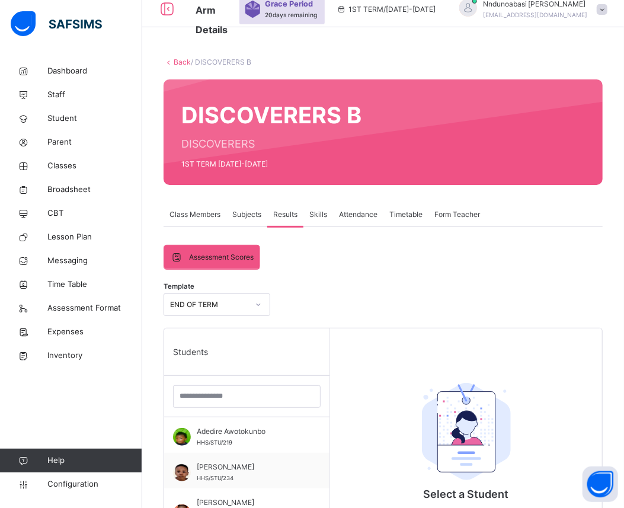
click at [240, 211] on span "Subjects" at bounding box center [246, 214] width 29 height 11
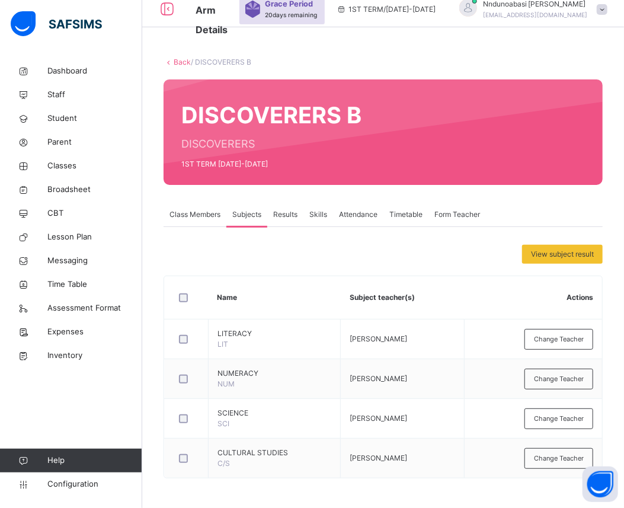
click at [198, 215] on span "Class Members" at bounding box center [194, 214] width 51 height 11
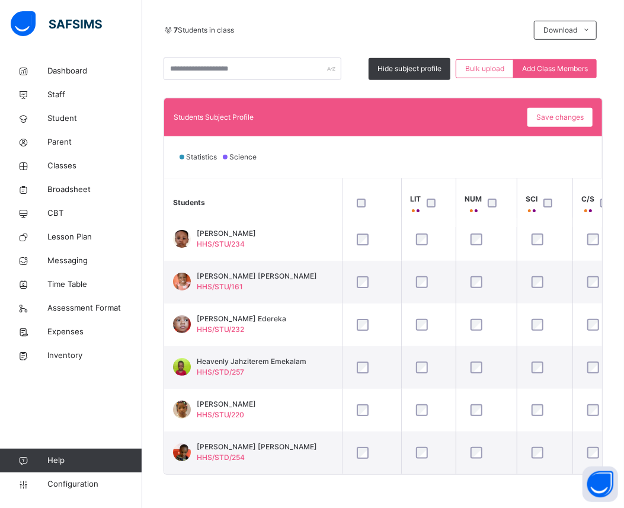
scroll to position [252, 0]
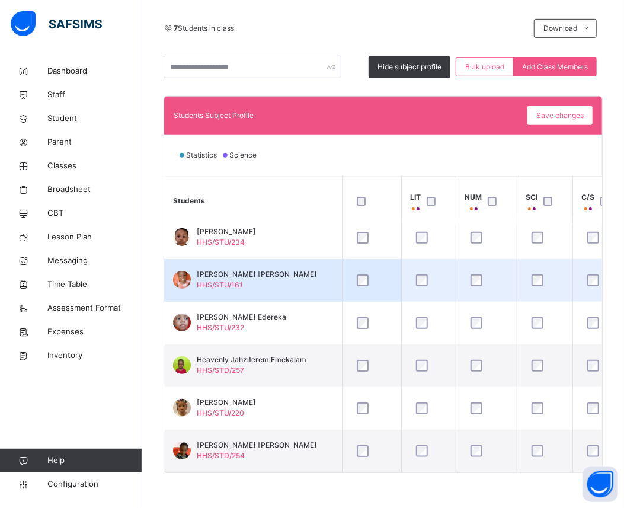
click at [355, 280] on div at bounding box center [371, 280] width 35 height 12
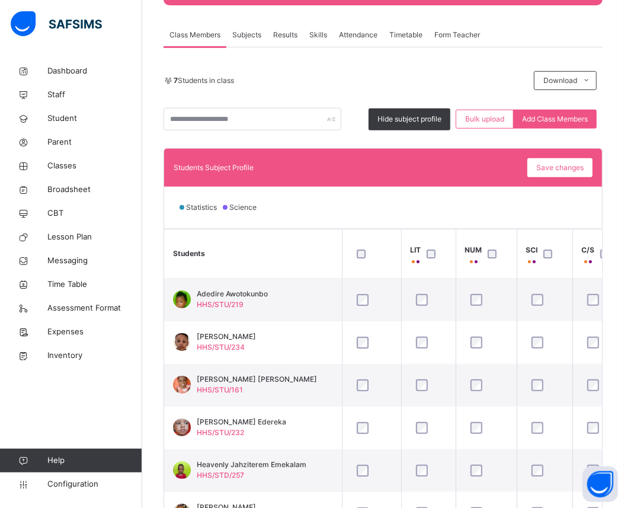
scroll to position [199, 0]
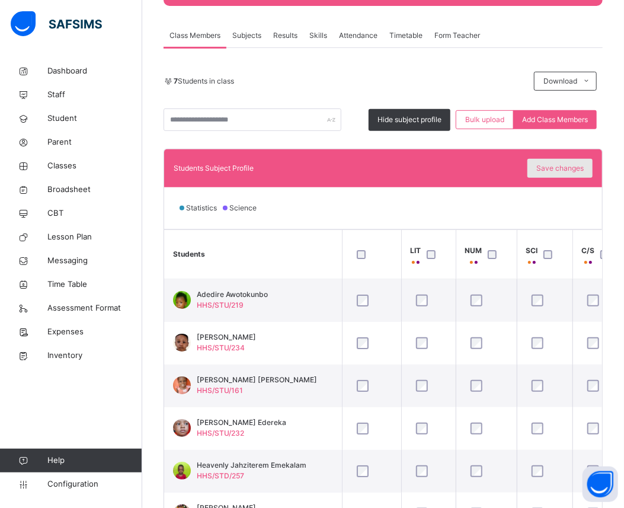
click at [573, 170] on span "Save changes" at bounding box center [559, 168] width 47 height 11
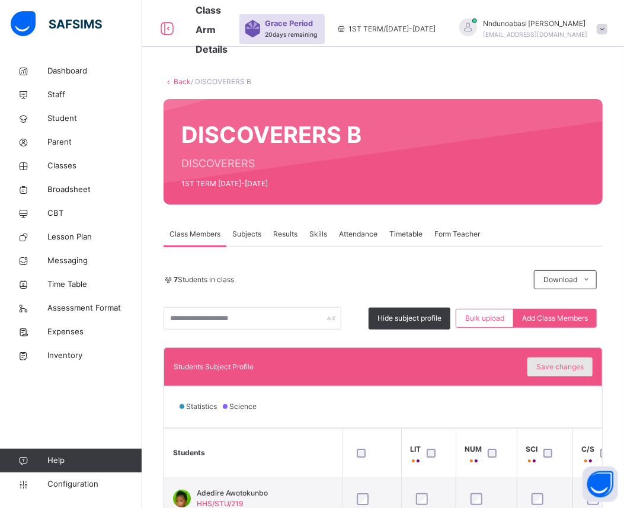
scroll to position [0, 0]
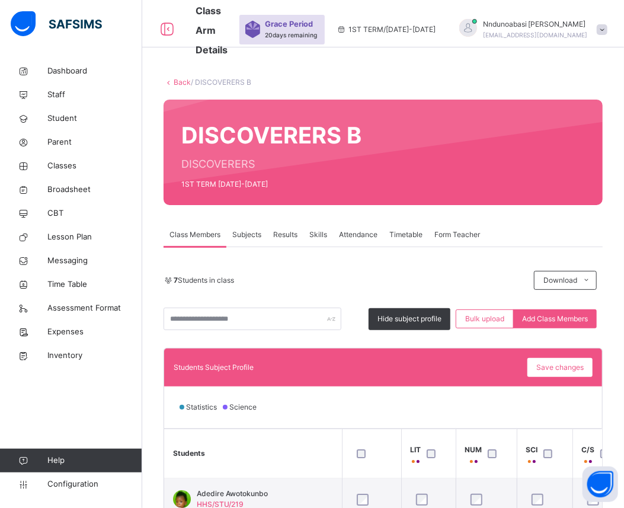
click at [176, 79] on link "Back" at bounding box center [182, 82] width 17 height 9
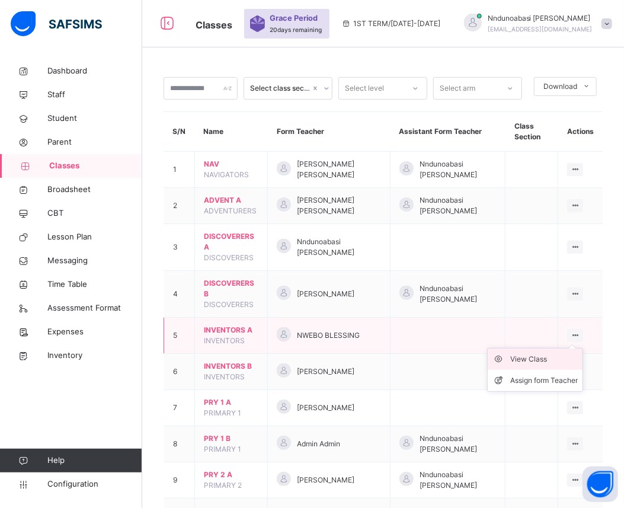
click at [557, 360] on div "View Class" at bounding box center [544, 359] width 68 height 12
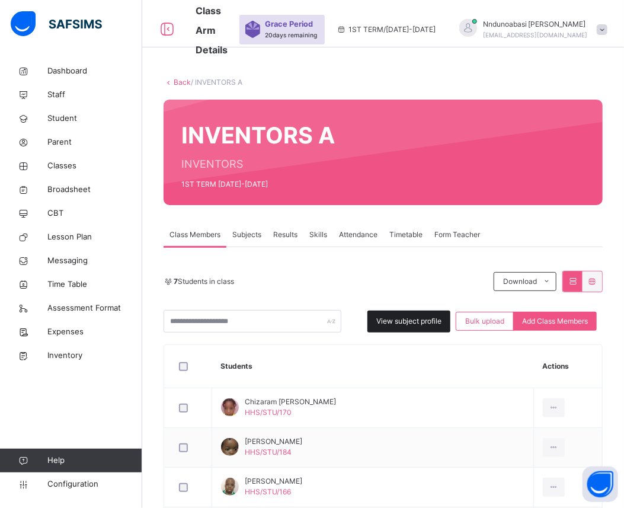
click at [423, 320] on span "View subject profile" at bounding box center [408, 321] width 65 height 11
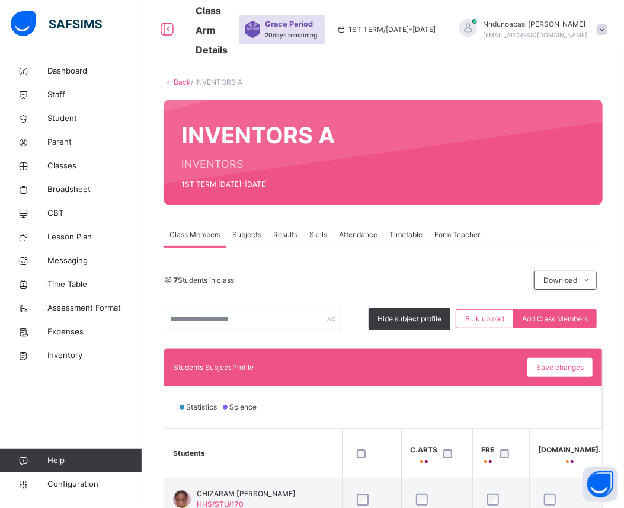
click at [257, 240] on div "Subjects" at bounding box center [246, 235] width 41 height 24
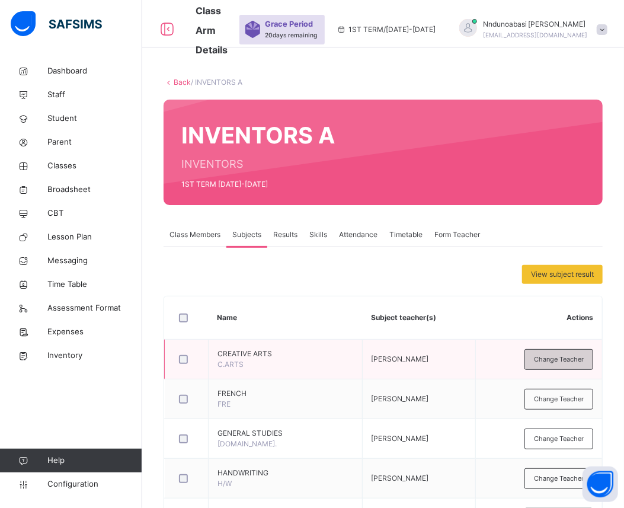
click at [561, 360] on span "Change Teacher" at bounding box center [559, 359] width 50 height 10
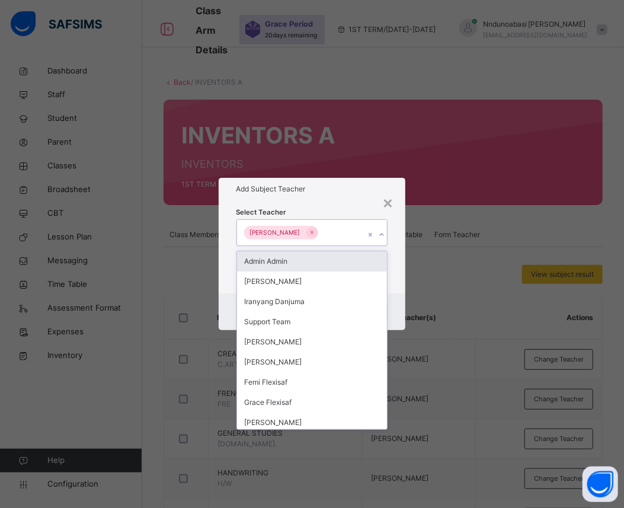
click at [381, 233] on icon at bounding box center [381, 235] width 7 height 12
type input "***"
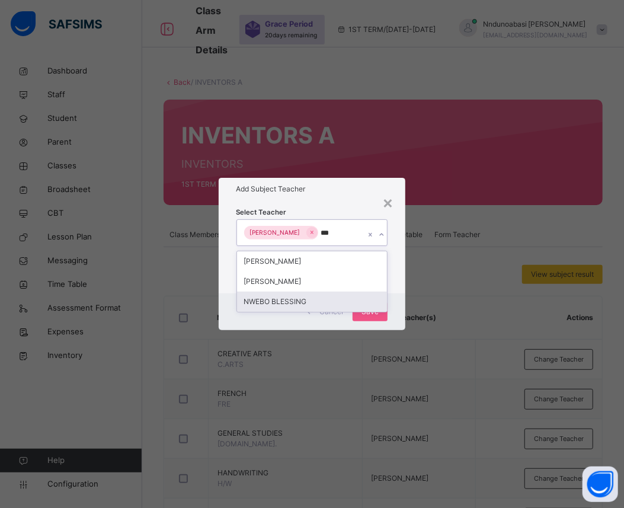
click at [330, 301] on div "NWEBO BLESSING" at bounding box center [312, 301] width 150 height 20
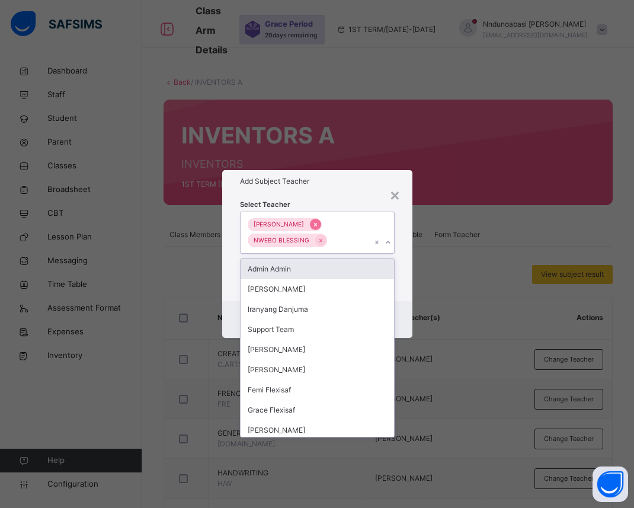
click at [312, 224] on icon at bounding box center [315, 224] width 7 height 8
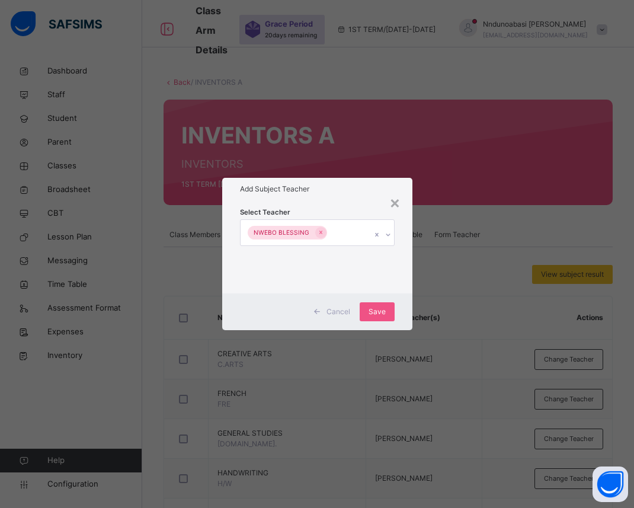
click at [357, 199] on div "Add Subject Teacher" at bounding box center [317, 189] width 190 height 23
click at [378, 309] on span "Save" at bounding box center [376, 311] width 17 height 11
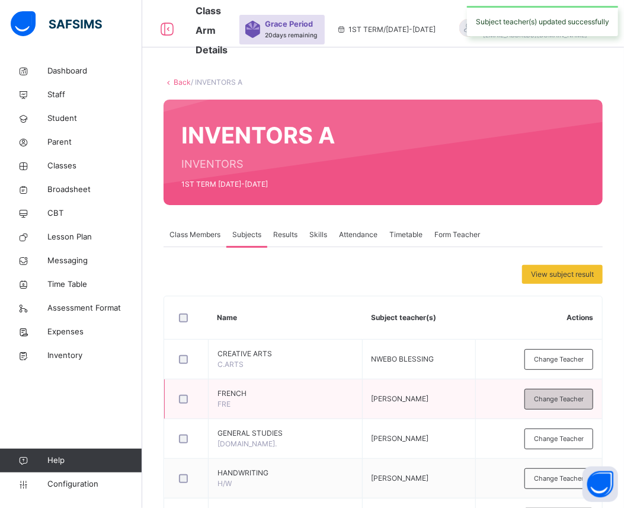
click at [551, 394] on span "Change Teacher" at bounding box center [559, 399] width 50 height 10
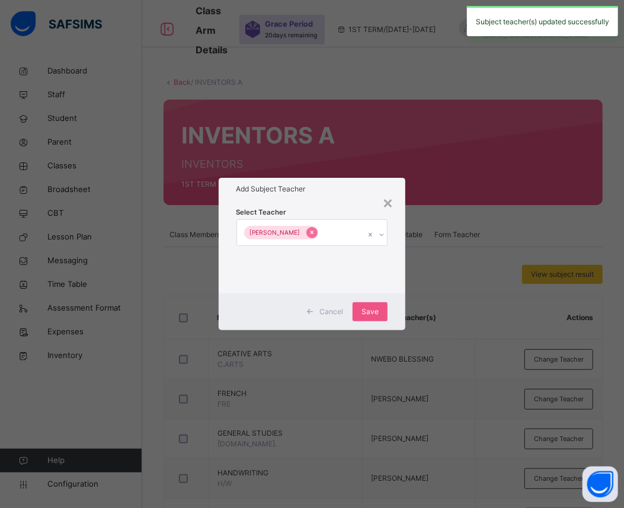
click at [309, 231] on icon at bounding box center [312, 232] width 7 height 8
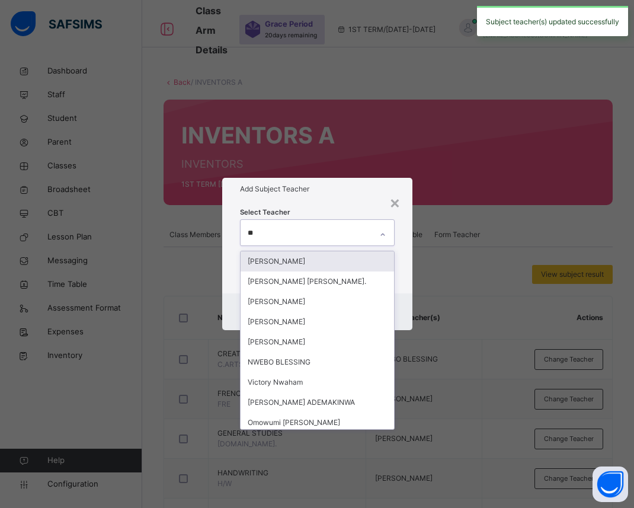
type input "***"
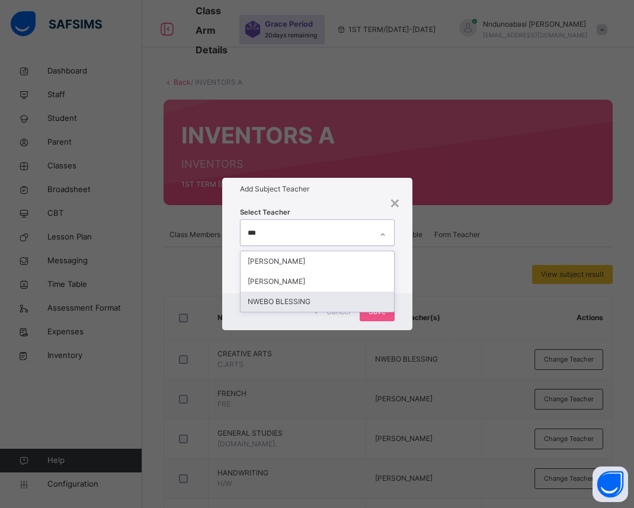
click at [277, 303] on div "NWEBO BLESSING" at bounding box center [316, 301] width 153 height 20
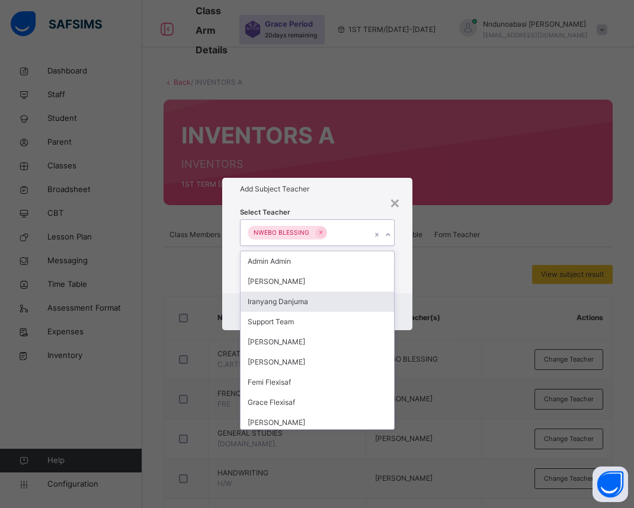
click at [400, 304] on div "Cancel Save" at bounding box center [317, 311] width 190 height 37
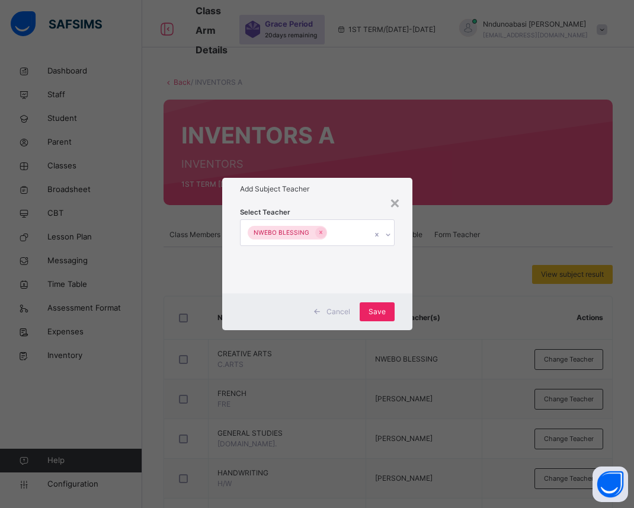
click at [380, 305] on div "Save" at bounding box center [376, 311] width 35 height 19
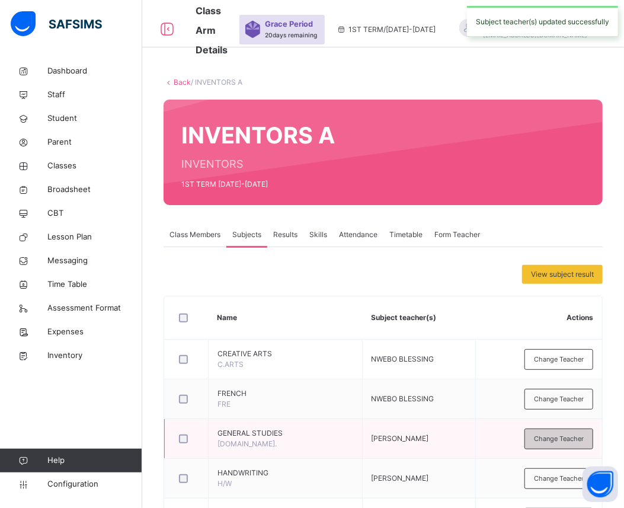
click at [543, 441] on span "Change Teacher" at bounding box center [559, 439] width 50 height 10
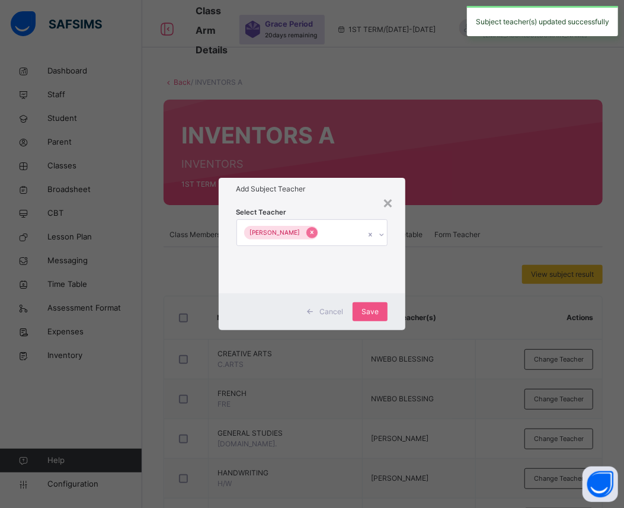
click at [309, 232] on icon at bounding box center [312, 232] width 7 height 8
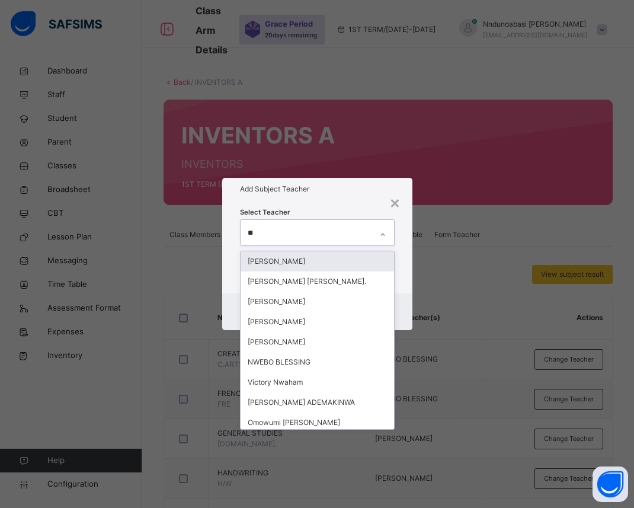
type input "***"
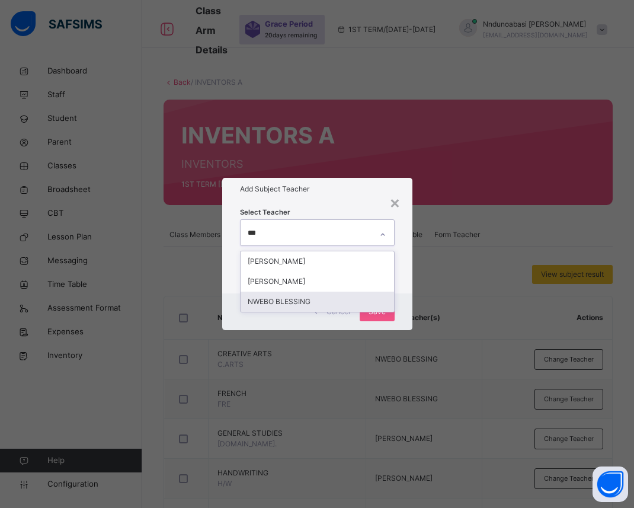
click at [278, 301] on div "NWEBO BLESSING" at bounding box center [316, 301] width 153 height 20
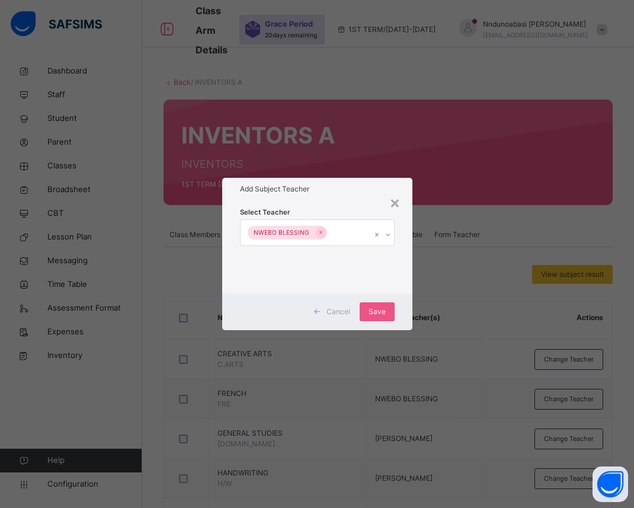
click at [400, 303] on div "Cancel Save" at bounding box center [317, 311] width 190 height 37
click at [376, 314] on span "Save" at bounding box center [376, 311] width 17 height 11
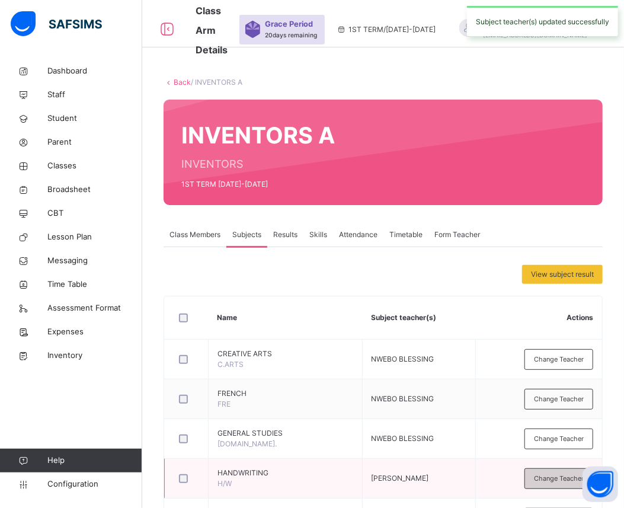
click at [548, 476] on span "Change Teacher" at bounding box center [559, 478] width 50 height 10
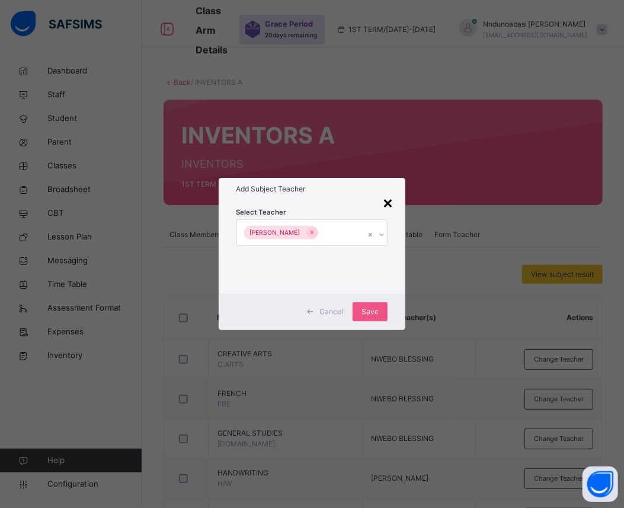
click at [389, 207] on div "×" at bounding box center [387, 202] width 11 height 25
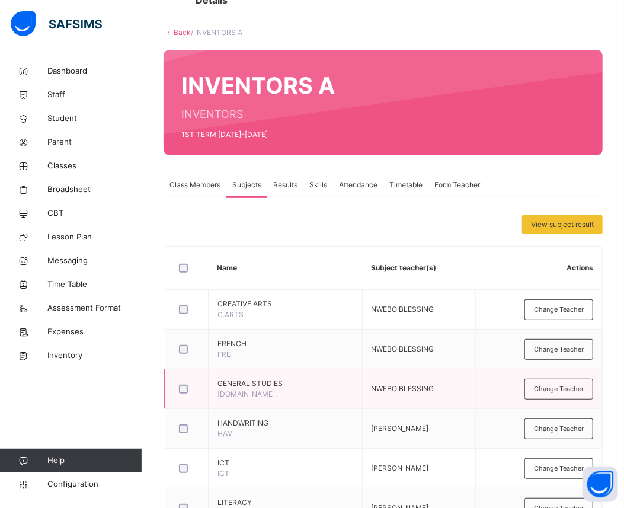
scroll to position [52, 0]
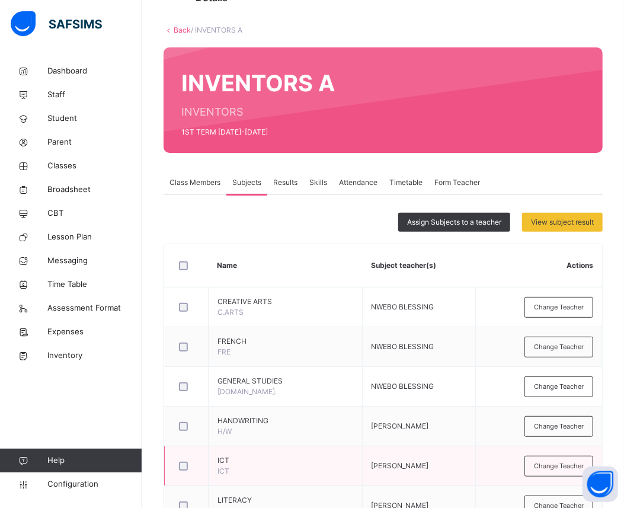
click at [181, 457] on div at bounding box center [186, 465] width 25 height 25
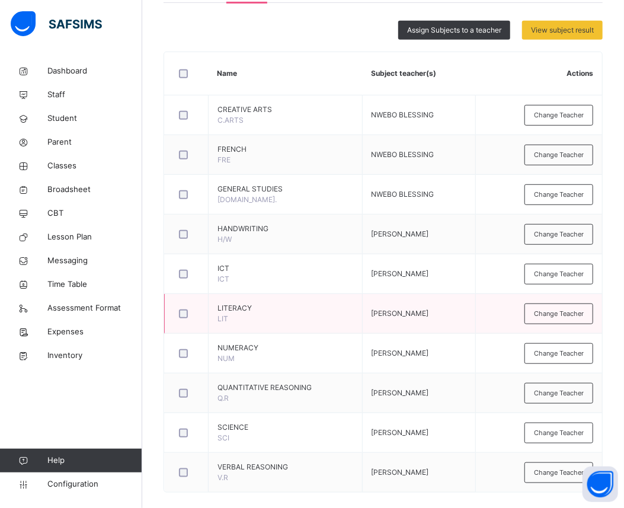
scroll to position [258, 0]
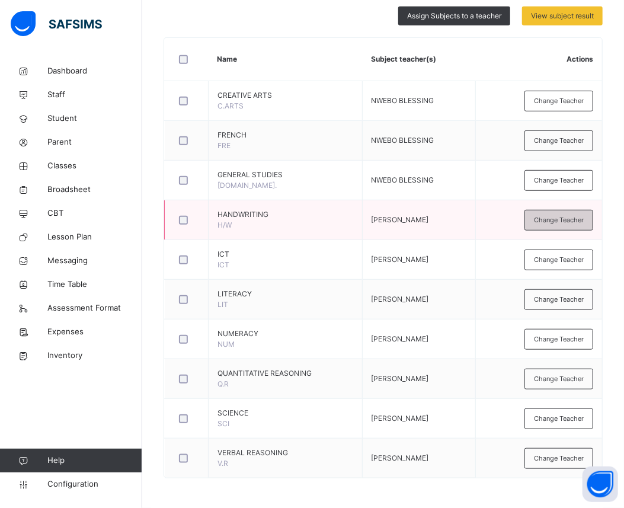
click at [561, 220] on span "Change Teacher" at bounding box center [559, 220] width 50 height 10
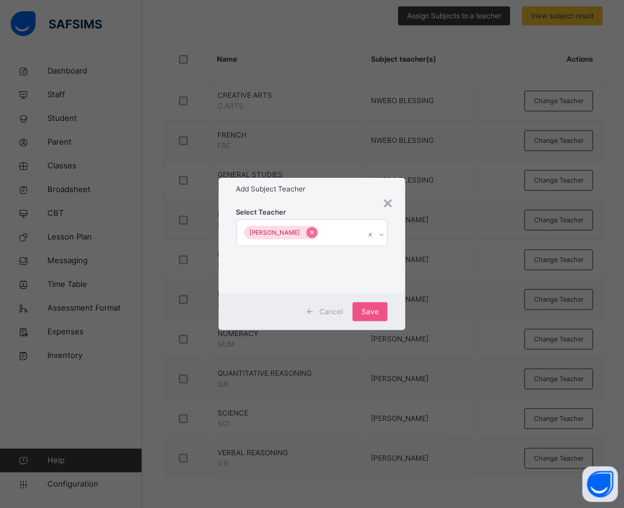
click at [310, 233] on icon at bounding box center [311, 233] width 3 height 4
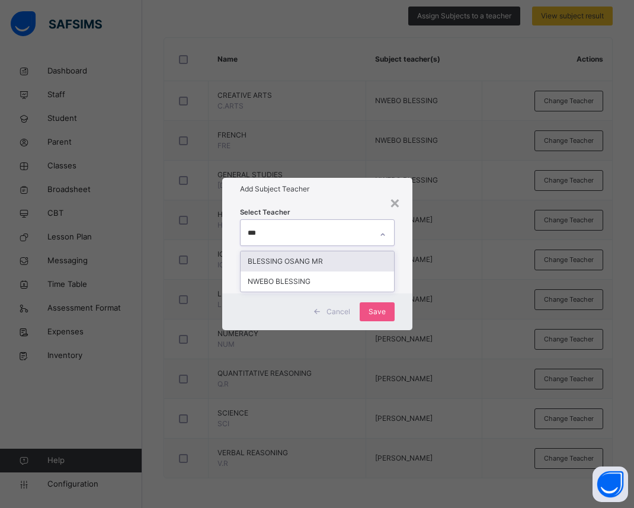
type input "****"
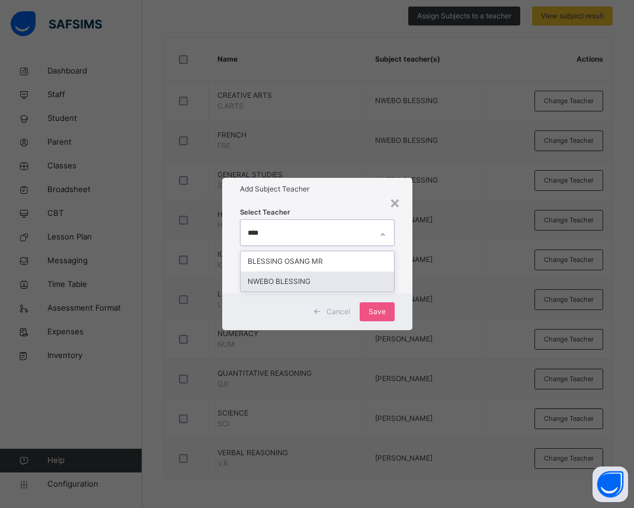
click at [284, 280] on div "NWEBO BLESSING" at bounding box center [316, 281] width 153 height 20
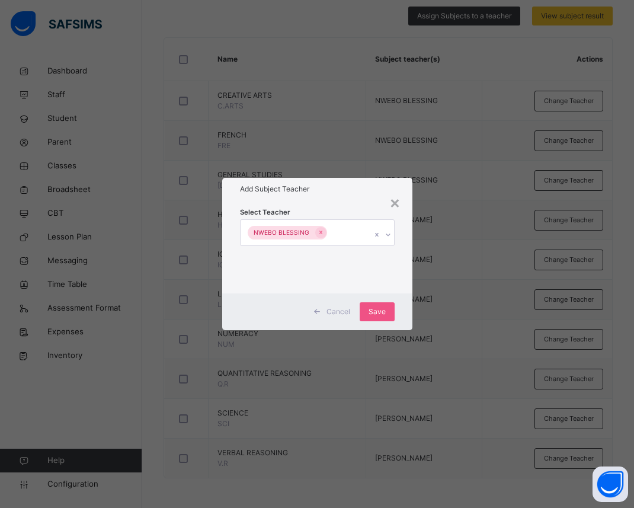
click at [401, 305] on div "Cancel Save" at bounding box center [317, 311] width 190 height 37
click at [375, 310] on span "Save" at bounding box center [376, 311] width 17 height 11
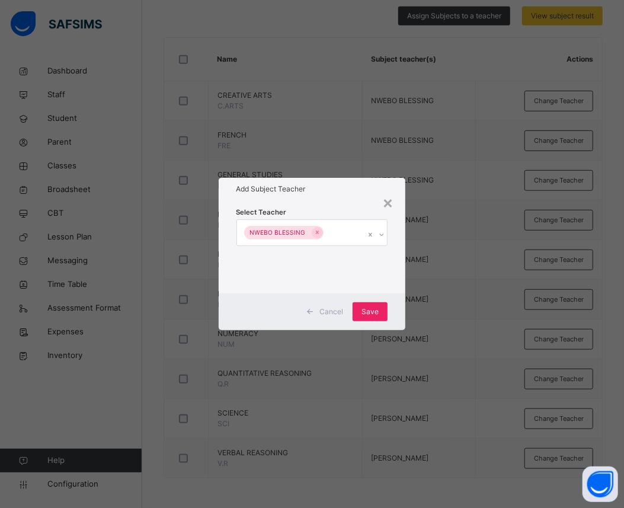
click at [371, 310] on span "Save" at bounding box center [369, 311] width 17 height 11
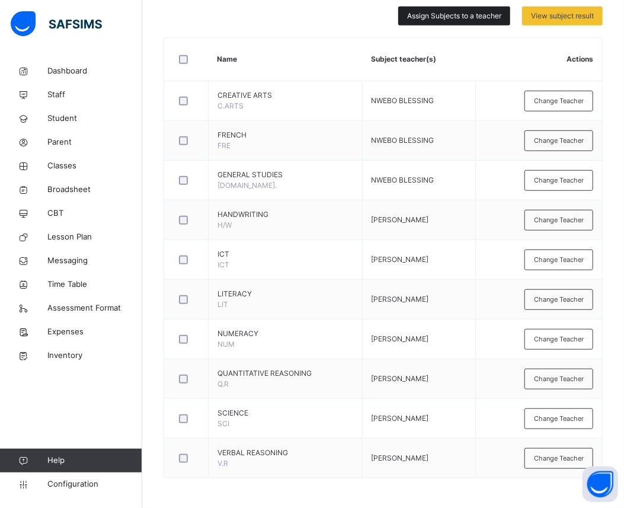
click at [469, 16] on span "Assign Subjects to a teacher" at bounding box center [454, 16] width 94 height 11
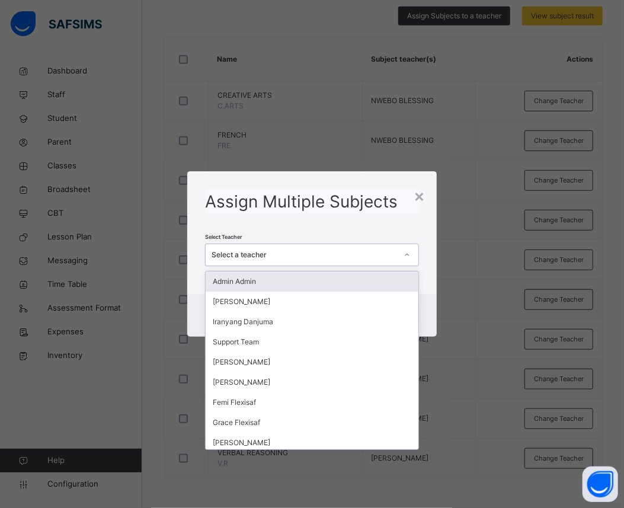
click at [309, 253] on div "Select a teacher" at bounding box center [303, 254] width 185 height 11
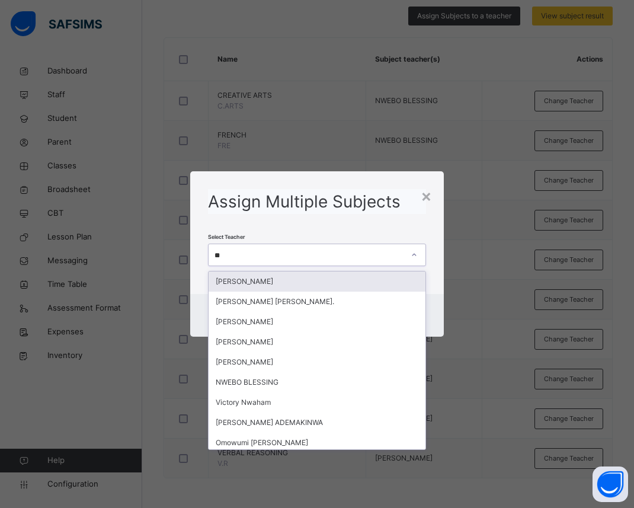
type input "***"
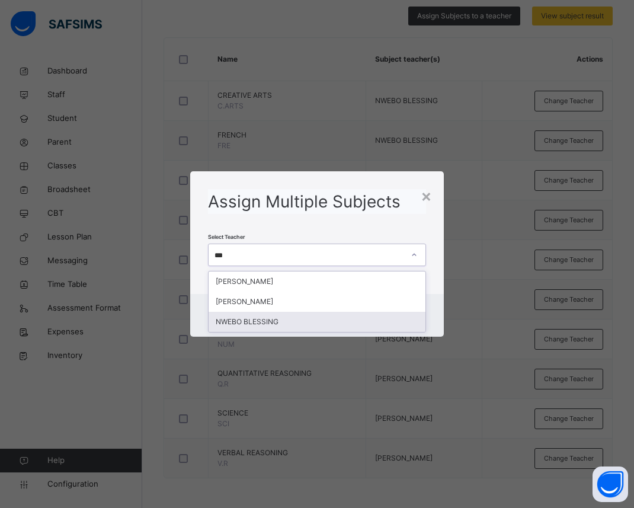
click at [288, 323] on div "NWEBO BLESSING" at bounding box center [316, 322] width 217 height 20
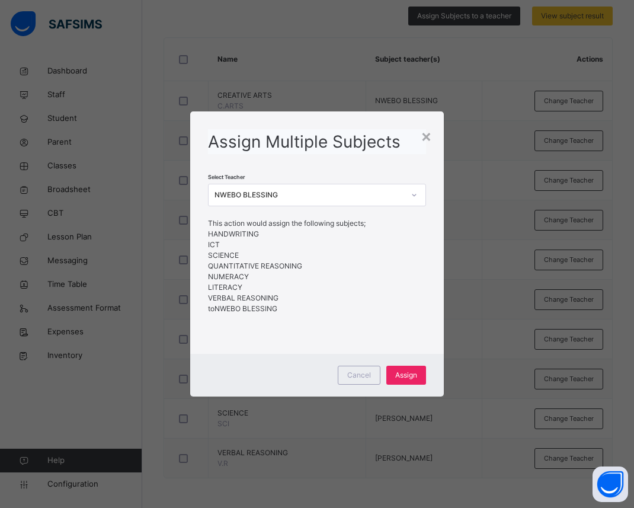
click at [412, 371] on span "Assign" at bounding box center [406, 375] width 22 height 11
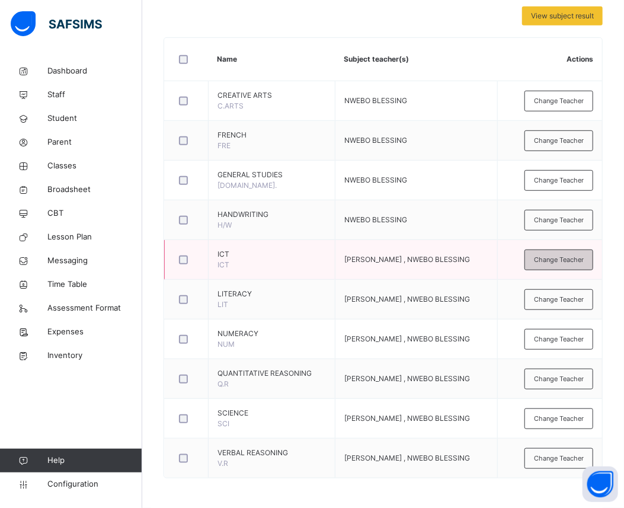
click at [571, 262] on span "Change Teacher" at bounding box center [559, 260] width 50 height 10
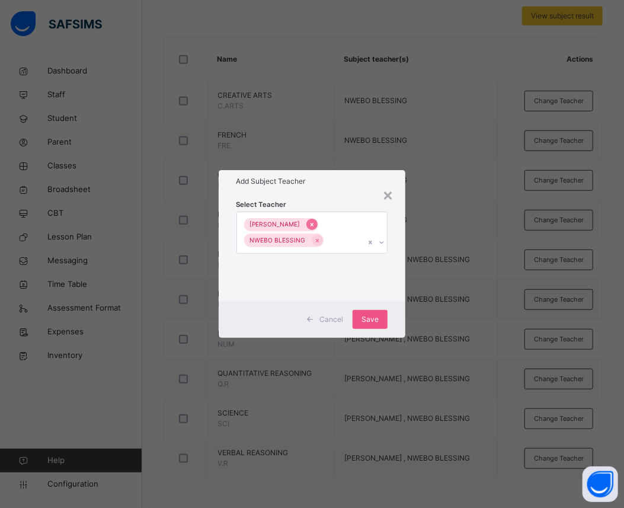
click at [306, 226] on div at bounding box center [311, 224] width 11 height 11
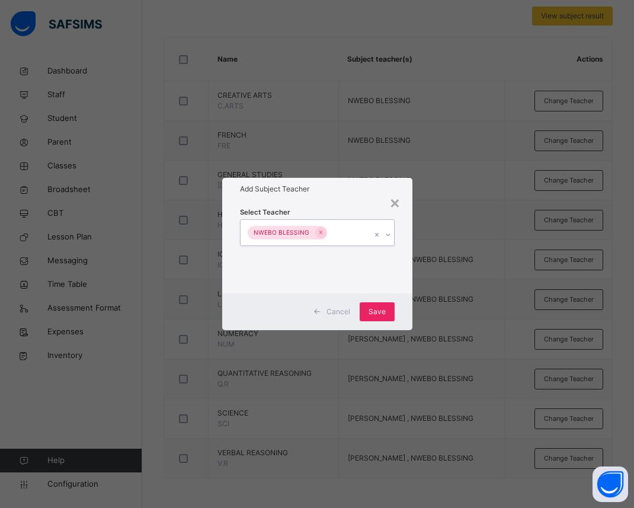
click at [375, 317] on div "Save" at bounding box center [376, 311] width 35 height 19
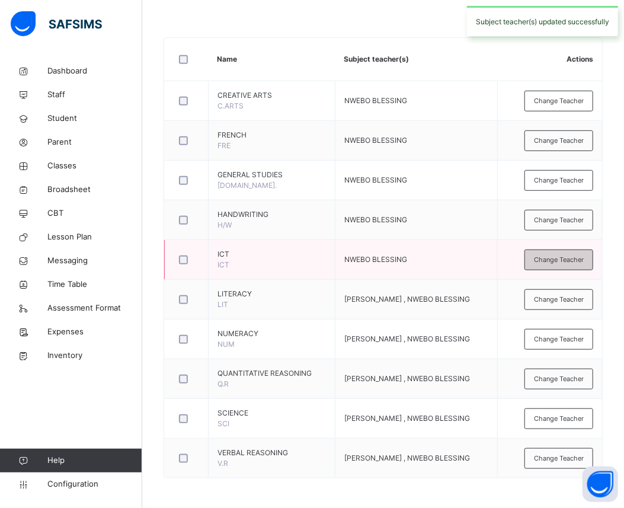
click at [560, 263] on span "Change Teacher" at bounding box center [559, 260] width 50 height 10
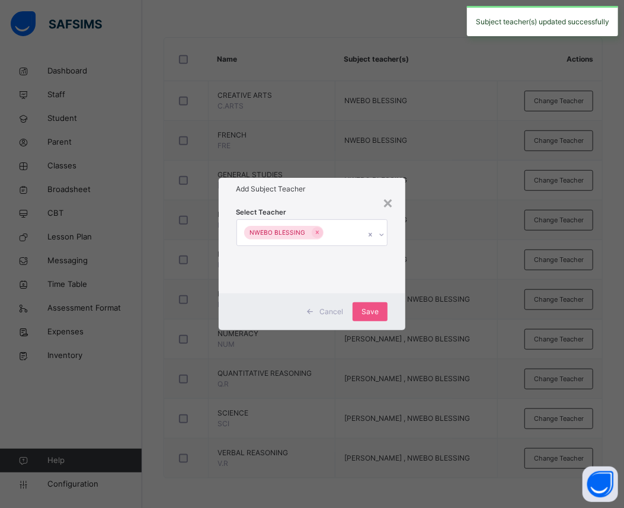
click at [455, 241] on div "× Add Subject Teacher Select Teacher NWEBO BLESSING Cancel Save" at bounding box center [312, 254] width 624 height 508
click at [386, 199] on div "×" at bounding box center [387, 202] width 11 height 25
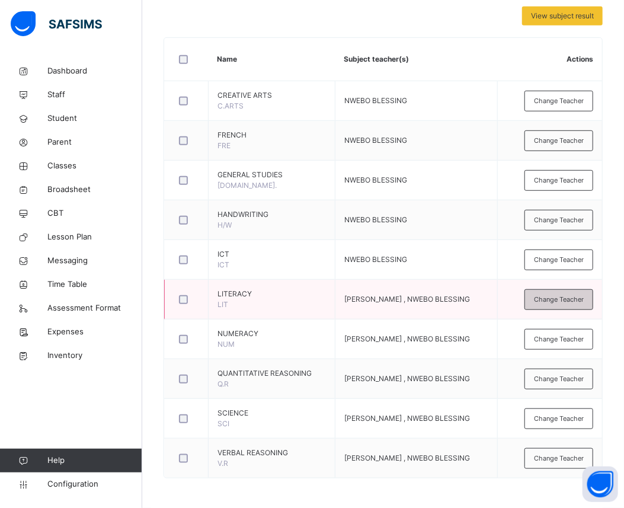
click at [563, 303] on span "Change Teacher" at bounding box center [559, 299] width 50 height 10
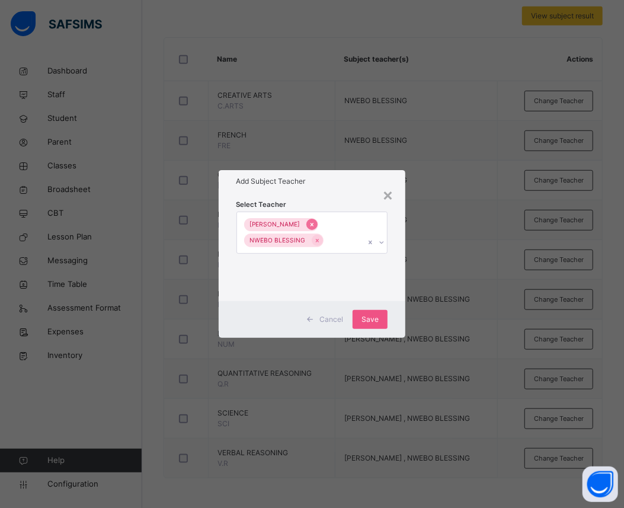
click at [306, 229] on div at bounding box center [311, 224] width 11 height 11
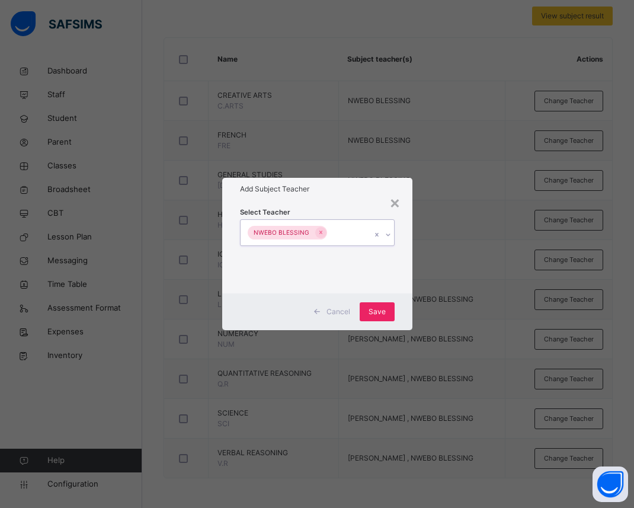
click at [376, 316] on span "Save" at bounding box center [376, 311] width 17 height 11
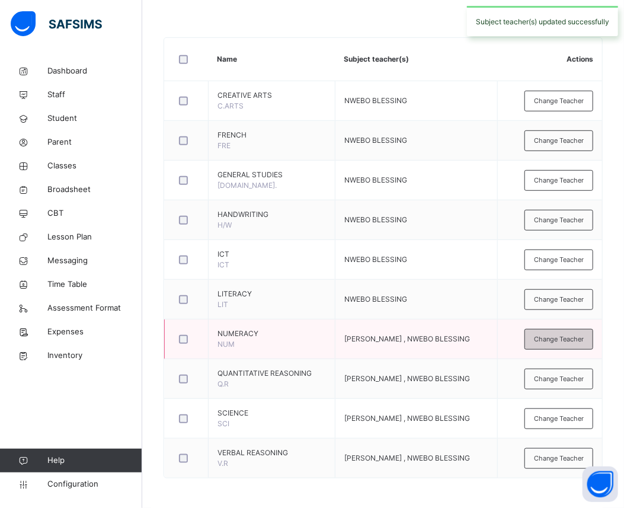
click at [541, 336] on div "Change Teacher" at bounding box center [558, 339] width 69 height 21
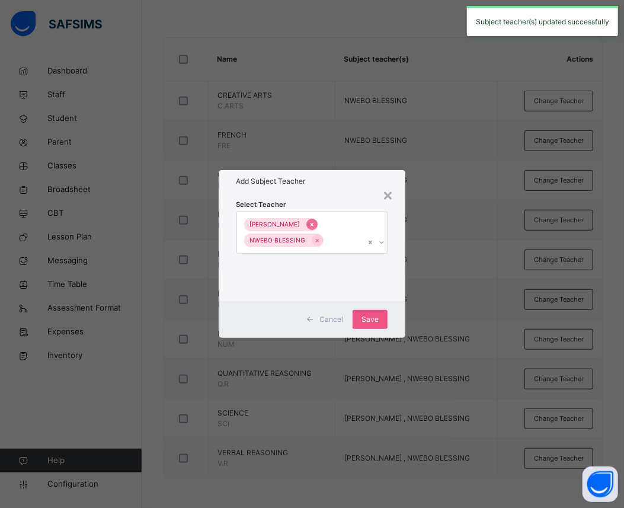
click at [310, 225] on icon at bounding box center [311, 225] width 3 height 4
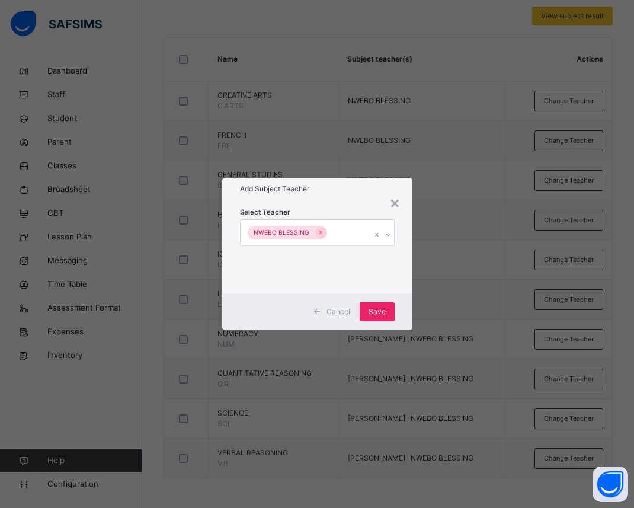
click at [385, 312] on span "Save" at bounding box center [376, 311] width 17 height 11
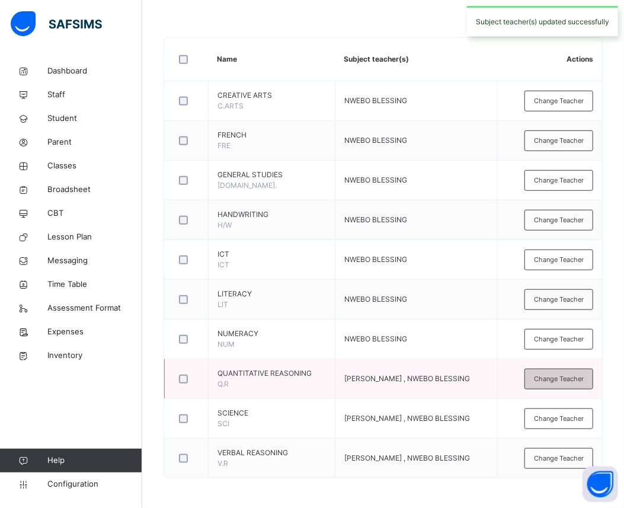
click at [545, 375] on span "Change Teacher" at bounding box center [559, 379] width 50 height 10
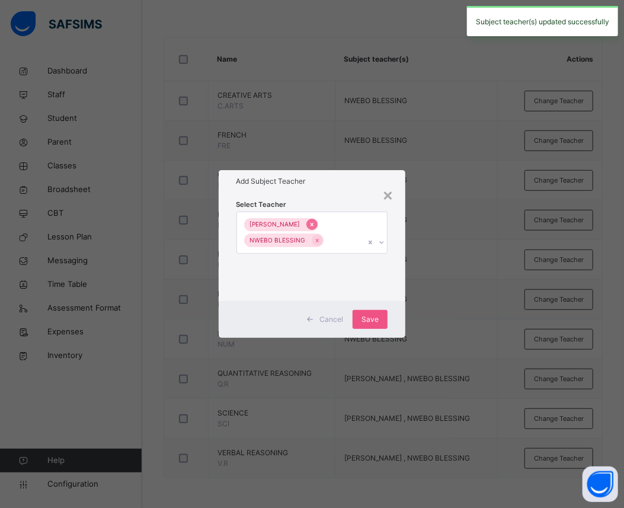
click at [309, 223] on icon at bounding box center [312, 224] width 7 height 8
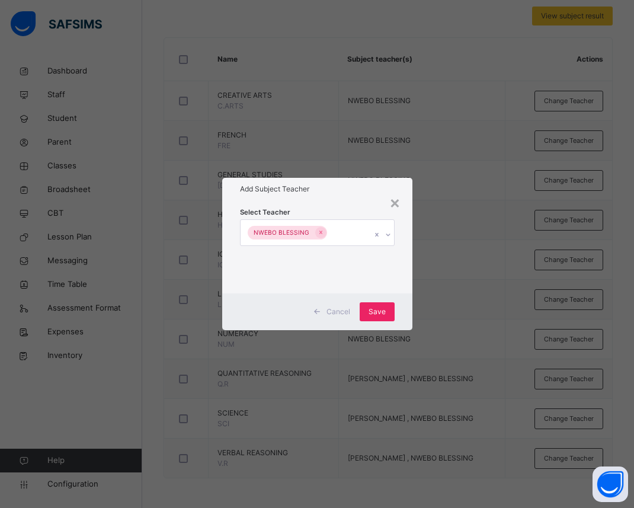
click at [380, 313] on span "Save" at bounding box center [376, 311] width 17 height 11
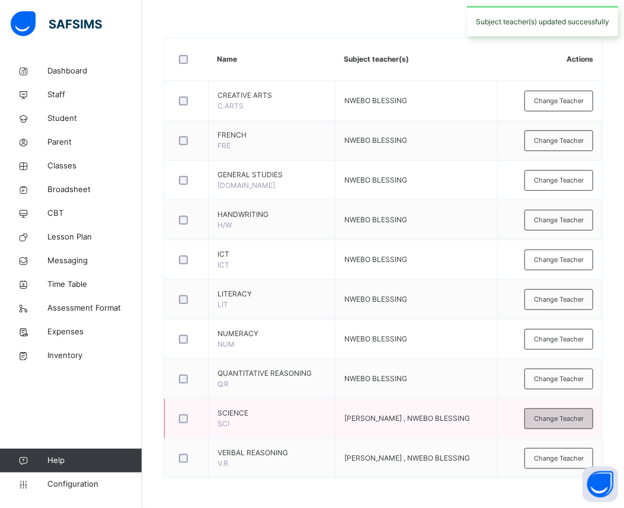
click at [540, 425] on div "Change Teacher" at bounding box center [558, 418] width 69 height 21
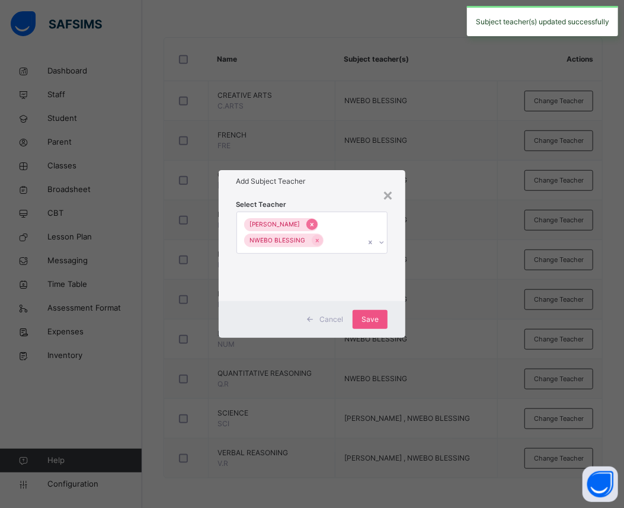
click at [309, 221] on icon at bounding box center [312, 224] width 7 height 8
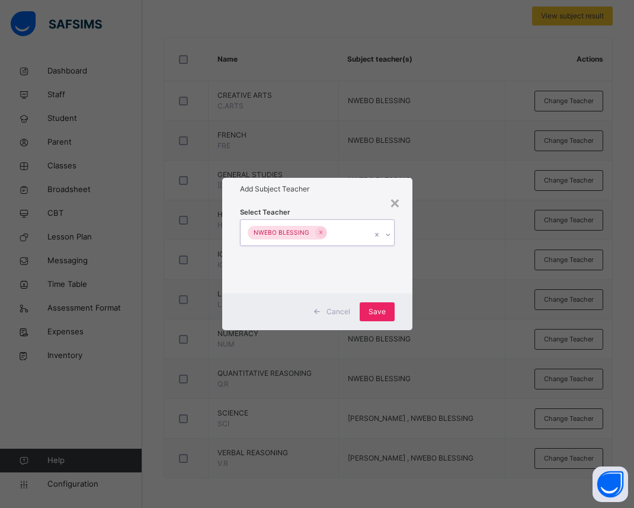
click at [371, 305] on div "Save" at bounding box center [376, 311] width 35 height 19
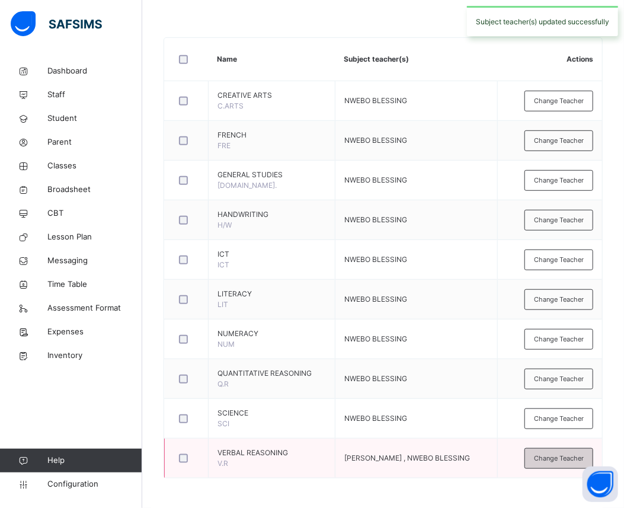
click at [561, 463] on span "Change Teacher" at bounding box center [559, 458] width 50 height 10
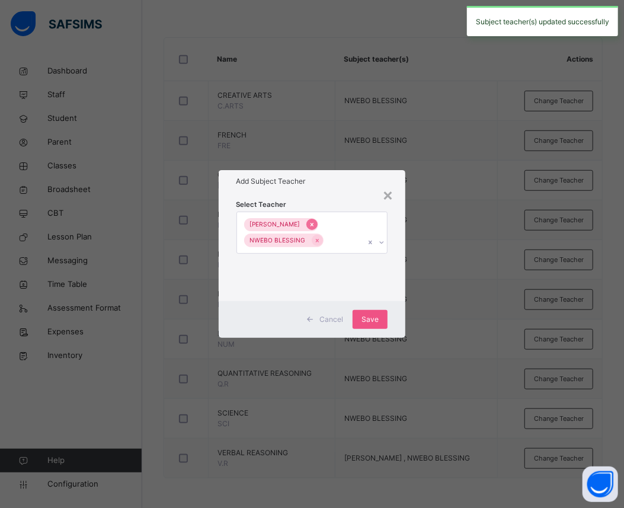
click at [309, 224] on icon at bounding box center [312, 224] width 7 height 8
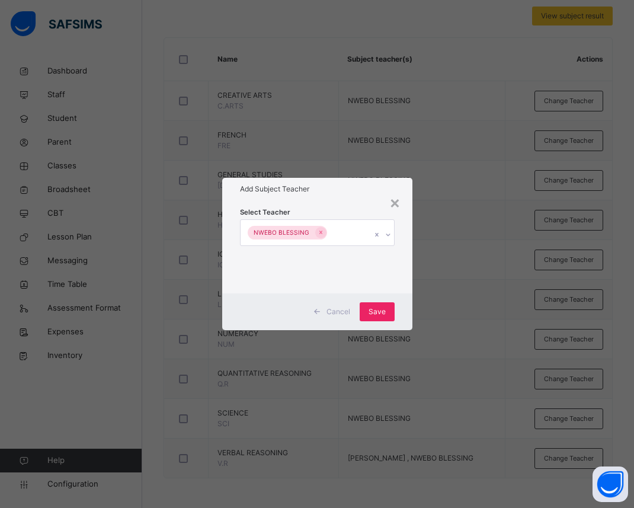
click at [379, 315] on span "Save" at bounding box center [376, 311] width 17 height 11
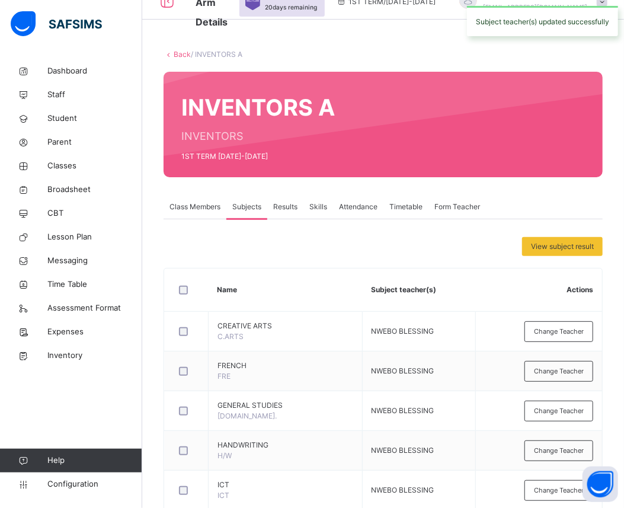
scroll to position [21, 0]
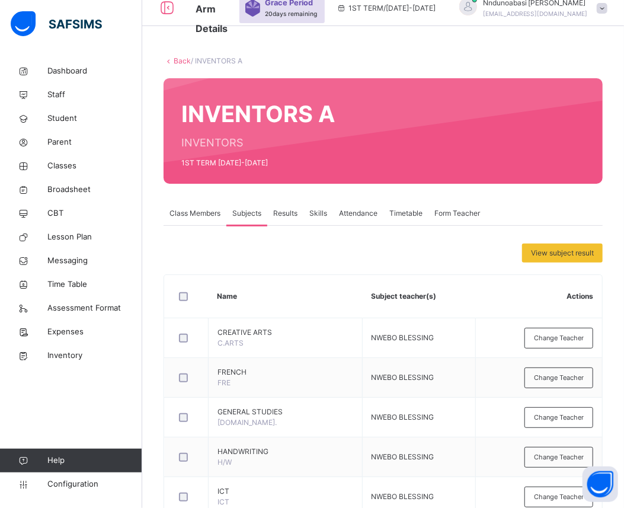
click at [191, 211] on span "Class Members" at bounding box center [194, 213] width 51 height 11
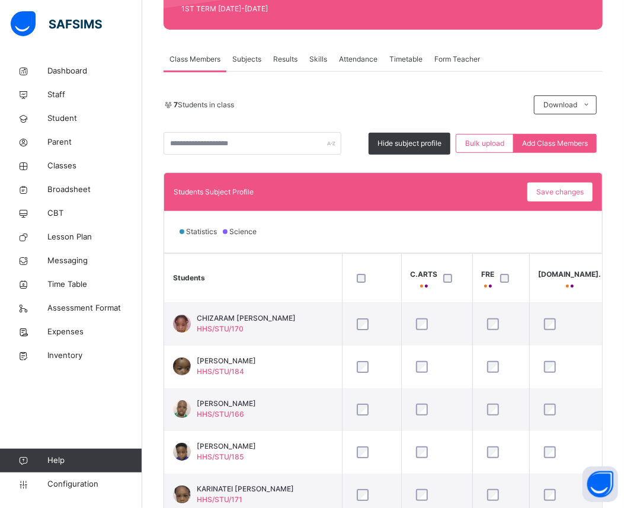
scroll to position [146, 0]
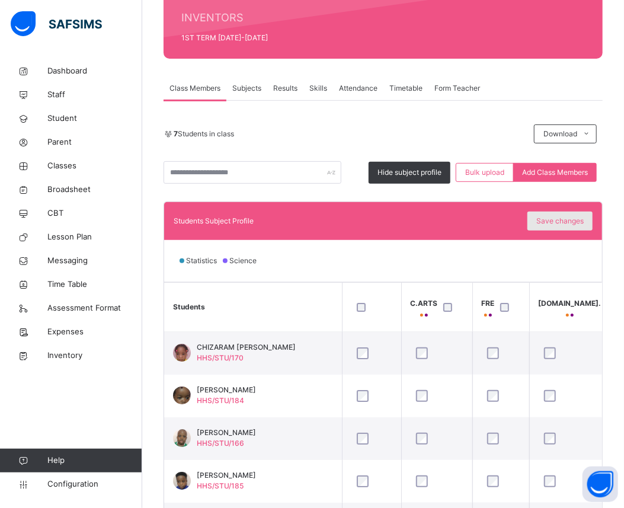
click at [564, 217] on span "Save changes" at bounding box center [559, 221] width 47 height 11
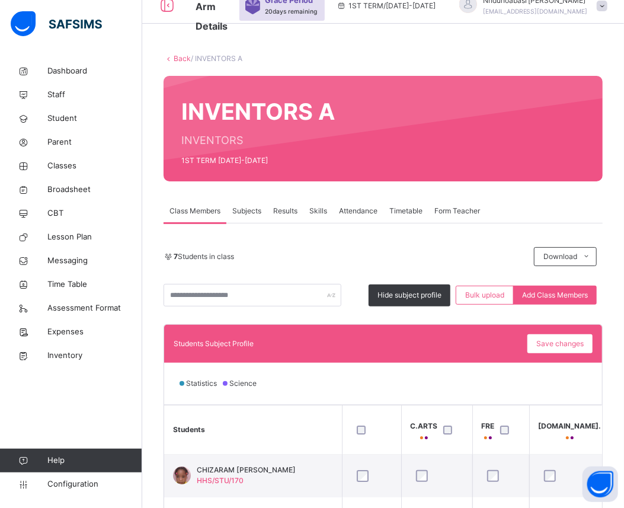
scroll to position [0, 0]
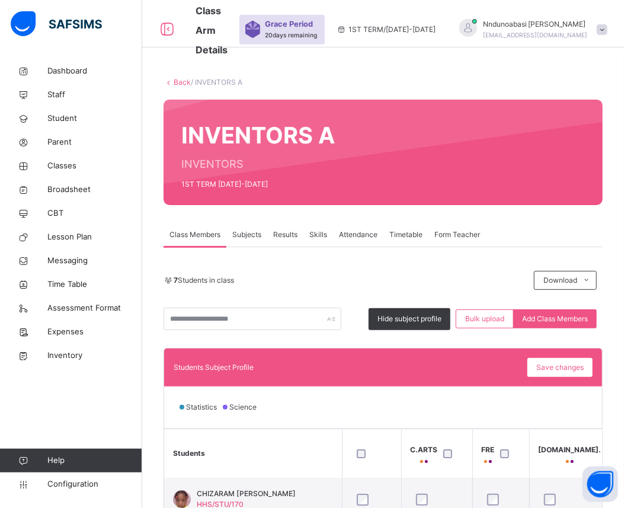
click at [182, 80] on link "Back" at bounding box center [182, 82] width 17 height 9
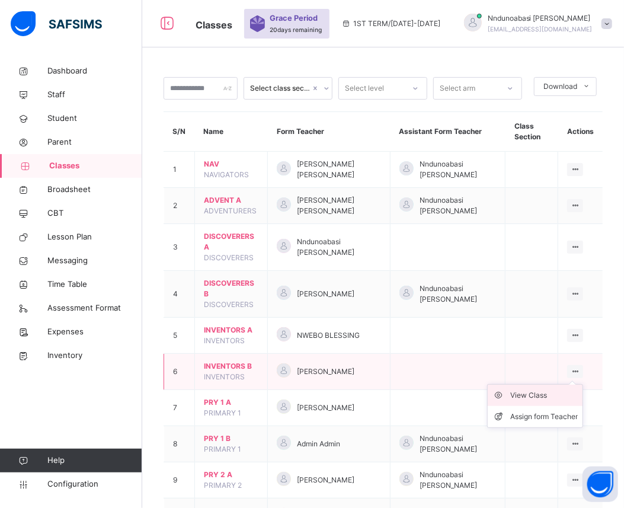
click at [558, 394] on div "View Class" at bounding box center [544, 395] width 68 height 12
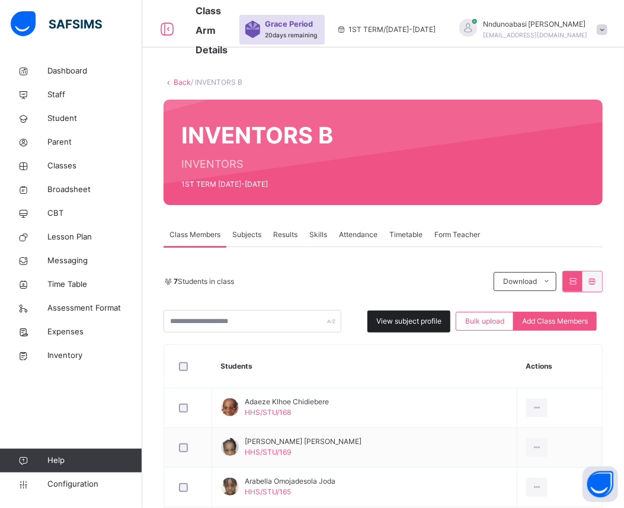
click at [420, 324] on span "View subject profile" at bounding box center [408, 321] width 65 height 11
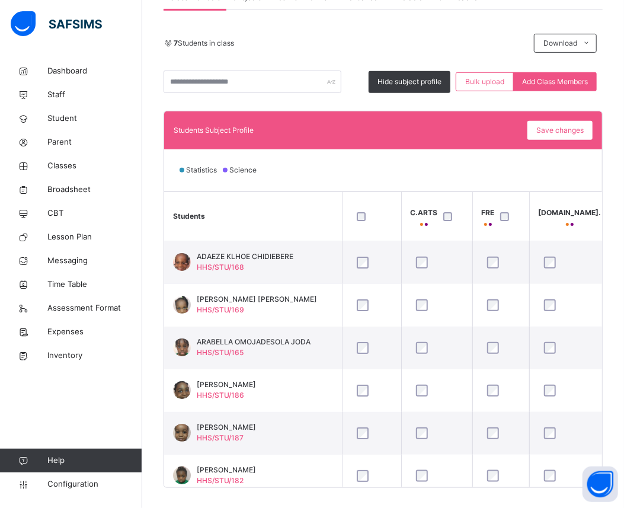
scroll to position [251, 0]
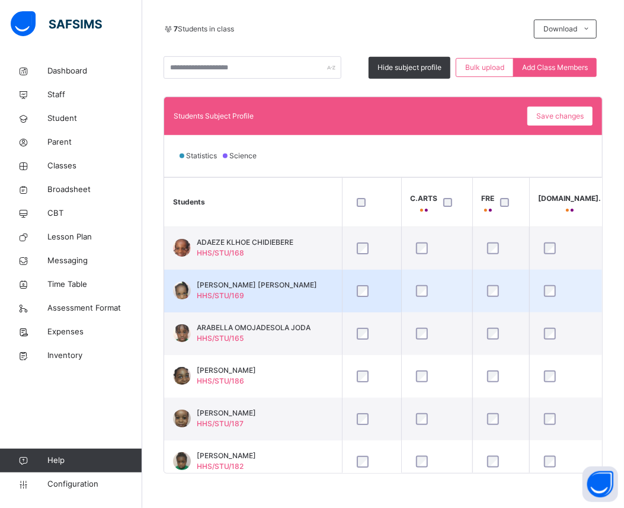
click at [353, 277] on td at bounding box center [371, 290] width 59 height 43
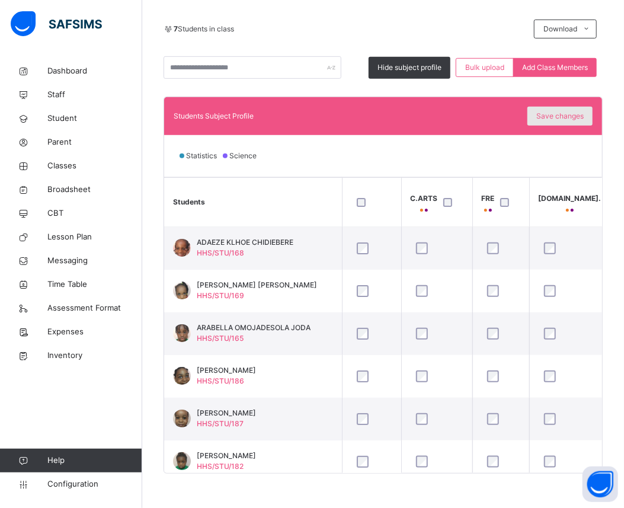
click at [560, 115] on span "Save changes" at bounding box center [559, 116] width 47 height 11
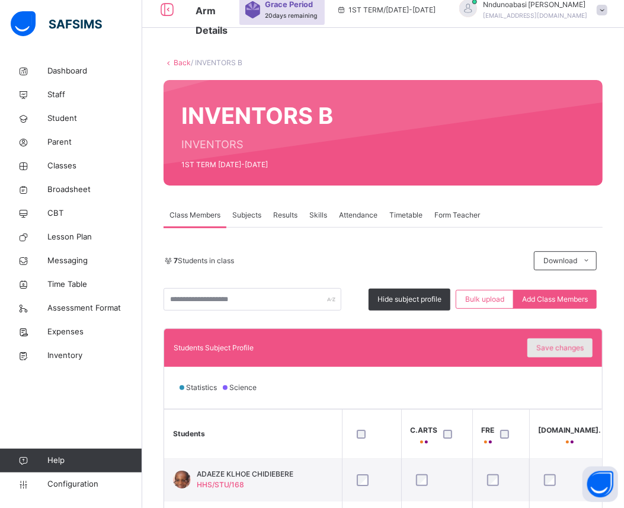
scroll to position [0, 0]
